Goal: Information Seeking & Learning: Learn about a topic

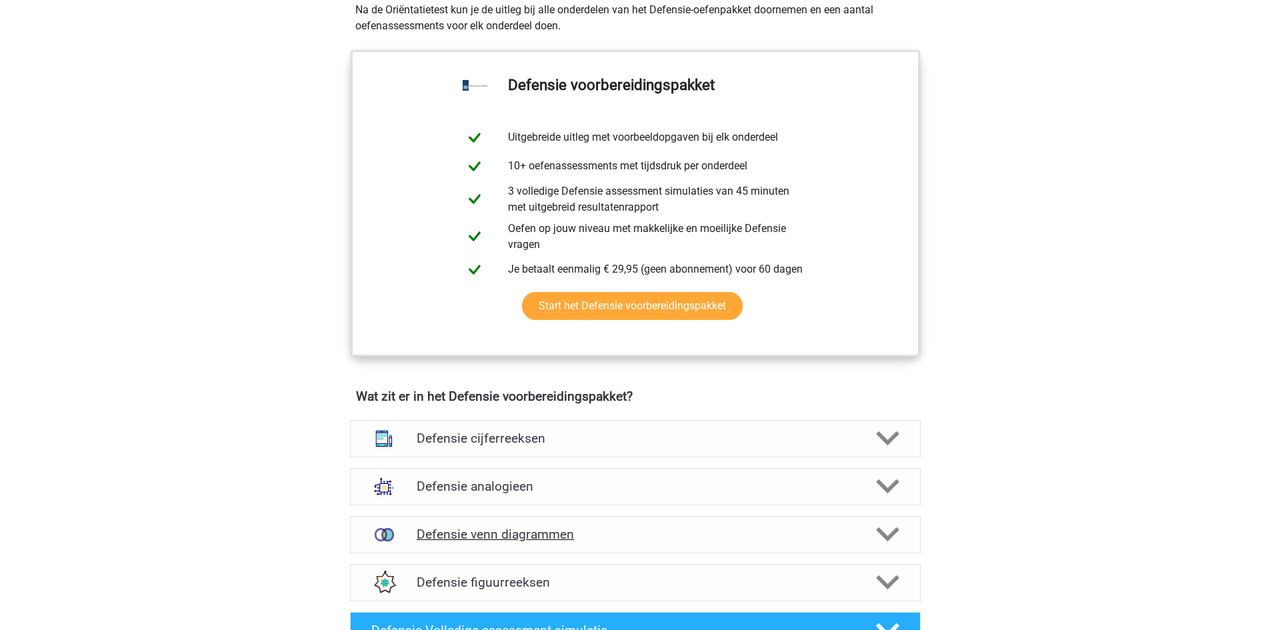
scroll to position [666, 0]
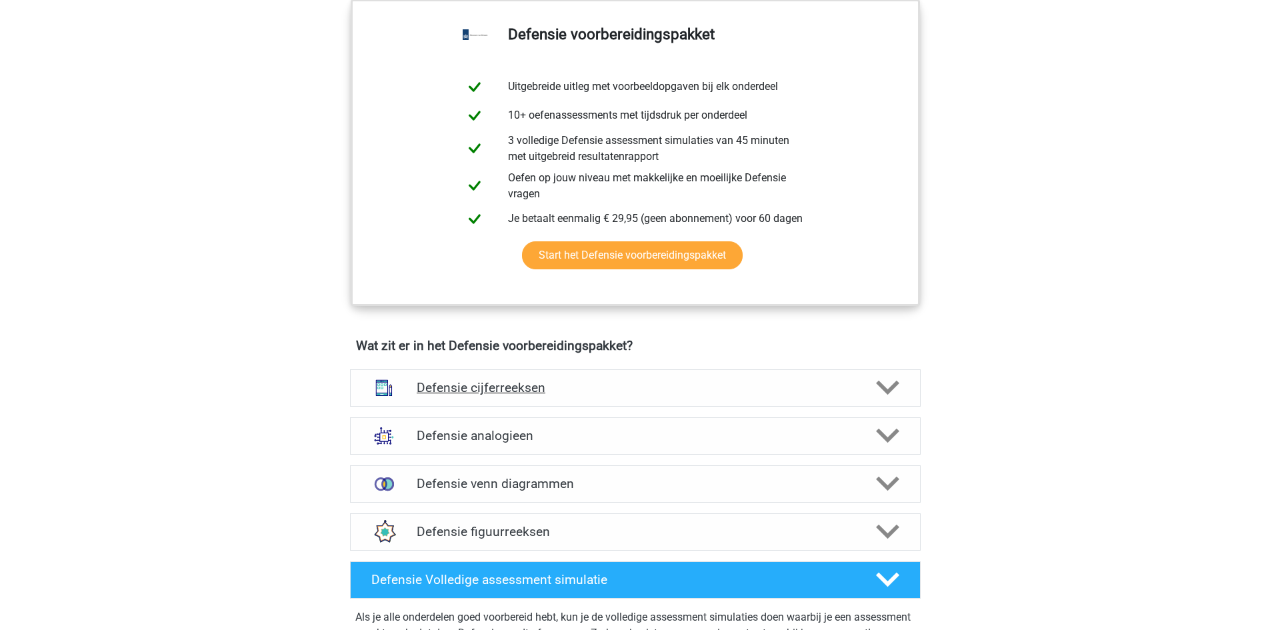
click at [888, 386] on icon at bounding box center [887, 387] width 23 height 23
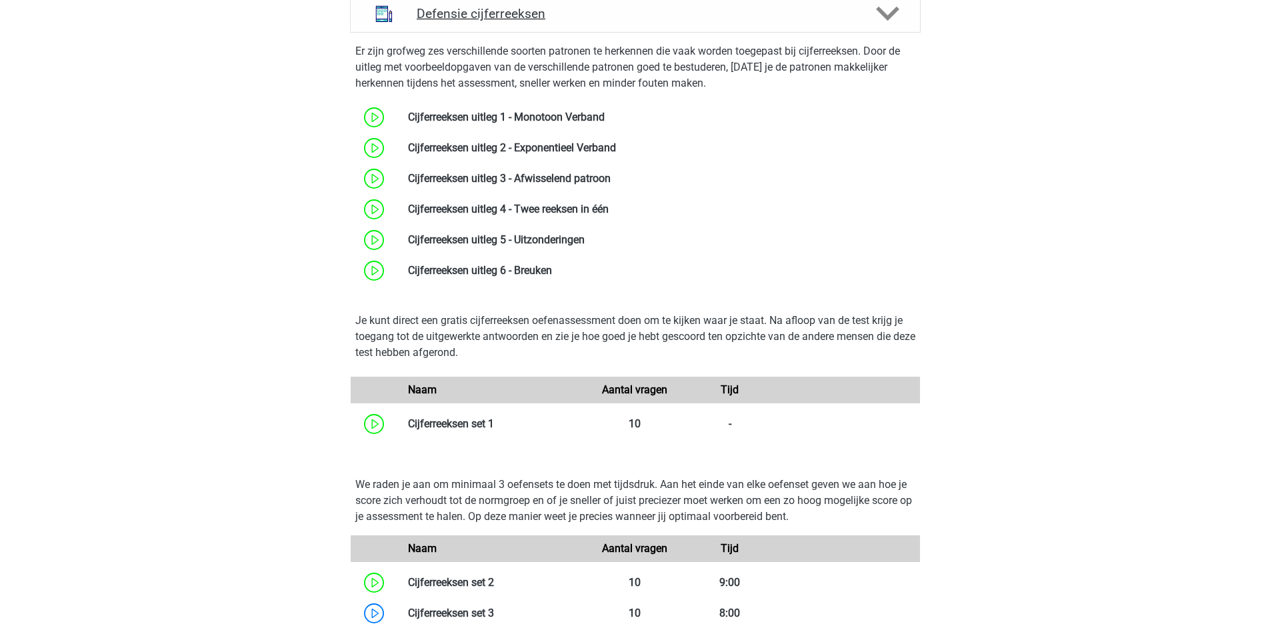
scroll to position [1333, 0]
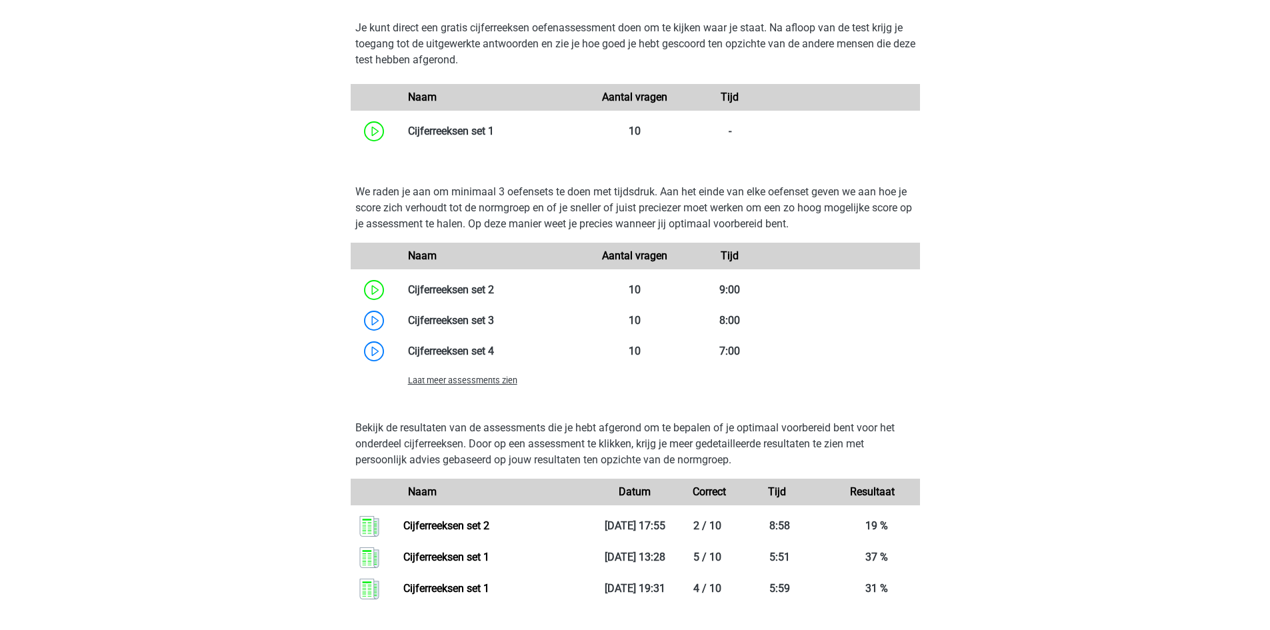
click at [471, 386] on div "Laat meer assessments zien" at bounding box center [493, 380] width 190 height 16
click at [465, 380] on span "Laat meer assessments zien" at bounding box center [462, 380] width 109 height 10
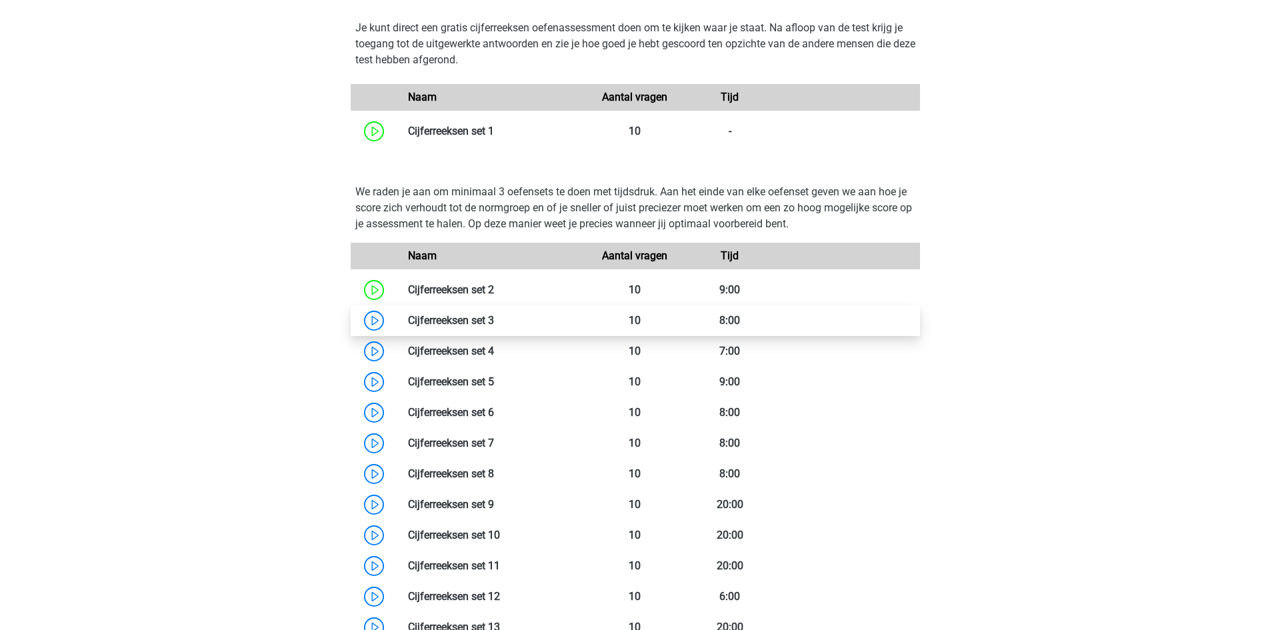
click at [494, 327] on link at bounding box center [494, 320] width 0 height 13
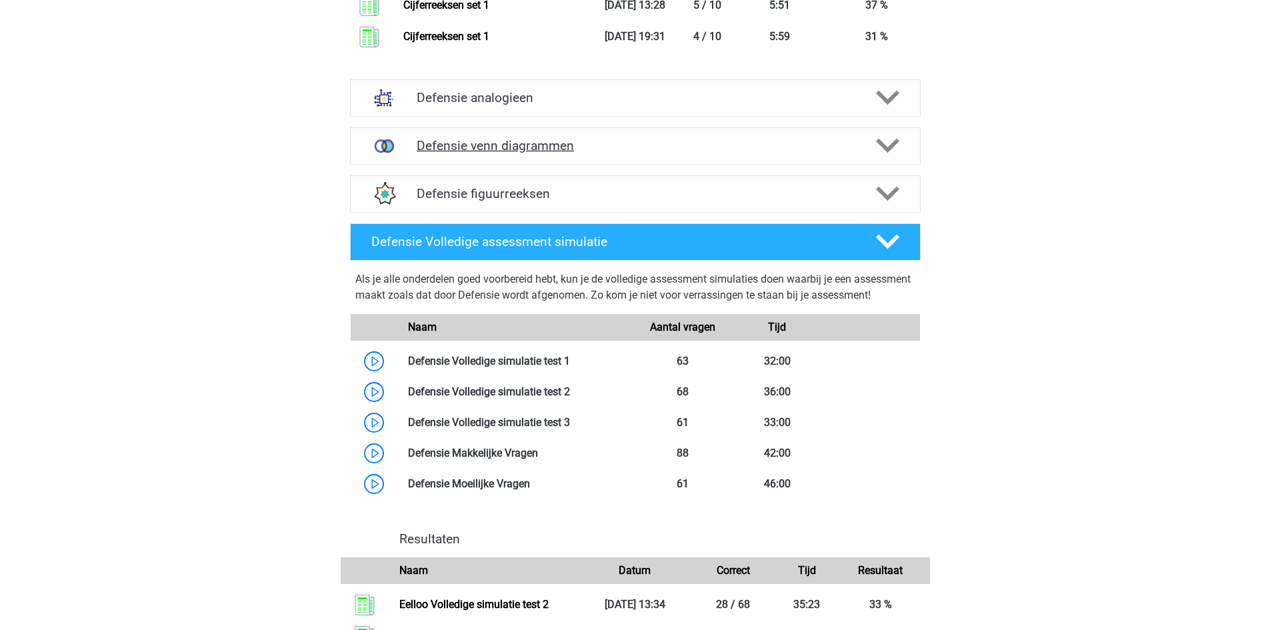
scroll to position [2323, 0]
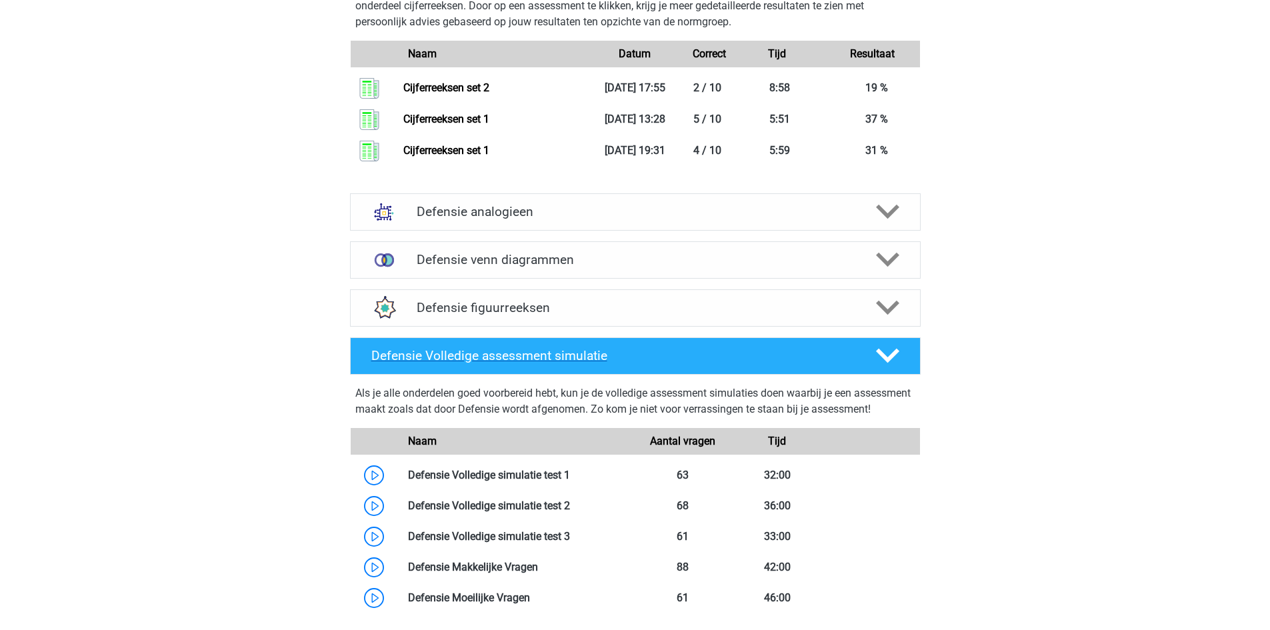
click at [772, 357] on h4 "Defensie Volledige assessment simulatie" at bounding box center [612, 355] width 483 height 15
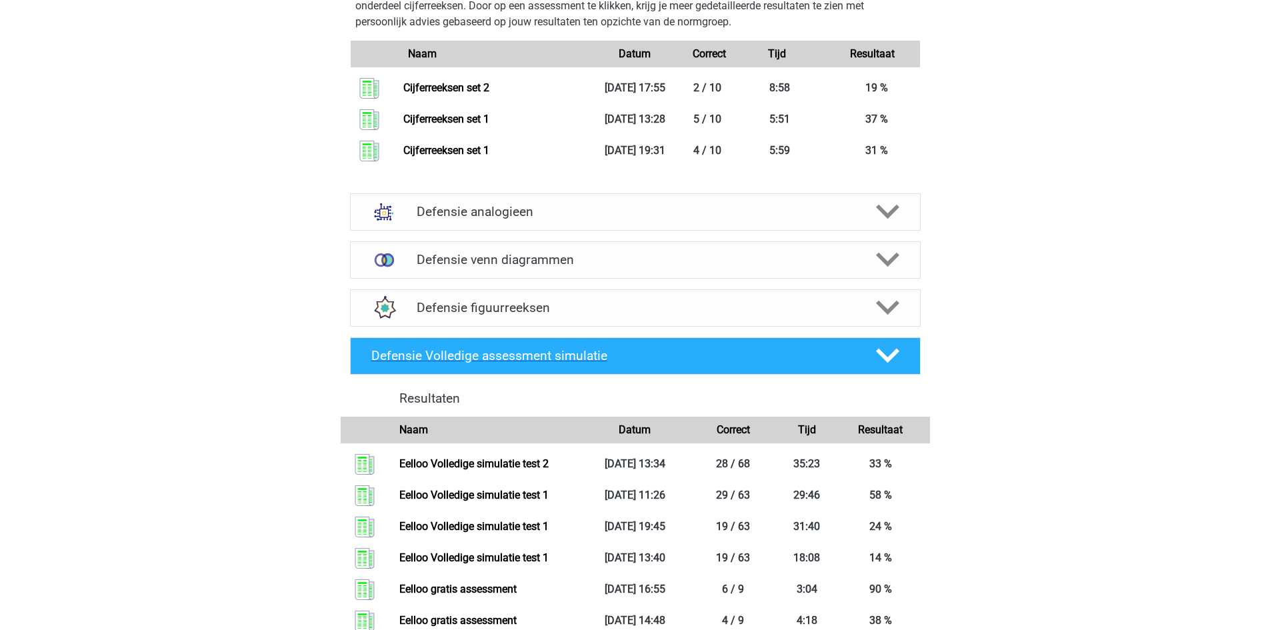
click at [787, 351] on h4 "Defensie Volledige assessment simulatie" at bounding box center [612, 355] width 483 height 15
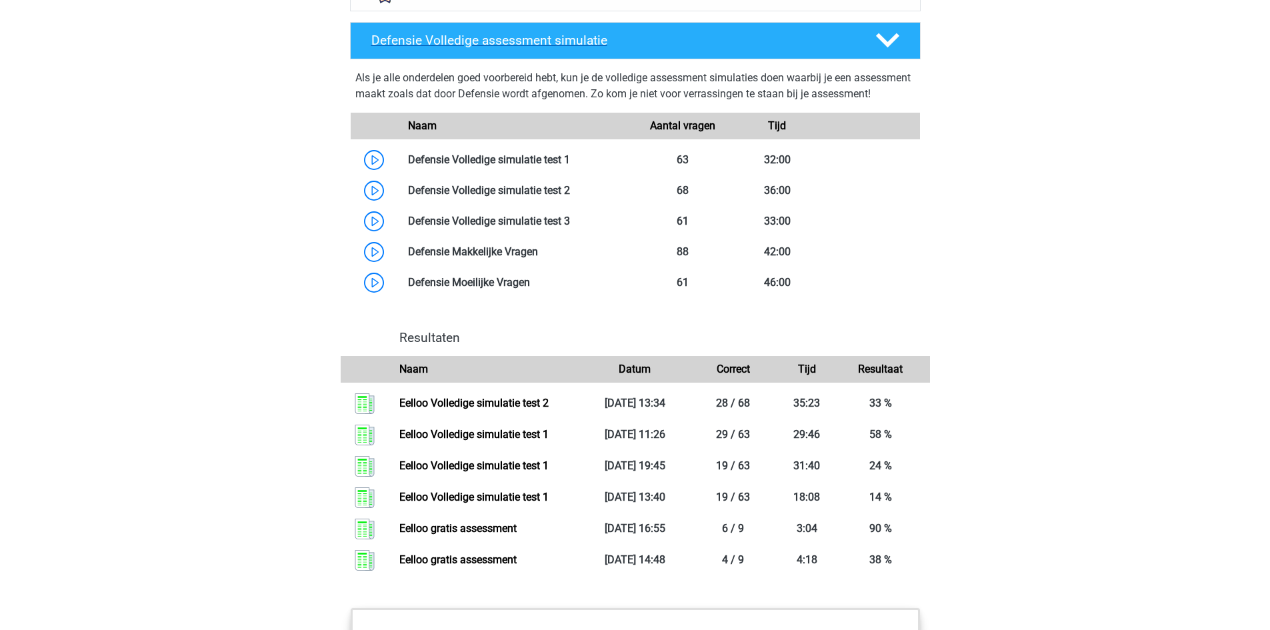
scroll to position [2656, 0]
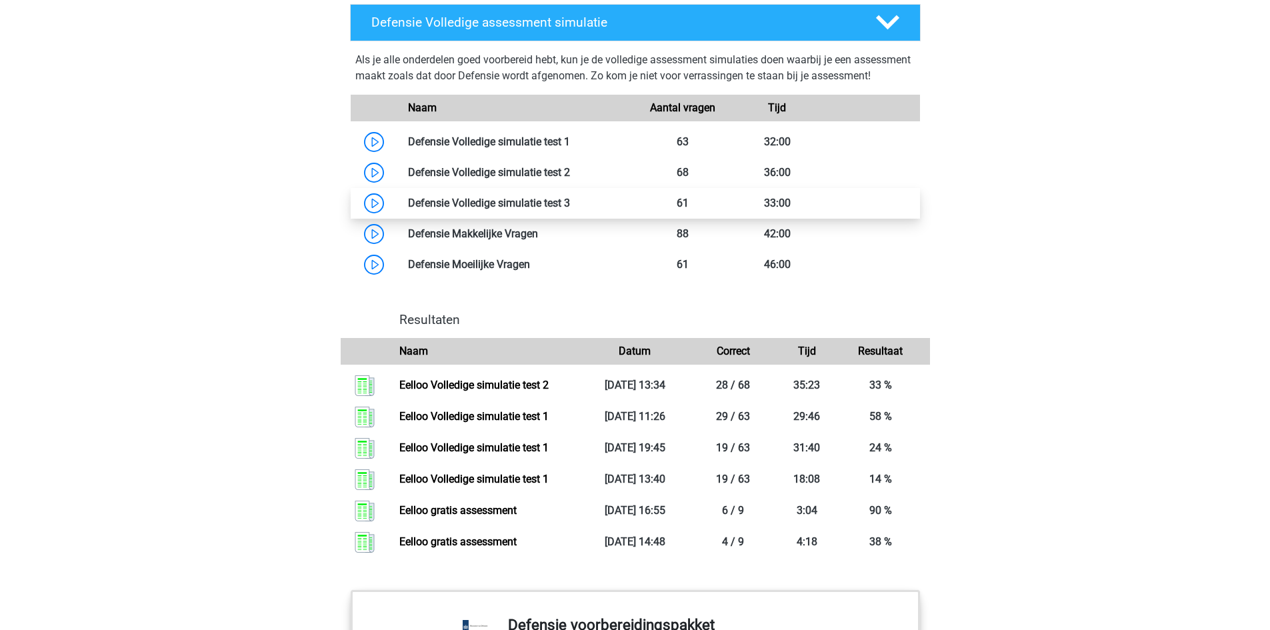
click at [570, 209] on link at bounding box center [570, 203] width 0 height 13
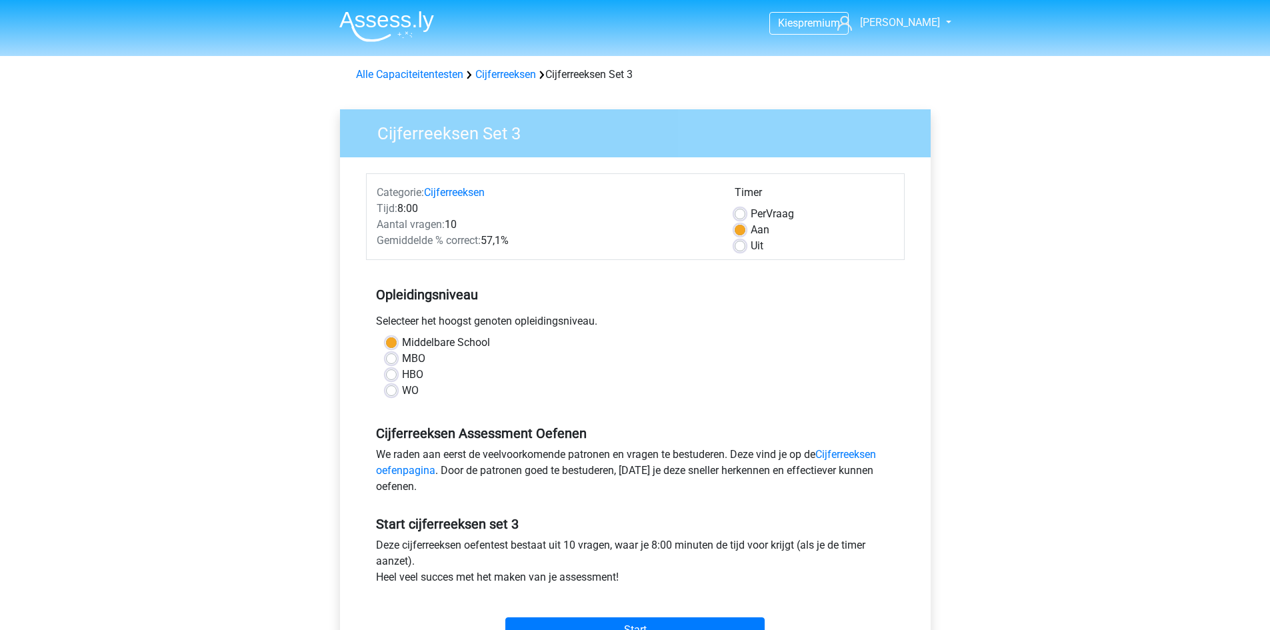
scroll to position [333, 0]
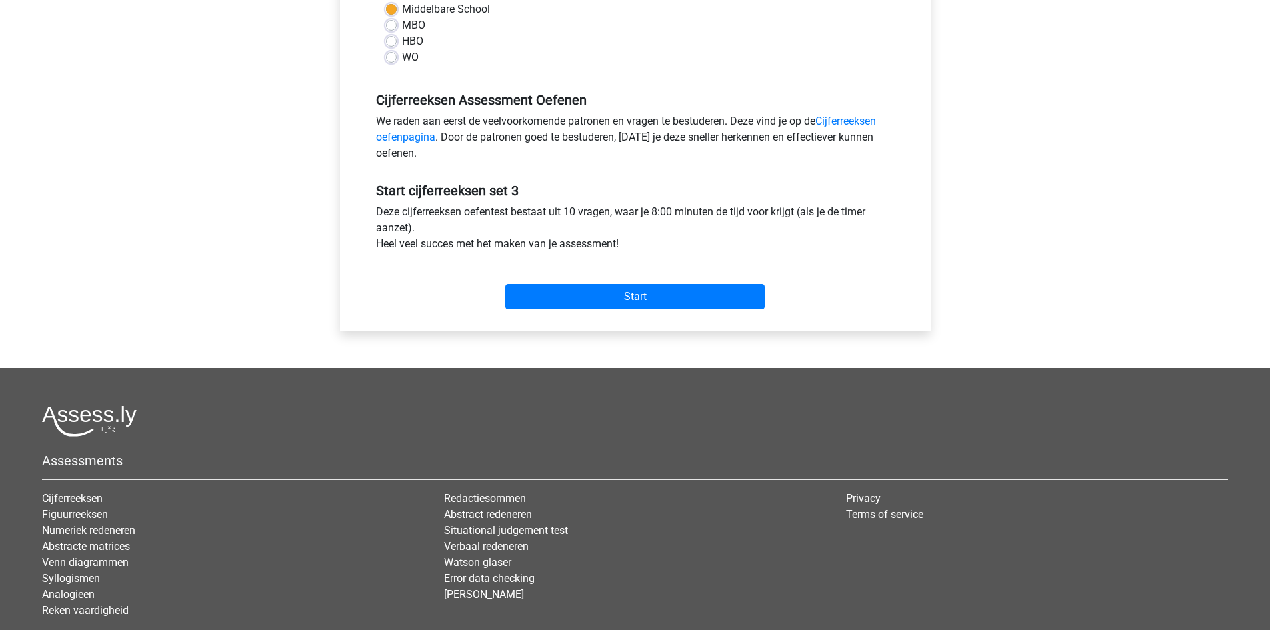
click at [402, 27] on label "MBO" at bounding box center [413, 25] width 23 height 16
click at [392, 27] on input "MBO" at bounding box center [391, 23] width 11 height 13
radio input "true"
click at [606, 298] on input "Start" at bounding box center [634, 296] width 259 height 25
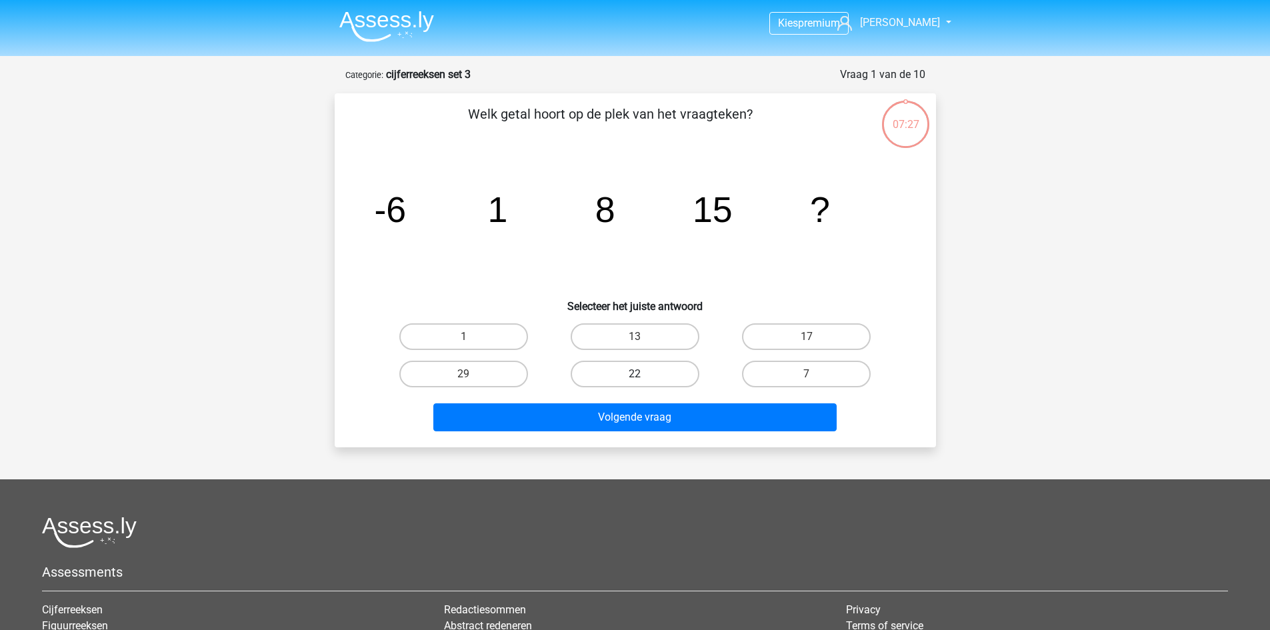
click at [666, 378] on label "22" at bounding box center [635, 374] width 129 height 27
click at [643, 378] on input "22" at bounding box center [638, 378] width 9 height 9
radio input "true"
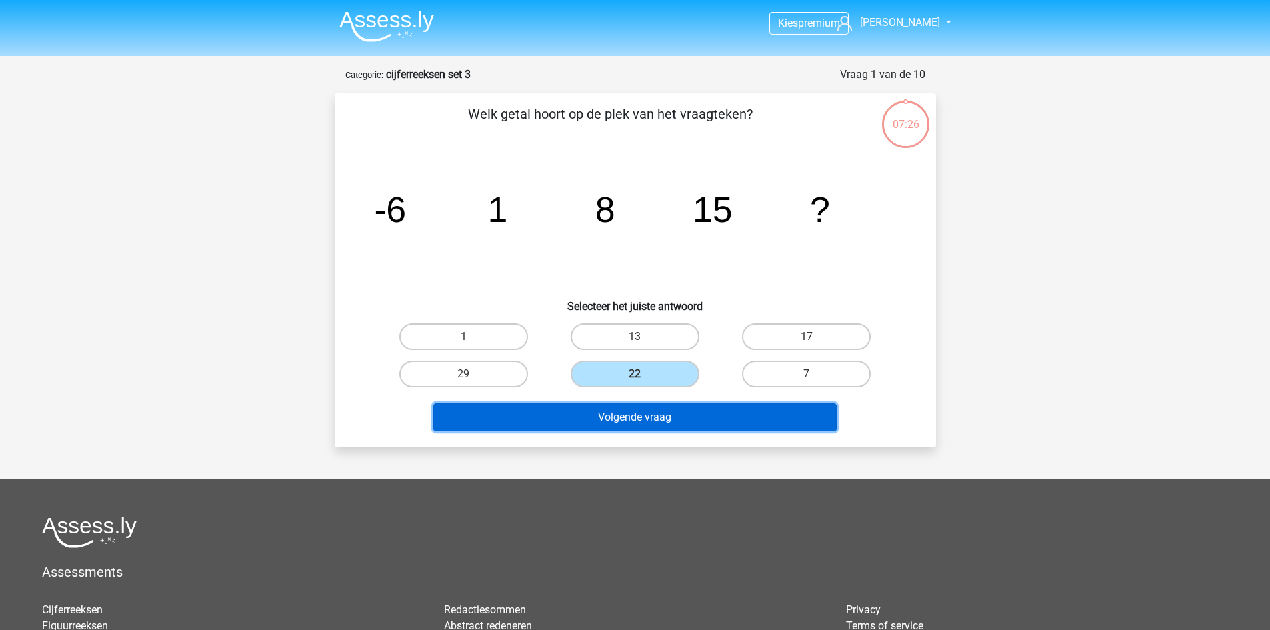
click at [670, 418] on button "Volgende vraag" at bounding box center [634, 417] width 403 height 28
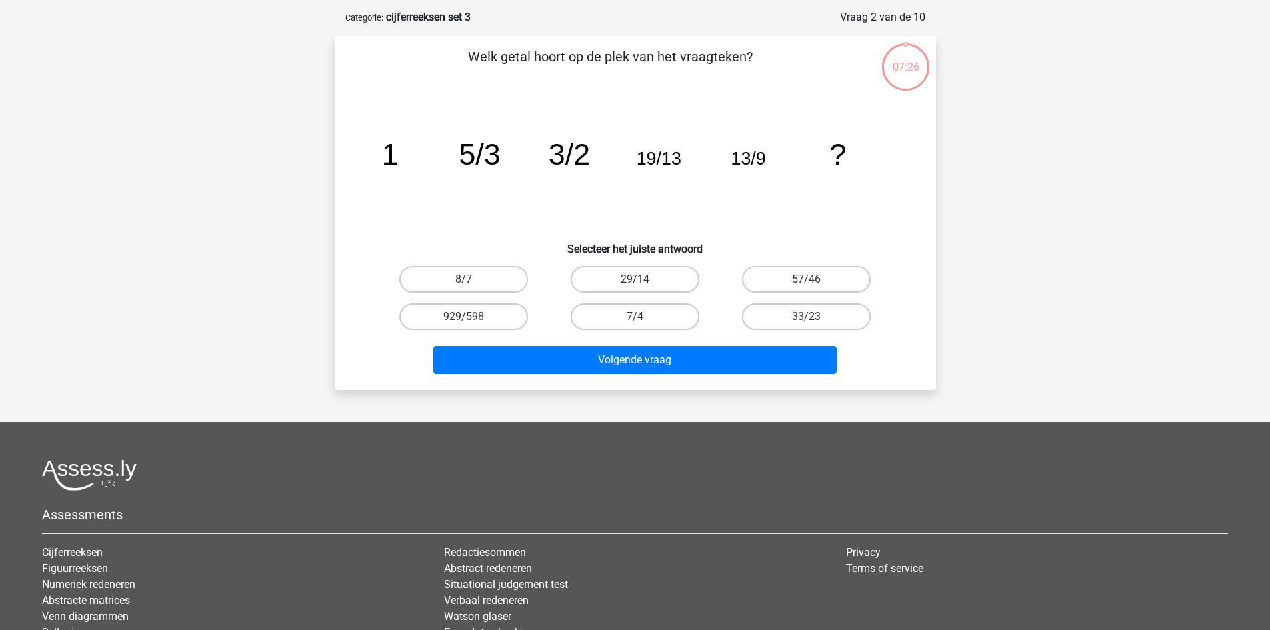
scroll to position [67, 0]
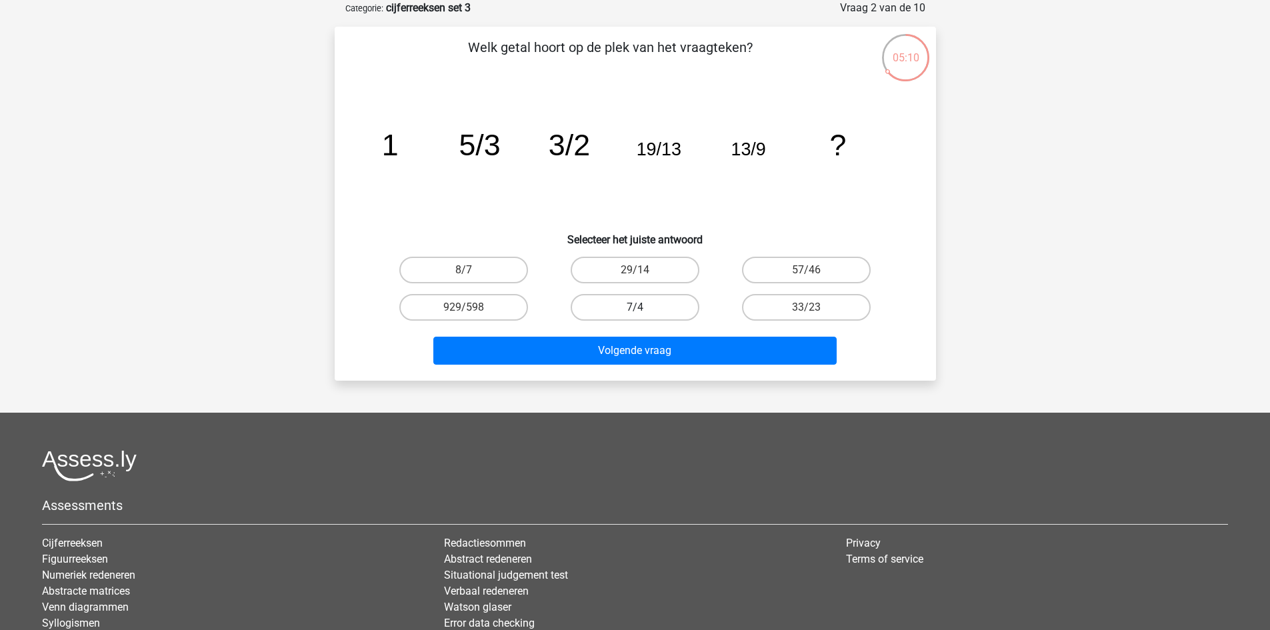
click at [658, 301] on label "7/4" at bounding box center [635, 307] width 129 height 27
click at [643, 307] on input "7/4" at bounding box center [638, 311] width 9 height 9
radio input "true"
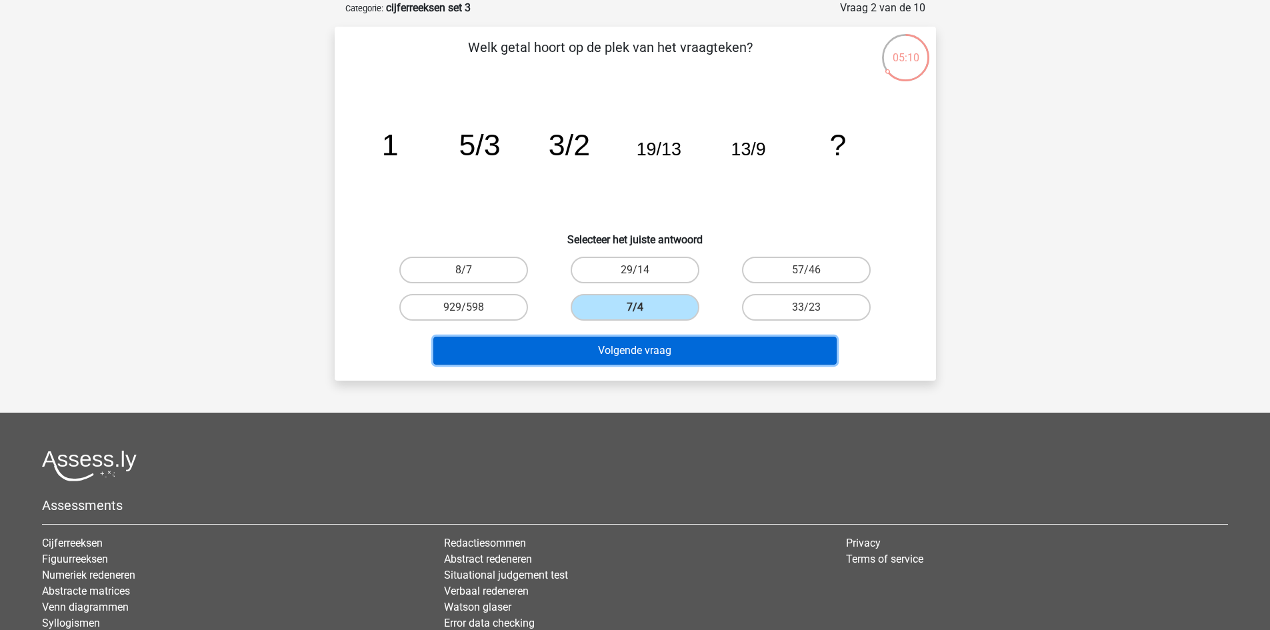
click at [650, 353] on button "Volgende vraag" at bounding box center [634, 351] width 403 height 28
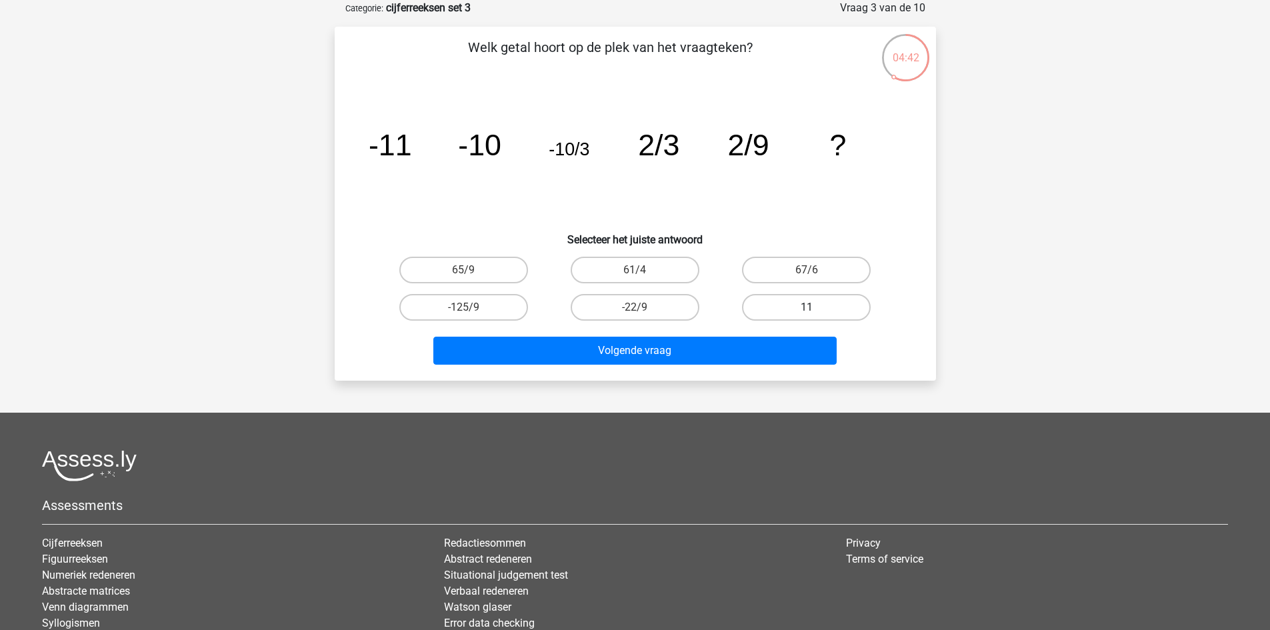
drag, startPoint x: 816, startPoint y: 302, endPoint x: 776, endPoint y: 311, distance: 40.9
click at [816, 301] on label "11" at bounding box center [806, 307] width 129 height 27
click at [815, 307] on input "11" at bounding box center [810, 311] width 9 height 9
radio input "true"
click at [738, 368] on div "Volgende vraag" at bounding box center [635, 353] width 515 height 33
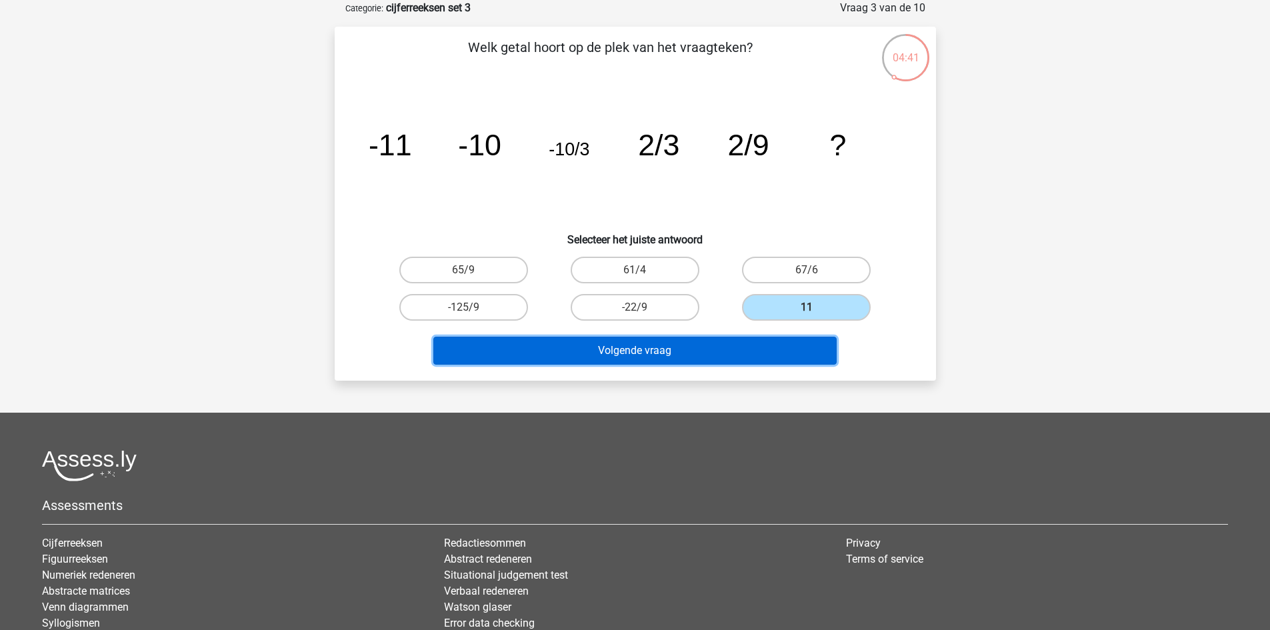
click at [732, 360] on button "Volgende vraag" at bounding box center [634, 351] width 403 height 28
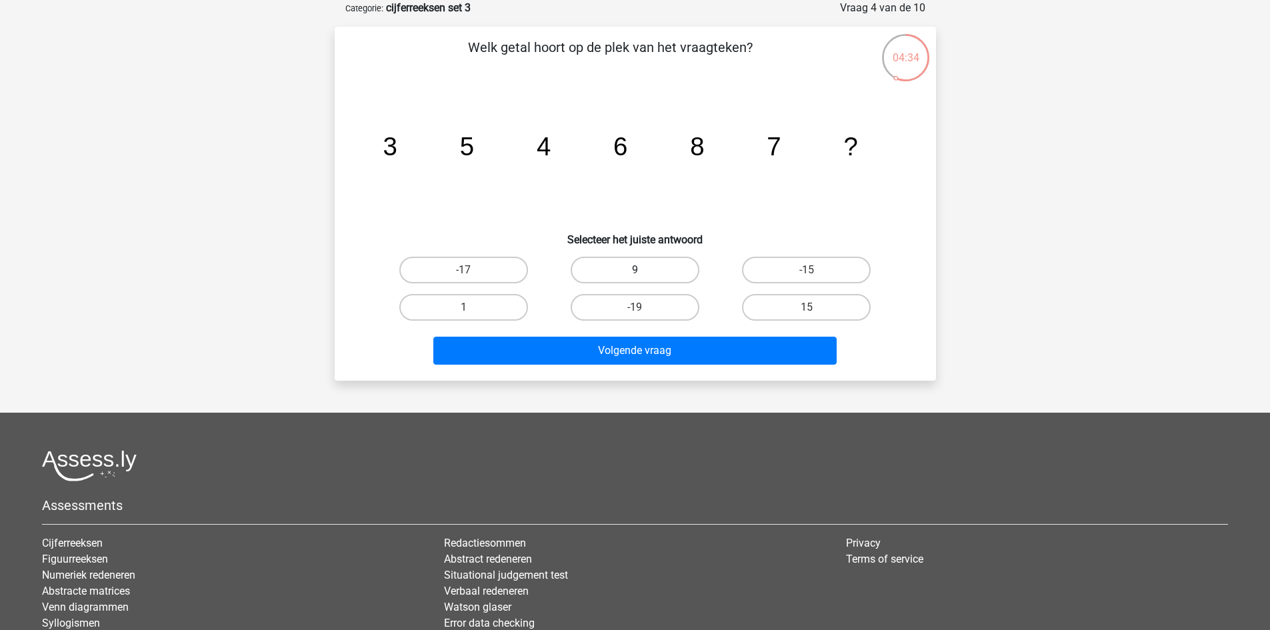
click at [674, 275] on label "9" at bounding box center [635, 270] width 129 height 27
click at [643, 275] on input "9" at bounding box center [638, 274] width 9 height 9
radio input "true"
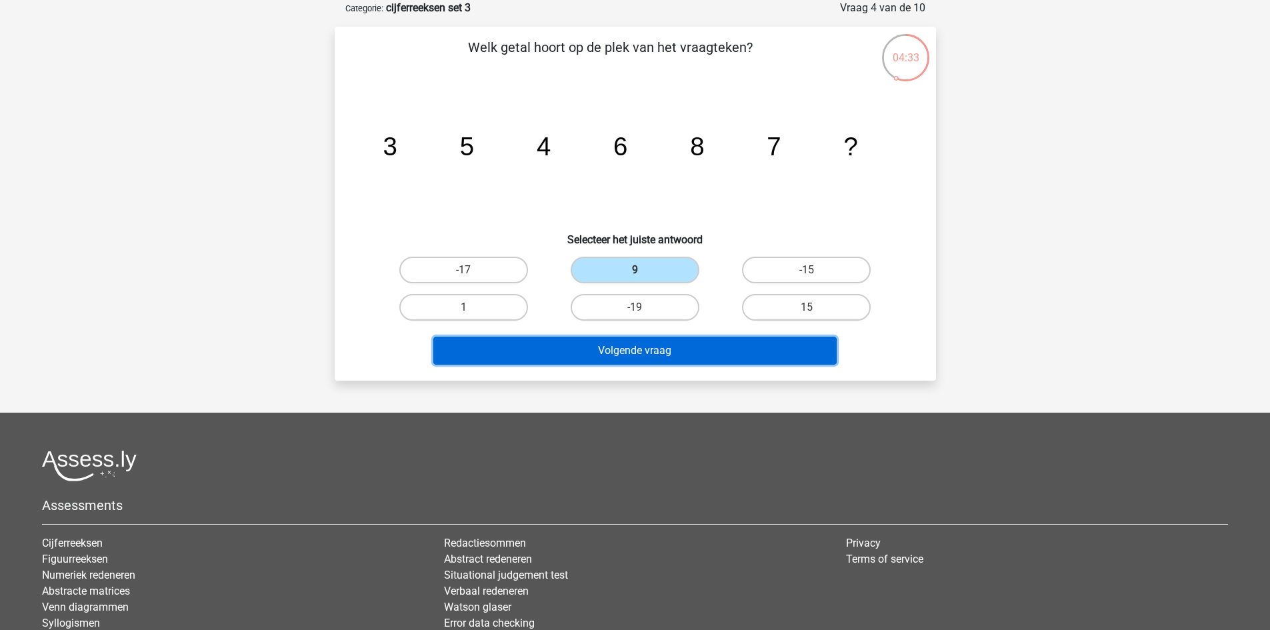
click at [666, 345] on button "Volgende vraag" at bounding box center [634, 351] width 403 height 28
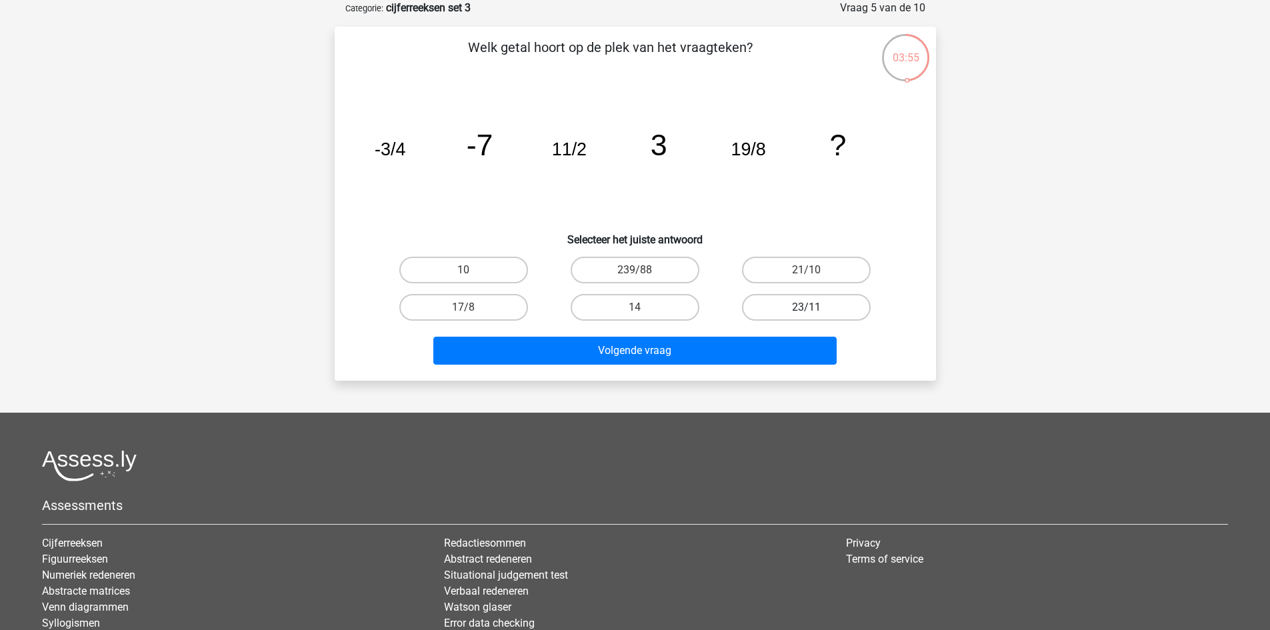
click at [828, 310] on label "23/11" at bounding box center [806, 307] width 129 height 27
click at [815, 310] on input "23/11" at bounding box center [810, 311] width 9 height 9
radio input "true"
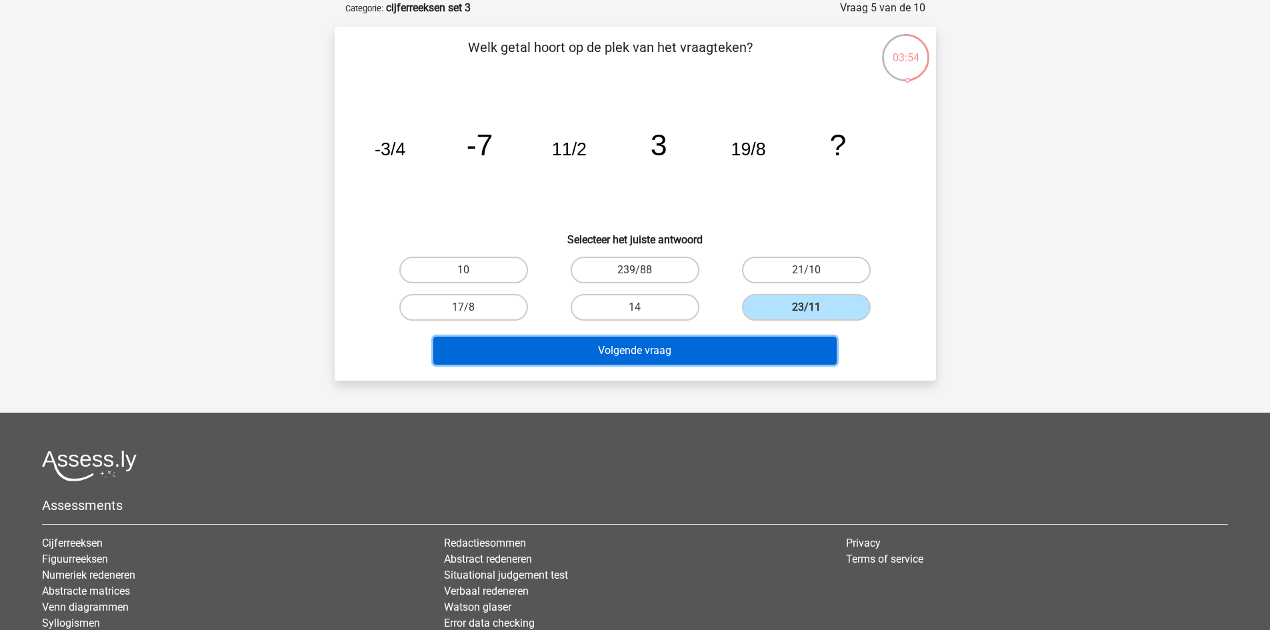
click at [780, 351] on button "Volgende vraag" at bounding box center [634, 351] width 403 height 28
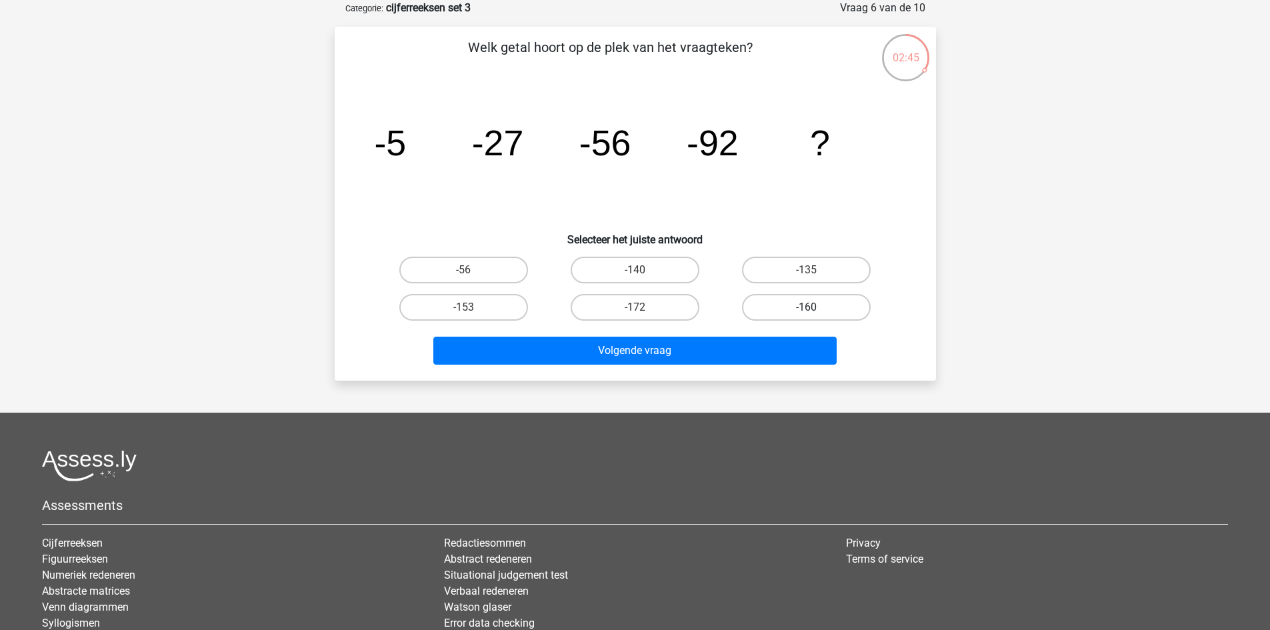
drag, startPoint x: 854, startPoint y: 273, endPoint x: 840, endPoint y: 293, distance: 25.0
click at [853, 272] on label "-135" at bounding box center [806, 270] width 129 height 27
click at [815, 272] on input "-135" at bounding box center [810, 274] width 9 height 9
radio input "true"
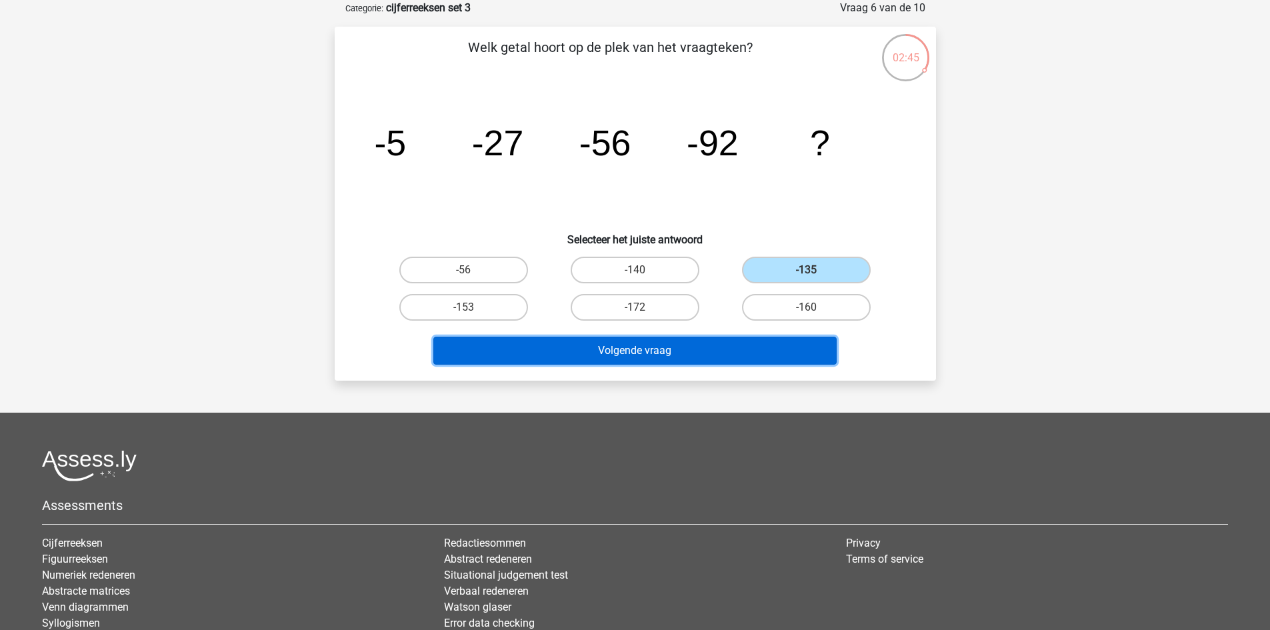
click at [798, 341] on button "Volgende vraag" at bounding box center [634, 351] width 403 height 28
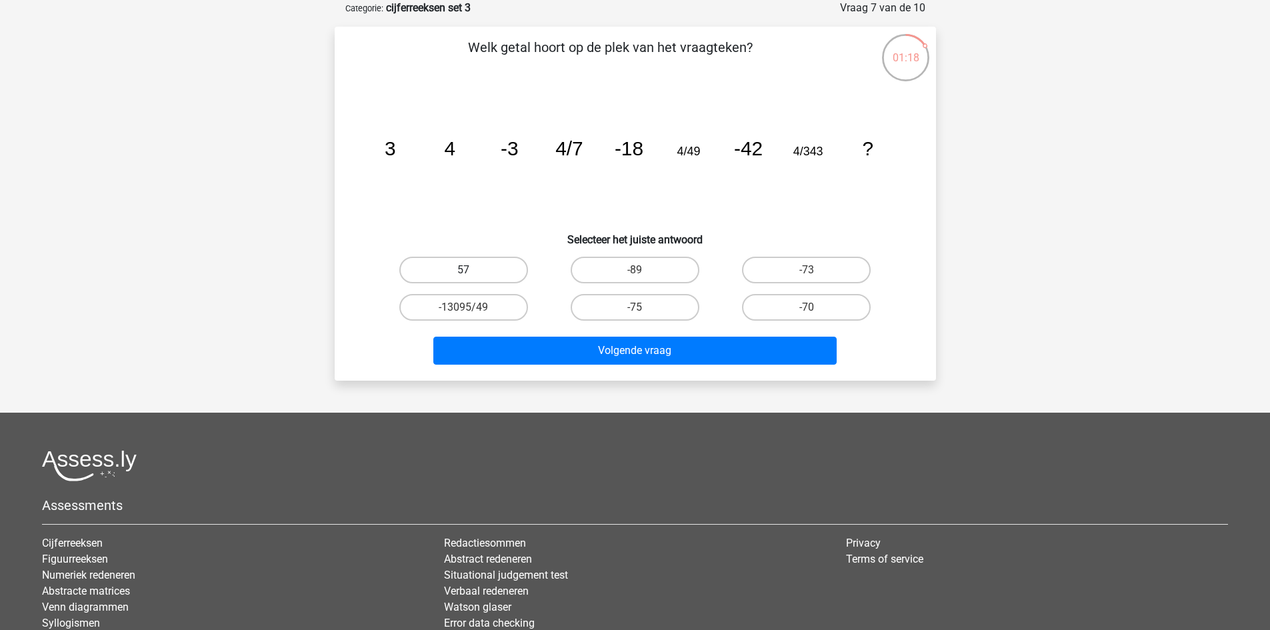
click at [507, 269] on label "57" at bounding box center [463, 270] width 129 height 27
click at [472, 270] on input "57" at bounding box center [467, 274] width 9 height 9
radio input "true"
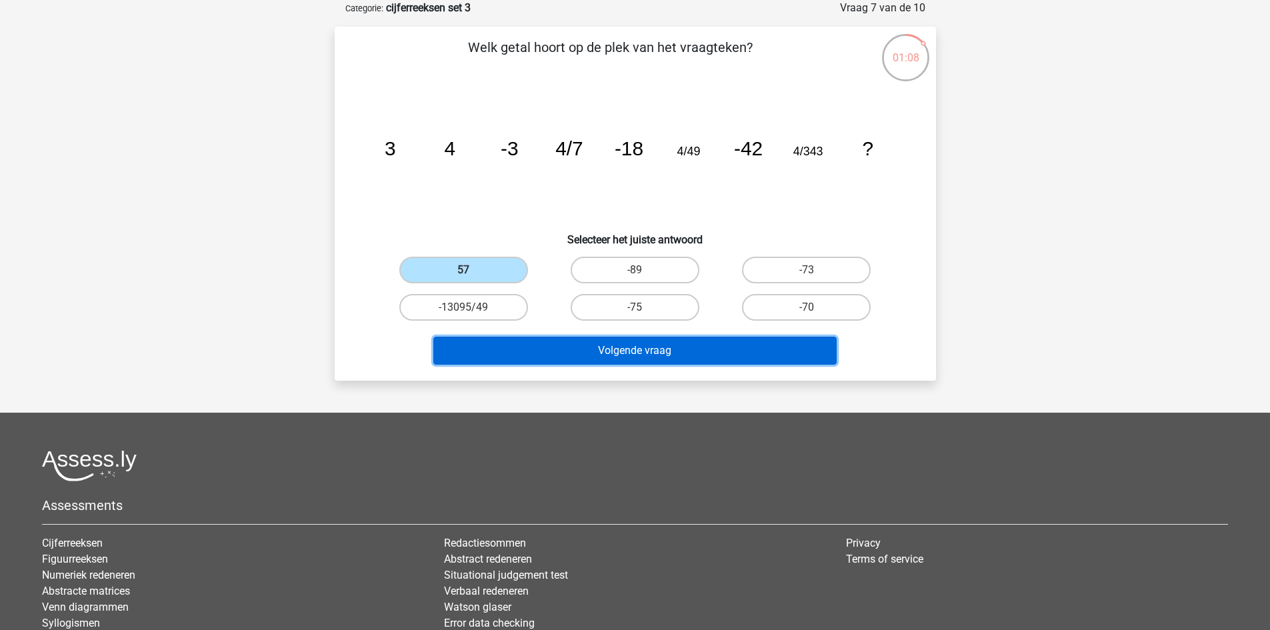
click at [679, 353] on button "Volgende vraag" at bounding box center [634, 351] width 403 height 28
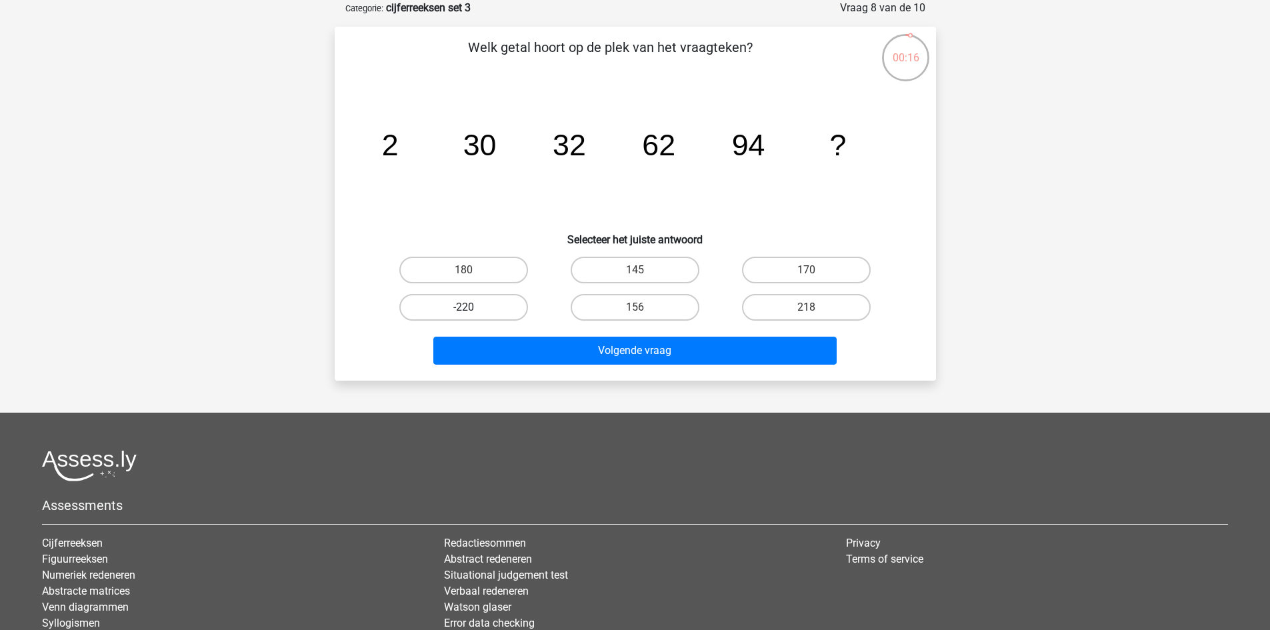
click at [487, 310] on label "-220" at bounding box center [463, 307] width 129 height 27
click at [472, 310] on input "-220" at bounding box center [467, 311] width 9 height 9
radio input "true"
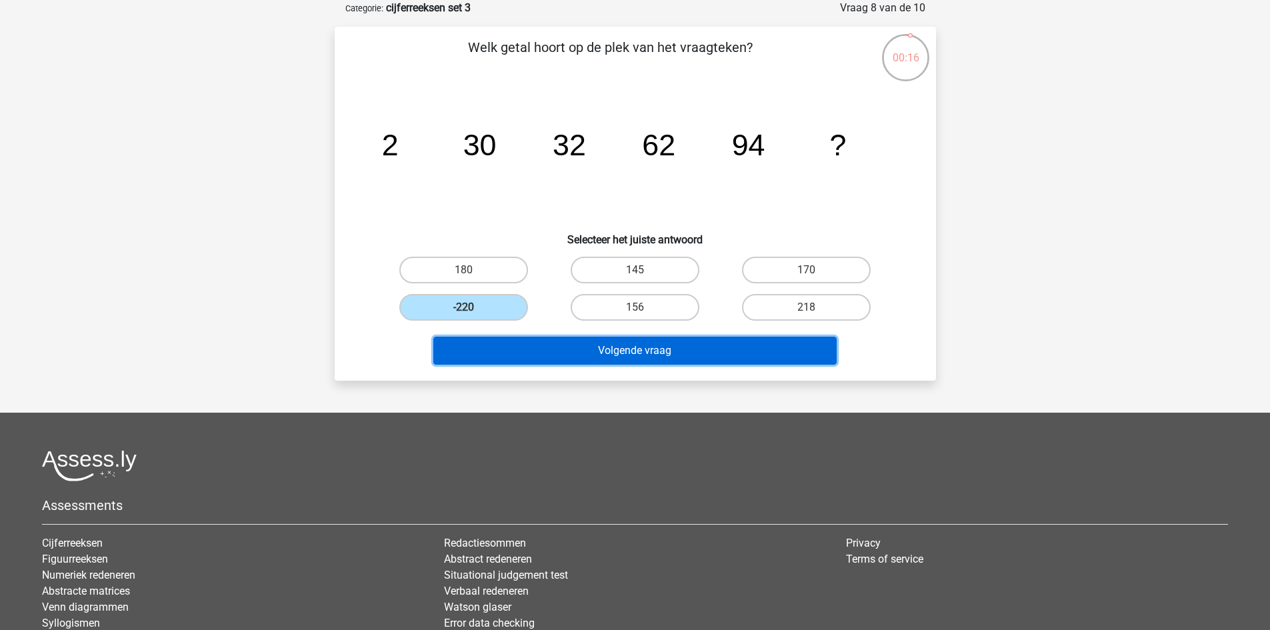
click at [596, 361] on button "Volgende vraag" at bounding box center [634, 351] width 403 height 28
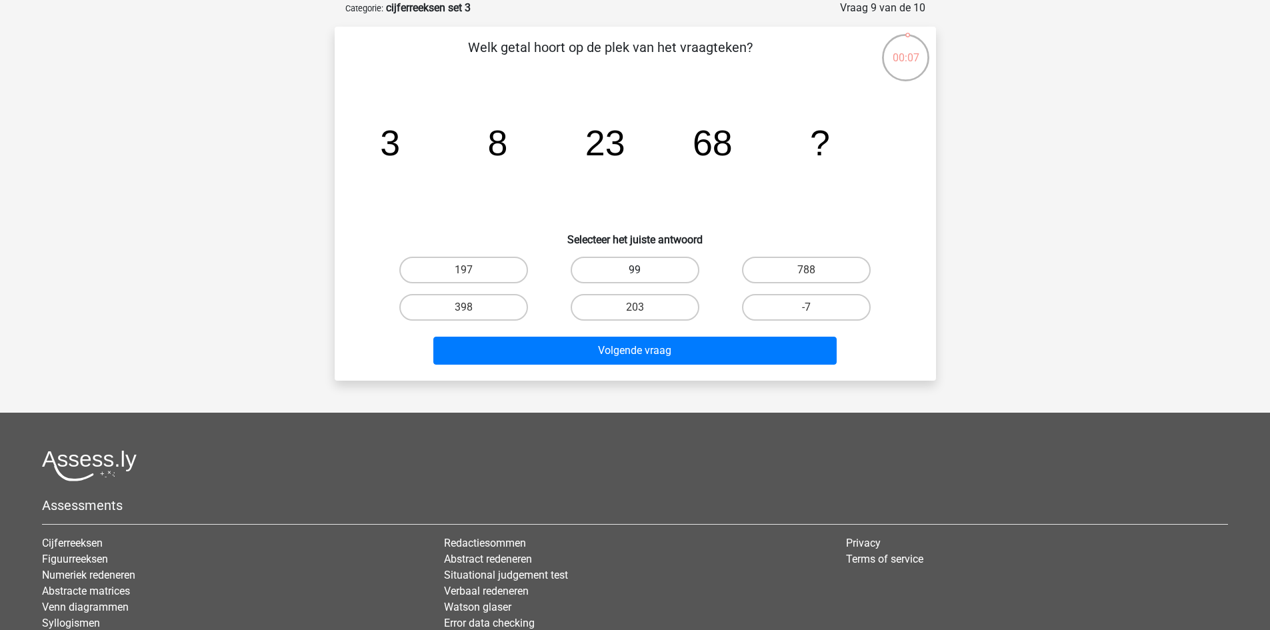
click at [648, 263] on label "99" at bounding box center [635, 270] width 129 height 27
click at [643, 270] on input "99" at bounding box center [638, 274] width 9 height 9
radio input "true"
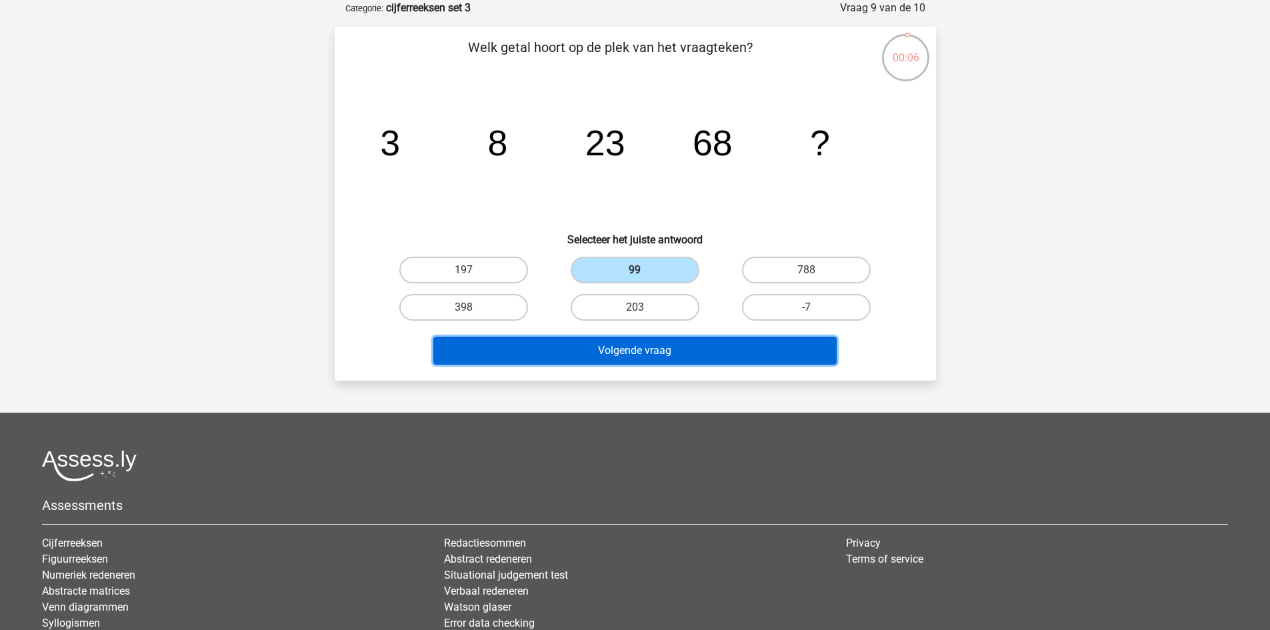
click at [648, 349] on button "Volgende vraag" at bounding box center [634, 351] width 403 height 28
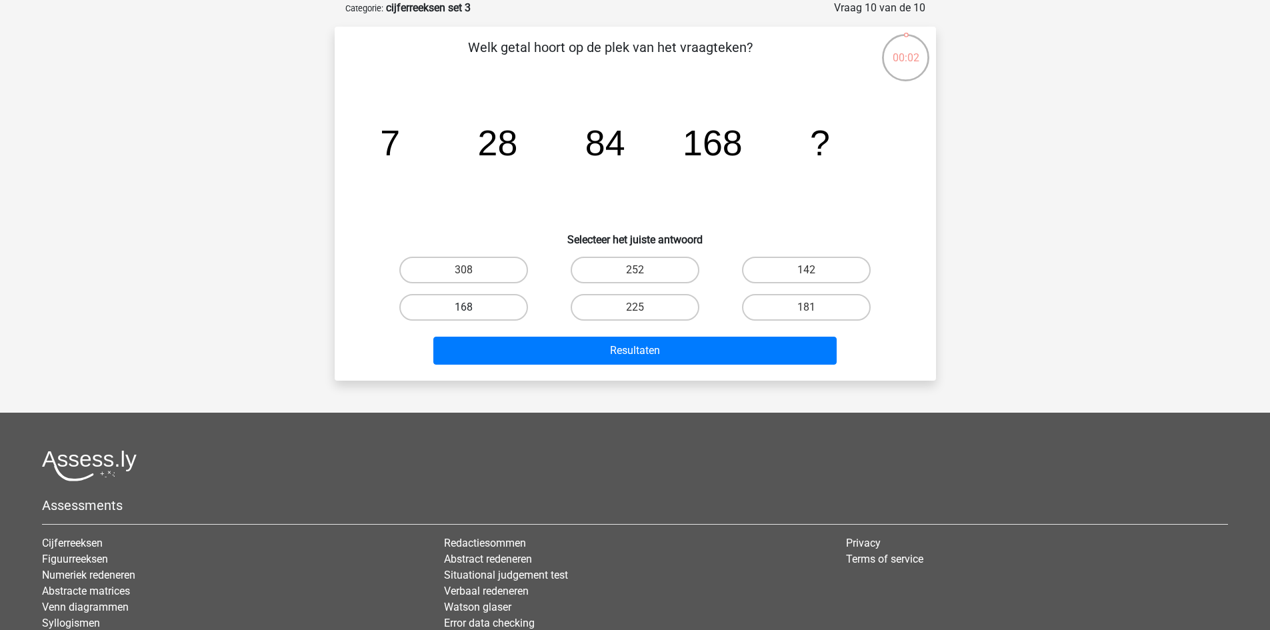
click at [487, 304] on label "168" at bounding box center [463, 307] width 129 height 27
click at [472, 307] on input "168" at bounding box center [467, 311] width 9 height 9
radio input "true"
click at [792, 303] on label "181" at bounding box center [806, 307] width 129 height 27
click at [806, 307] on input "181" at bounding box center [810, 311] width 9 height 9
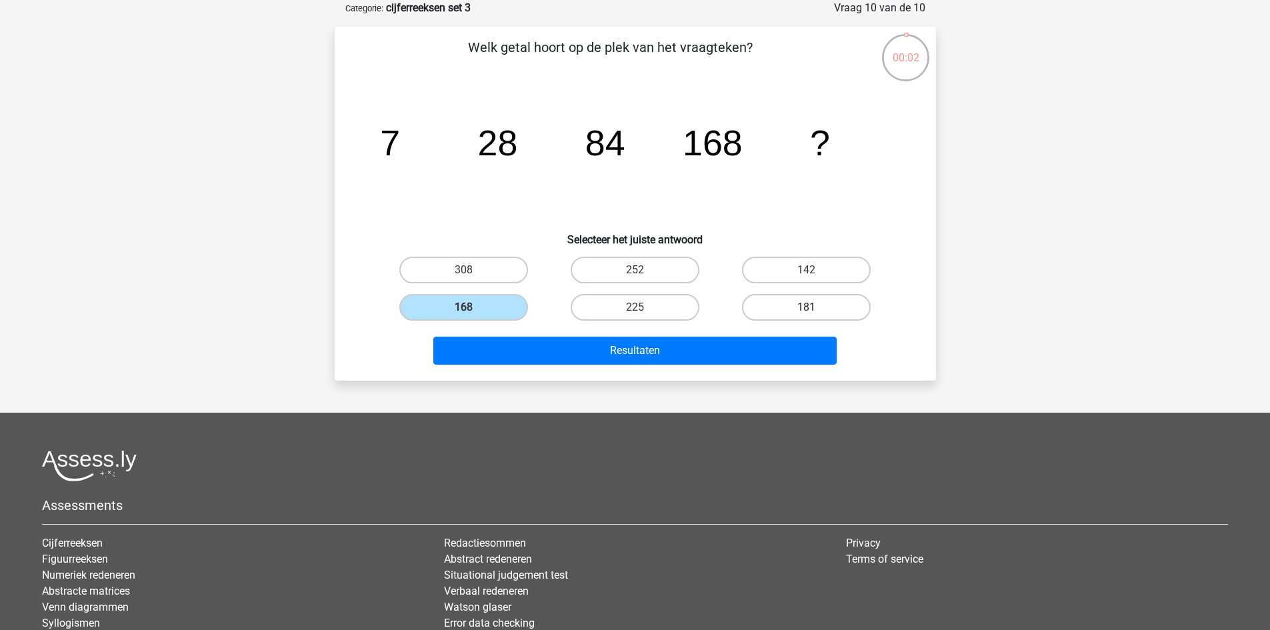
radio input "true"
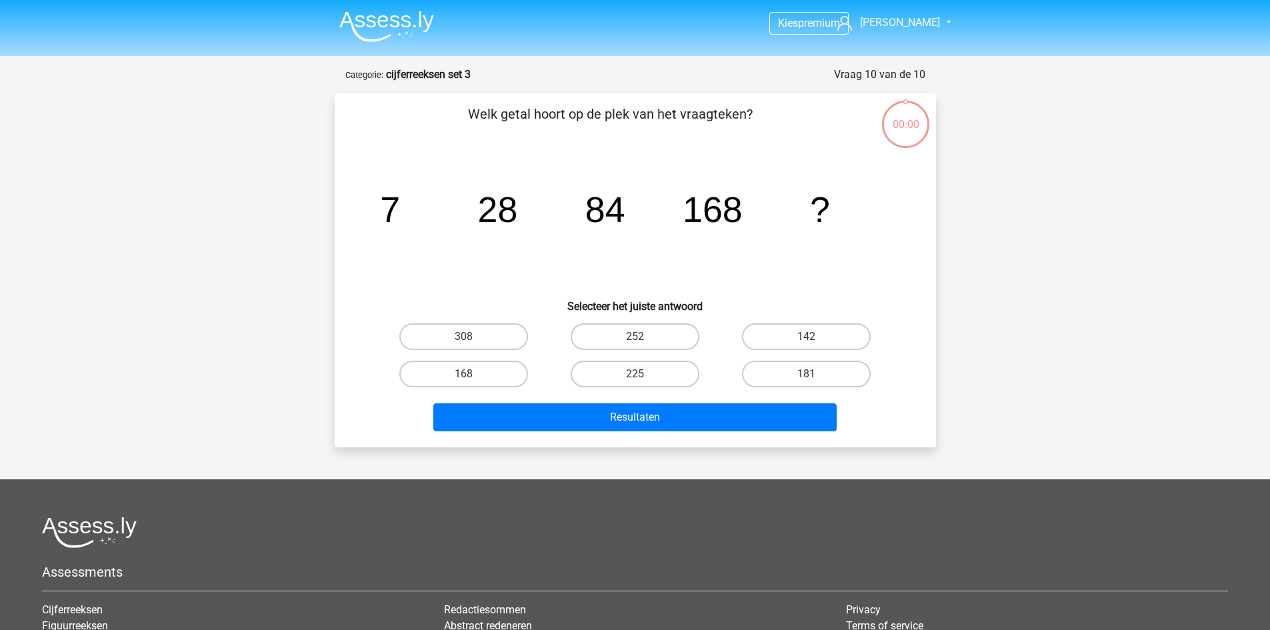
scroll to position [67, 0]
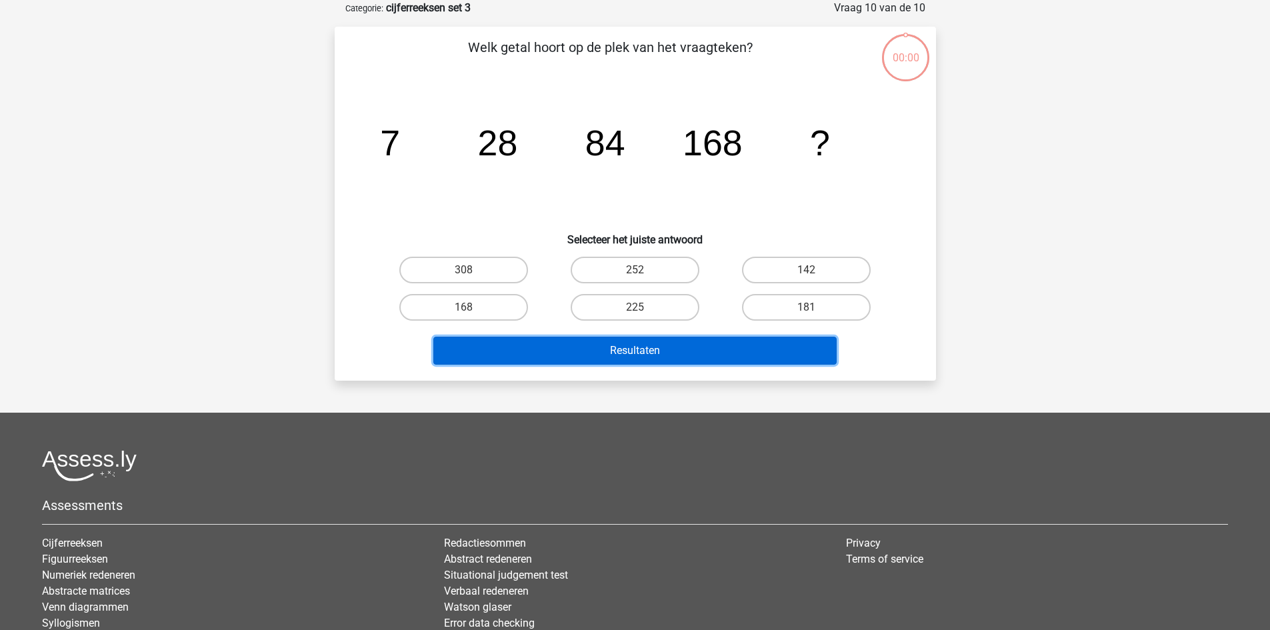
click at [701, 361] on button "Resultaten" at bounding box center [634, 351] width 403 height 28
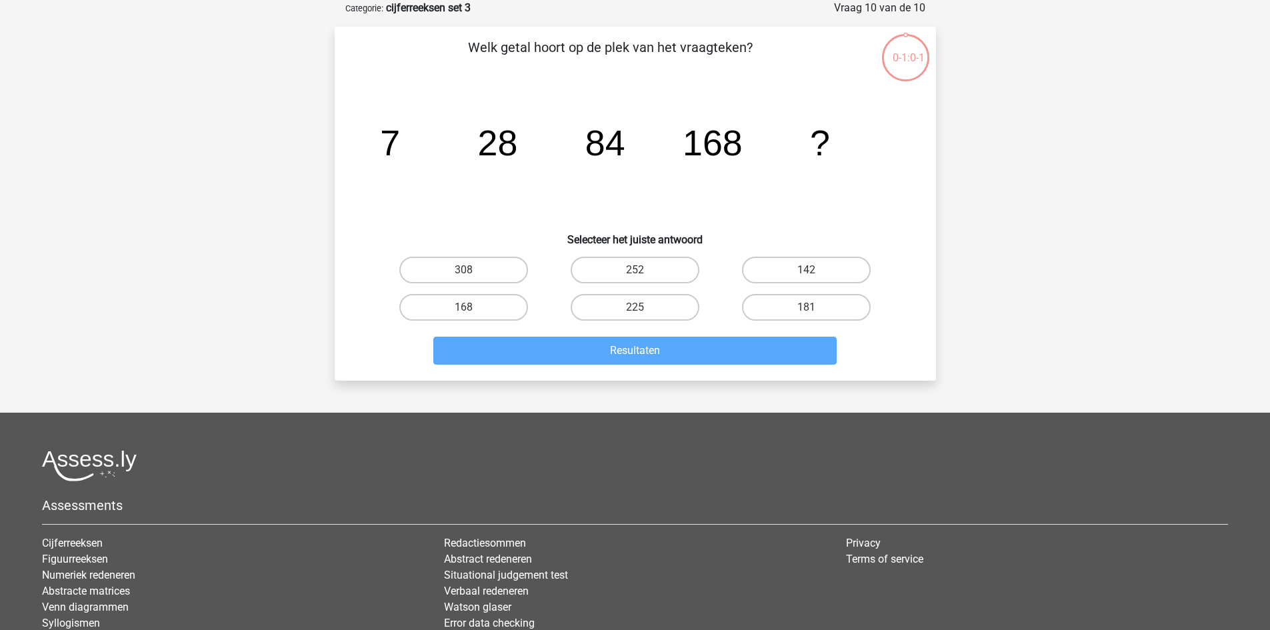
click at [484, 287] on div "308" at bounding box center [463, 269] width 171 height 37
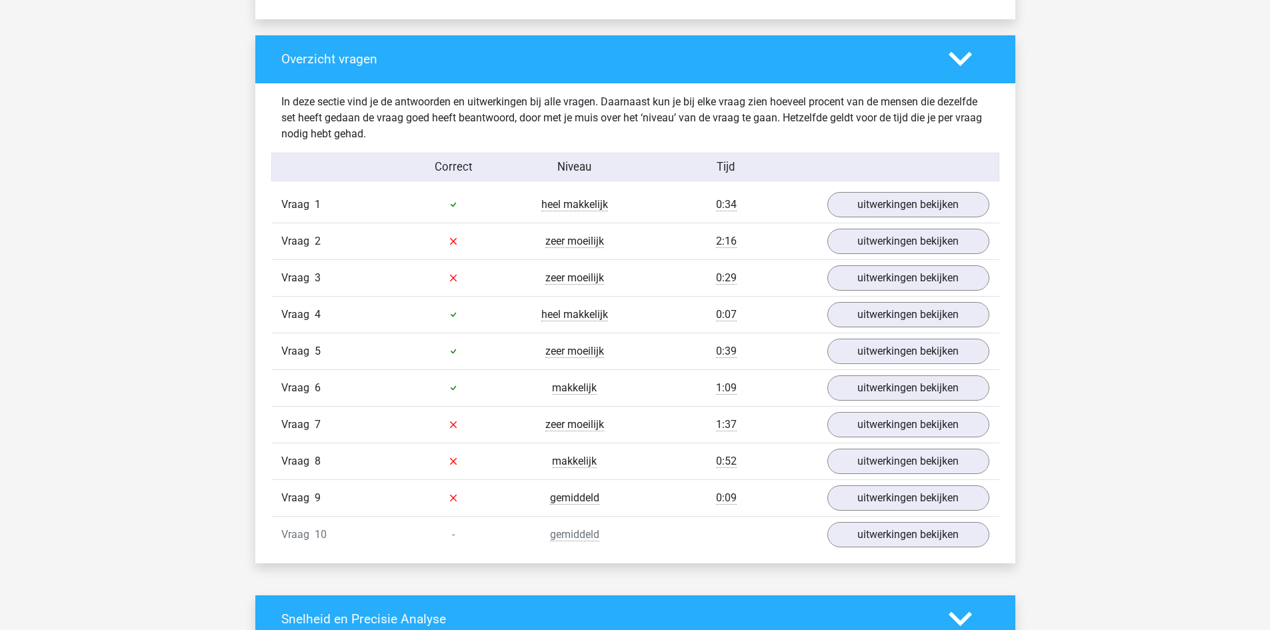
scroll to position [1000, 0]
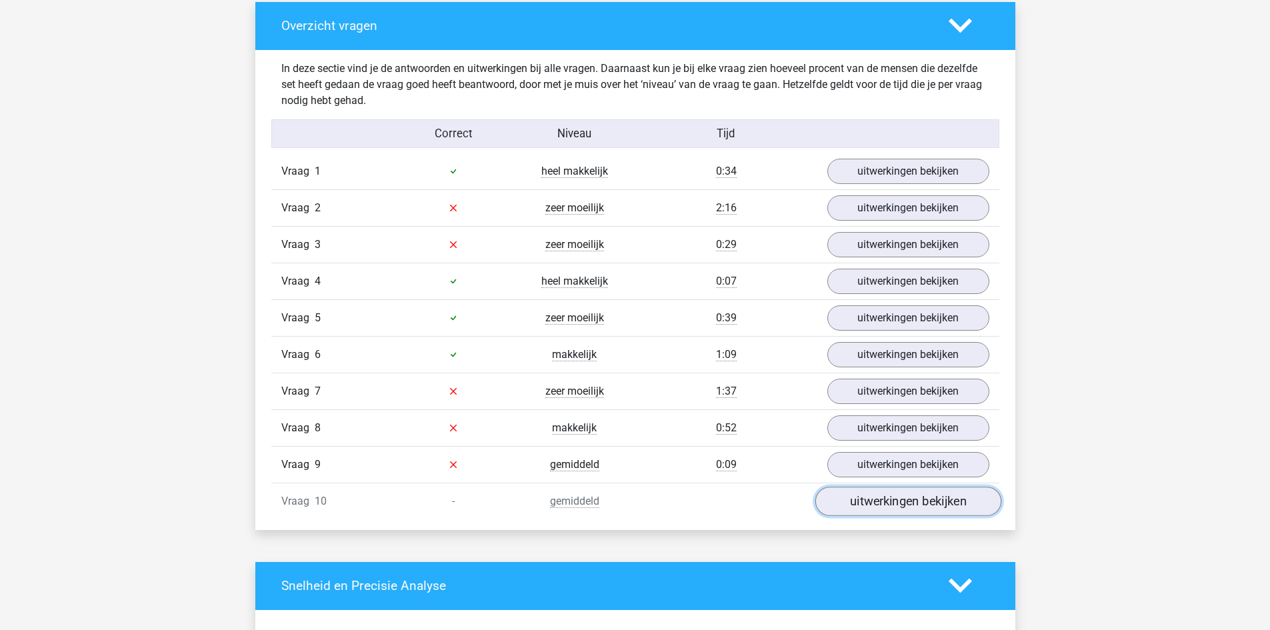
click at [880, 506] on link "uitwerkingen bekijken" at bounding box center [907, 501] width 186 height 29
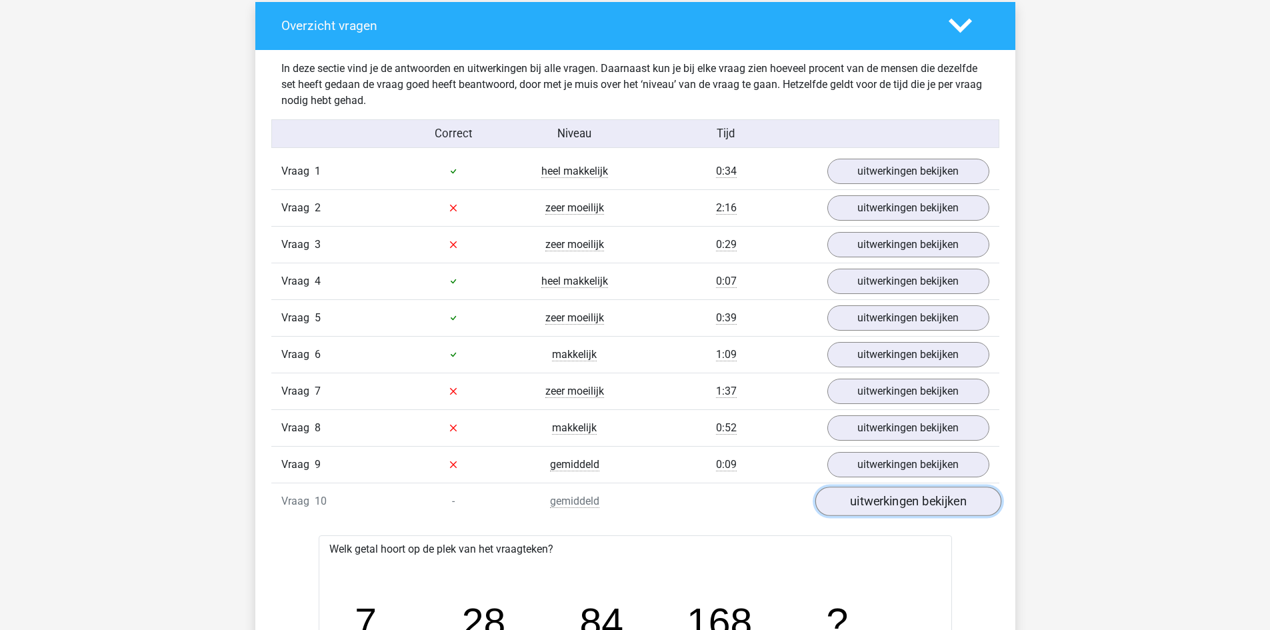
click at [892, 501] on link "uitwerkingen bekijken" at bounding box center [907, 501] width 186 height 29
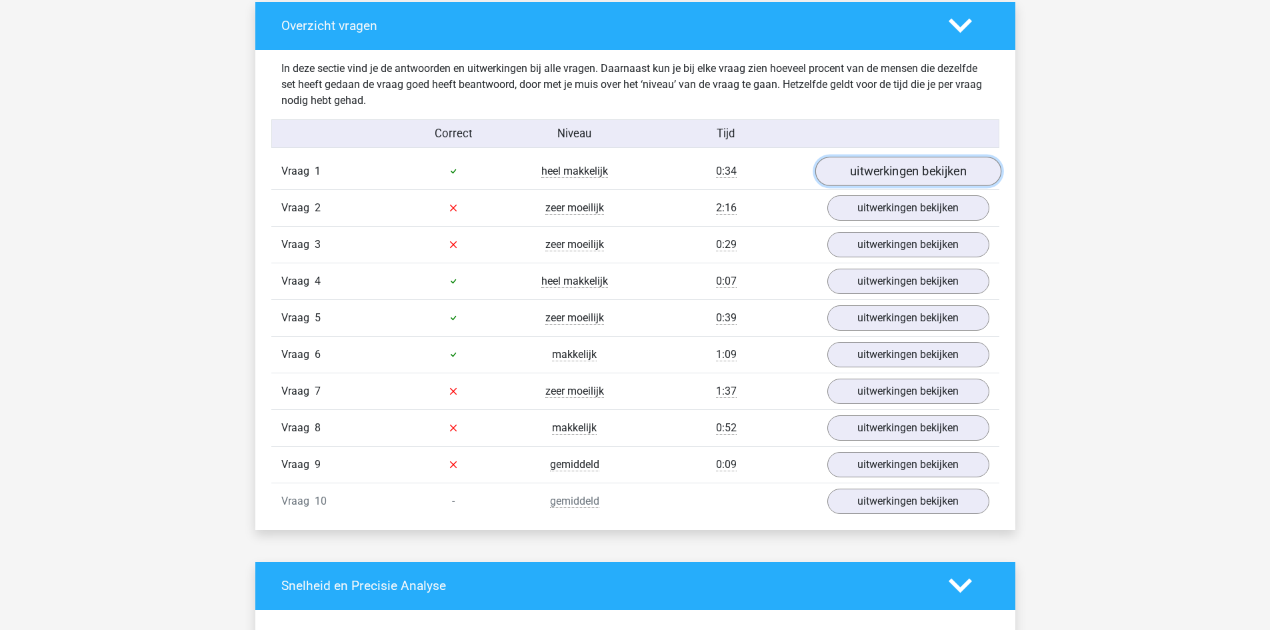
click at [924, 173] on link "uitwerkingen bekijken" at bounding box center [907, 171] width 186 height 29
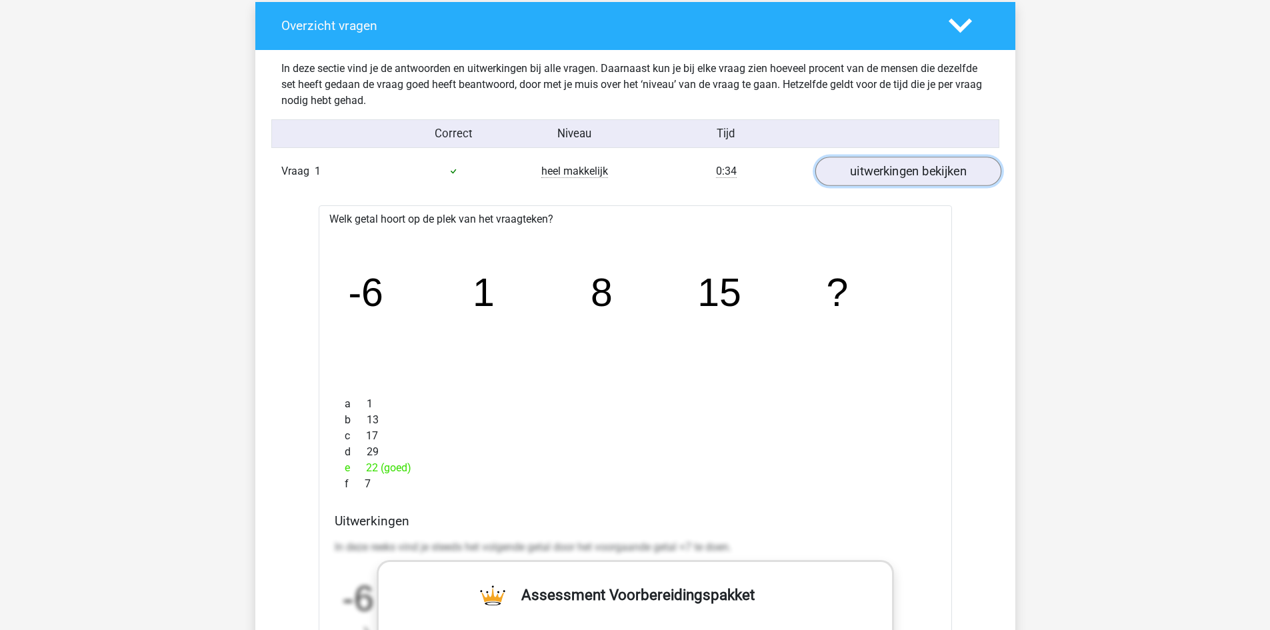
click at [924, 173] on link "uitwerkingen bekijken" at bounding box center [907, 171] width 186 height 29
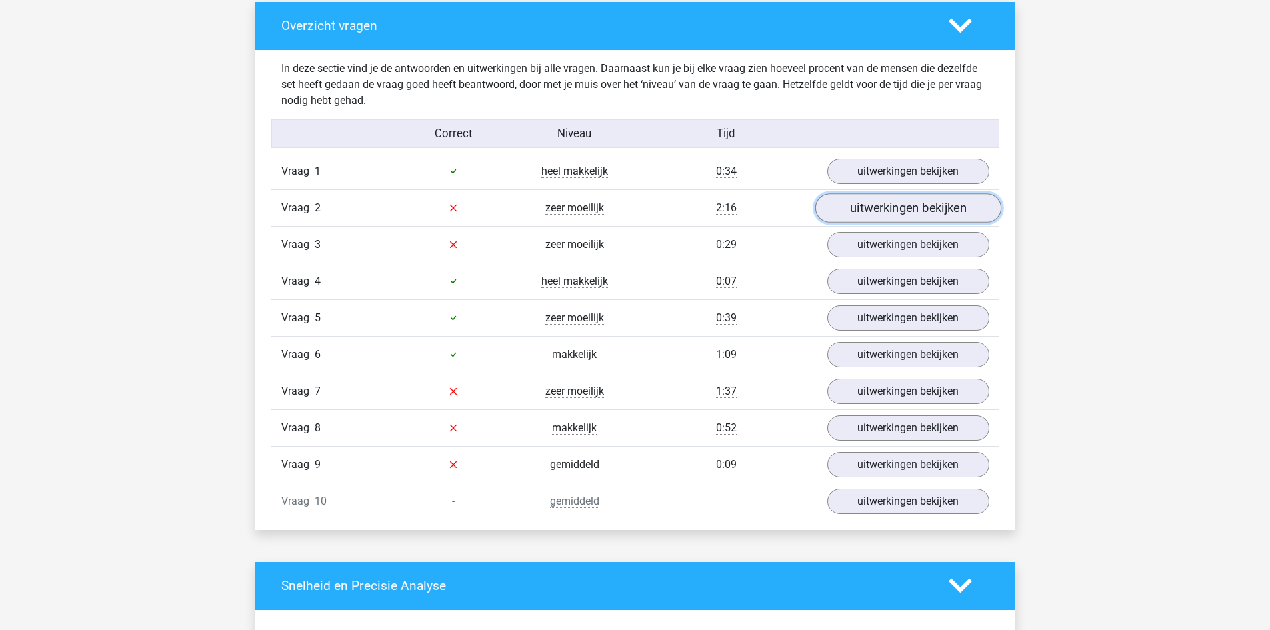
click at [916, 211] on link "uitwerkingen bekijken" at bounding box center [907, 207] width 186 height 29
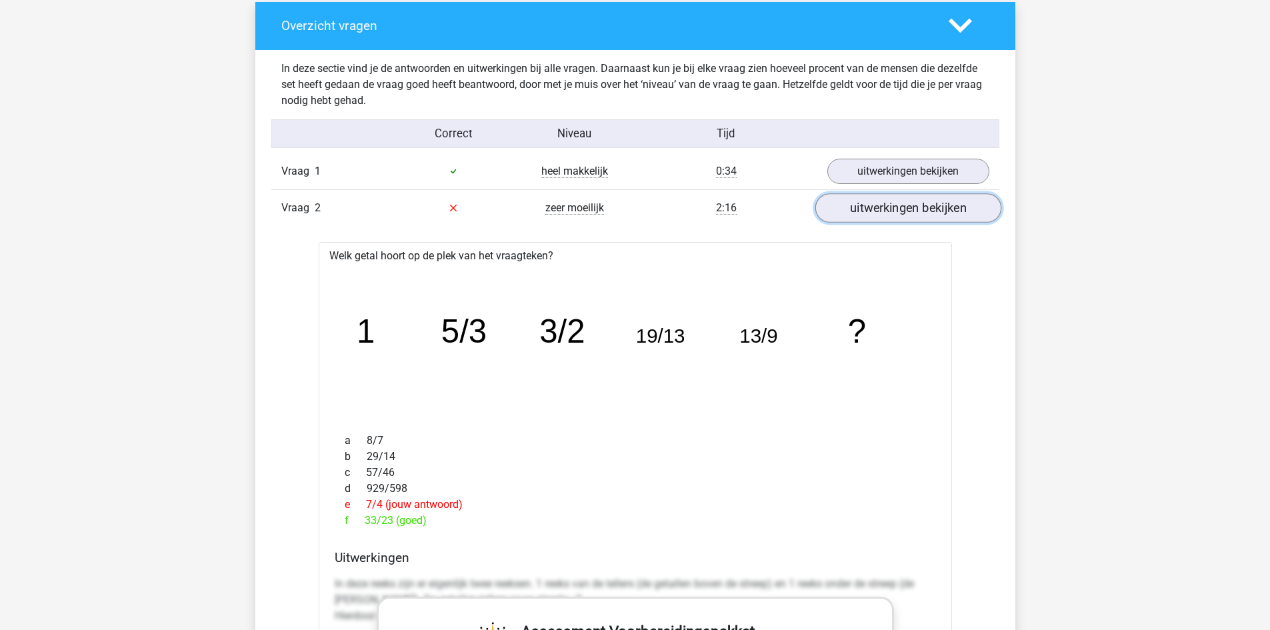
click at [916, 211] on link "uitwerkingen bekijken" at bounding box center [907, 207] width 186 height 29
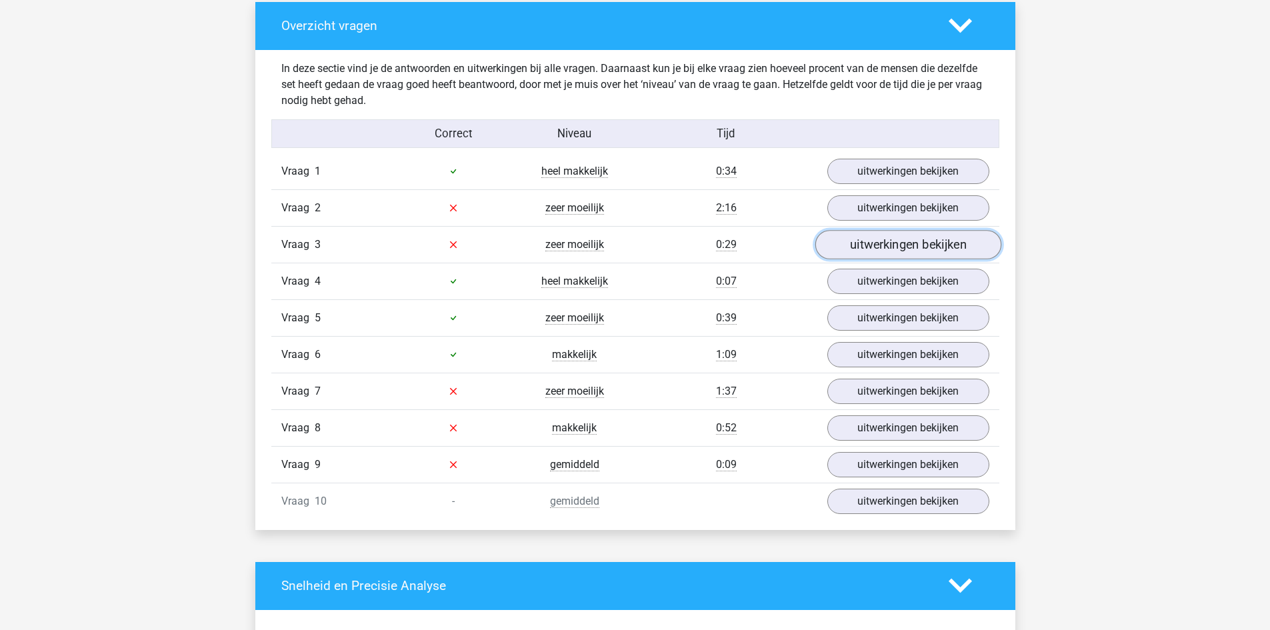
click at [907, 248] on link "uitwerkingen bekijken" at bounding box center [907, 244] width 186 height 29
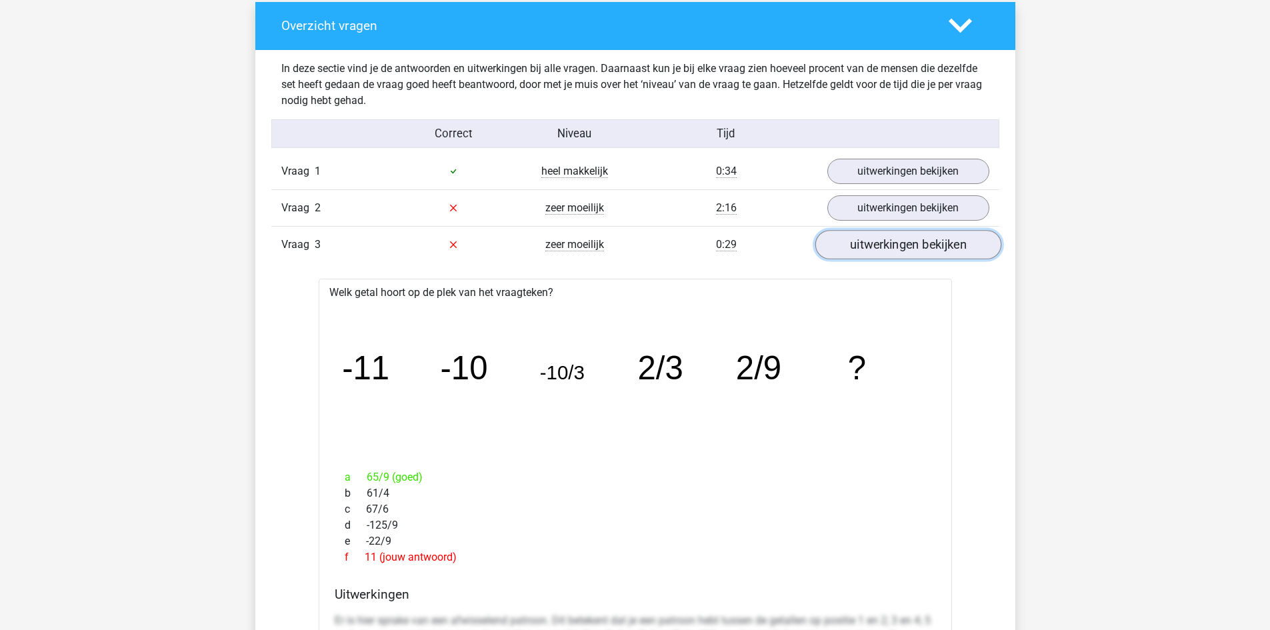
click at [902, 249] on link "uitwerkingen bekijken" at bounding box center [907, 244] width 186 height 29
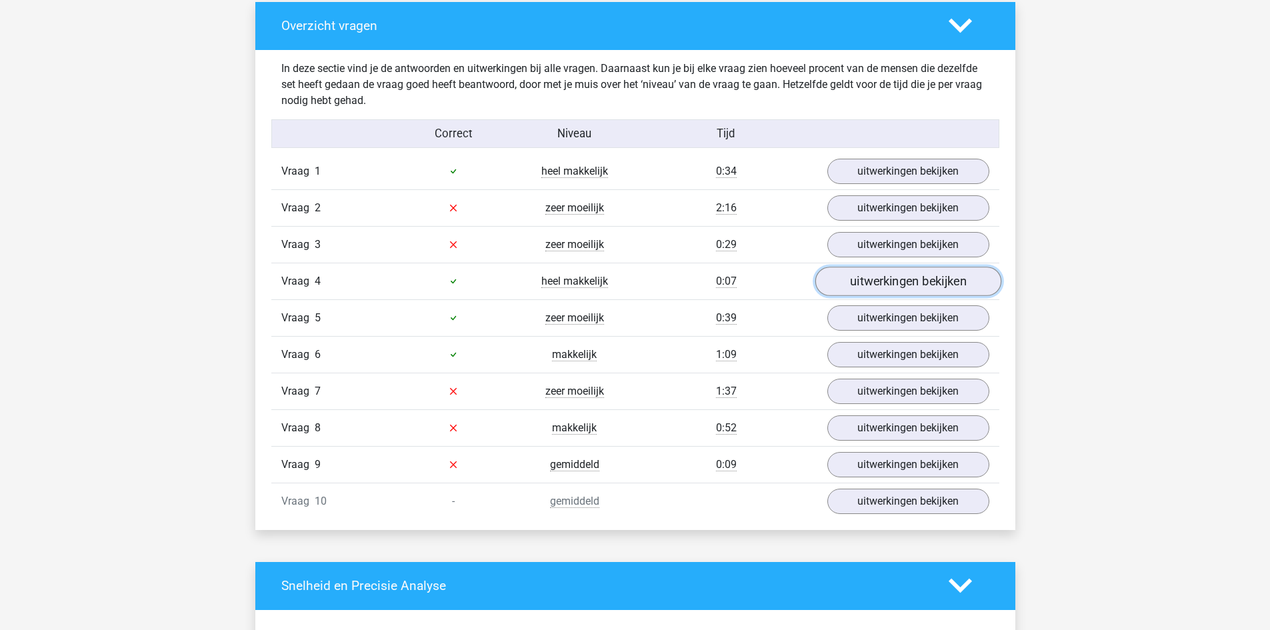
click at [914, 283] on link "uitwerkingen bekijken" at bounding box center [907, 281] width 186 height 29
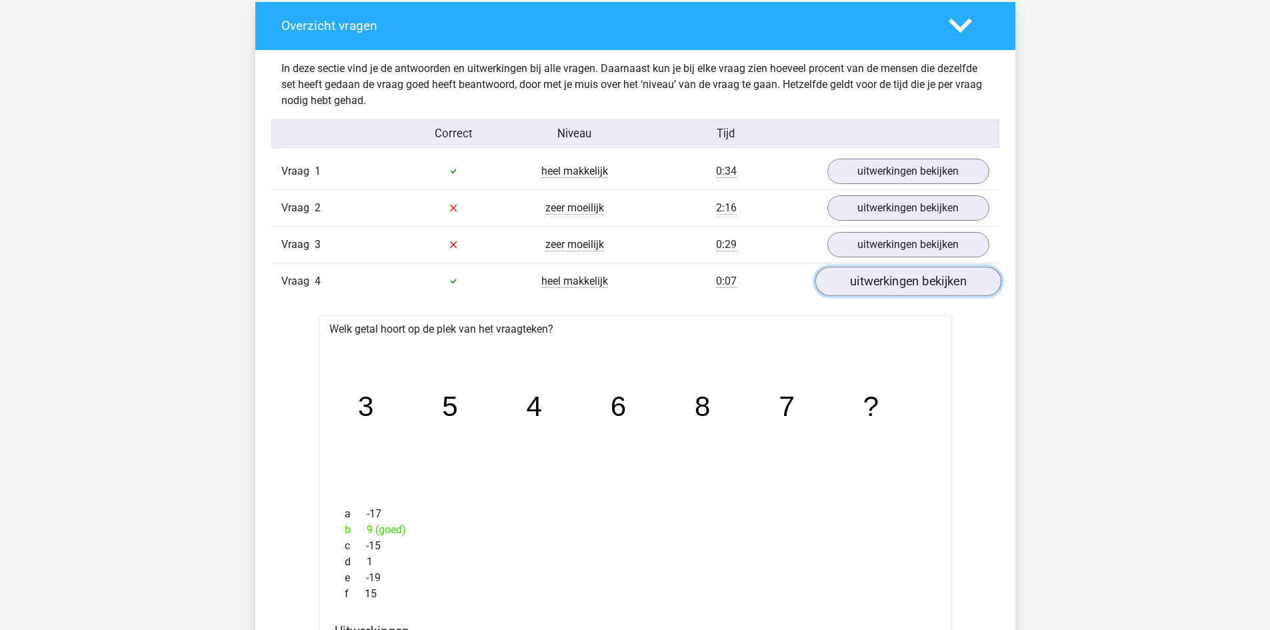
click at [914, 283] on link "uitwerkingen bekijken" at bounding box center [907, 281] width 186 height 29
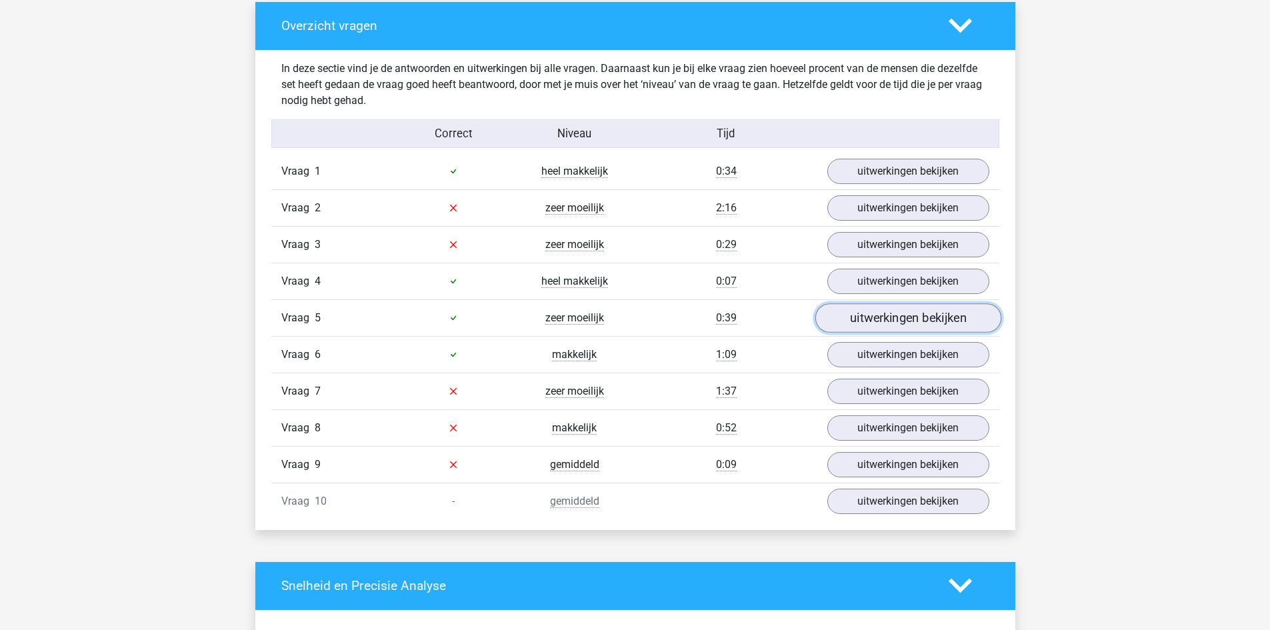
click at [897, 315] on link "uitwerkingen bekijken" at bounding box center [907, 317] width 186 height 29
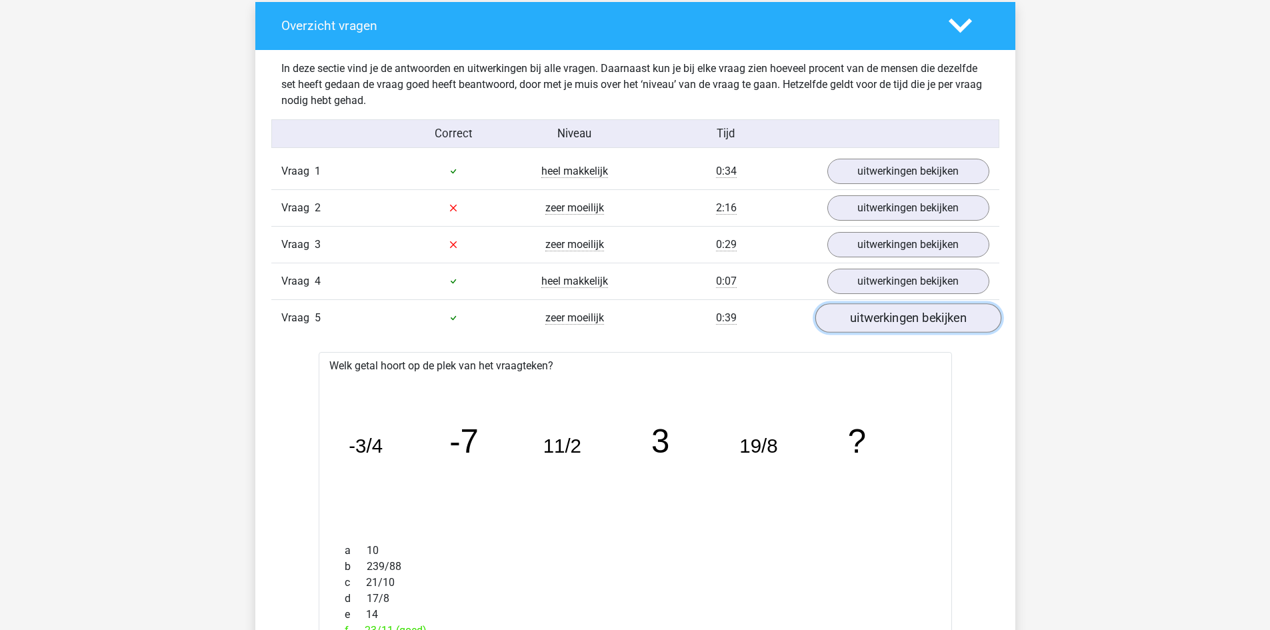
click at [902, 319] on link "uitwerkingen bekijken" at bounding box center [907, 317] width 186 height 29
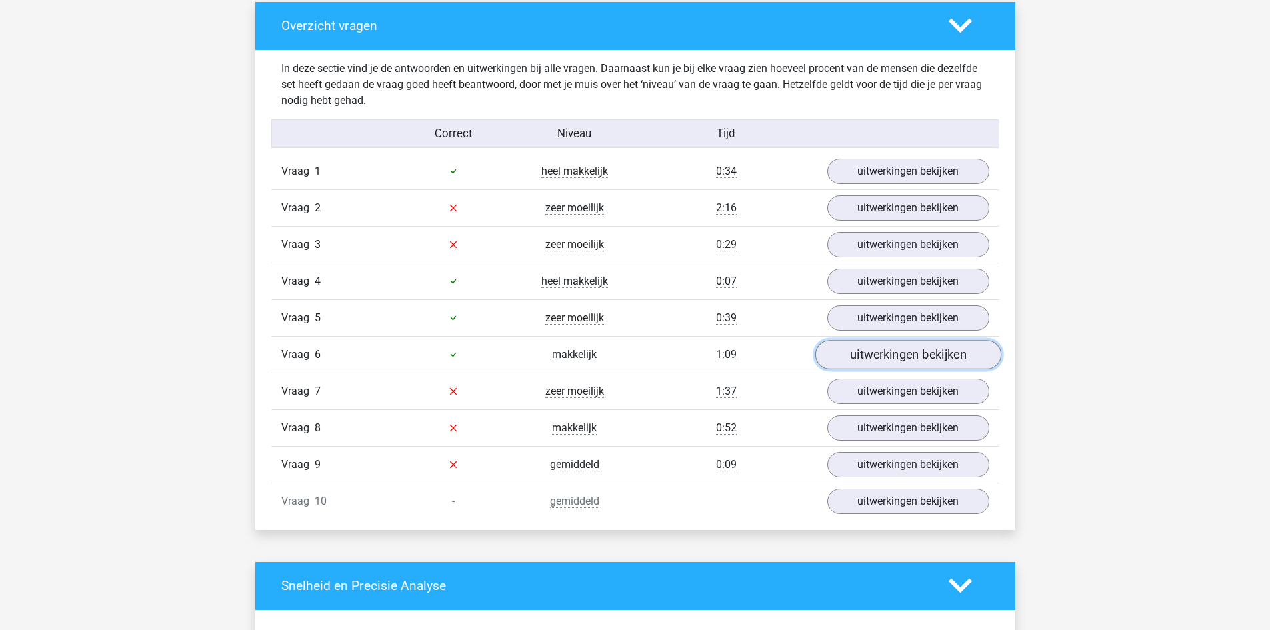
click at [908, 357] on link "uitwerkingen bekijken" at bounding box center [907, 354] width 186 height 29
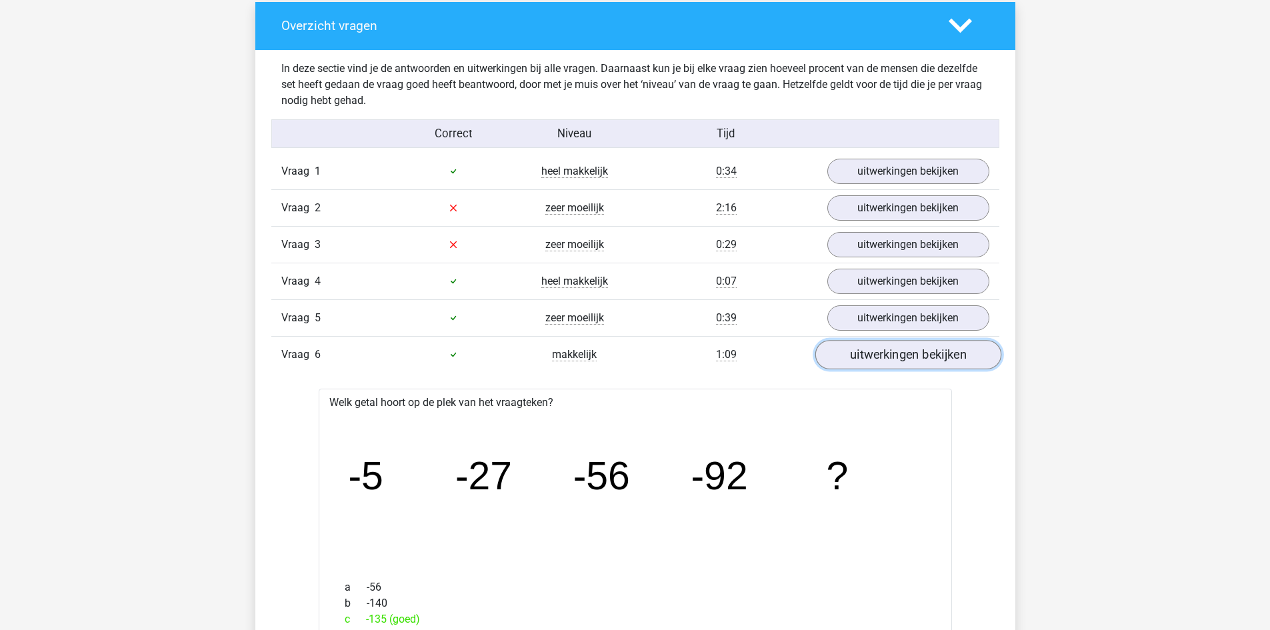
click at [907, 351] on link "uitwerkingen bekijken" at bounding box center [907, 354] width 186 height 29
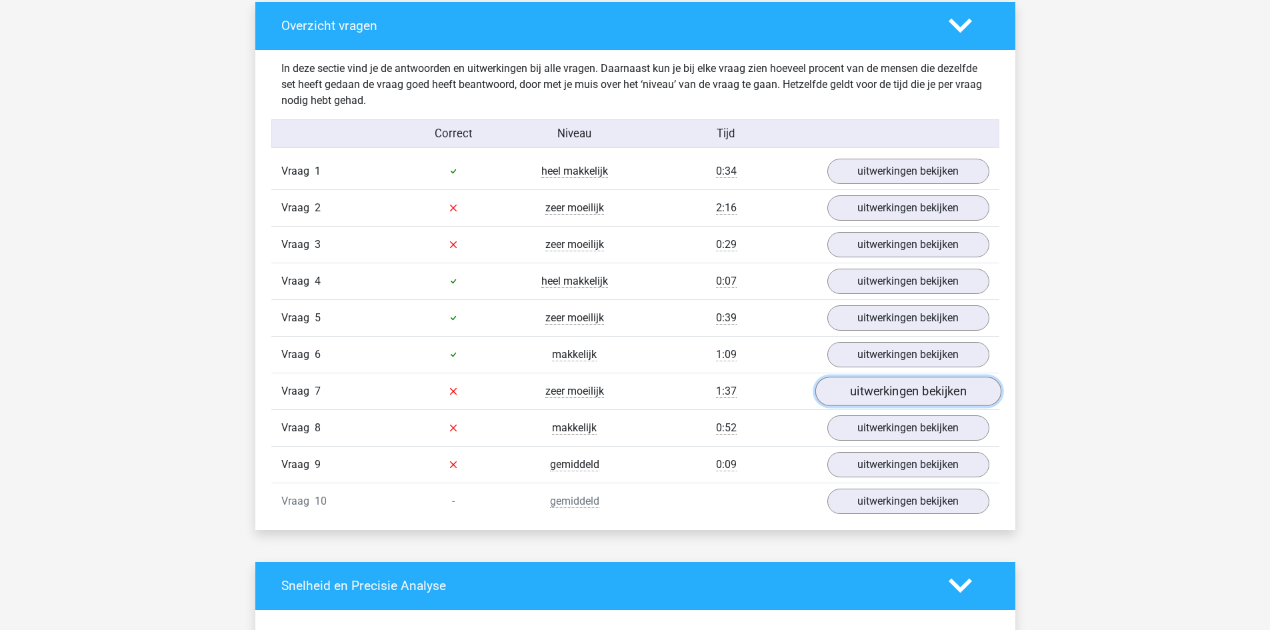
click at [912, 383] on link "uitwerkingen bekijken" at bounding box center [907, 391] width 186 height 29
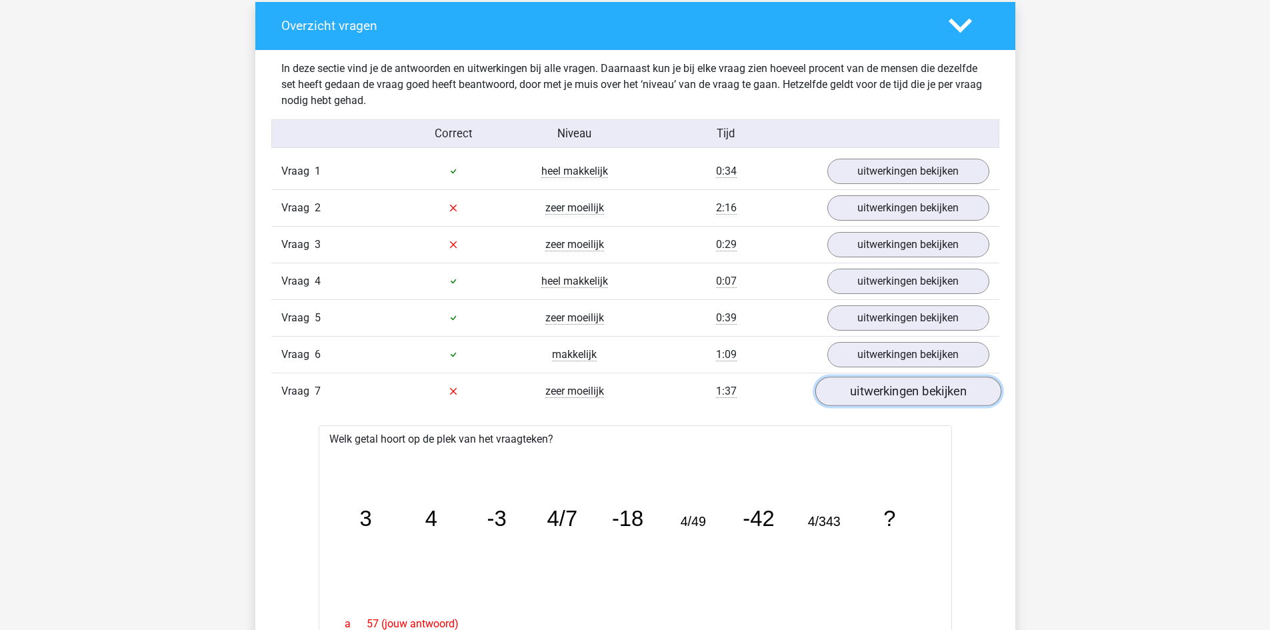
click at [912, 383] on link "uitwerkingen bekijken" at bounding box center [907, 391] width 186 height 29
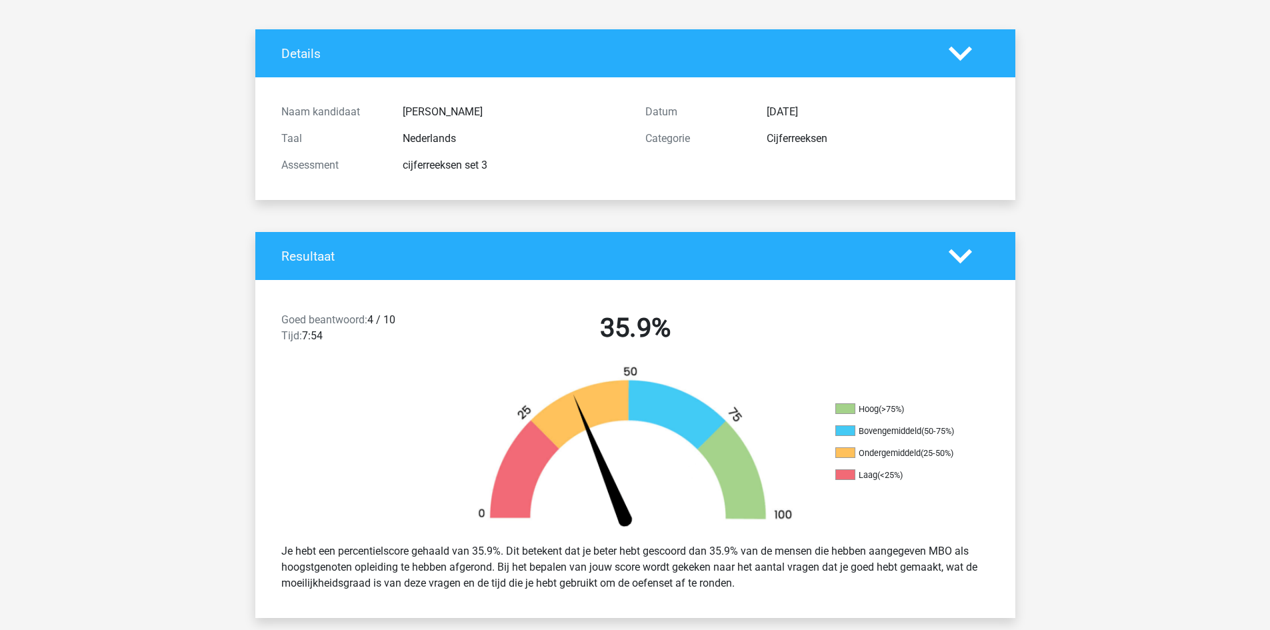
scroll to position [0, 0]
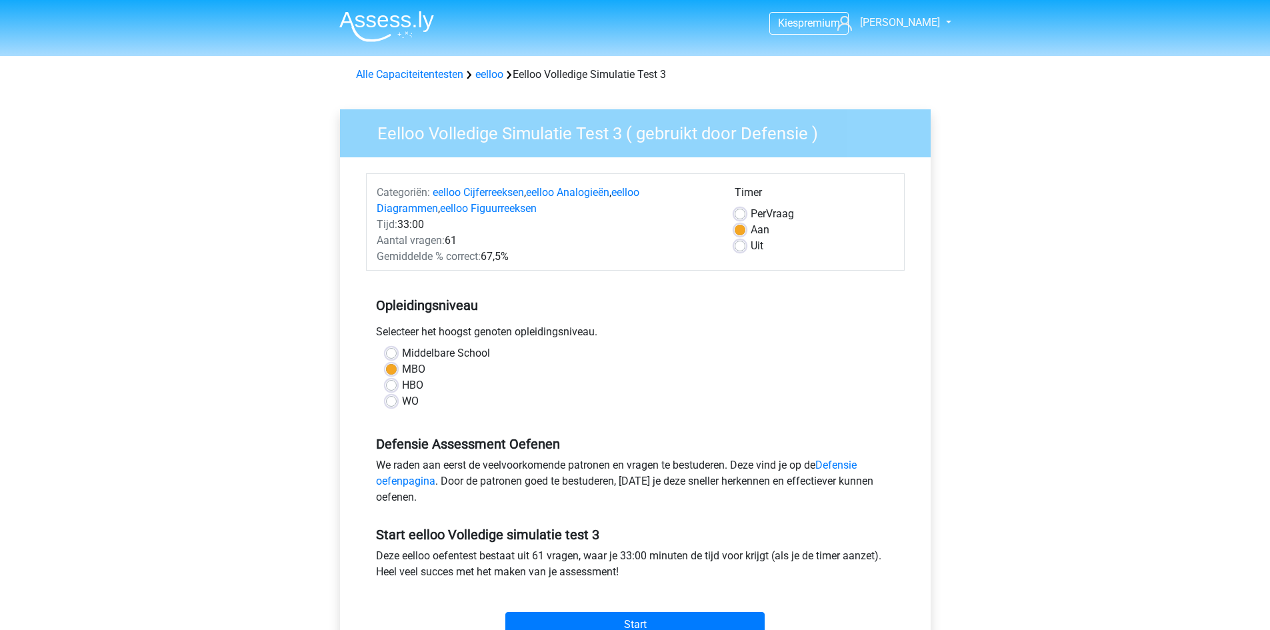
click at [750, 243] on label "Uit" at bounding box center [756, 246] width 13 height 16
click at [737, 243] on input "Uit" at bounding box center [739, 244] width 11 height 13
radio input "true"
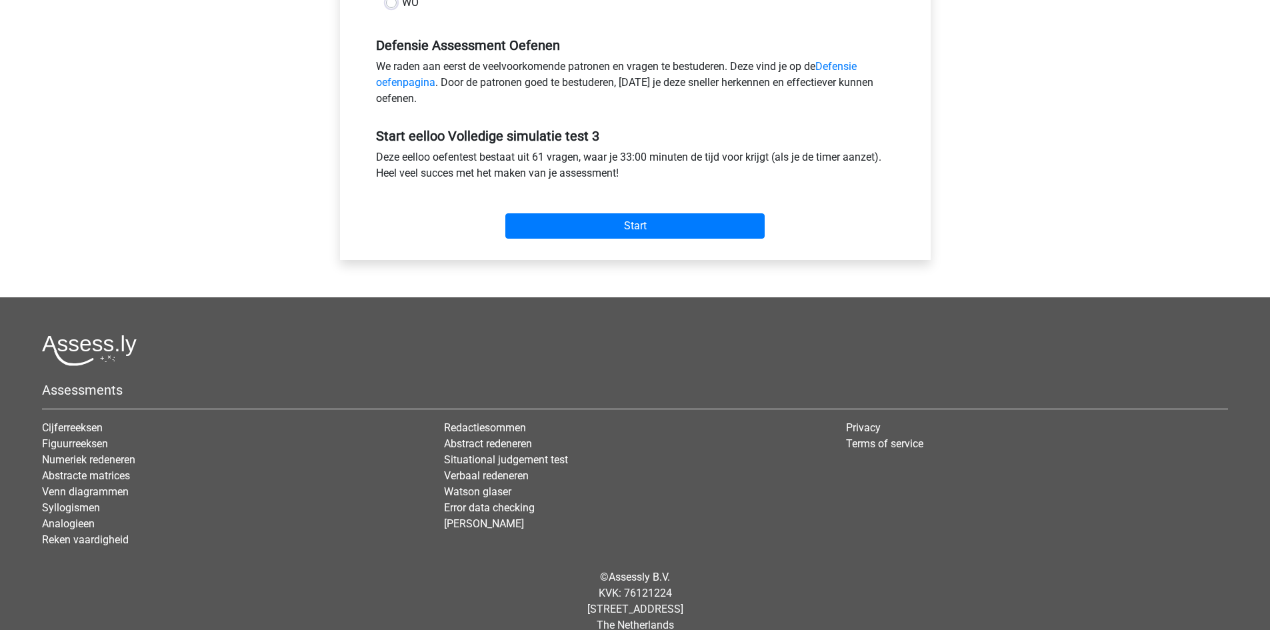
scroll to position [418, 0]
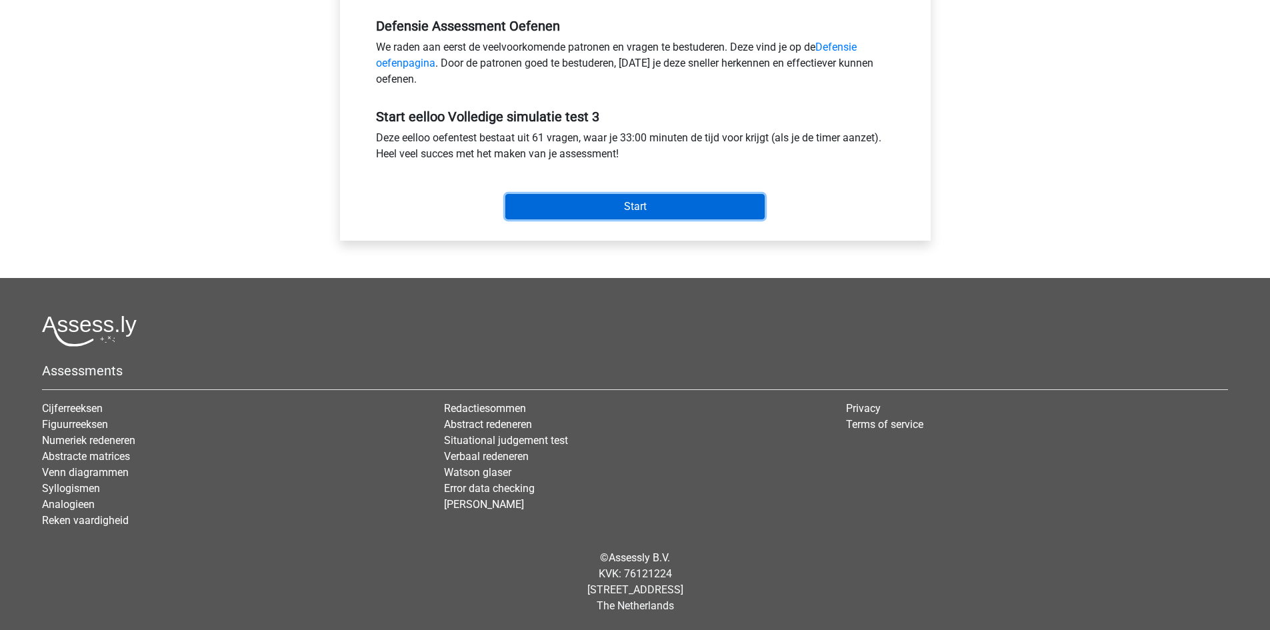
click at [678, 203] on input "Start" at bounding box center [634, 206] width 259 height 25
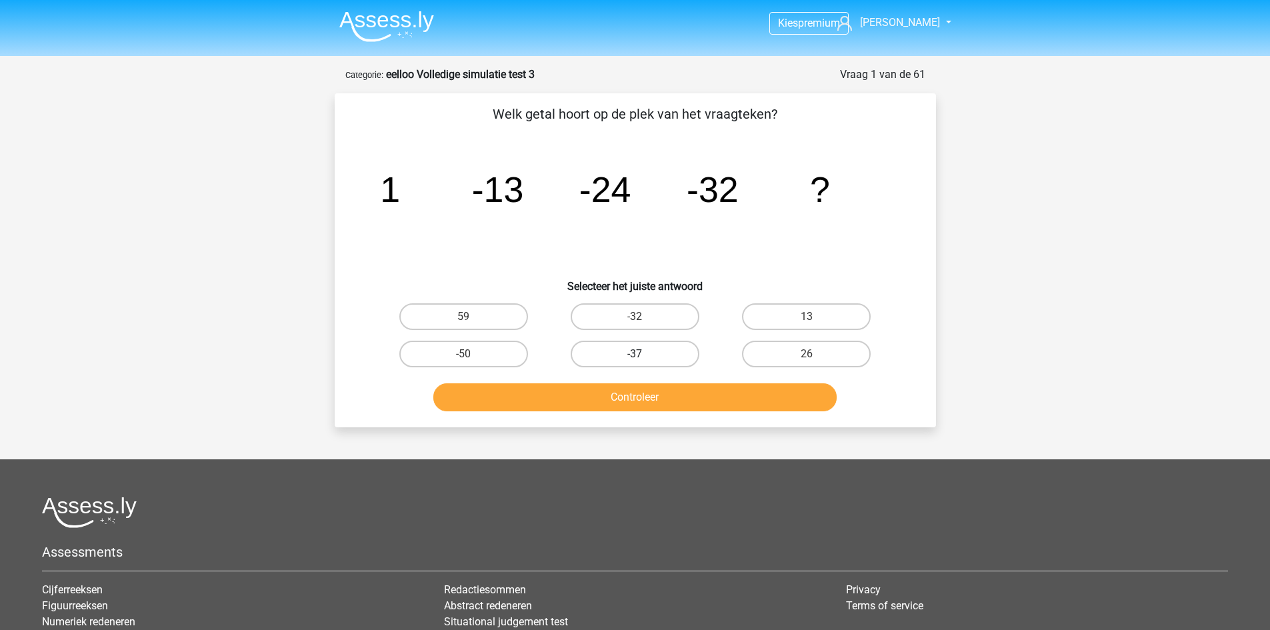
drag, startPoint x: 644, startPoint y: 345, endPoint x: 660, endPoint y: 355, distance: 19.4
click at [644, 345] on label "-37" at bounding box center [635, 354] width 129 height 27
click at [643, 354] on input "-37" at bounding box center [638, 358] width 9 height 9
radio input "true"
click at [698, 400] on button "Controleer" at bounding box center [634, 397] width 403 height 28
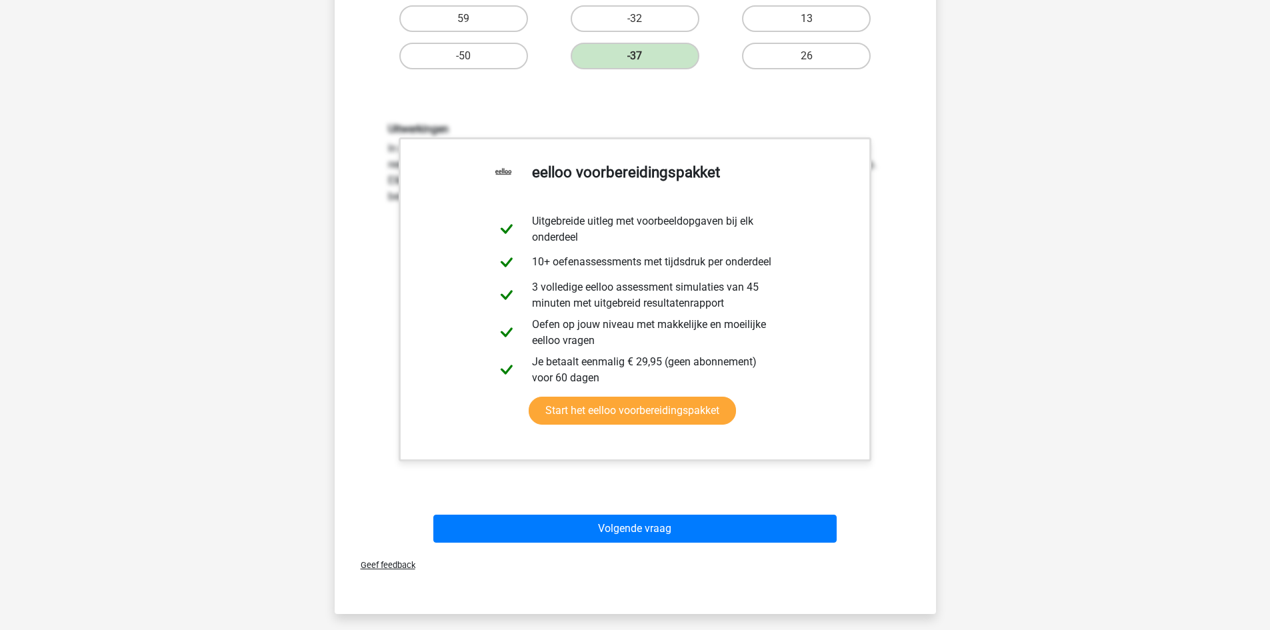
scroll to position [333, 0]
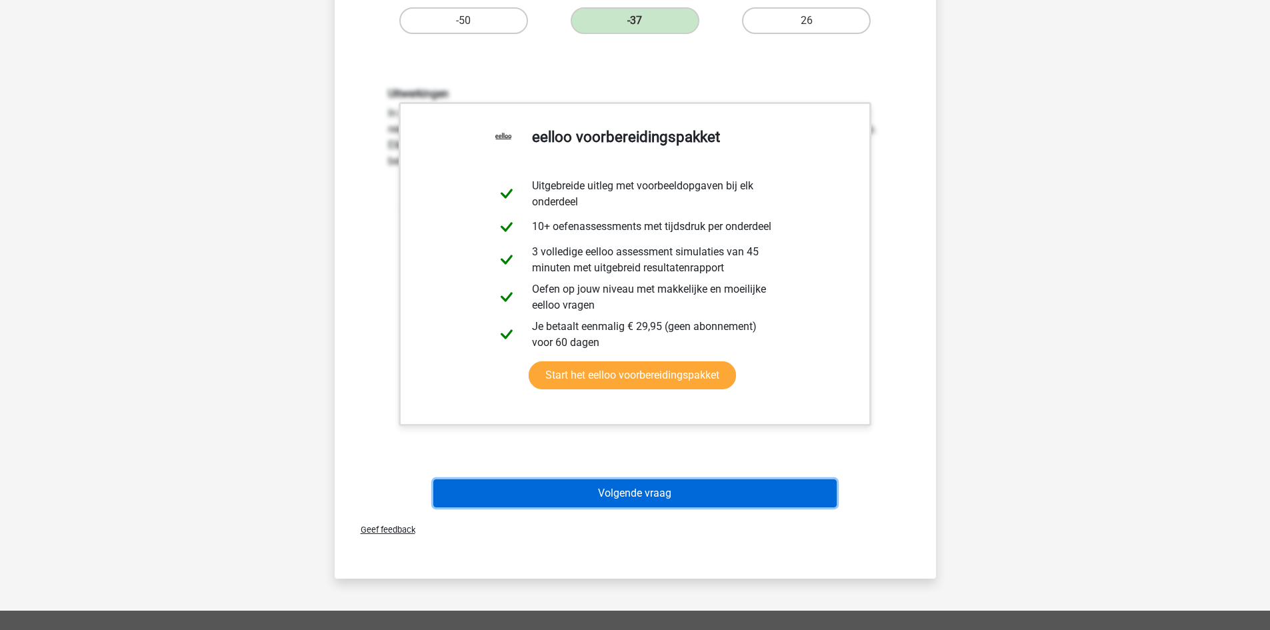
click at [666, 493] on button "Volgende vraag" at bounding box center [634, 493] width 403 height 28
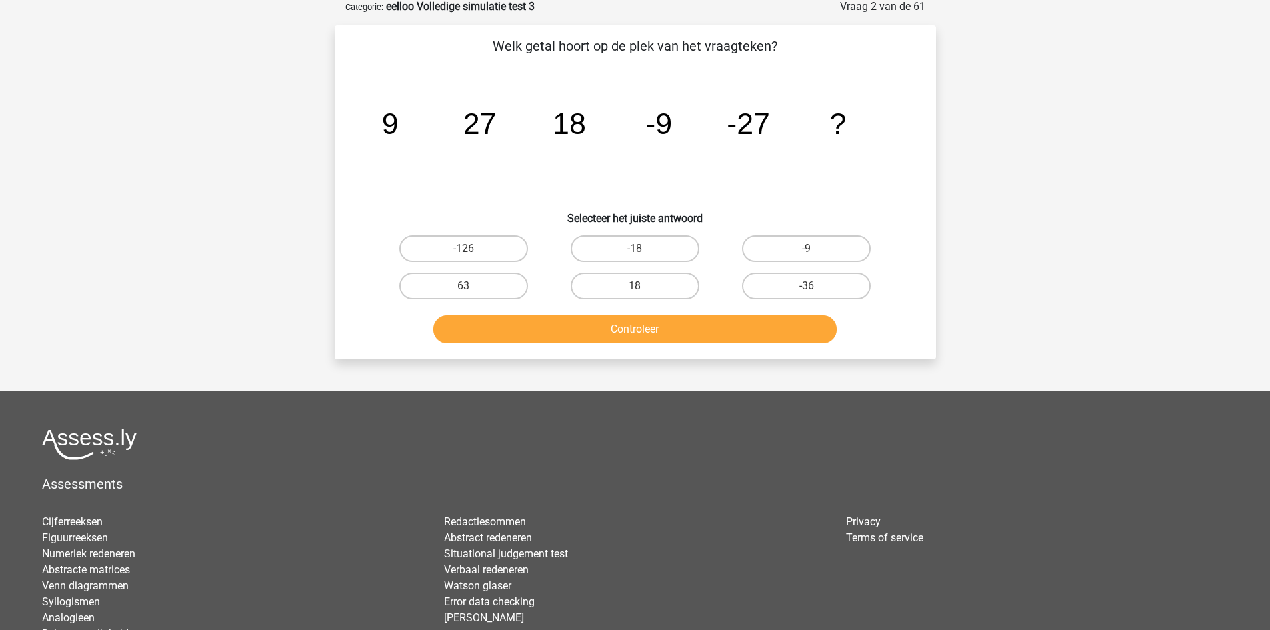
scroll to position [67, 0]
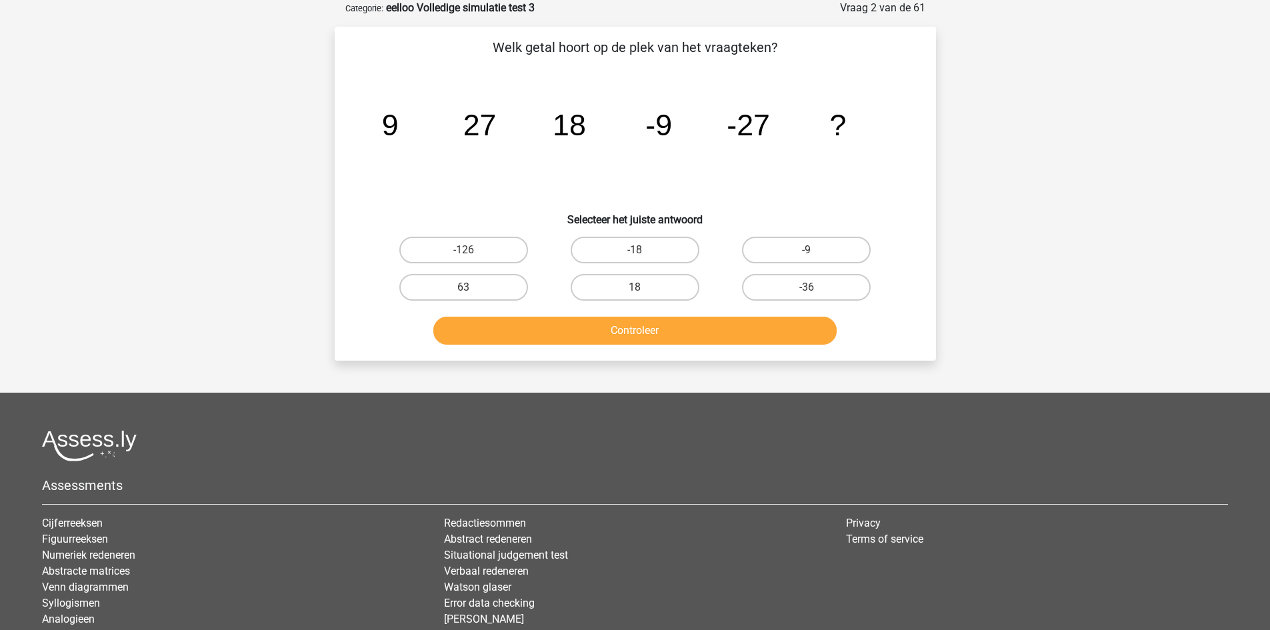
click at [636, 251] on input "-18" at bounding box center [638, 254] width 9 height 9
radio input "true"
click at [664, 331] on button "Controleer" at bounding box center [634, 331] width 403 height 28
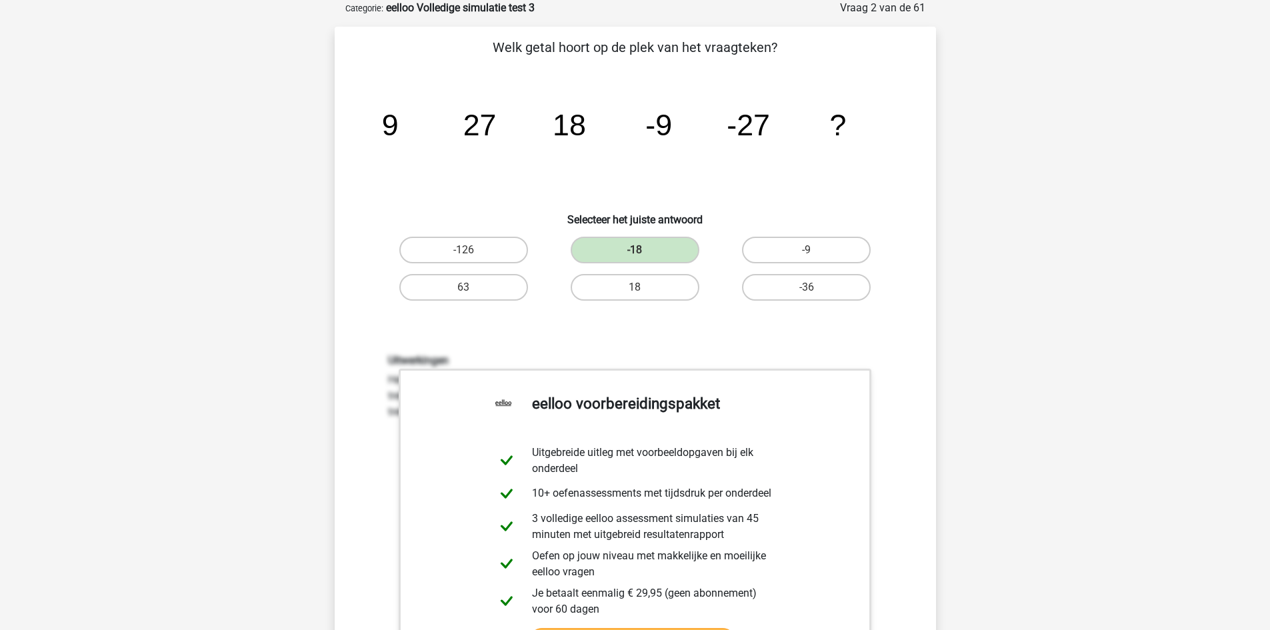
scroll to position [400, 0]
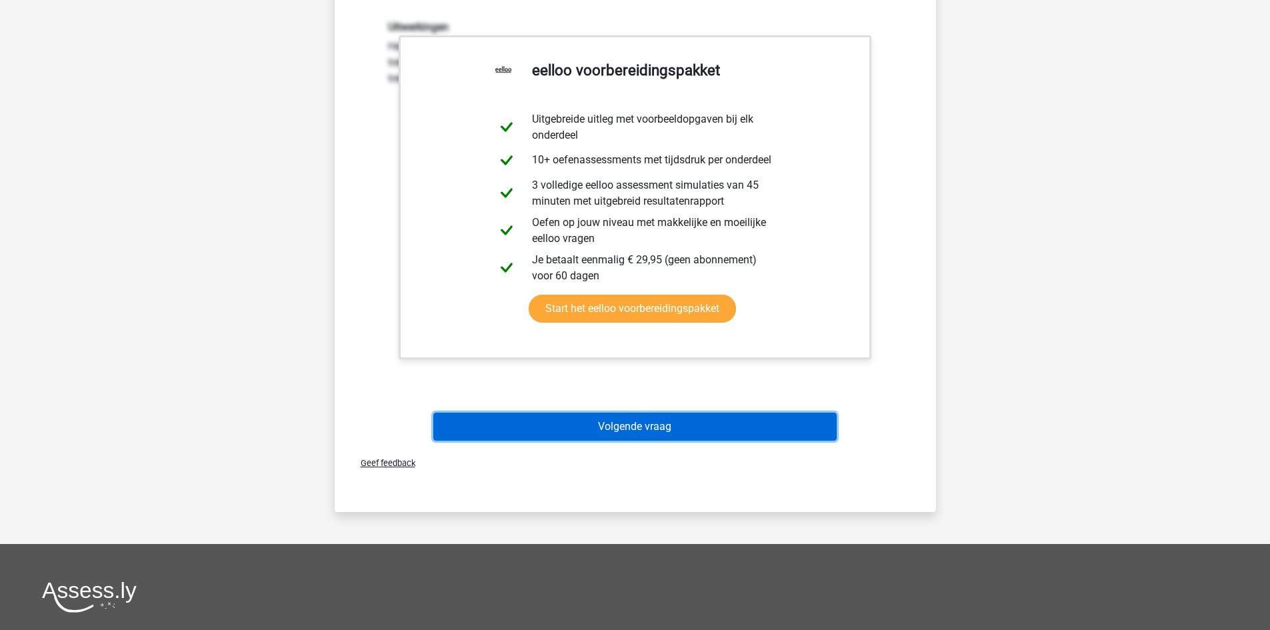
click at [644, 421] on button "Volgende vraag" at bounding box center [634, 427] width 403 height 28
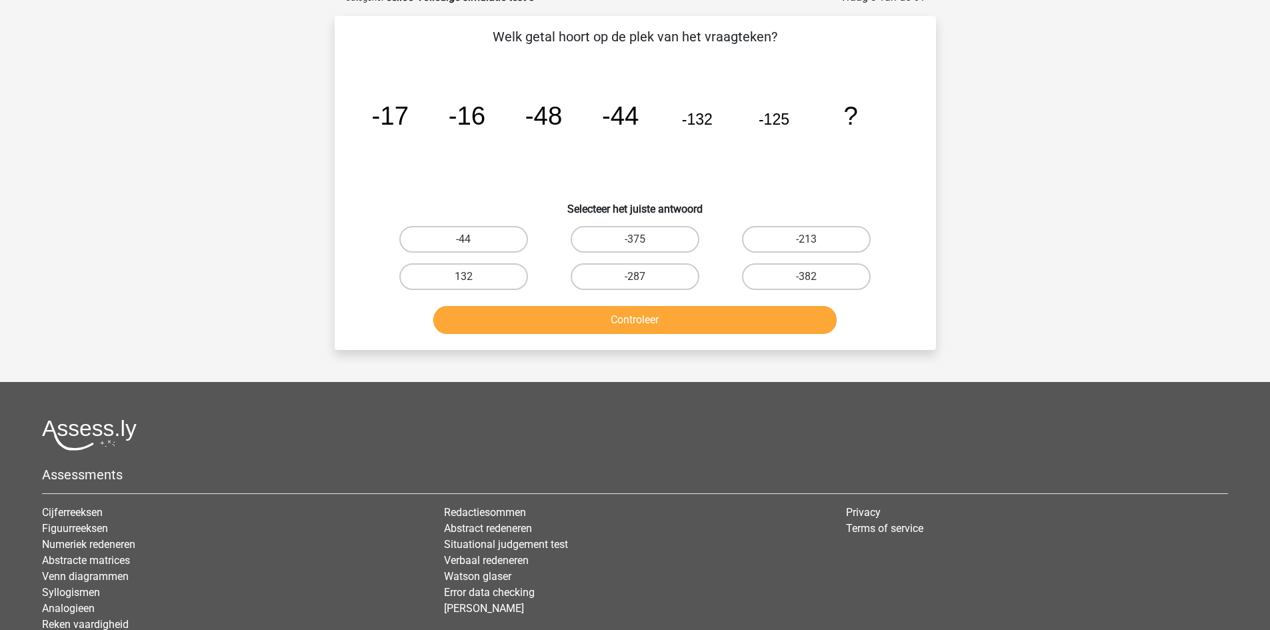
scroll to position [67, 0]
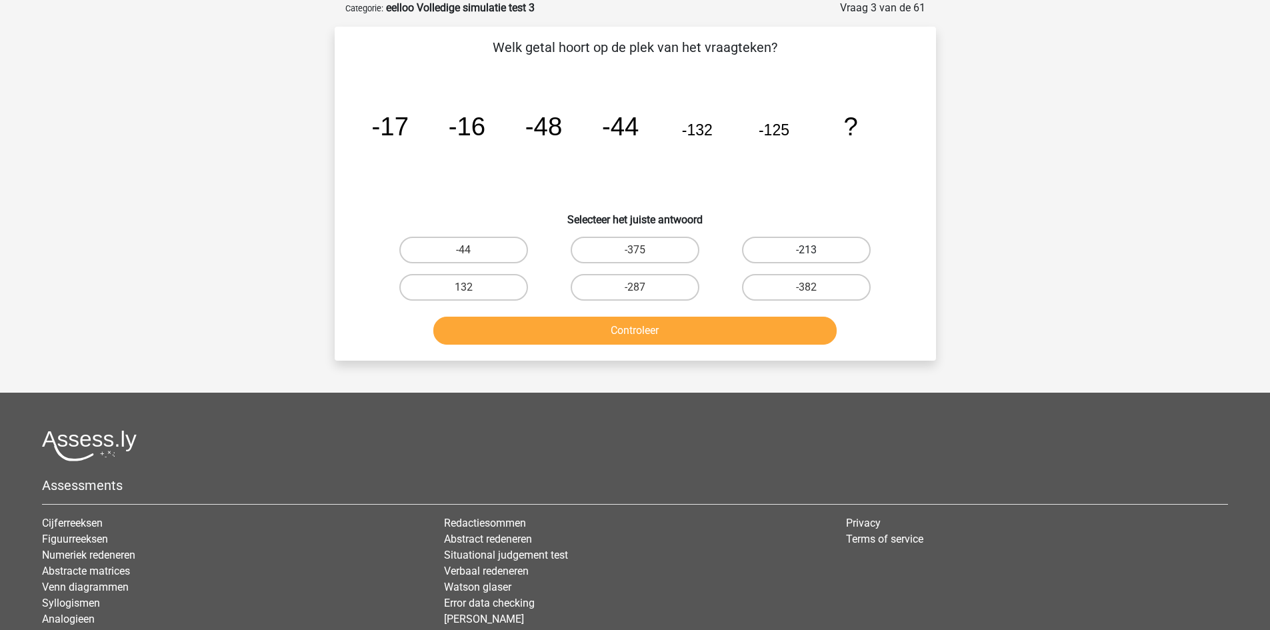
click at [796, 255] on label "-213" at bounding box center [806, 250] width 129 height 27
click at [806, 255] on input "-213" at bounding box center [810, 254] width 9 height 9
radio input "true"
click at [746, 331] on button "Controleer" at bounding box center [634, 331] width 403 height 28
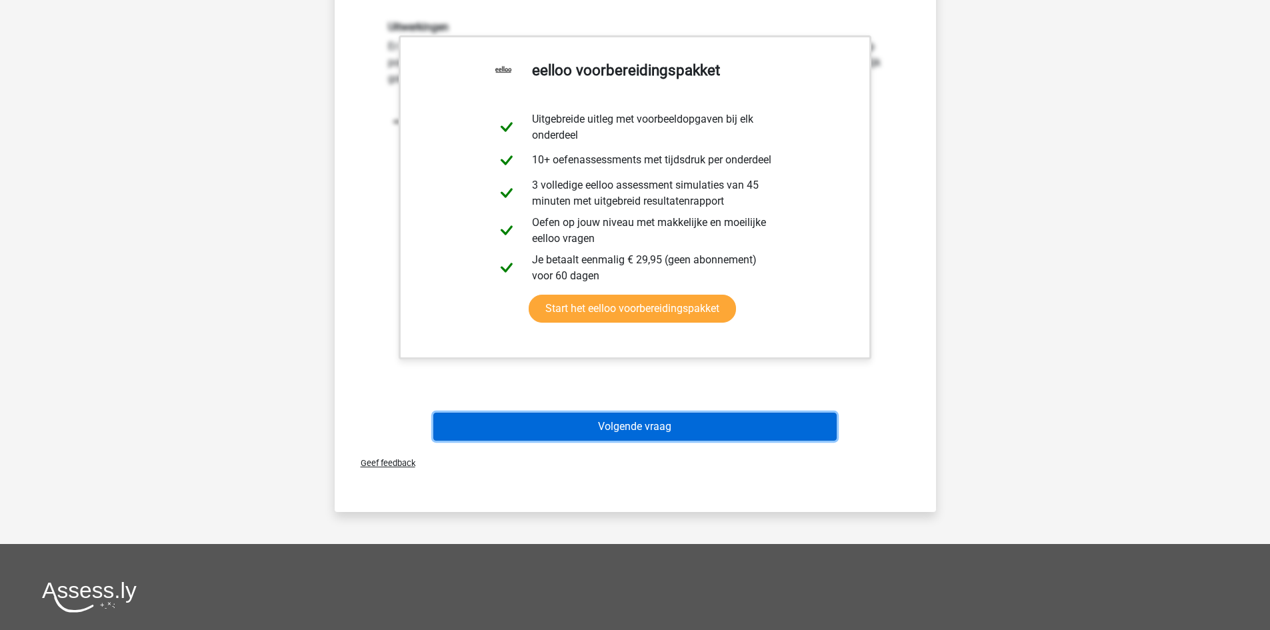
click at [599, 425] on button "Volgende vraag" at bounding box center [634, 427] width 403 height 28
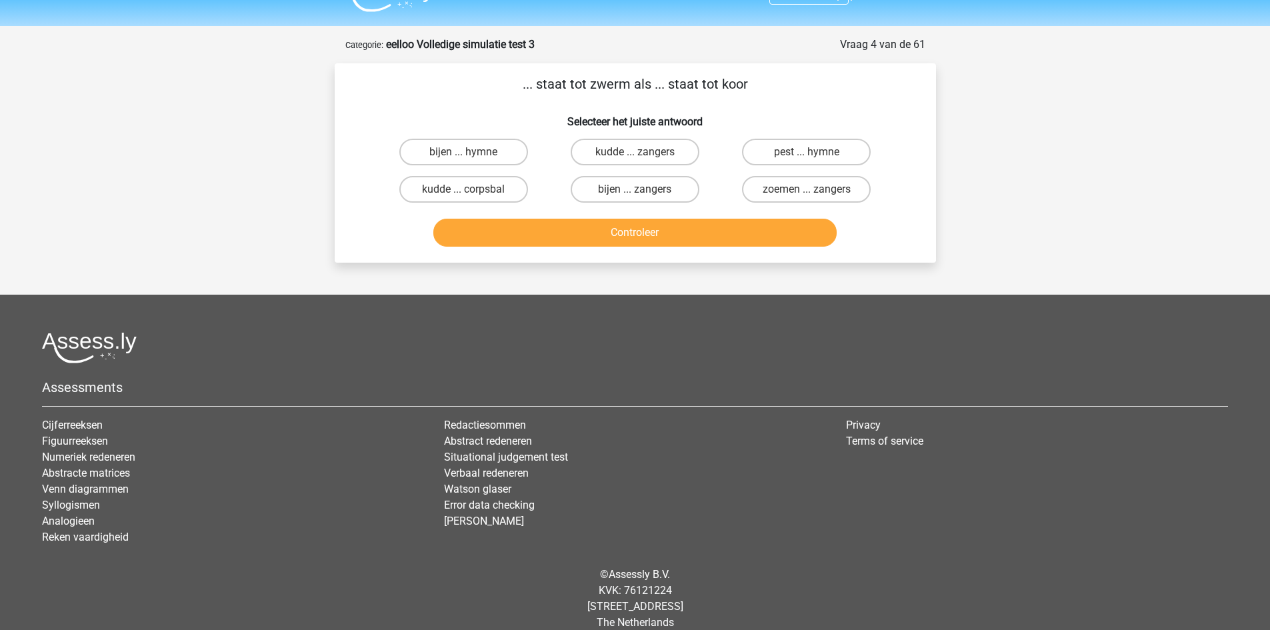
scroll to position [0, 0]
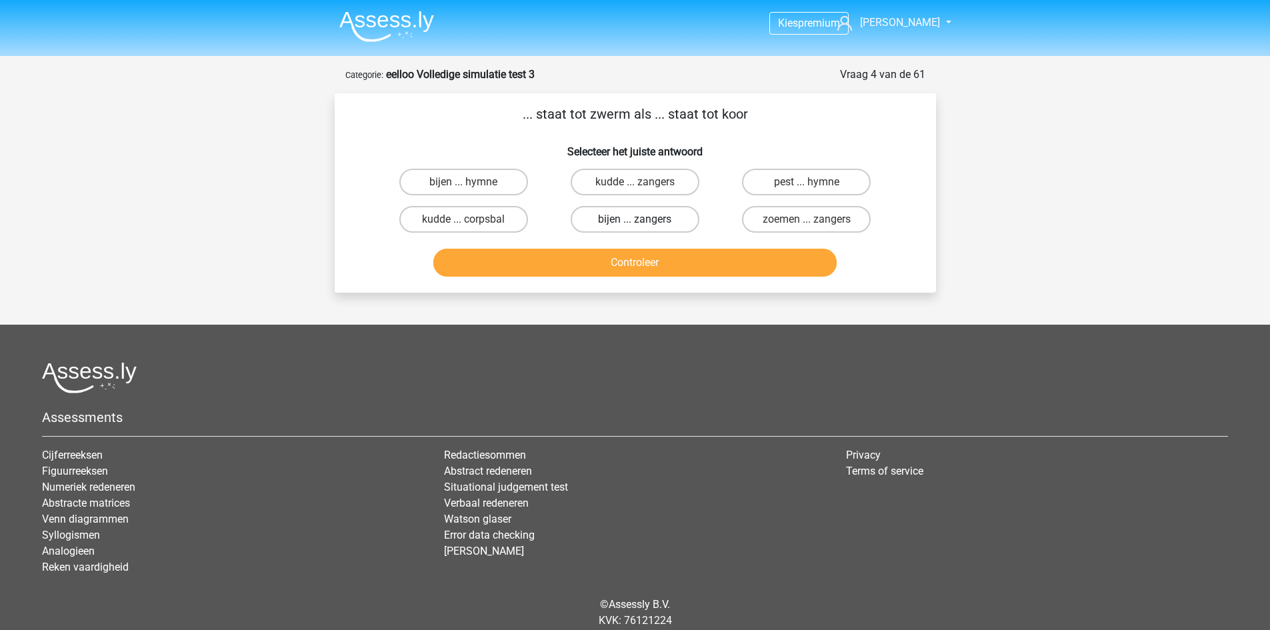
click at [666, 219] on label "bijen ... zangers" at bounding box center [635, 219] width 129 height 27
click at [643, 219] on input "bijen ... zangers" at bounding box center [638, 223] width 9 height 9
radio input "true"
click at [659, 259] on button "Controleer" at bounding box center [634, 263] width 403 height 28
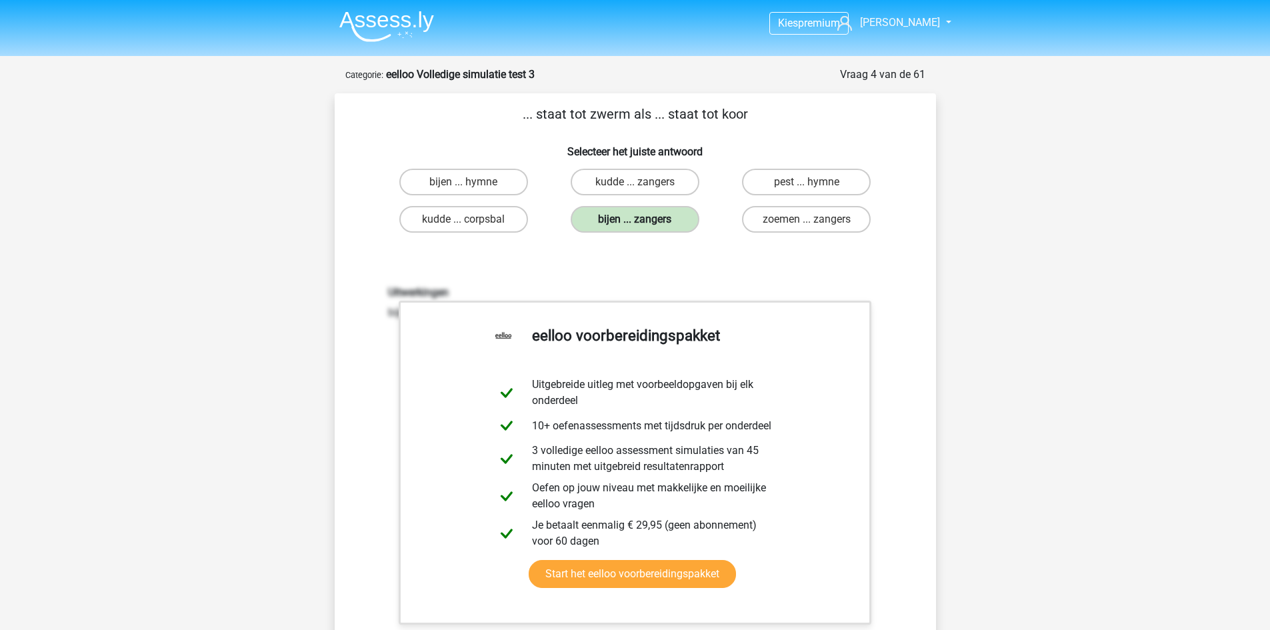
scroll to position [333, 0]
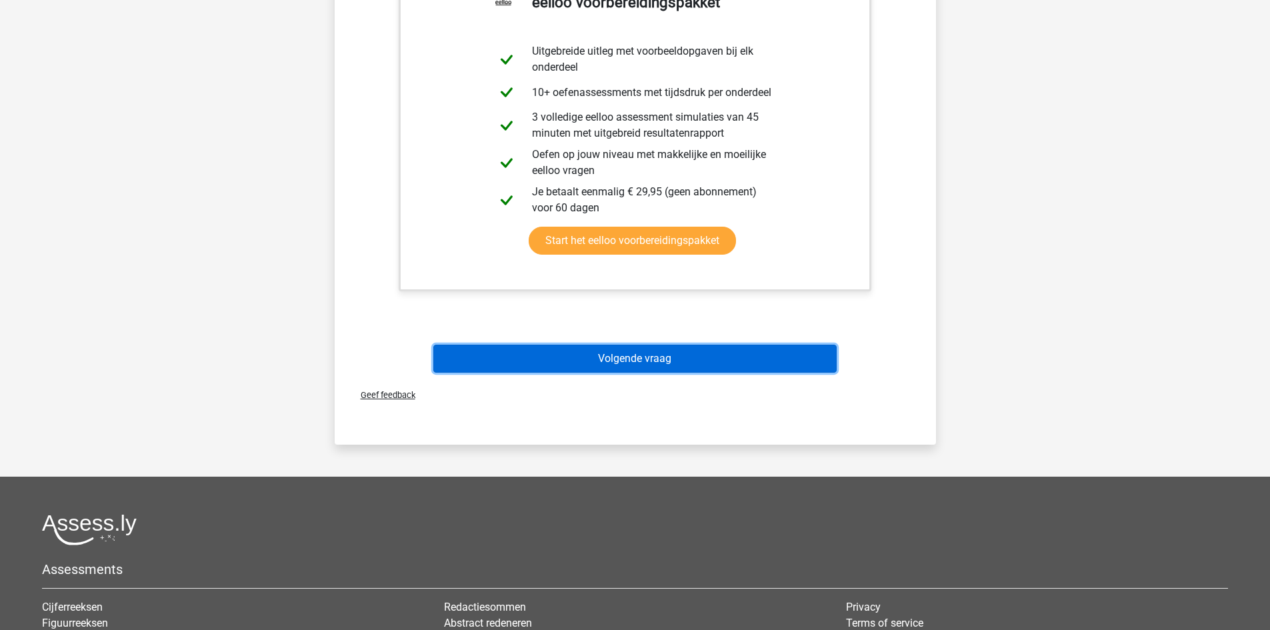
click at [636, 359] on button "Volgende vraag" at bounding box center [634, 359] width 403 height 28
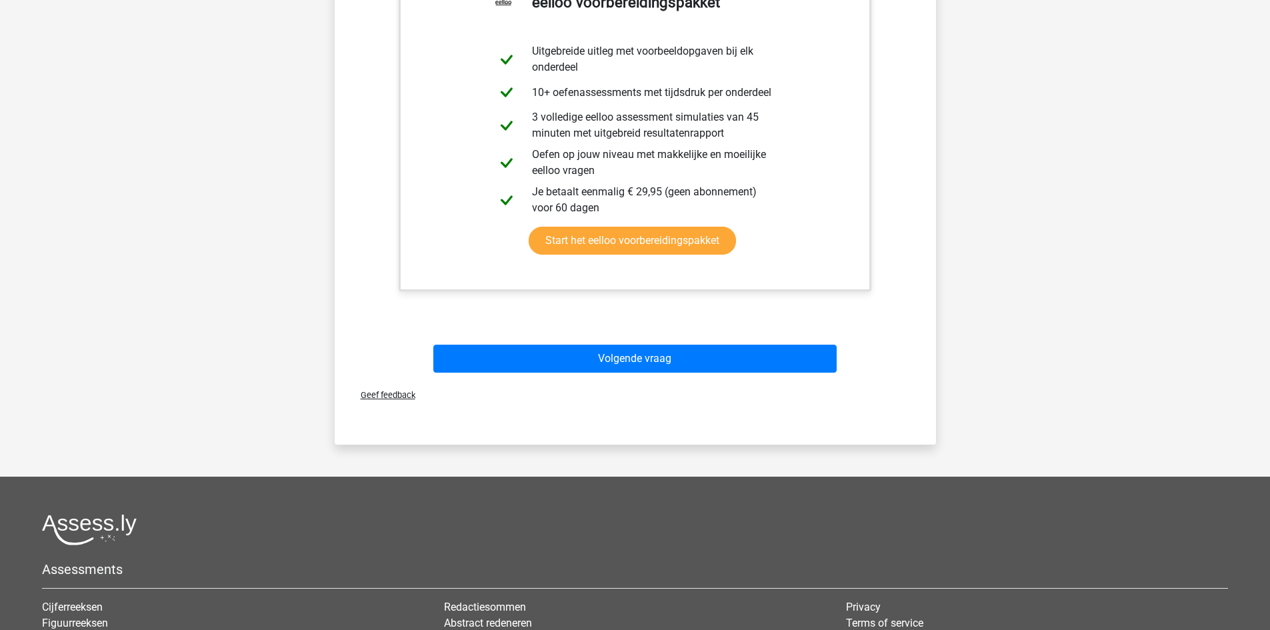
scroll to position [47, 0]
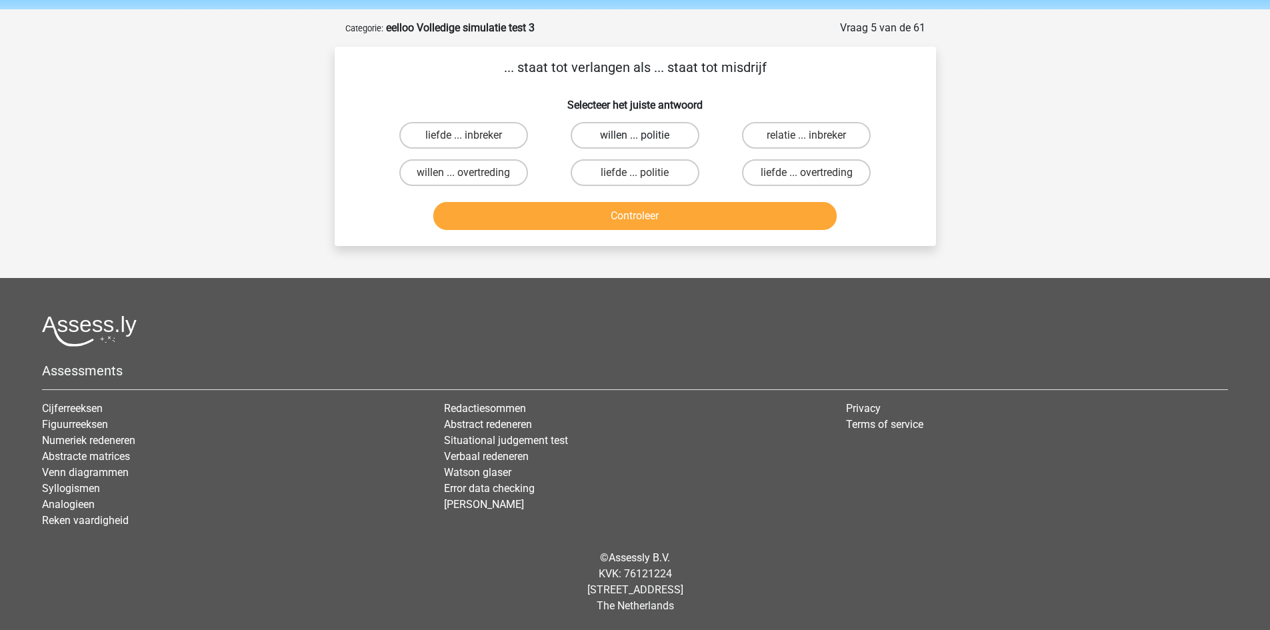
click at [615, 131] on label "willen ... politie" at bounding box center [635, 135] width 129 height 27
click at [634, 135] on input "willen ... politie" at bounding box center [638, 139] width 9 height 9
radio input "true"
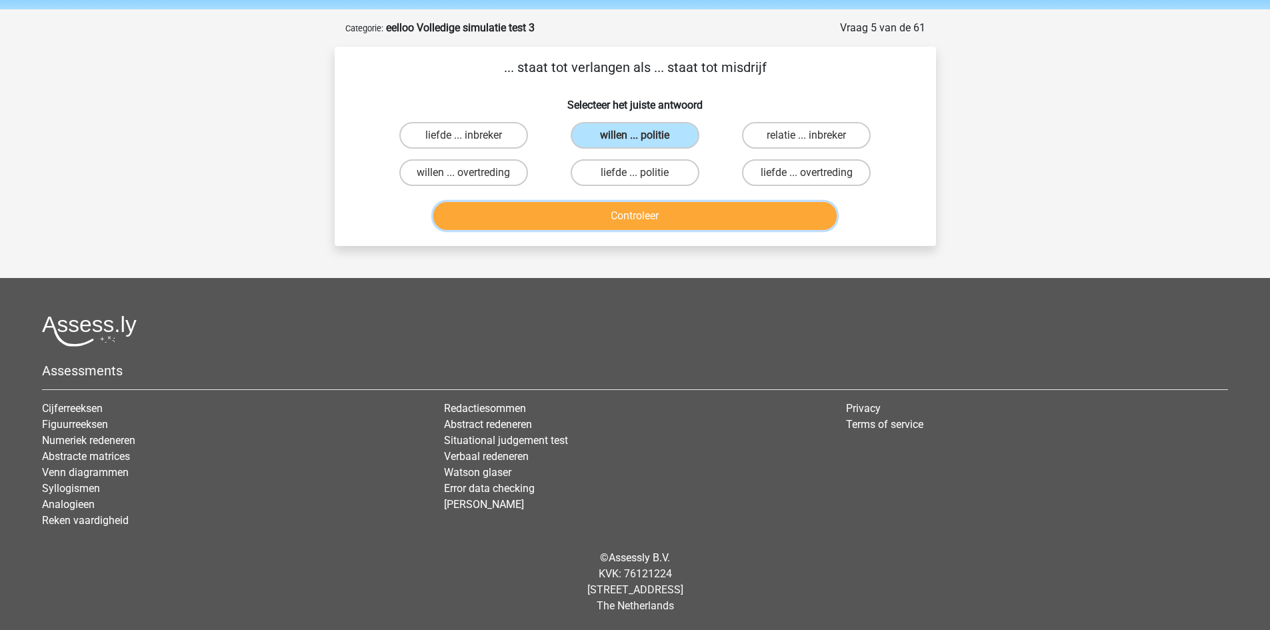
click at [650, 213] on button "Controleer" at bounding box center [634, 216] width 403 height 28
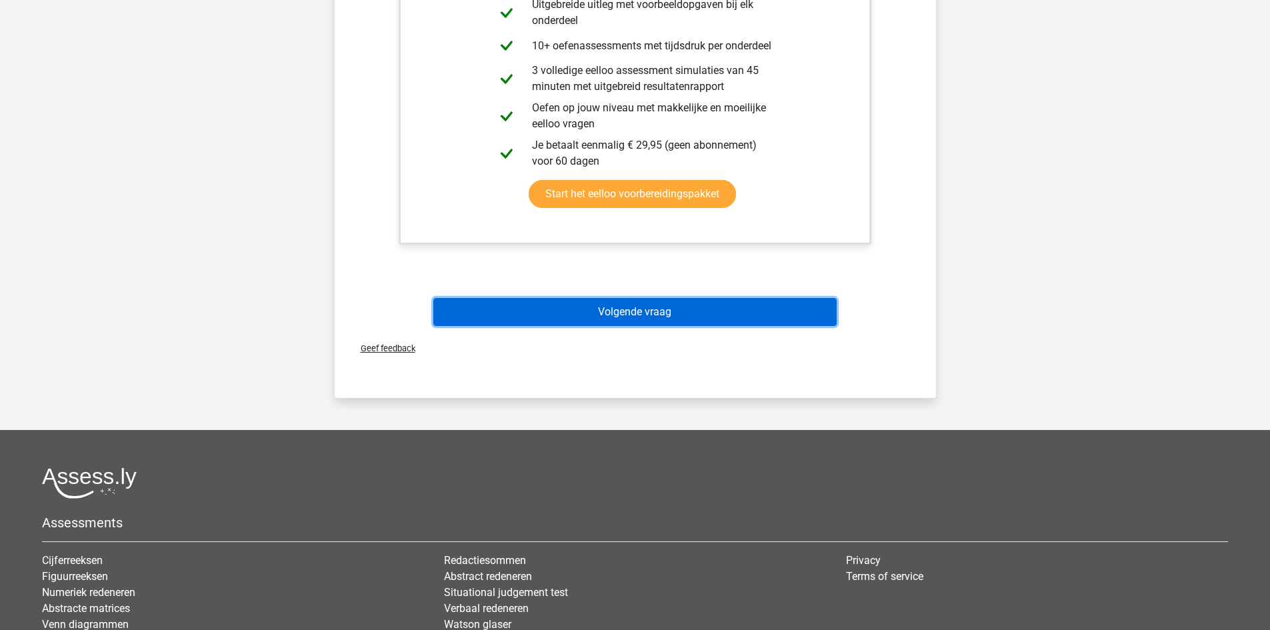
click at [652, 307] on button "Volgende vraag" at bounding box center [634, 312] width 403 height 28
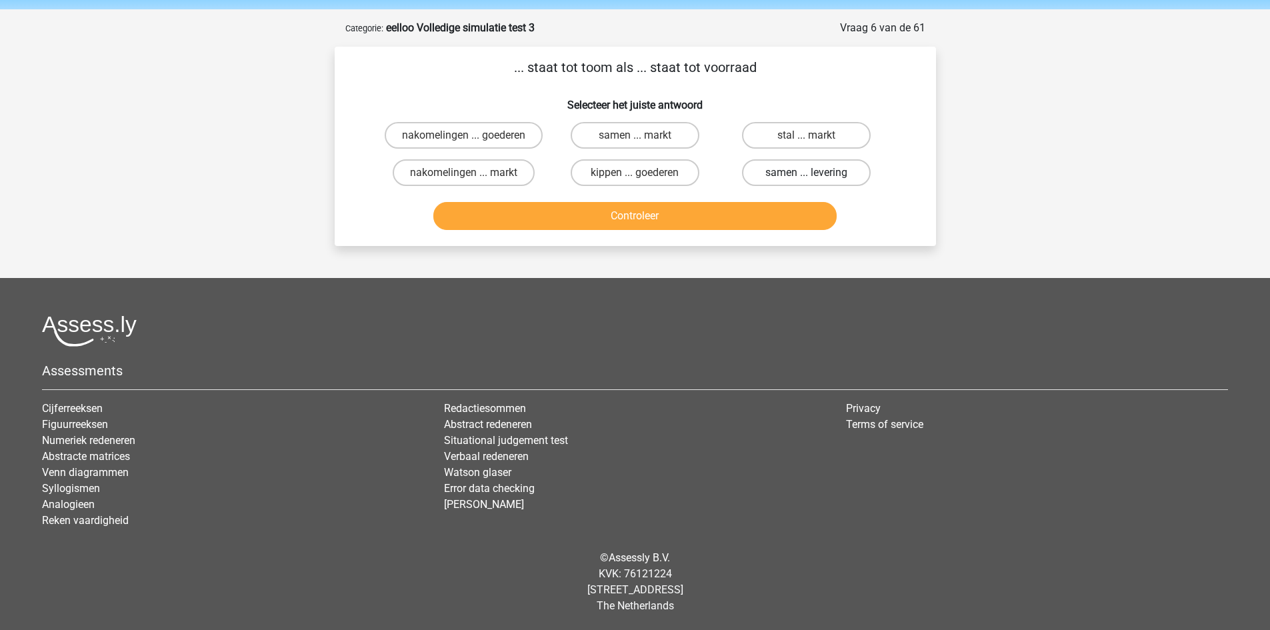
click at [844, 172] on label "samen ... levering" at bounding box center [806, 172] width 129 height 27
click at [815, 173] on input "samen ... levering" at bounding box center [810, 177] width 9 height 9
radio input "true"
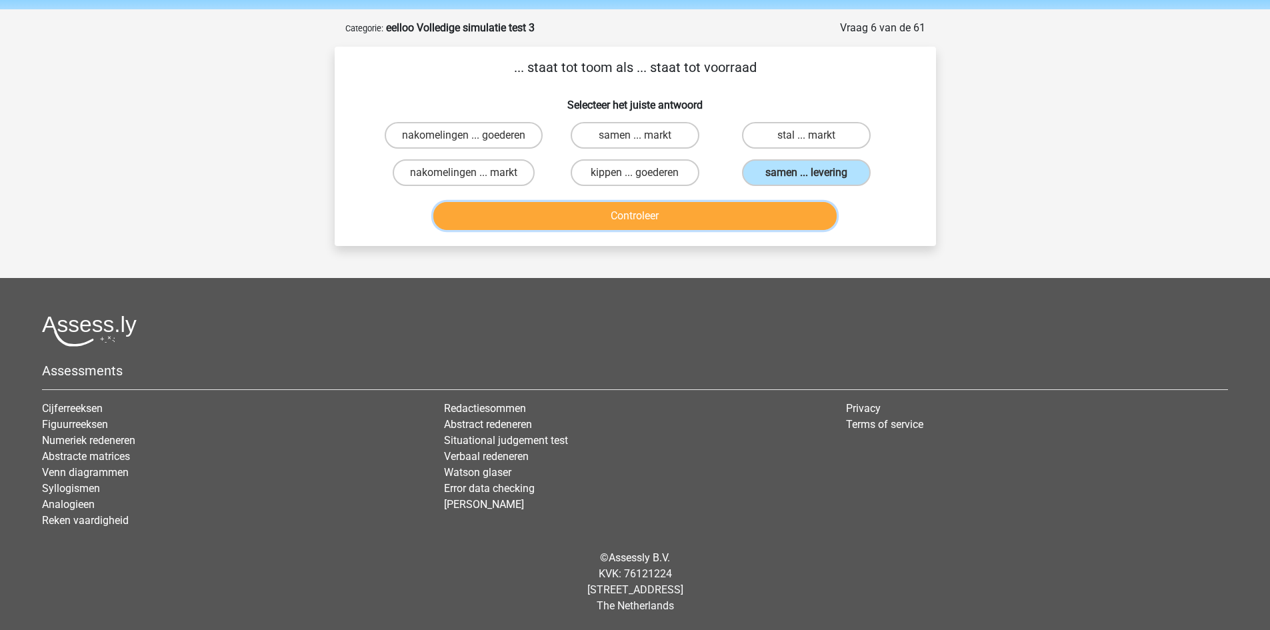
click at [766, 223] on button "Controleer" at bounding box center [634, 216] width 403 height 28
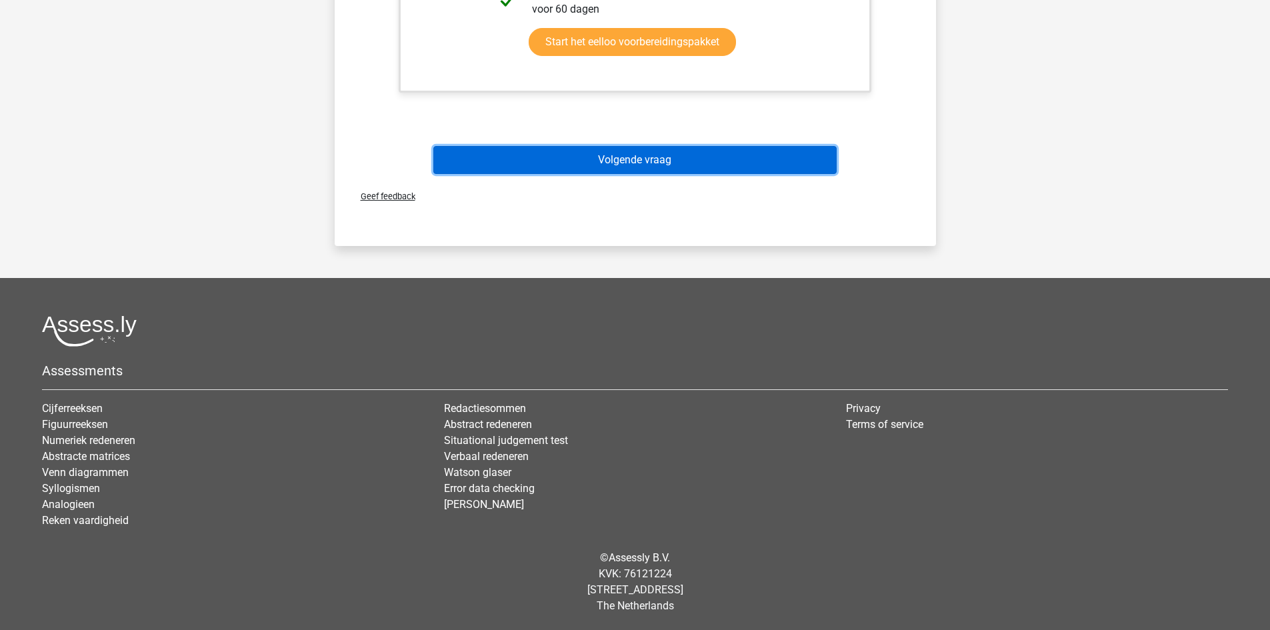
click at [740, 153] on button "Volgende vraag" at bounding box center [634, 160] width 403 height 28
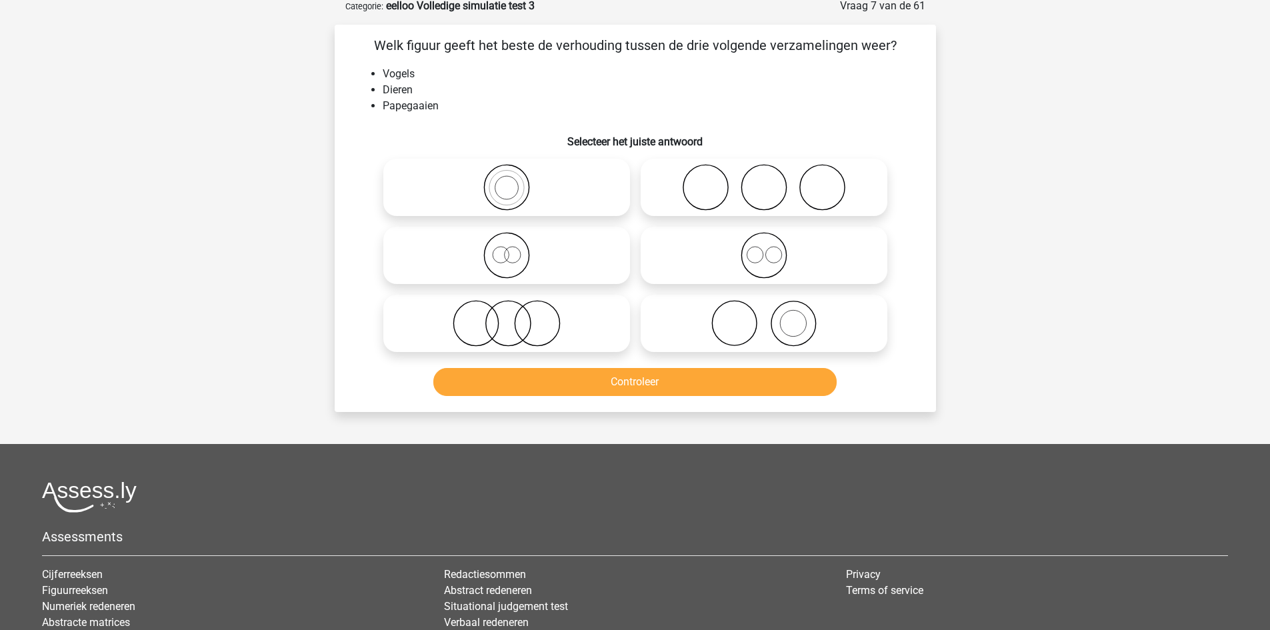
scroll to position [67, 0]
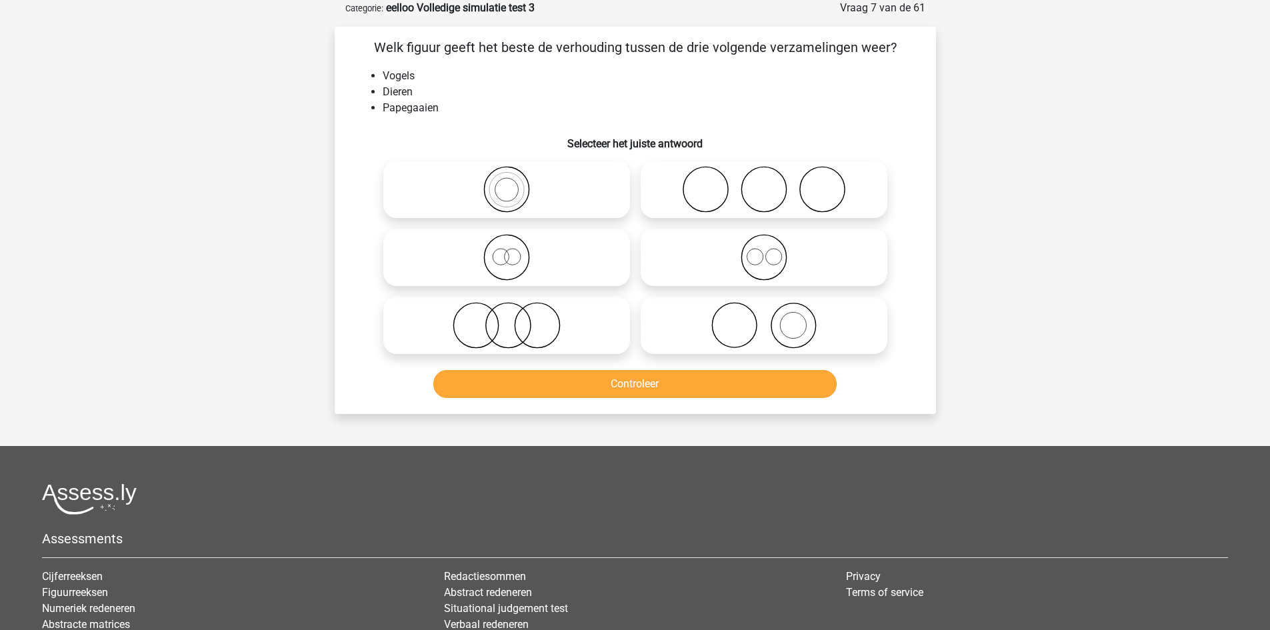
click at [553, 189] on icon at bounding box center [507, 189] width 236 height 47
click at [515, 183] on input "radio" at bounding box center [511, 178] width 9 height 9
radio input "true"
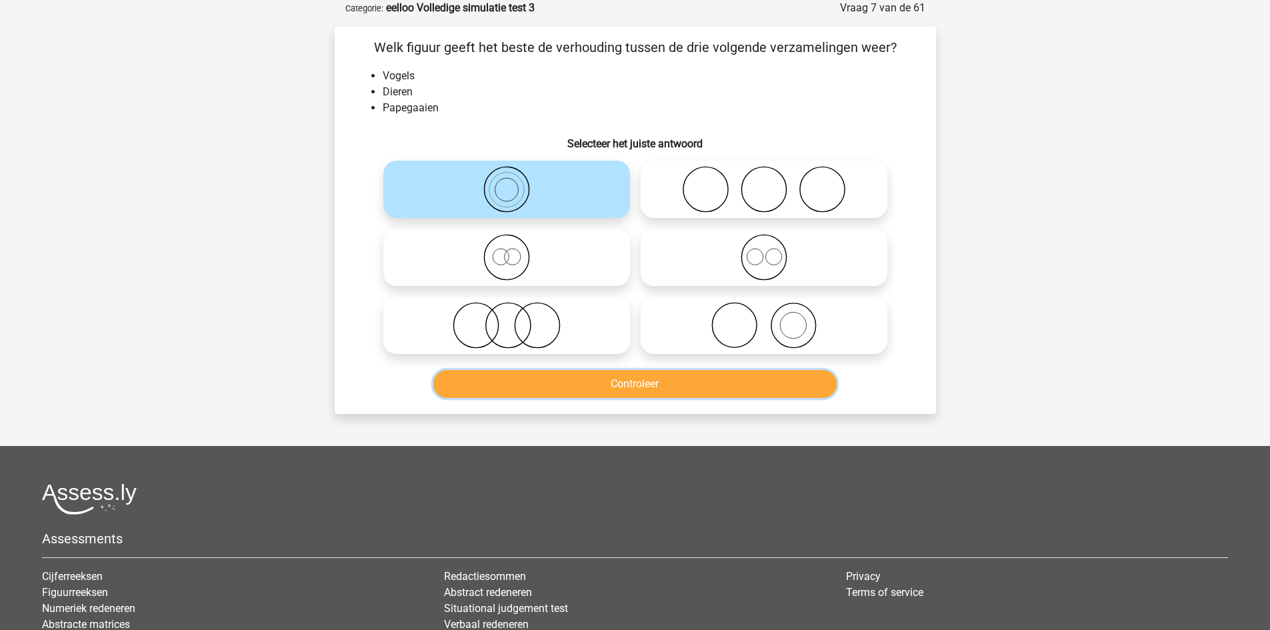
click at [582, 381] on button "Controleer" at bounding box center [634, 384] width 403 height 28
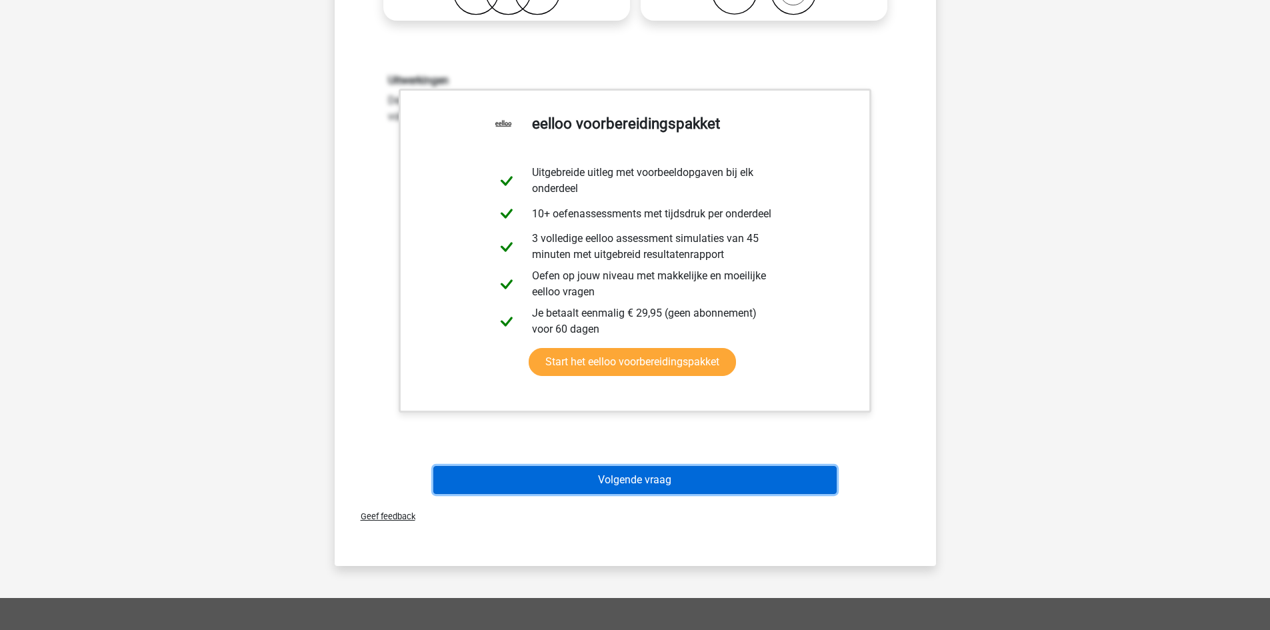
click at [656, 477] on button "Volgende vraag" at bounding box center [634, 480] width 403 height 28
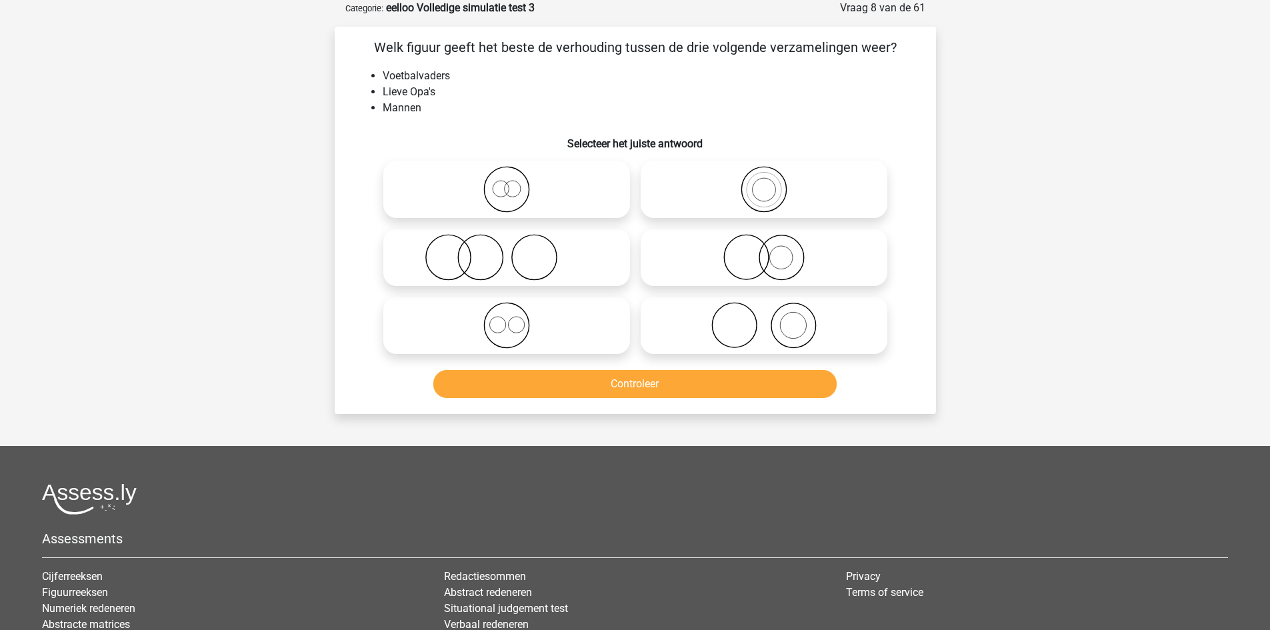
click at [556, 329] on icon at bounding box center [507, 325] width 236 height 47
click at [515, 319] on input "radio" at bounding box center [511, 314] width 9 height 9
radio input "true"
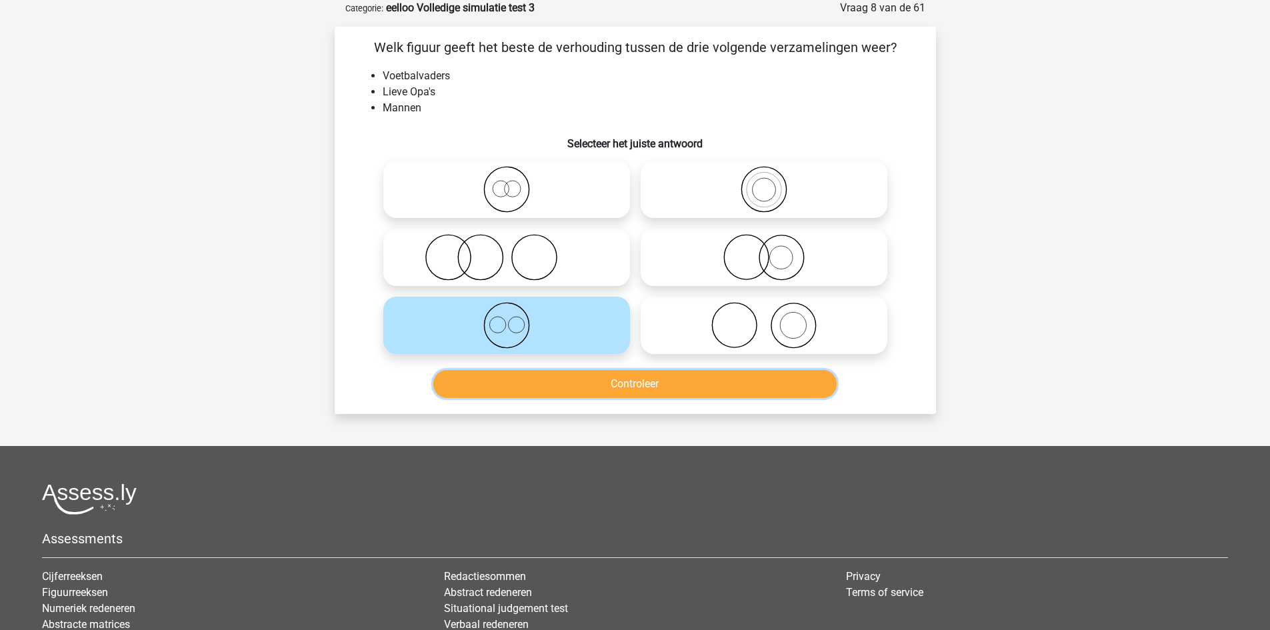
click at [575, 391] on button "Controleer" at bounding box center [634, 384] width 403 height 28
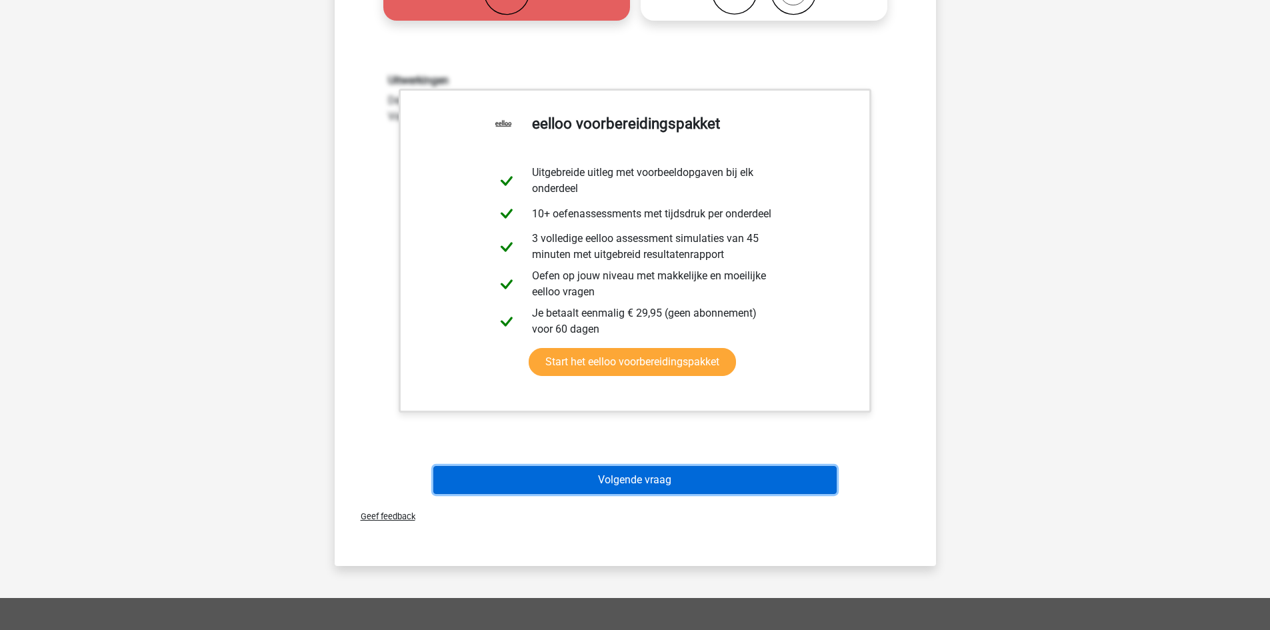
click at [607, 473] on button "Volgende vraag" at bounding box center [634, 480] width 403 height 28
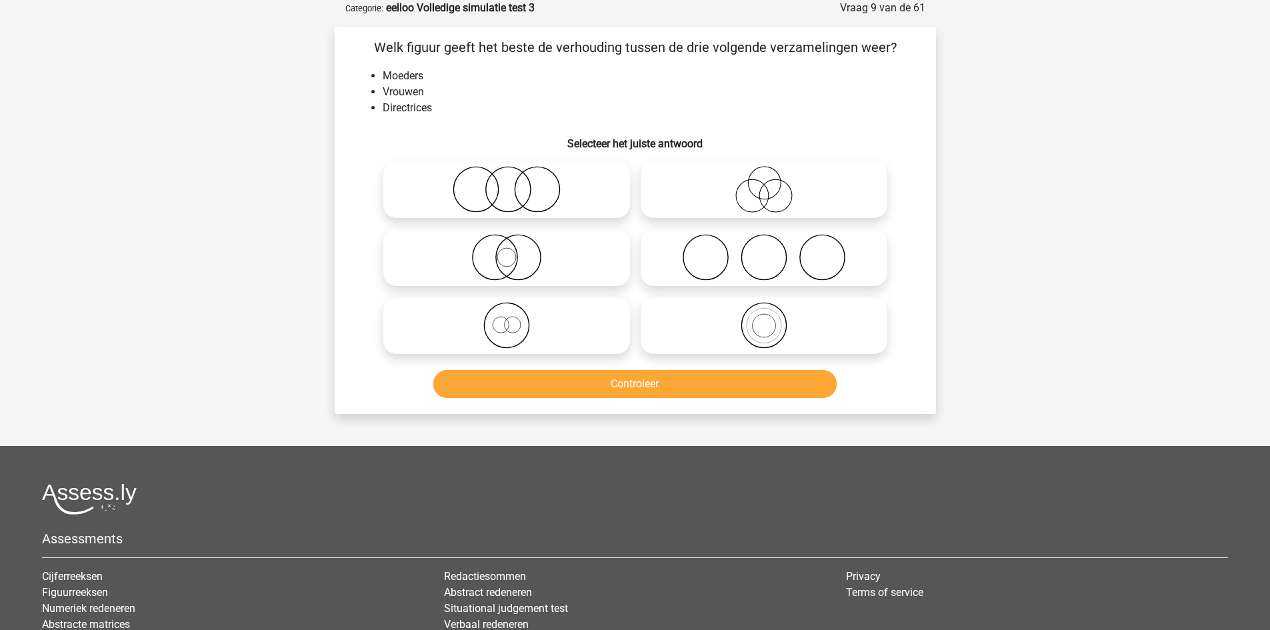
click at [609, 267] on icon at bounding box center [507, 257] width 236 height 47
click at [515, 251] on input "radio" at bounding box center [511, 246] width 9 height 9
radio input "true"
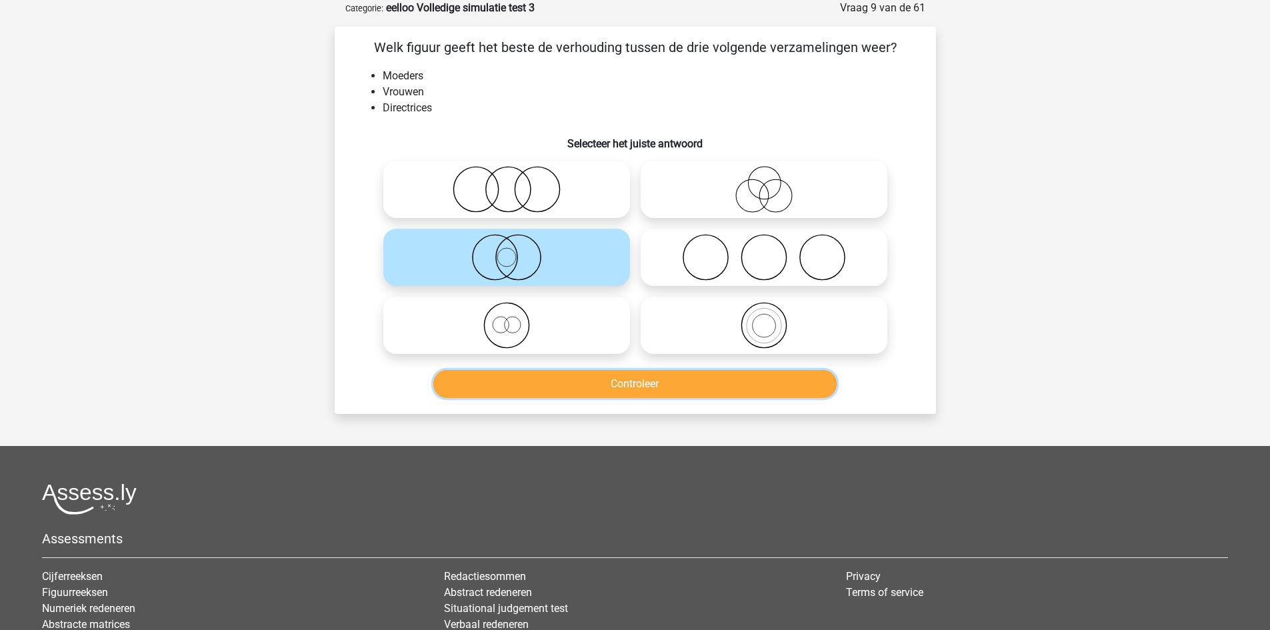
click at [619, 389] on button "Controleer" at bounding box center [634, 384] width 403 height 28
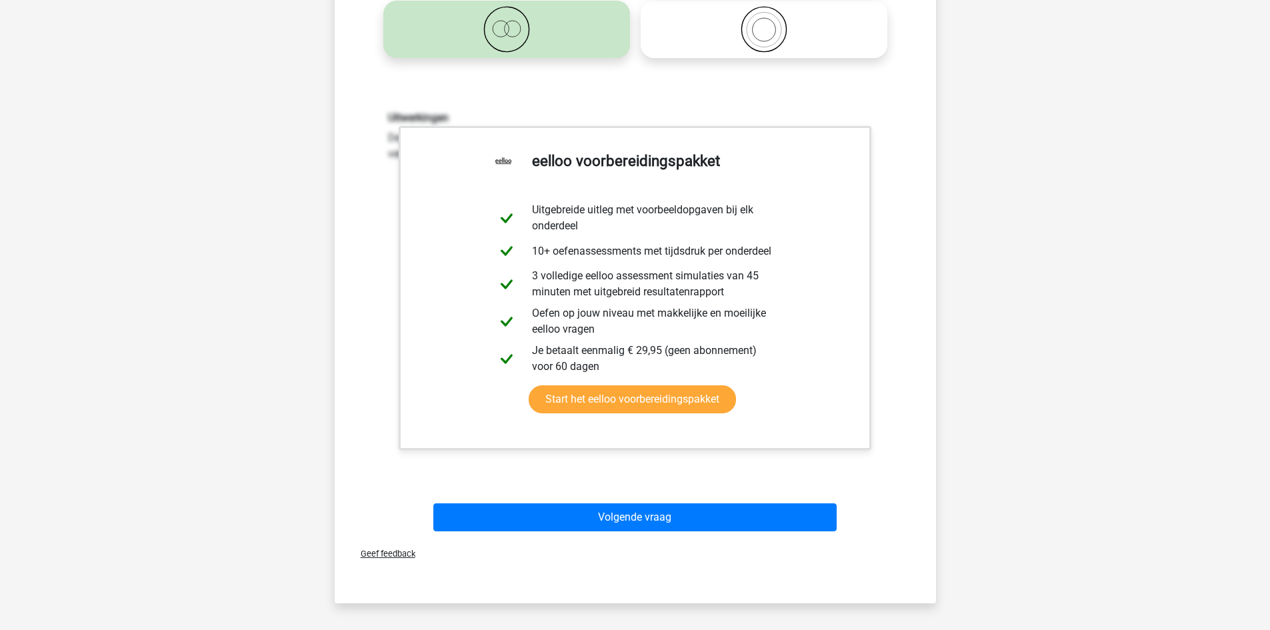
scroll to position [400, 0]
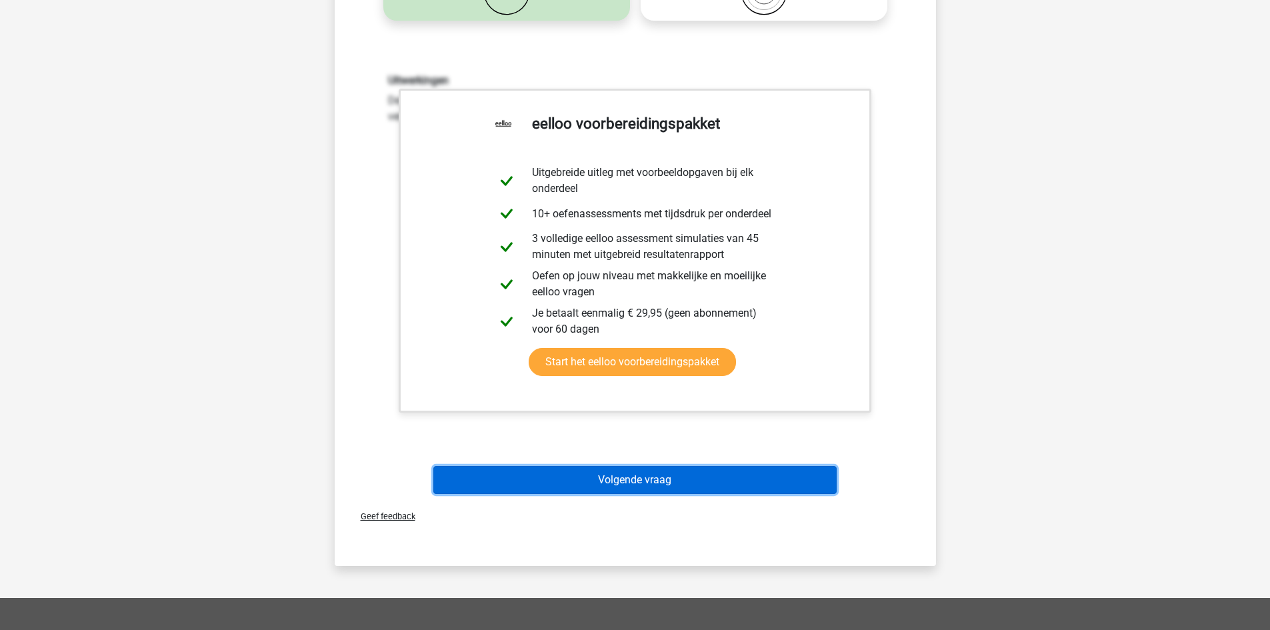
click at [615, 475] on button "Volgende vraag" at bounding box center [634, 480] width 403 height 28
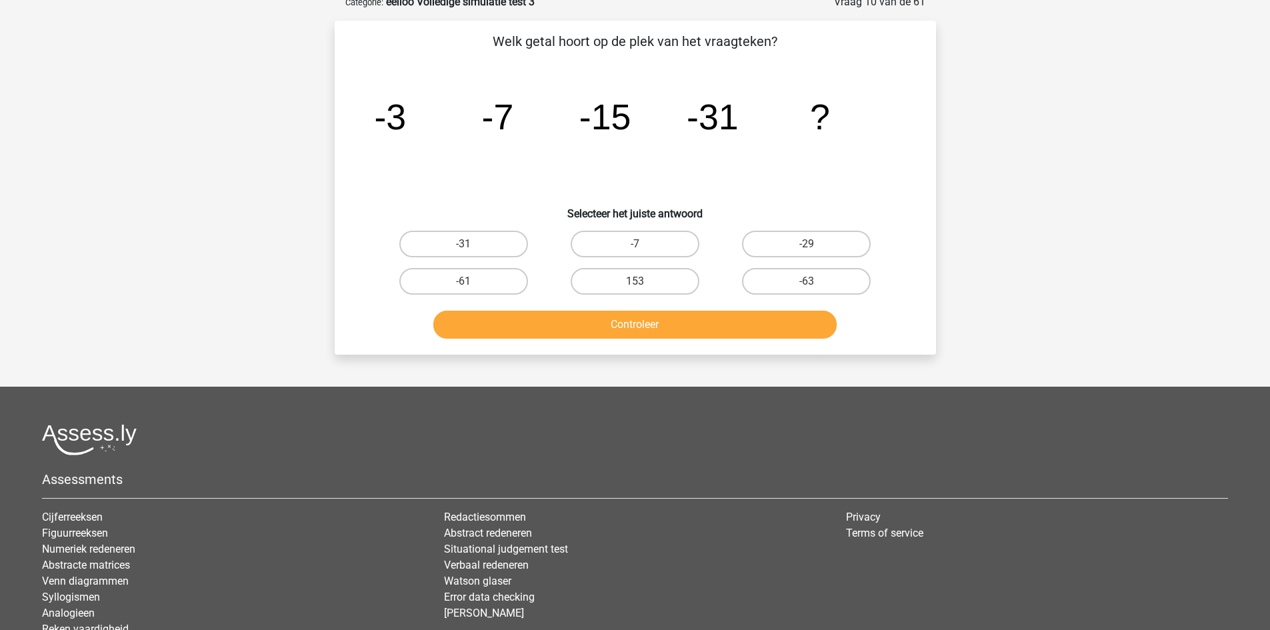
scroll to position [67, 0]
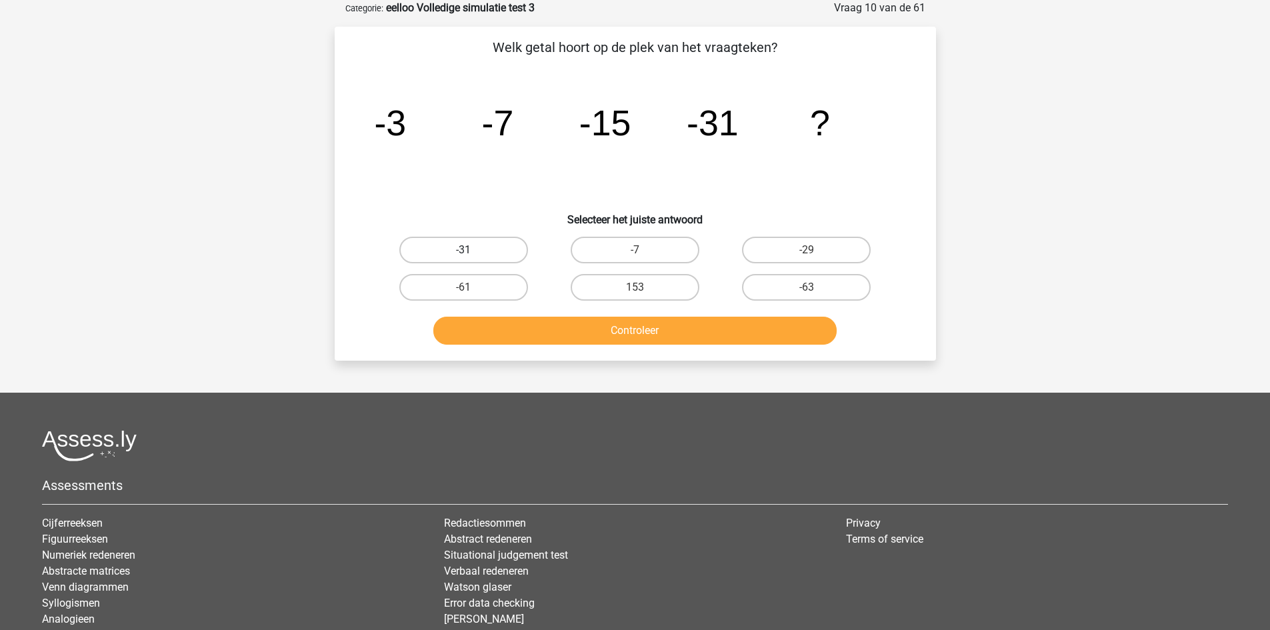
click at [477, 255] on label "-31" at bounding box center [463, 250] width 129 height 27
click at [472, 255] on input "-31" at bounding box center [467, 254] width 9 height 9
radio input "true"
click at [503, 329] on button "Controleer" at bounding box center [634, 331] width 403 height 28
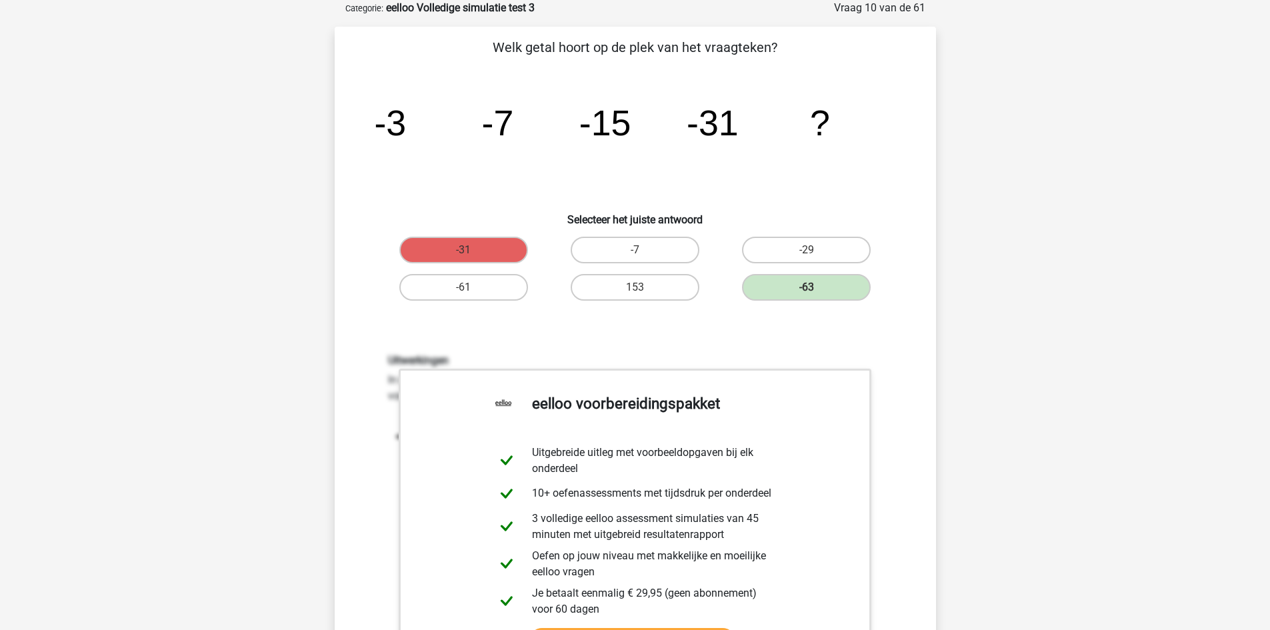
scroll to position [400, 0]
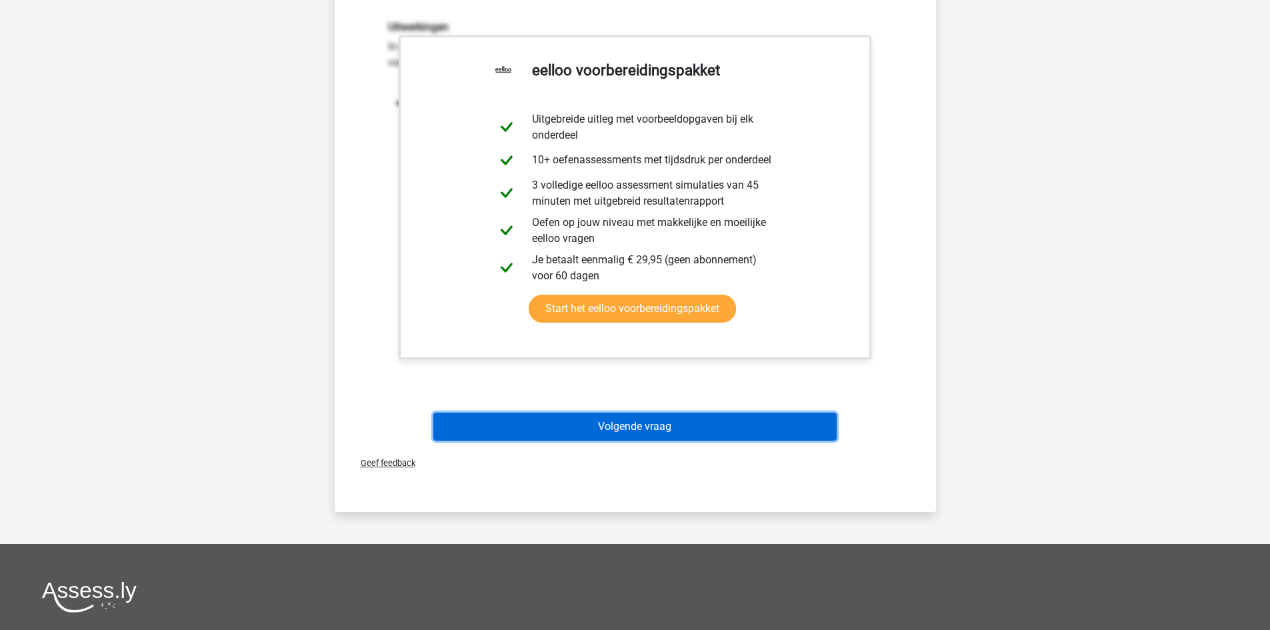
click at [651, 431] on button "Volgende vraag" at bounding box center [634, 427] width 403 height 28
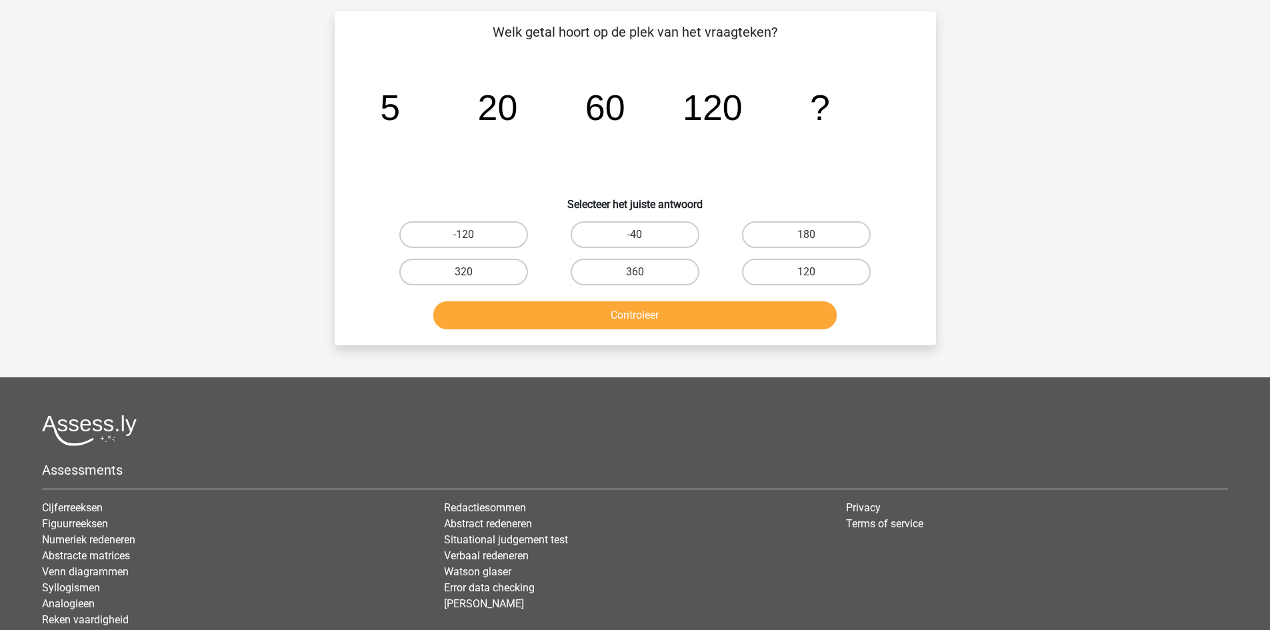
scroll to position [67, 0]
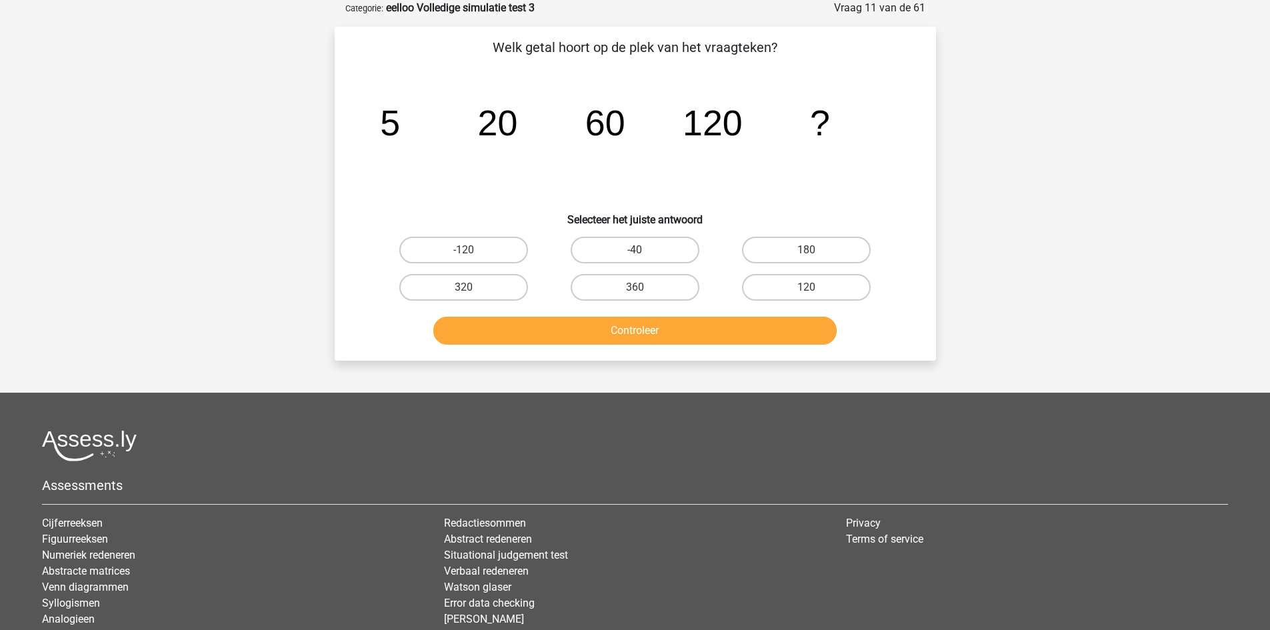
click at [834, 246] on label "180" at bounding box center [806, 250] width 129 height 27
click at [815, 250] on input "180" at bounding box center [810, 254] width 9 height 9
radio input "true"
click at [736, 334] on button "Controleer" at bounding box center [634, 331] width 403 height 28
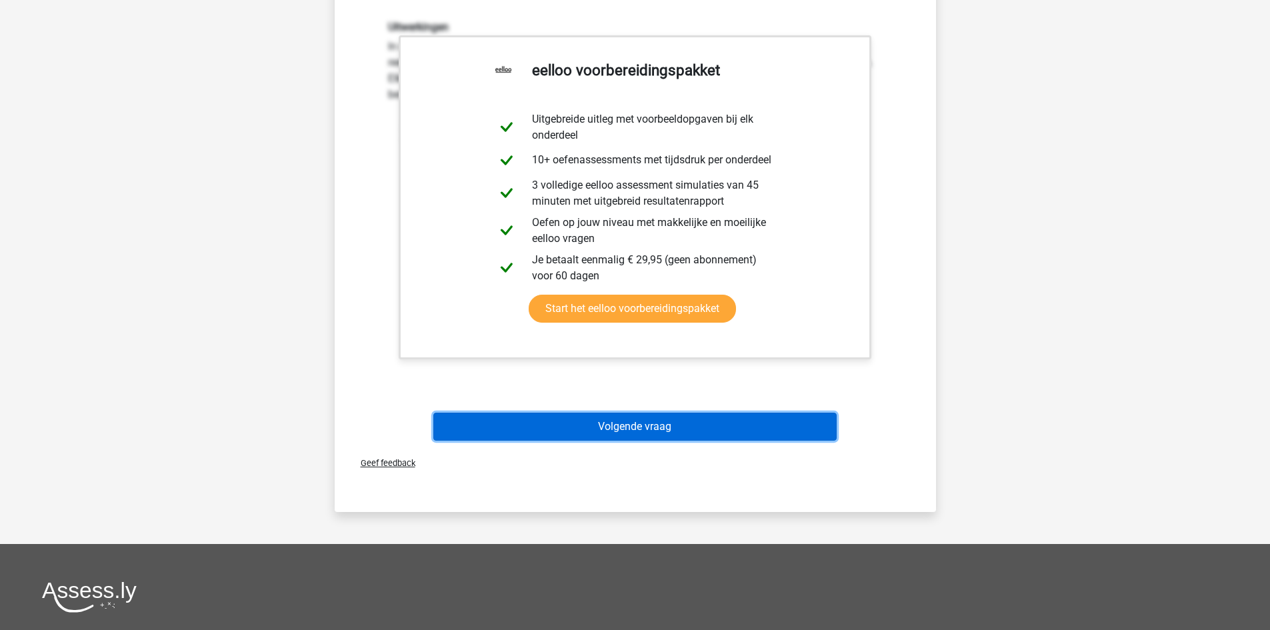
click at [745, 422] on button "Volgende vraag" at bounding box center [634, 427] width 403 height 28
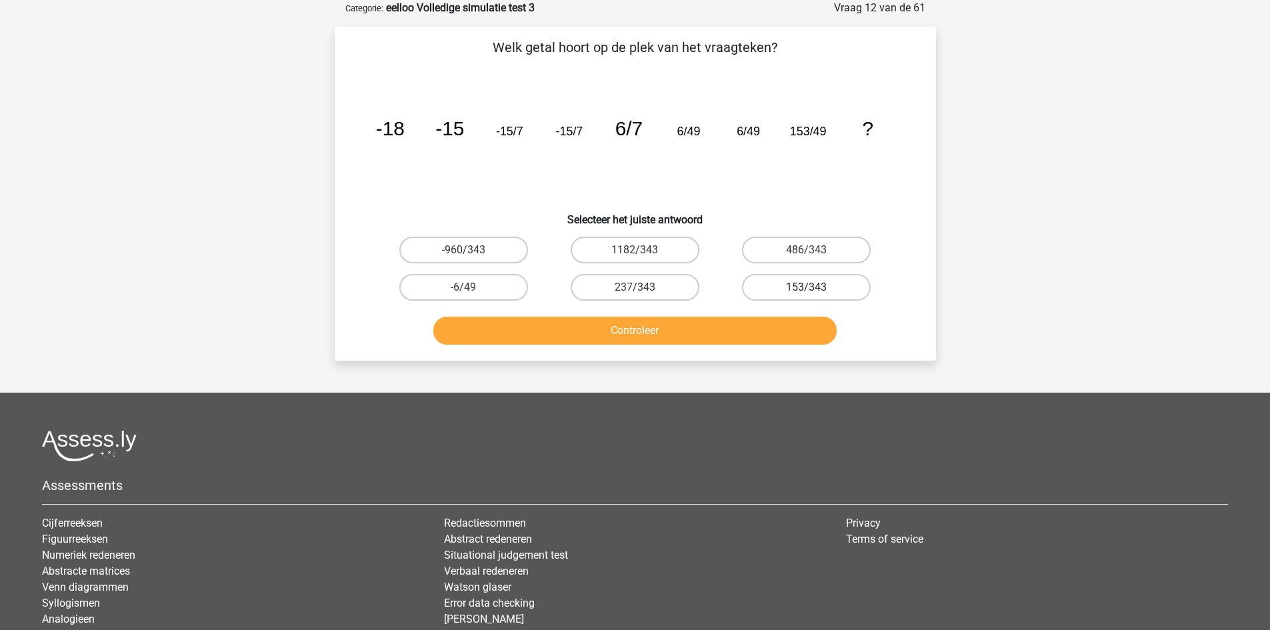
click at [826, 287] on label "153/343" at bounding box center [806, 287] width 129 height 27
click at [815, 287] on input "153/343" at bounding box center [810, 291] width 9 height 9
radio input "true"
click at [786, 329] on button "Controleer" at bounding box center [634, 331] width 403 height 28
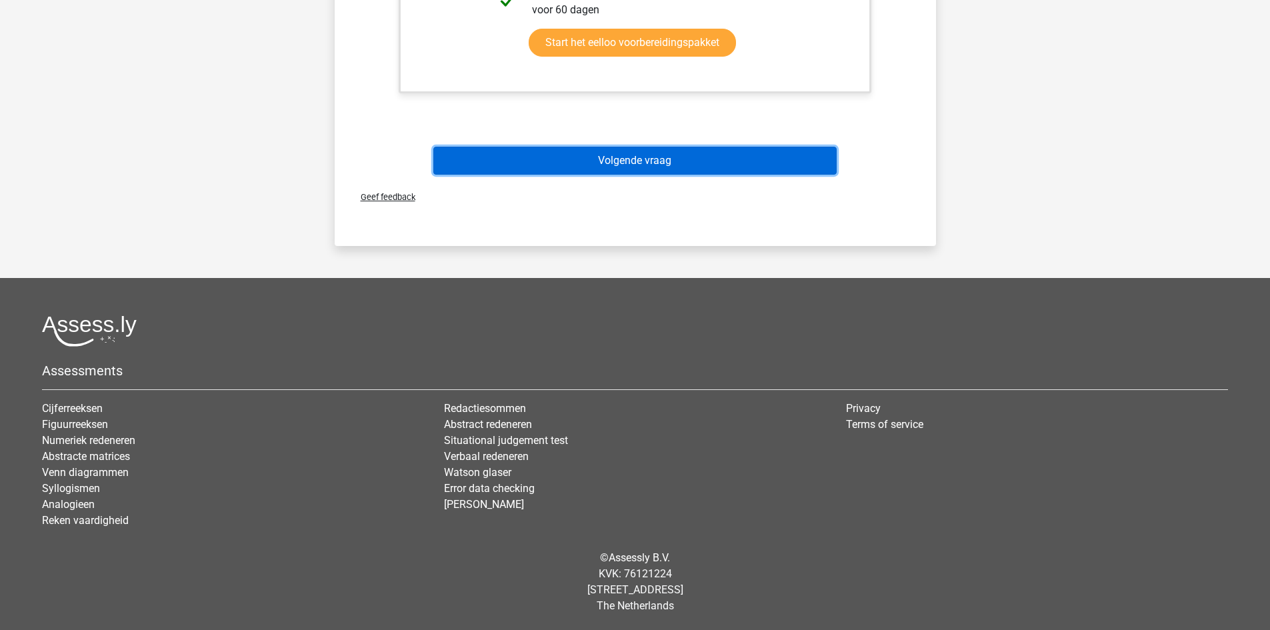
click at [692, 165] on button "Volgende vraag" at bounding box center [634, 161] width 403 height 28
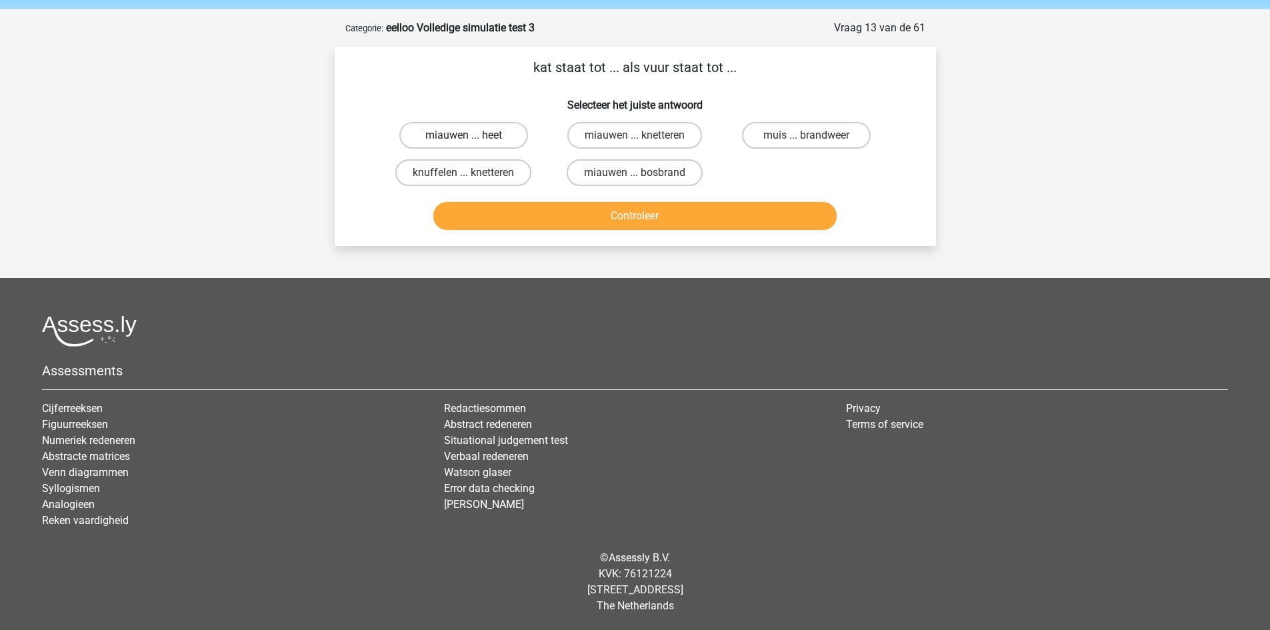
click at [483, 136] on label "miauwen ... heet" at bounding box center [463, 135] width 129 height 27
click at [472, 136] on input "miauwen ... heet" at bounding box center [467, 139] width 9 height 9
radio input "true"
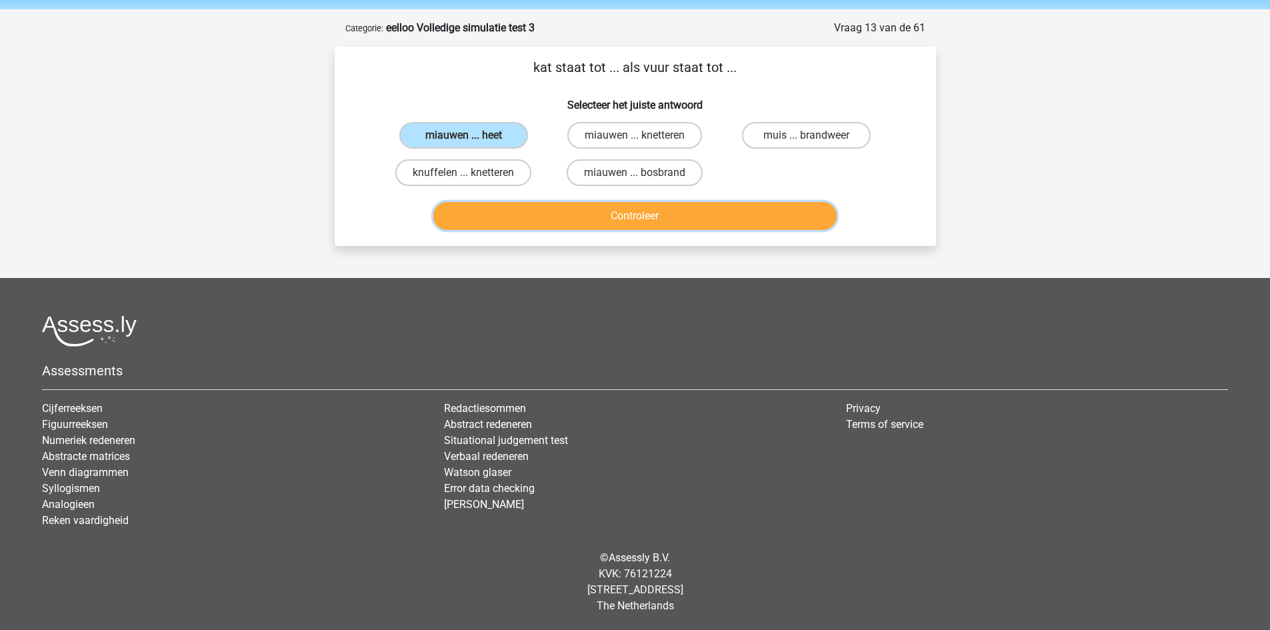
click at [531, 222] on button "Controleer" at bounding box center [634, 216] width 403 height 28
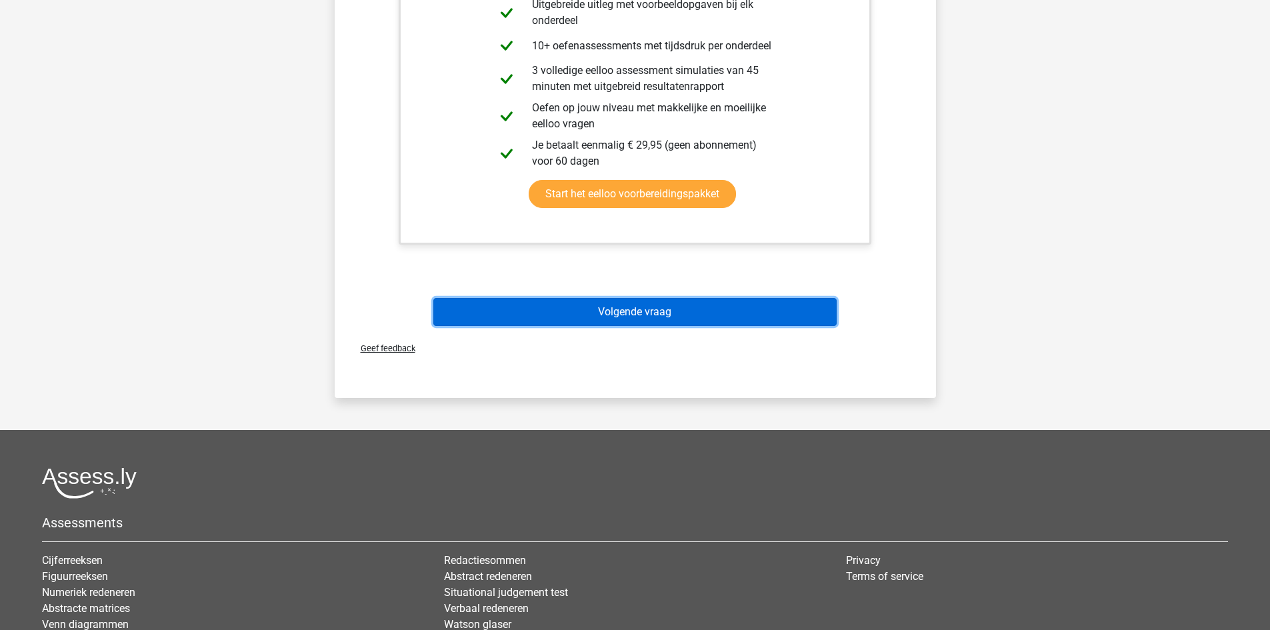
click at [686, 308] on button "Volgende vraag" at bounding box center [634, 312] width 403 height 28
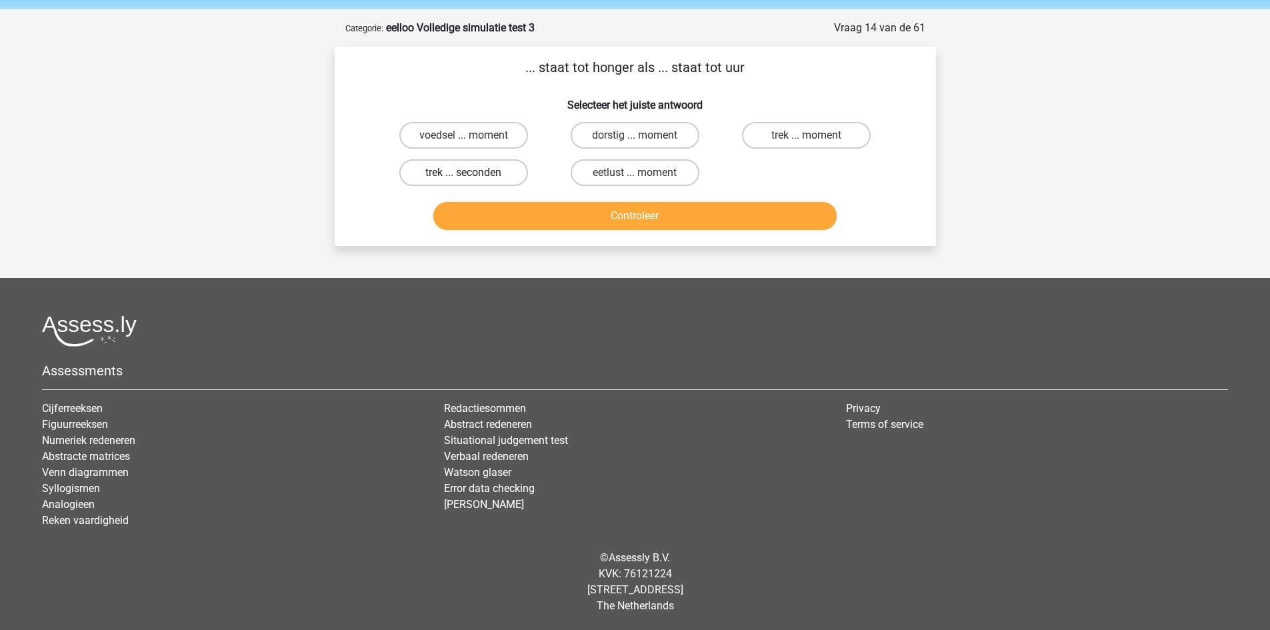
click at [500, 167] on label "trek ... seconden" at bounding box center [463, 172] width 129 height 27
click at [472, 173] on input "trek ... seconden" at bounding box center [467, 177] width 9 height 9
radio input "true"
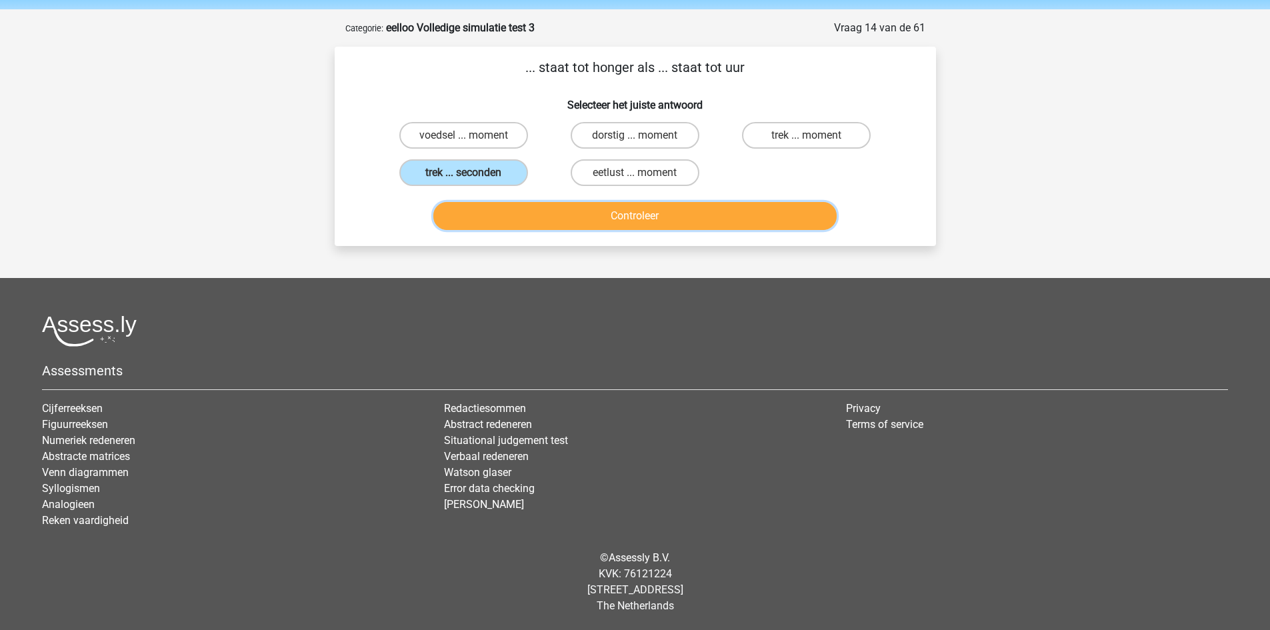
click at [581, 213] on button "Controleer" at bounding box center [634, 216] width 403 height 28
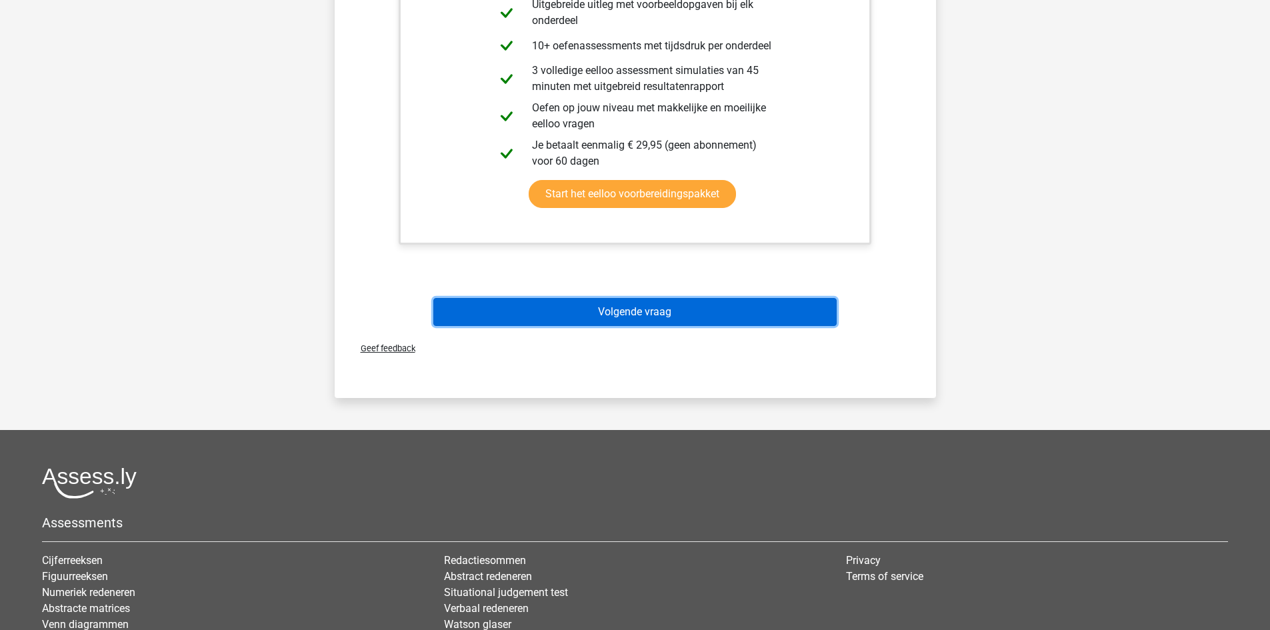
click at [658, 305] on button "Volgende vraag" at bounding box center [634, 312] width 403 height 28
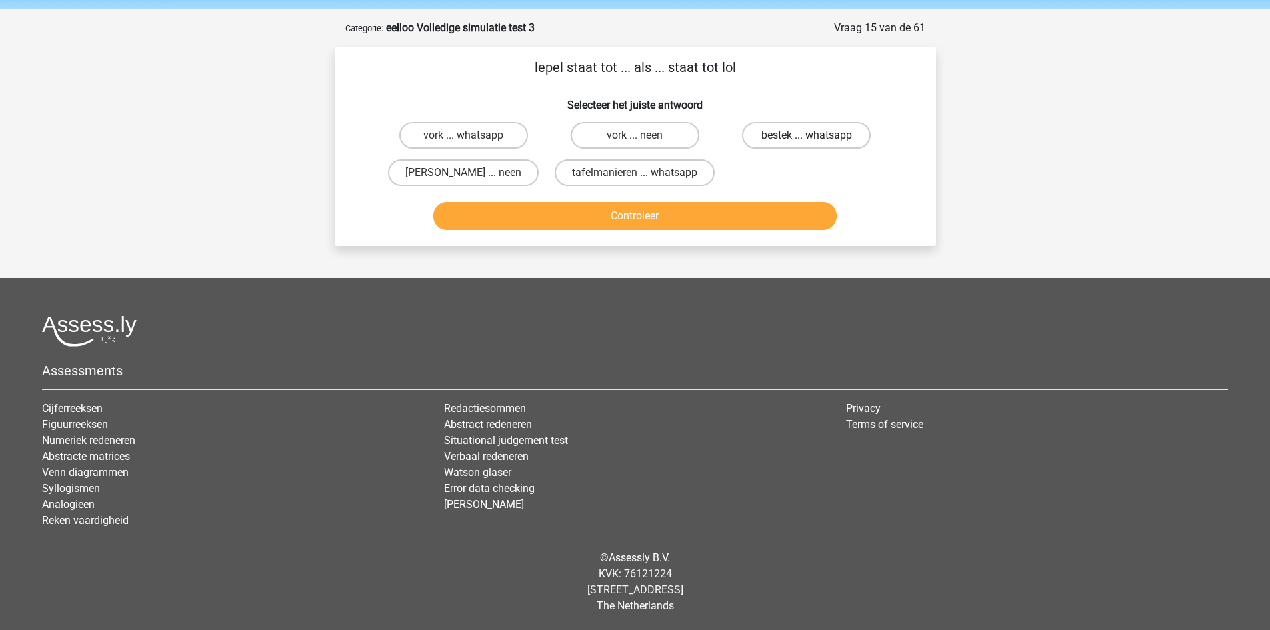
click at [803, 127] on label "bestek ... whatsapp" at bounding box center [806, 135] width 129 height 27
click at [806, 135] on input "bestek ... whatsapp" at bounding box center [810, 139] width 9 height 9
radio input "true"
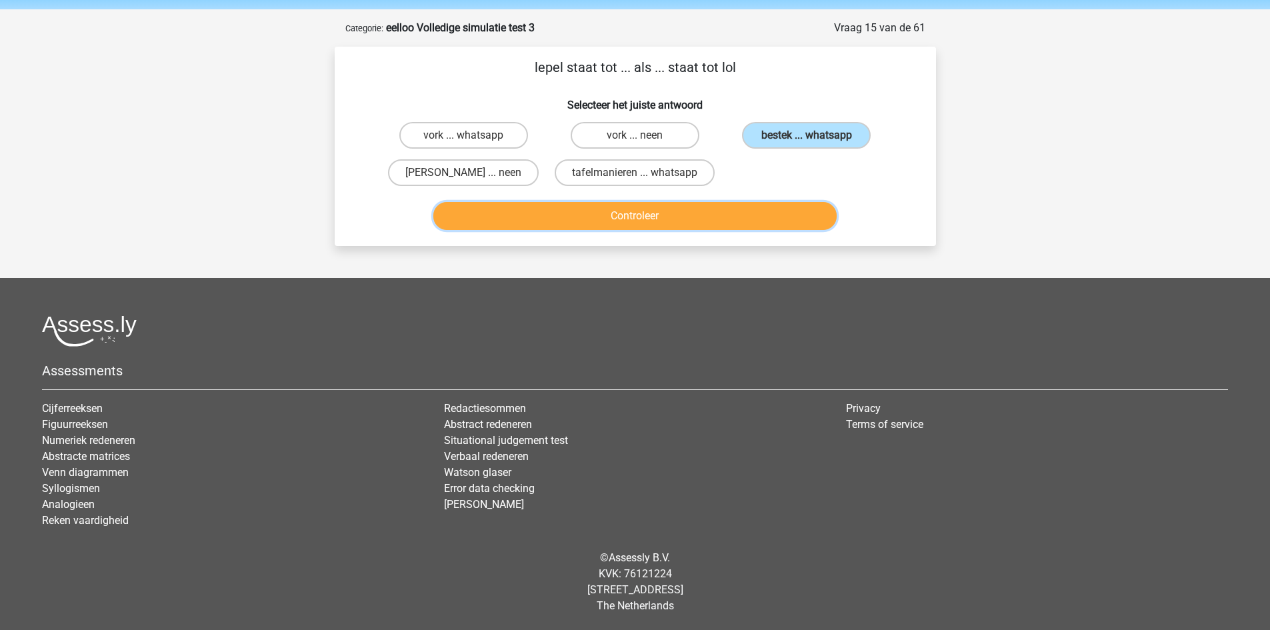
click at [726, 211] on button "Controleer" at bounding box center [634, 216] width 403 height 28
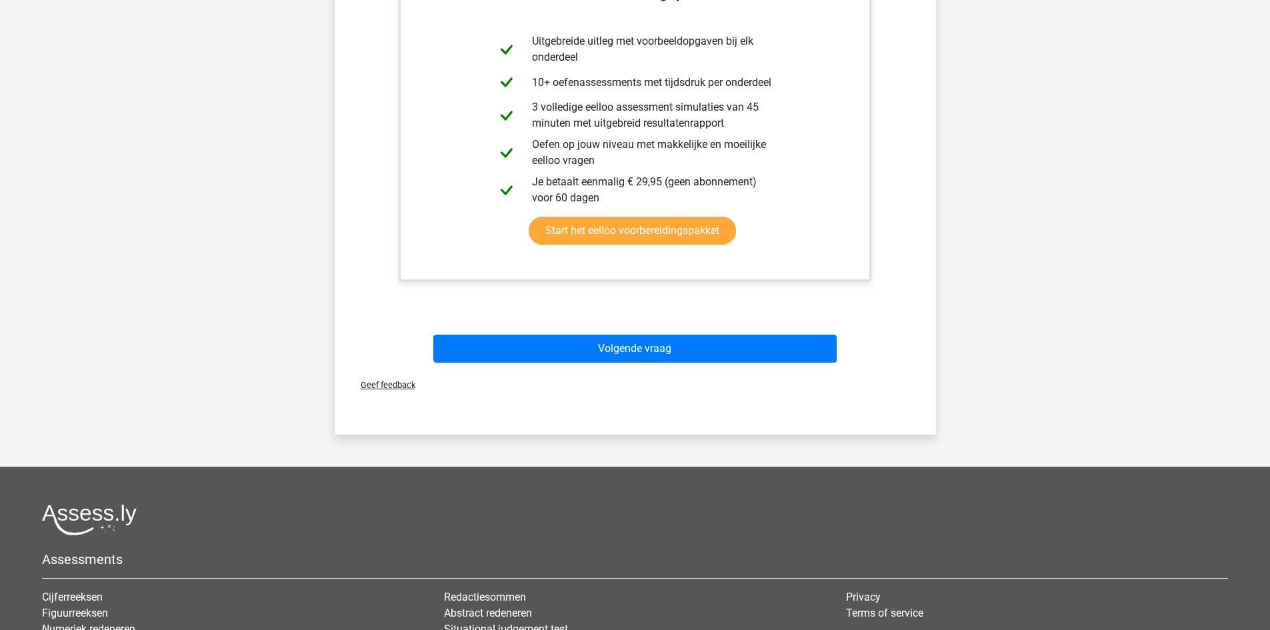
scroll to position [380, 0]
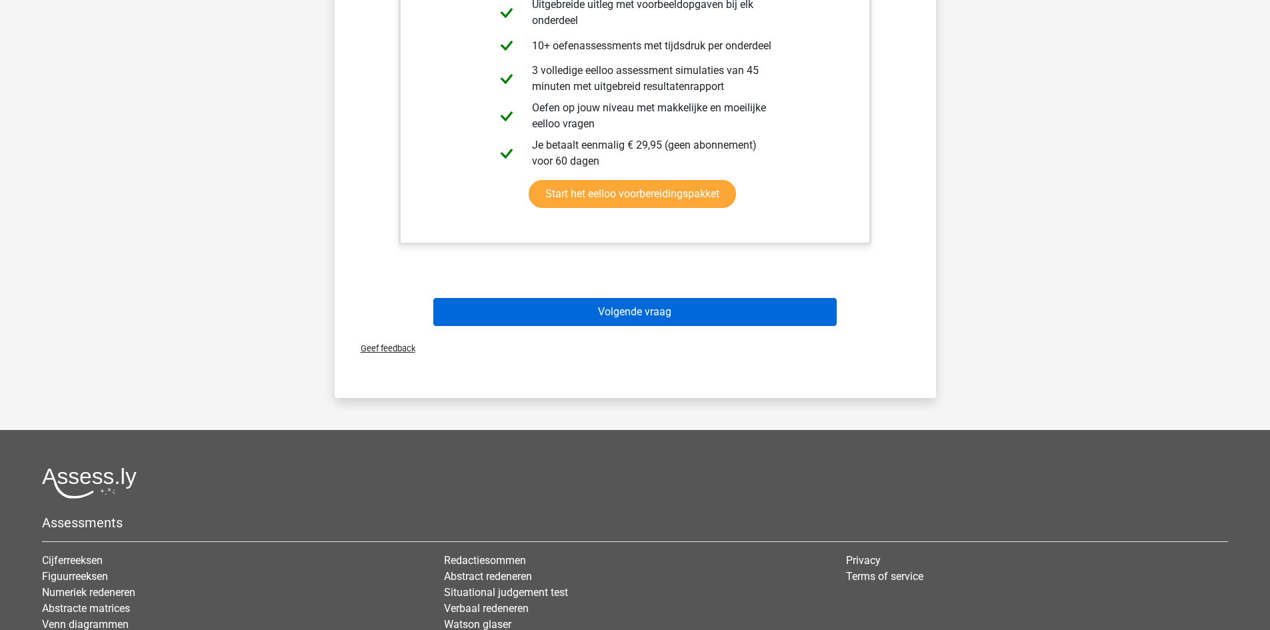
click at [640, 299] on div "Volgende vraag" at bounding box center [635, 309] width 559 height 44
click at [644, 303] on button "Volgende vraag" at bounding box center [634, 312] width 403 height 28
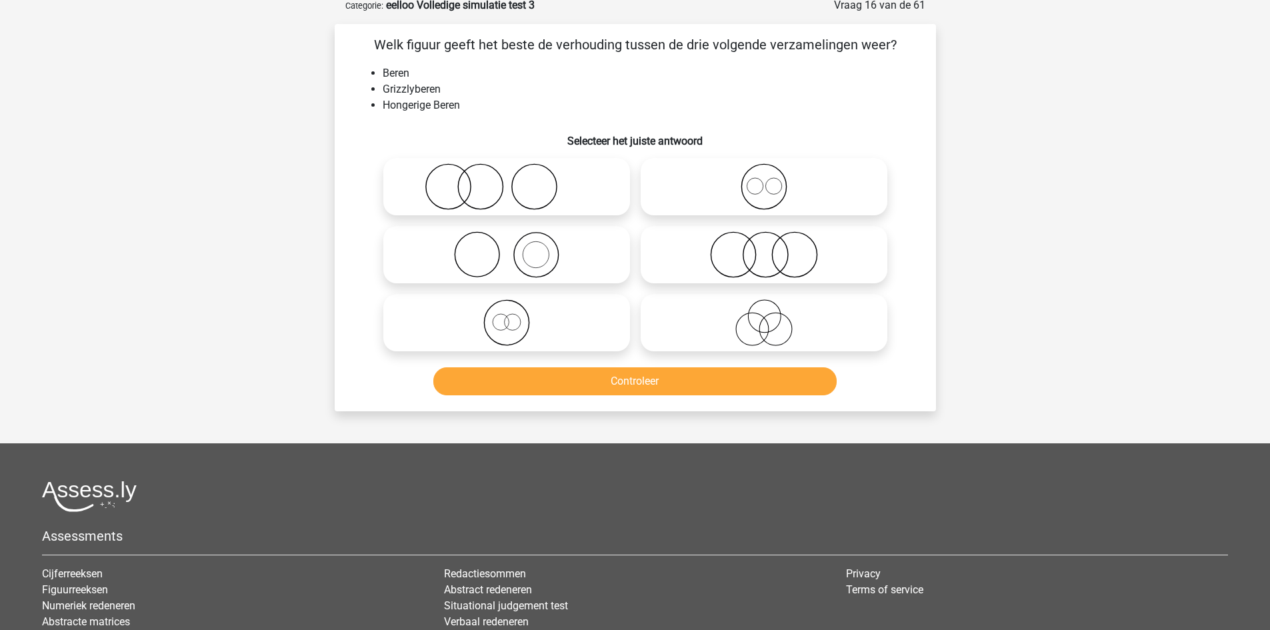
scroll to position [67, 0]
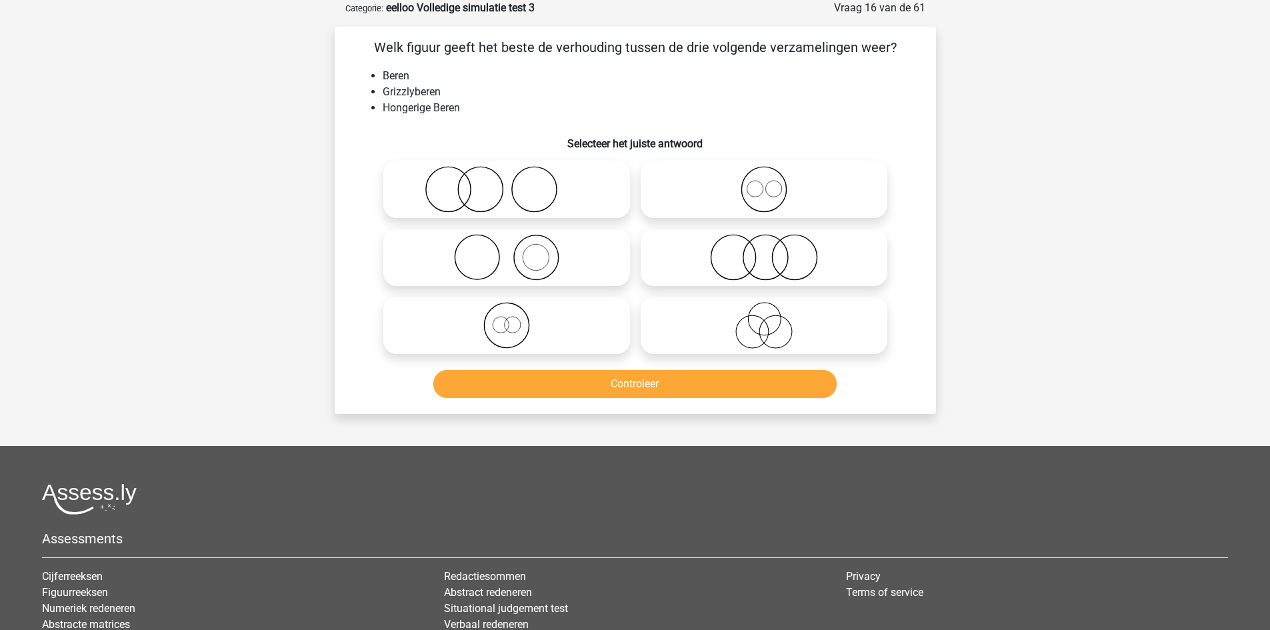
click at [742, 322] on icon at bounding box center [764, 325] width 236 height 47
click at [764, 319] on input "radio" at bounding box center [768, 314] width 9 height 9
radio input "true"
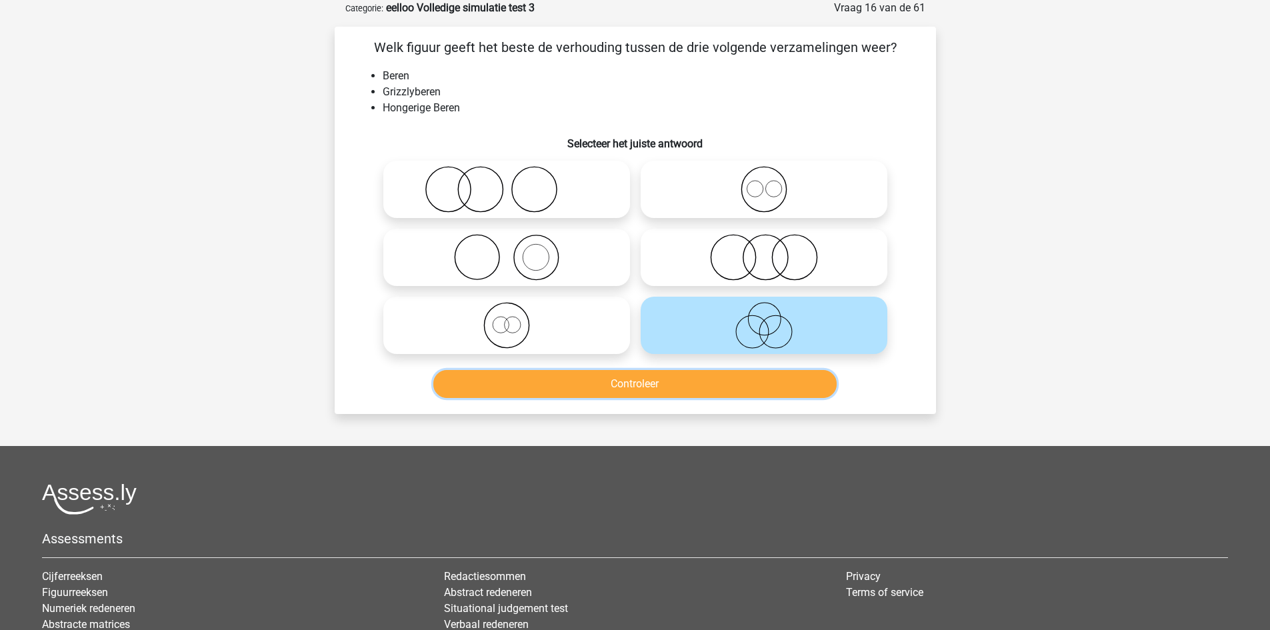
click at [725, 377] on button "Controleer" at bounding box center [634, 384] width 403 height 28
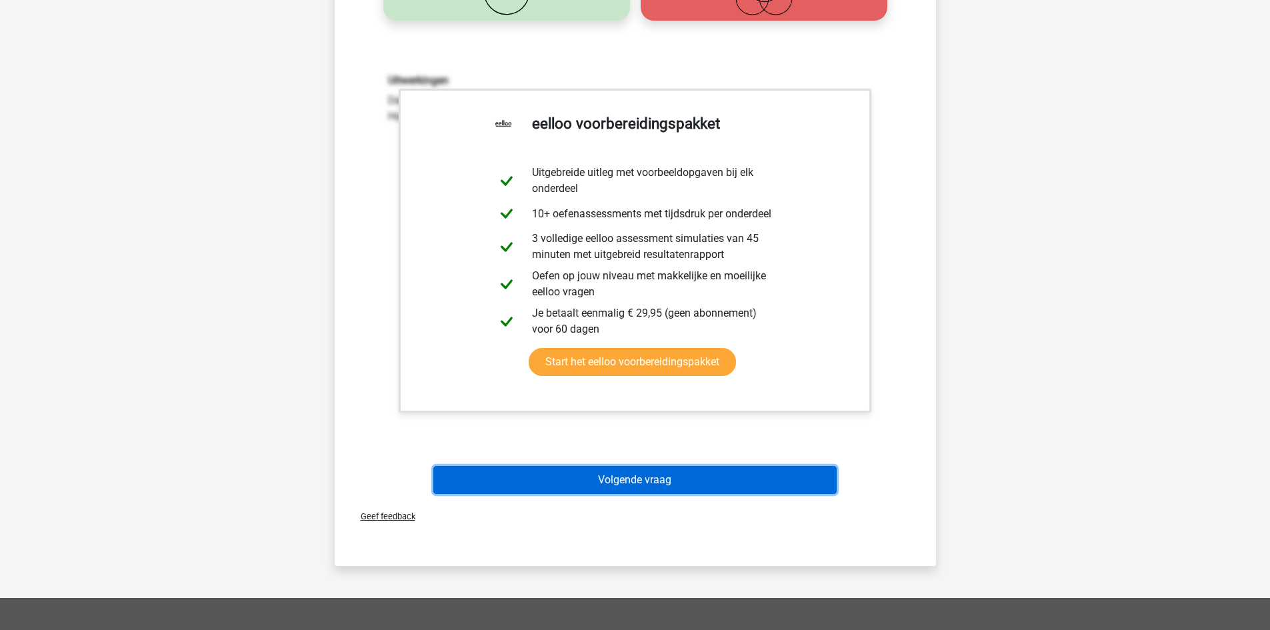
click at [640, 477] on button "Volgende vraag" at bounding box center [634, 480] width 403 height 28
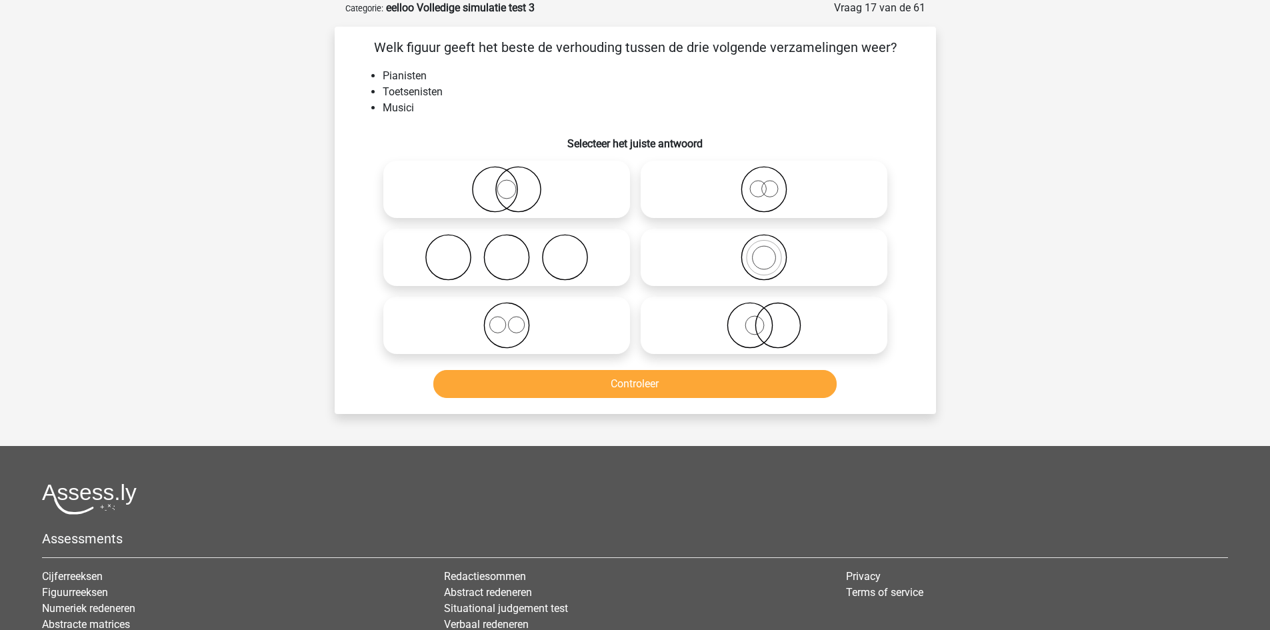
click at [454, 331] on icon at bounding box center [507, 325] width 236 height 47
click at [507, 319] on input "radio" at bounding box center [511, 314] width 9 height 9
radio input "true"
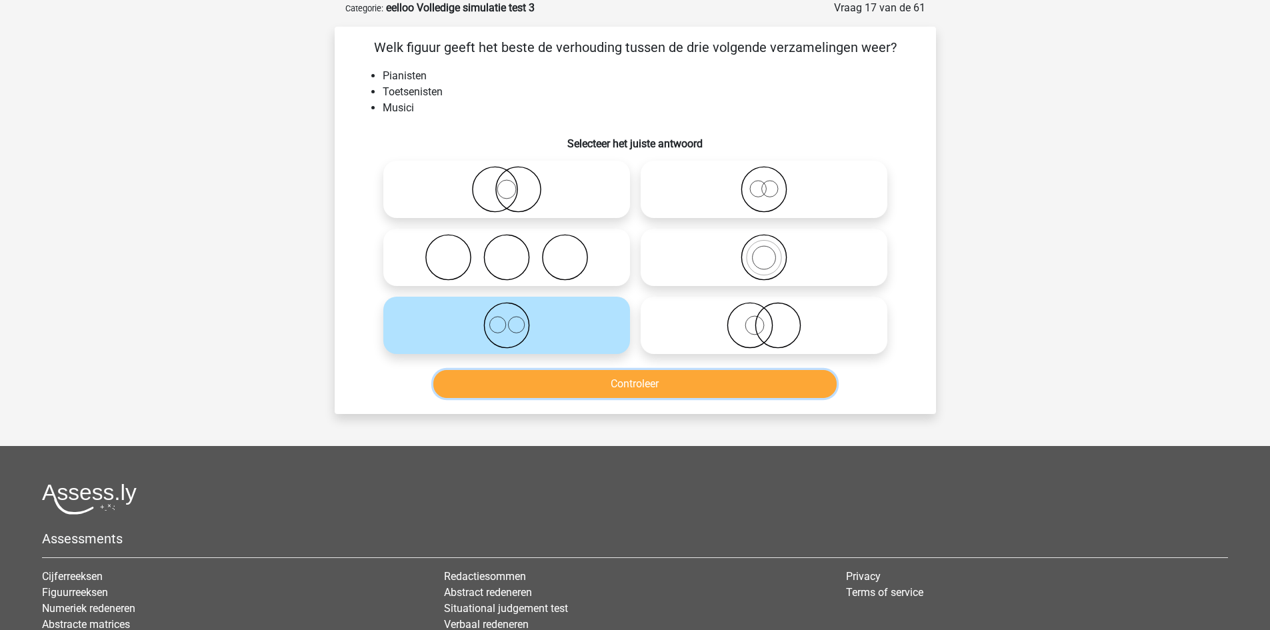
click at [517, 389] on button "Controleer" at bounding box center [634, 384] width 403 height 28
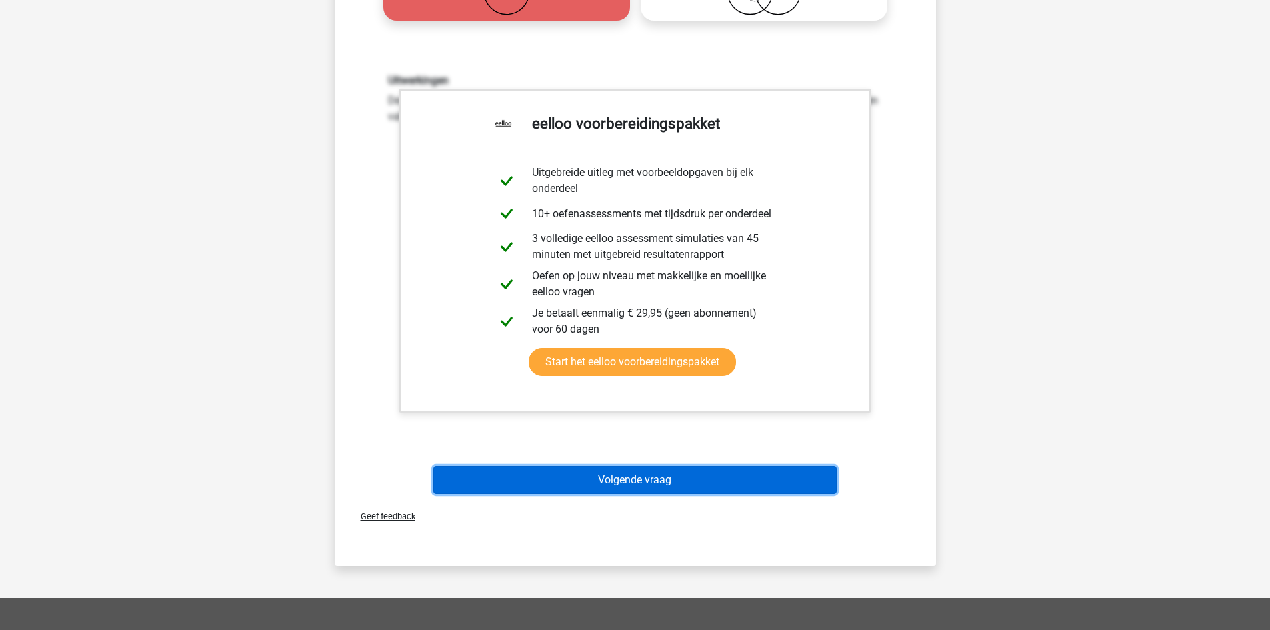
click at [628, 483] on button "Volgende vraag" at bounding box center [634, 480] width 403 height 28
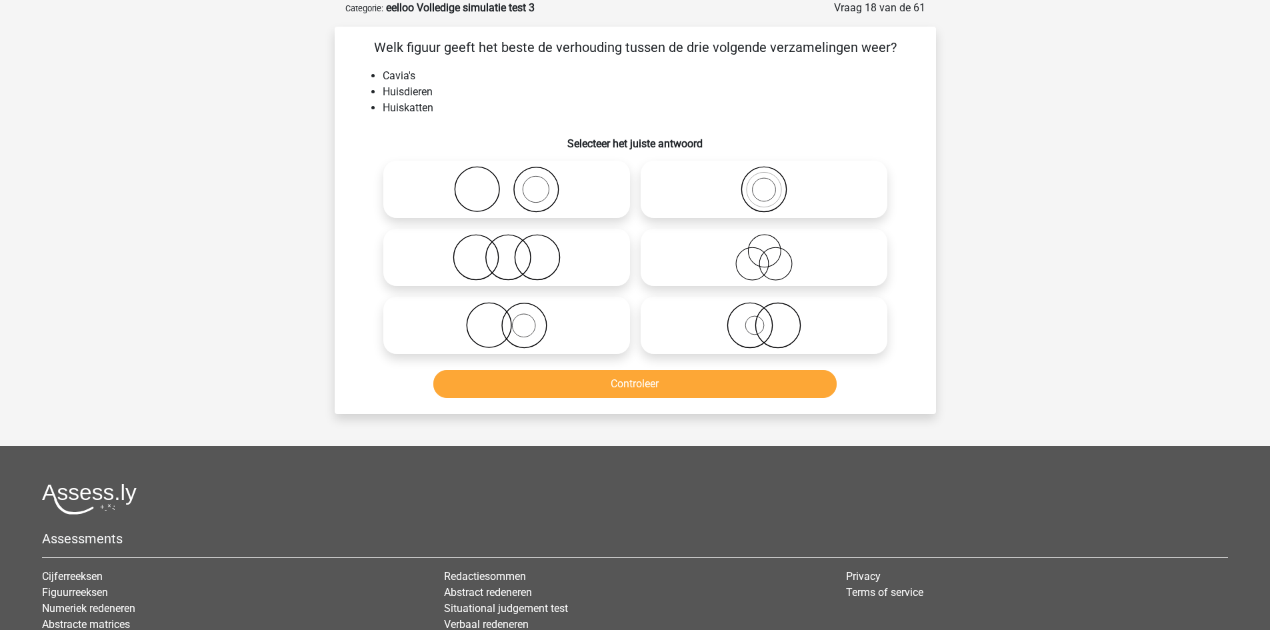
click at [810, 191] on icon at bounding box center [764, 189] width 236 height 47
click at [772, 183] on input "radio" at bounding box center [768, 178] width 9 height 9
radio input "true"
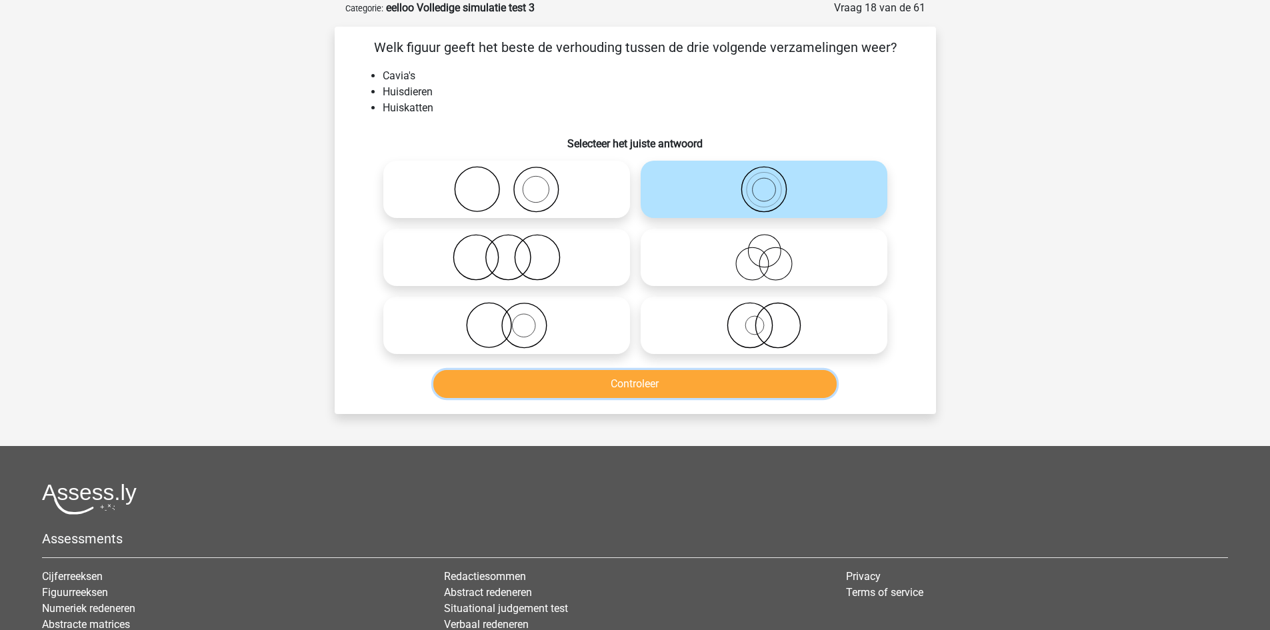
click at [731, 375] on button "Controleer" at bounding box center [634, 384] width 403 height 28
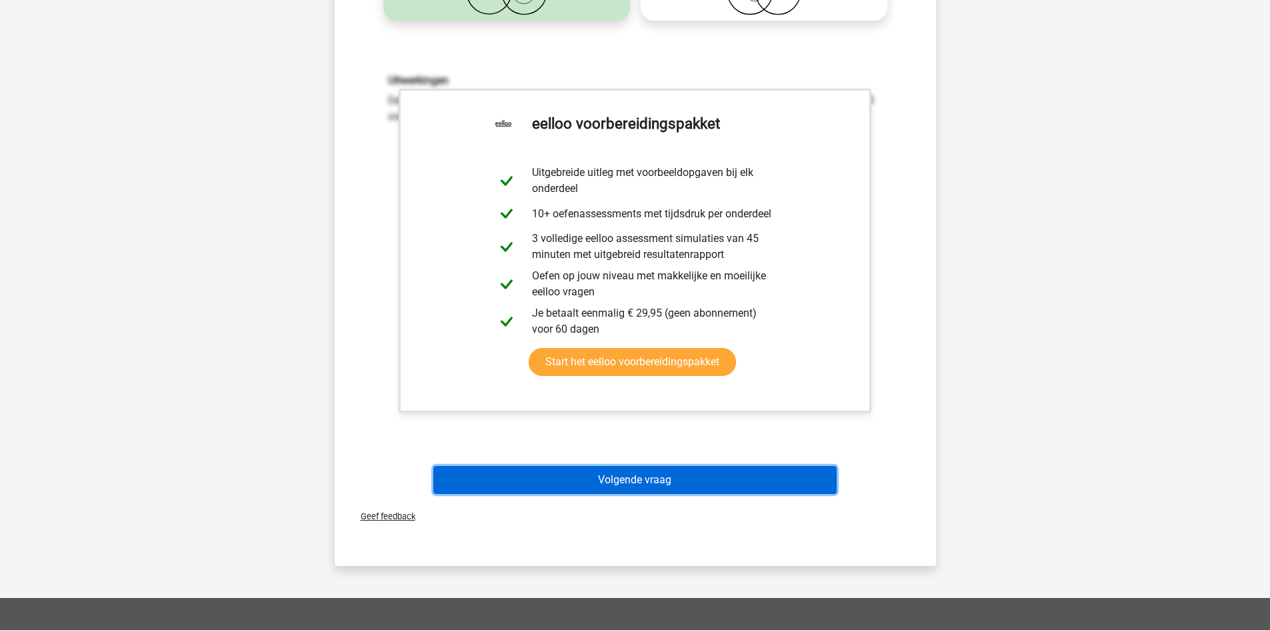
click at [668, 483] on button "Volgende vraag" at bounding box center [634, 480] width 403 height 28
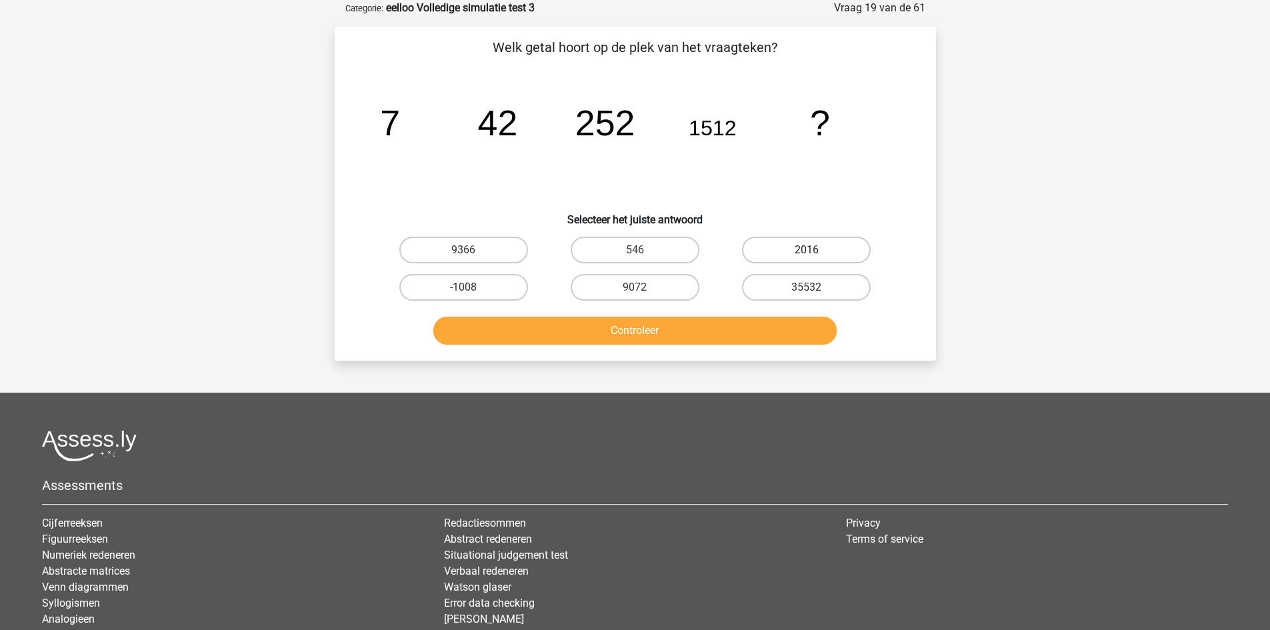
click at [798, 253] on label "2016" at bounding box center [806, 250] width 129 height 27
click at [806, 253] on input "2016" at bounding box center [810, 254] width 9 height 9
radio input "true"
click at [740, 329] on button "Controleer" at bounding box center [634, 331] width 403 height 28
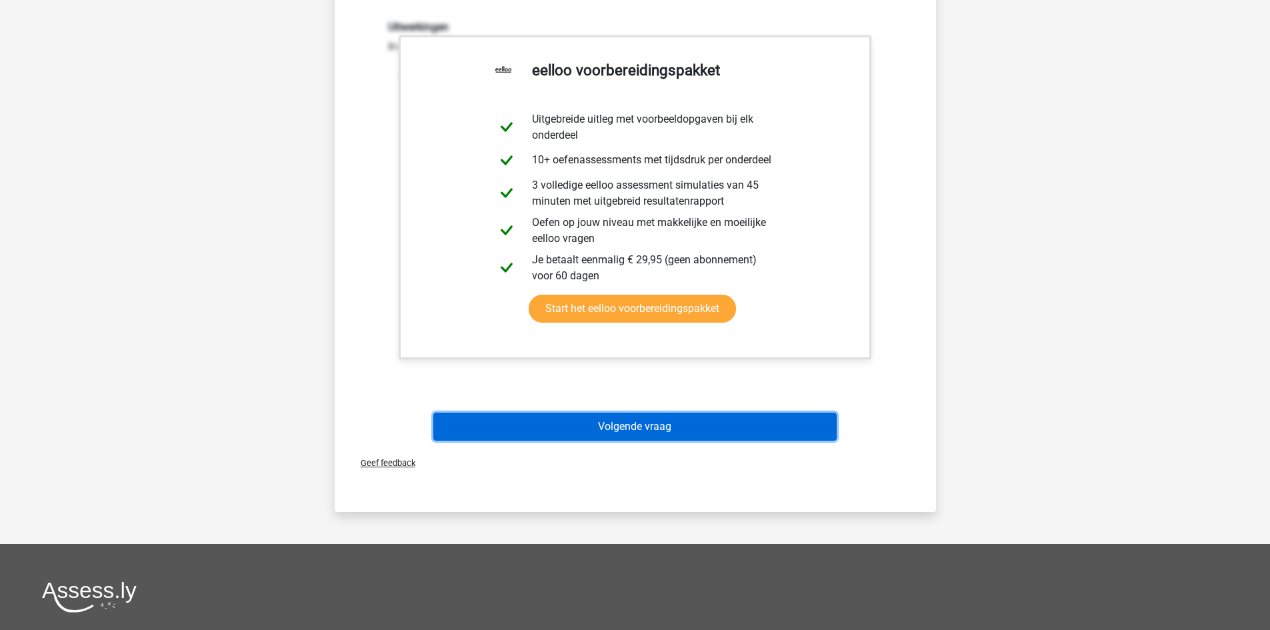
click at [689, 429] on button "Volgende vraag" at bounding box center [634, 427] width 403 height 28
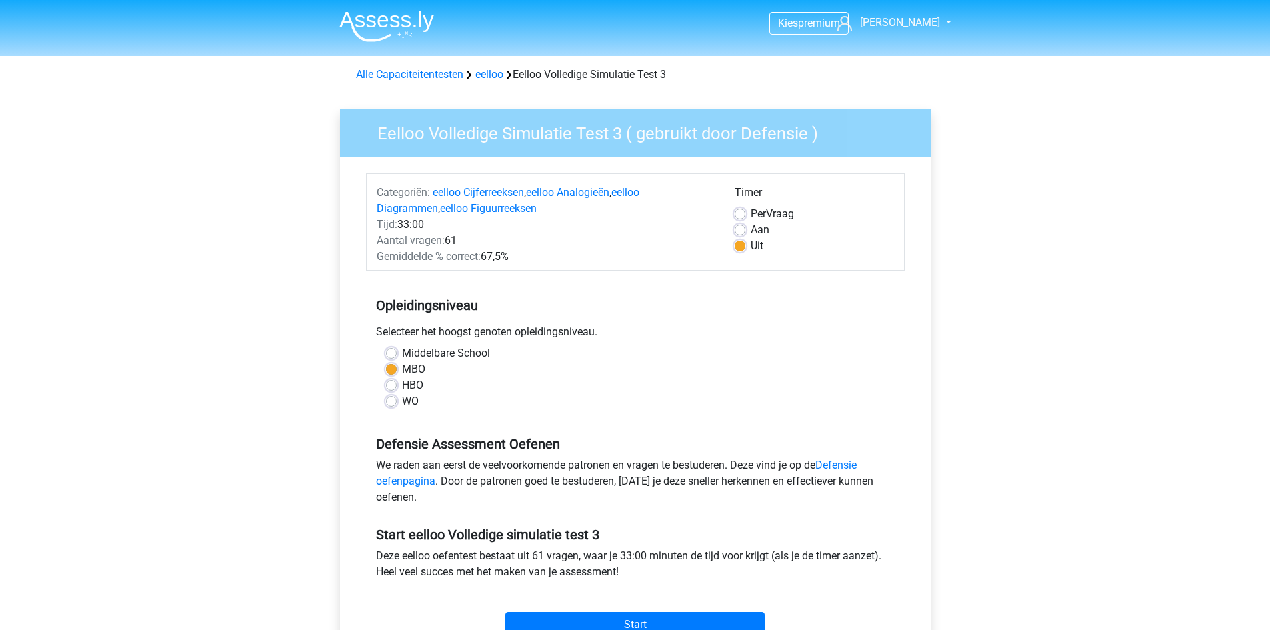
scroll to position [418, 0]
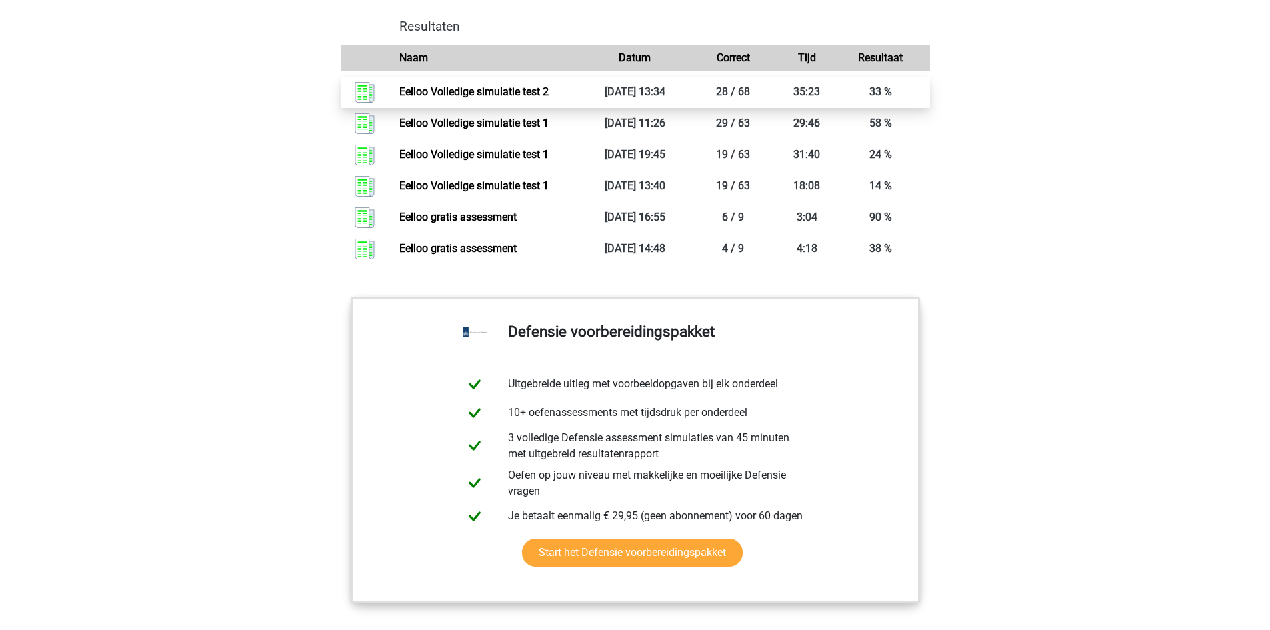
scroll to position [1224, 0]
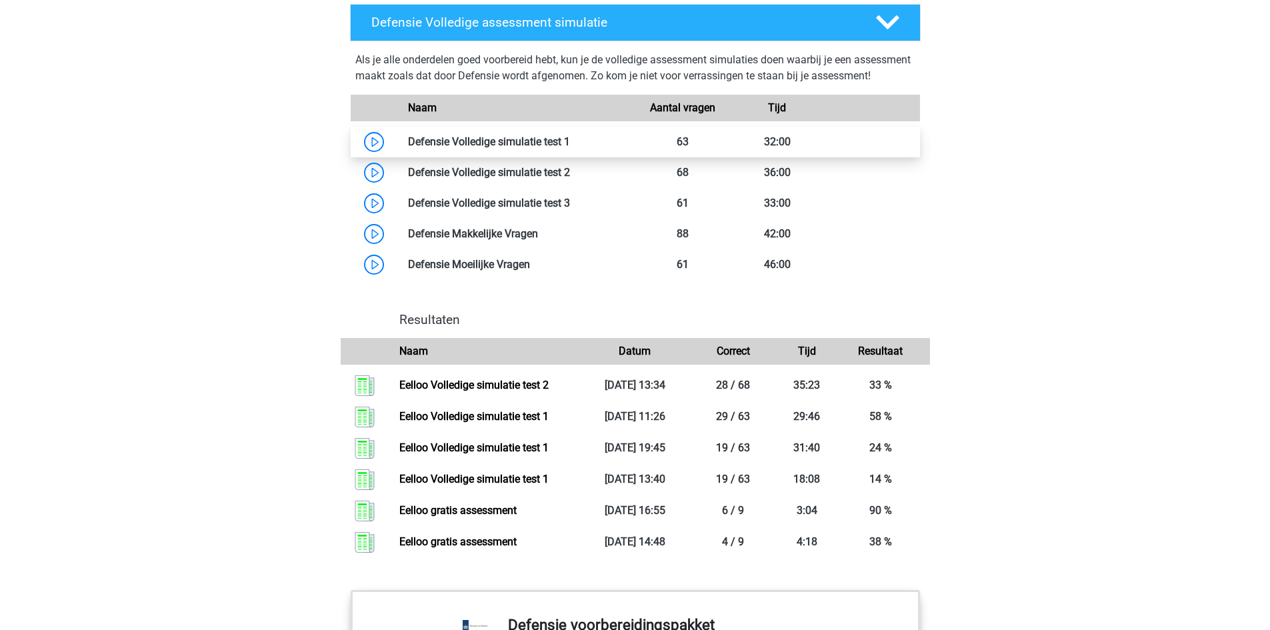
click at [570, 148] on link at bounding box center [570, 141] width 0 height 13
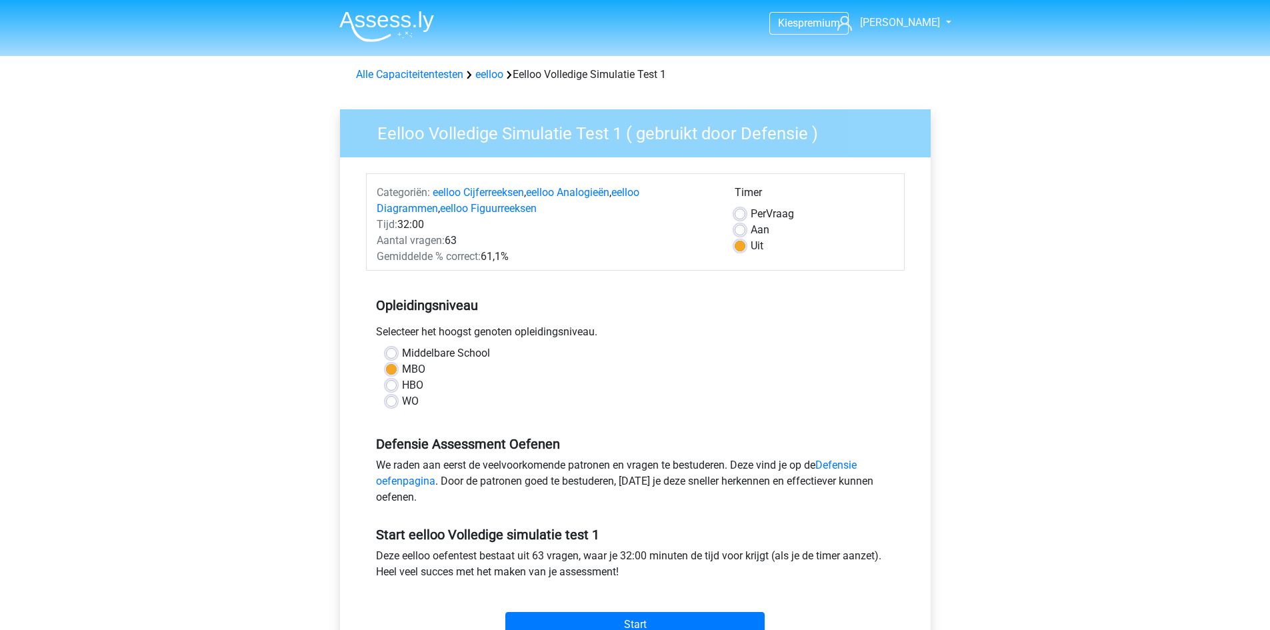
click at [750, 229] on label "Aan" at bounding box center [759, 230] width 19 height 16
click at [742, 229] on input "Aan" at bounding box center [739, 228] width 11 height 13
radio input "true"
click at [750, 241] on label "Uit" at bounding box center [756, 246] width 13 height 16
click at [738, 241] on input "Uit" at bounding box center [739, 244] width 11 height 13
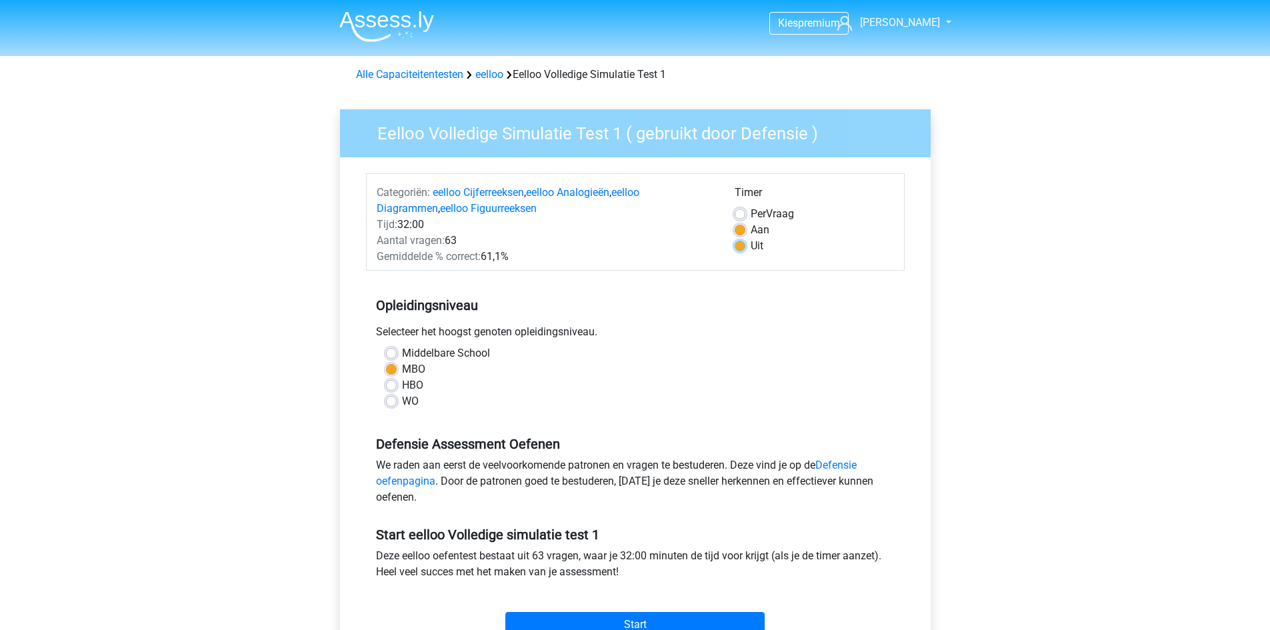
radio input "true"
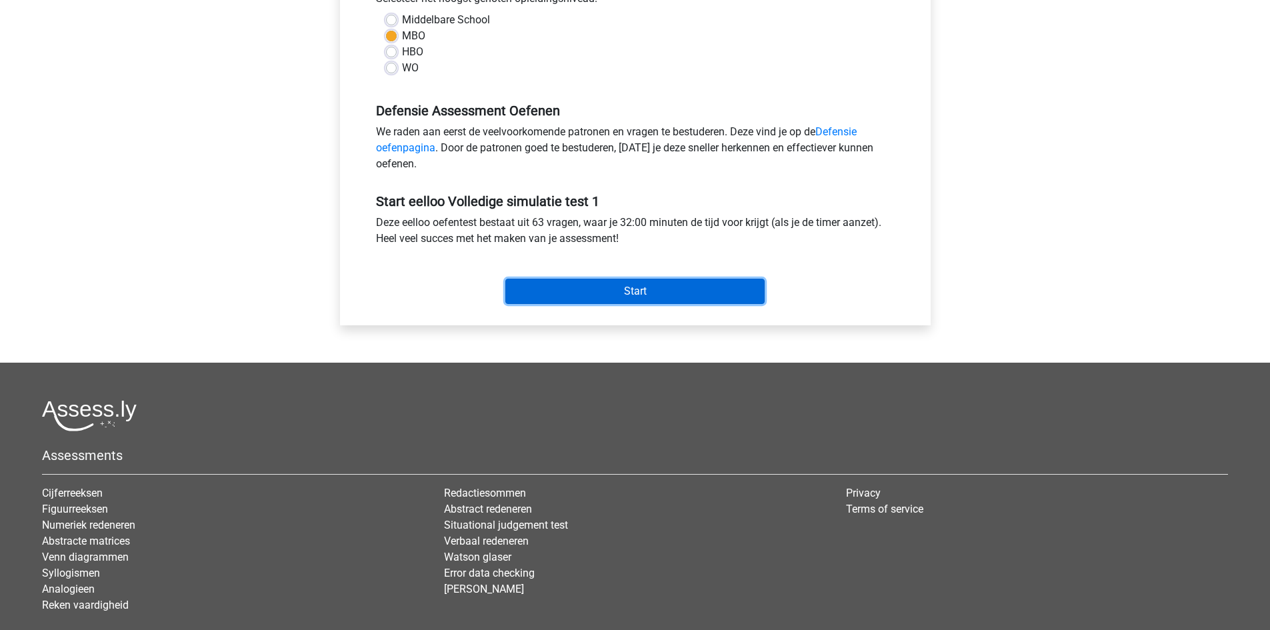
click at [632, 299] on input "Start" at bounding box center [634, 291] width 259 height 25
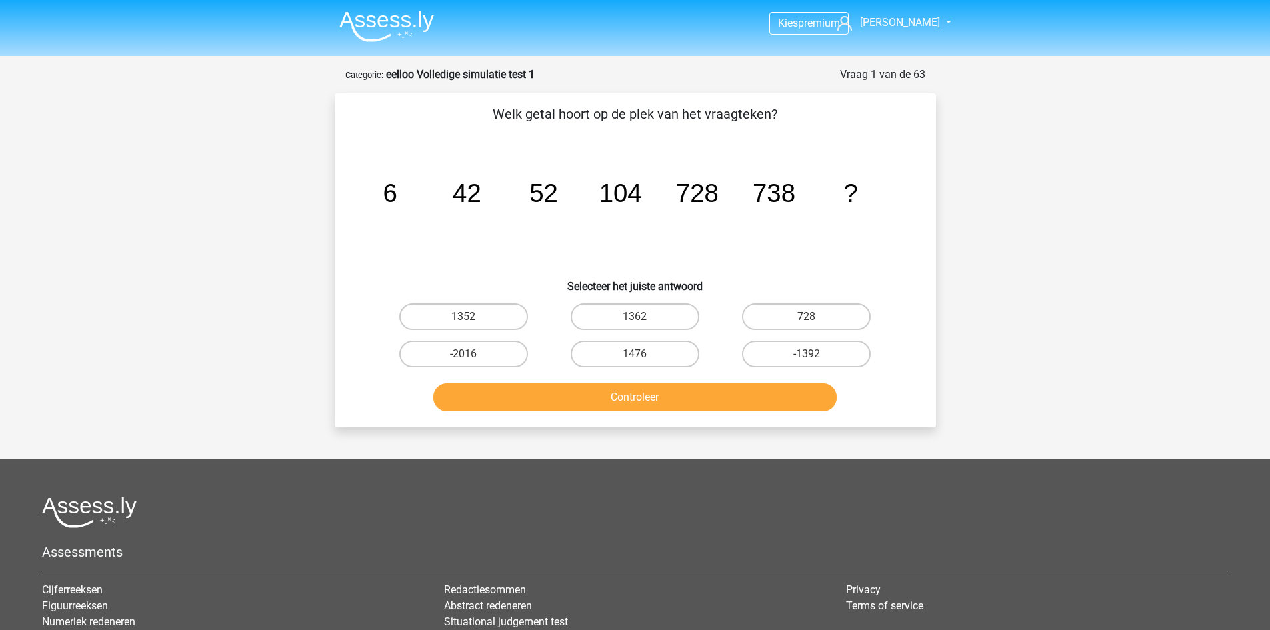
drag, startPoint x: 682, startPoint y: 565, endPoint x: 1040, endPoint y: 497, distance: 364.3
click at [1040, 497] on div at bounding box center [635, 512] width 1186 height 31
click at [625, 354] on label "1476" at bounding box center [635, 354] width 129 height 27
click at [634, 354] on input "1476" at bounding box center [638, 358] width 9 height 9
radio input "true"
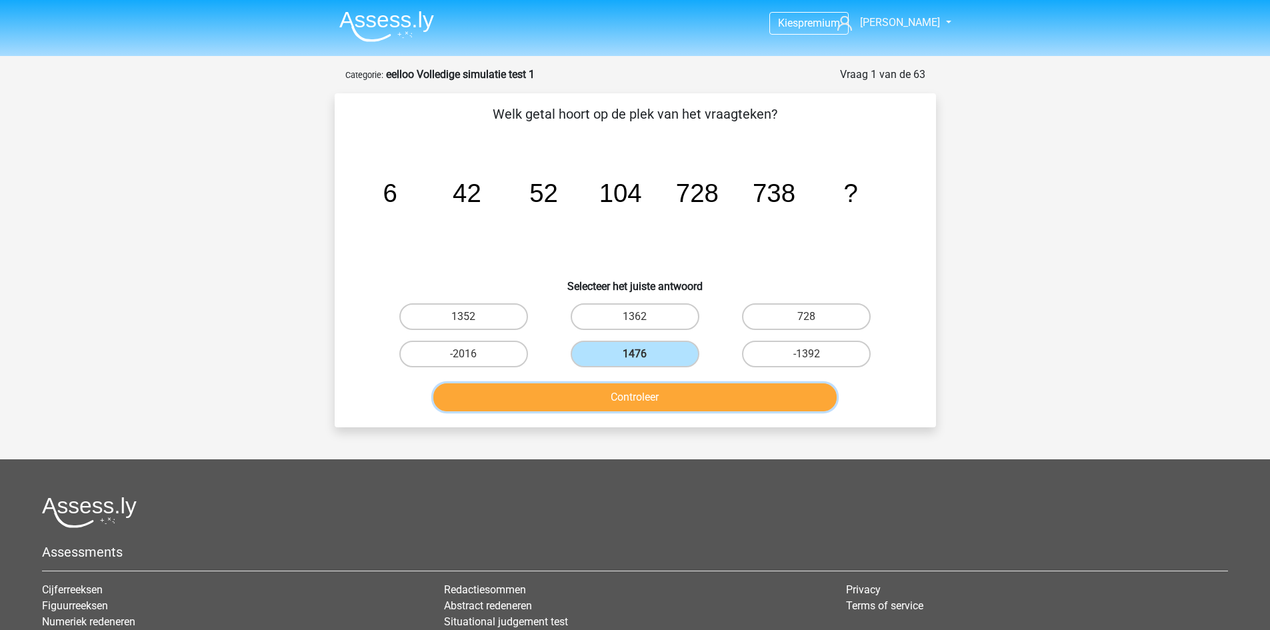
click at [612, 398] on button "Controleer" at bounding box center [634, 397] width 403 height 28
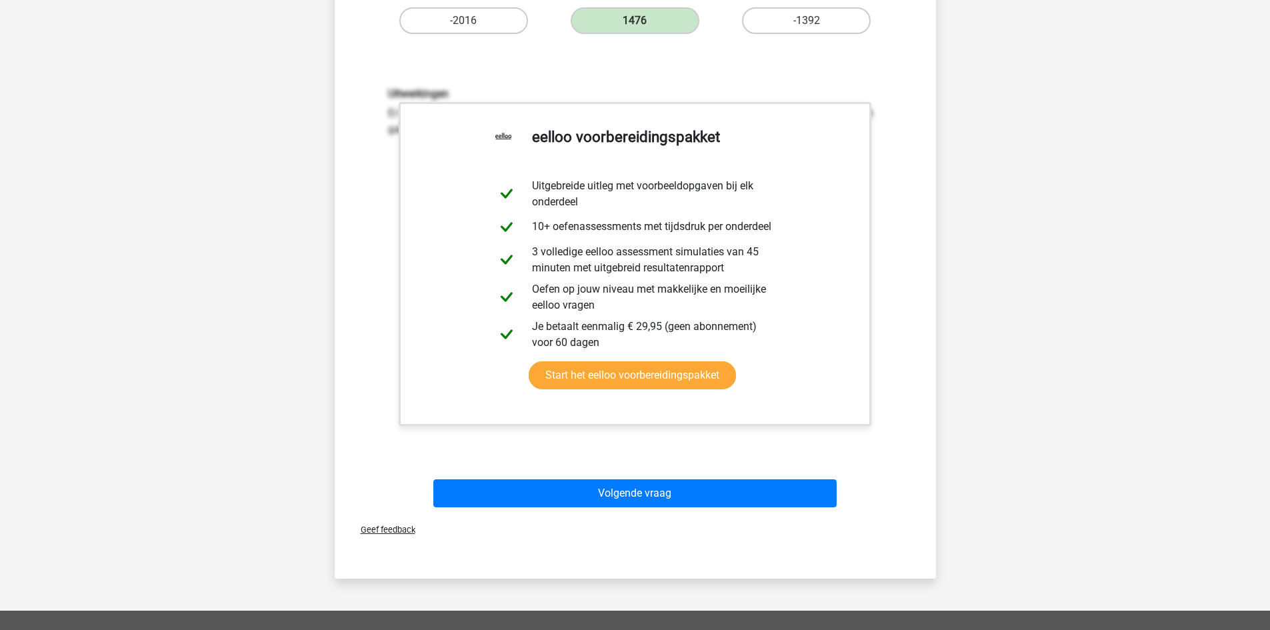
click at [655, 508] on div "Volgende vraag" at bounding box center [635, 495] width 515 height 33
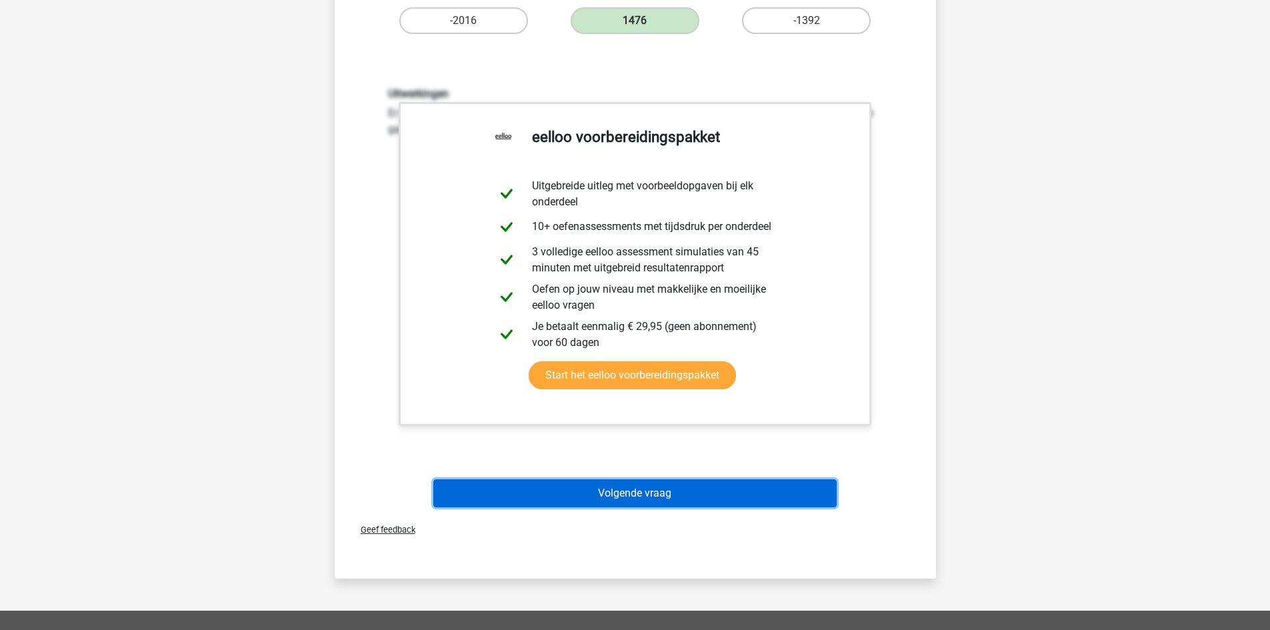
click at [648, 488] on button "Volgende vraag" at bounding box center [634, 493] width 403 height 28
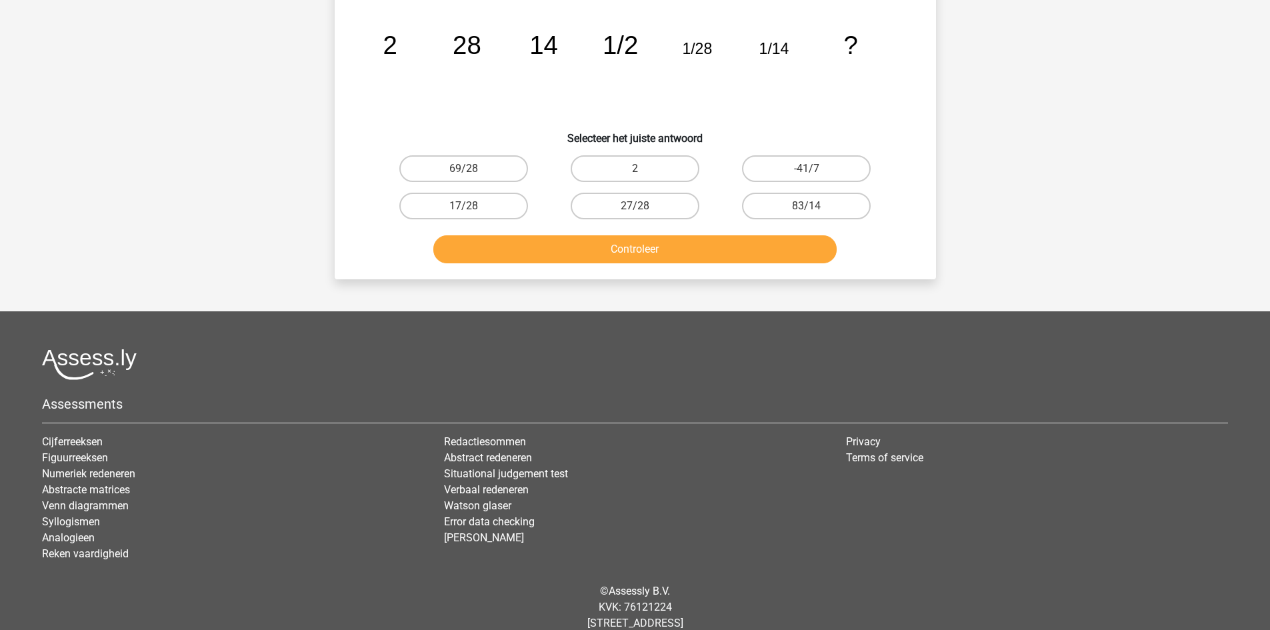
scroll to position [67, 0]
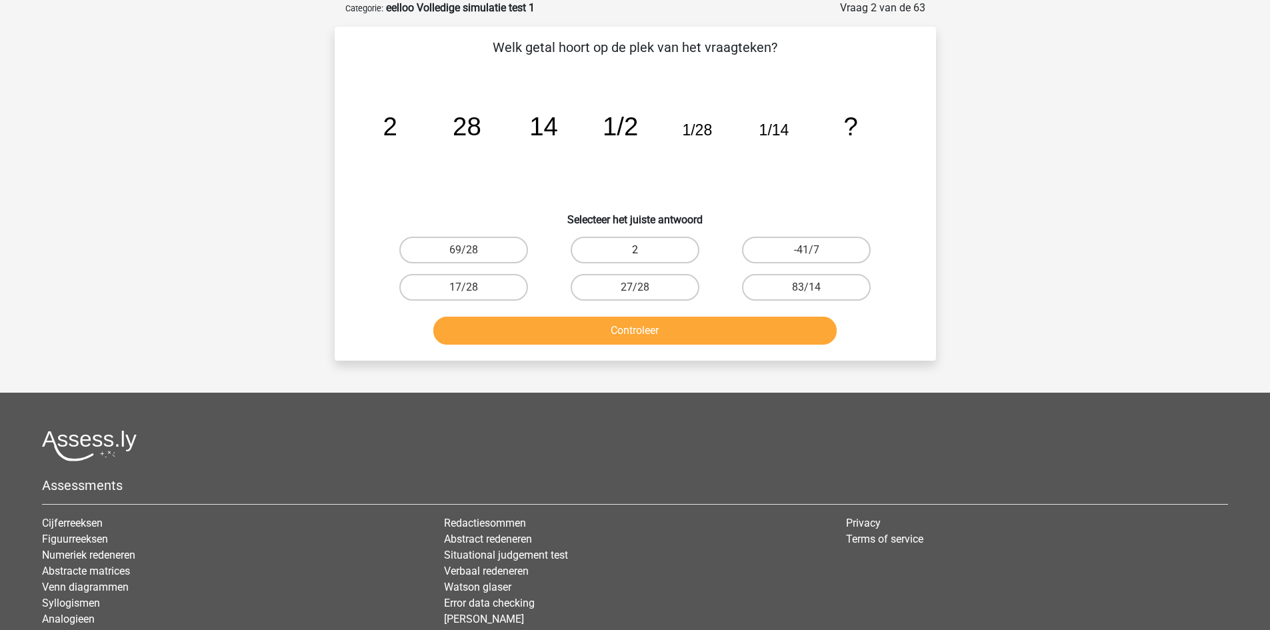
click at [676, 248] on label "2" at bounding box center [635, 250] width 129 height 27
click at [643, 250] on input "2" at bounding box center [638, 254] width 9 height 9
radio input "true"
click at [674, 335] on button "Controleer" at bounding box center [634, 331] width 403 height 28
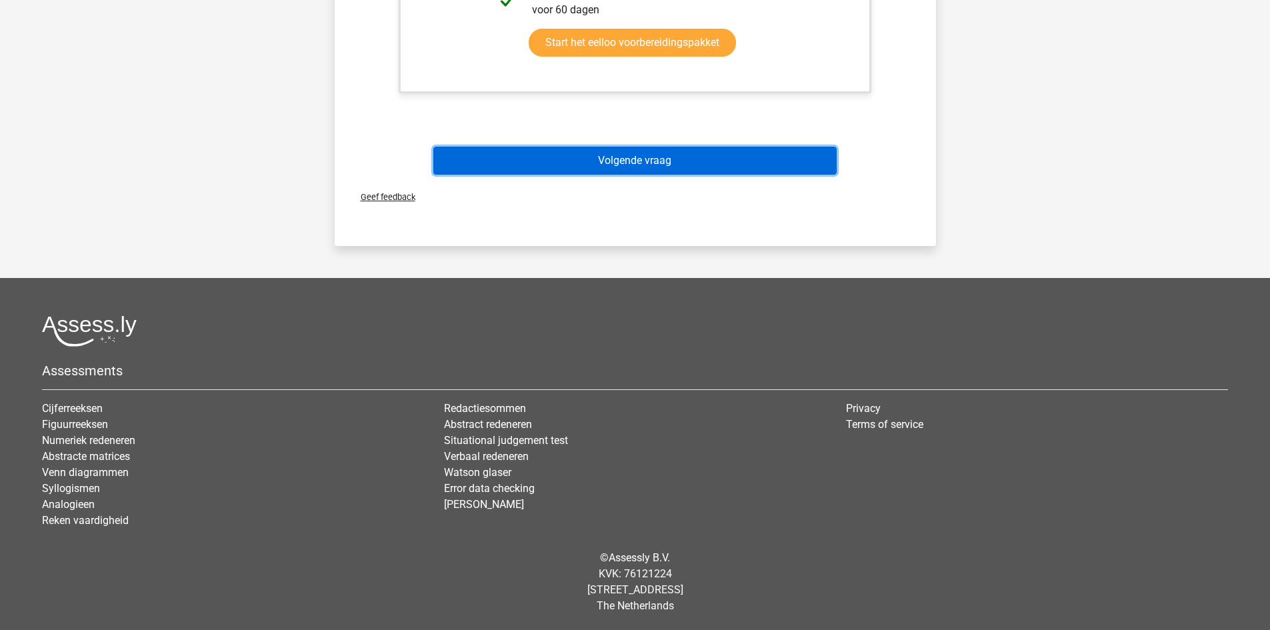
click at [712, 157] on button "Volgende vraag" at bounding box center [634, 161] width 403 height 28
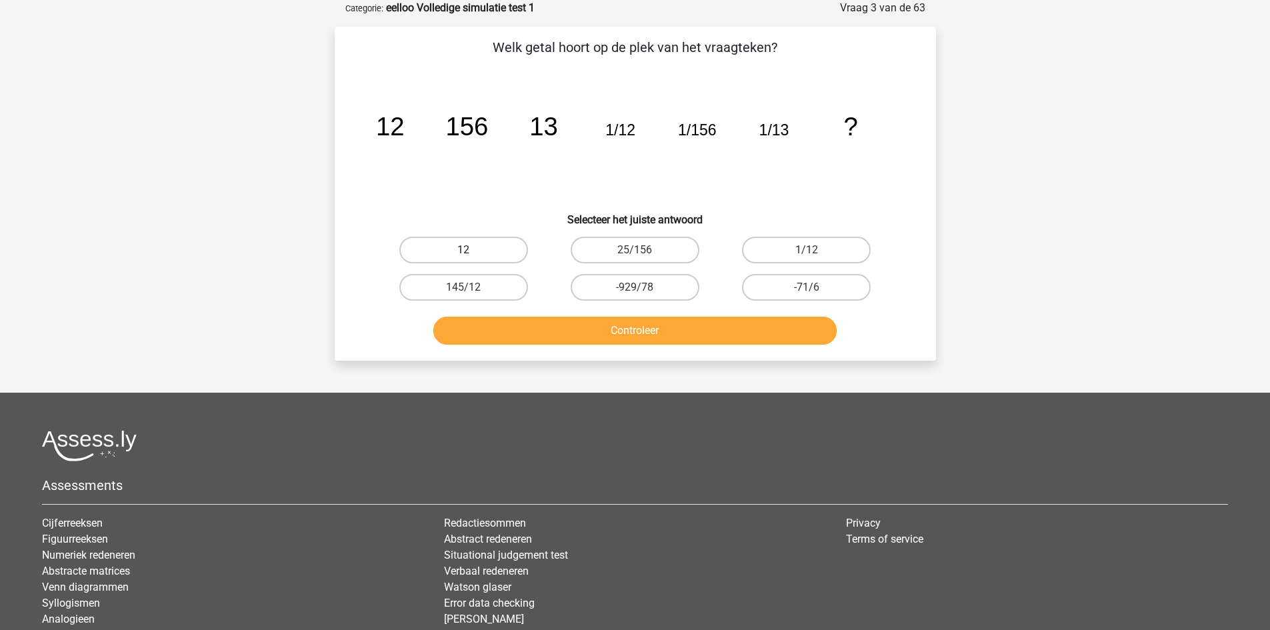
click at [483, 243] on label "12" at bounding box center [463, 250] width 129 height 27
click at [472, 250] on input "12" at bounding box center [467, 254] width 9 height 9
radio input "true"
click at [540, 321] on button "Controleer" at bounding box center [634, 331] width 403 height 28
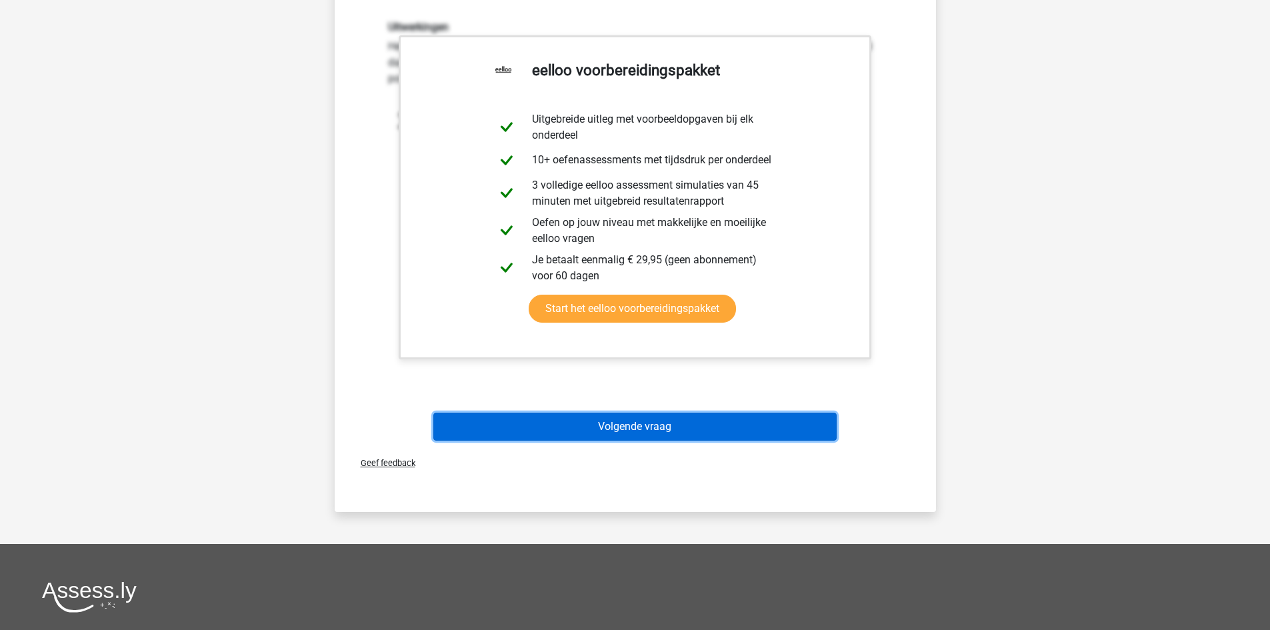
click at [620, 431] on button "Volgende vraag" at bounding box center [634, 427] width 403 height 28
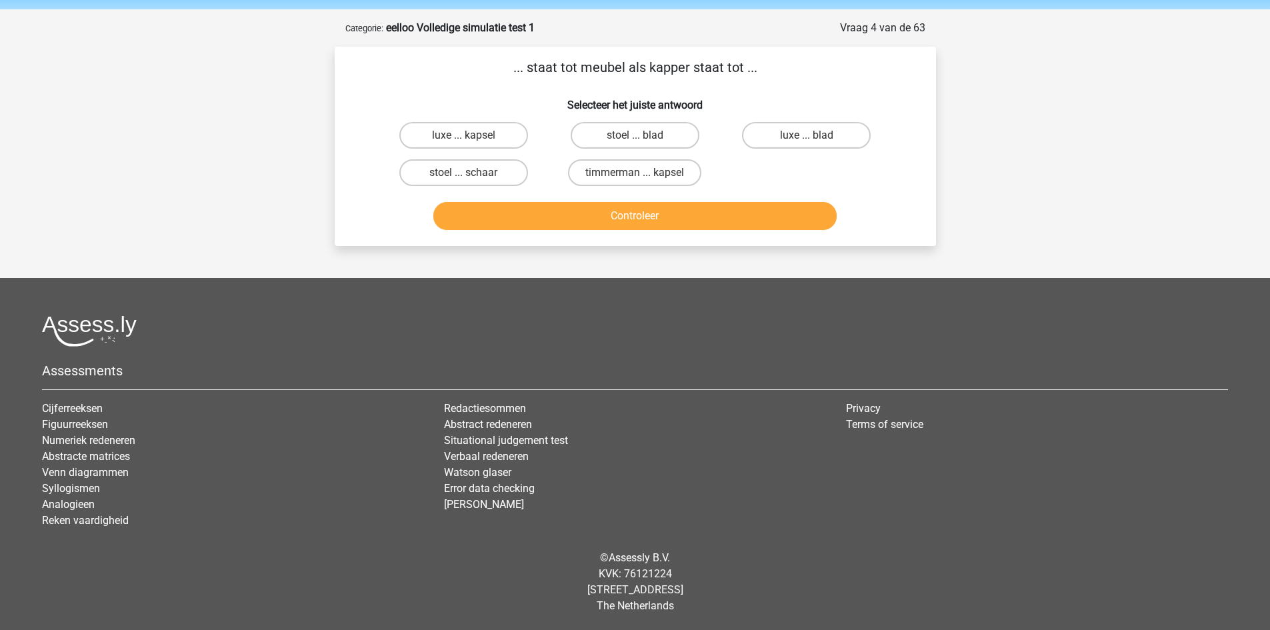
scroll to position [47, 0]
click at [642, 179] on input "timmerman ... kapsel" at bounding box center [638, 177] width 9 height 9
radio input "true"
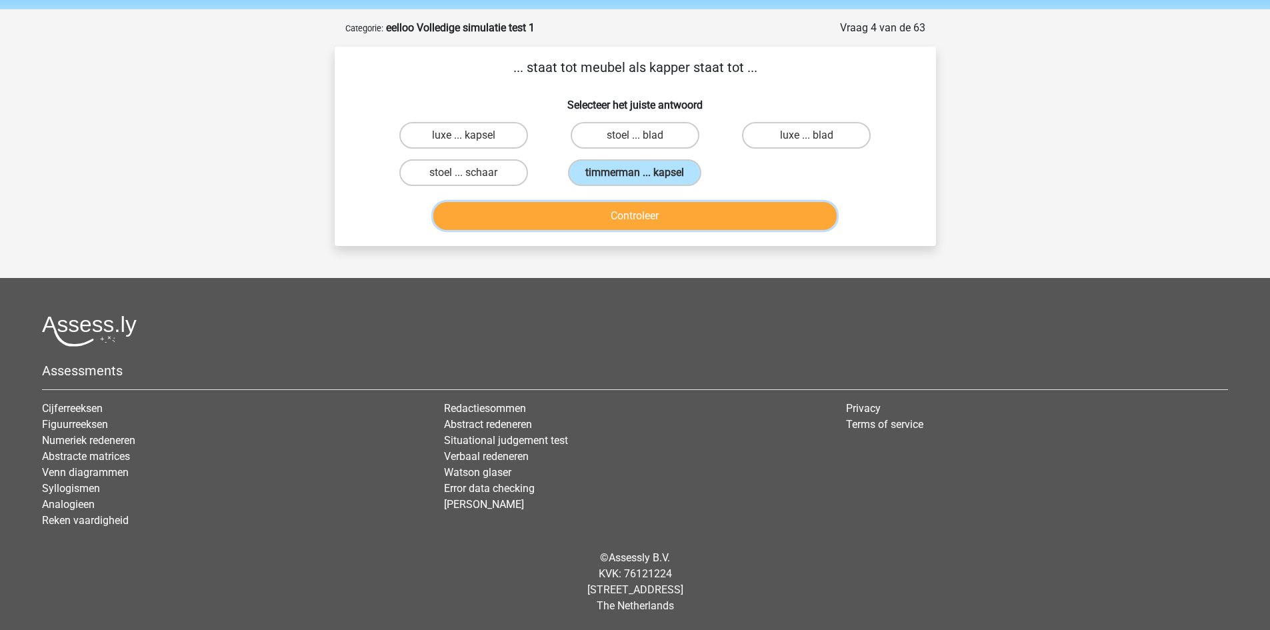
click at [672, 221] on button "Controleer" at bounding box center [634, 216] width 403 height 28
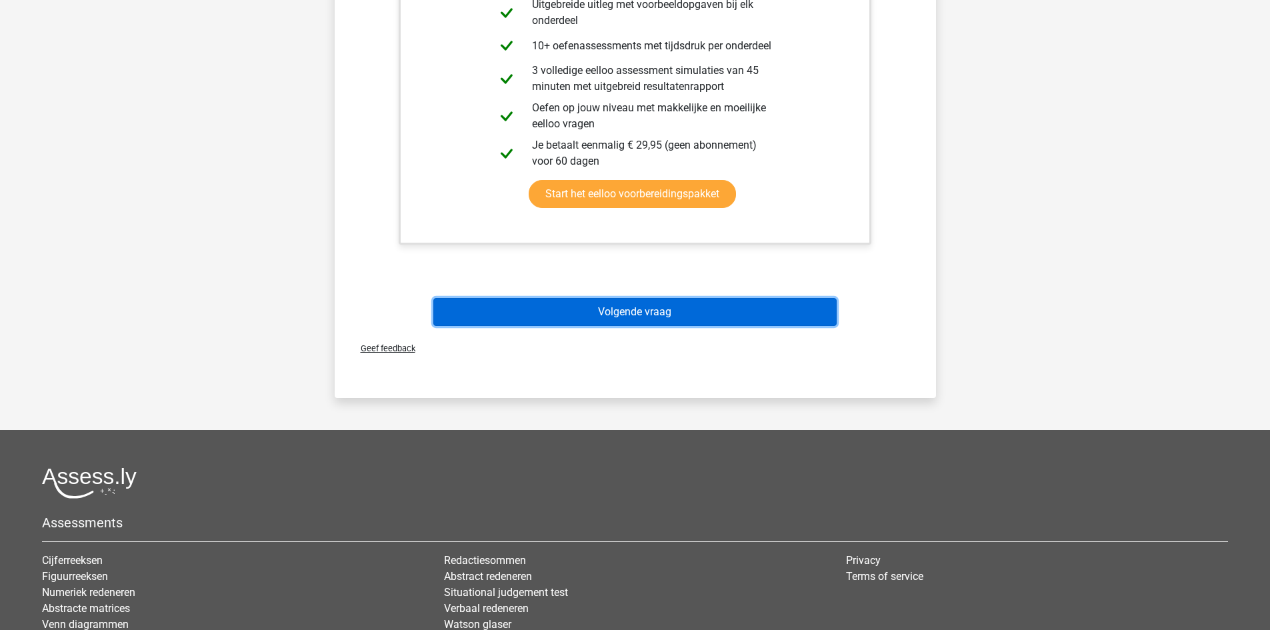
click at [661, 311] on button "Volgende vraag" at bounding box center [634, 312] width 403 height 28
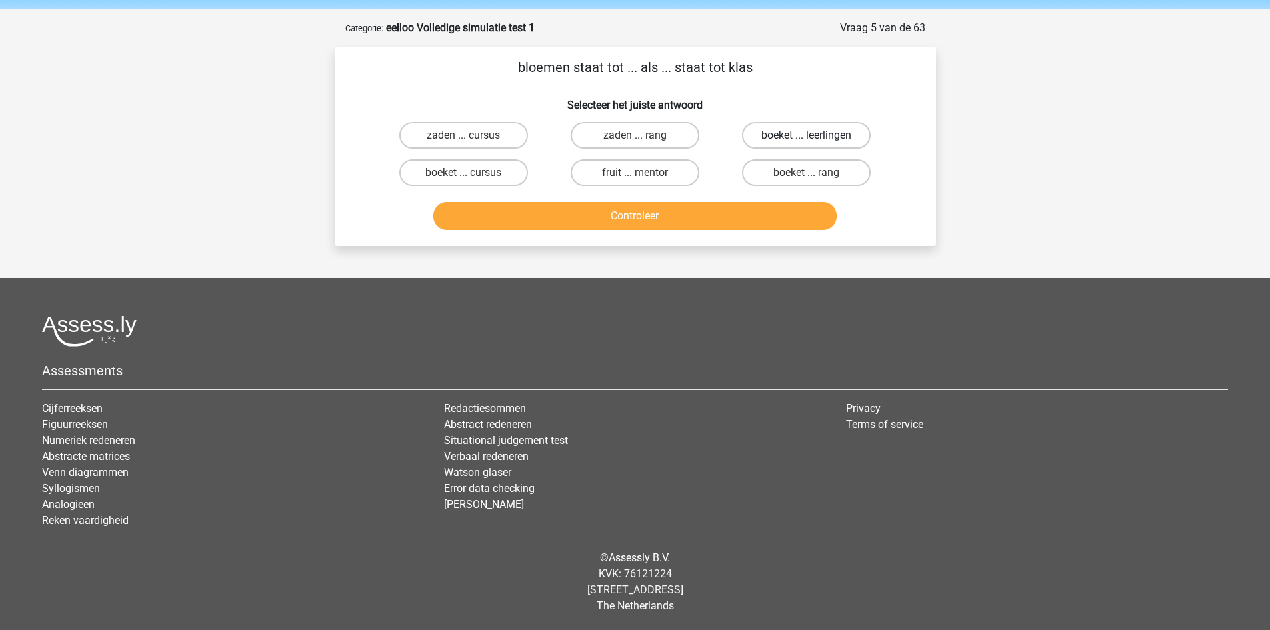
click at [802, 132] on label "boeket ... leerlingen" at bounding box center [806, 135] width 129 height 27
click at [806, 135] on input "boeket ... leerlingen" at bounding box center [810, 139] width 9 height 9
radio input "true"
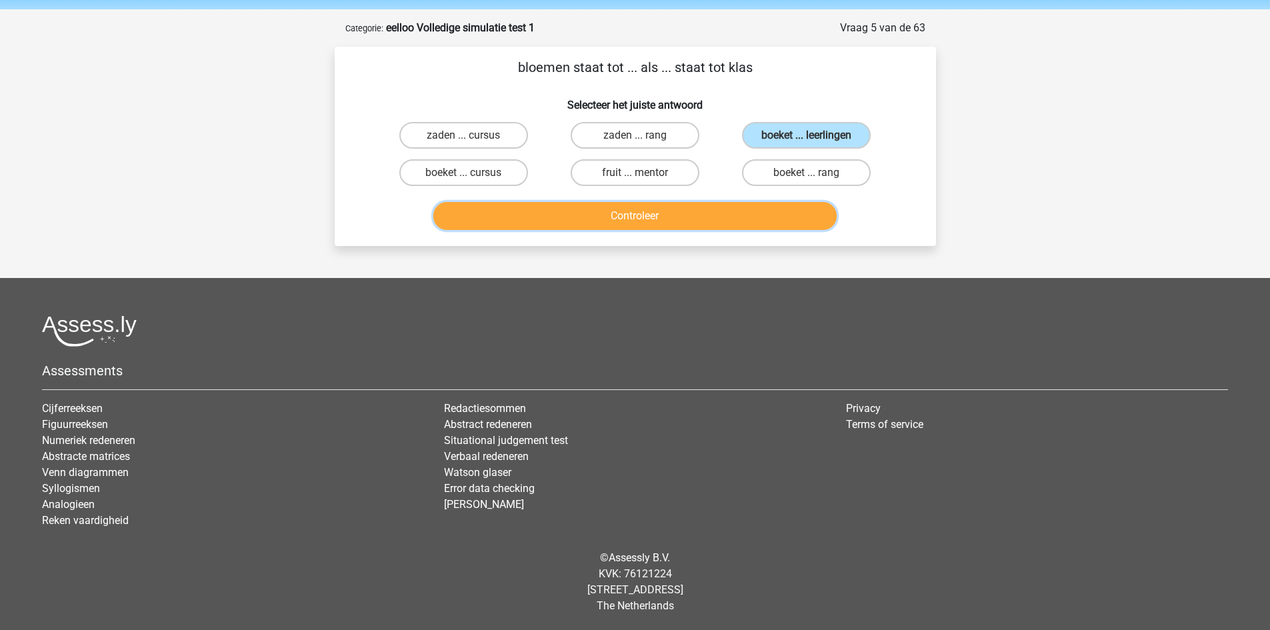
click at [716, 219] on button "Controleer" at bounding box center [634, 216] width 403 height 28
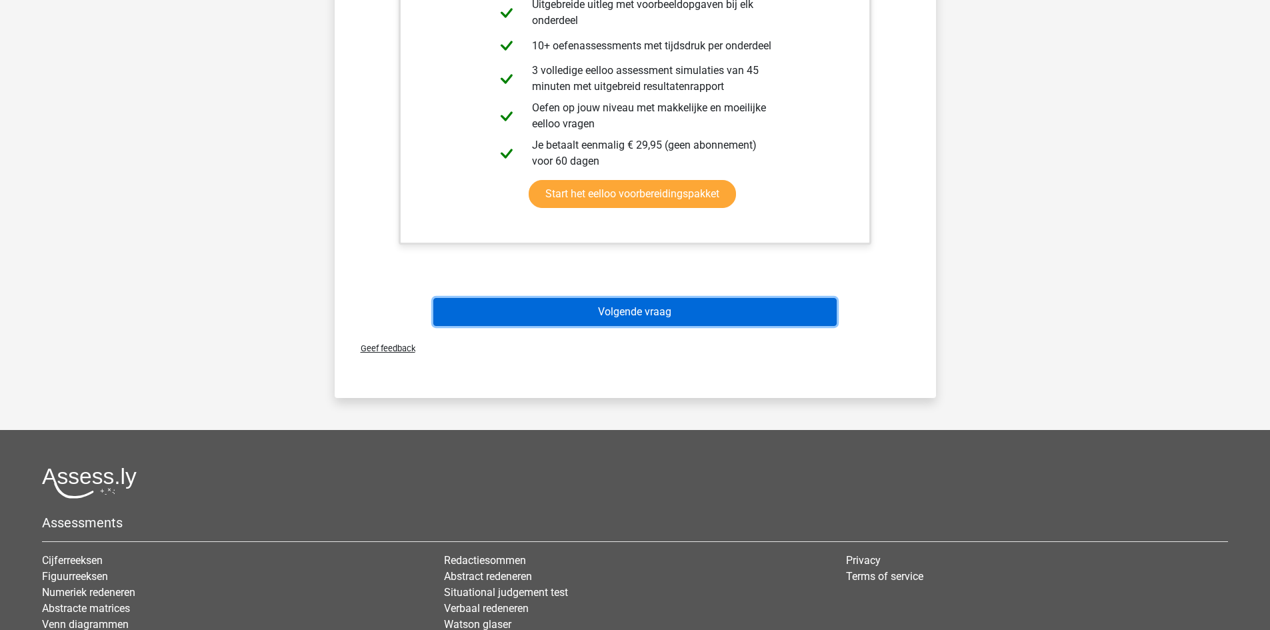
click at [640, 313] on button "Volgende vraag" at bounding box center [634, 312] width 403 height 28
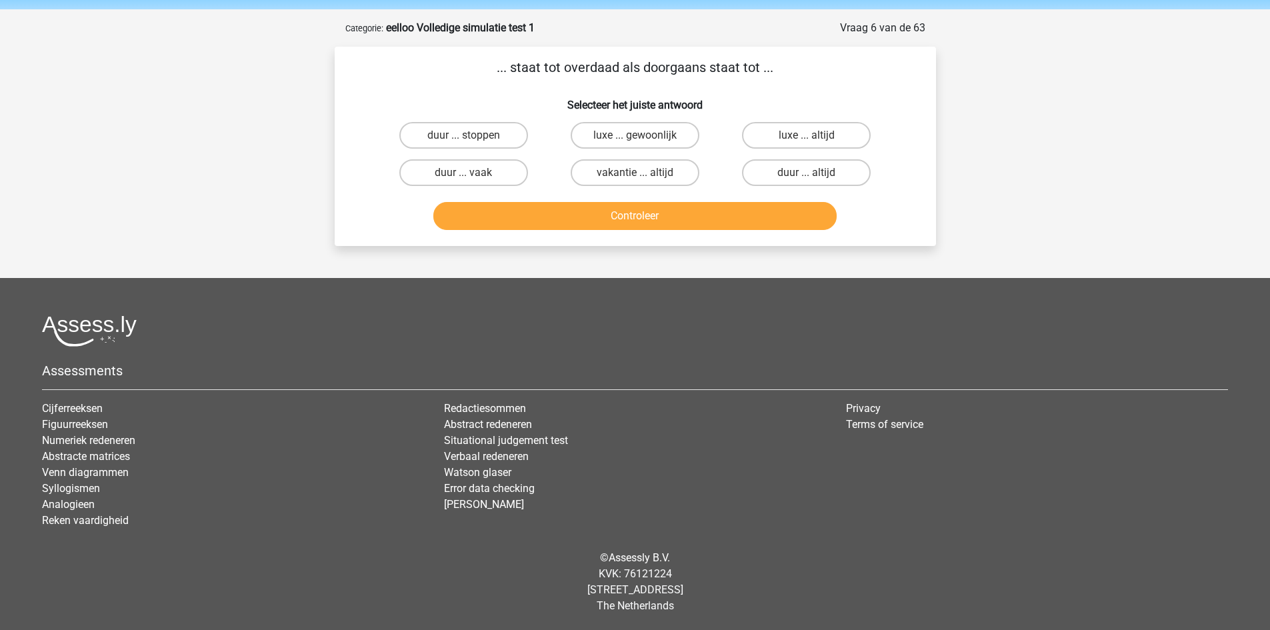
click at [811, 175] on input "duur ... altijd" at bounding box center [810, 177] width 9 height 9
radio input "true"
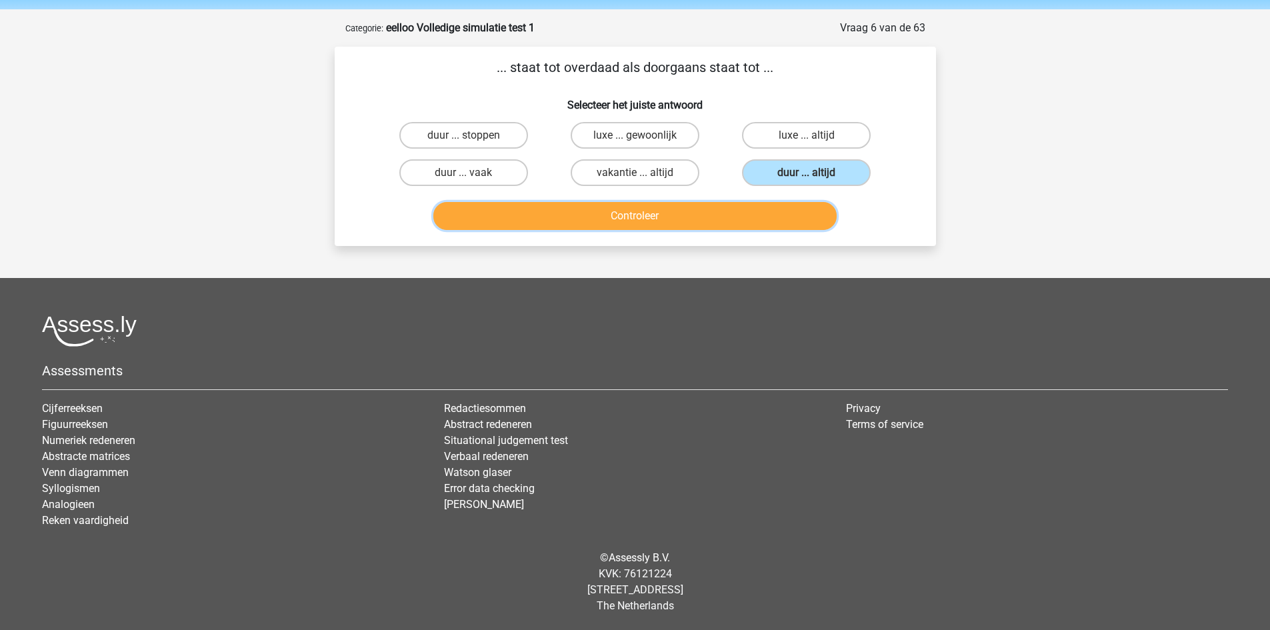
click at [753, 207] on button "Controleer" at bounding box center [634, 216] width 403 height 28
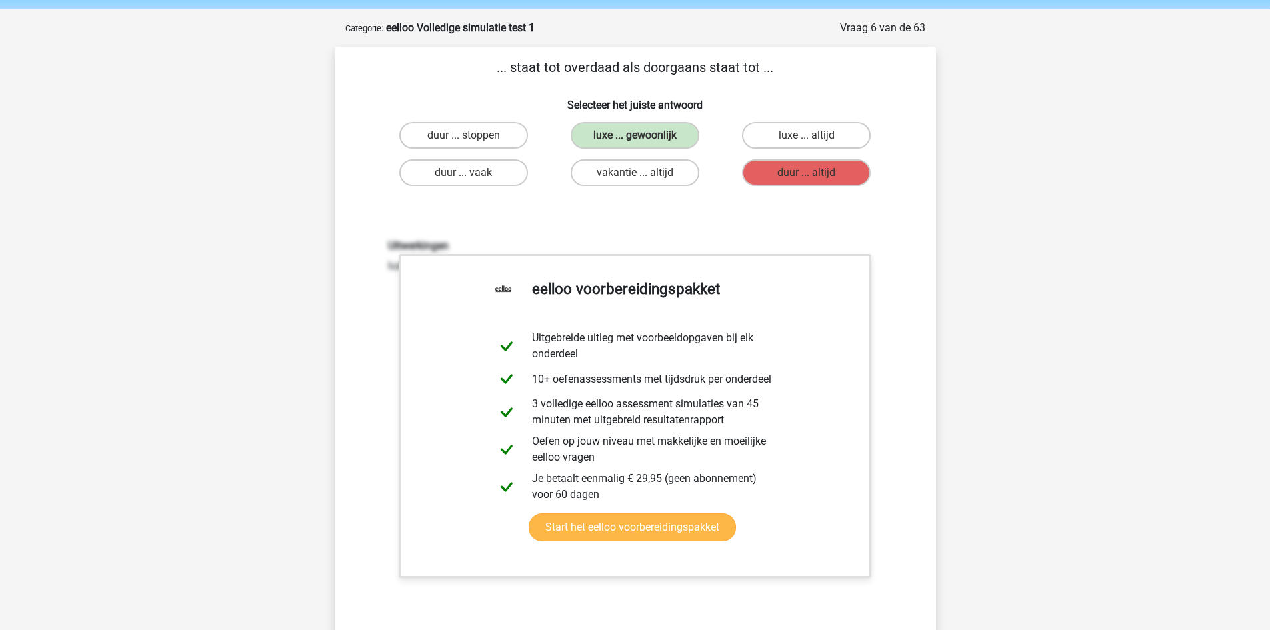
scroll to position [380, 0]
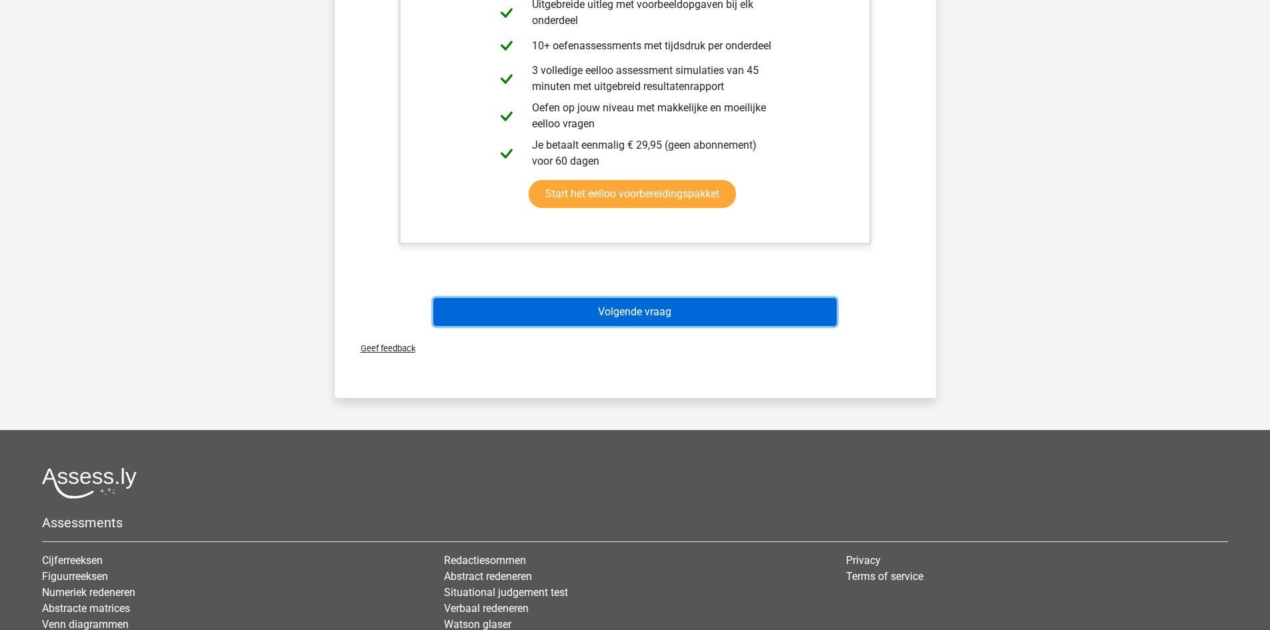
click at [719, 319] on button "Volgende vraag" at bounding box center [634, 312] width 403 height 28
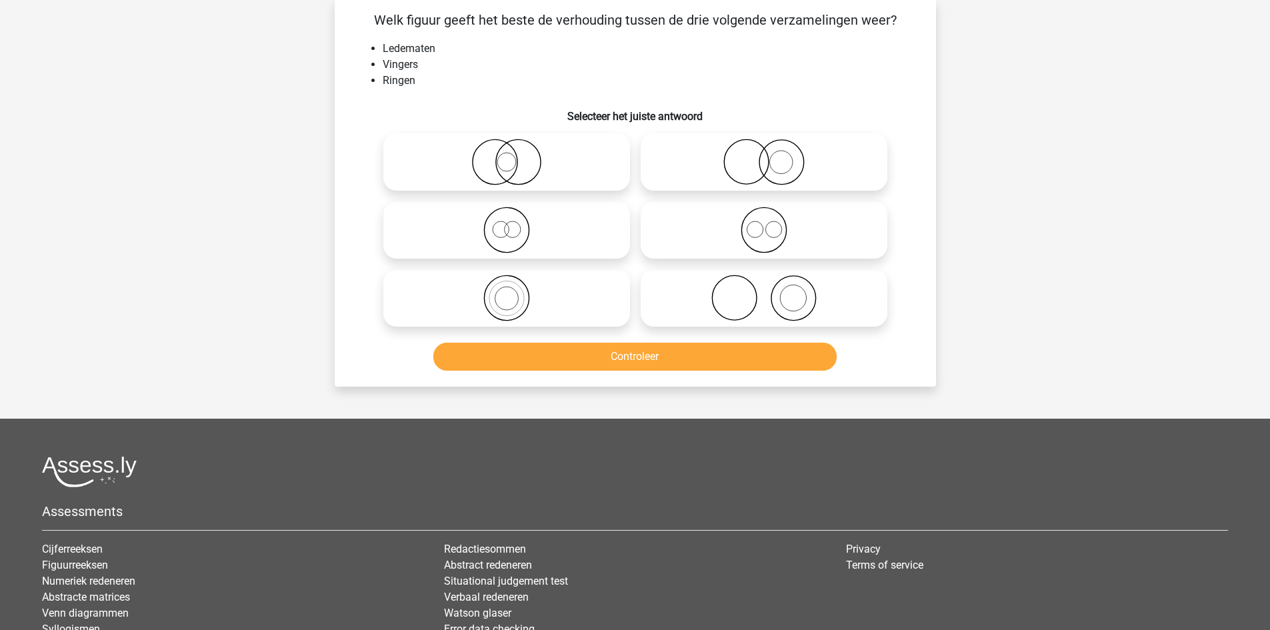
scroll to position [67, 0]
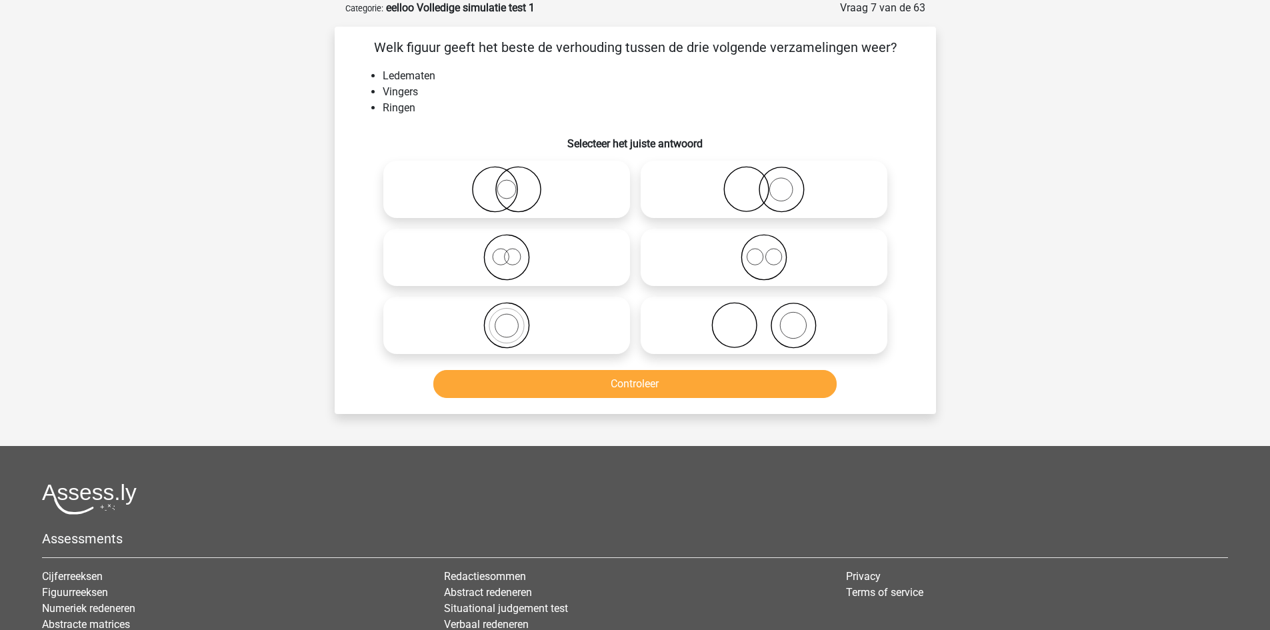
click at [775, 314] on icon at bounding box center [764, 325] width 236 height 47
click at [772, 314] on input "radio" at bounding box center [768, 314] width 9 height 9
radio input "true"
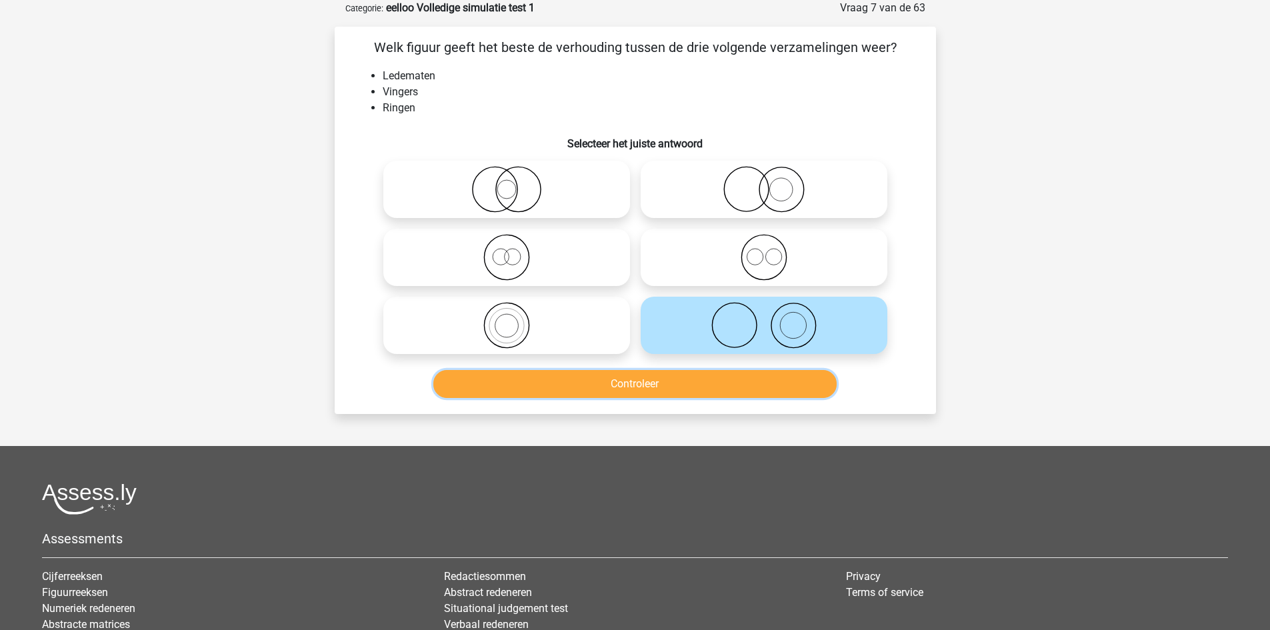
click at [698, 381] on button "Controleer" at bounding box center [634, 384] width 403 height 28
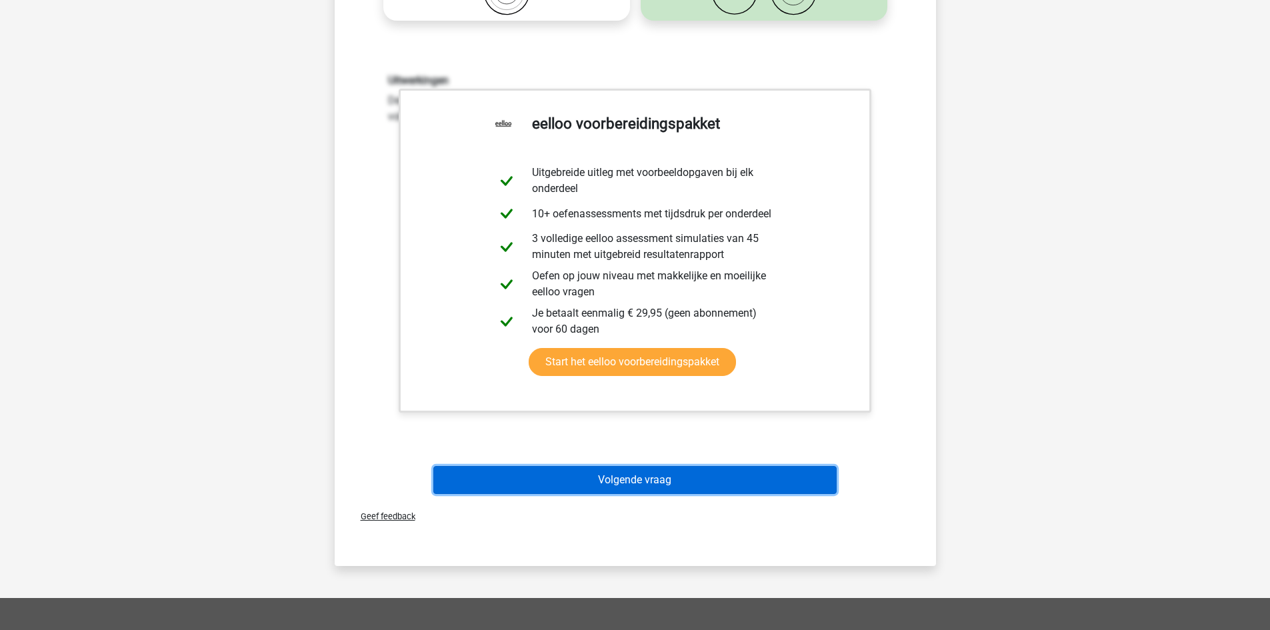
click at [646, 487] on button "Volgende vraag" at bounding box center [634, 480] width 403 height 28
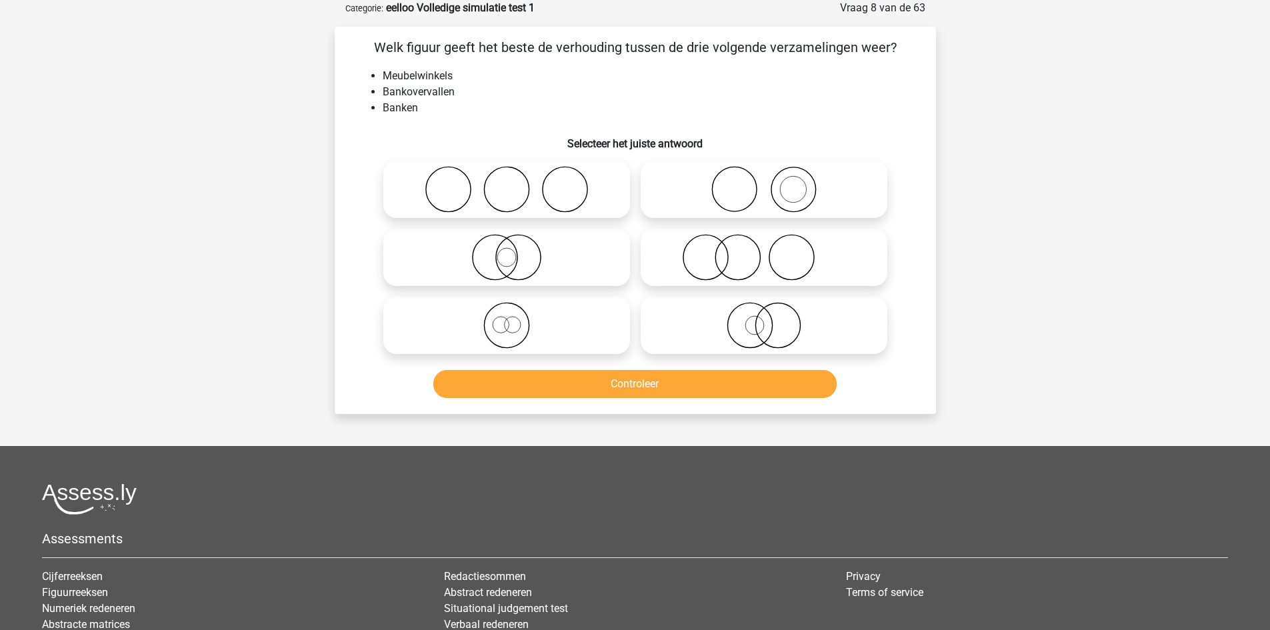
click at [541, 185] on icon at bounding box center [507, 189] width 236 height 47
click at [515, 183] on input "radio" at bounding box center [511, 178] width 9 height 9
radio input "true"
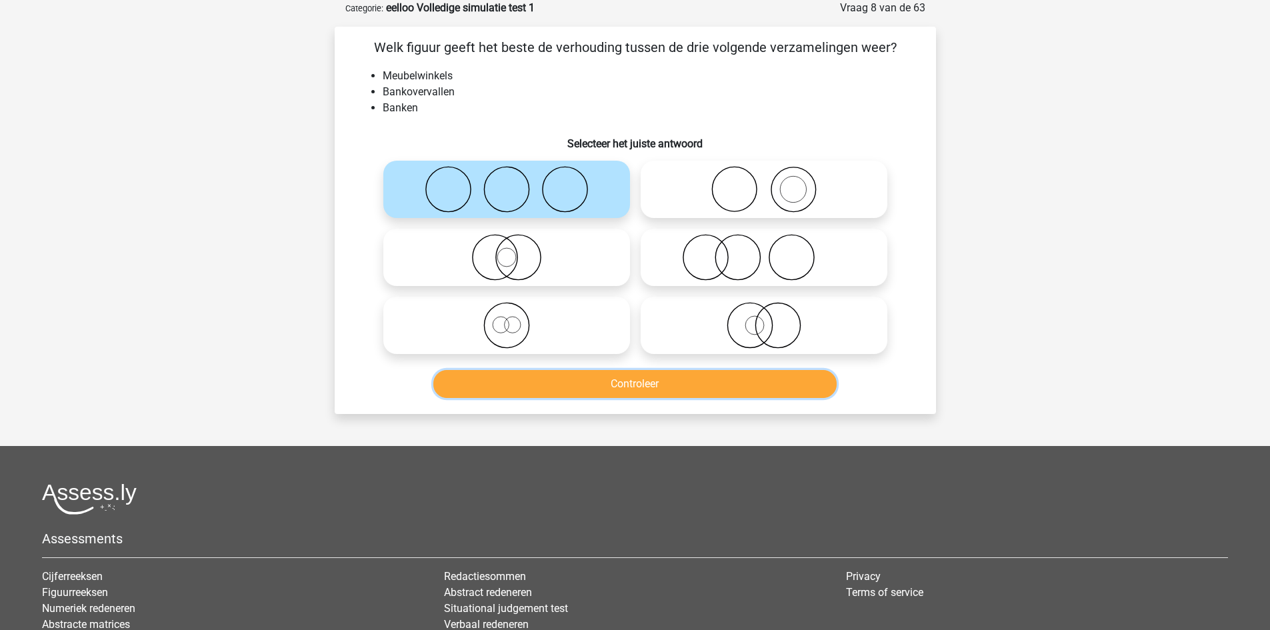
click at [600, 389] on button "Controleer" at bounding box center [634, 384] width 403 height 28
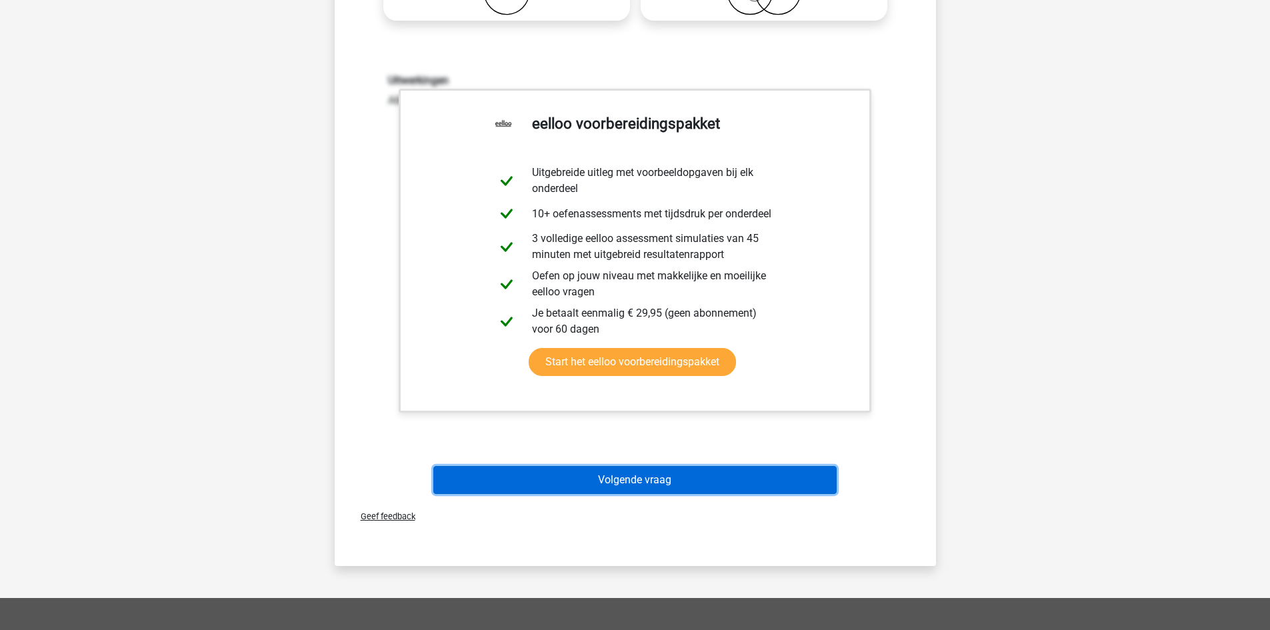
click at [597, 473] on button "Volgende vraag" at bounding box center [634, 480] width 403 height 28
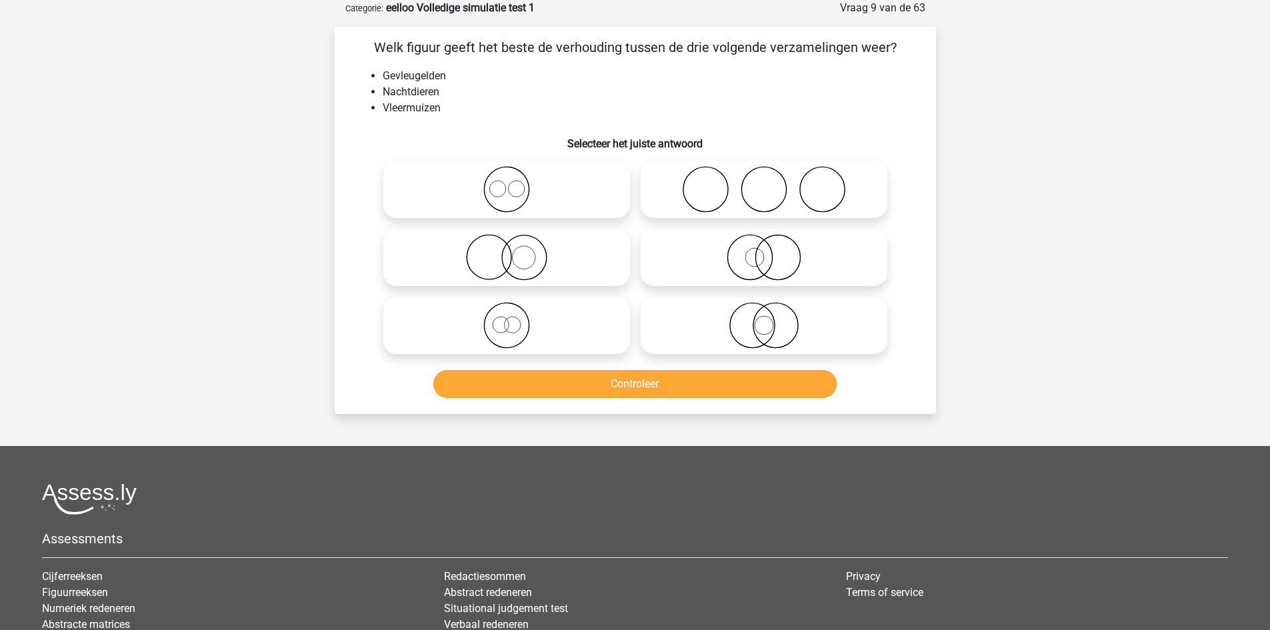
click at [765, 315] on input "radio" at bounding box center [768, 314] width 9 height 9
radio input "true"
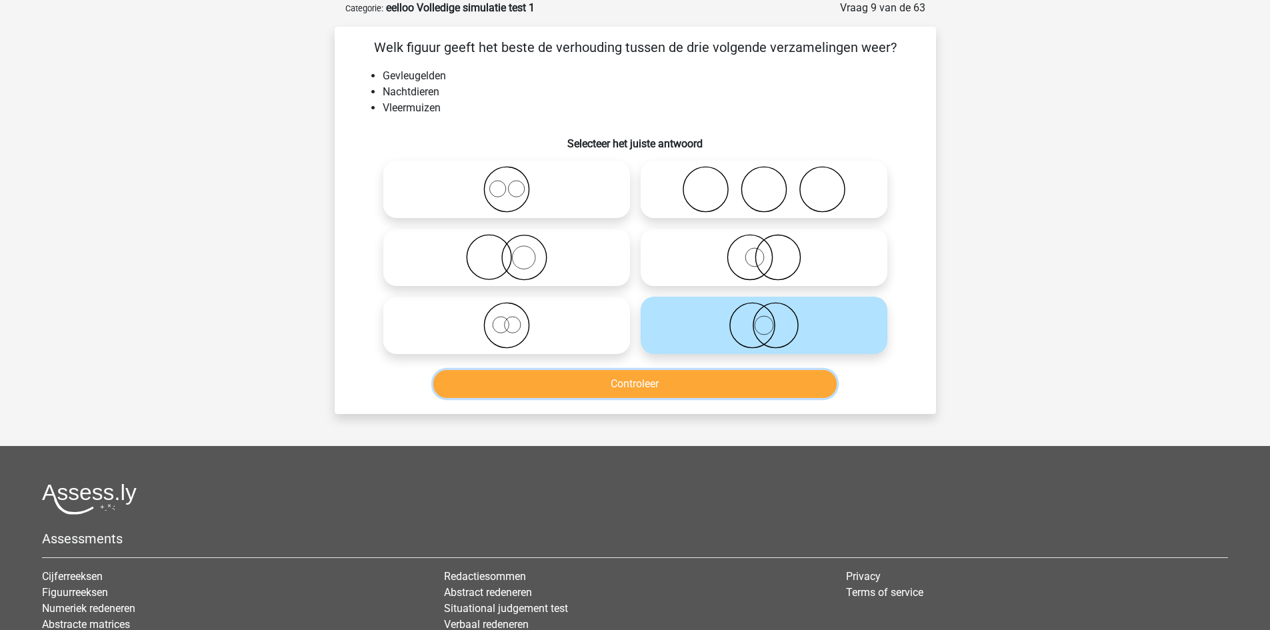
click at [728, 380] on button "Controleer" at bounding box center [634, 384] width 403 height 28
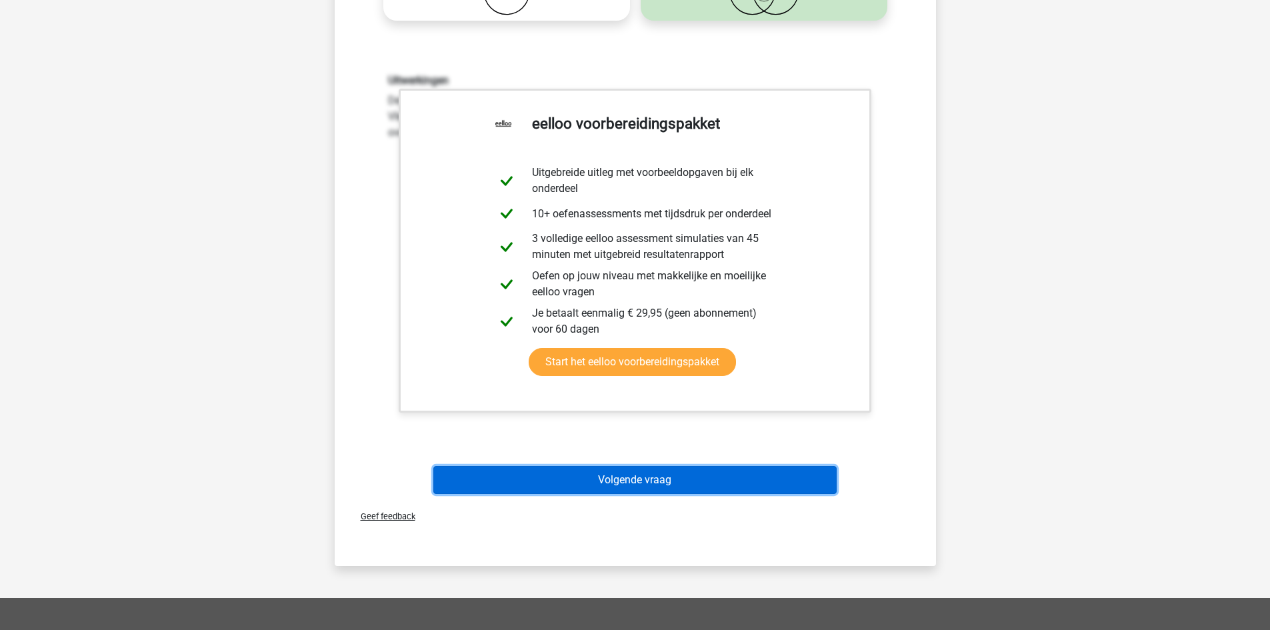
click at [673, 478] on button "Volgende vraag" at bounding box center [634, 480] width 403 height 28
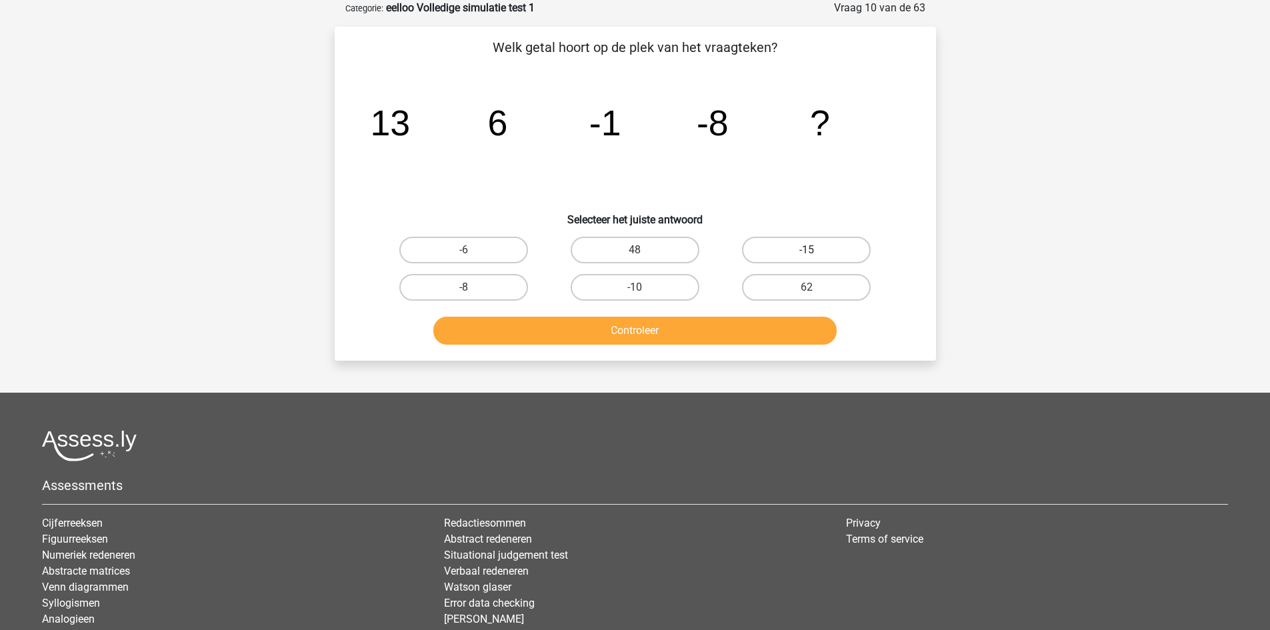
click at [788, 249] on label "-15" at bounding box center [806, 250] width 129 height 27
click at [806, 250] on input "-15" at bounding box center [810, 254] width 9 height 9
radio input "true"
click at [744, 331] on button "Controleer" at bounding box center [634, 331] width 403 height 28
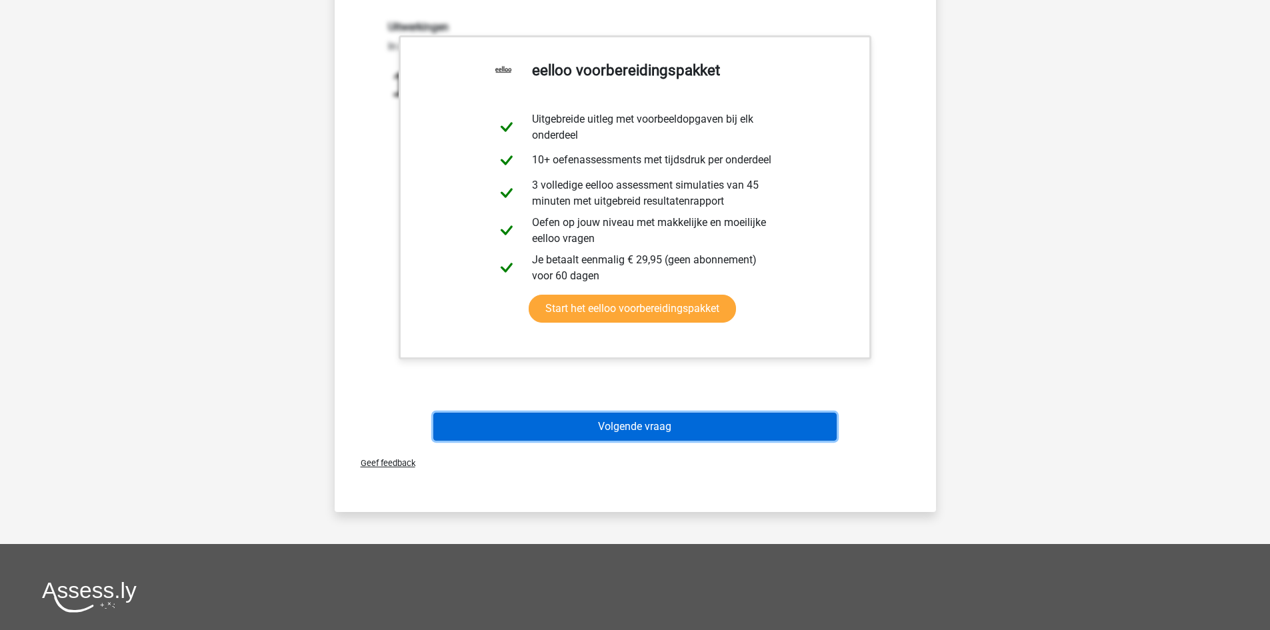
click at [632, 418] on button "Volgende vraag" at bounding box center [634, 427] width 403 height 28
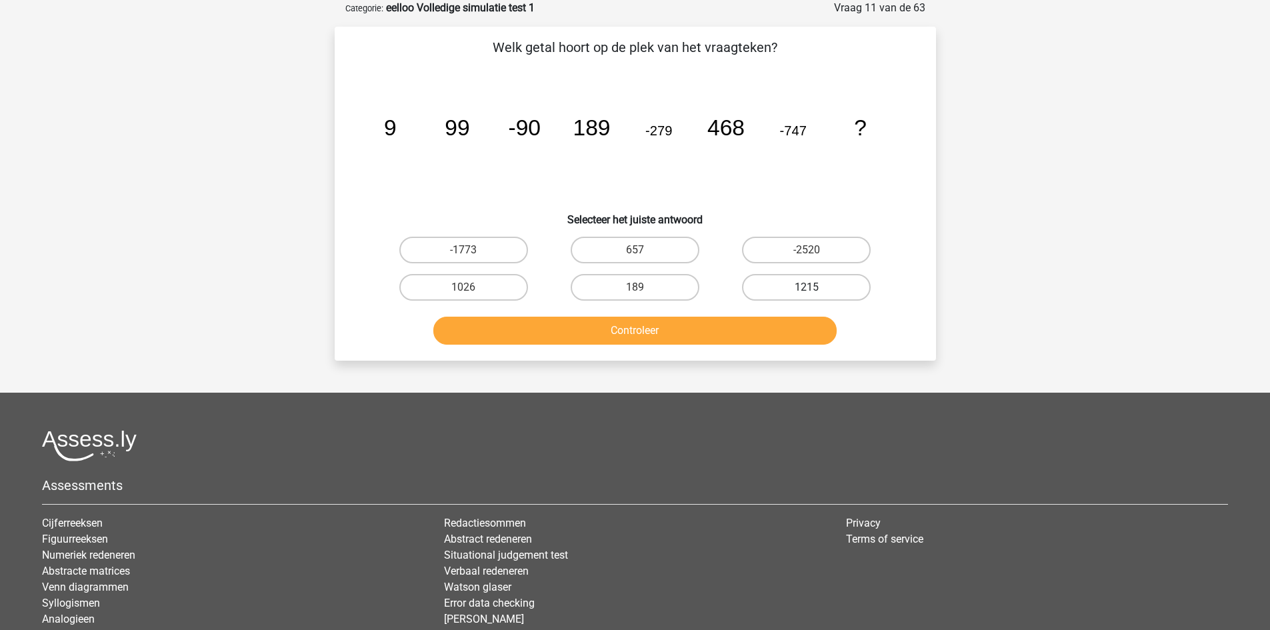
click at [805, 283] on label "1215" at bounding box center [806, 287] width 129 height 27
click at [806, 287] on input "1215" at bounding box center [810, 291] width 9 height 9
radio input "true"
click at [752, 325] on button "Controleer" at bounding box center [634, 331] width 403 height 28
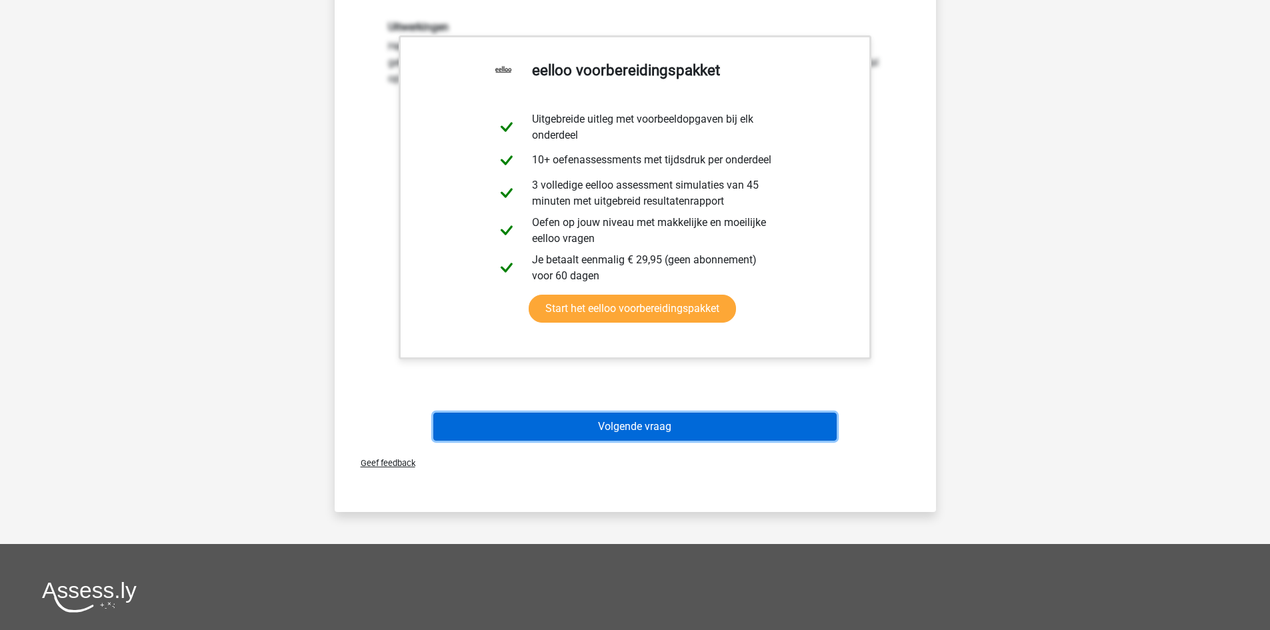
click at [654, 425] on button "Volgende vraag" at bounding box center [634, 427] width 403 height 28
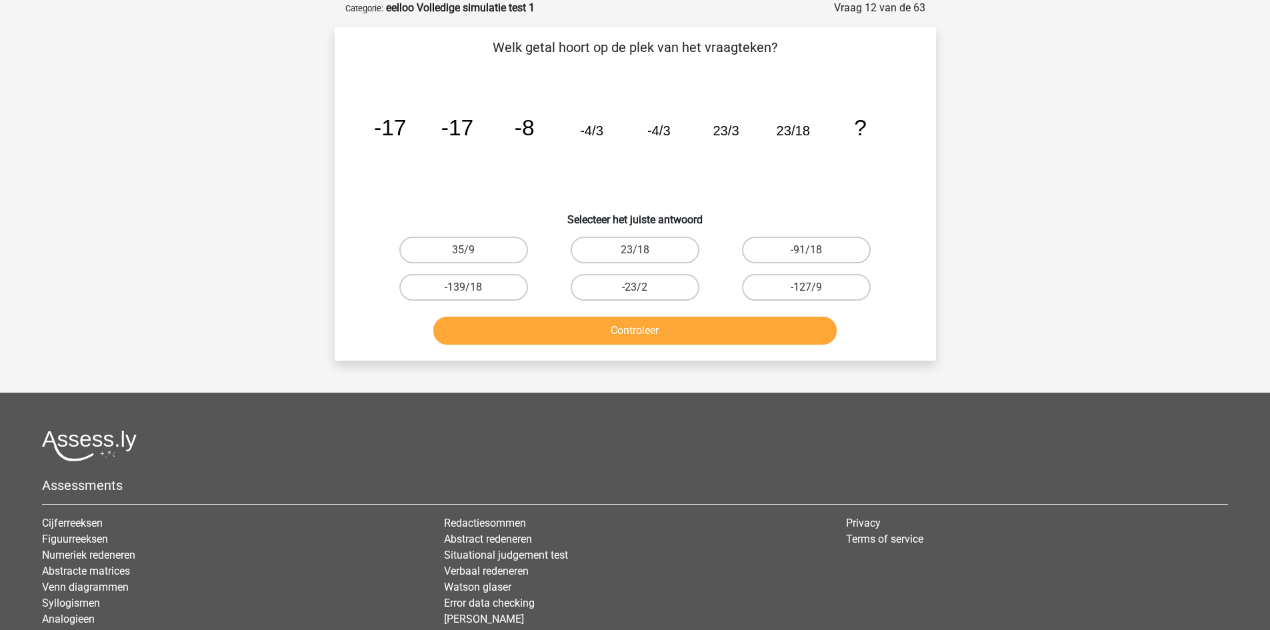
click at [642, 250] on input "23/18" at bounding box center [638, 254] width 9 height 9
radio input "true"
click at [676, 329] on button "Controleer" at bounding box center [634, 331] width 403 height 28
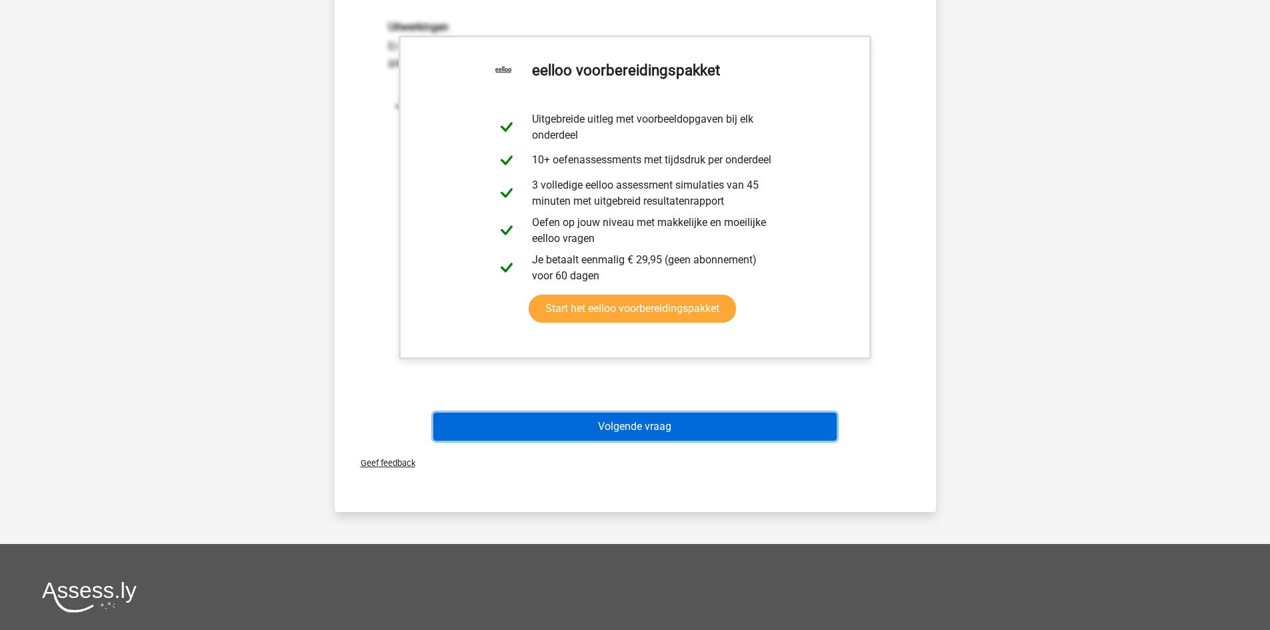
click at [656, 437] on button "Volgende vraag" at bounding box center [634, 427] width 403 height 28
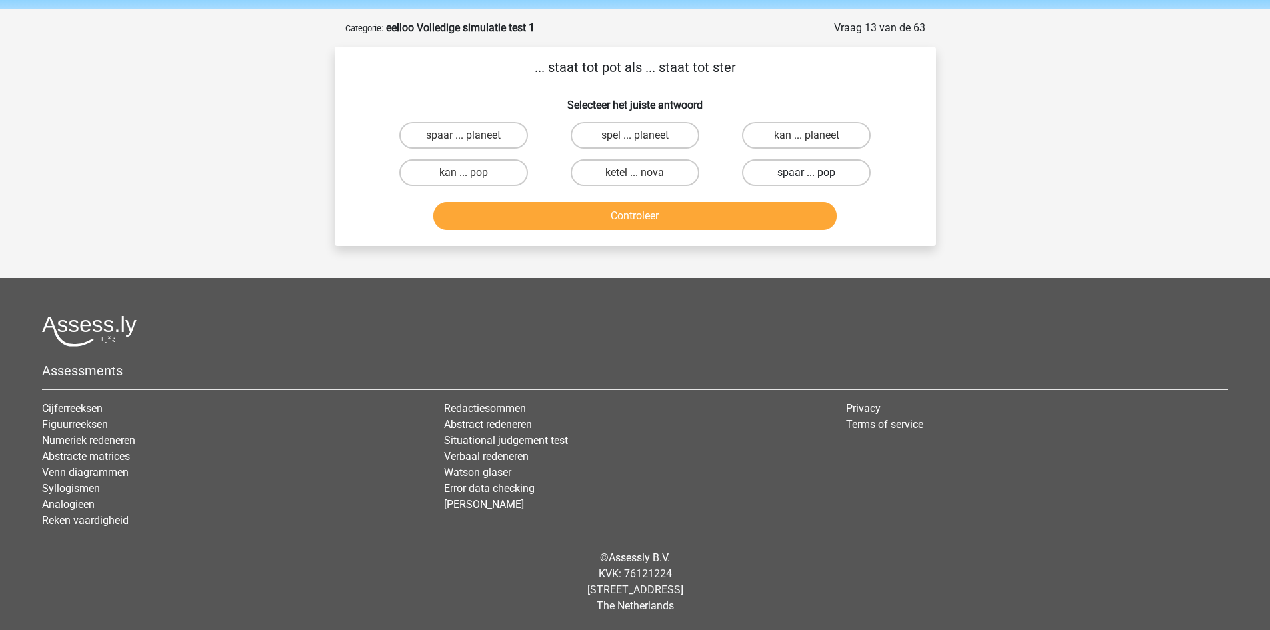
click at [838, 171] on label "spaar ... pop" at bounding box center [806, 172] width 129 height 27
click at [815, 173] on input "spaar ... pop" at bounding box center [810, 177] width 9 height 9
radio input "true"
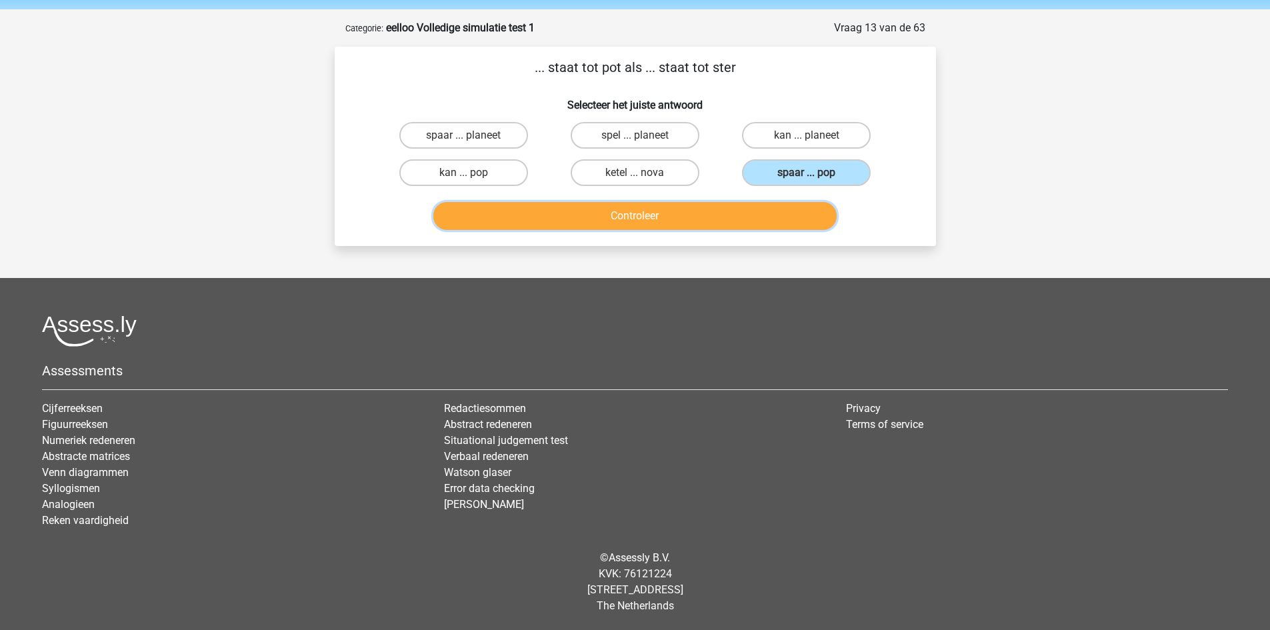
click at [798, 213] on button "Controleer" at bounding box center [634, 216] width 403 height 28
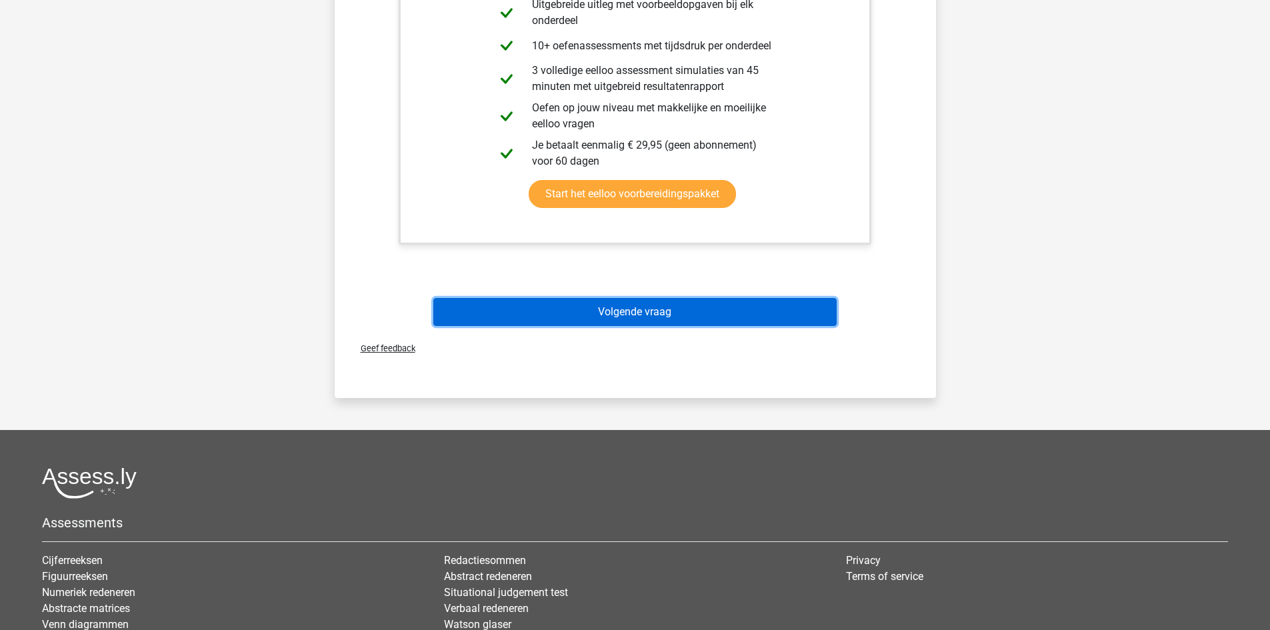
click at [646, 301] on button "Volgende vraag" at bounding box center [634, 312] width 403 height 28
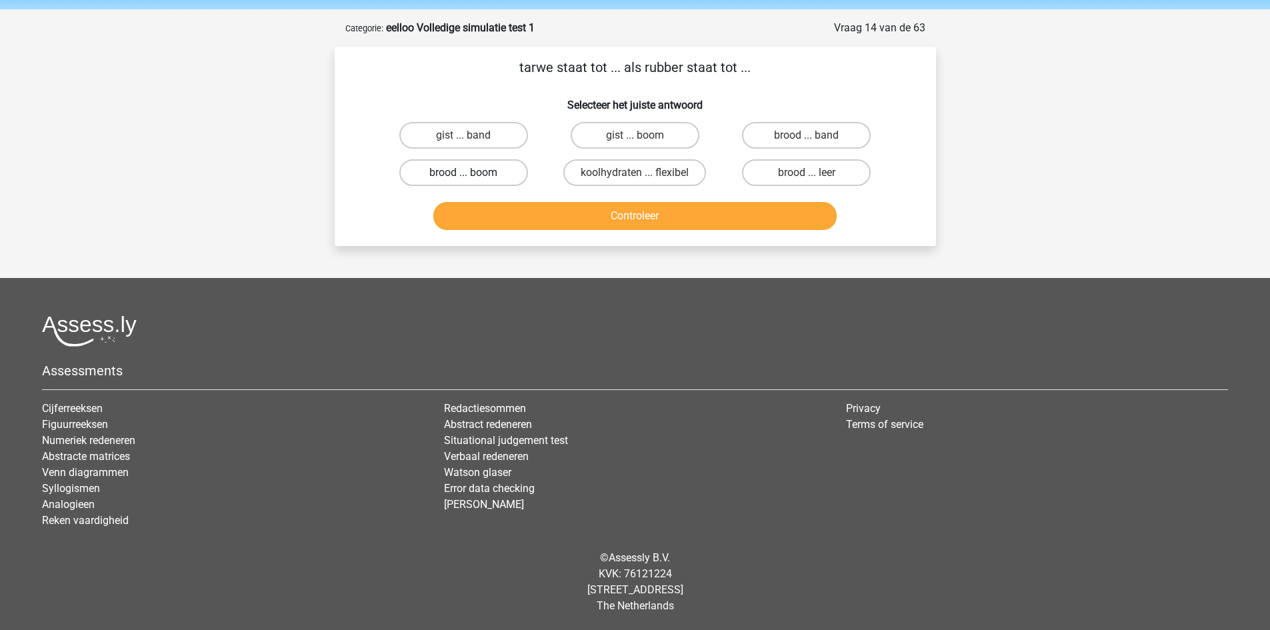
click at [466, 168] on label "brood ... boom" at bounding box center [463, 172] width 129 height 27
click at [466, 173] on input "brood ... boom" at bounding box center [467, 177] width 9 height 9
radio input "true"
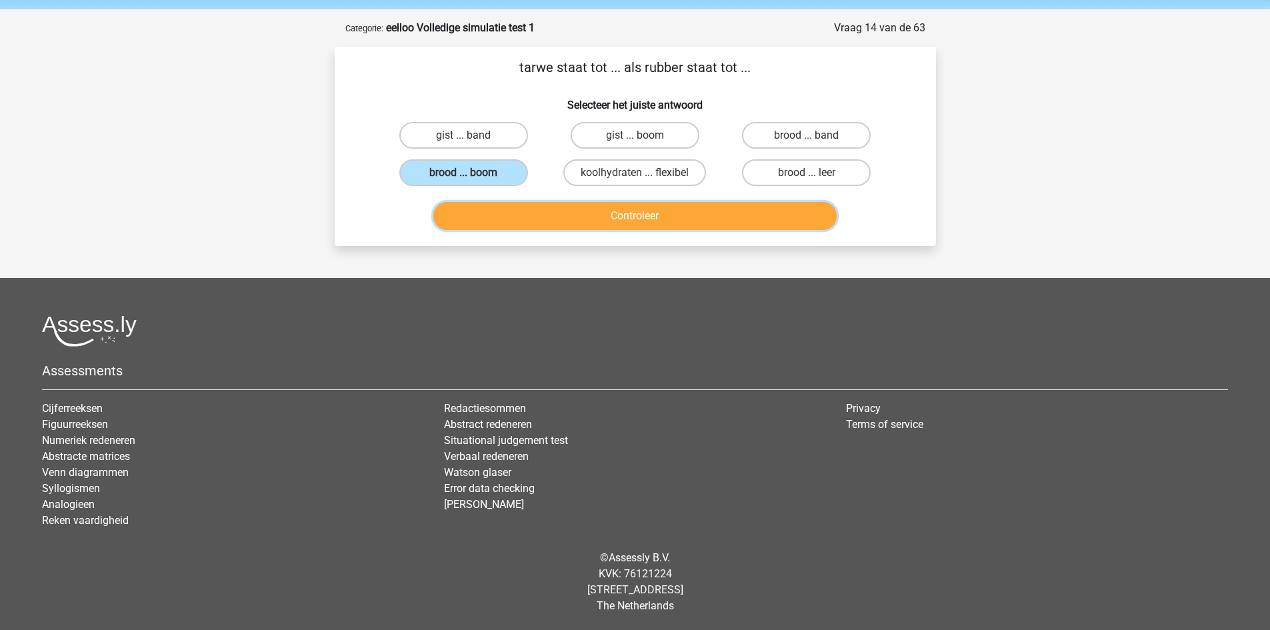
click at [524, 207] on button "Controleer" at bounding box center [634, 216] width 403 height 28
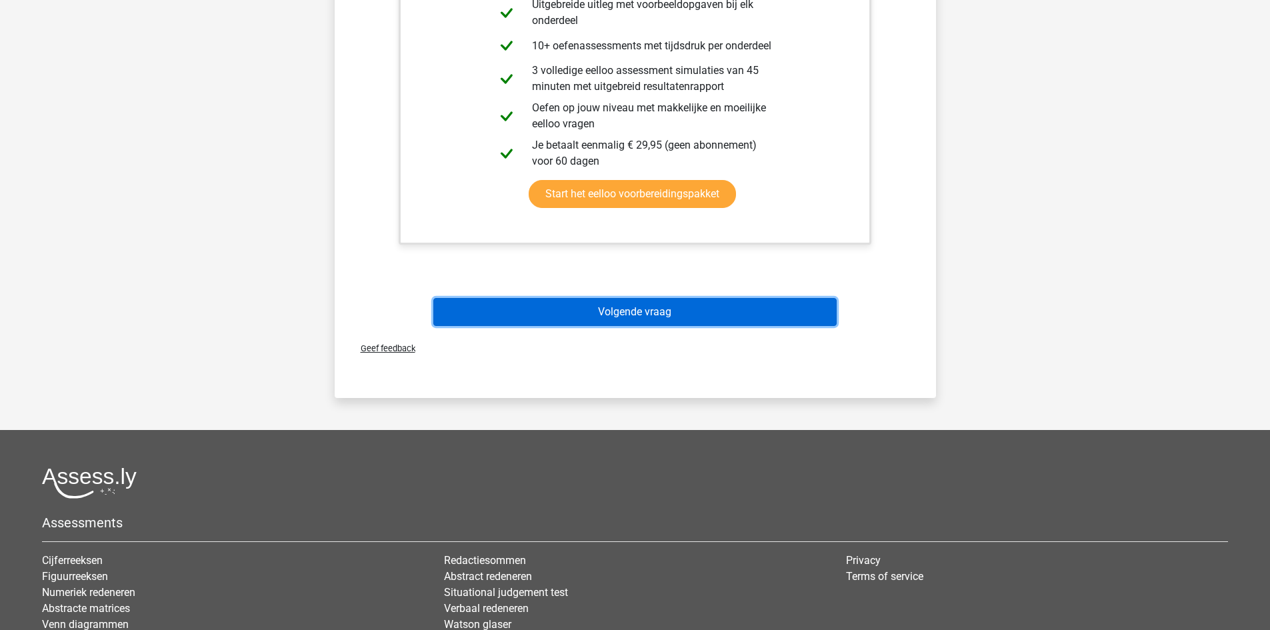
click at [747, 310] on button "Volgende vraag" at bounding box center [634, 312] width 403 height 28
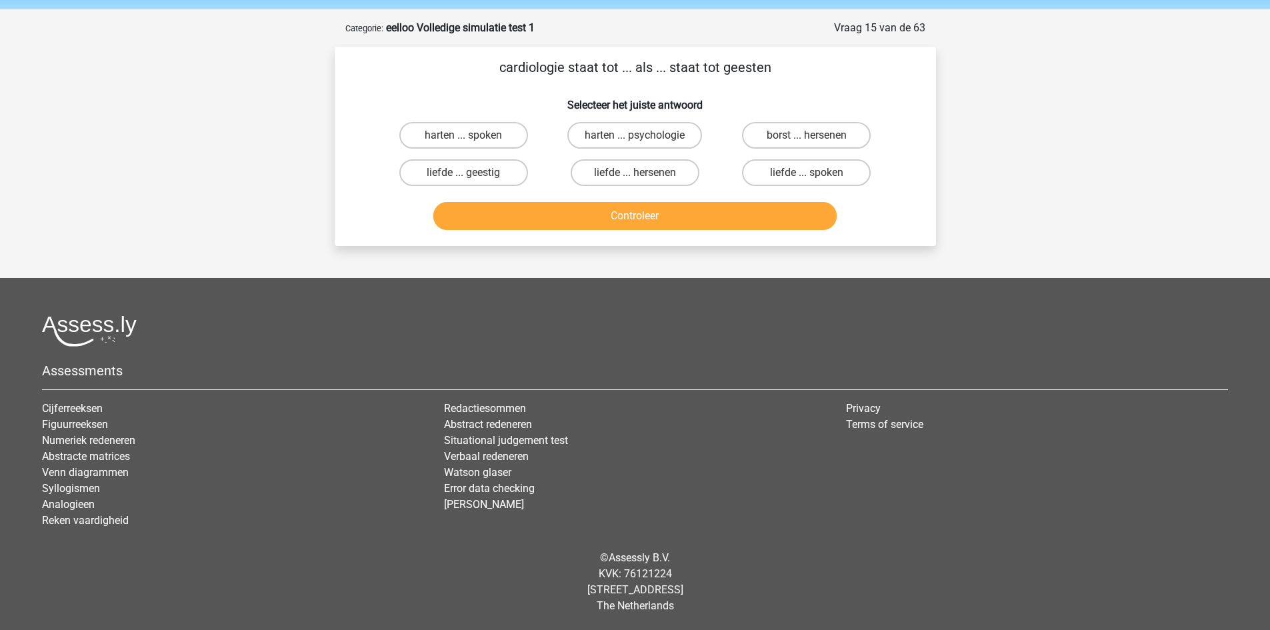
click at [636, 137] on input "harten ... psychologie" at bounding box center [638, 139] width 9 height 9
radio input "true"
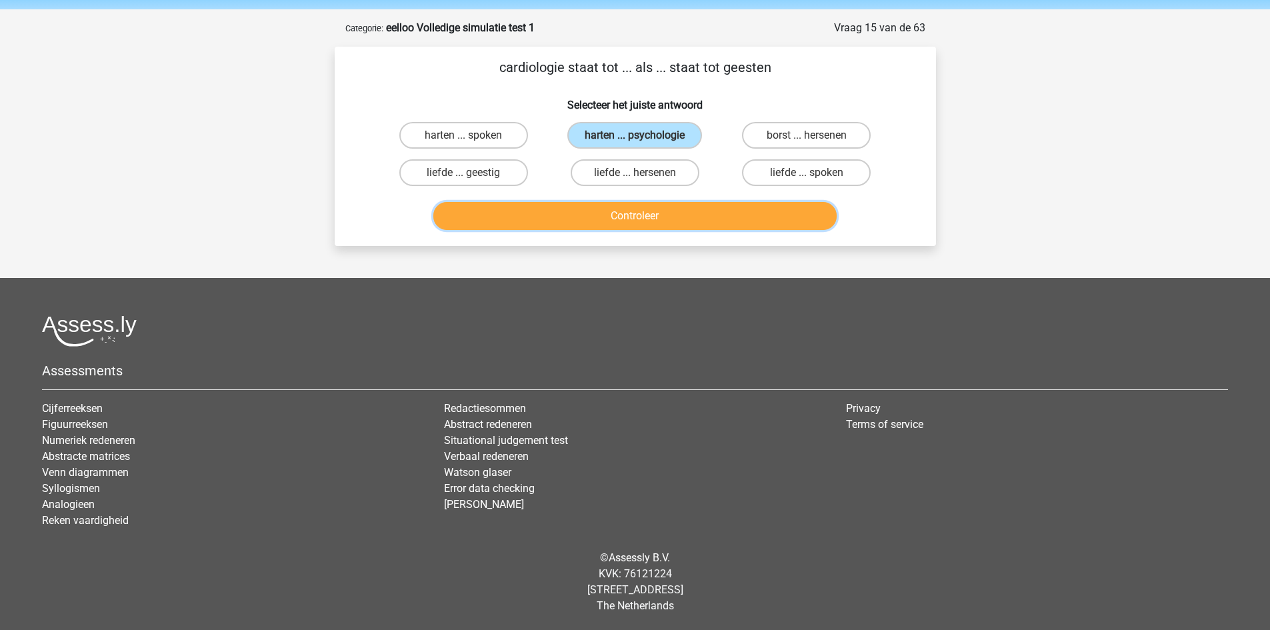
click at [640, 221] on button "Controleer" at bounding box center [634, 216] width 403 height 28
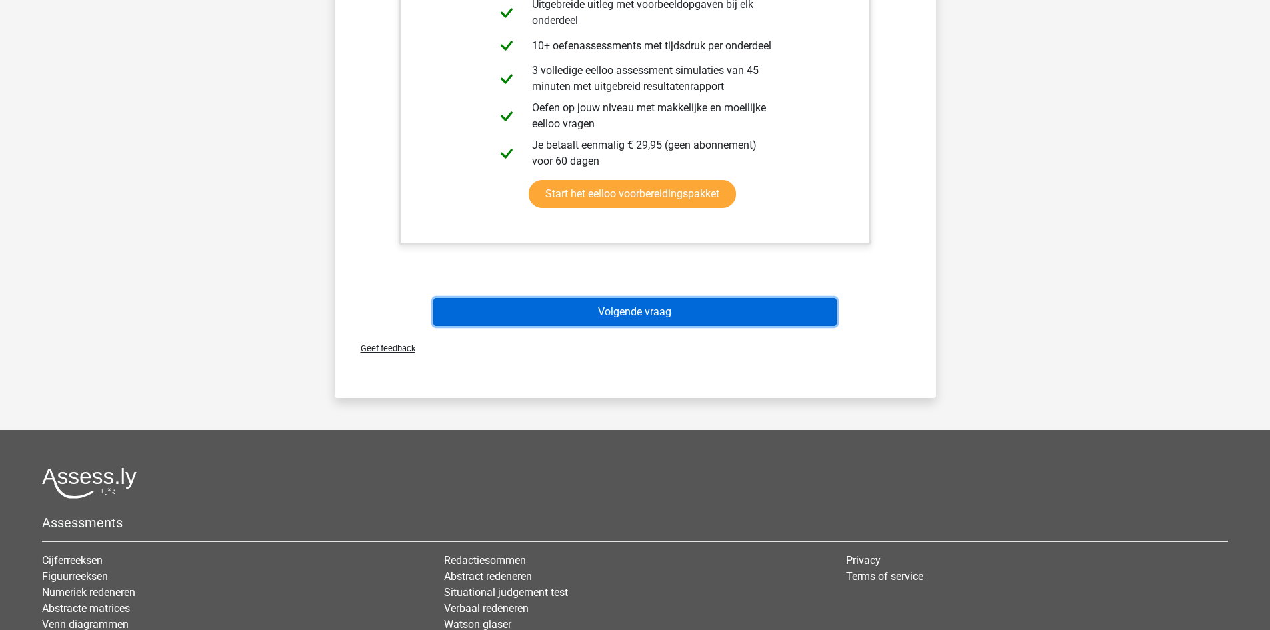
click at [676, 311] on button "Volgende vraag" at bounding box center [634, 312] width 403 height 28
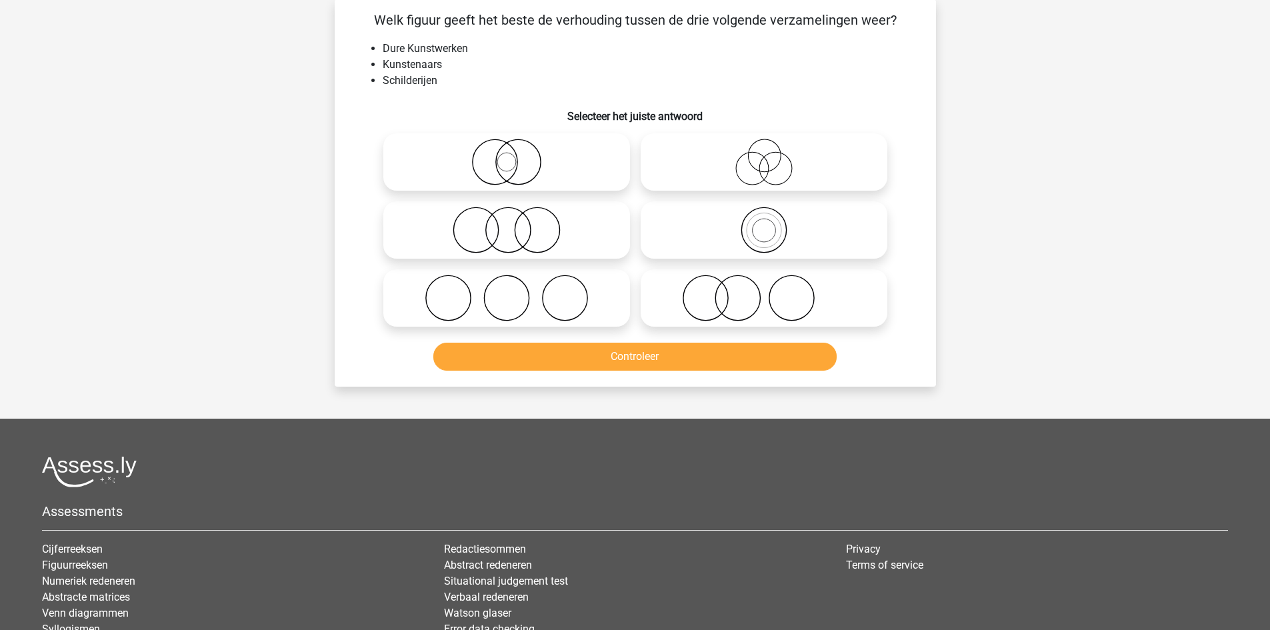
scroll to position [67, 0]
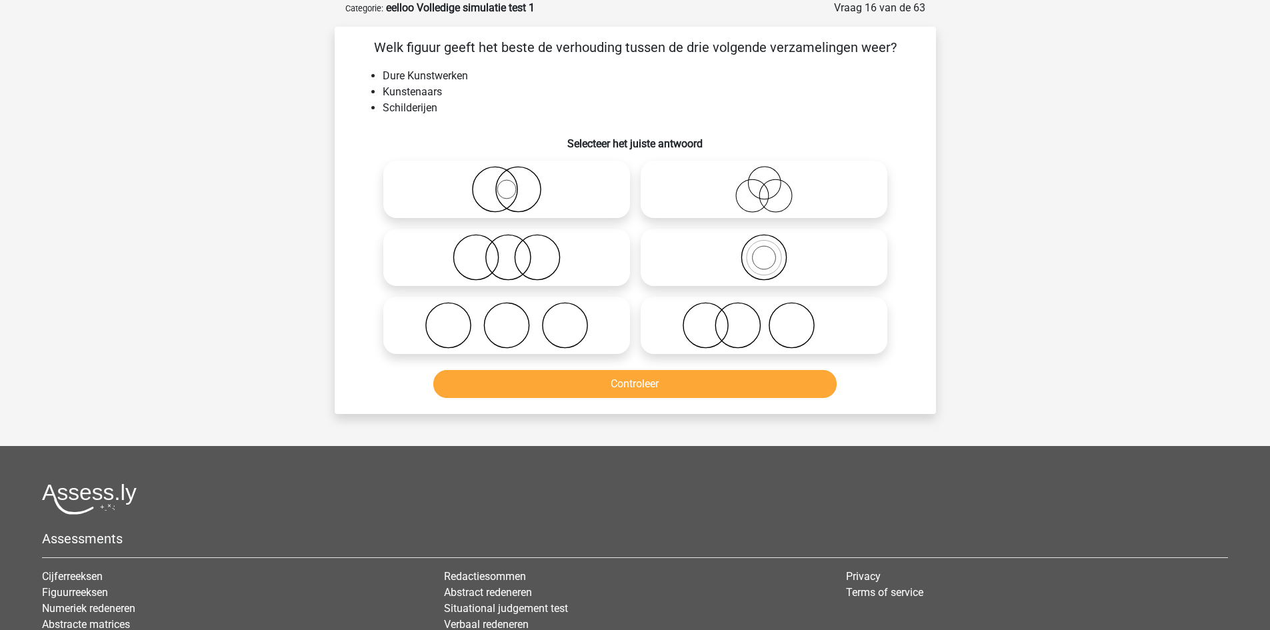
click at [524, 337] on icon at bounding box center [507, 325] width 236 height 47
click at [515, 319] on input "radio" at bounding box center [511, 314] width 9 height 9
radio input "true"
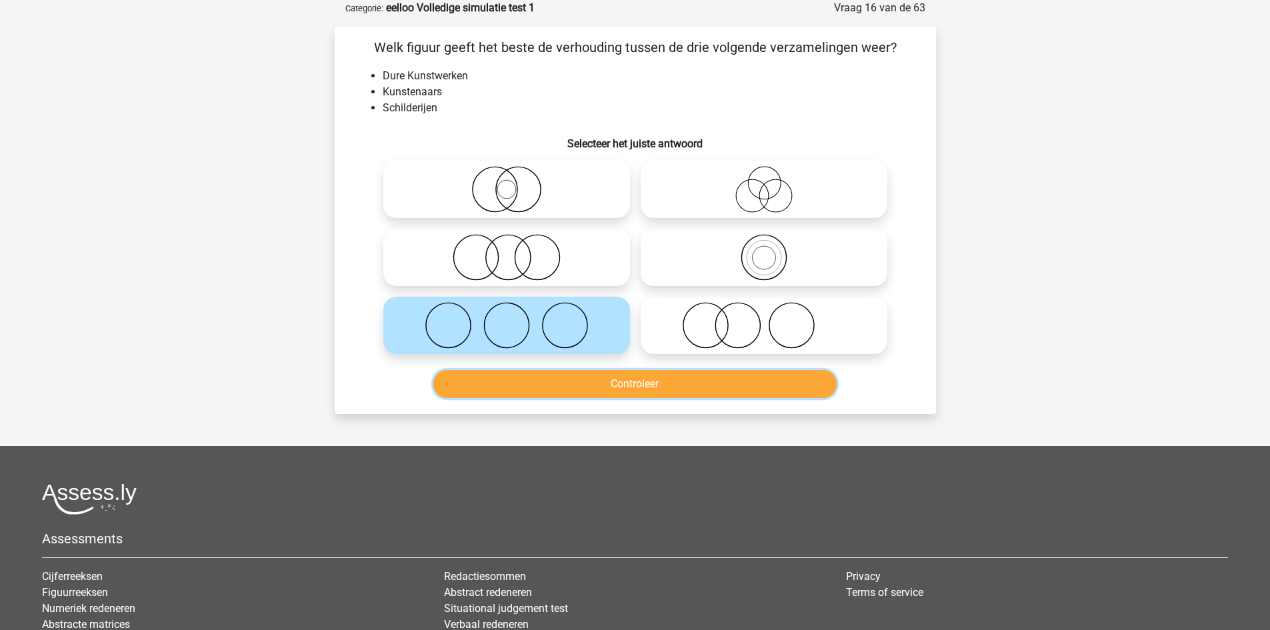
click at [592, 397] on button "Controleer" at bounding box center [634, 384] width 403 height 28
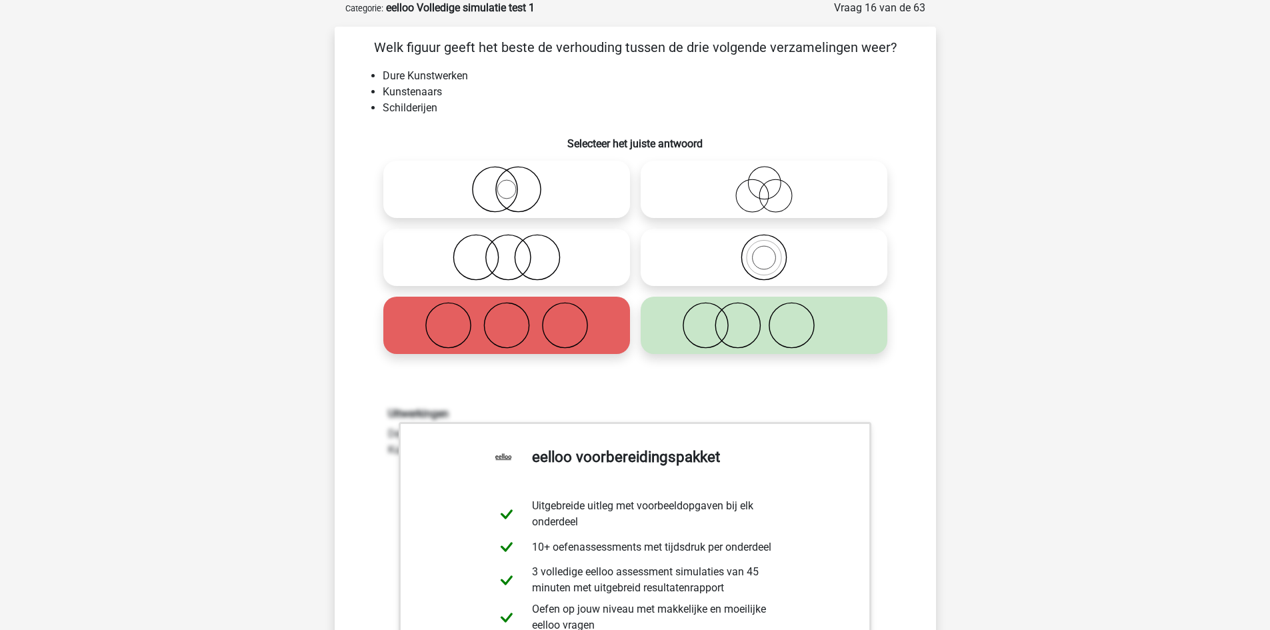
scroll to position [400, 0]
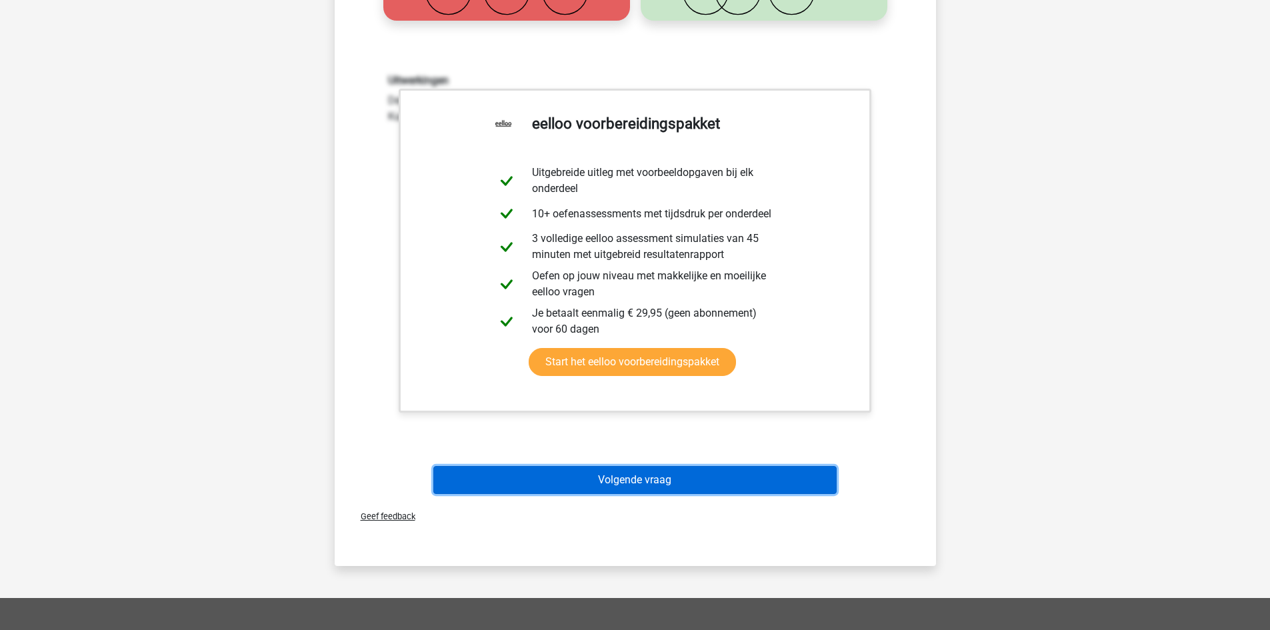
click at [611, 472] on button "Volgende vraag" at bounding box center [634, 480] width 403 height 28
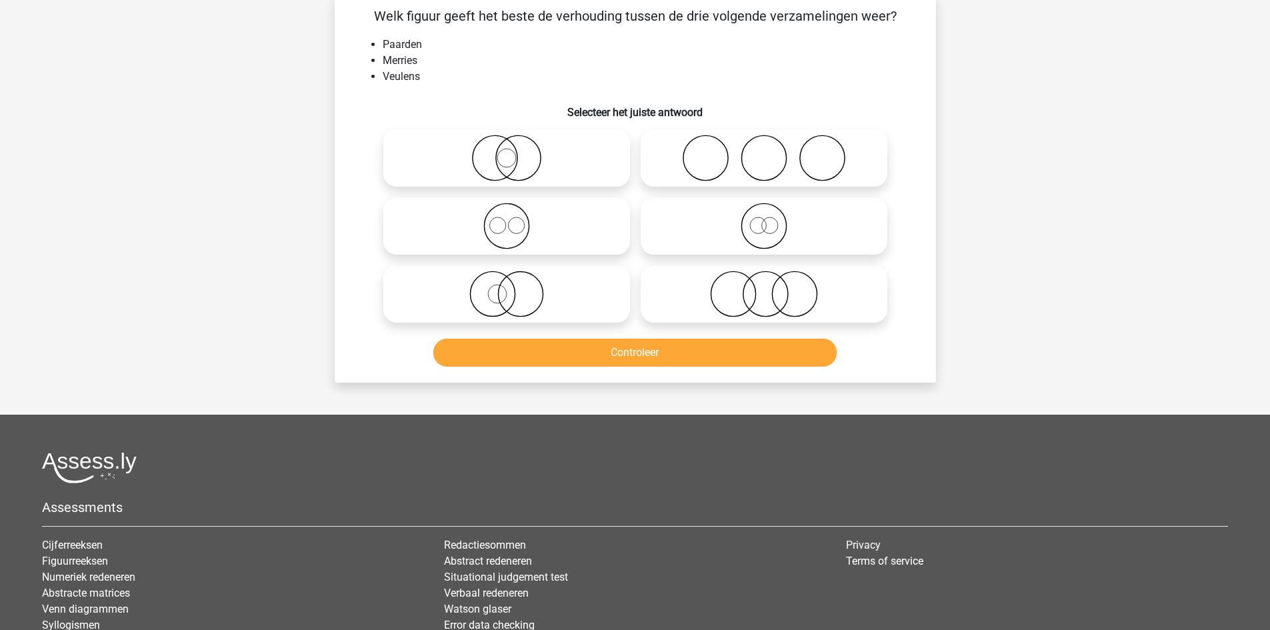
scroll to position [67, 0]
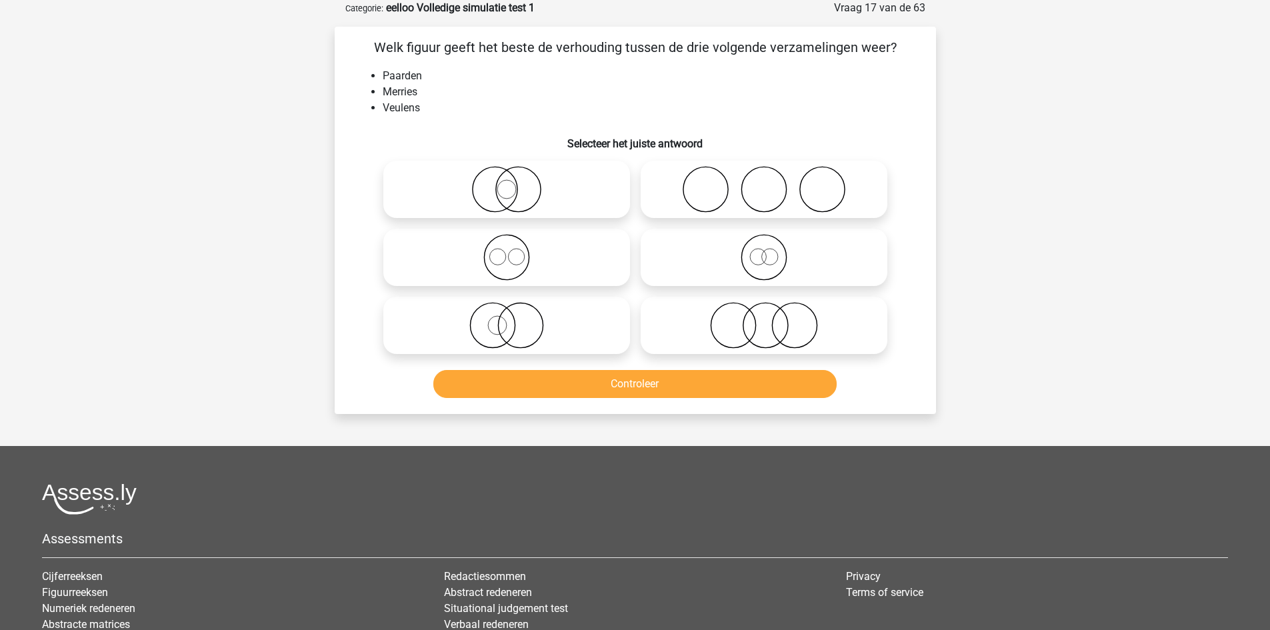
click at [730, 249] on icon at bounding box center [764, 257] width 236 height 47
click at [764, 249] on input "radio" at bounding box center [768, 246] width 9 height 9
radio input "true"
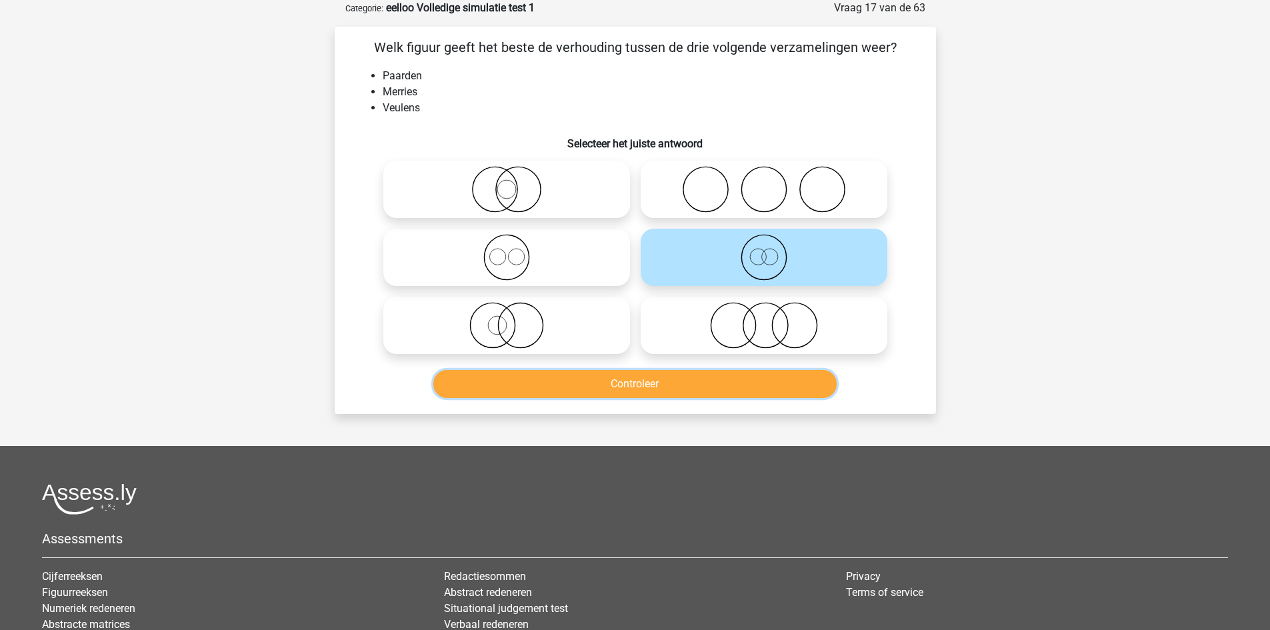
click at [727, 376] on button "Controleer" at bounding box center [634, 384] width 403 height 28
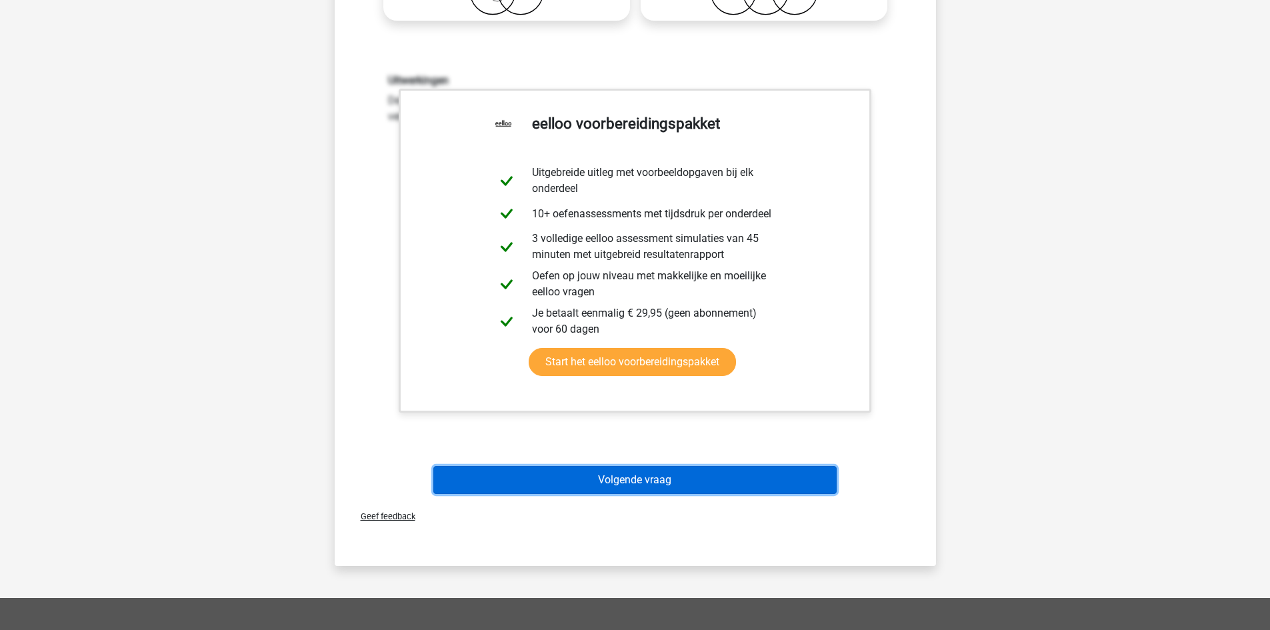
click at [644, 475] on button "Volgende vraag" at bounding box center [634, 480] width 403 height 28
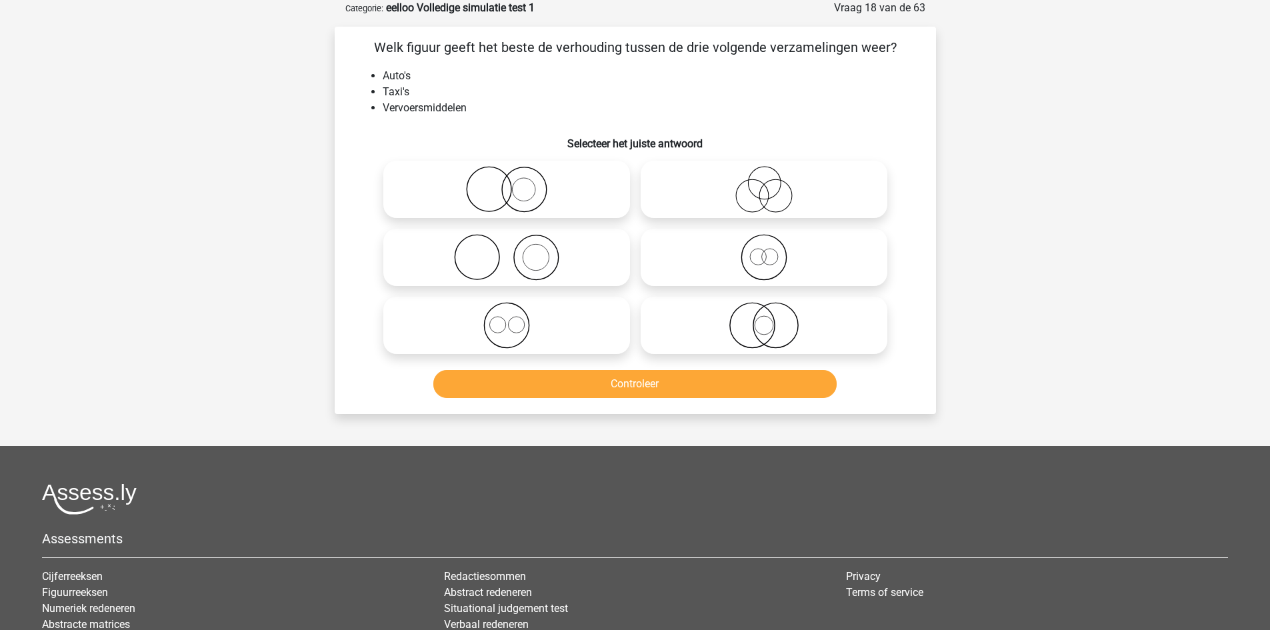
click at [753, 187] on icon at bounding box center [764, 189] width 236 height 47
click at [764, 183] on input "radio" at bounding box center [768, 178] width 9 height 9
radio input "true"
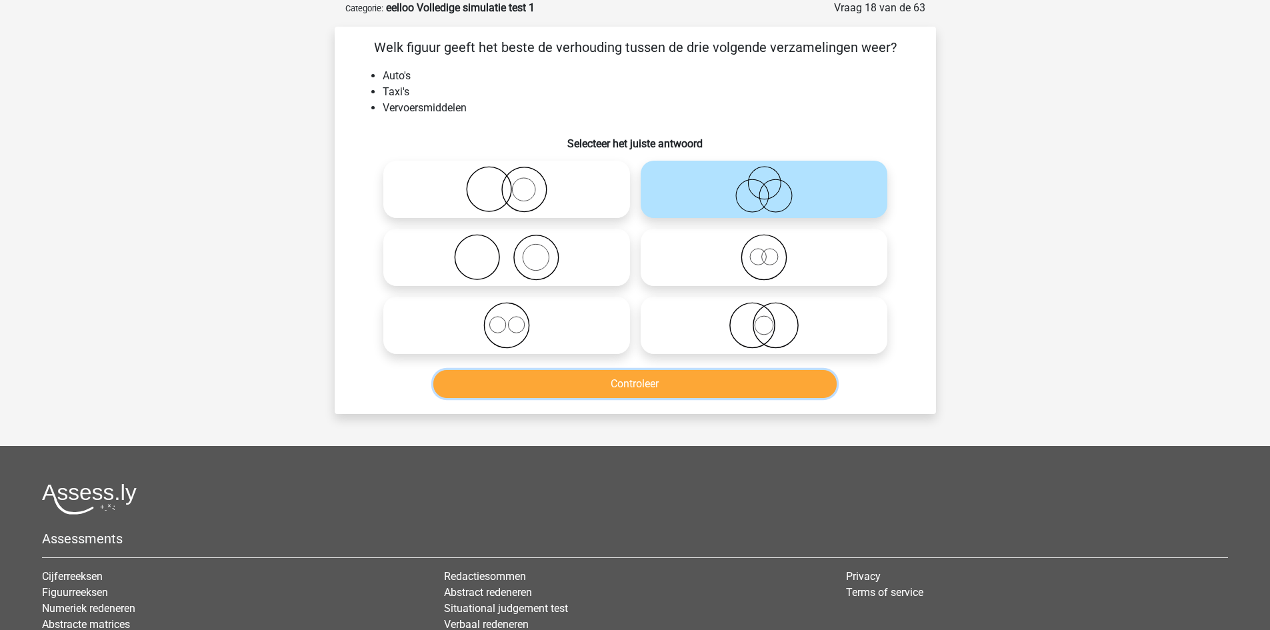
click at [660, 389] on button "Controleer" at bounding box center [634, 384] width 403 height 28
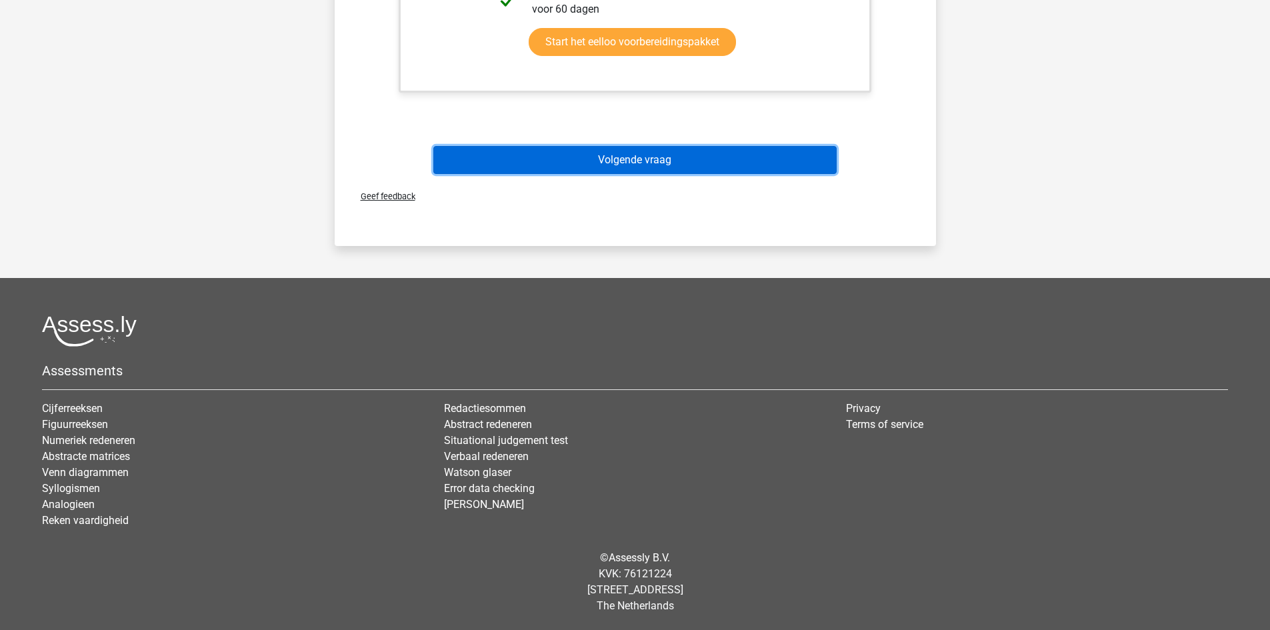
click at [658, 152] on button "Volgende vraag" at bounding box center [634, 160] width 403 height 28
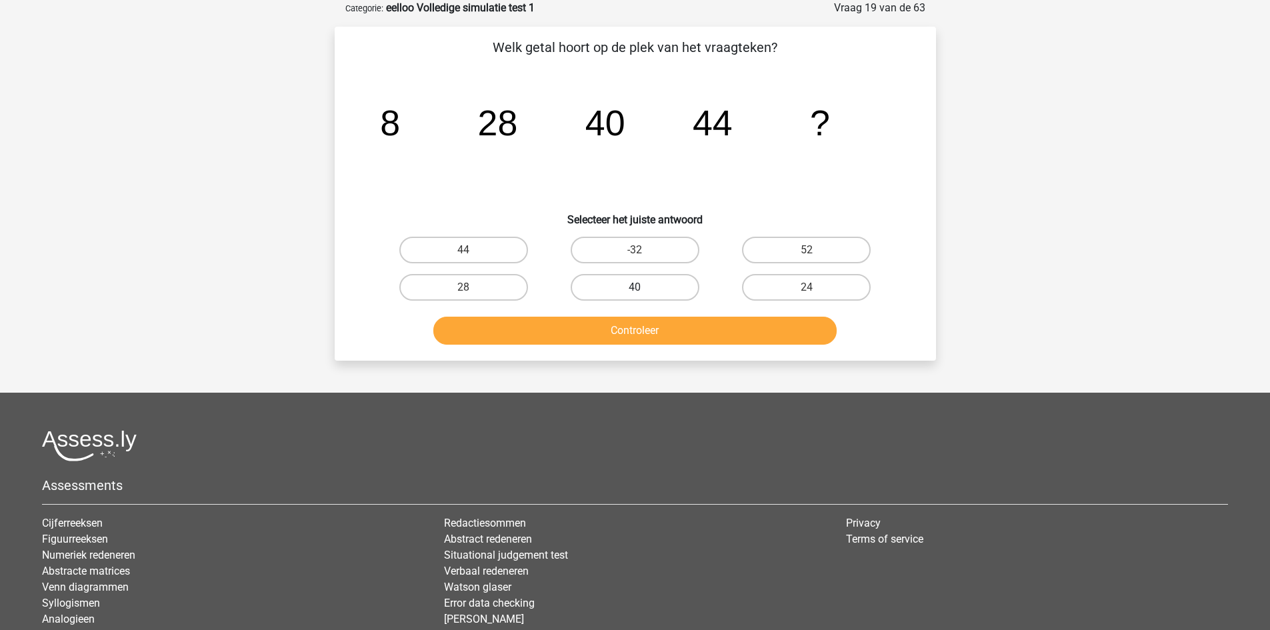
click at [658, 295] on label "40" at bounding box center [635, 287] width 129 height 27
click at [643, 295] on input "40" at bounding box center [638, 291] width 9 height 9
radio input "true"
click at [648, 339] on button "Controleer" at bounding box center [634, 331] width 403 height 28
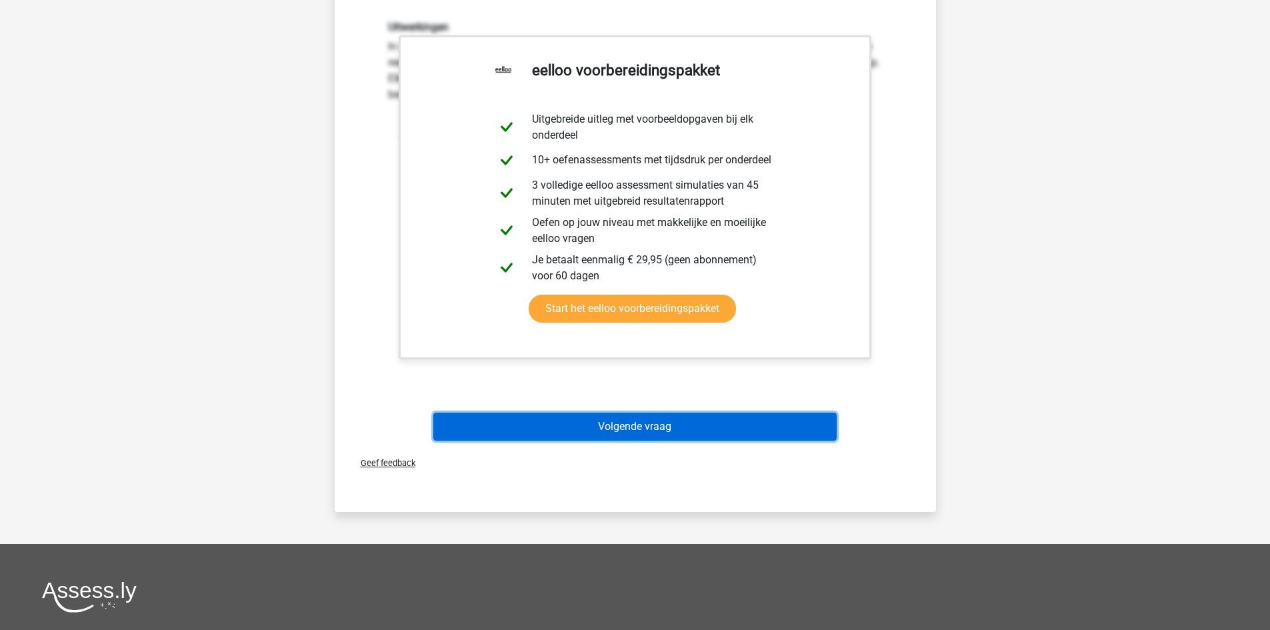
click at [662, 421] on button "Volgende vraag" at bounding box center [634, 427] width 403 height 28
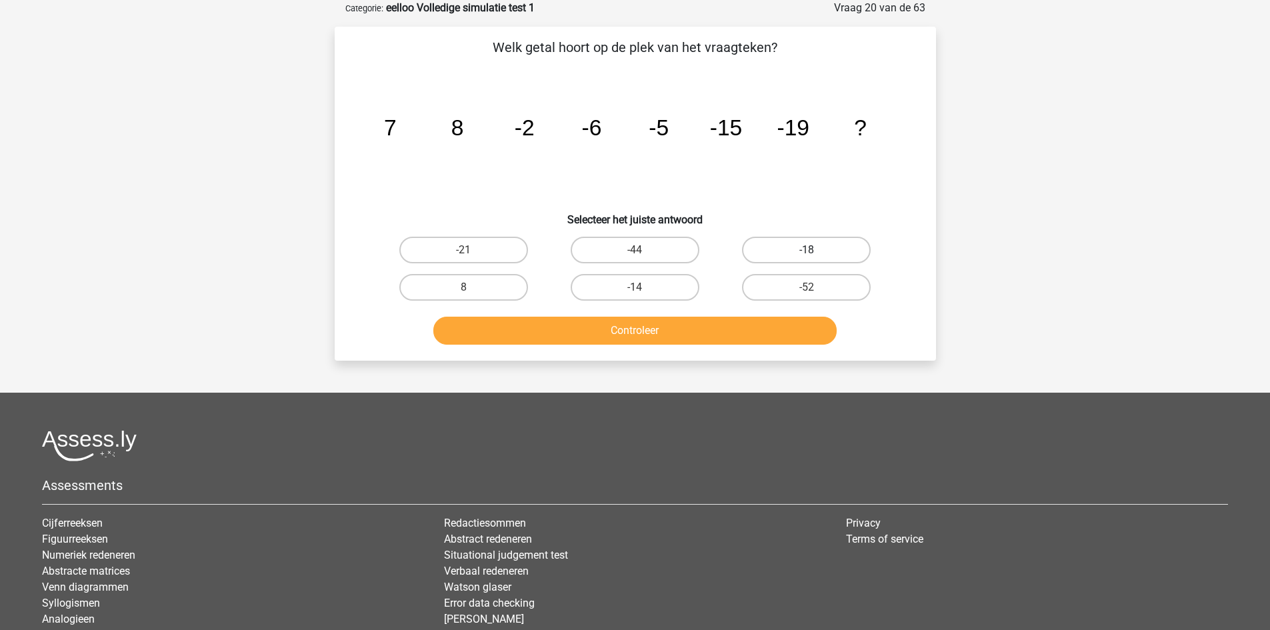
click at [848, 241] on label "-18" at bounding box center [806, 250] width 129 height 27
click at [815, 250] on input "-18" at bounding box center [810, 254] width 9 height 9
radio input "true"
click at [809, 327] on button "Controleer" at bounding box center [634, 331] width 403 height 28
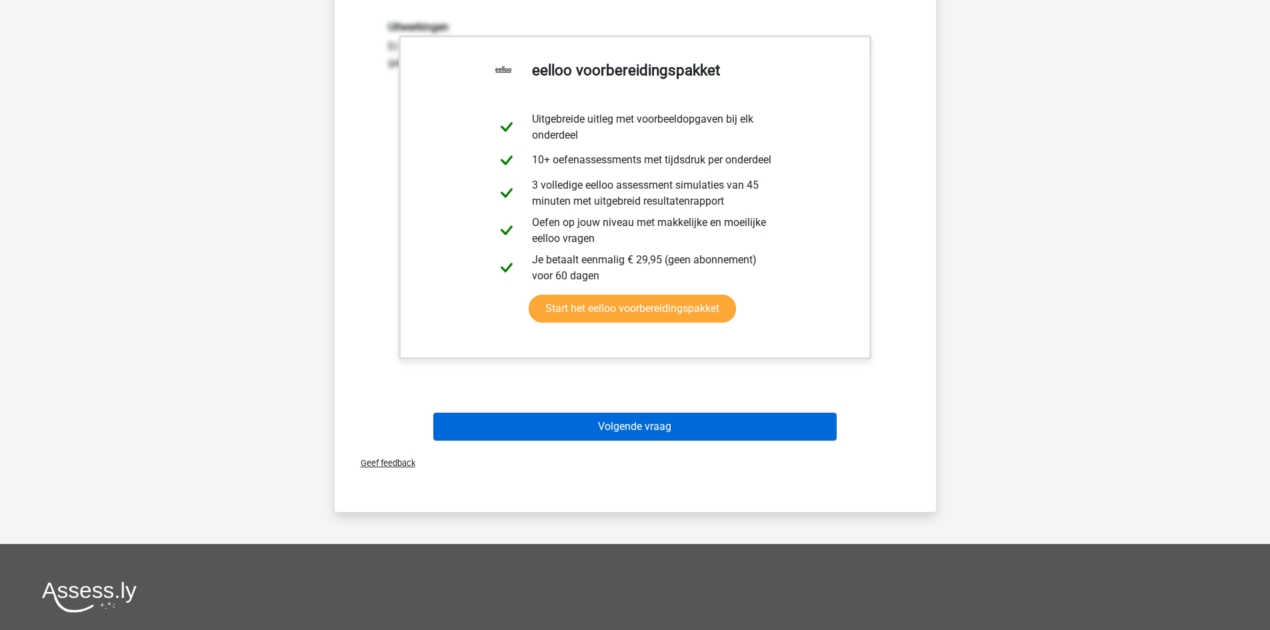
click at [721, 437] on div "Volgende vraag" at bounding box center [635, 429] width 515 height 33
click at [720, 429] on button "Volgende vraag" at bounding box center [634, 427] width 403 height 28
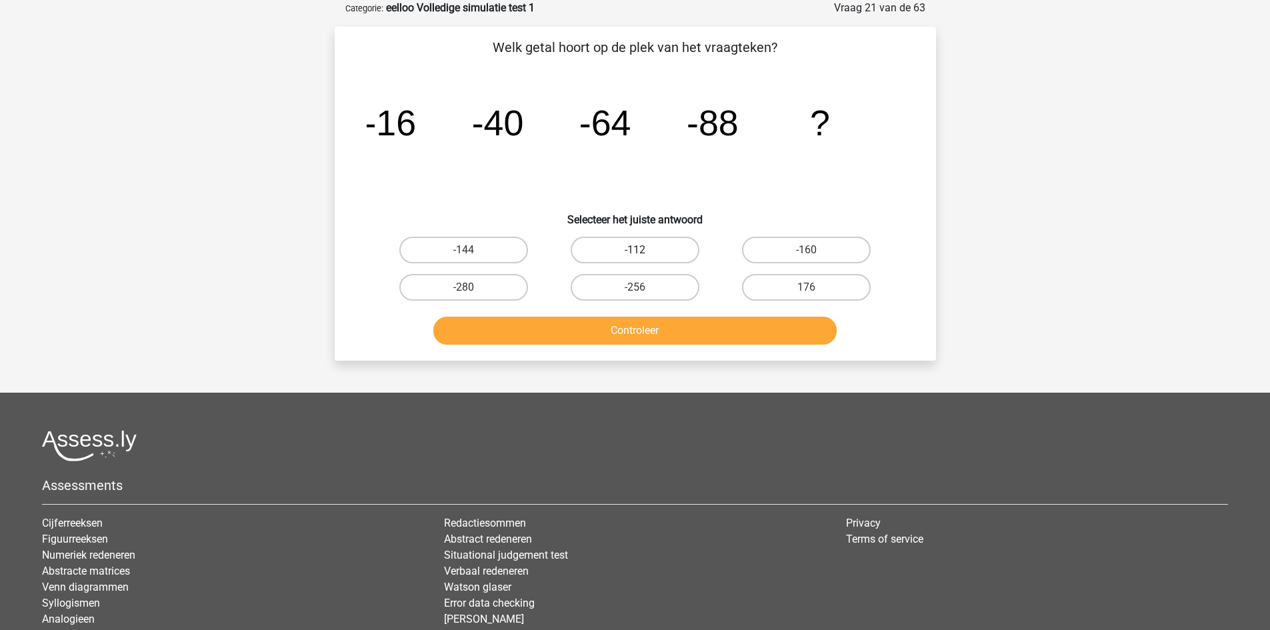
click at [598, 246] on label "-112" at bounding box center [635, 250] width 129 height 27
click at [634, 250] on input "-112" at bounding box center [638, 254] width 9 height 9
radio input "true"
click at [670, 329] on button "Controleer" at bounding box center [634, 331] width 403 height 28
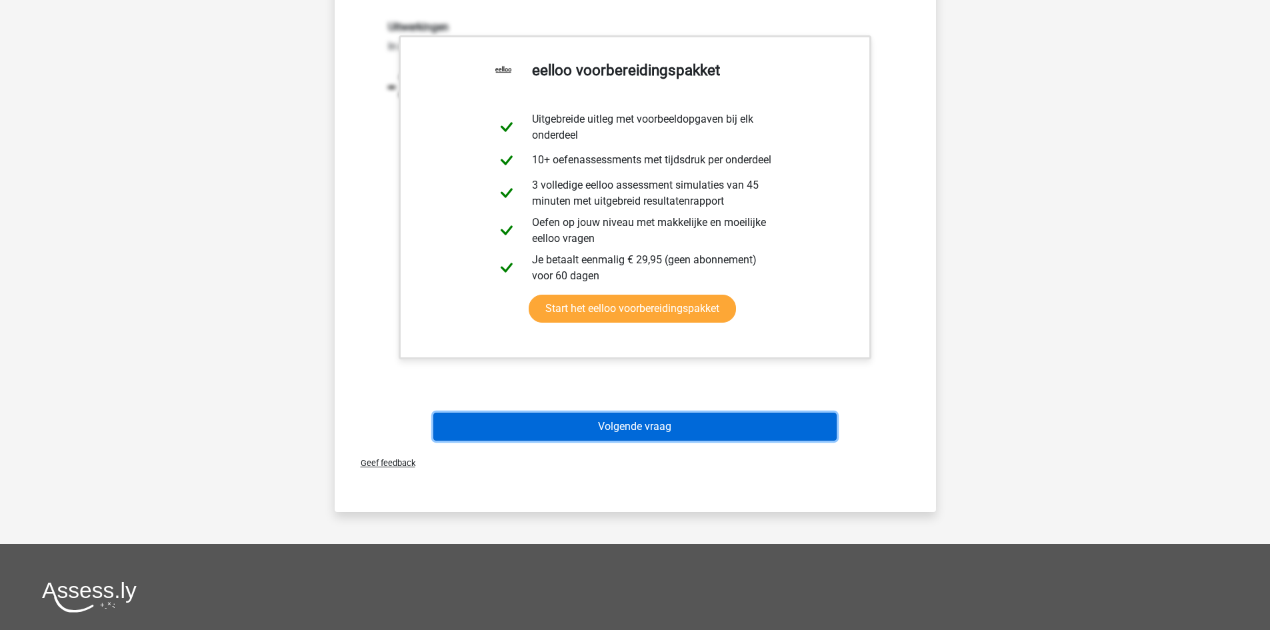
click at [670, 428] on button "Volgende vraag" at bounding box center [634, 427] width 403 height 28
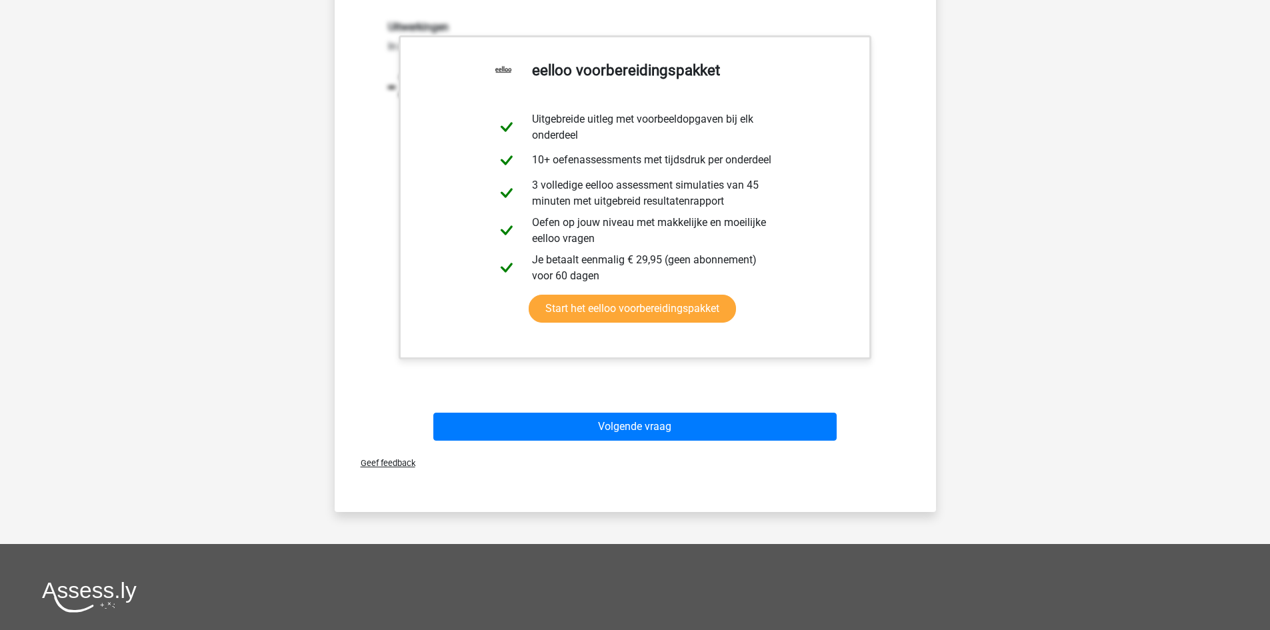
scroll to position [47, 0]
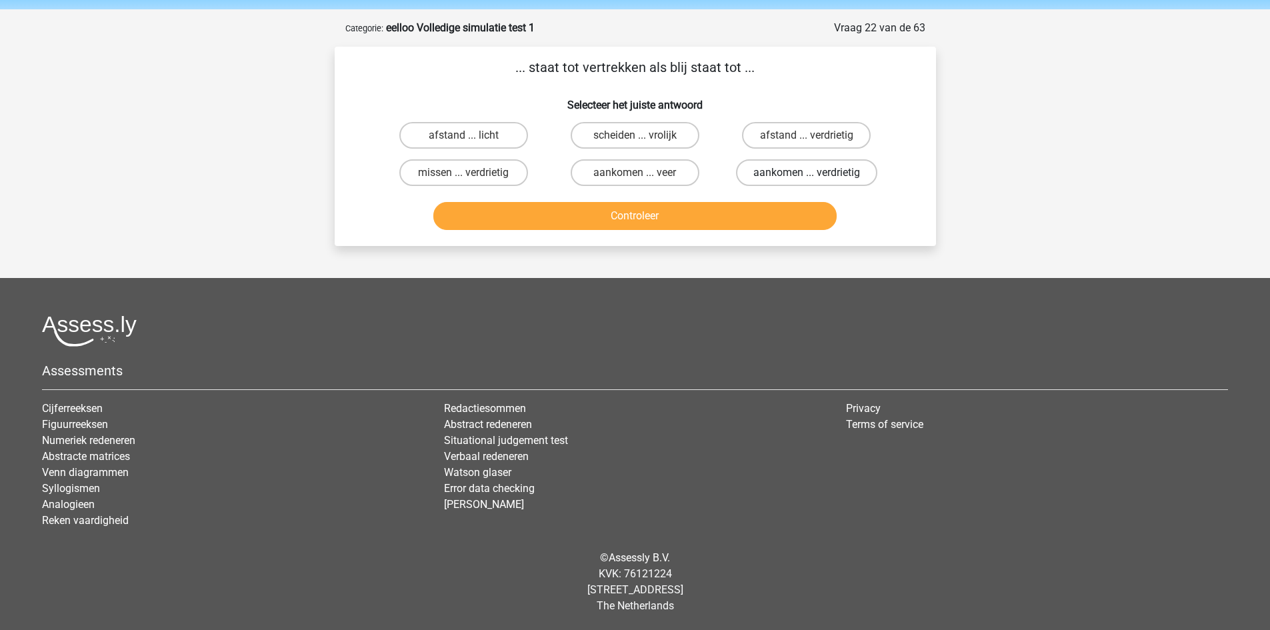
click at [772, 171] on label "aankomen ... verdrietig" at bounding box center [806, 172] width 141 height 27
click at [806, 173] on input "aankomen ... verdrietig" at bounding box center [810, 177] width 9 height 9
radio input "true"
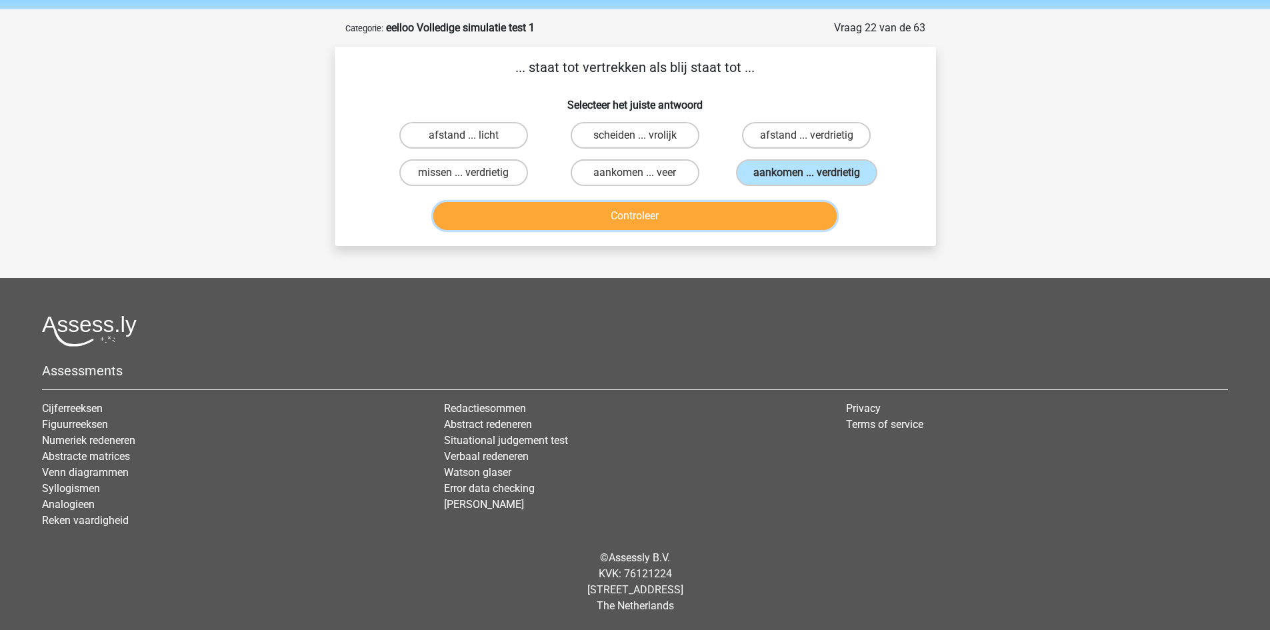
click at [738, 215] on button "Controleer" at bounding box center [634, 216] width 403 height 28
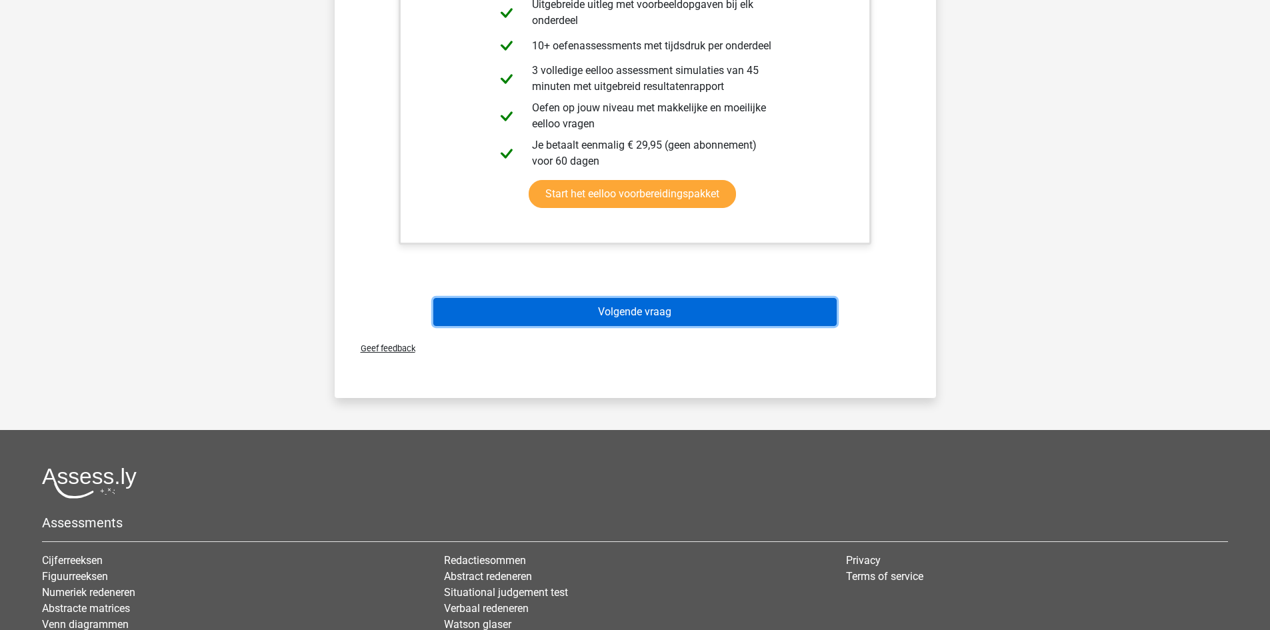
click at [720, 310] on button "Volgende vraag" at bounding box center [634, 312] width 403 height 28
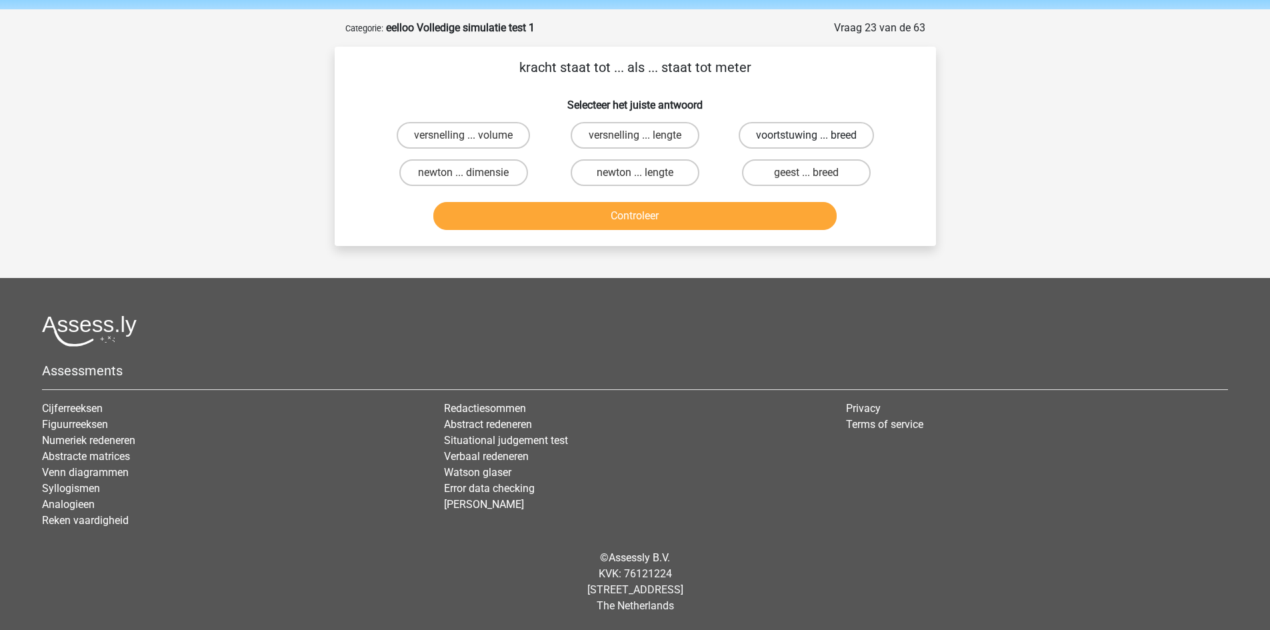
click at [809, 126] on label "voortstuwing ... breed" at bounding box center [805, 135] width 135 height 27
click at [809, 135] on input "voortstuwing ... breed" at bounding box center [810, 139] width 9 height 9
radio input "true"
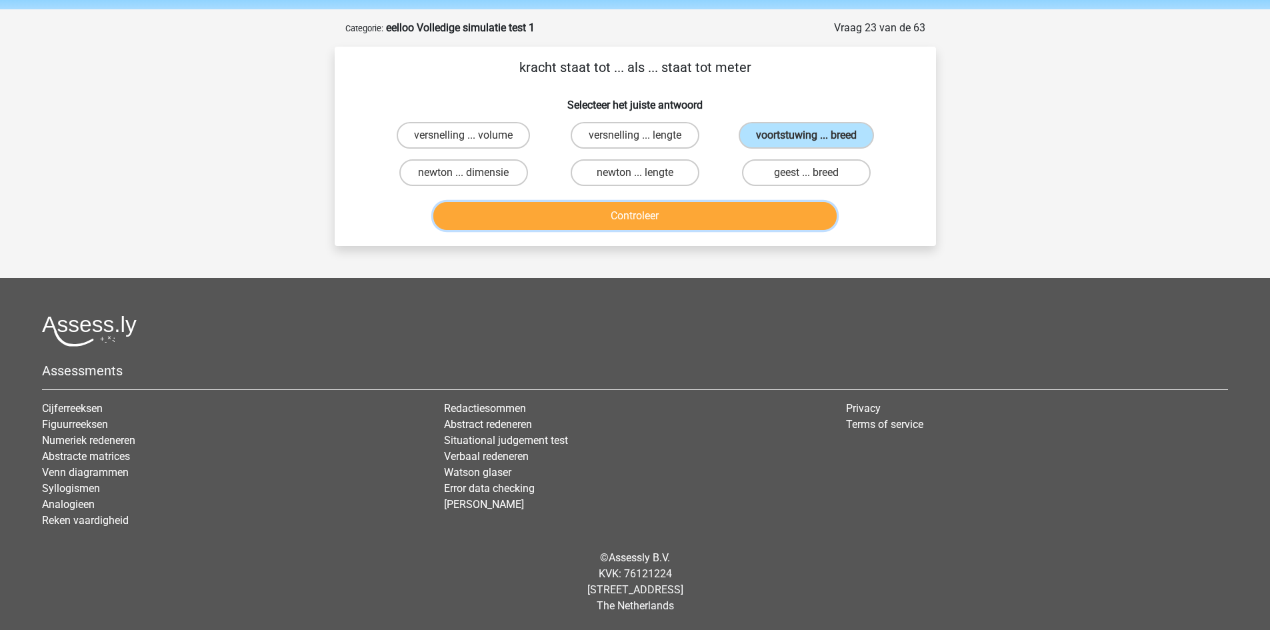
click at [785, 221] on button "Controleer" at bounding box center [634, 216] width 403 height 28
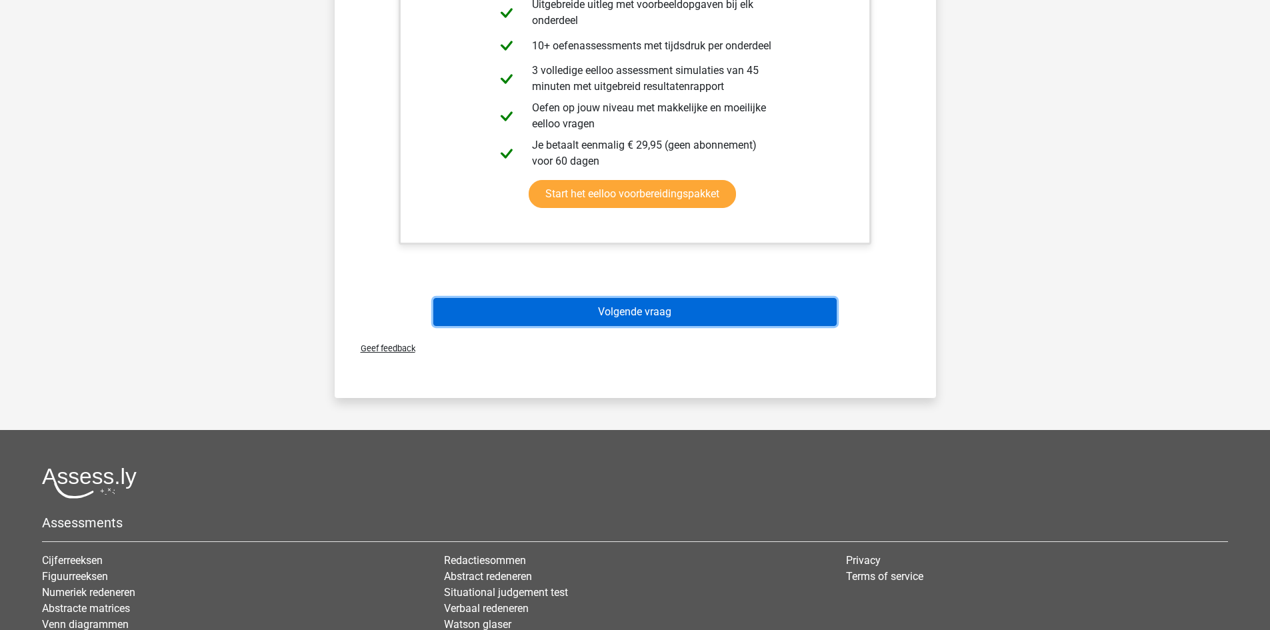
click at [630, 315] on button "Volgende vraag" at bounding box center [634, 312] width 403 height 28
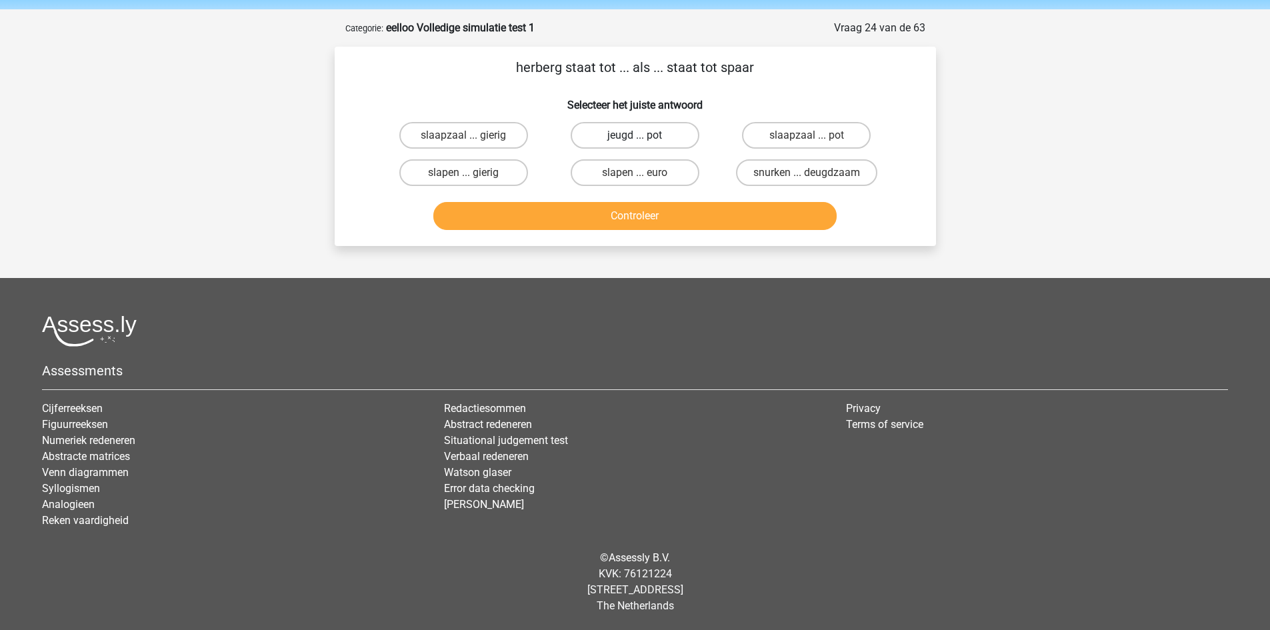
click at [654, 125] on label "jeugd ... pot" at bounding box center [635, 135] width 129 height 27
click at [643, 135] on input "jeugd ... pot" at bounding box center [638, 139] width 9 height 9
radio input "true"
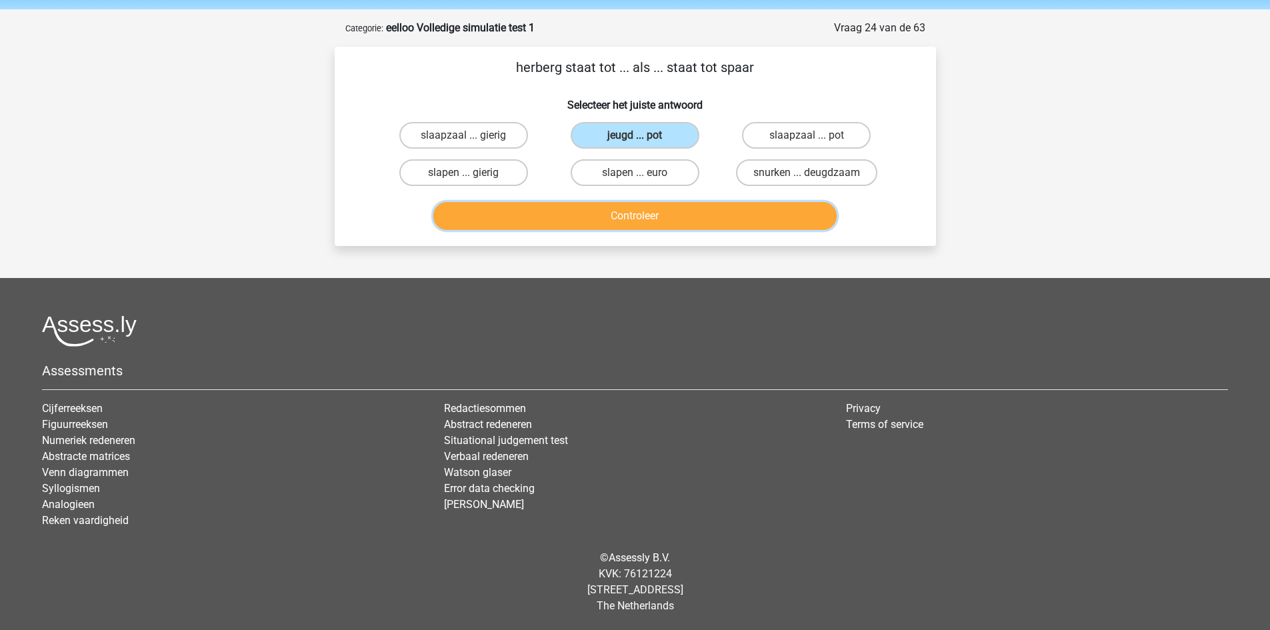
click at [654, 220] on button "Controleer" at bounding box center [634, 216] width 403 height 28
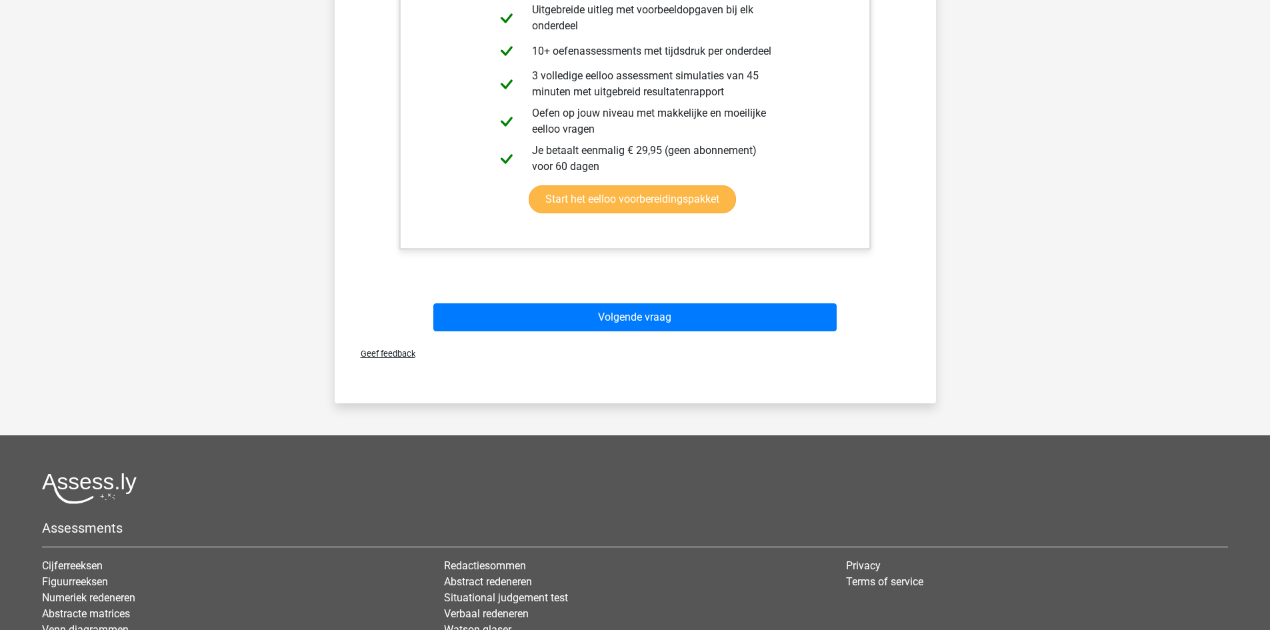
scroll to position [0, 0]
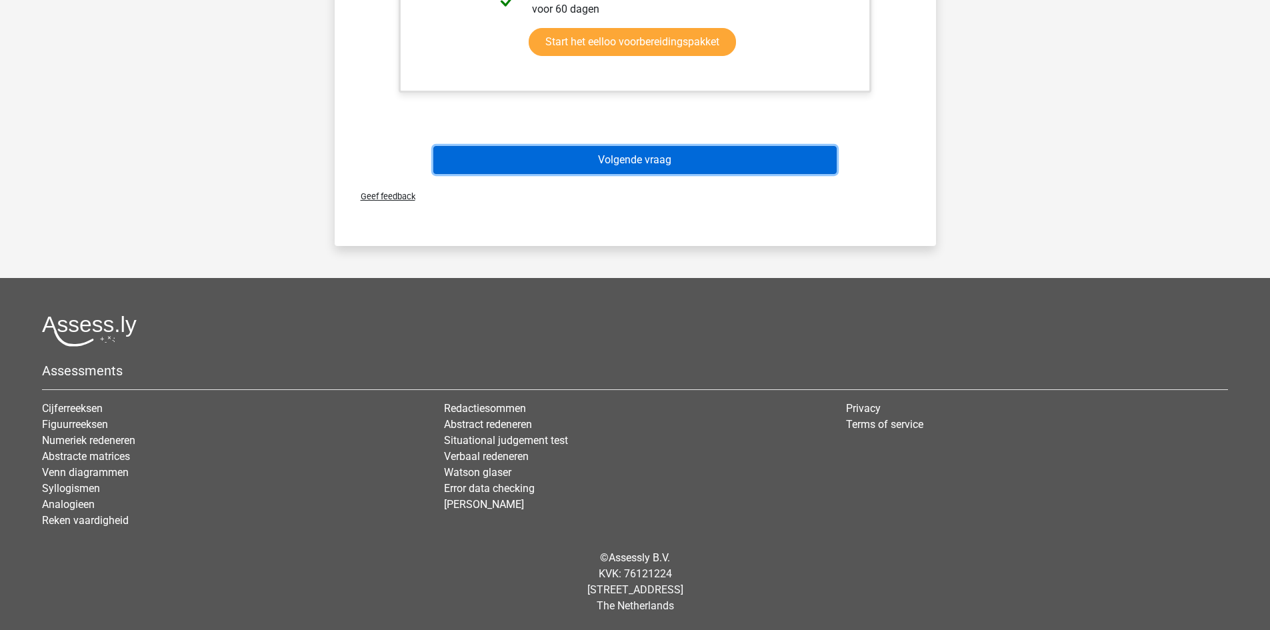
click at [658, 160] on button "Volgende vraag" at bounding box center [634, 160] width 403 height 28
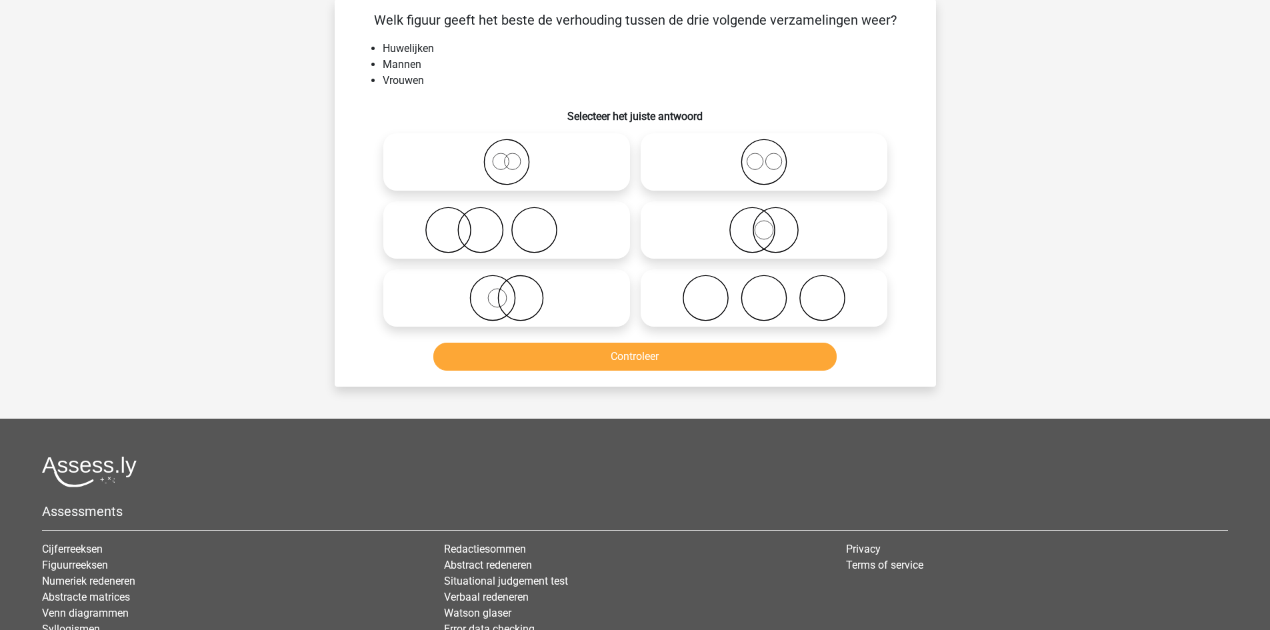
scroll to position [67, 0]
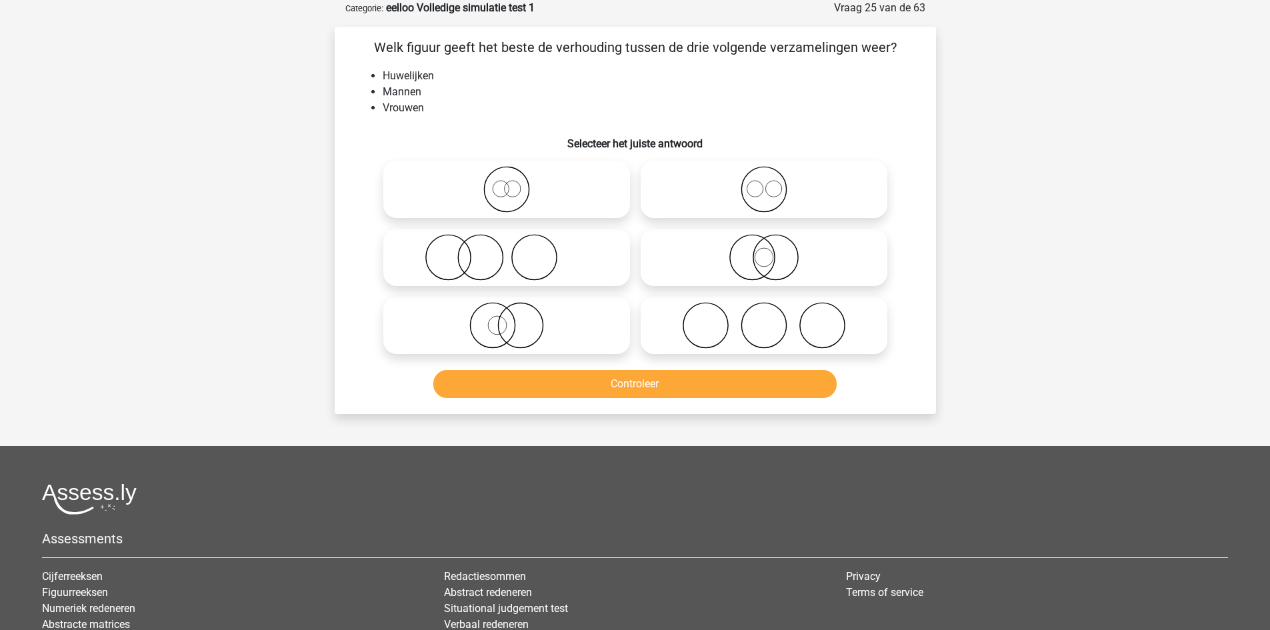
click at [822, 203] on icon at bounding box center [764, 189] width 236 height 47
click at [772, 183] on input "radio" at bounding box center [768, 178] width 9 height 9
radio input "true"
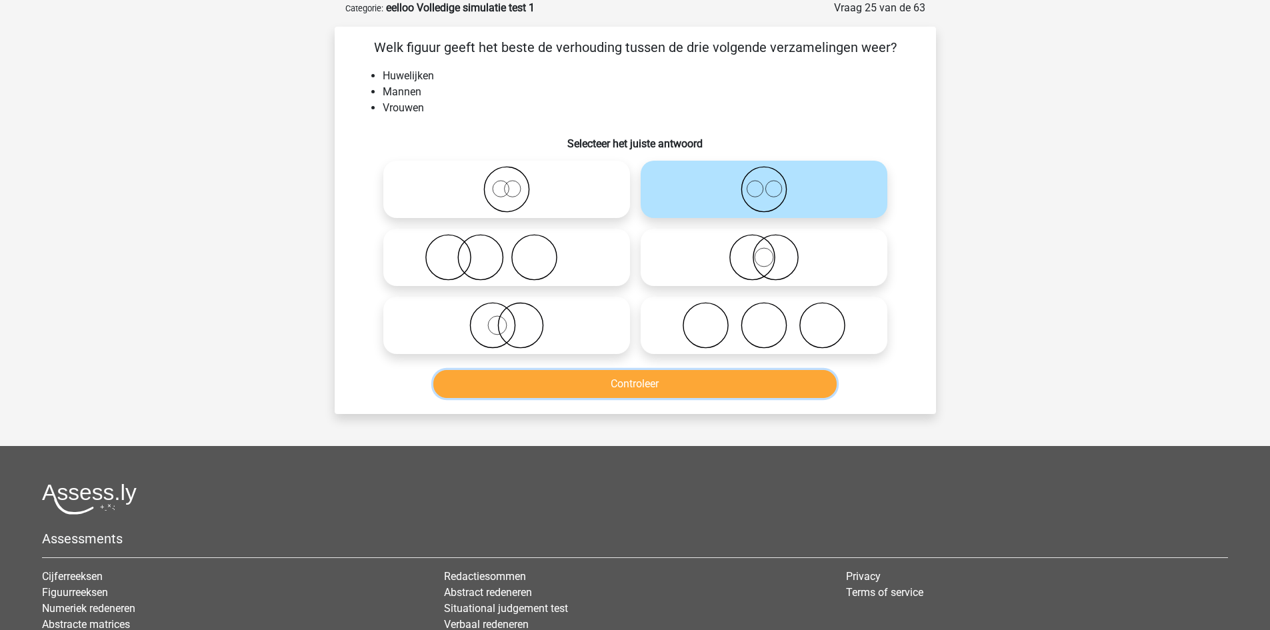
click at [716, 381] on button "Controleer" at bounding box center [634, 384] width 403 height 28
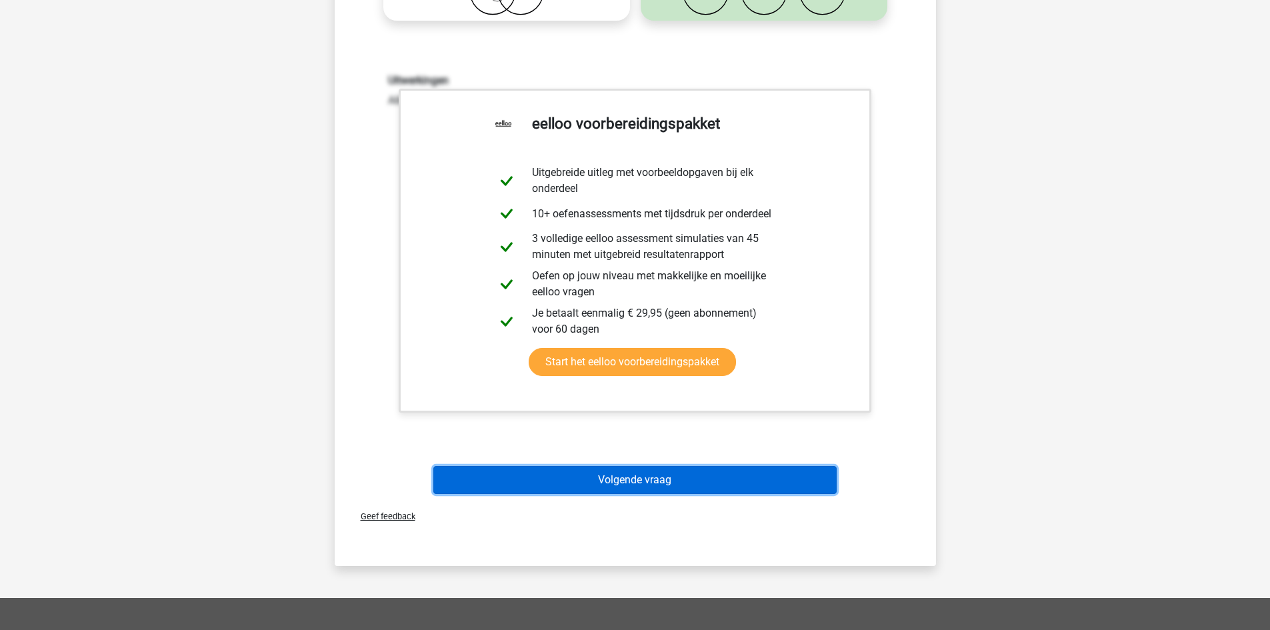
click at [529, 479] on button "Volgende vraag" at bounding box center [634, 480] width 403 height 28
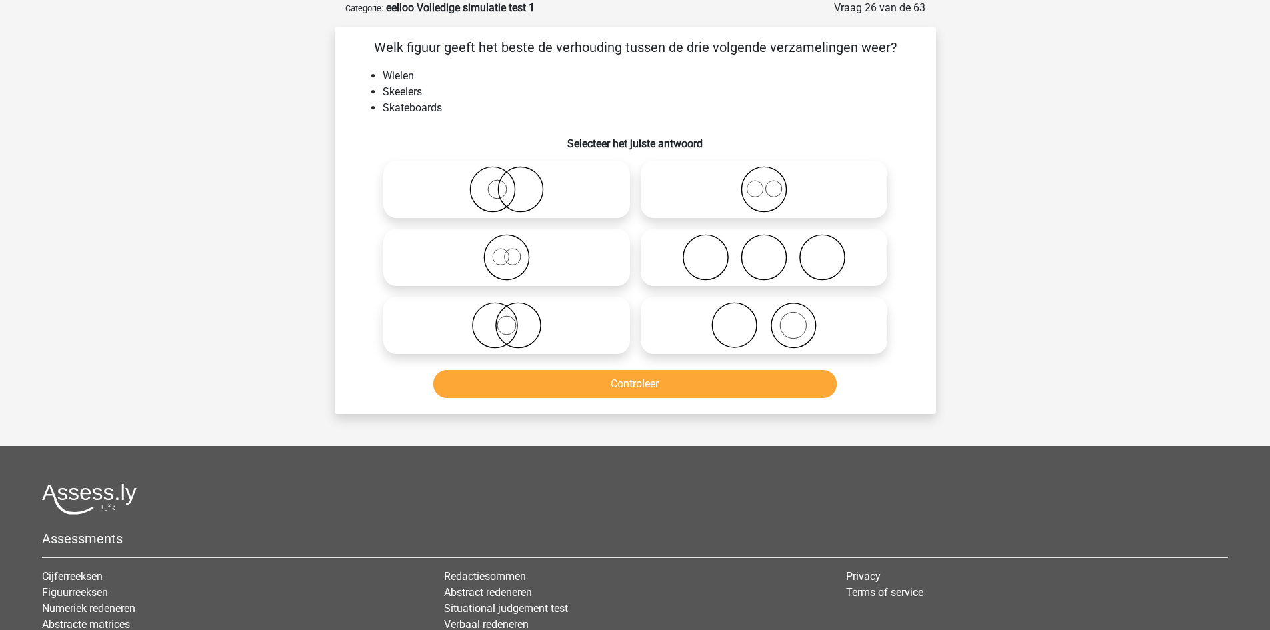
click at [788, 195] on icon at bounding box center [764, 189] width 236 height 47
click at [772, 183] on input "radio" at bounding box center [768, 178] width 9 height 9
radio input "true"
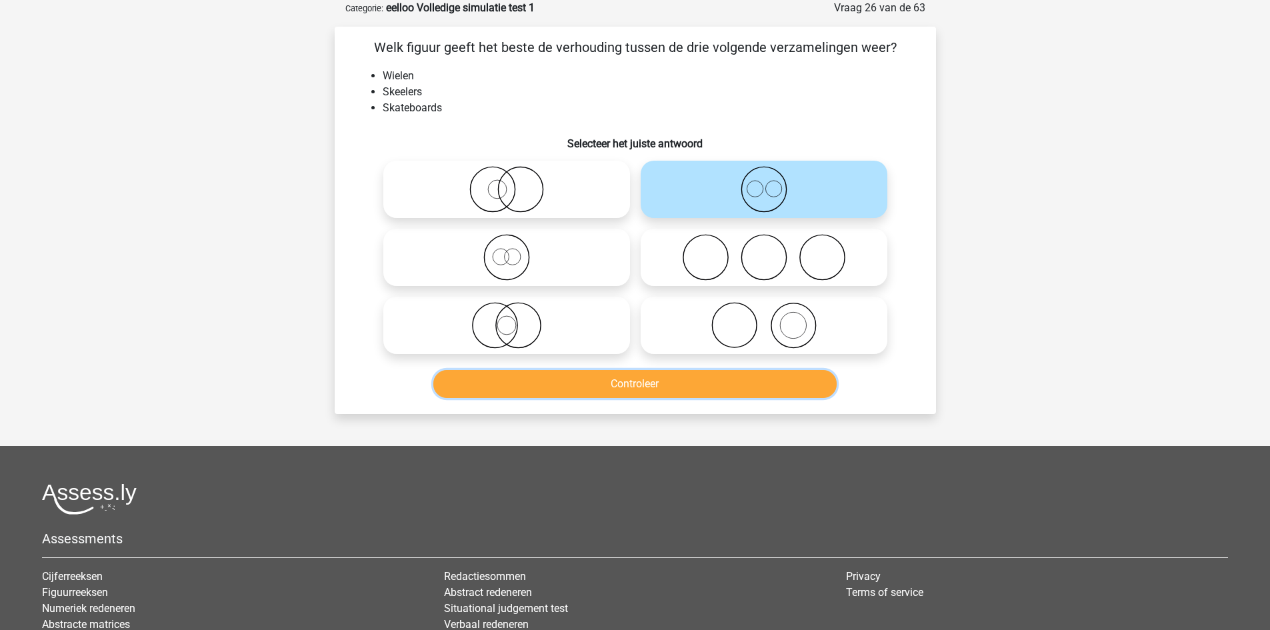
click at [724, 373] on button "Controleer" at bounding box center [634, 384] width 403 height 28
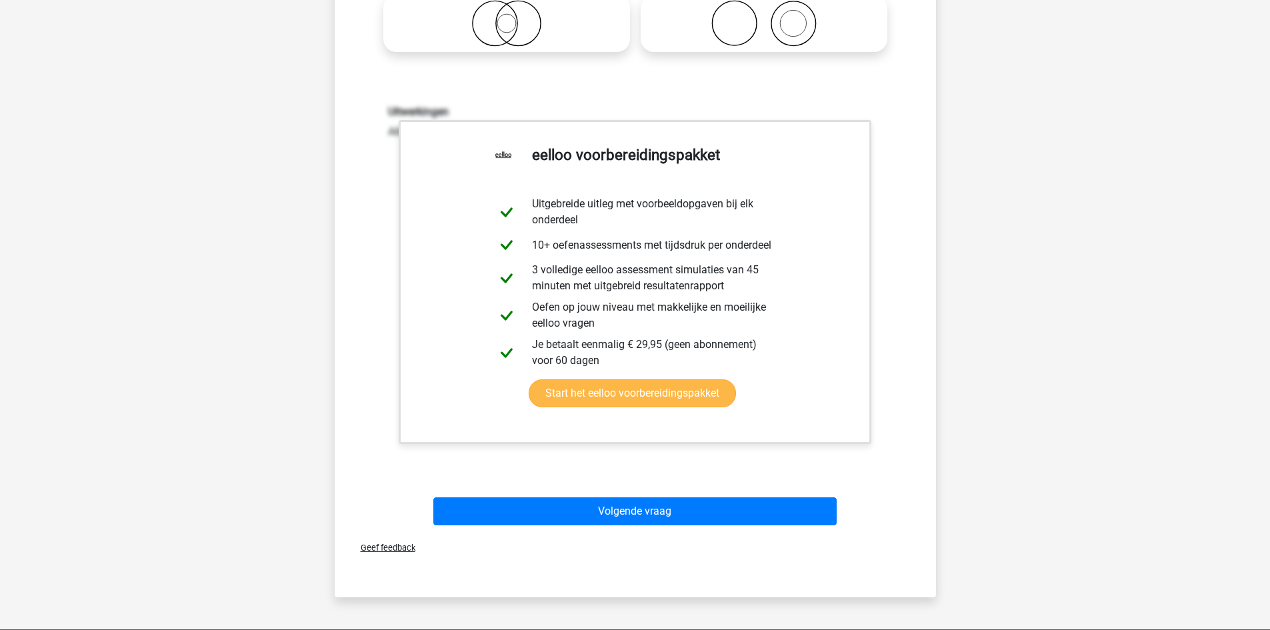
scroll to position [400, 0]
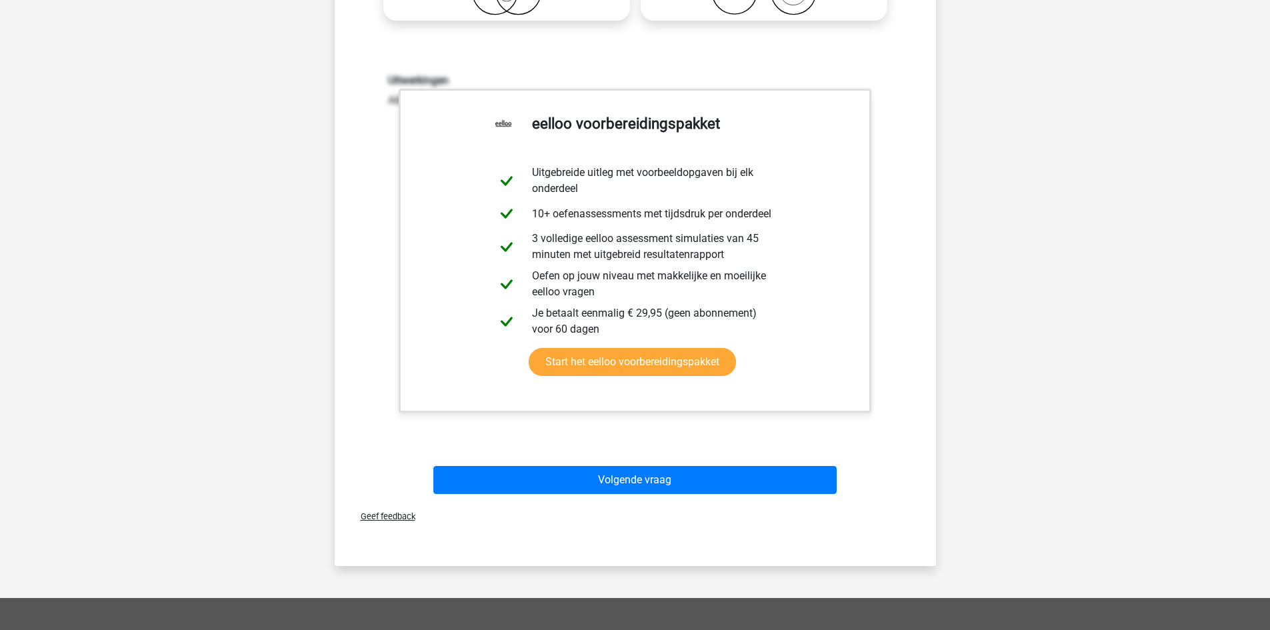
click at [695, 465] on div "Volgende vraag" at bounding box center [635, 477] width 559 height 44
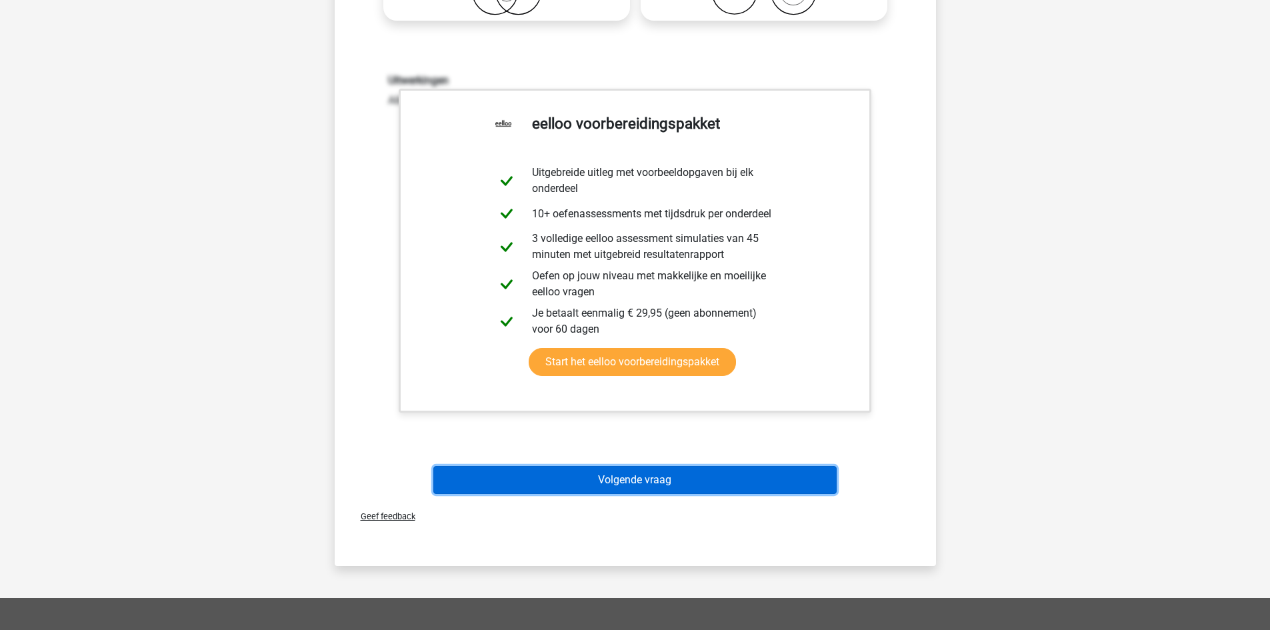
click at [676, 483] on button "Volgende vraag" at bounding box center [634, 480] width 403 height 28
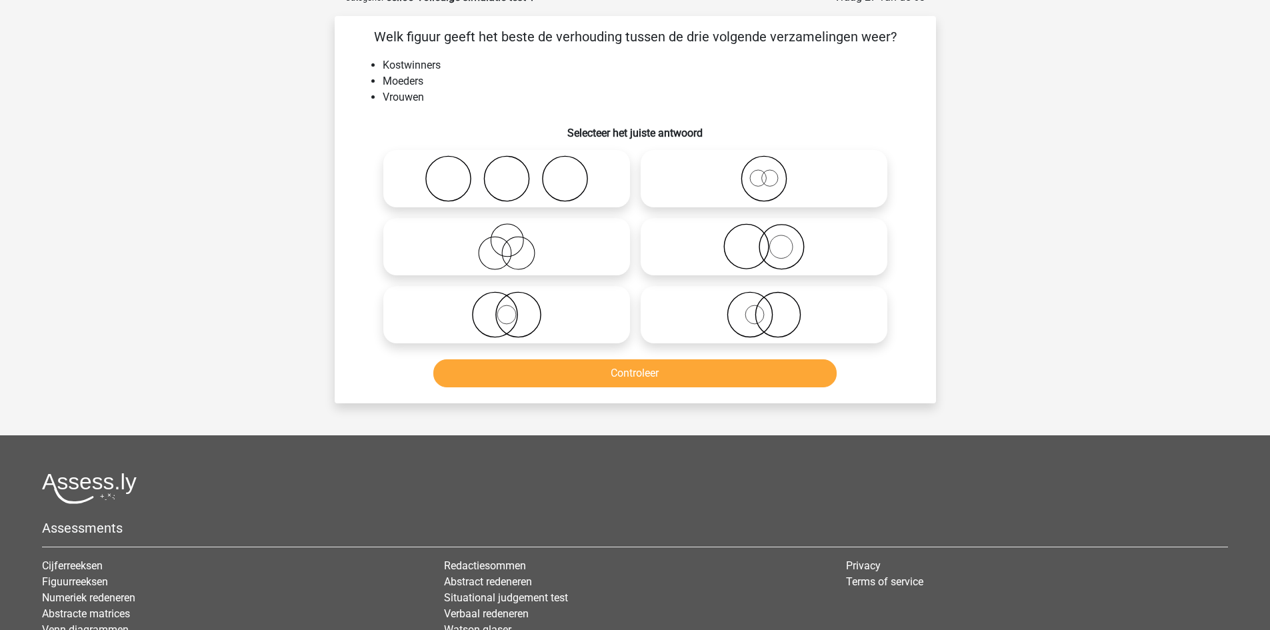
scroll to position [67, 0]
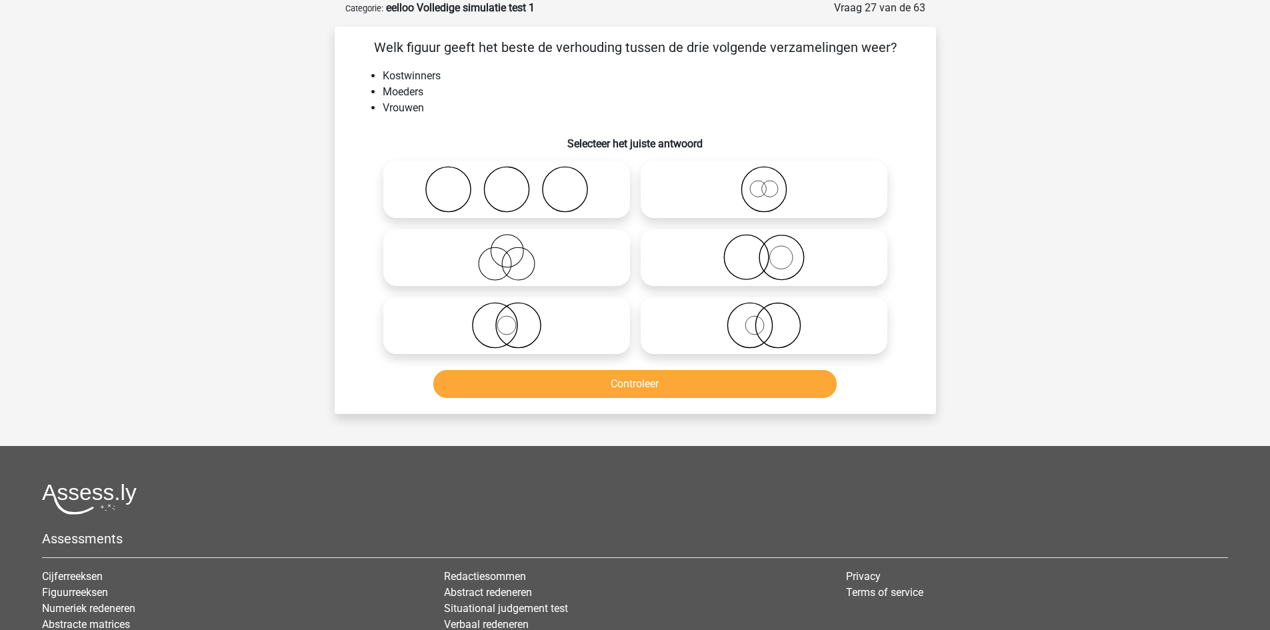
click at [543, 267] on icon at bounding box center [507, 257] width 236 height 47
click at [515, 251] on input "radio" at bounding box center [511, 246] width 9 height 9
radio input "true"
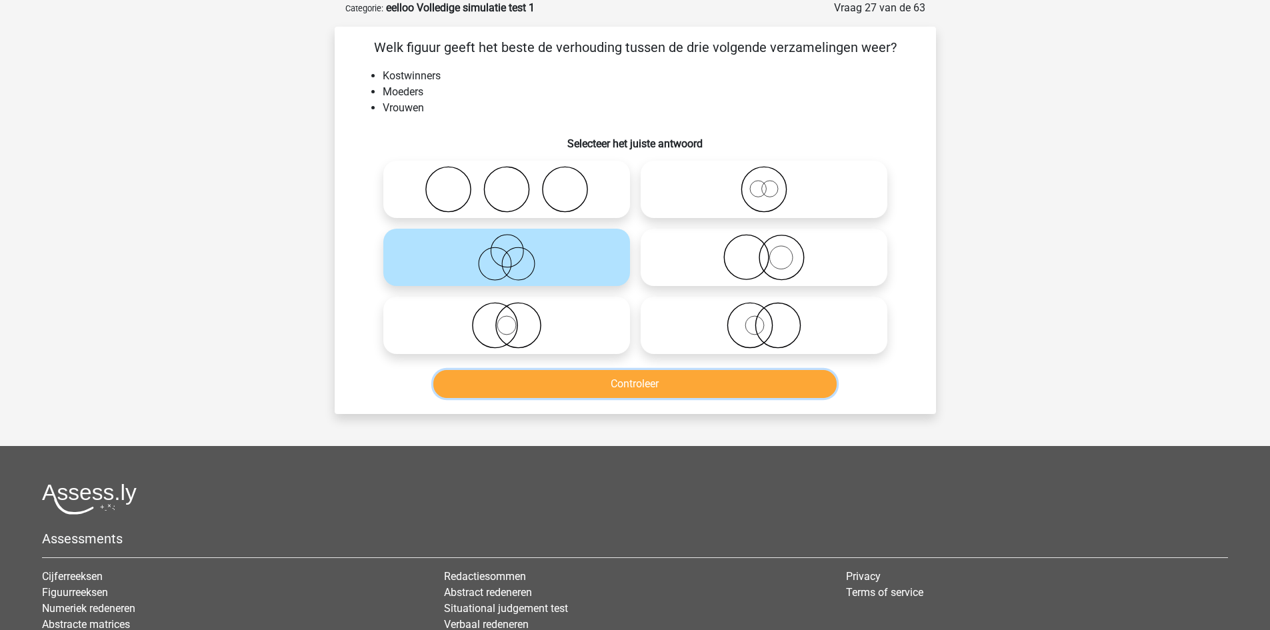
click at [566, 391] on button "Controleer" at bounding box center [634, 384] width 403 height 28
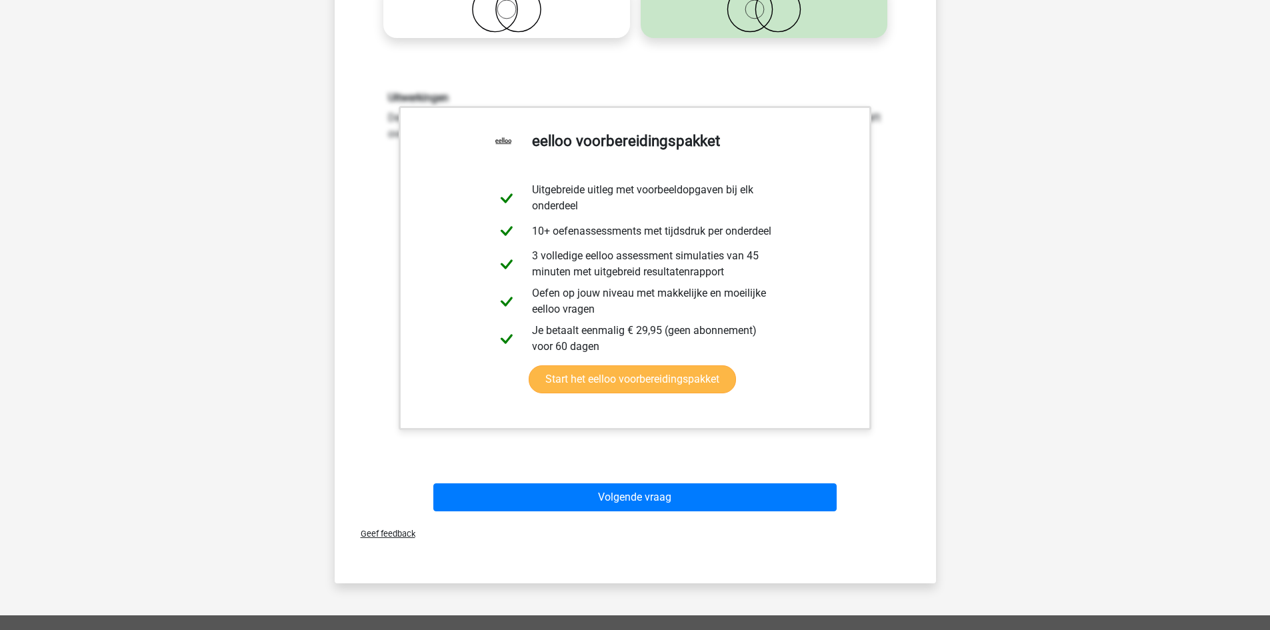
scroll to position [400, 0]
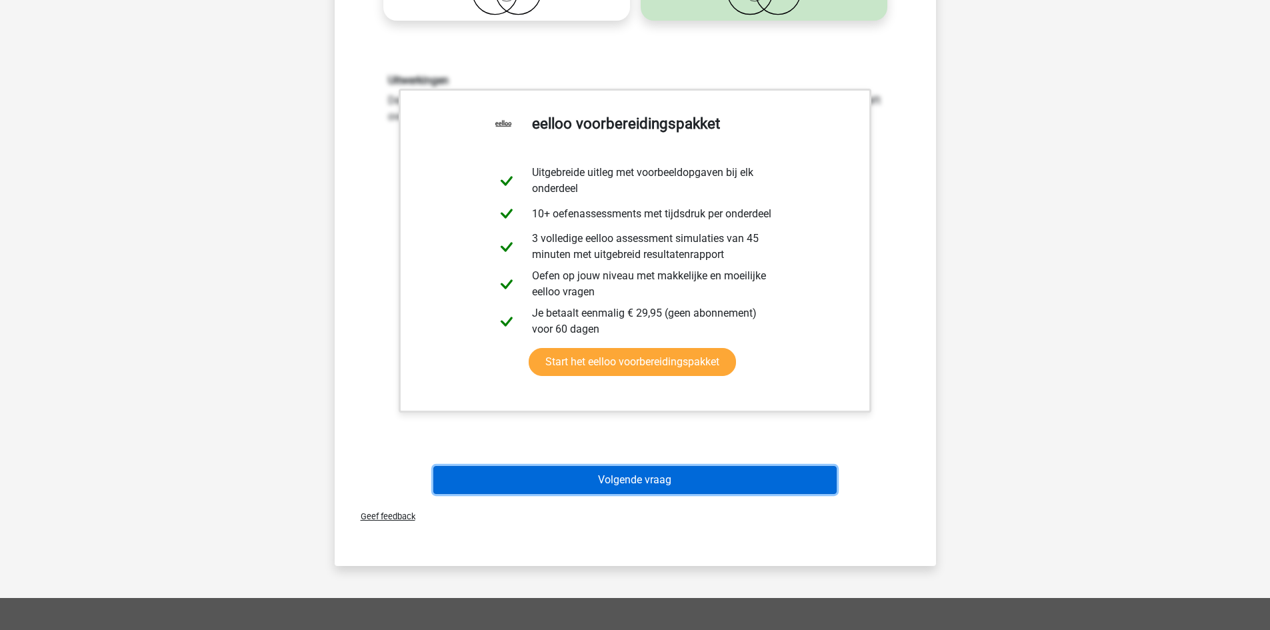
click at [664, 477] on button "Volgende vraag" at bounding box center [634, 480] width 403 height 28
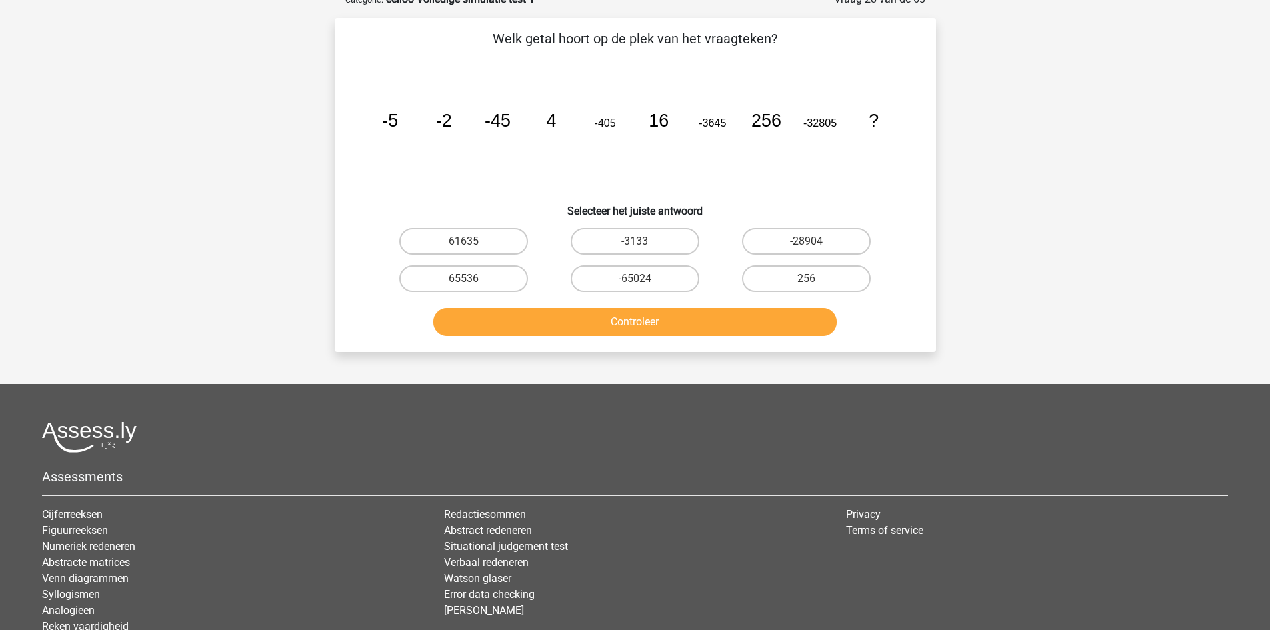
scroll to position [67, 0]
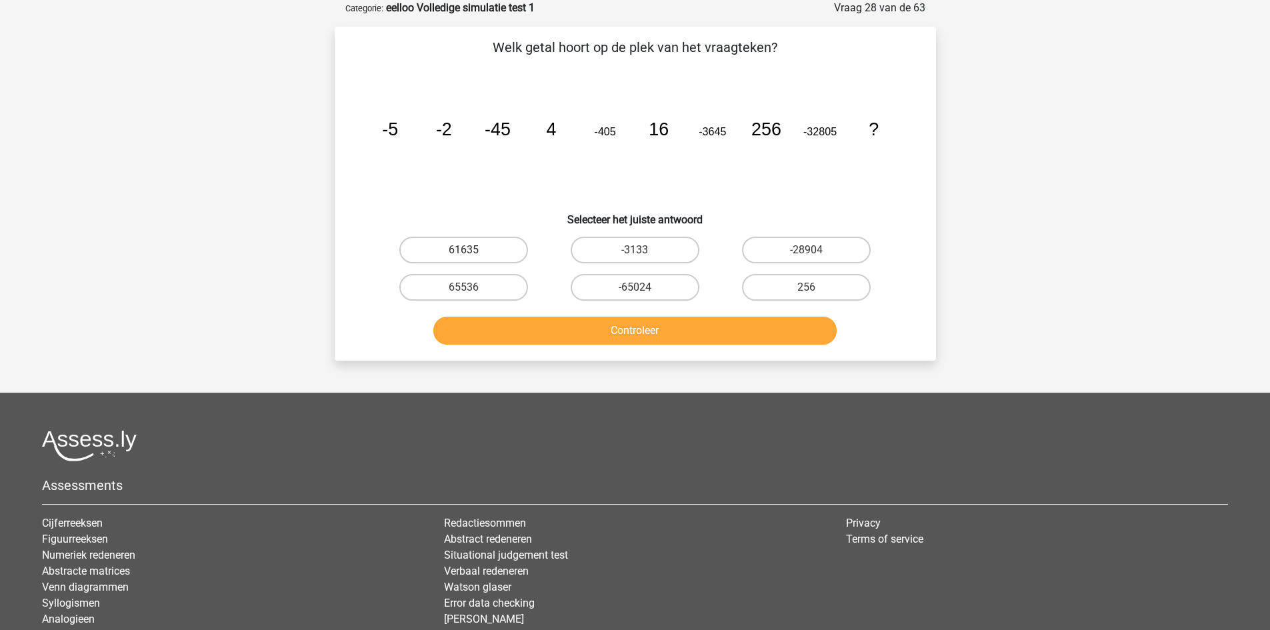
click at [506, 259] on label "61635" at bounding box center [463, 250] width 129 height 27
click at [472, 259] on input "61635" at bounding box center [467, 254] width 9 height 9
radio input "true"
click at [545, 317] on button "Controleer" at bounding box center [634, 331] width 403 height 28
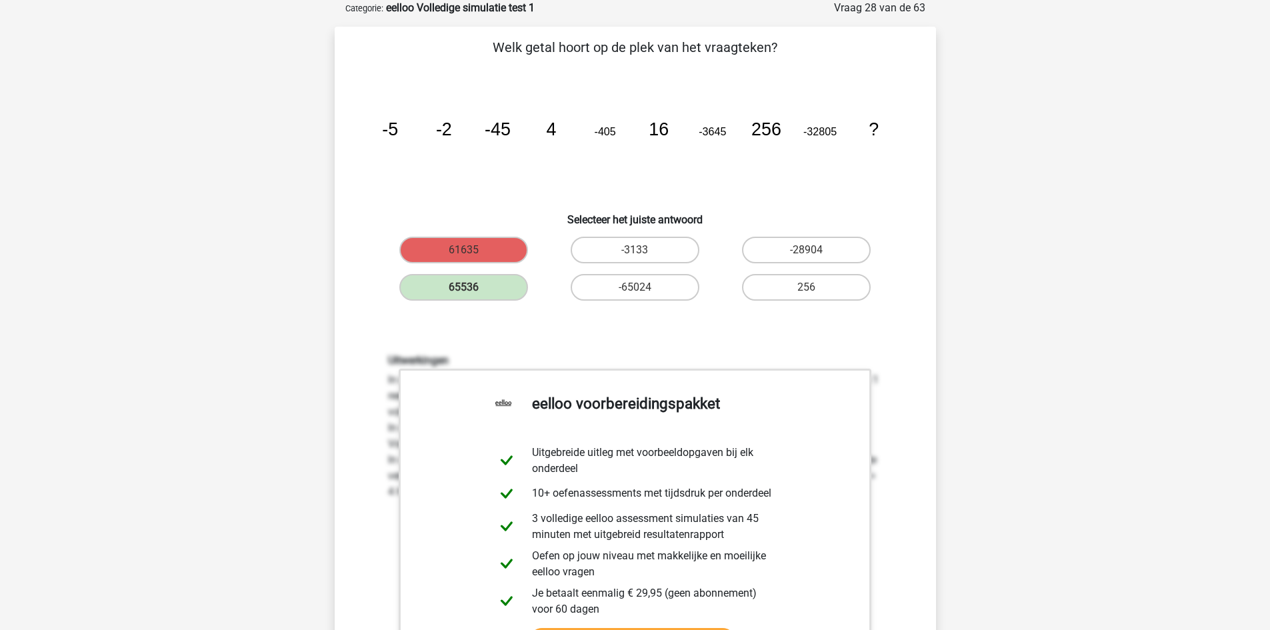
scroll to position [666, 0]
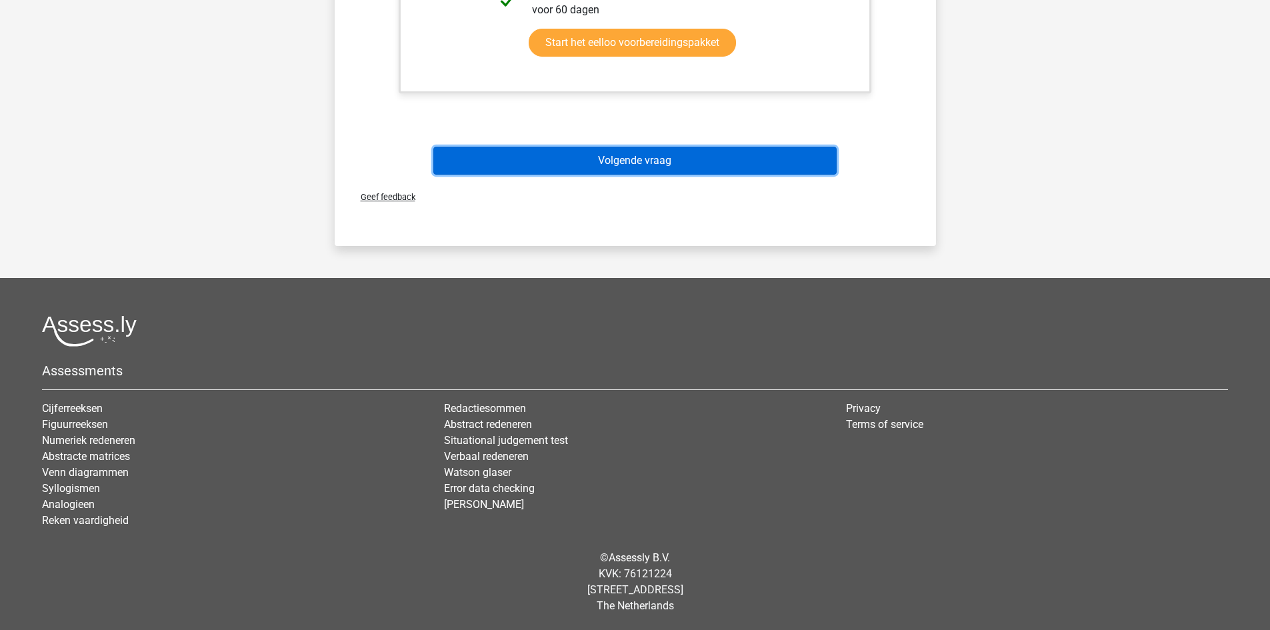
click at [611, 152] on button "Volgende vraag" at bounding box center [634, 161] width 403 height 28
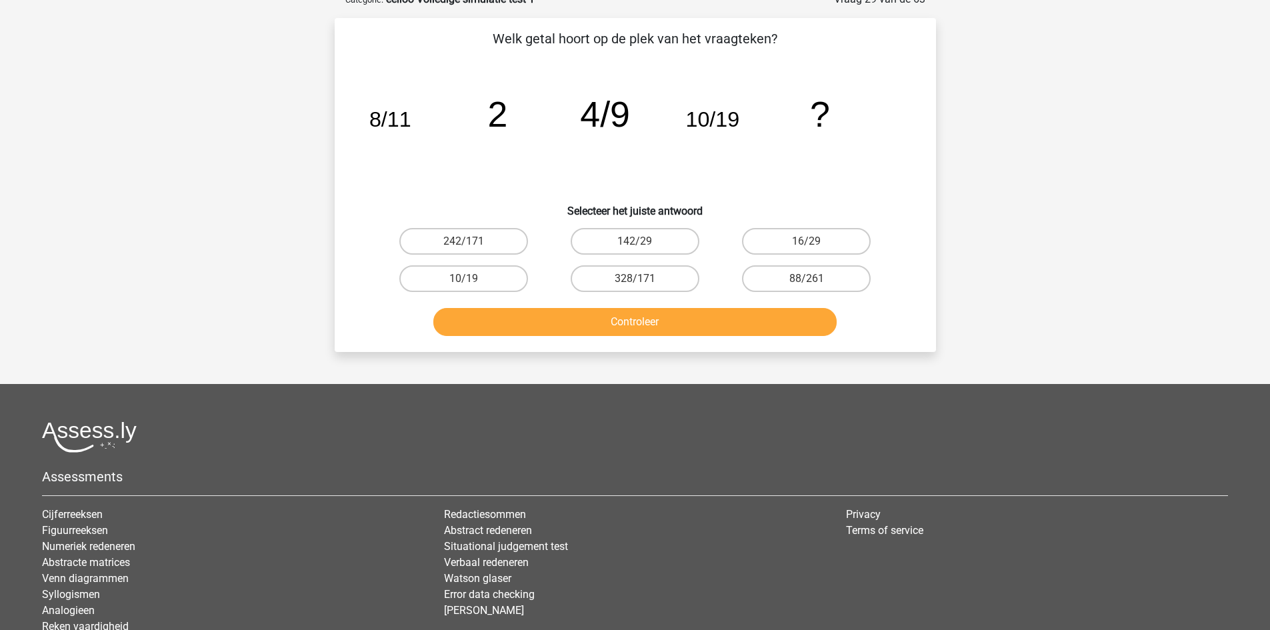
scroll to position [67, 0]
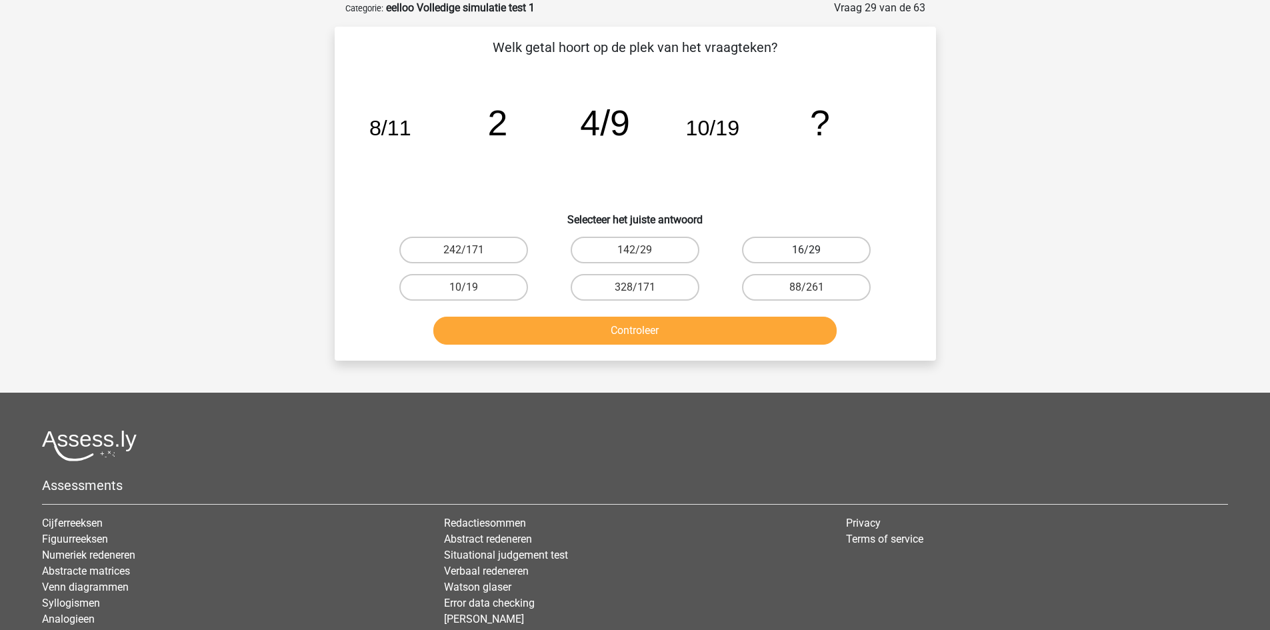
click at [755, 243] on label "16/29" at bounding box center [806, 250] width 129 height 27
click at [806, 250] on input "16/29" at bounding box center [810, 254] width 9 height 9
radio input "true"
click at [738, 335] on button "Controleer" at bounding box center [634, 331] width 403 height 28
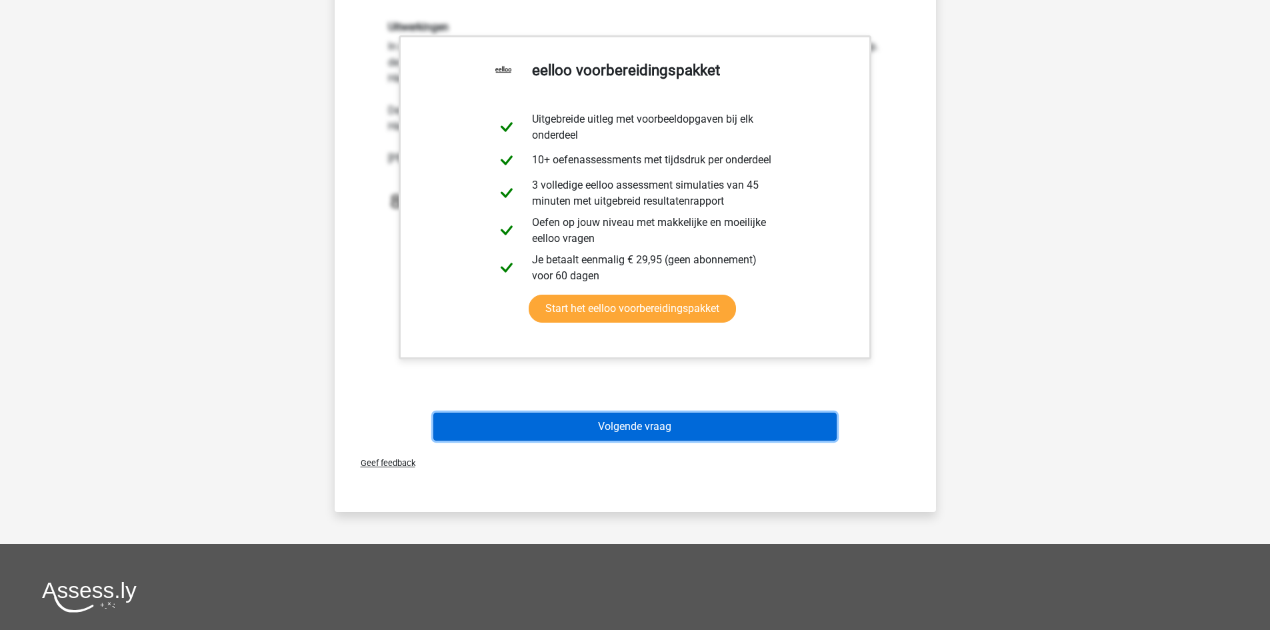
click at [647, 419] on button "Volgende vraag" at bounding box center [634, 427] width 403 height 28
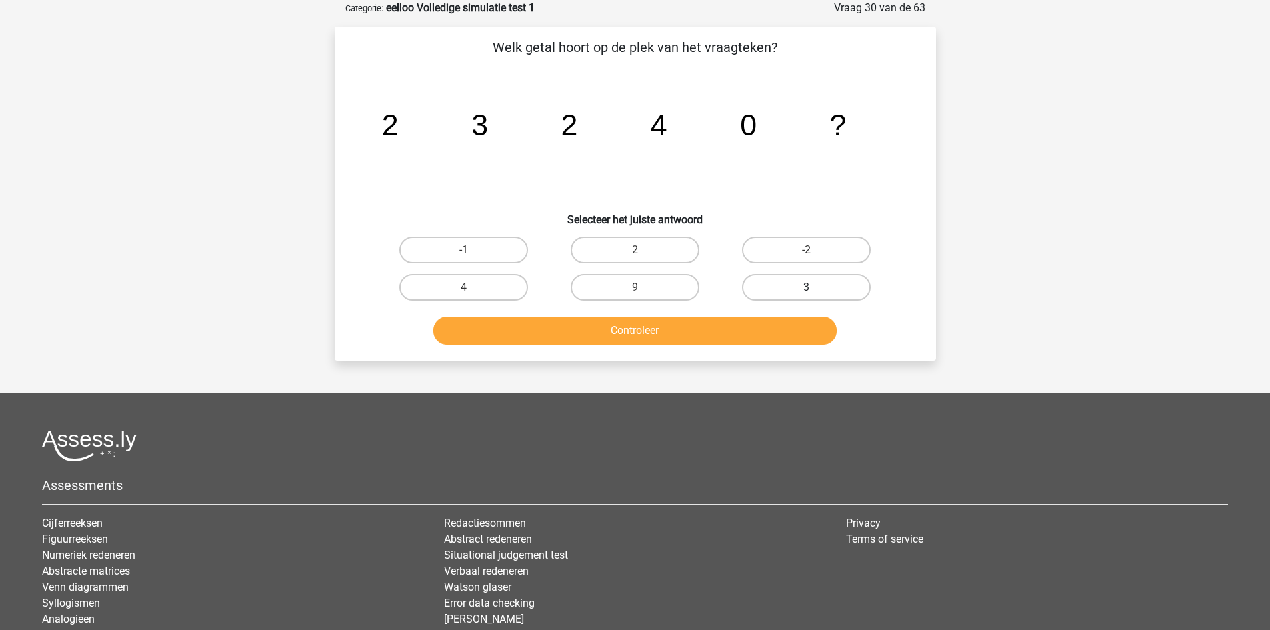
click at [775, 283] on label "3" at bounding box center [806, 287] width 129 height 27
click at [806, 287] on input "3" at bounding box center [810, 291] width 9 height 9
radio input "true"
click at [740, 323] on button "Controleer" at bounding box center [634, 331] width 403 height 28
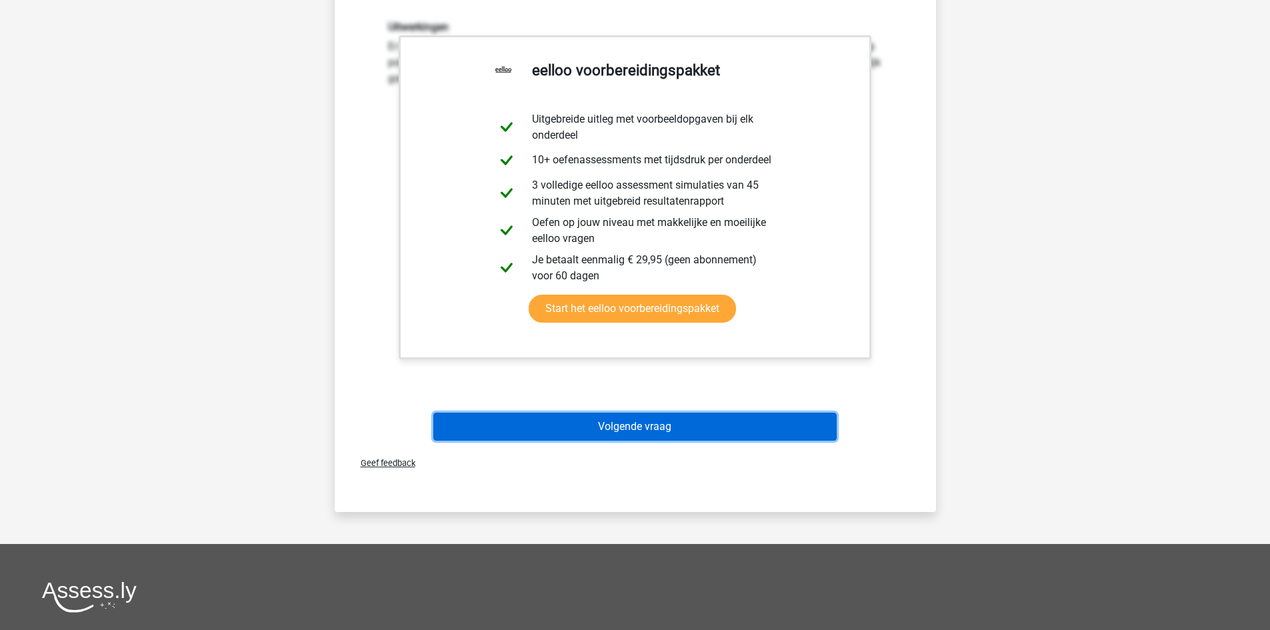
click at [699, 431] on button "Volgende vraag" at bounding box center [634, 427] width 403 height 28
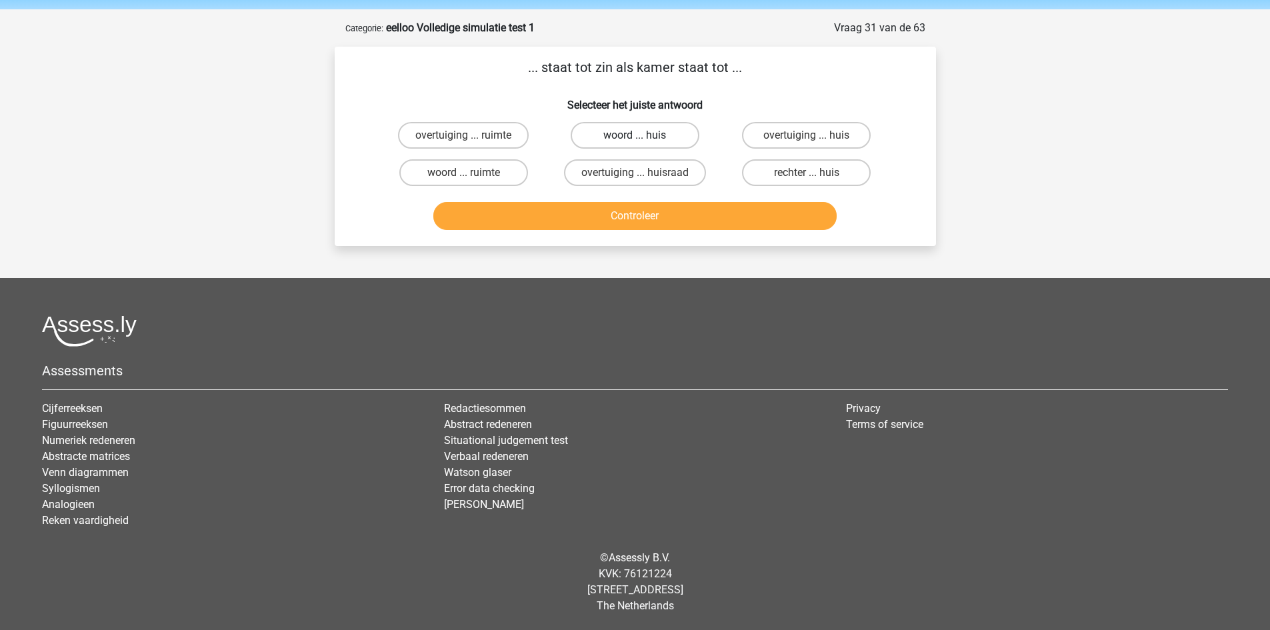
click at [670, 133] on label "woord ... huis" at bounding box center [635, 135] width 129 height 27
click at [643, 135] on input "woord ... huis" at bounding box center [638, 139] width 9 height 9
radio input "true"
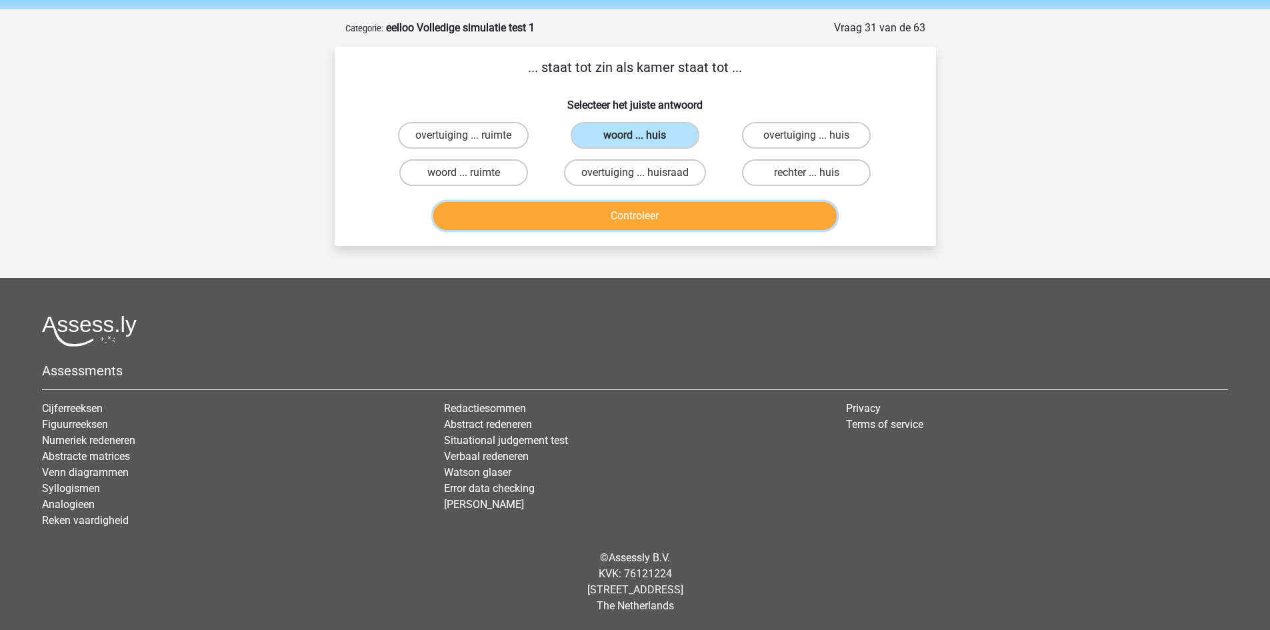
click at [654, 216] on button "Controleer" at bounding box center [634, 216] width 403 height 28
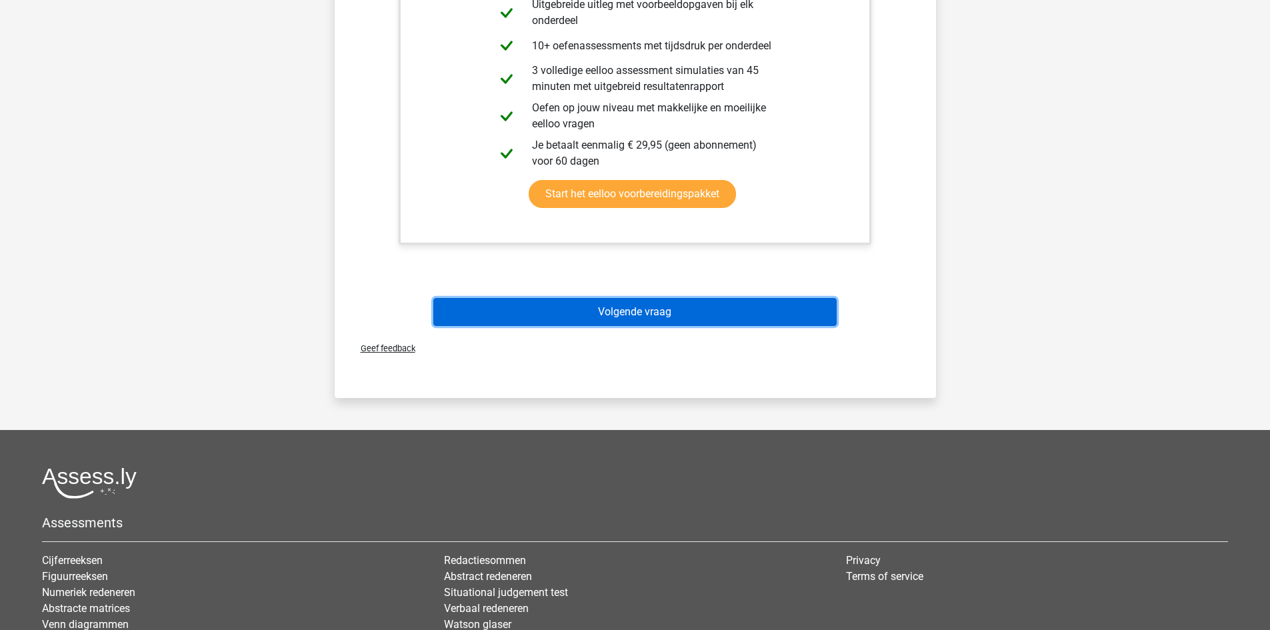
click at [656, 307] on button "Volgende vraag" at bounding box center [634, 312] width 403 height 28
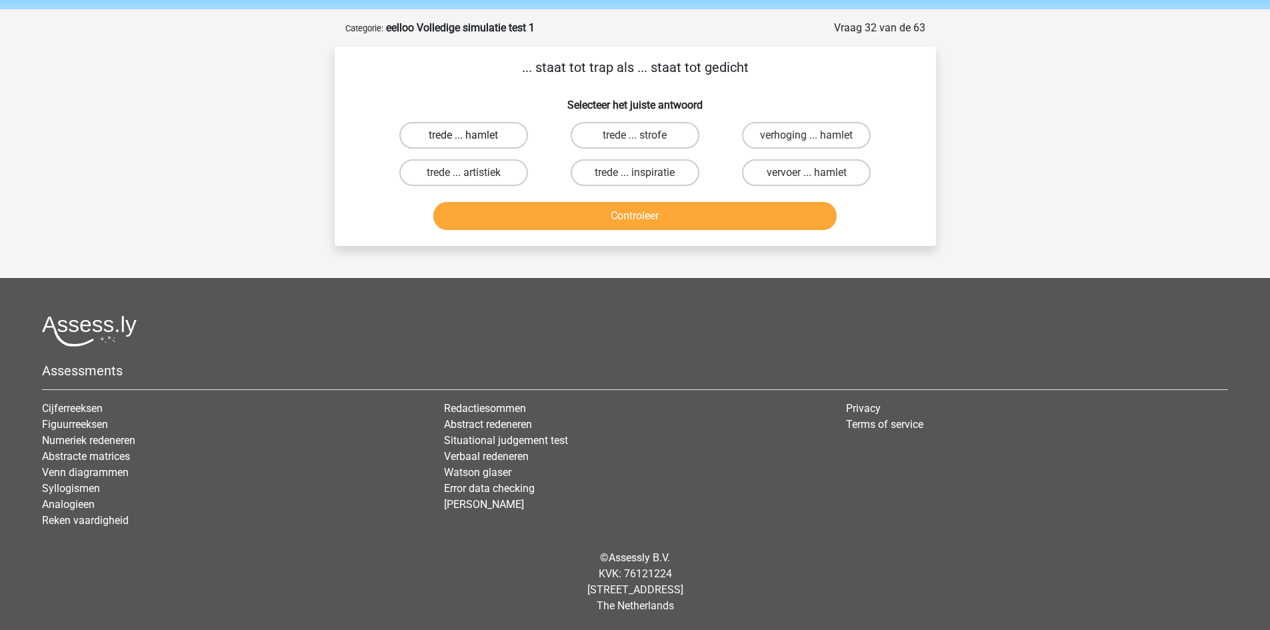
click at [441, 143] on label "trede ... hamlet" at bounding box center [463, 135] width 129 height 27
click at [463, 143] on input "trede ... hamlet" at bounding box center [467, 139] width 9 height 9
radio input "true"
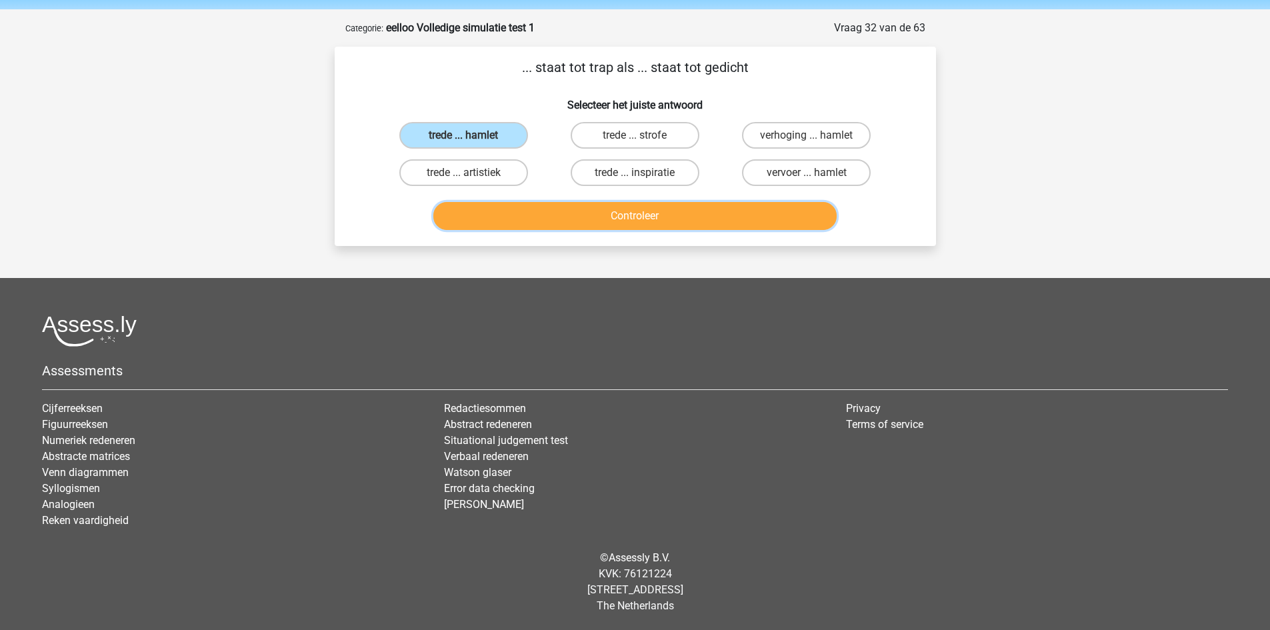
click at [545, 223] on button "Controleer" at bounding box center [634, 216] width 403 height 28
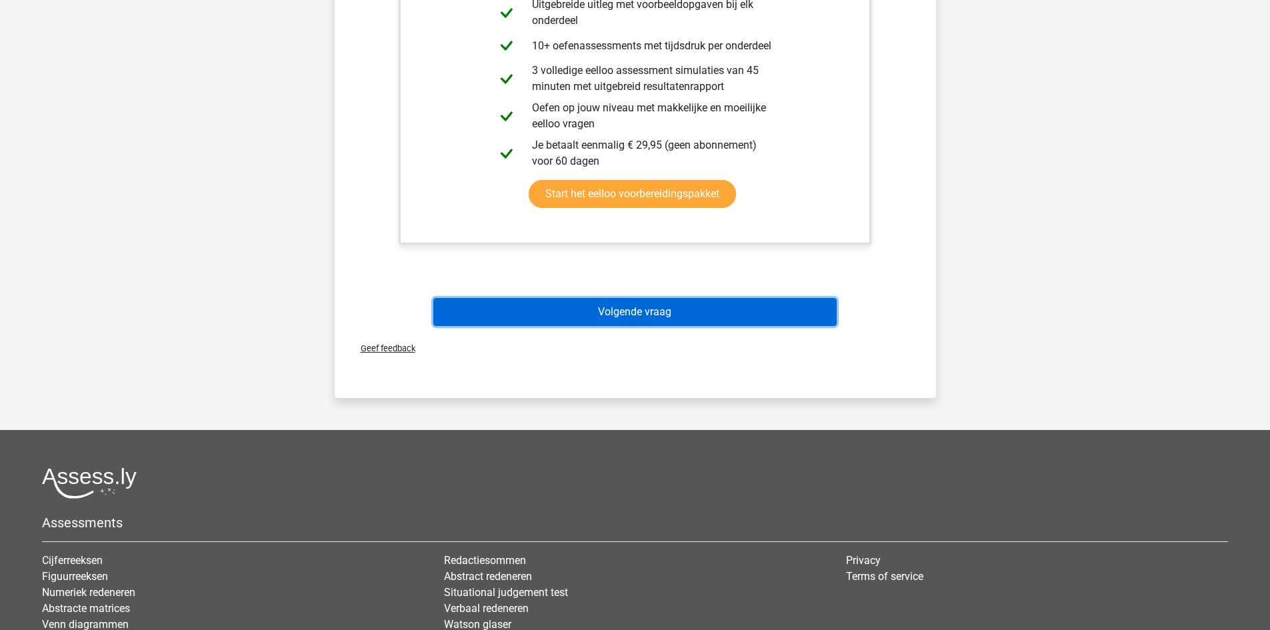
click at [684, 321] on button "Volgende vraag" at bounding box center [634, 312] width 403 height 28
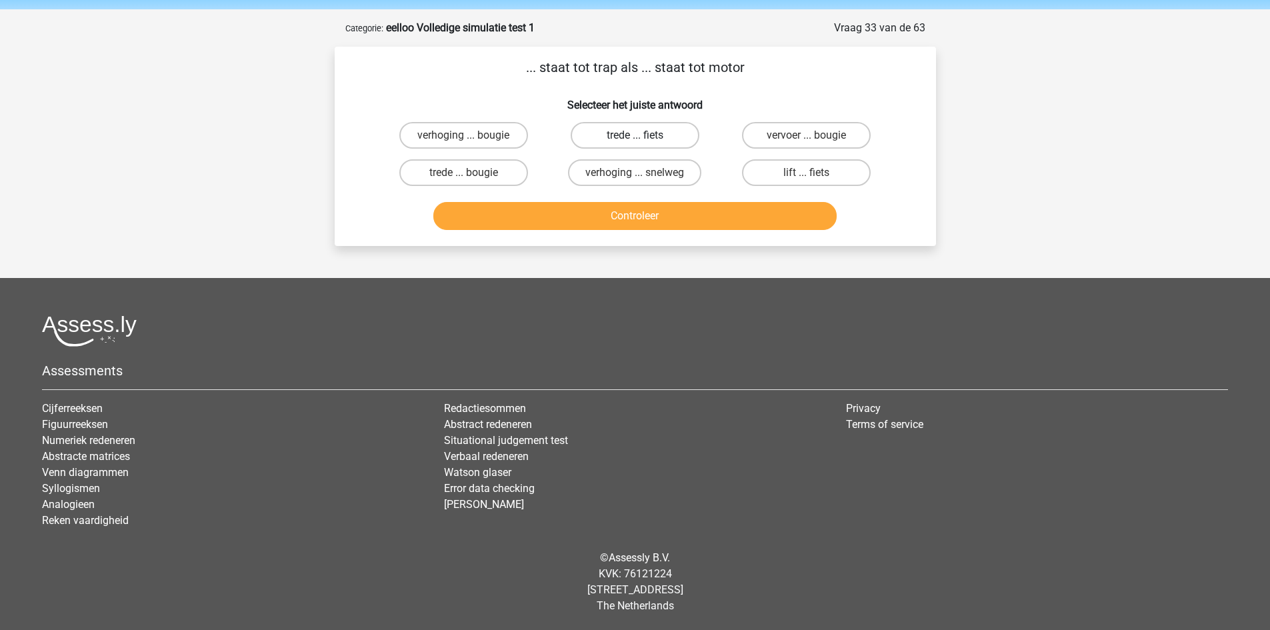
click at [660, 137] on label "trede ... fiets" at bounding box center [635, 135] width 129 height 27
click at [643, 137] on input "trede ... fiets" at bounding box center [638, 139] width 9 height 9
radio input "true"
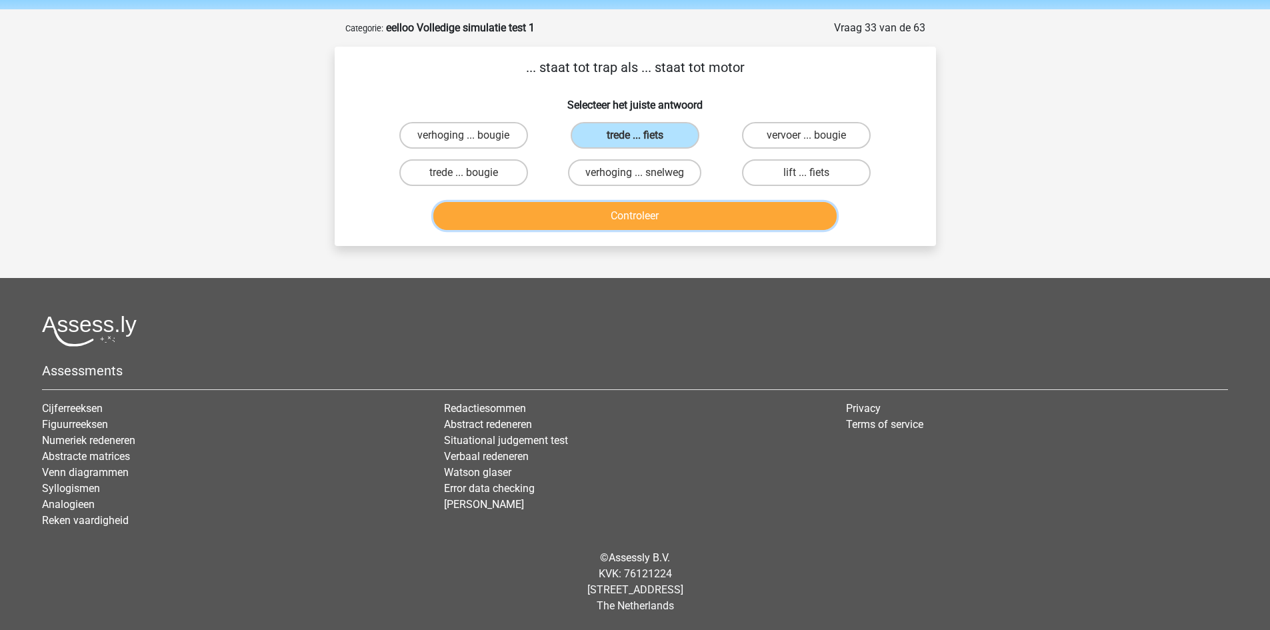
click at [660, 211] on button "Controleer" at bounding box center [634, 216] width 403 height 28
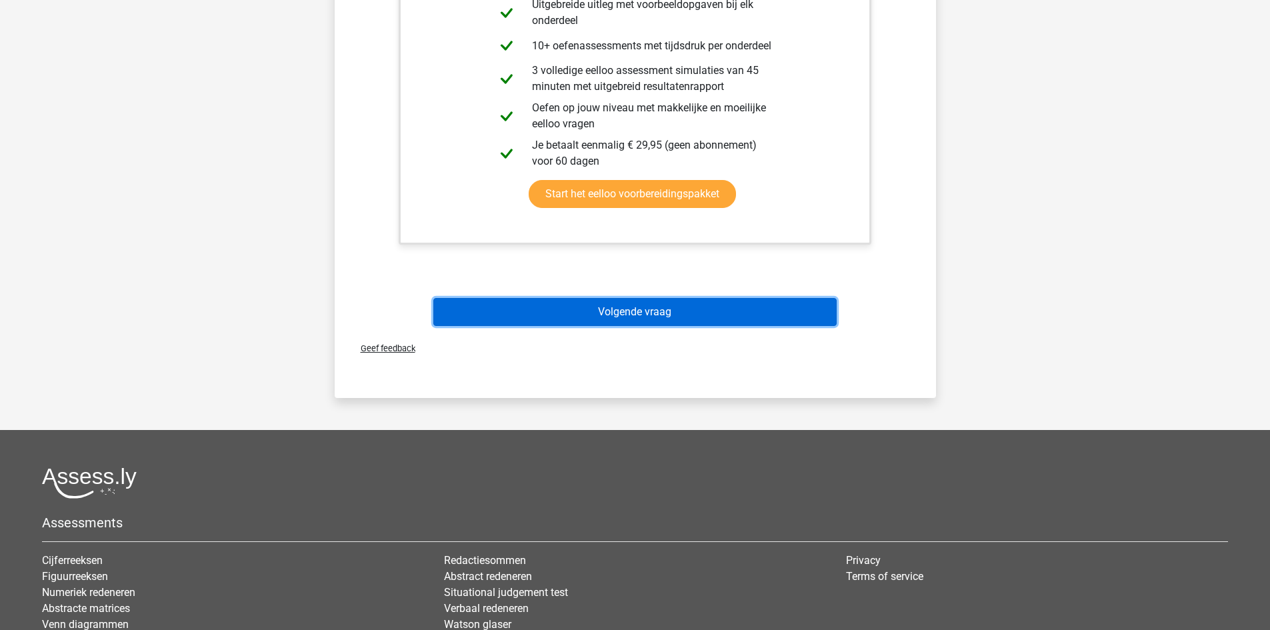
click at [666, 317] on button "Volgende vraag" at bounding box center [634, 312] width 403 height 28
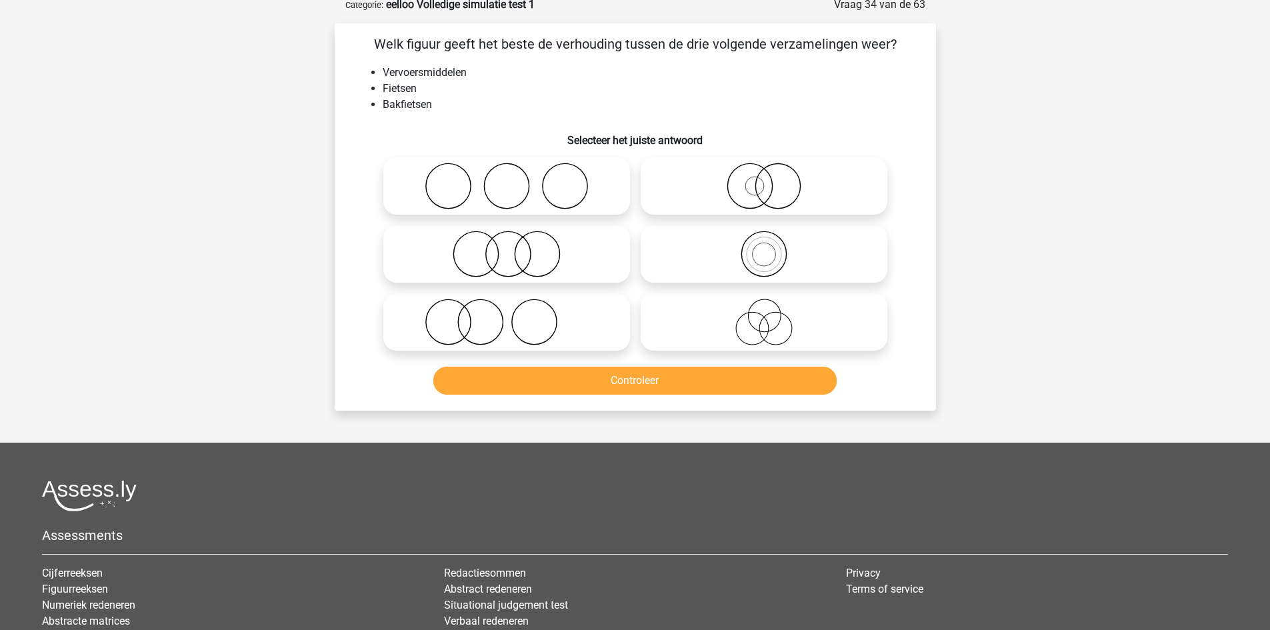
scroll to position [67, 0]
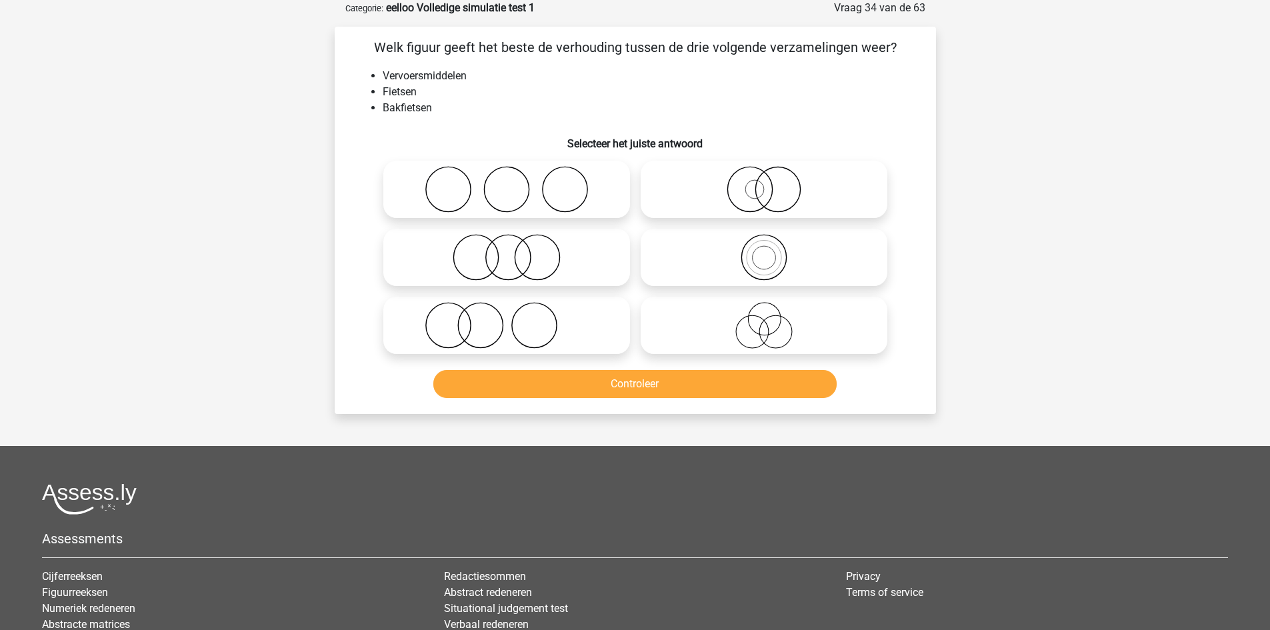
click at [544, 277] on icon at bounding box center [507, 257] width 236 height 47
click at [515, 251] on input "radio" at bounding box center [511, 246] width 9 height 9
radio input "true"
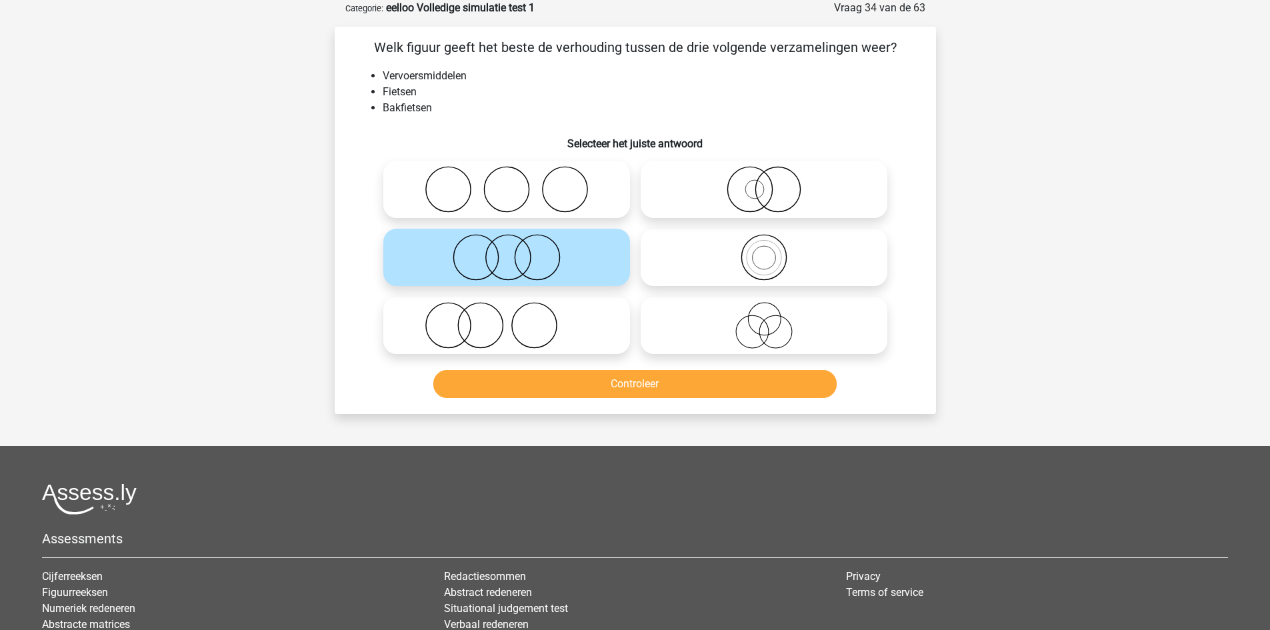
click at [740, 343] on circle at bounding box center [752, 332] width 33 height 33
click at [764, 319] on input "radio" at bounding box center [768, 314] width 9 height 9
radio input "true"
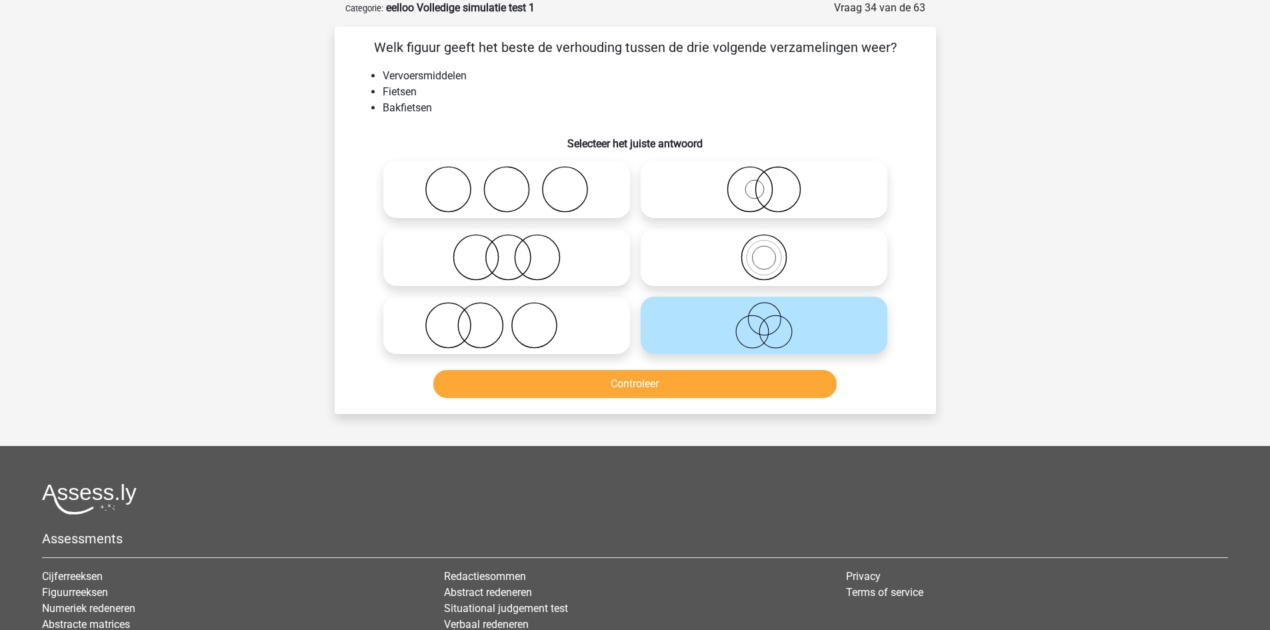
click at [525, 271] on icon at bounding box center [507, 257] width 236 height 47
click at [515, 251] on input "radio" at bounding box center [511, 246] width 9 height 9
radio input "true"
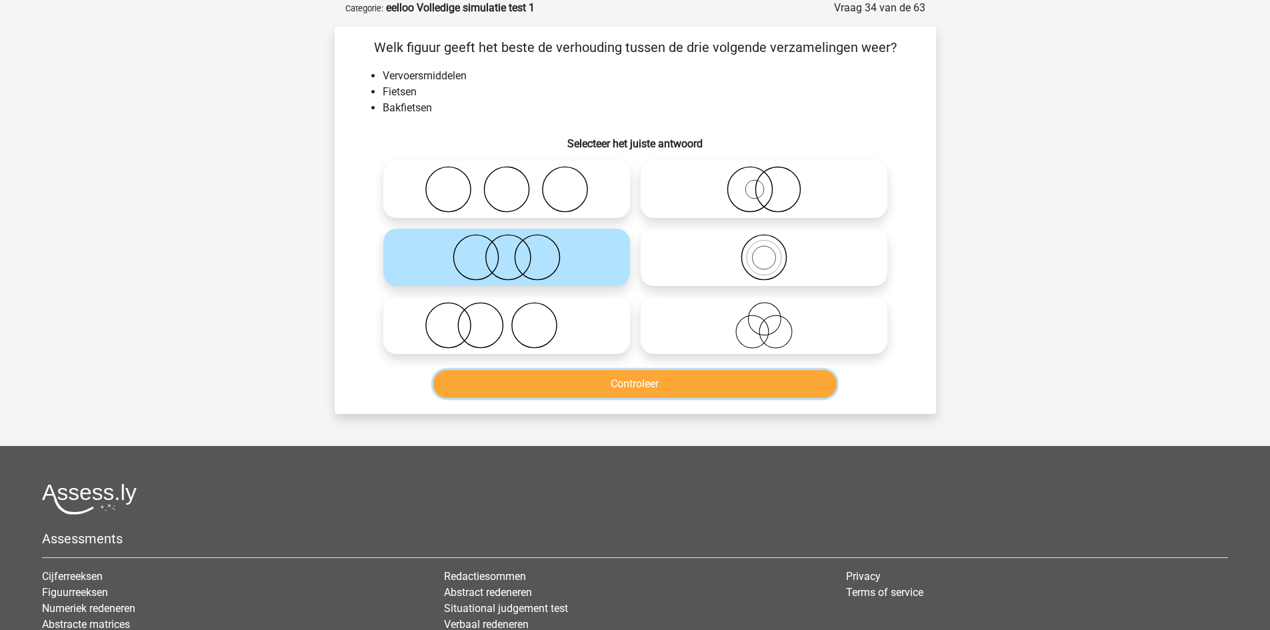
click at [551, 373] on button "Controleer" at bounding box center [634, 384] width 403 height 28
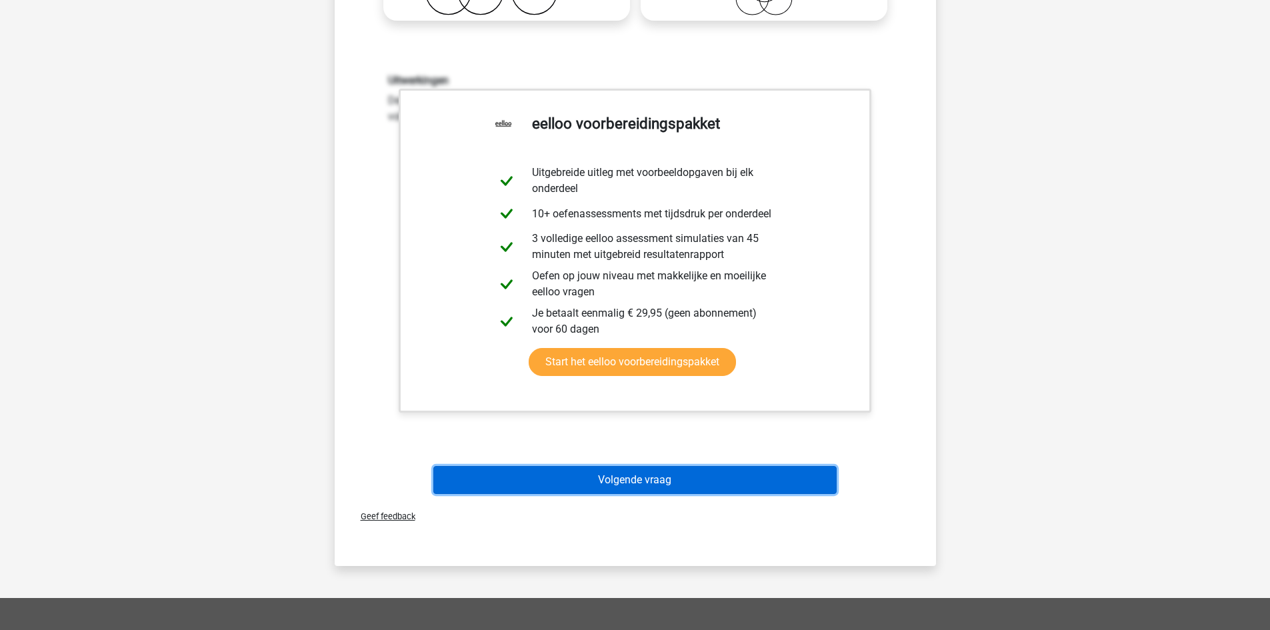
click at [613, 487] on button "Volgende vraag" at bounding box center [634, 480] width 403 height 28
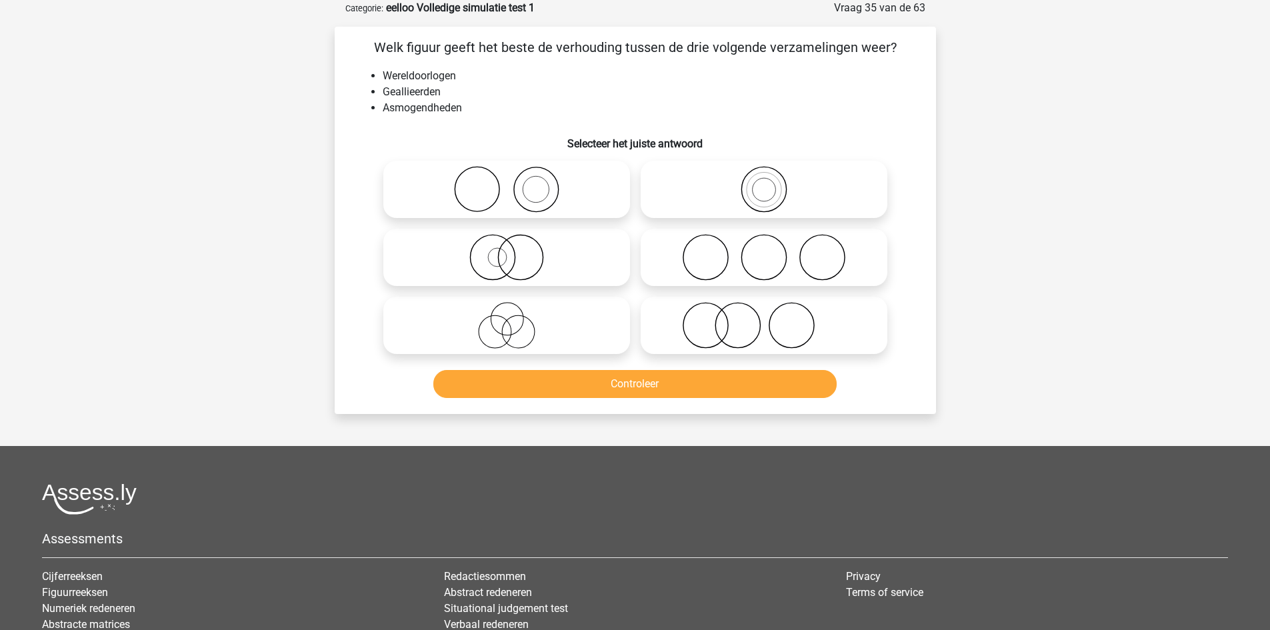
click at [736, 269] on icon at bounding box center [764, 257] width 236 height 47
click at [764, 251] on input "radio" at bounding box center [768, 246] width 9 height 9
radio input "true"
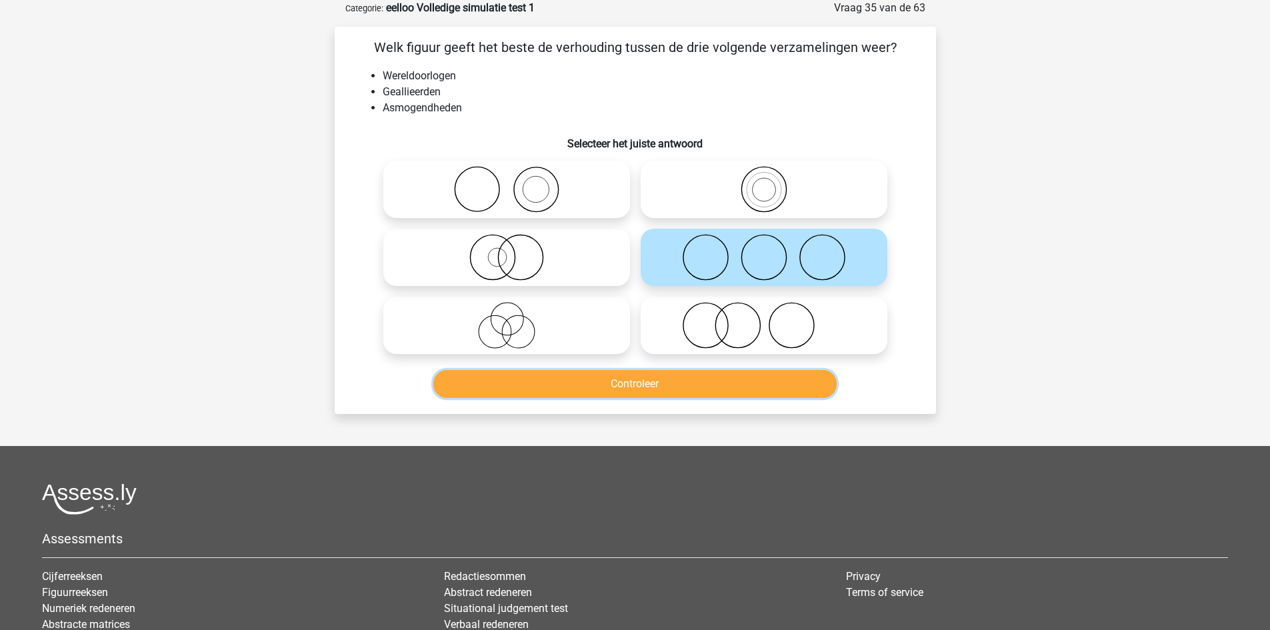
click at [680, 379] on button "Controleer" at bounding box center [634, 384] width 403 height 28
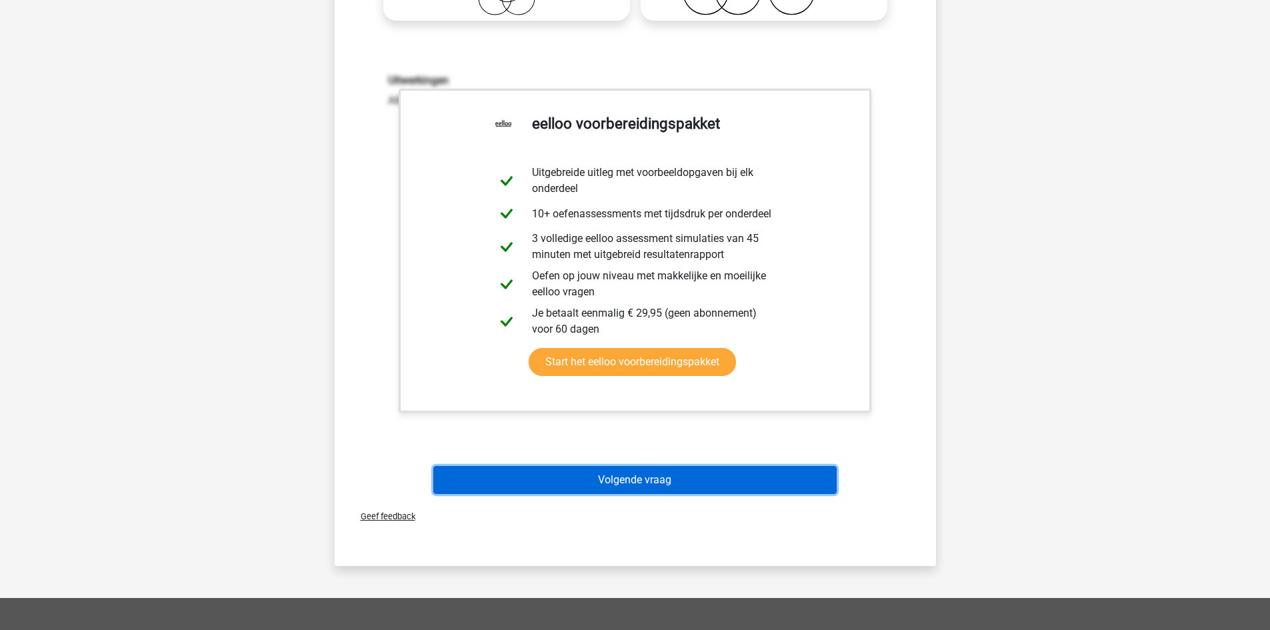
click at [624, 473] on button "Volgende vraag" at bounding box center [634, 480] width 403 height 28
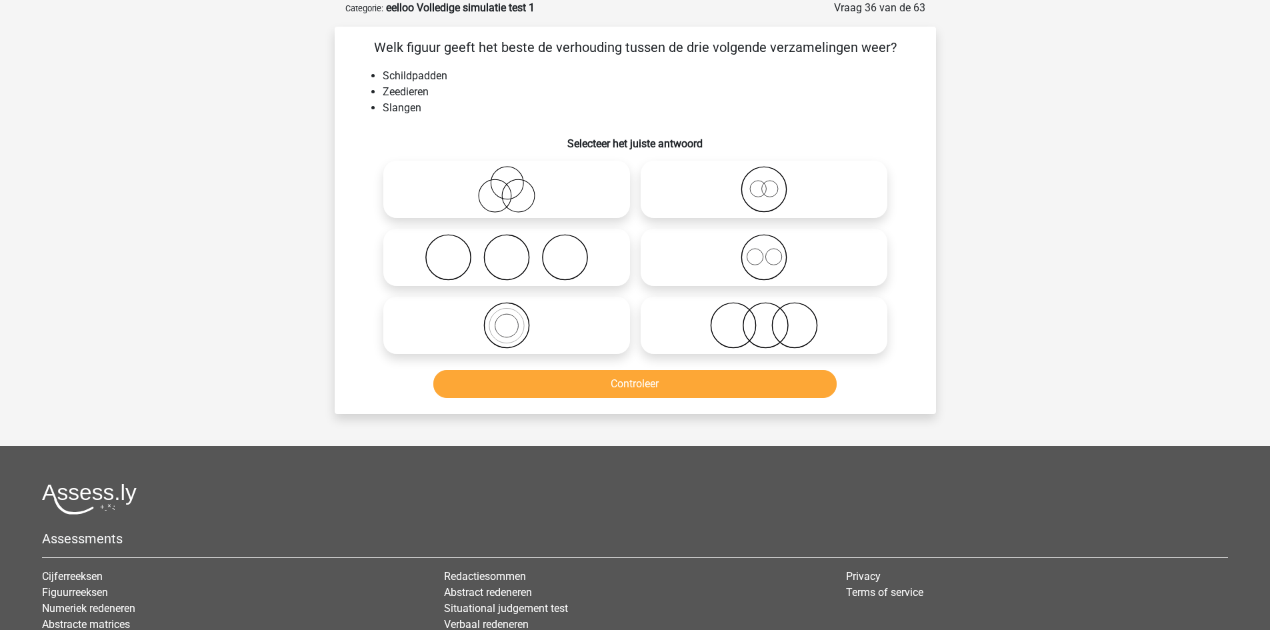
click at [536, 327] on icon at bounding box center [507, 325] width 236 height 47
click at [515, 319] on input "radio" at bounding box center [511, 314] width 9 height 9
radio input "true"
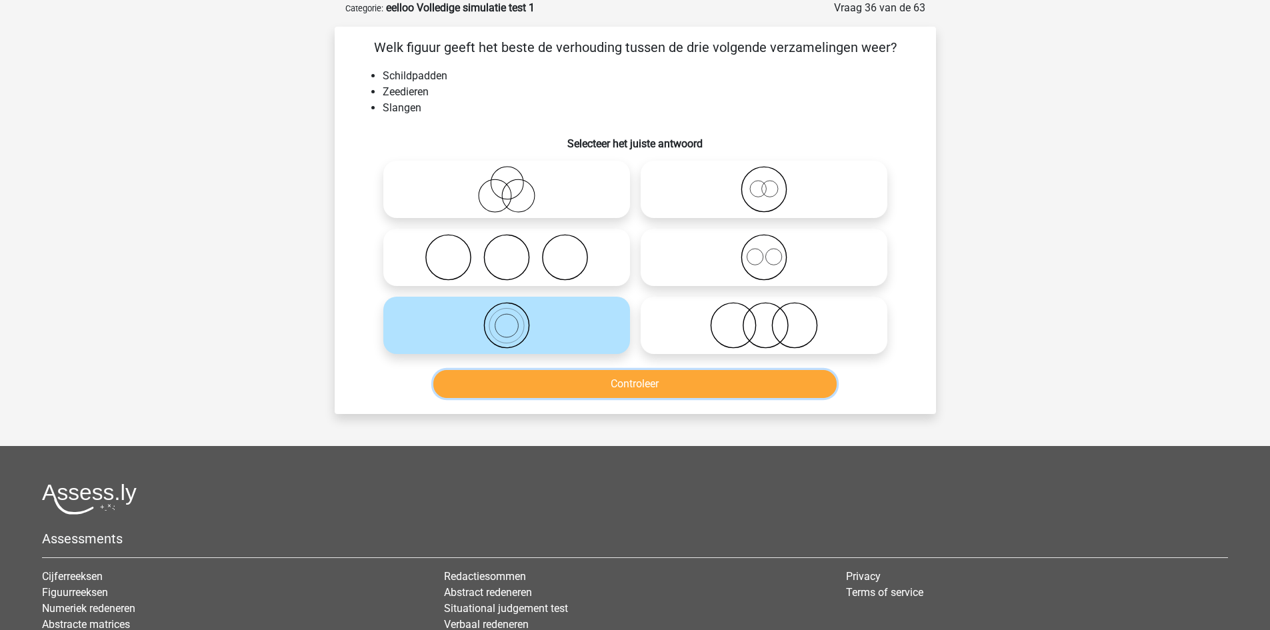
click at [571, 390] on button "Controleer" at bounding box center [634, 384] width 403 height 28
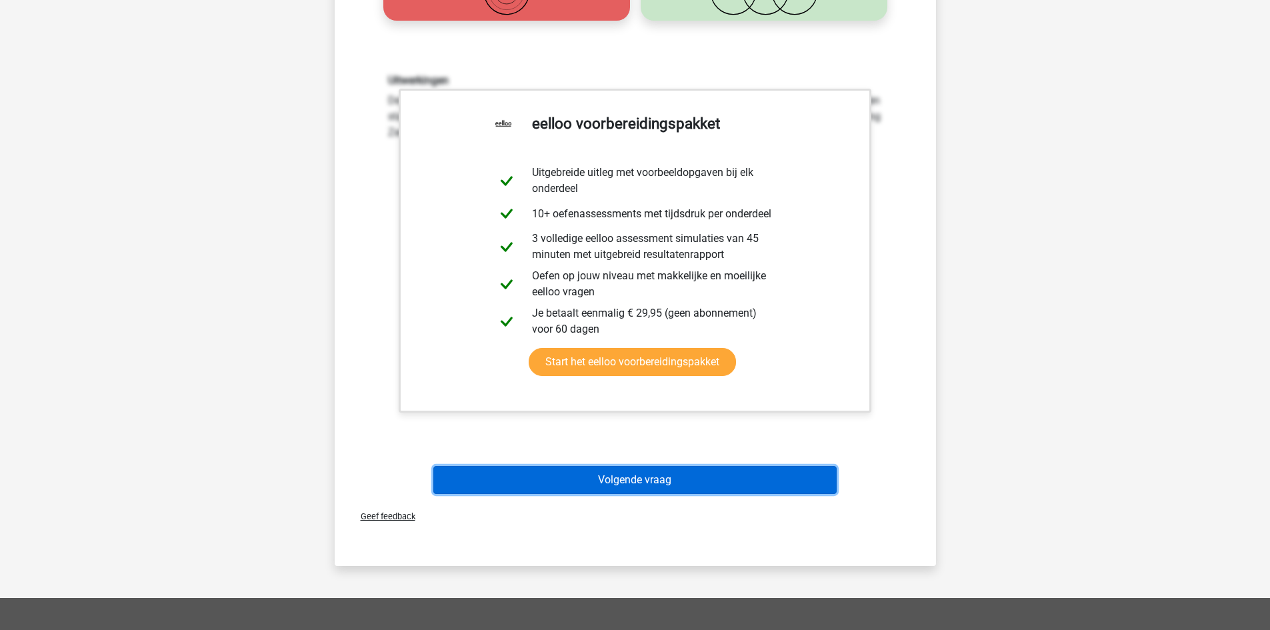
click at [614, 472] on button "Volgende vraag" at bounding box center [634, 480] width 403 height 28
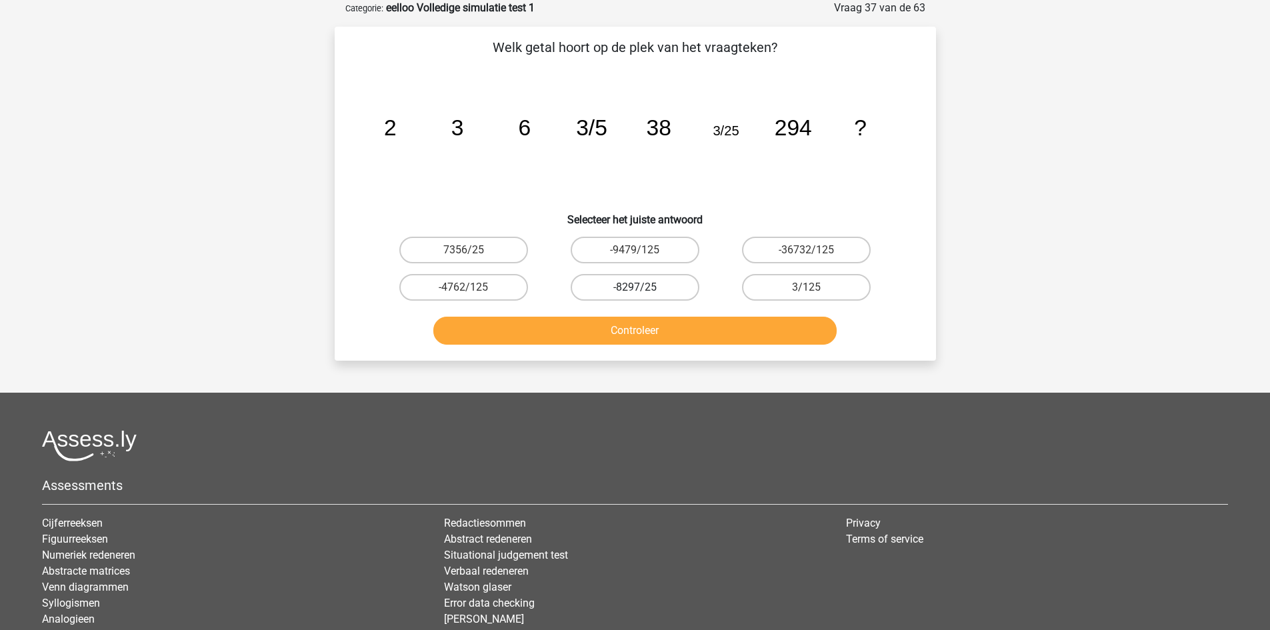
click at [675, 281] on label "-8297/25" at bounding box center [635, 287] width 129 height 27
click at [643, 287] on input "-8297/25" at bounding box center [638, 291] width 9 height 9
radio input "true"
click at [664, 326] on button "Controleer" at bounding box center [634, 331] width 403 height 28
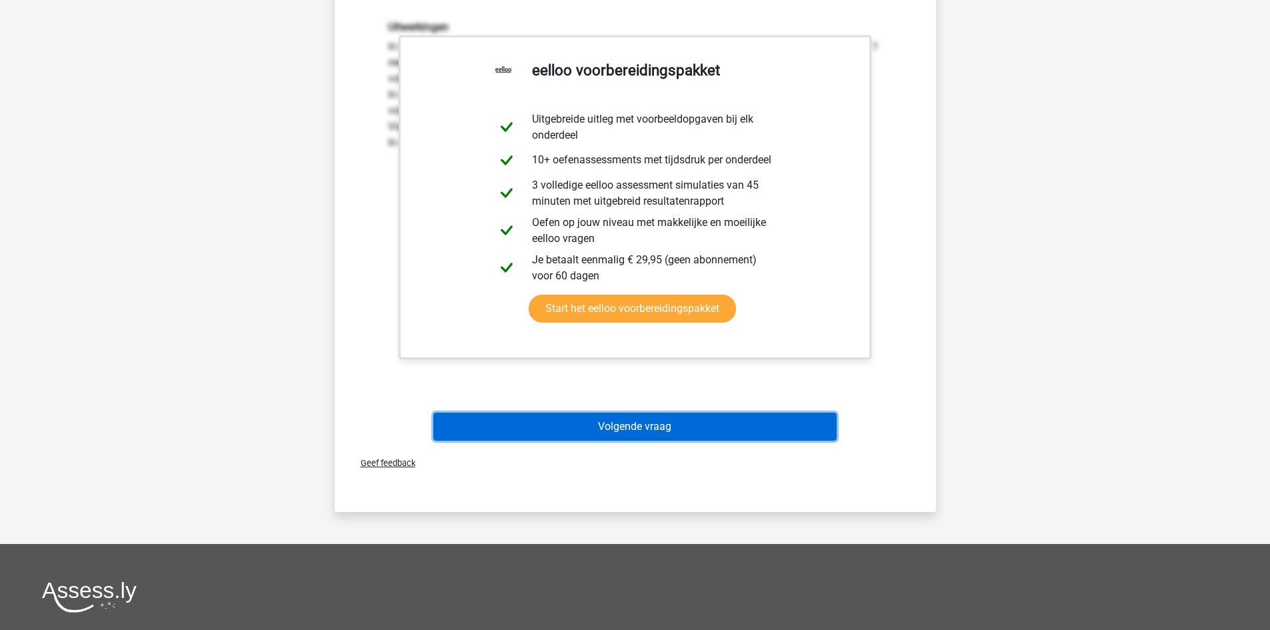
click at [678, 424] on button "Volgende vraag" at bounding box center [634, 427] width 403 height 28
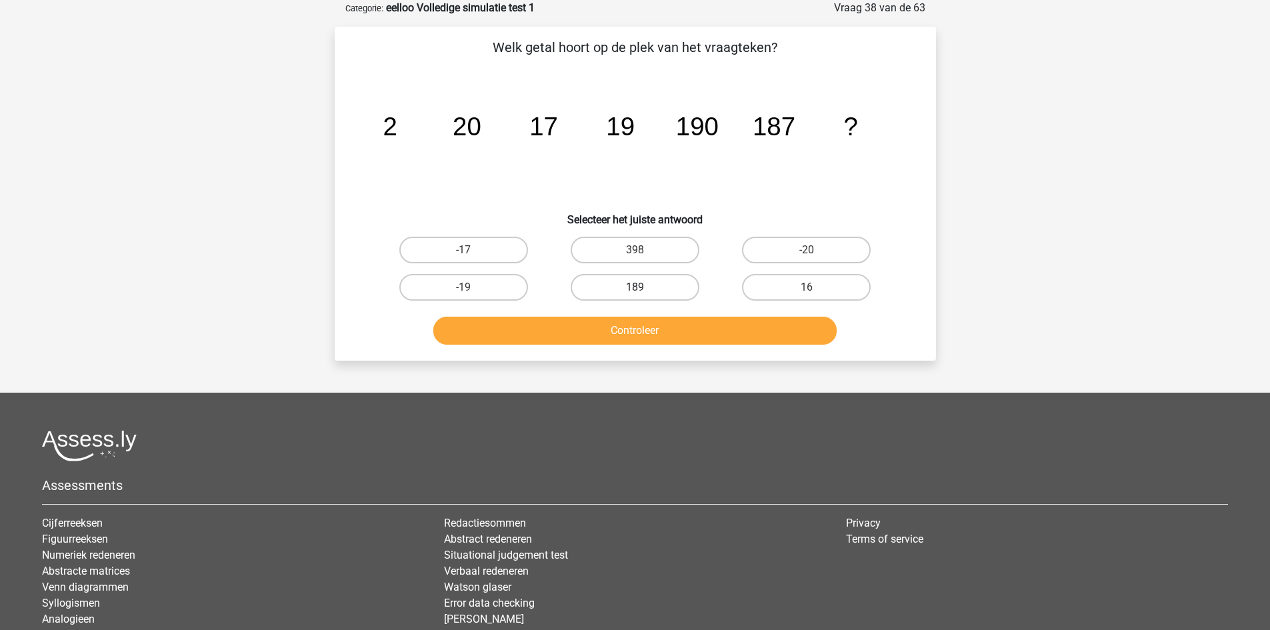
click at [650, 287] on label "189" at bounding box center [635, 287] width 129 height 27
click at [643, 287] on input "189" at bounding box center [638, 291] width 9 height 9
radio input "true"
click at [686, 321] on button "Controleer" at bounding box center [634, 331] width 403 height 28
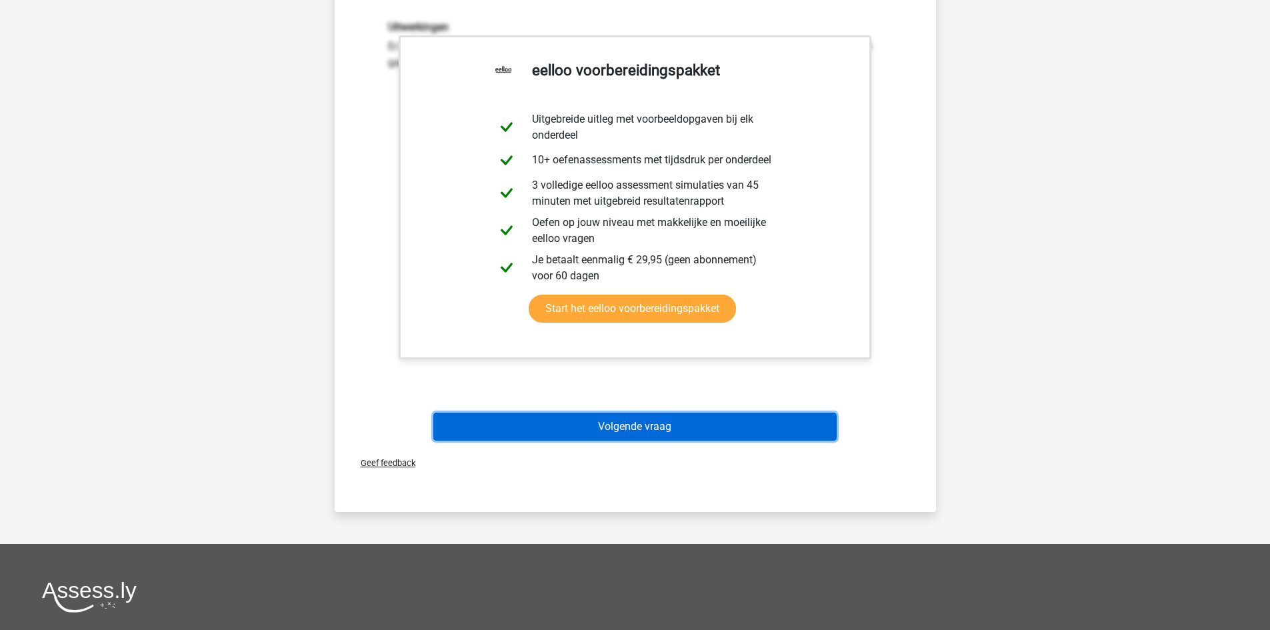
click at [666, 431] on button "Volgende vraag" at bounding box center [634, 427] width 403 height 28
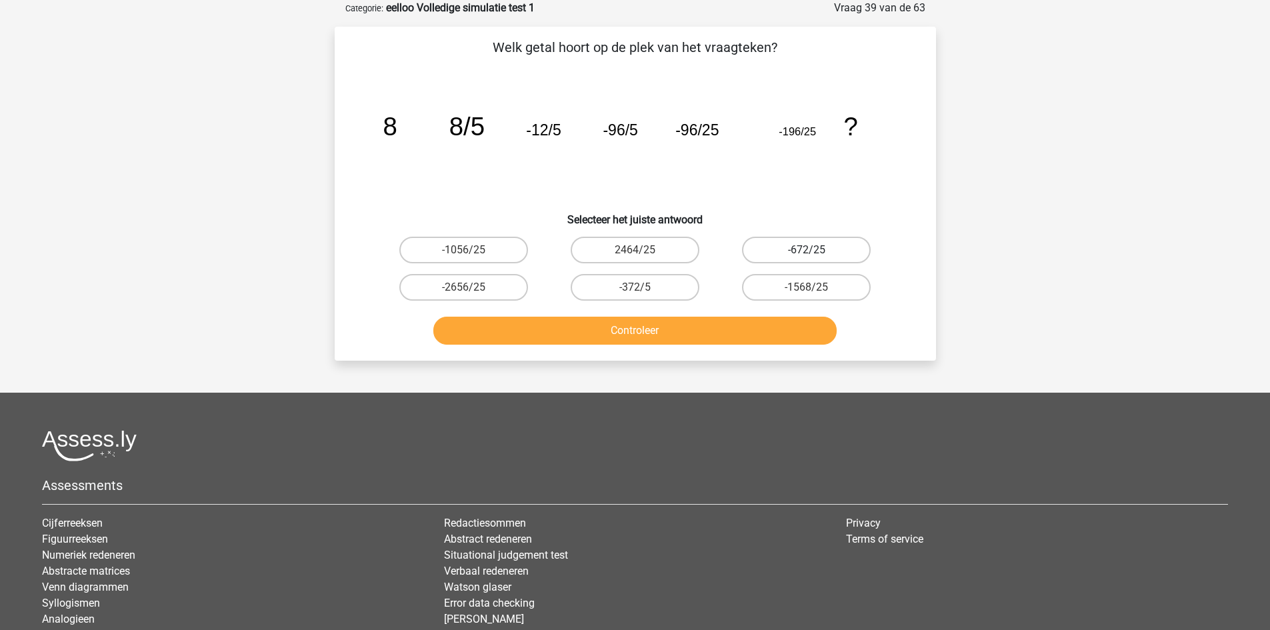
click at [794, 237] on label "-672/25" at bounding box center [806, 250] width 129 height 27
click at [806, 250] on input "-672/25" at bounding box center [810, 254] width 9 height 9
radio input "true"
click at [737, 330] on button "Controleer" at bounding box center [634, 331] width 403 height 28
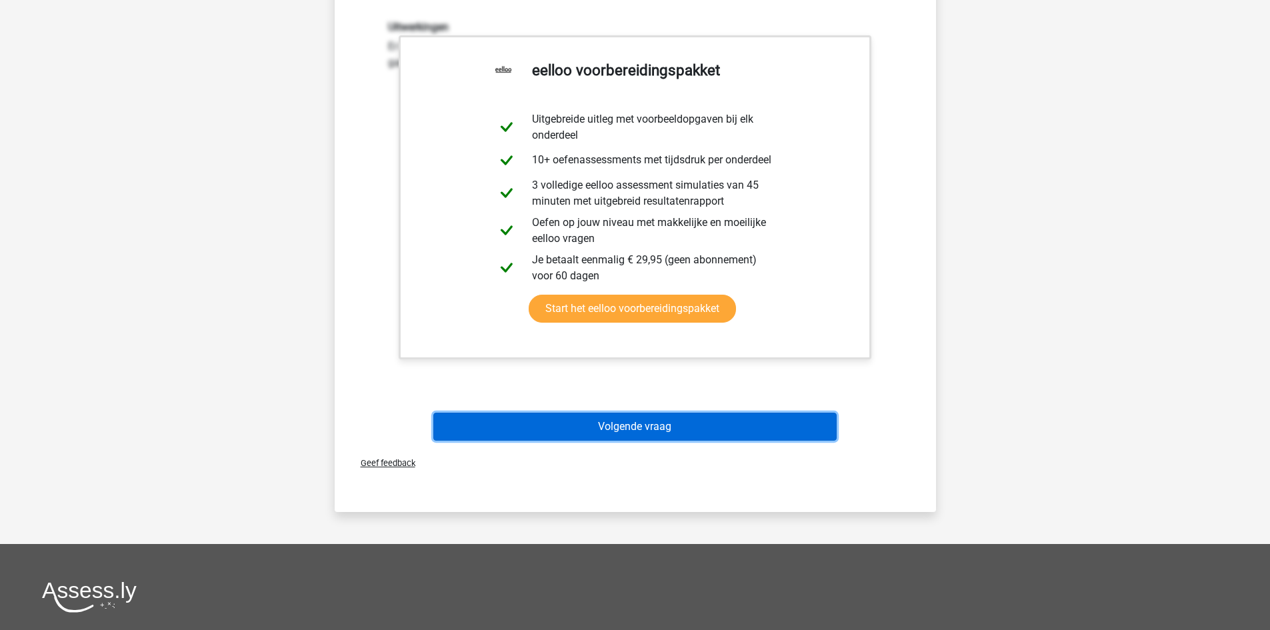
click at [666, 429] on button "Volgende vraag" at bounding box center [634, 427] width 403 height 28
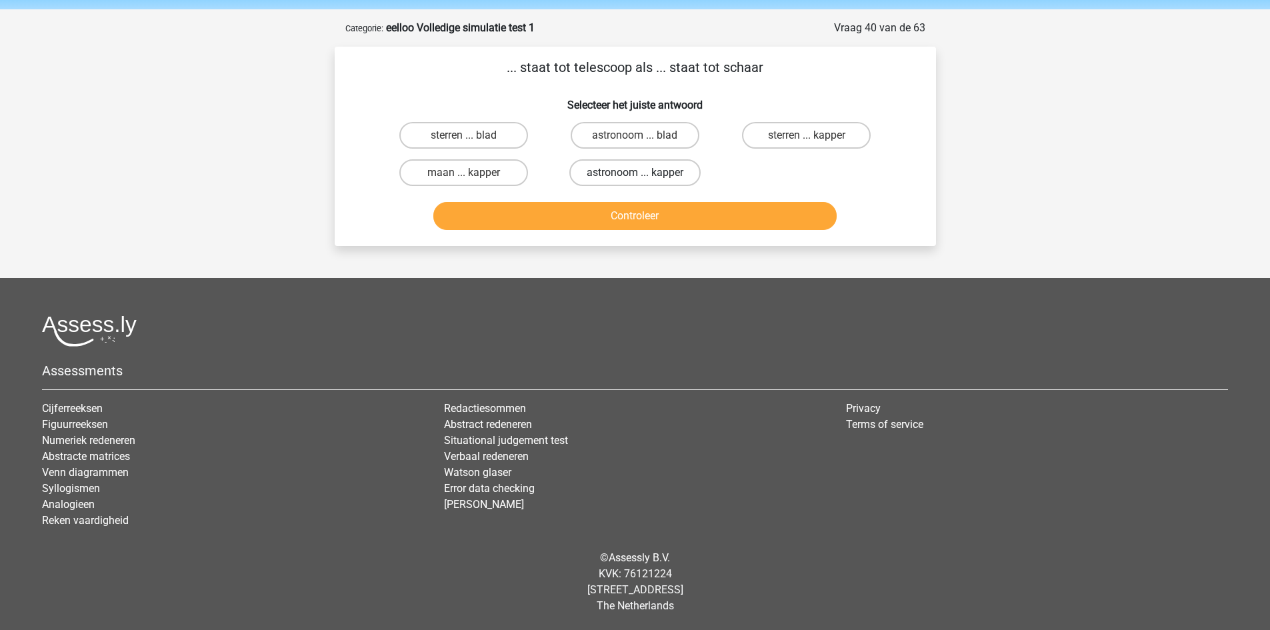
click at [615, 171] on label "astronoom ... kapper" at bounding box center [634, 172] width 131 height 27
click at [634, 173] on input "astronoom ... kapper" at bounding box center [638, 177] width 9 height 9
radio input "true"
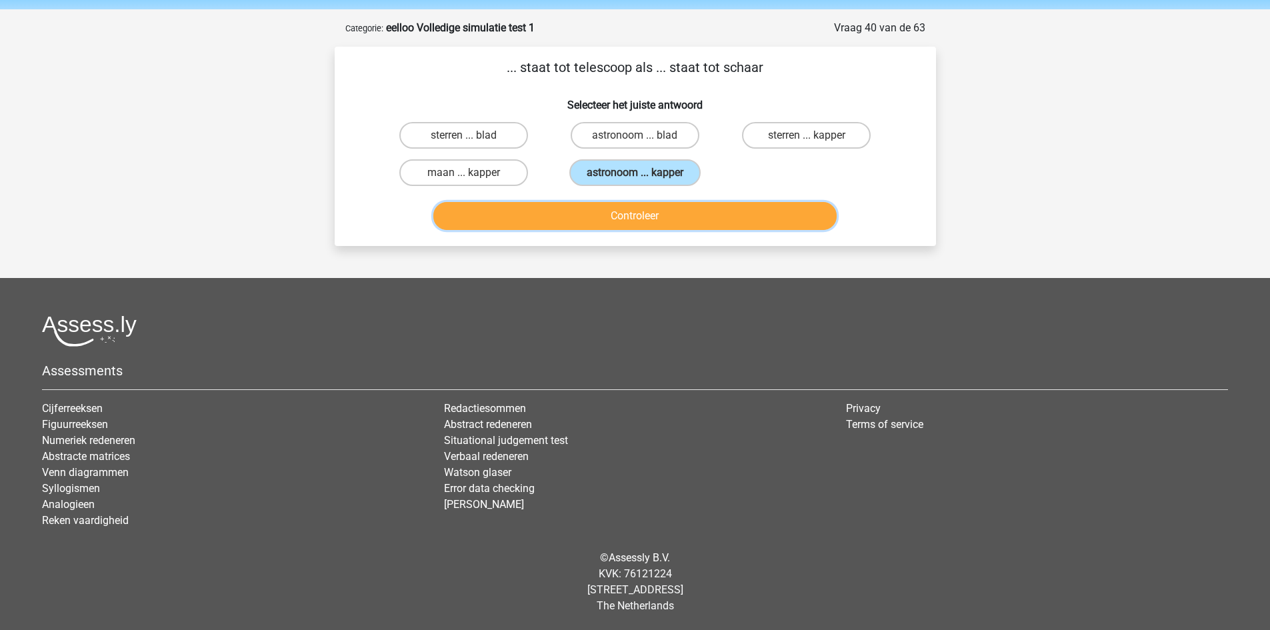
click at [632, 211] on button "Controleer" at bounding box center [634, 216] width 403 height 28
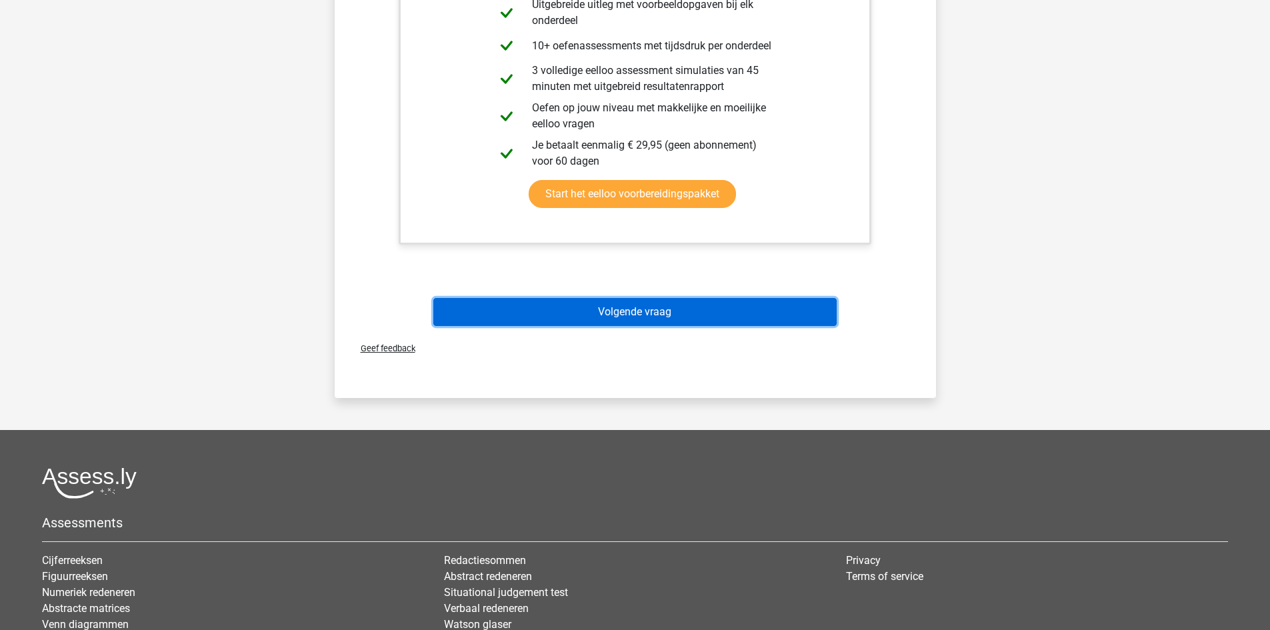
click at [653, 306] on button "Volgende vraag" at bounding box center [634, 312] width 403 height 28
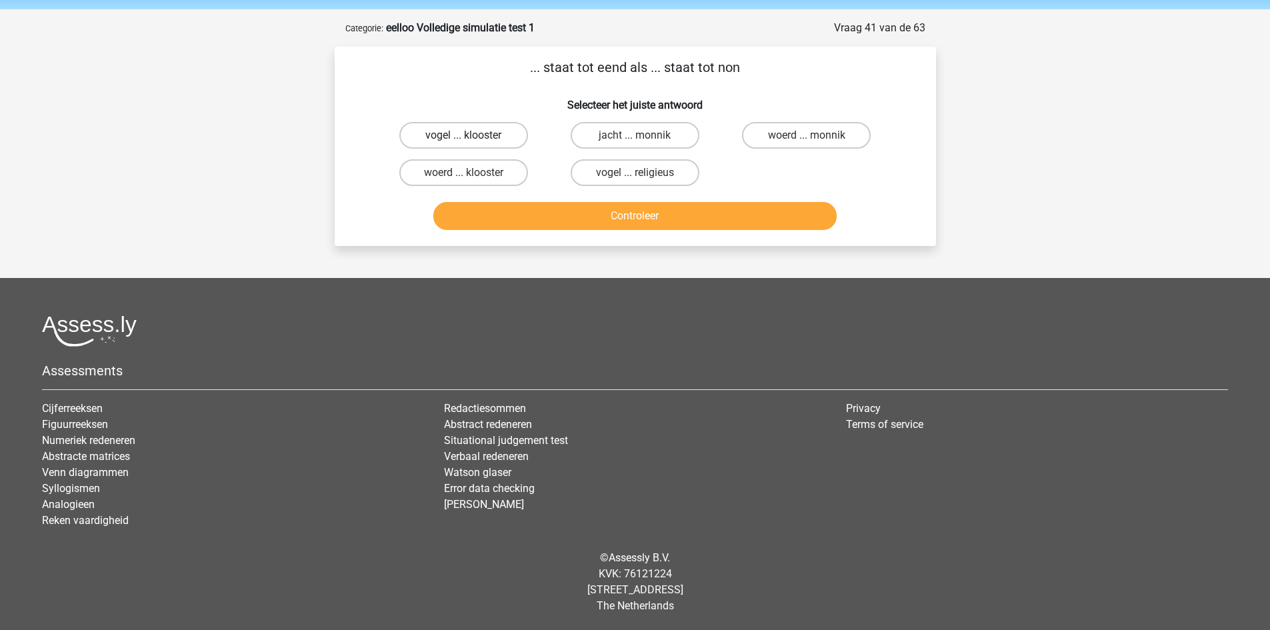
click at [481, 132] on label "vogel ... klooster" at bounding box center [463, 135] width 129 height 27
click at [472, 135] on input "vogel ... klooster" at bounding box center [467, 139] width 9 height 9
radio input "true"
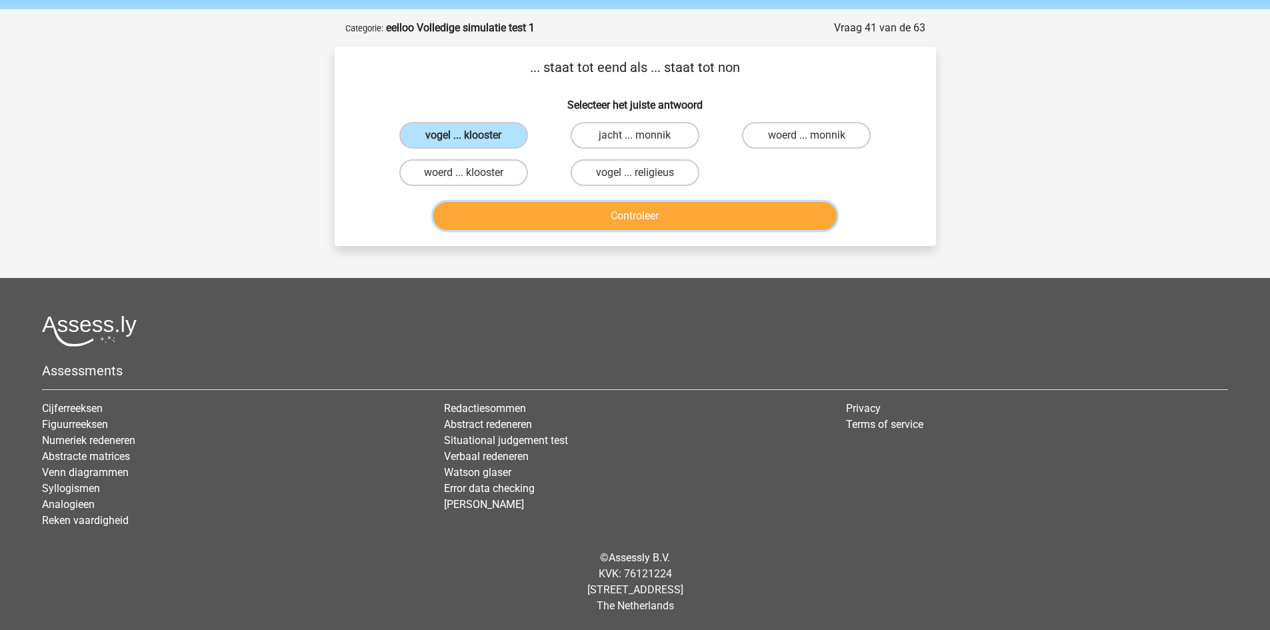
click at [593, 211] on button "Controleer" at bounding box center [634, 216] width 403 height 28
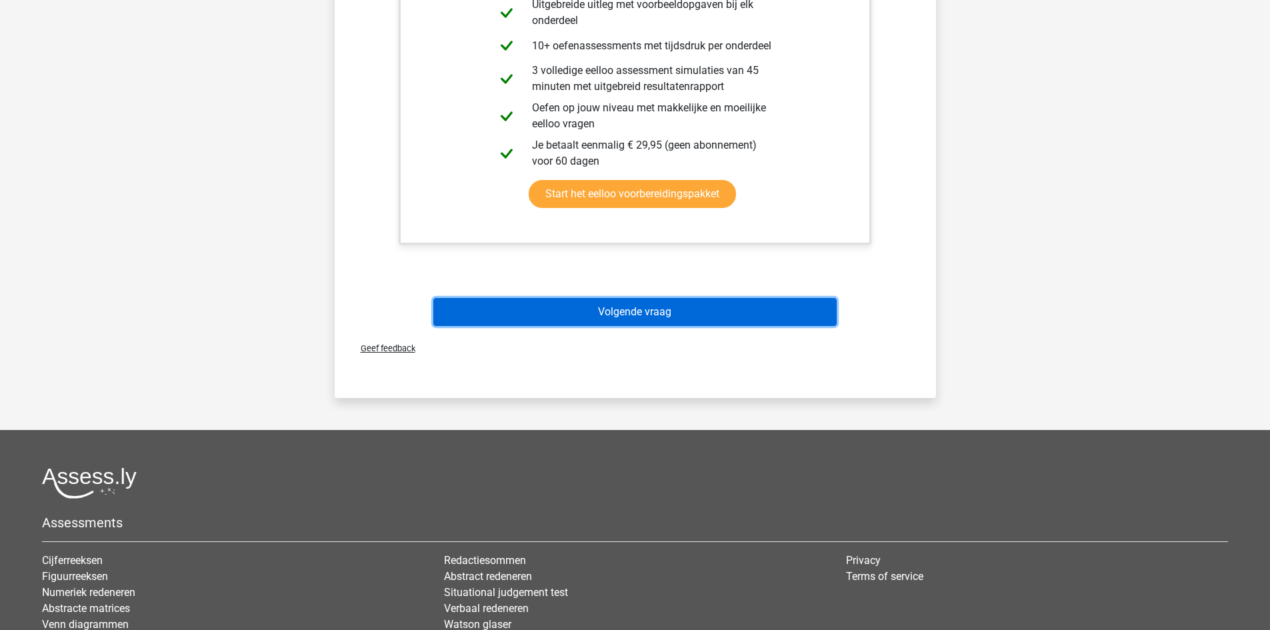
click at [654, 317] on button "Volgende vraag" at bounding box center [634, 312] width 403 height 28
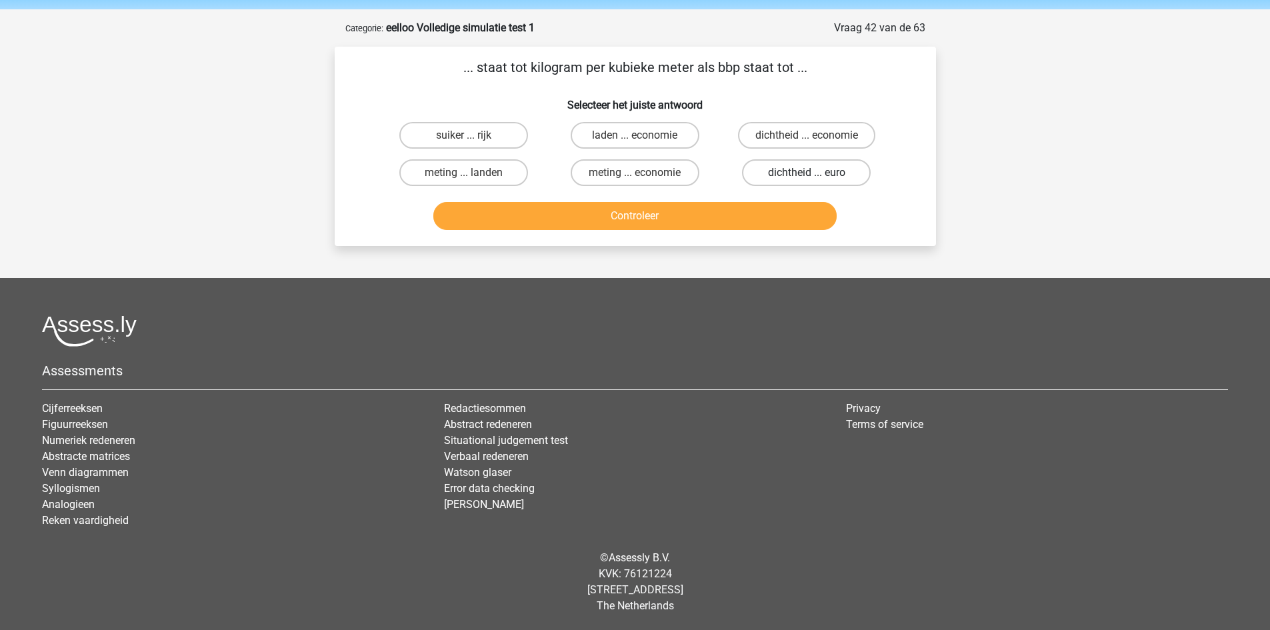
click at [822, 163] on label "dichtheid ... euro" at bounding box center [806, 172] width 129 height 27
click at [815, 173] on input "dichtheid ... euro" at bounding box center [810, 177] width 9 height 9
radio input "true"
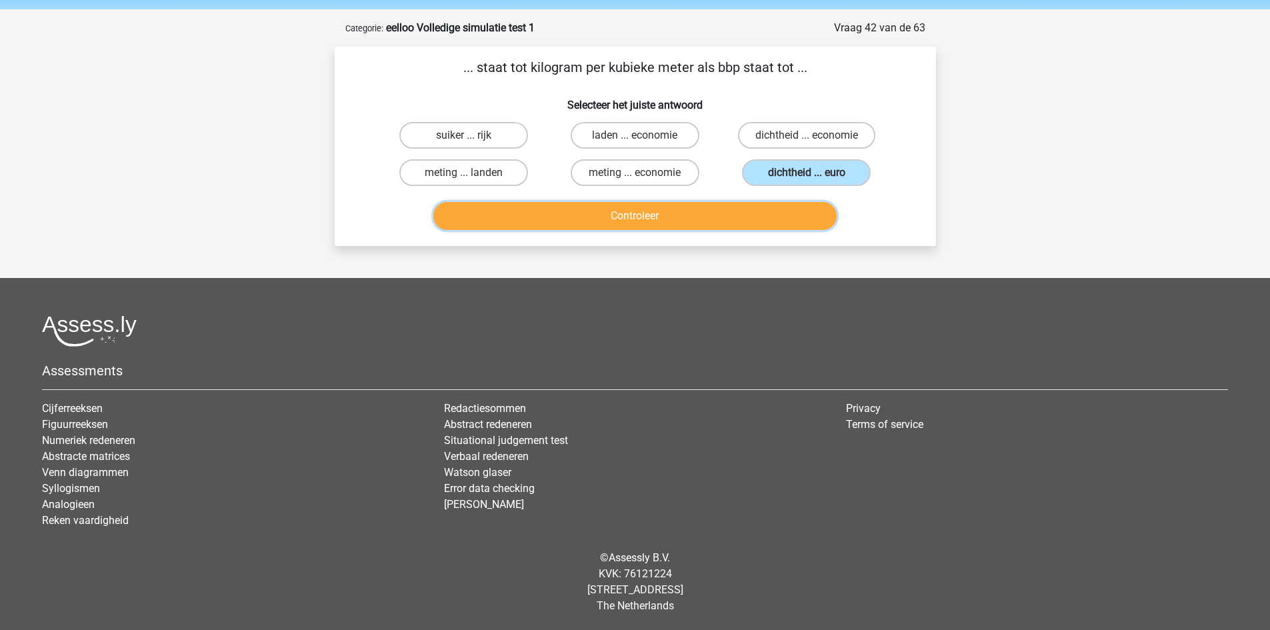
click at [768, 221] on button "Controleer" at bounding box center [634, 216] width 403 height 28
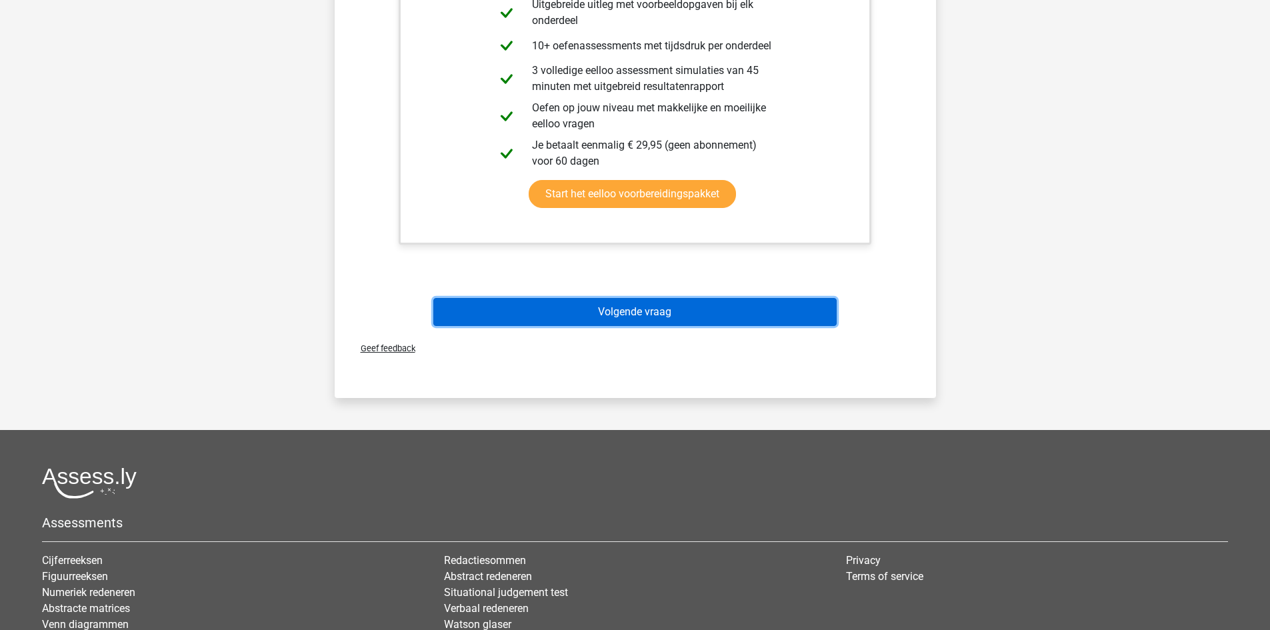
click at [690, 311] on button "Volgende vraag" at bounding box center [634, 312] width 403 height 28
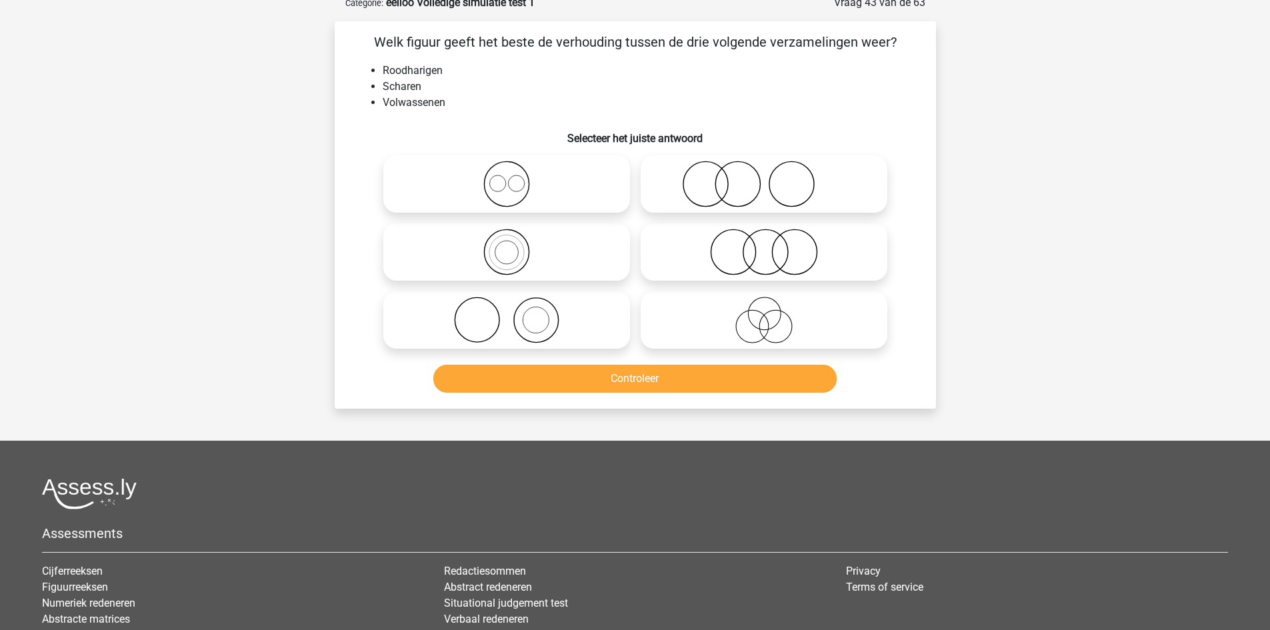
scroll to position [67, 0]
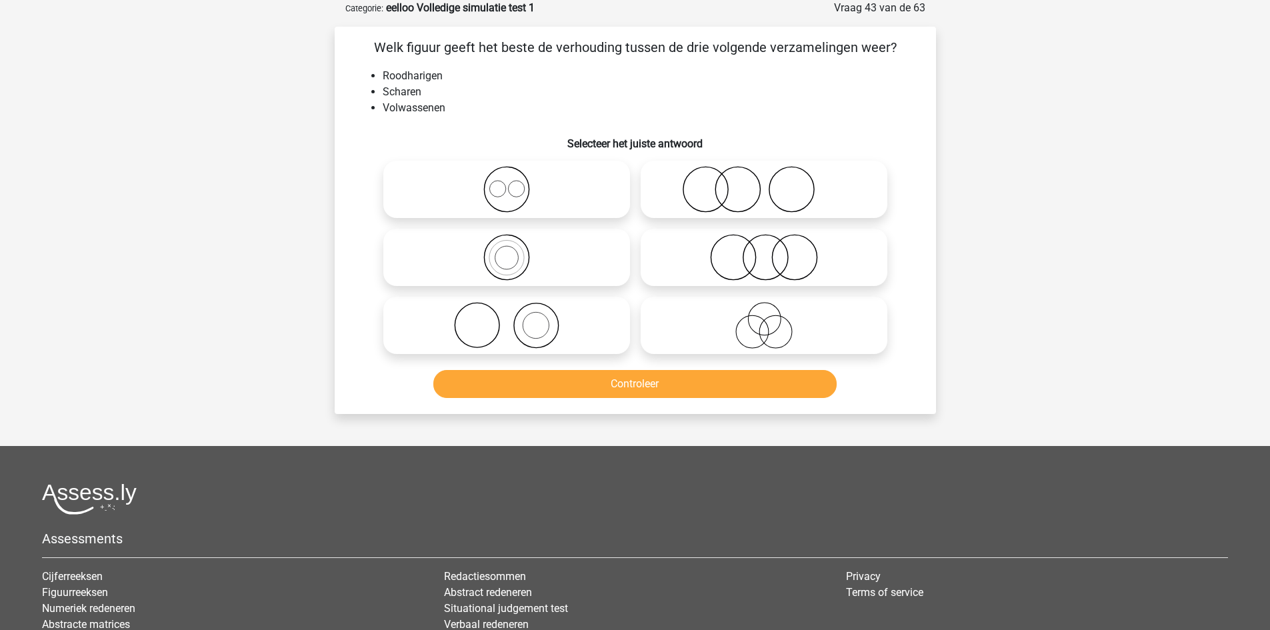
click at [788, 167] on icon at bounding box center [764, 189] width 236 height 47
click at [772, 174] on input "radio" at bounding box center [768, 178] width 9 height 9
radio input "true"
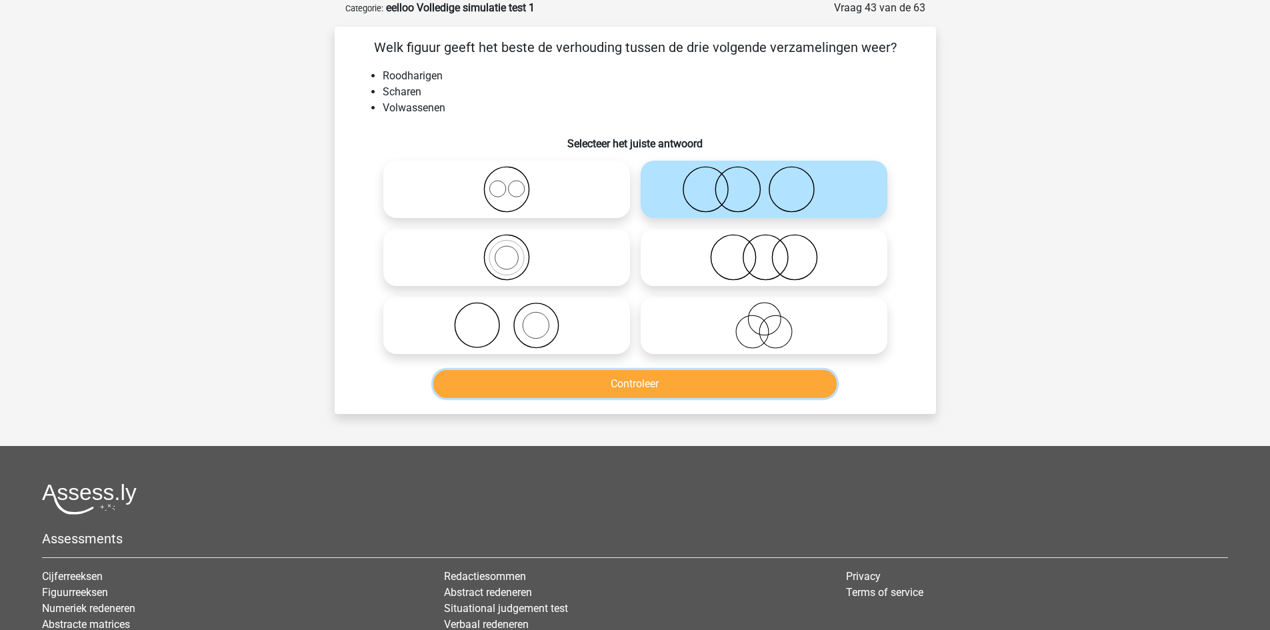
click at [668, 387] on button "Controleer" at bounding box center [634, 384] width 403 height 28
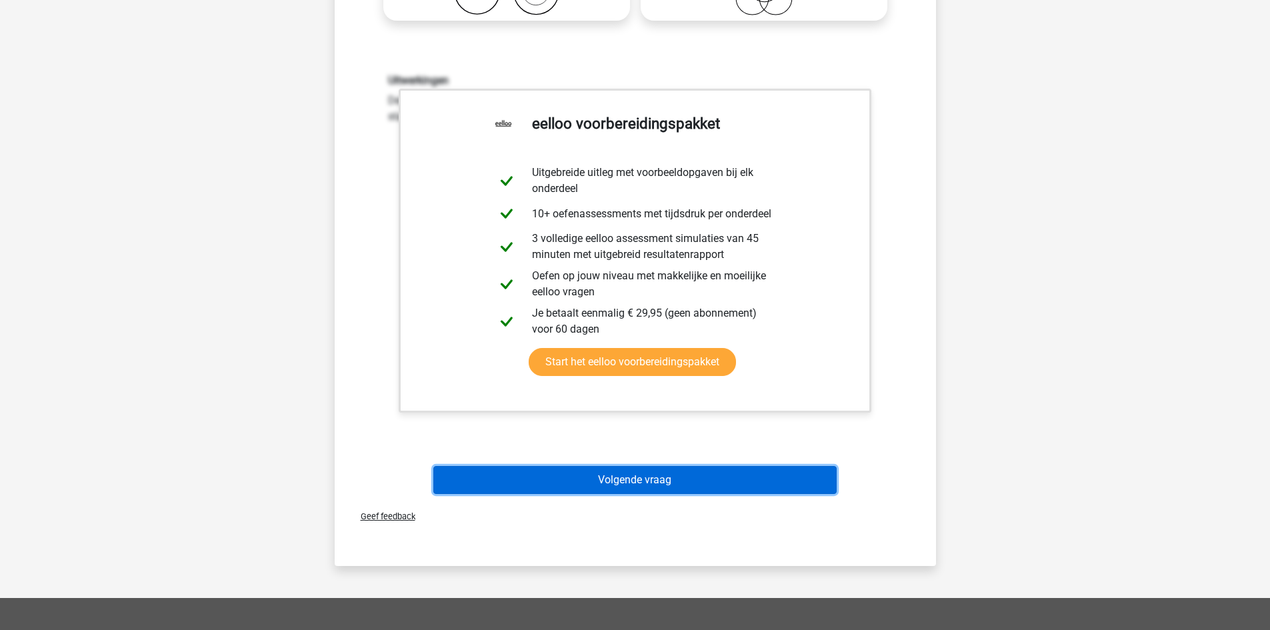
click at [620, 477] on button "Volgende vraag" at bounding box center [634, 480] width 403 height 28
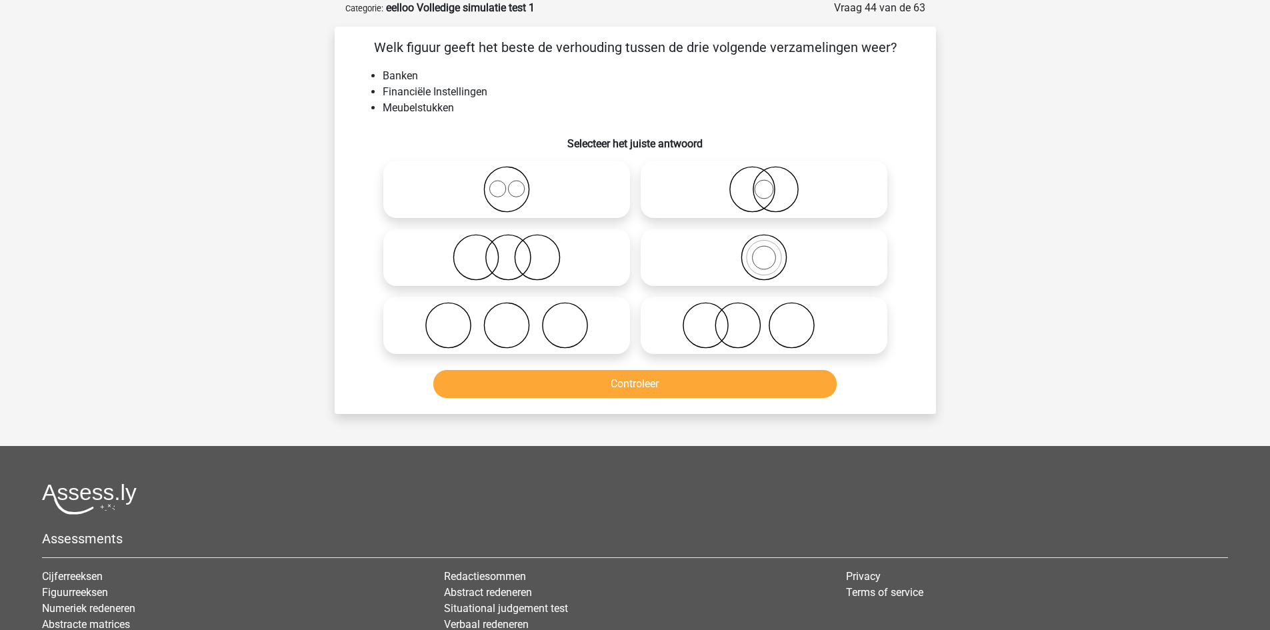
click at [571, 323] on icon at bounding box center [507, 325] width 236 height 47
click at [515, 319] on input "radio" at bounding box center [511, 314] width 9 height 9
radio input "true"
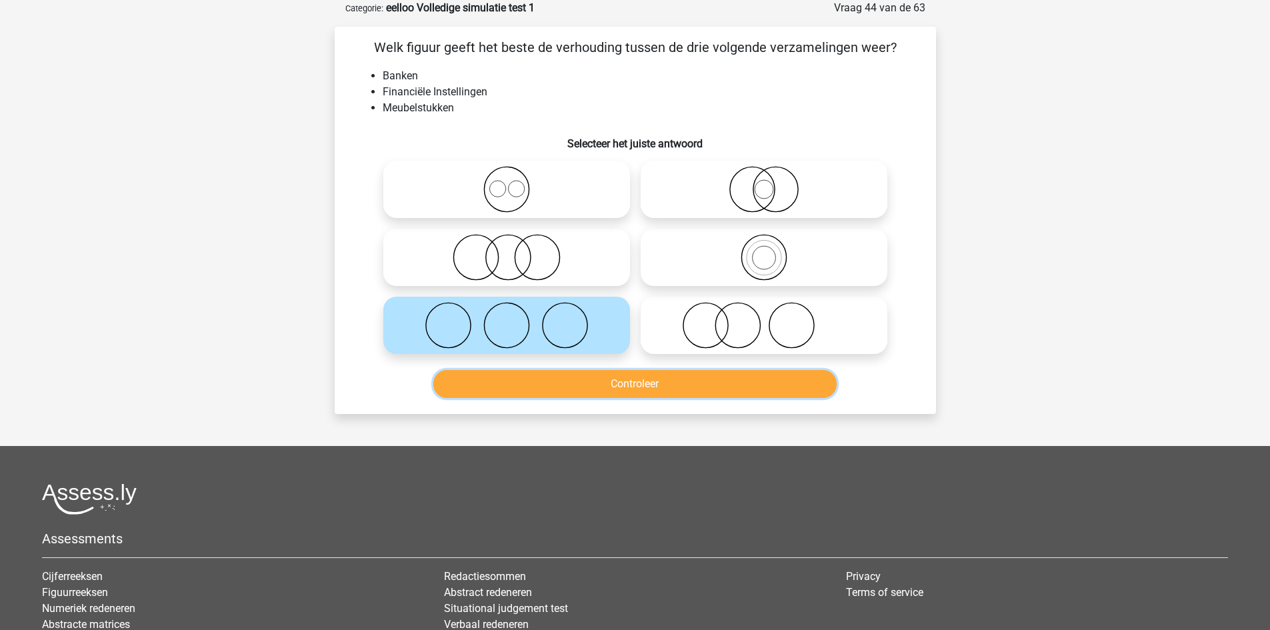
click at [592, 389] on button "Controleer" at bounding box center [634, 384] width 403 height 28
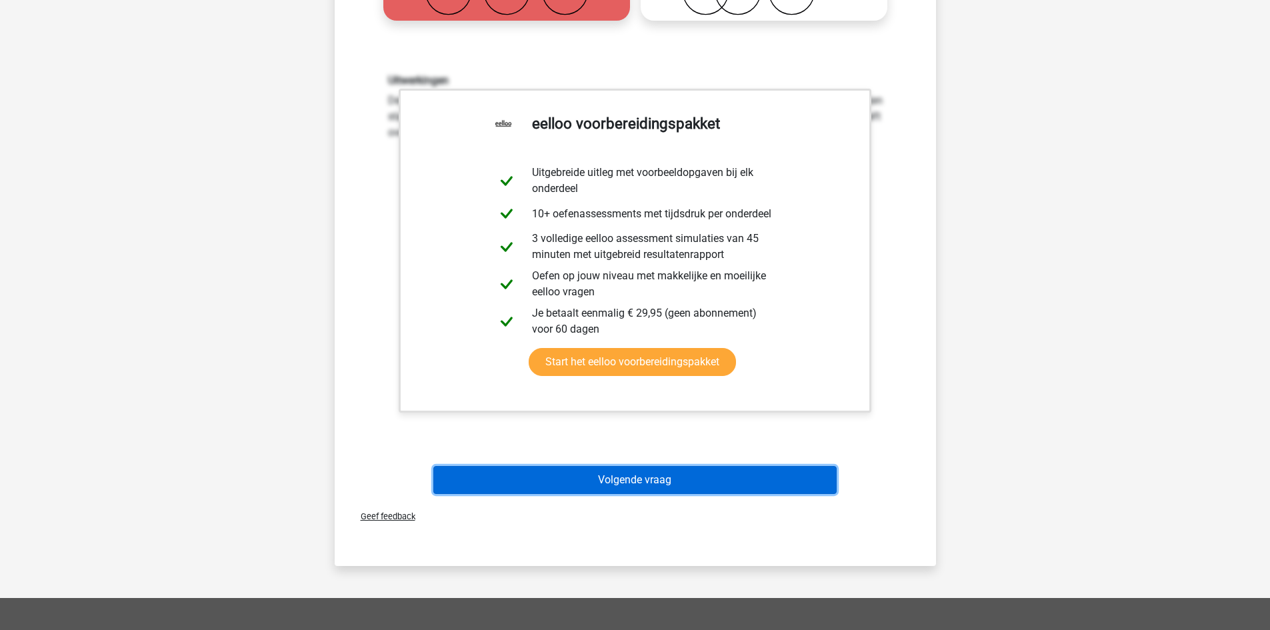
click at [618, 477] on button "Volgende vraag" at bounding box center [634, 480] width 403 height 28
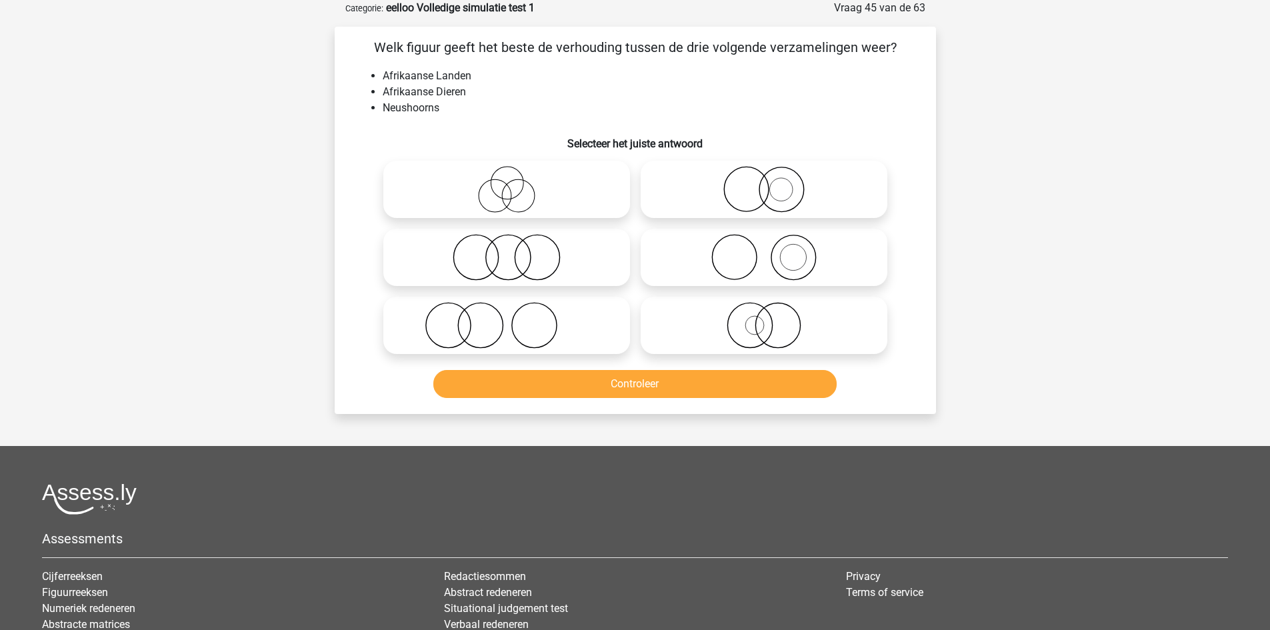
click at [578, 175] on icon at bounding box center [507, 189] width 236 height 47
click at [515, 175] on input "radio" at bounding box center [511, 178] width 9 height 9
radio input "true"
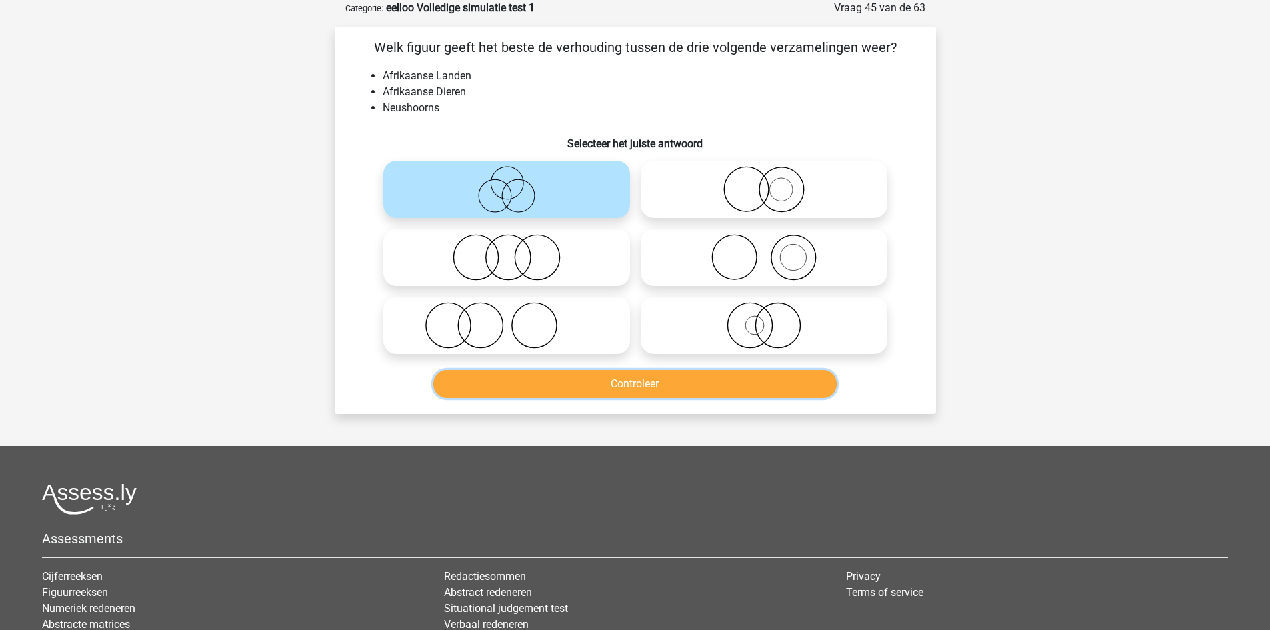
click at [640, 382] on button "Controleer" at bounding box center [634, 384] width 403 height 28
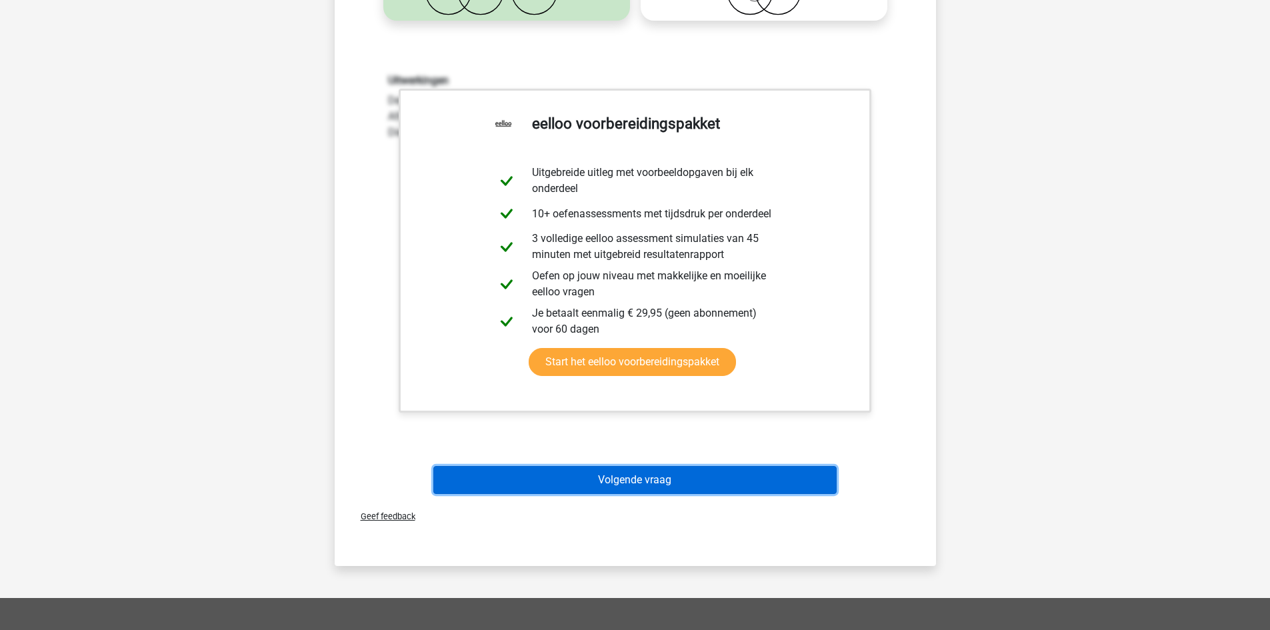
click at [625, 480] on button "Volgende vraag" at bounding box center [634, 480] width 403 height 28
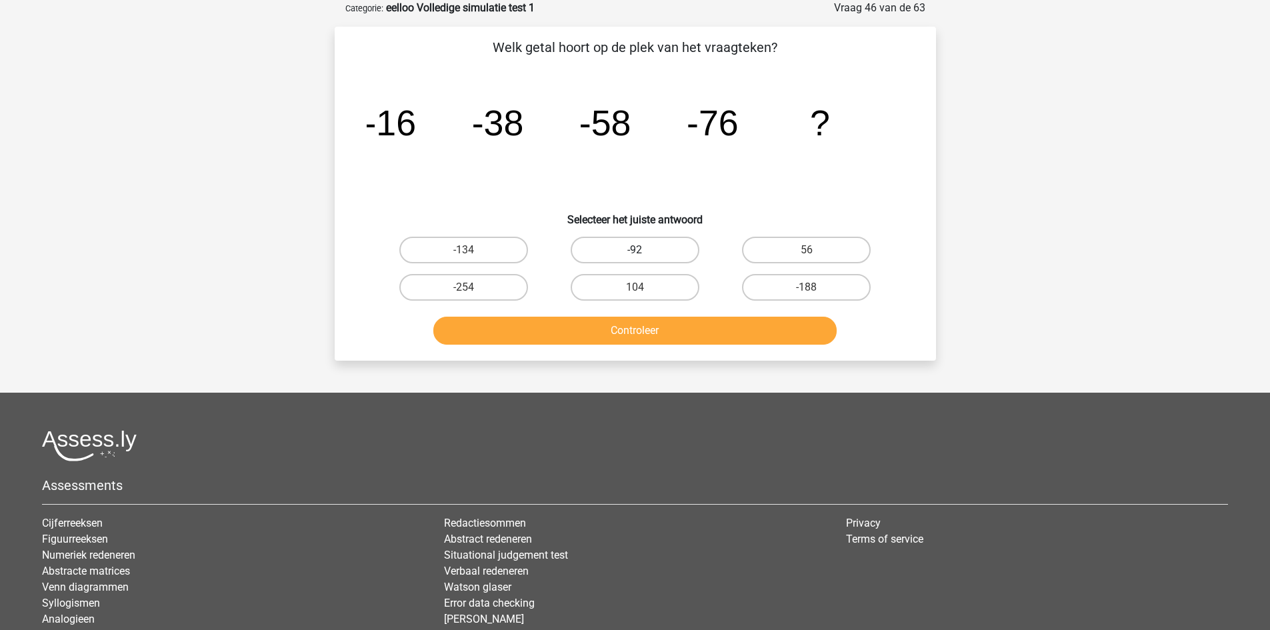
click at [635, 249] on label "-92" at bounding box center [635, 250] width 129 height 27
click at [635, 250] on input "-92" at bounding box center [638, 254] width 9 height 9
radio input "true"
click at [642, 331] on button "Controleer" at bounding box center [634, 331] width 403 height 28
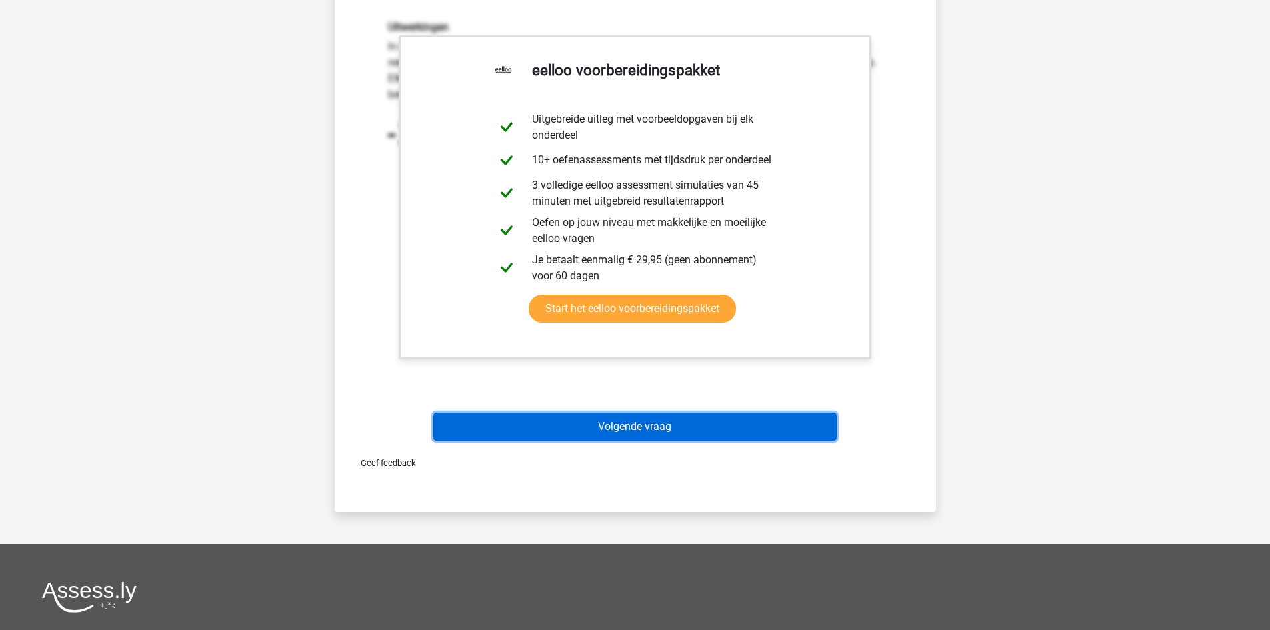
click at [653, 430] on button "Volgende vraag" at bounding box center [634, 427] width 403 height 28
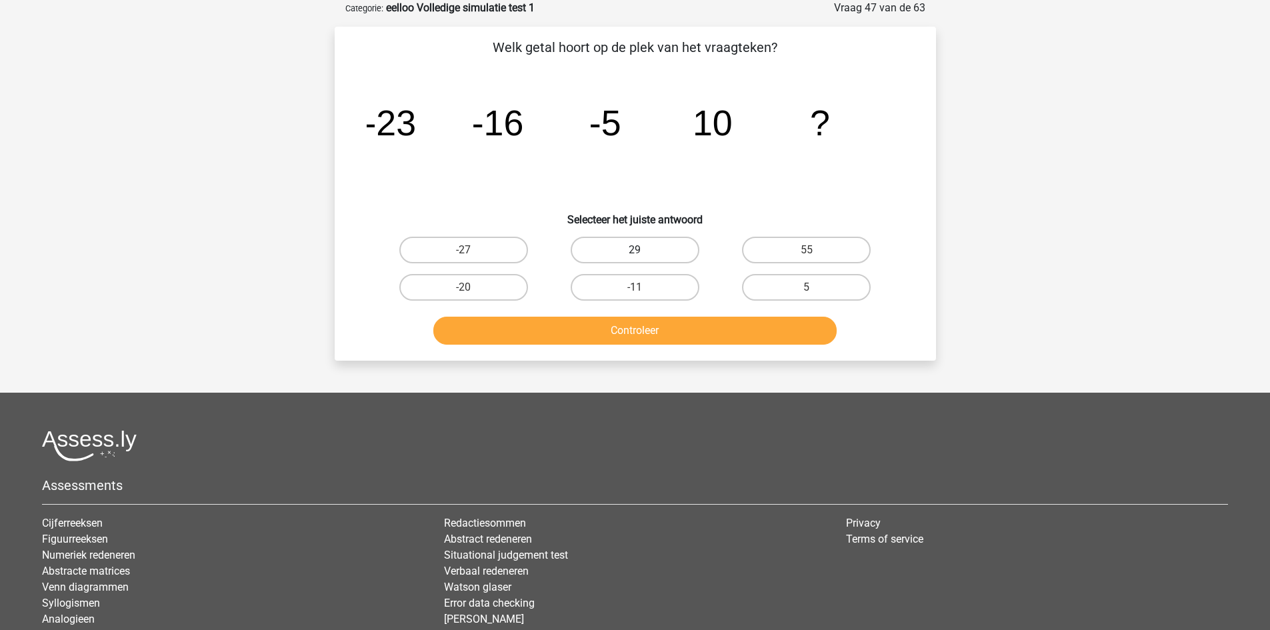
click at [668, 239] on label "29" at bounding box center [635, 250] width 129 height 27
click at [643, 250] on input "29" at bounding box center [638, 254] width 9 height 9
radio input "true"
click at [666, 329] on button "Controleer" at bounding box center [634, 331] width 403 height 28
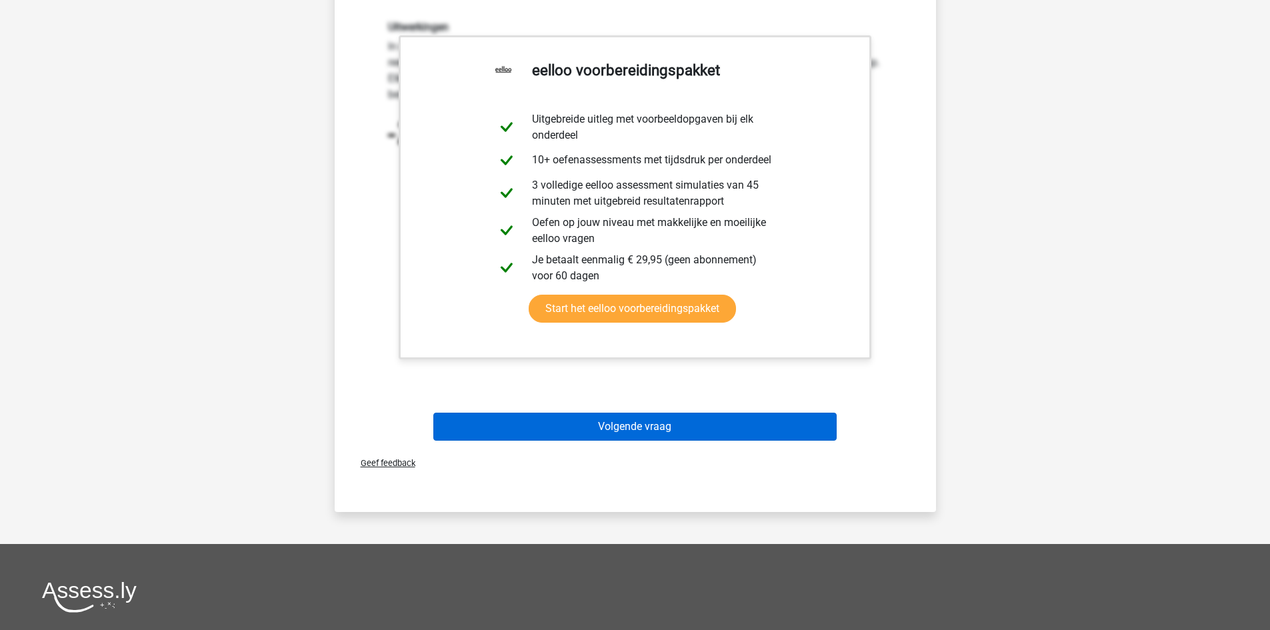
click at [638, 443] on div "Volgende vraag" at bounding box center [635, 429] width 515 height 33
click at [642, 428] on button "Volgende vraag" at bounding box center [634, 427] width 403 height 28
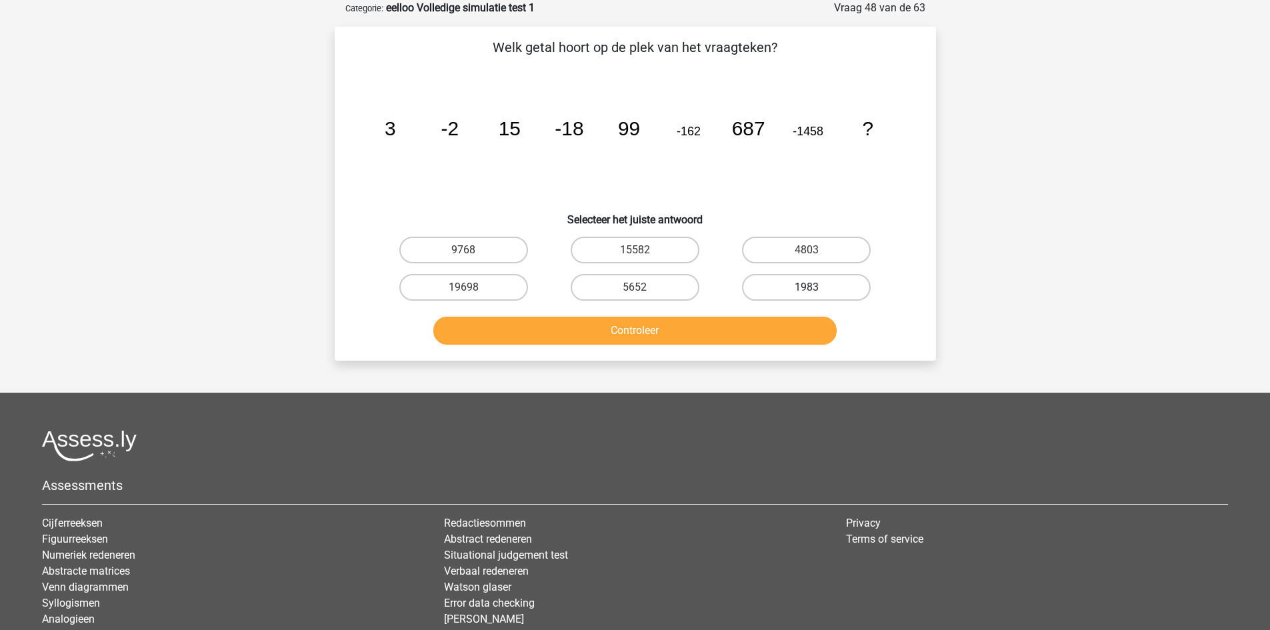
click at [805, 291] on label "1983" at bounding box center [806, 287] width 129 height 27
click at [806, 291] on input "1983" at bounding box center [810, 291] width 9 height 9
radio input "true"
click at [770, 330] on button "Controleer" at bounding box center [634, 331] width 403 height 28
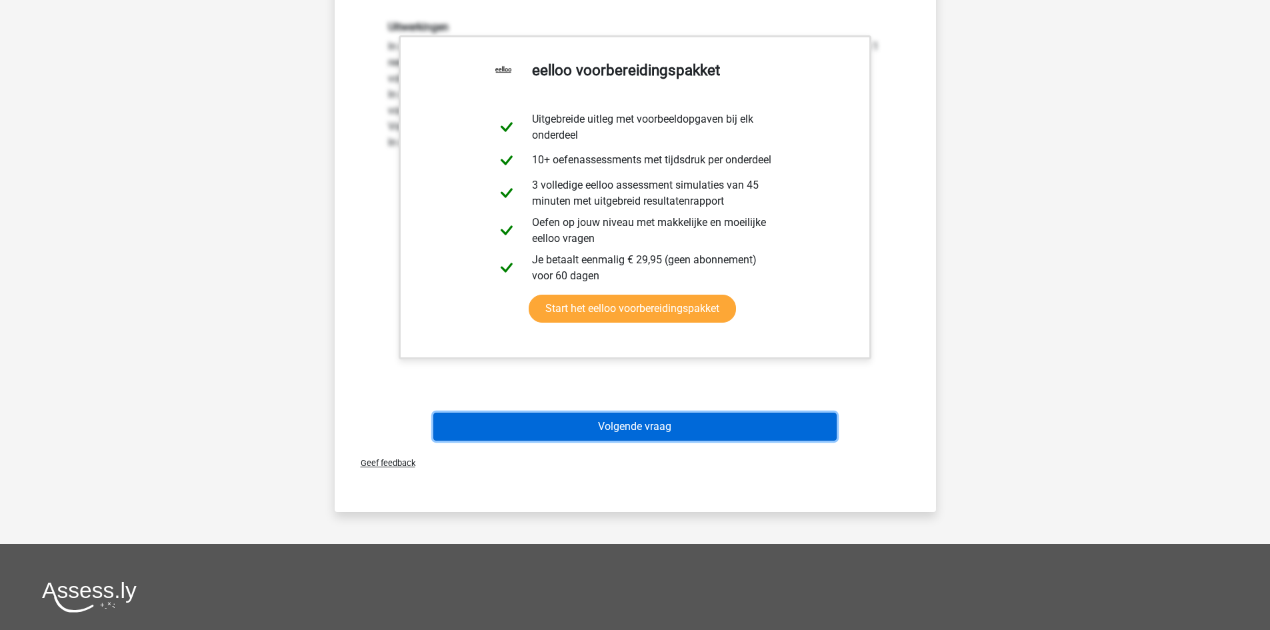
click at [704, 425] on button "Volgende vraag" at bounding box center [634, 427] width 403 height 28
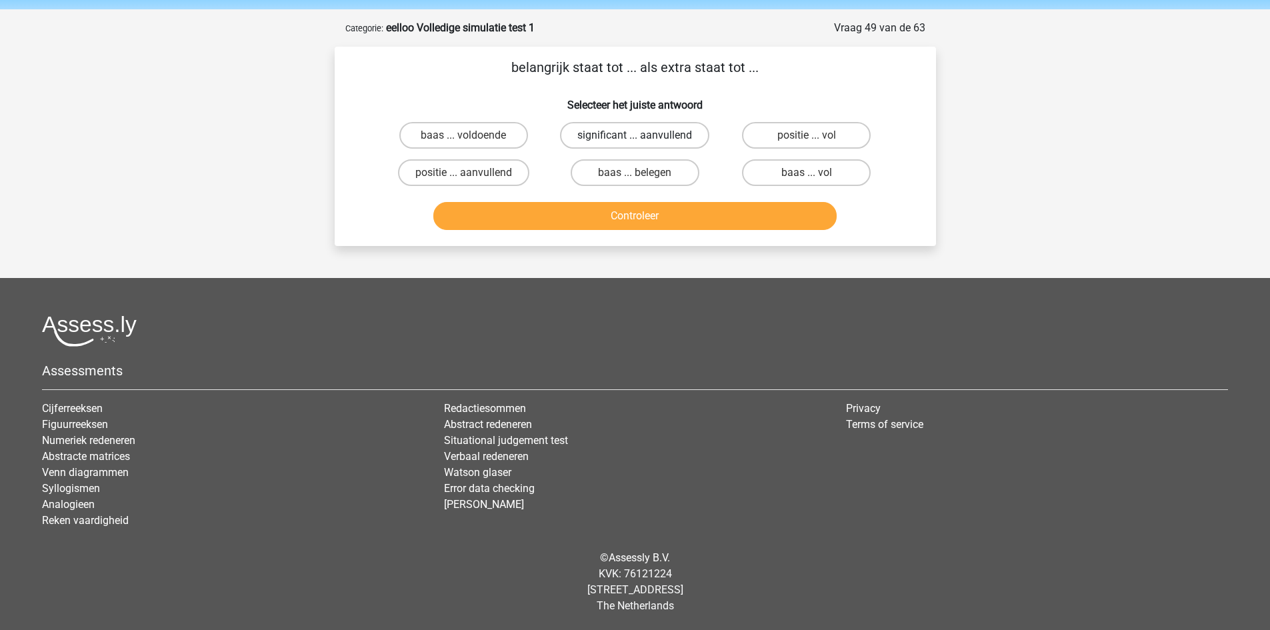
click at [676, 128] on label "significant ... aanvullend" at bounding box center [634, 135] width 149 height 27
click at [643, 135] on input "significant ... aanvullend" at bounding box center [638, 139] width 9 height 9
radio input "true"
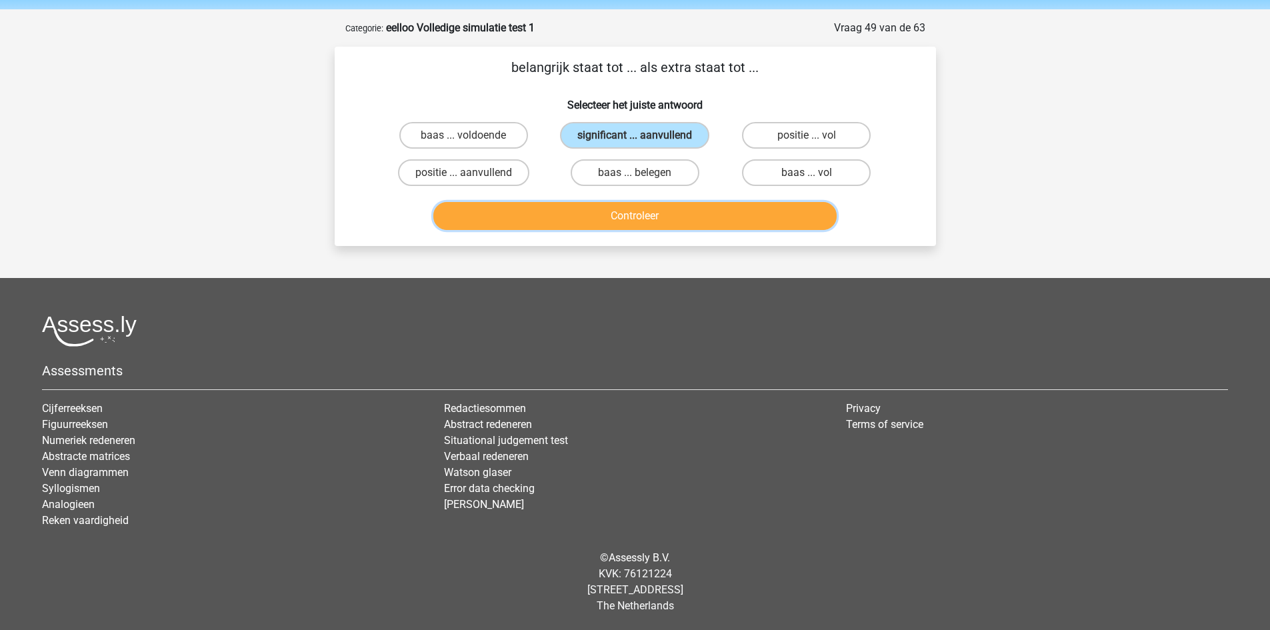
click at [671, 211] on button "Controleer" at bounding box center [634, 216] width 403 height 28
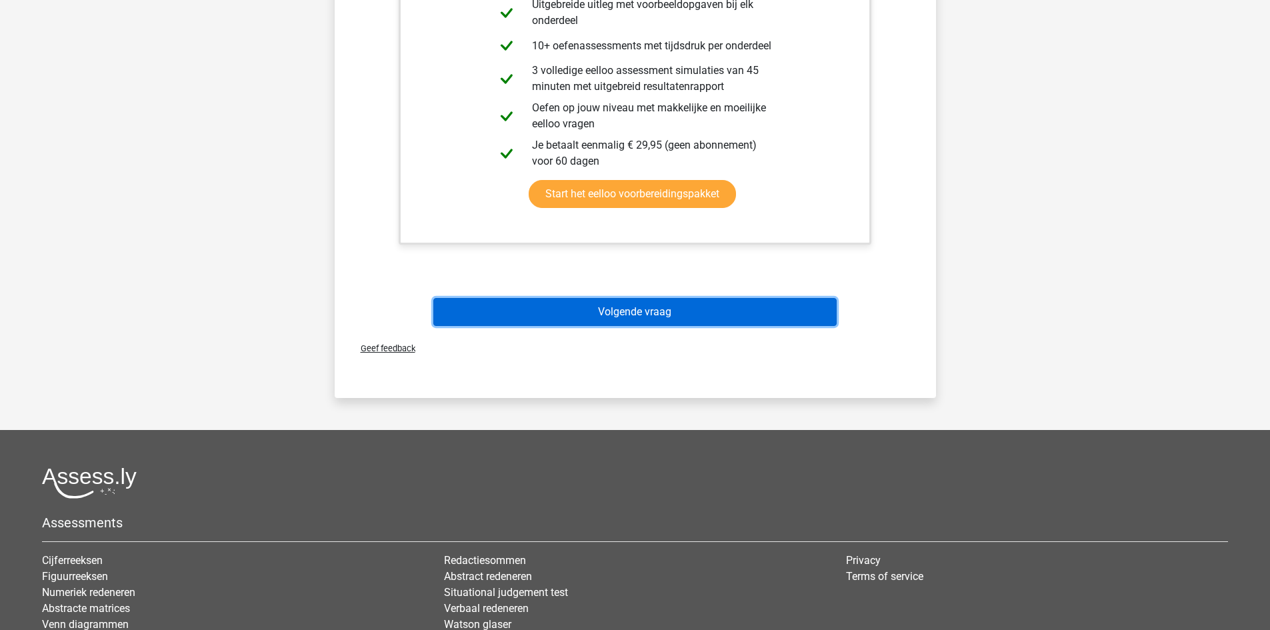
click at [659, 315] on button "Volgende vraag" at bounding box center [634, 312] width 403 height 28
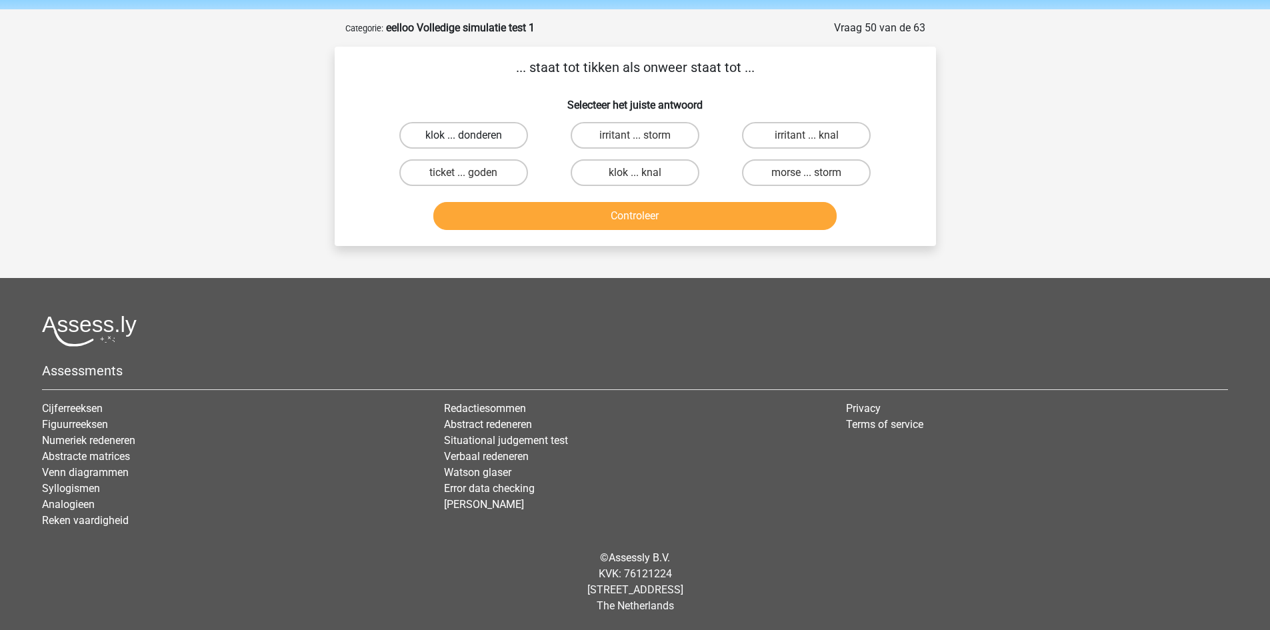
click at [498, 133] on label "klok ... donderen" at bounding box center [463, 135] width 129 height 27
click at [472, 135] on input "klok ... donderen" at bounding box center [467, 139] width 9 height 9
radio input "true"
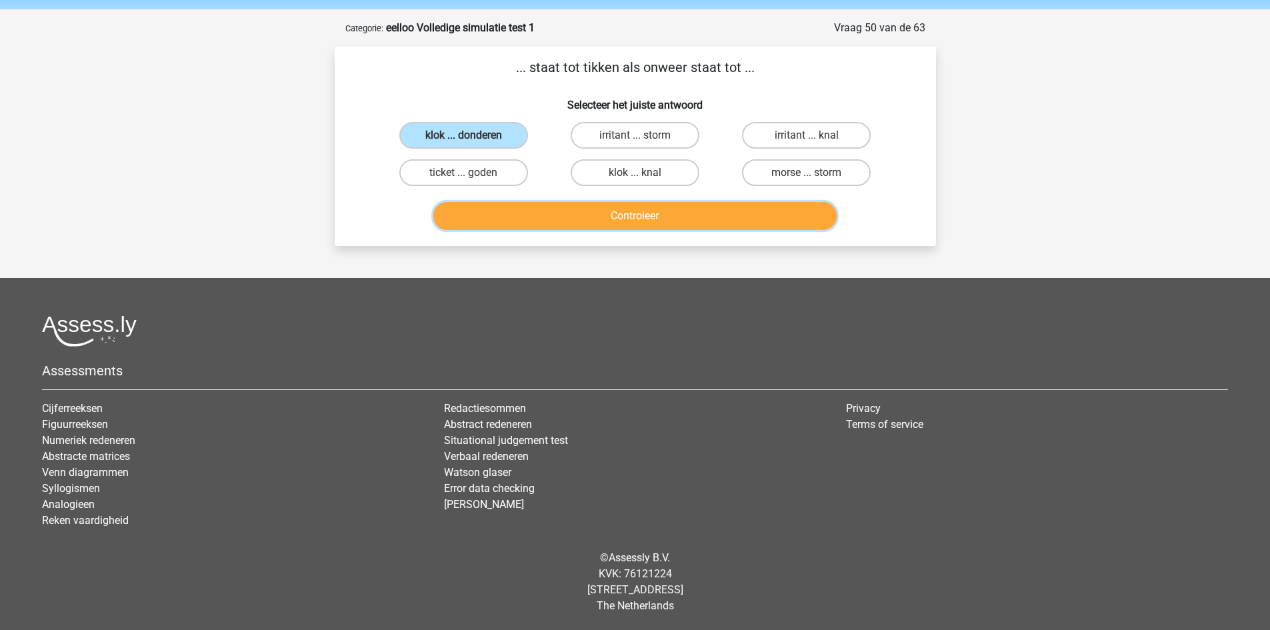
click at [536, 216] on button "Controleer" at bounding box center [634, 216] width 403 height 28
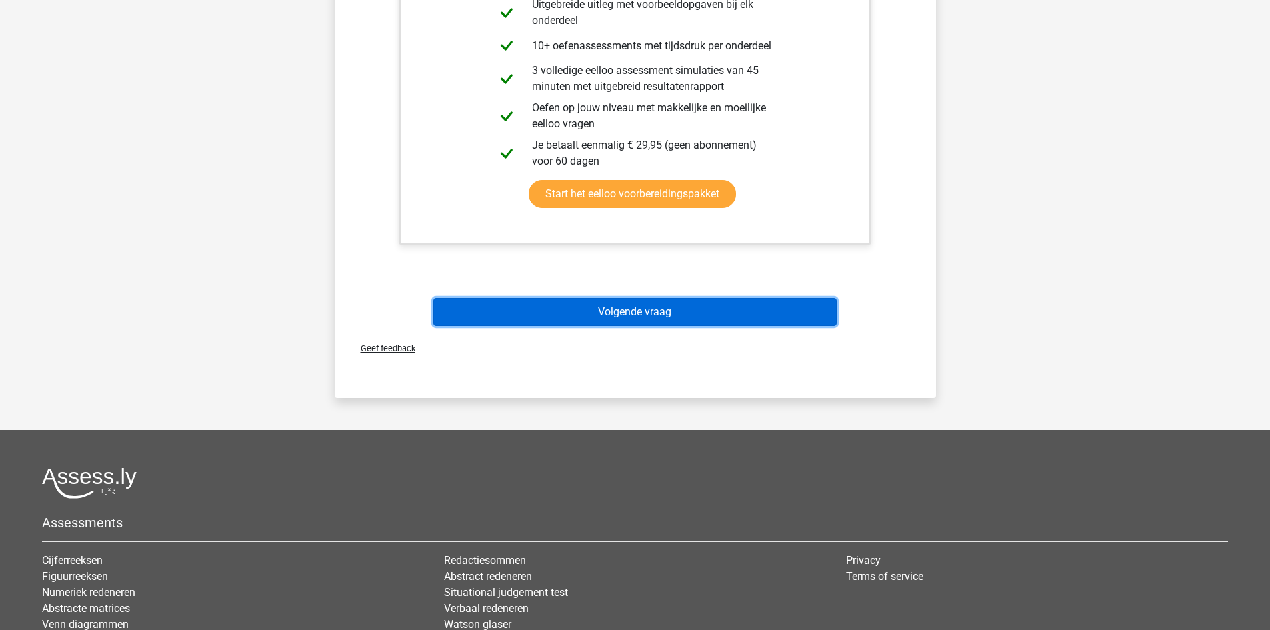
click at [642, 312] on button "Volgende vraag" at bounding box center [634, 312] width 403 height 28
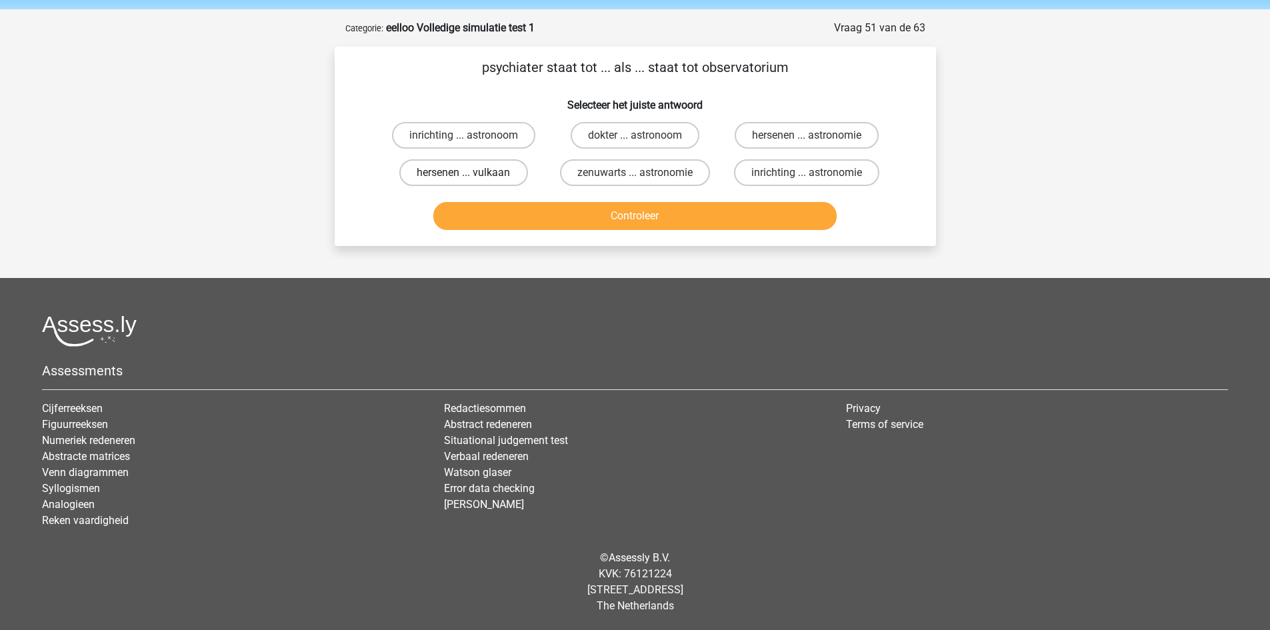
click at [491, 174] on label "hersenen ... vulkaan" at bounding box center [463, 172] width 129 height 27
click at [472, 174] on input "hersenen ... vulkaan" at bounding box center [467, 177] width 9 height 9
radio input "true"
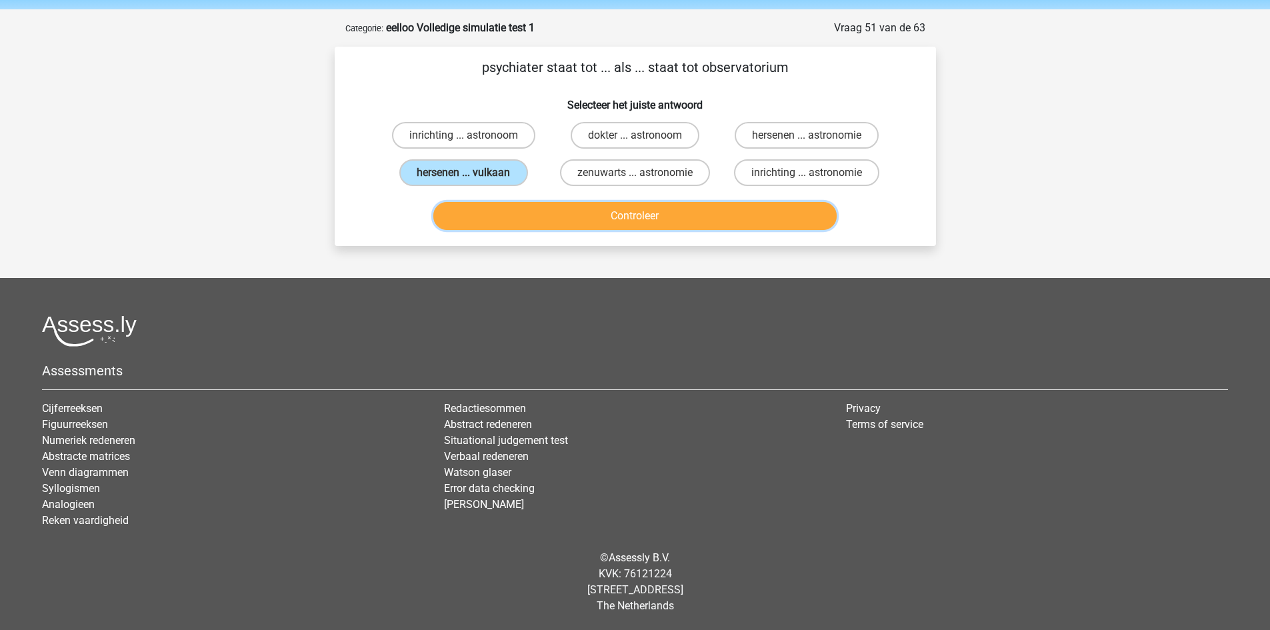
click at [508, 217] on button "Controleer" at bounding box center [634, 216] width 403 height 28
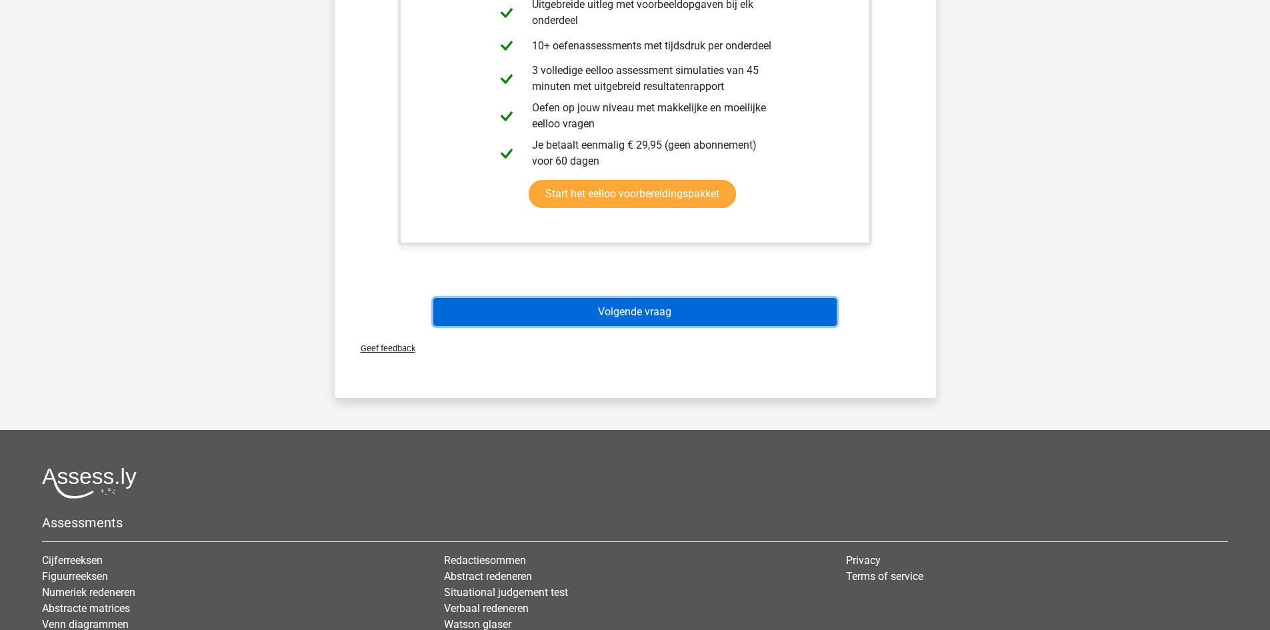
click at [585, 319] on button "Volgende vraag" at bounding box center [634, 312] width 403 height 28
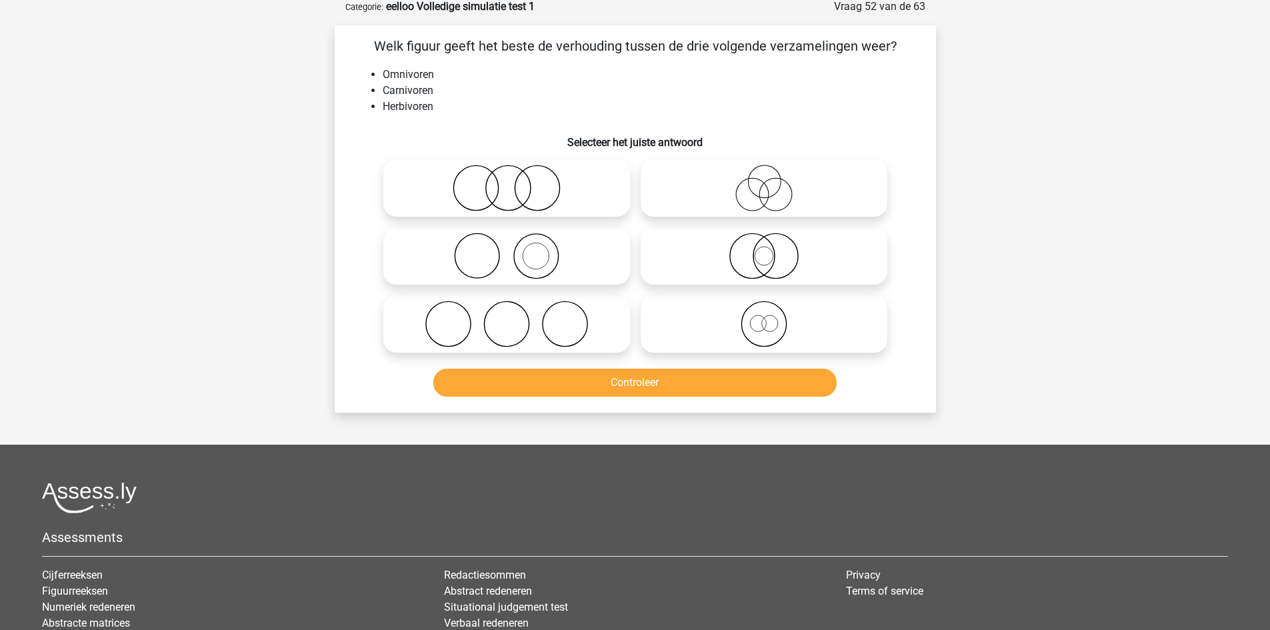
scroll to position [67, 0]
click at [527, 207] on icon at bounding box center [507, 189] width 236 height 47
click at [515, 183] on input "radio" at bounding box center [511, 178] width 9 height 9
radio input "true"
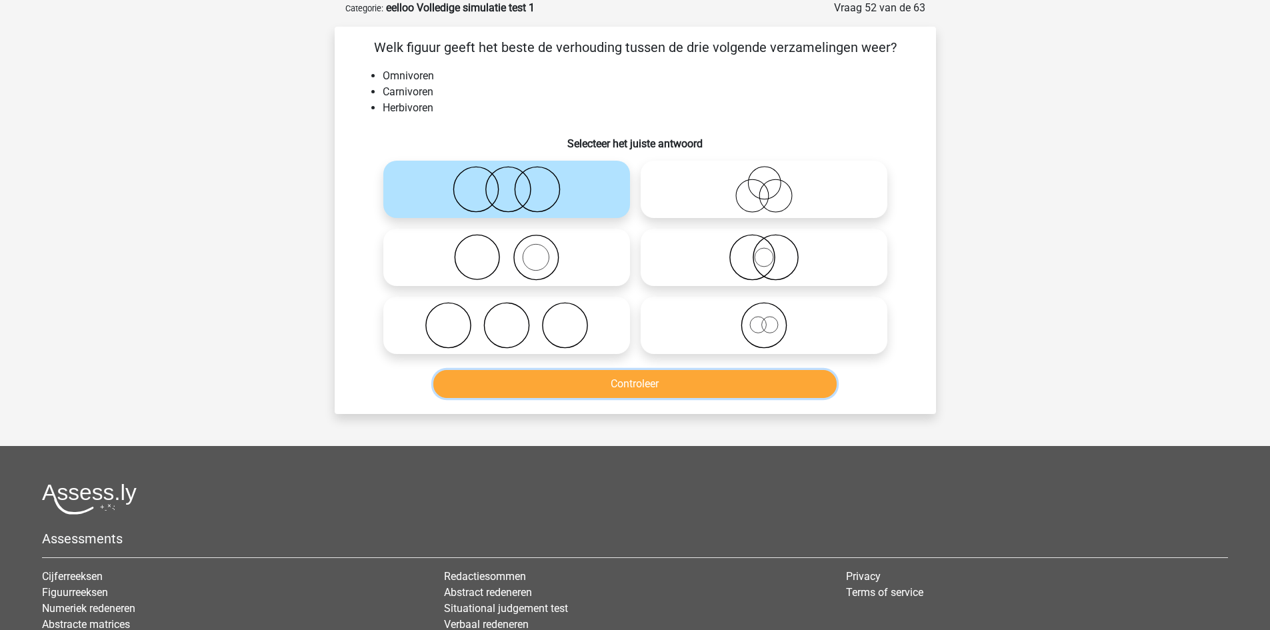
click at [578, 375] on button "Controleer" at bounding box center [634, 384] width 403 height 28
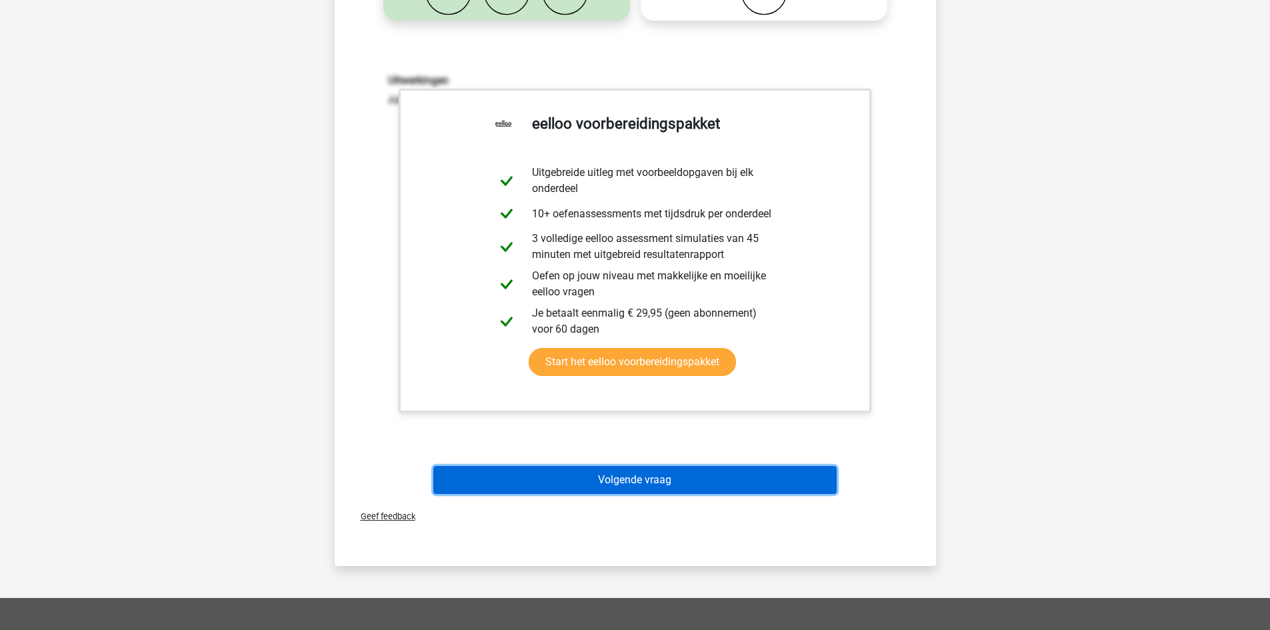
click at [648, 478] on button "Volgende vraag" at bounding box center [634, 480] width 403 height 28
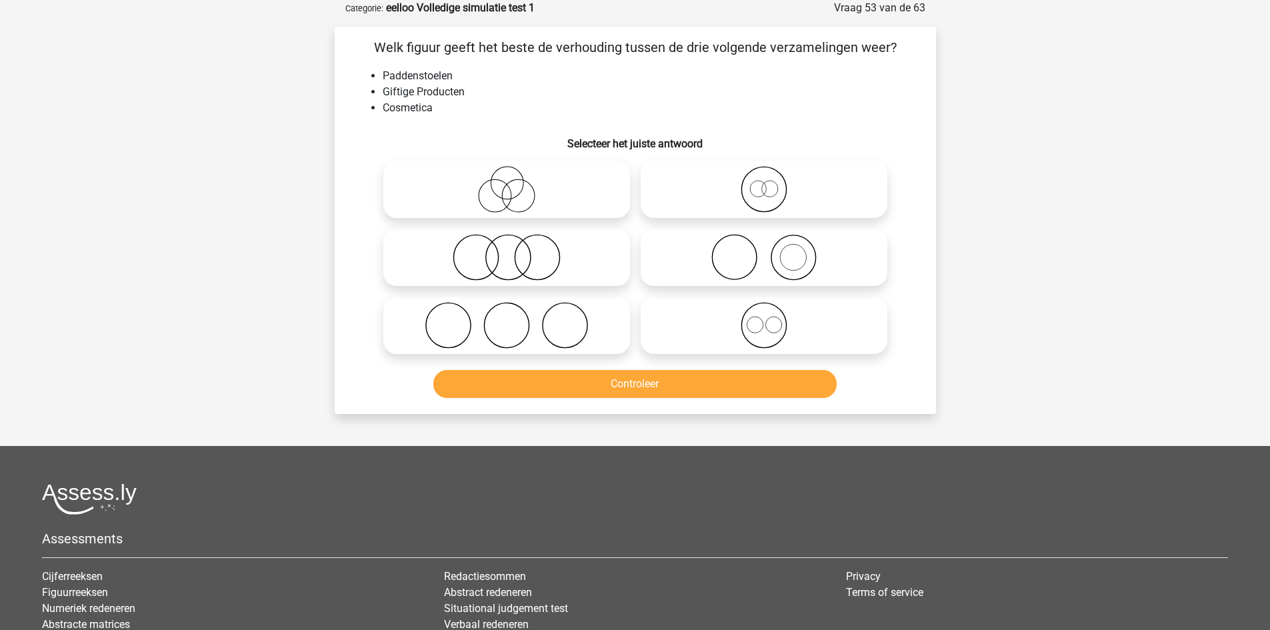
click at [549, 263] on icon at bounding box center [507, 257] width 236 height 47
click at [515, 251] on input "radio" at bounding box center [511, 246] width 9 height 9
radio input "true"
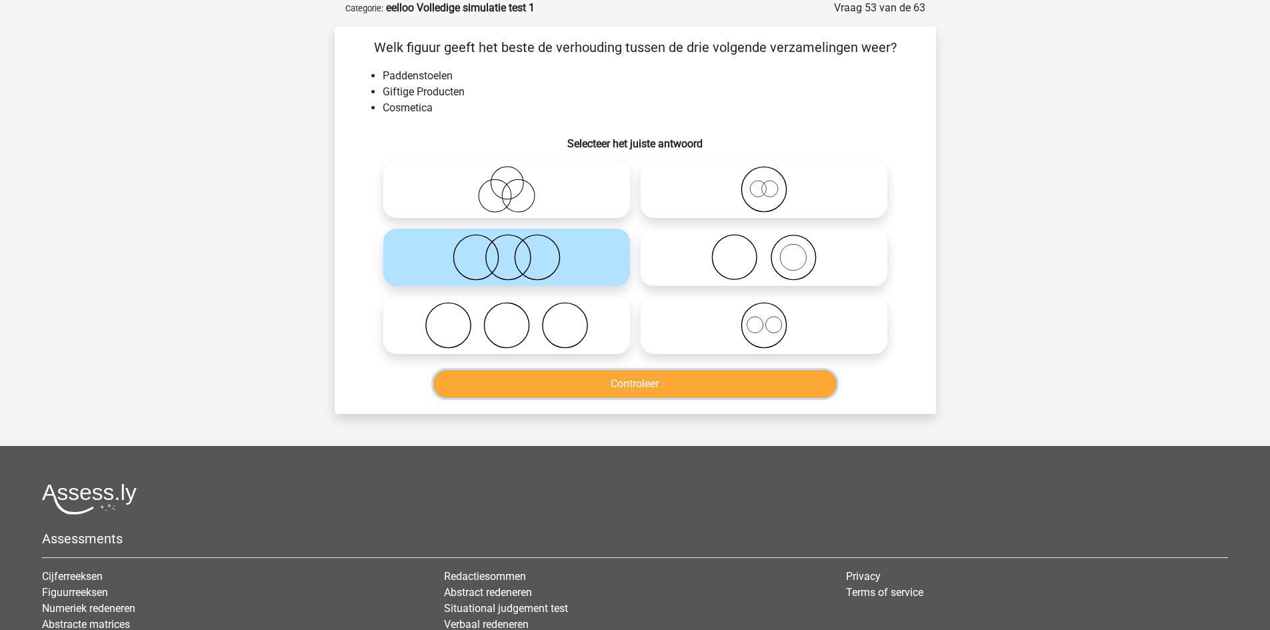
click at [576, 390] on button "Controleer" at bounding box center [634, 384] width 403 height 28
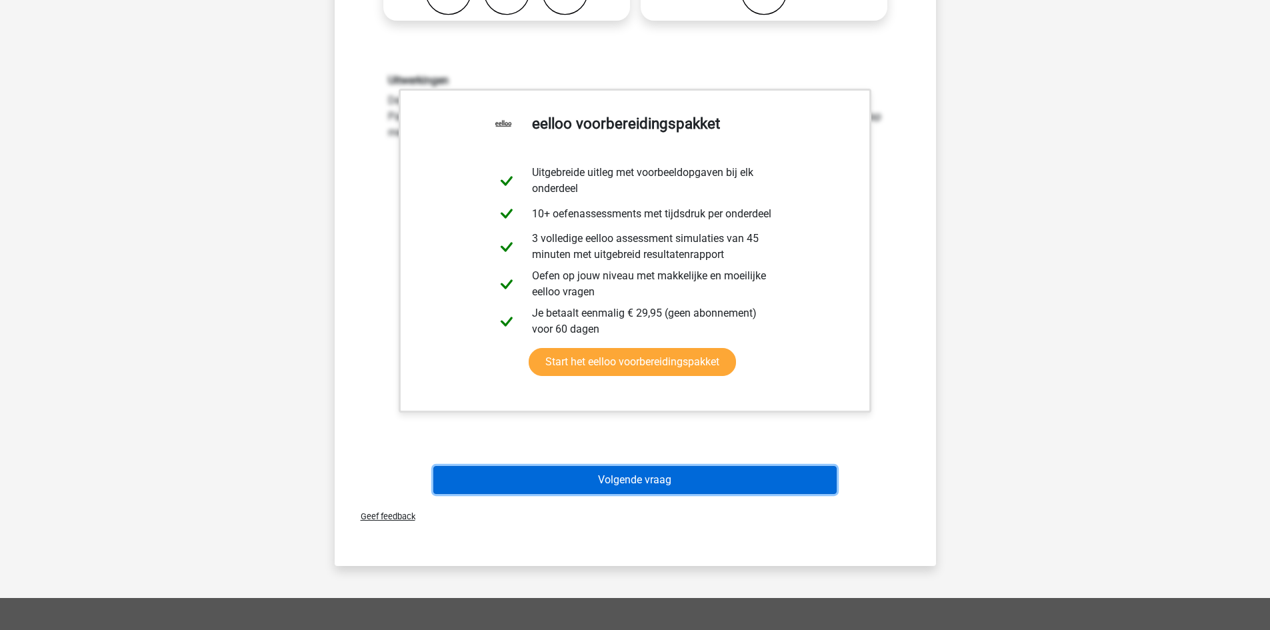
click at [606, 474] on button "Volgende vraag" at bounding box center [634, 480] width 403 height 28
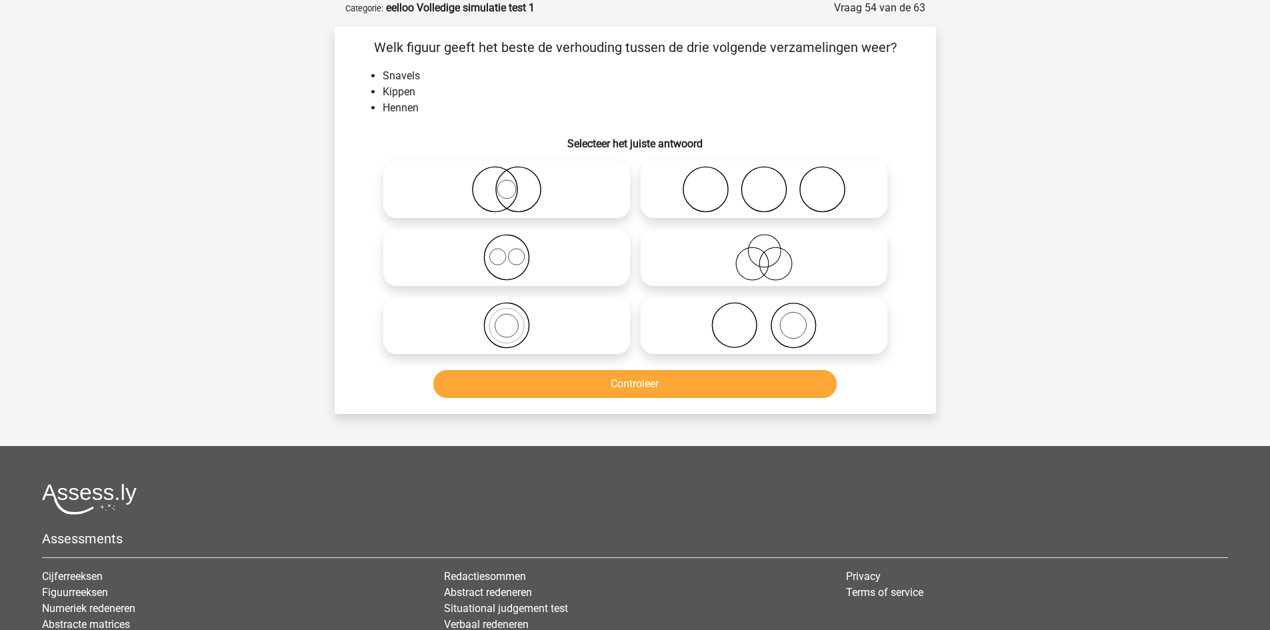
drag, startPoint x: 734, startPoint y: 255, endPoint x: 676, endPoint y: 351, distance: 112.5
click at [734, 255] on icon at bounding box center [764, 257] width 236 height 47
click at [764, 251] on input "radio" at bounding box center [768, 246] width 9 height 9
radio input "true"
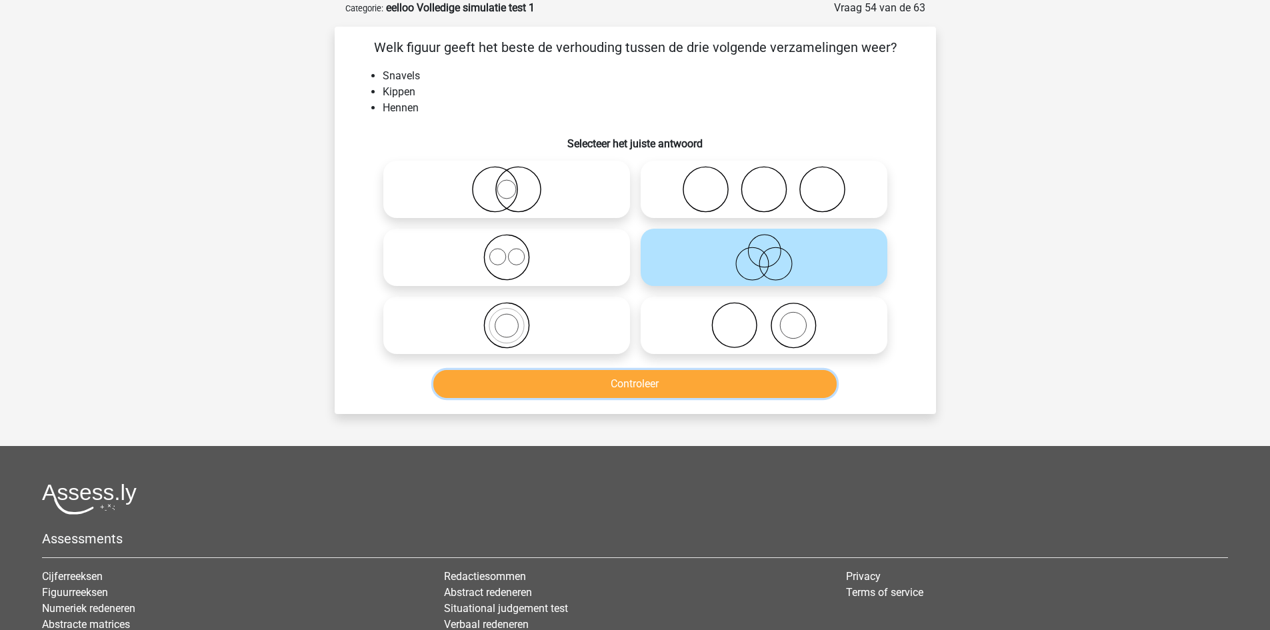
click at [659, 390] on button "Controleer" at bounding box center [634, 384] width 403 height 28
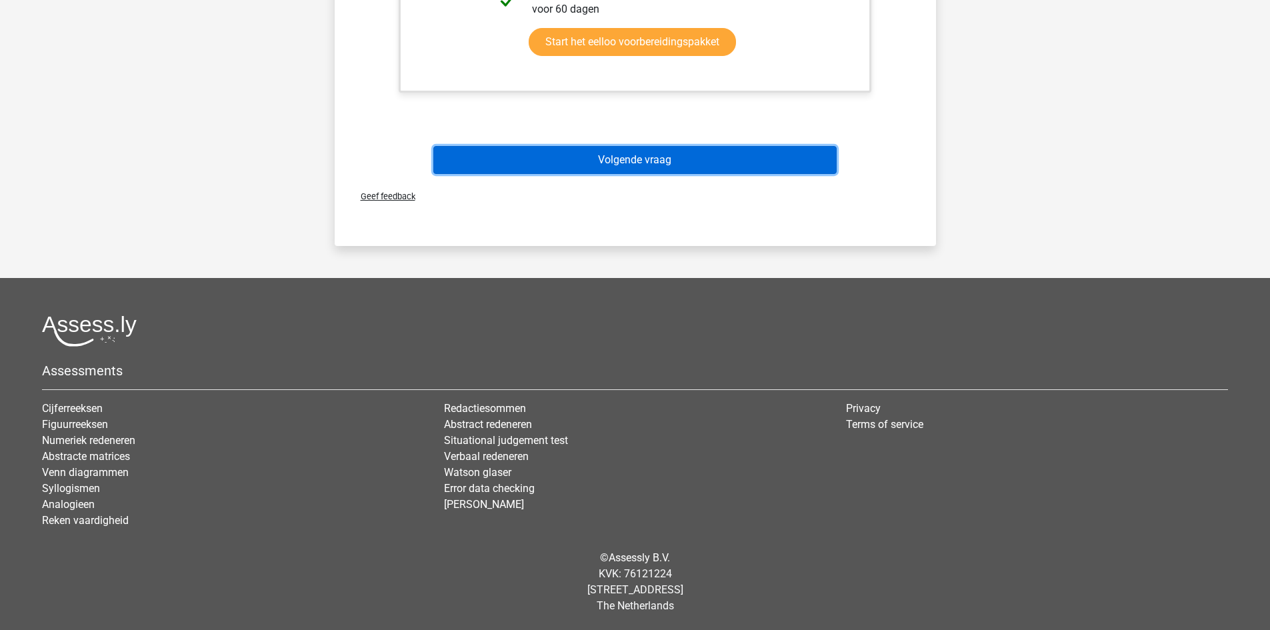
click at [676, 165] on button "Volgende vraag" at bounding box center [634, 160] width 403 height 28
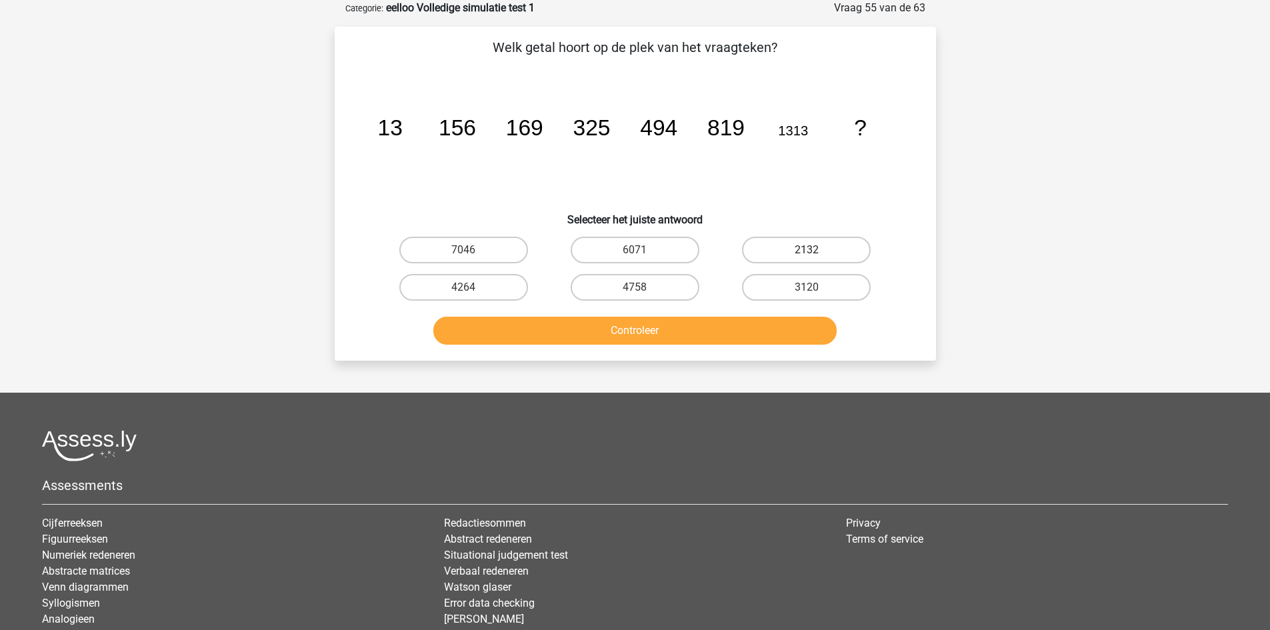
click at [800, 245] on label "2132" at bounding box center [806, 250] width 129 height 27
click at [806, 250] on input "2132" at bounding box center [810, 254] width 9 height 9
radio input "true"
click at [704, 343] on button "Controleer" at bounding box center [634, 331] width 403 height 28
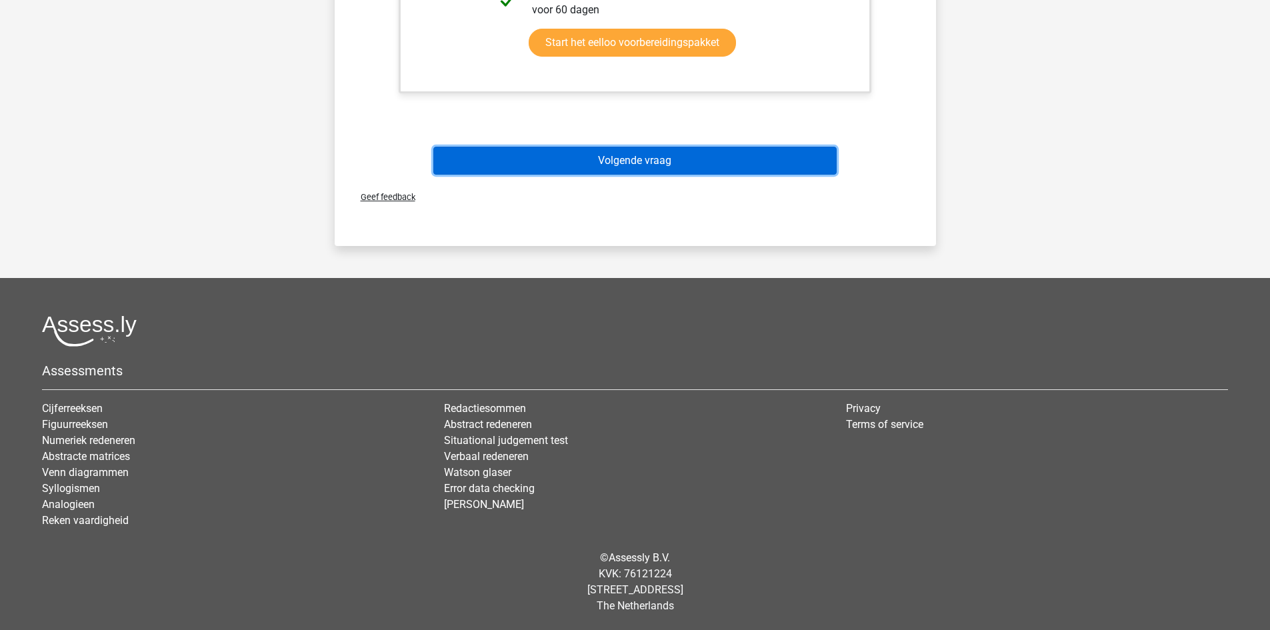
click at [663, 149] on button "Volgende vraag" at bounding box center [634, 161] width 403 height 28
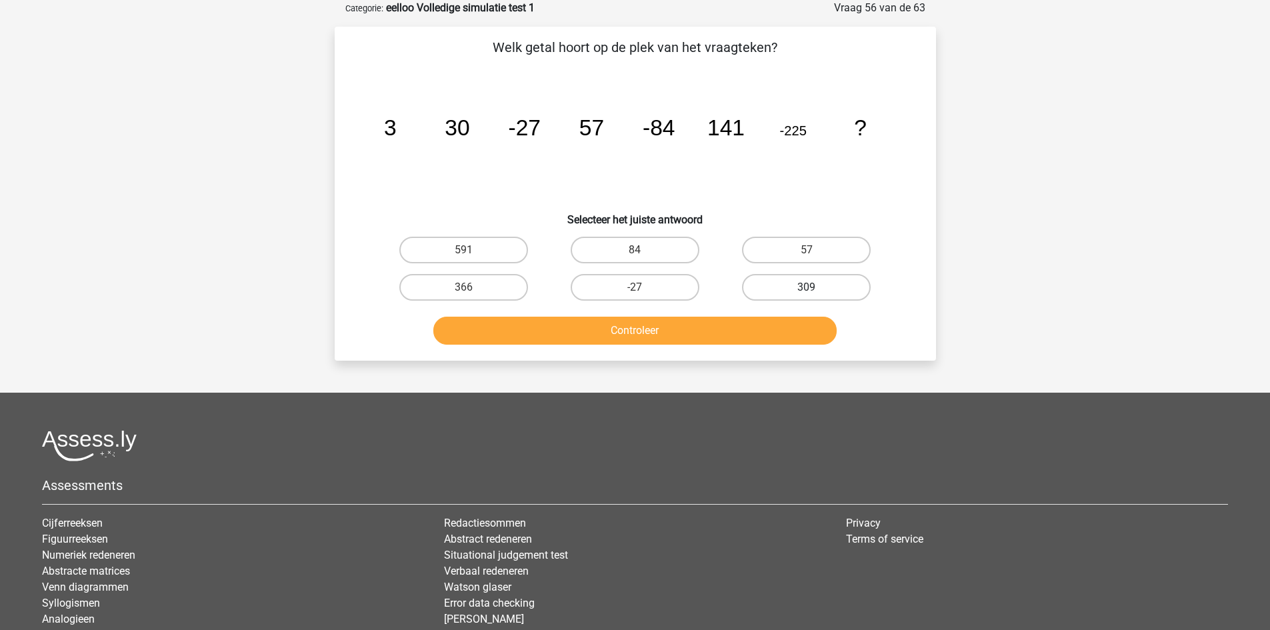
click at [787, 283] on label "309" at bounding box center [806, 287] width 129 height 27
click at [806, 287] on input "309" at bounding box center [810, 291] width 9 height 9
radio input "true"
click at [756, 335] on button "Controleer" at bounding box center [634, 331] width 403 height 28
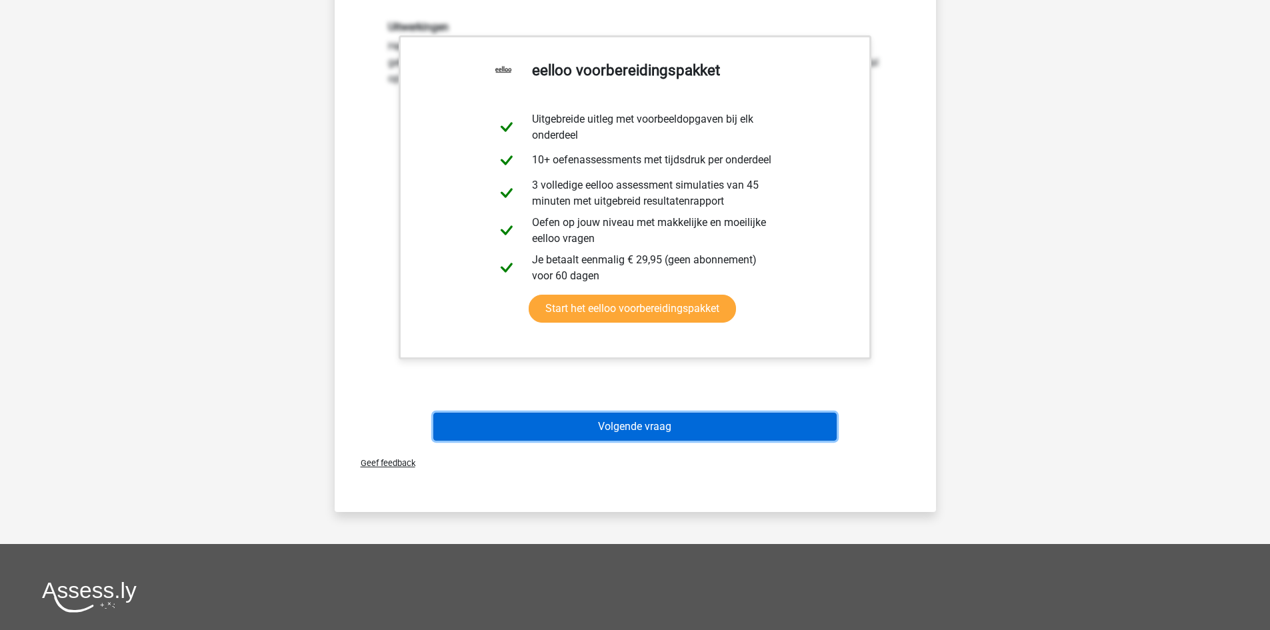
click at [652, 417] on button "Volgende vraag" at bounding box center [634, 427] width 403 height 28
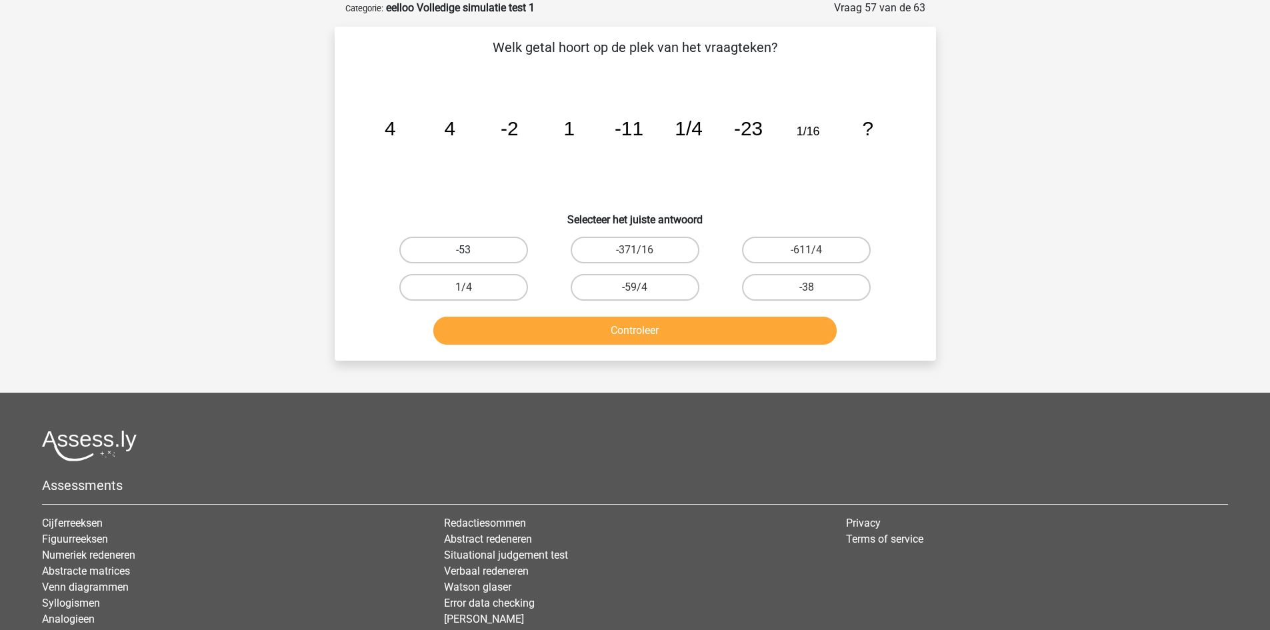
click at [498, 246] on label "-53" at bounding box center [463, 250] width 129 height 27
click at [472, 250] on input "-53" at bounding box center [467, 254] width 9 height 9
radio input "true"
click at [623, 337] on button "Controleer" at bounding box center [634, 331] width 403 height 28
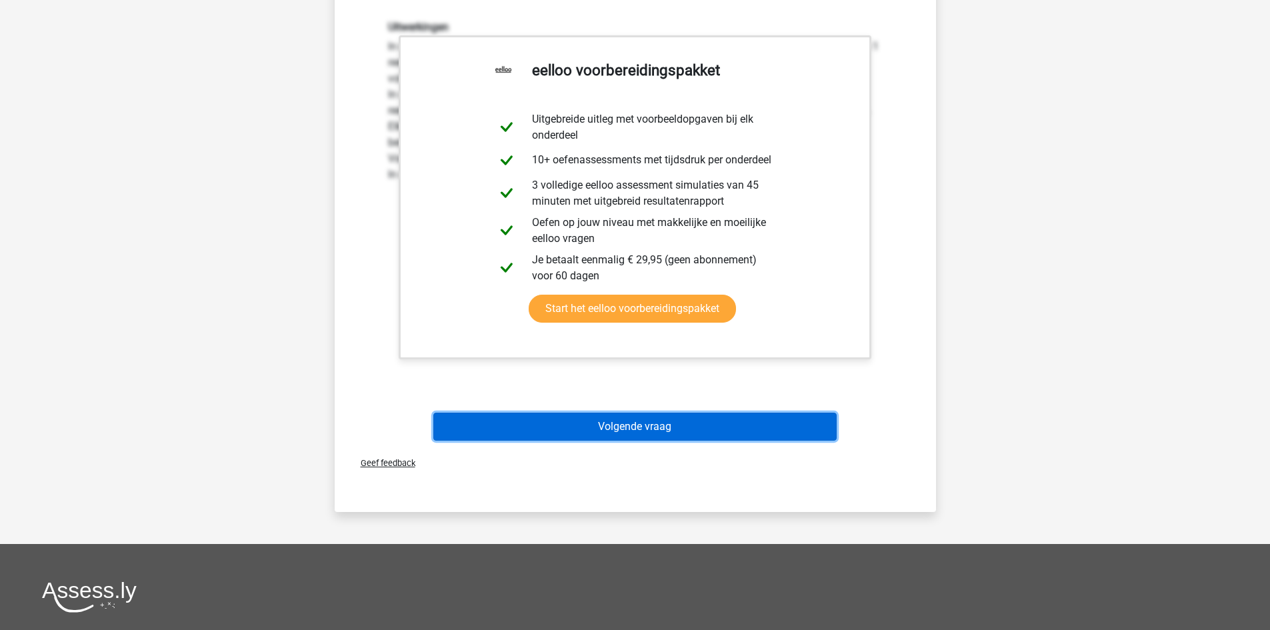
click at [646, 424] on button "Volgende vraag" at bounding box center [634, 427] width 403 height 28
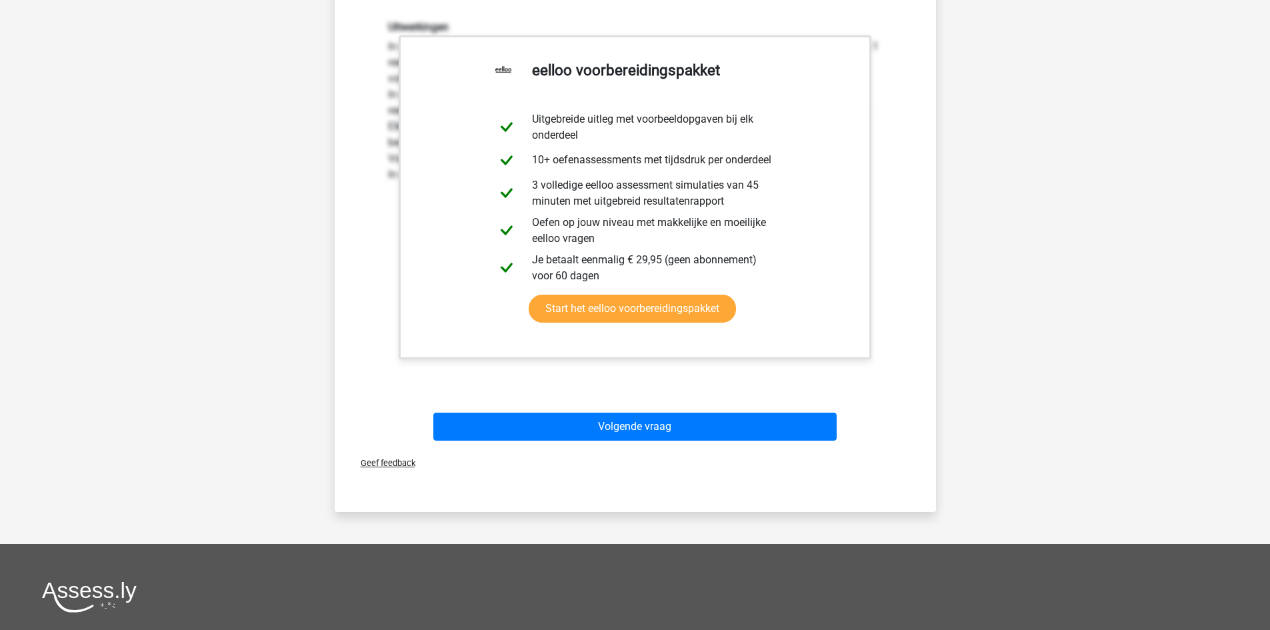
scroll to position [47, 0]
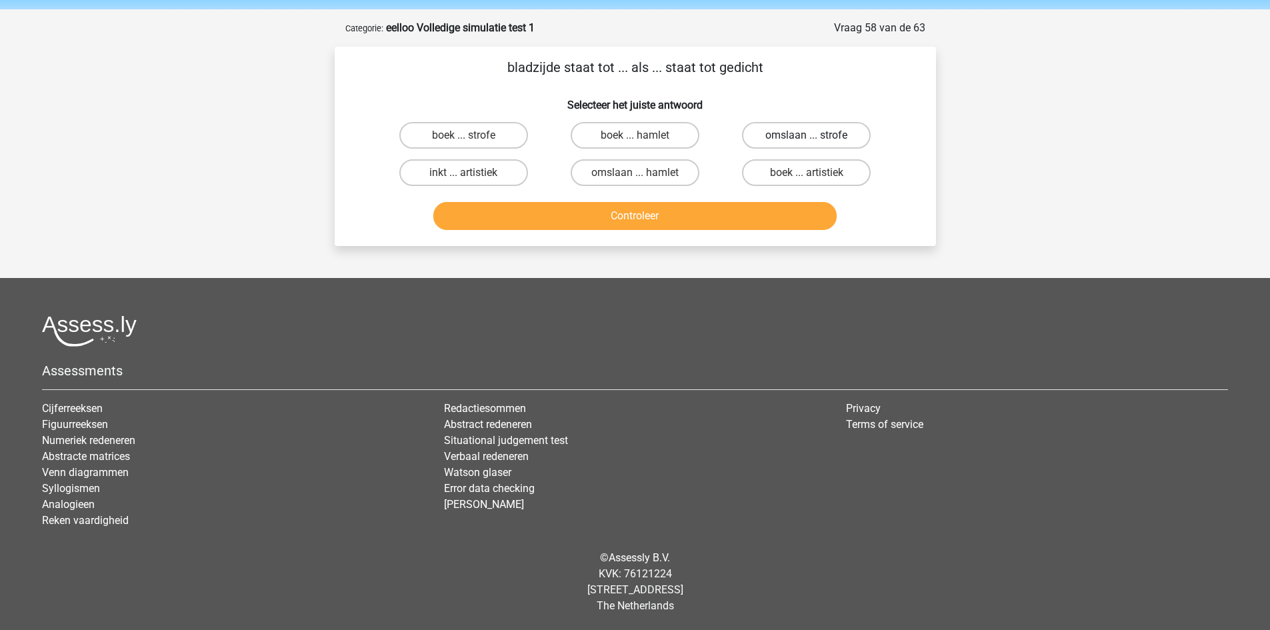
click at [854, 131] on label "omslaan ... strofe" at bounding box center [806, 135] width 129 height 27
click at [815, 135] on input "omslaan ... strofe" at bounding box center [810, 139] width 9 height 9
radio input "true"
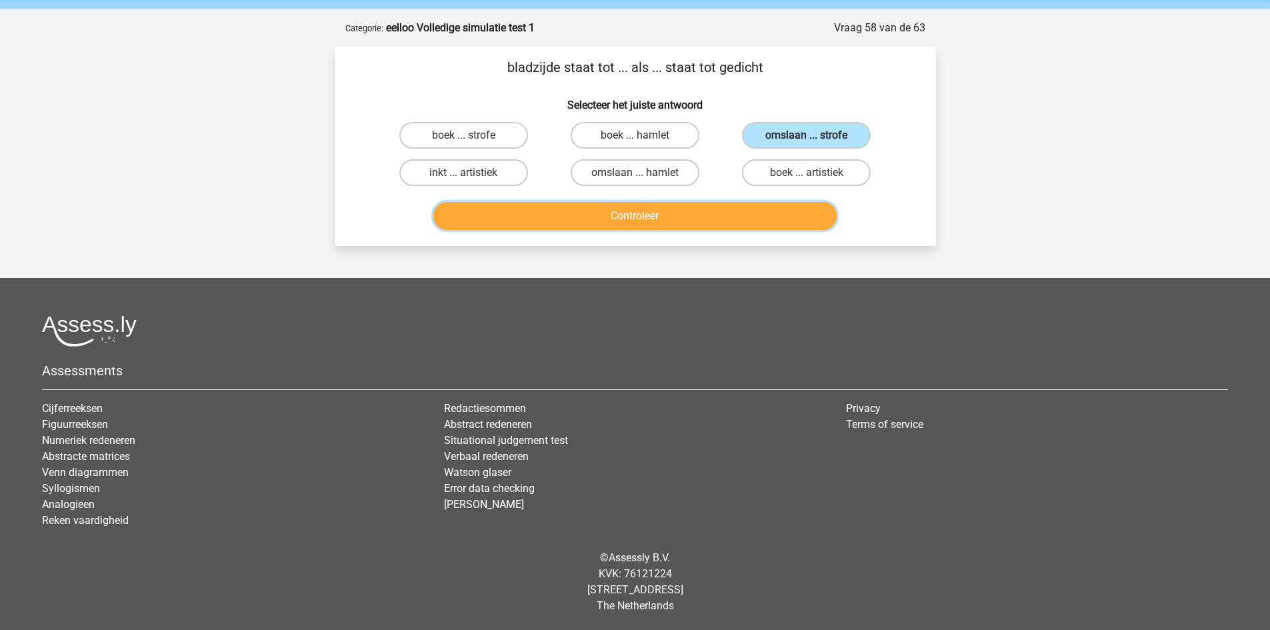
click at [765, 214] on button "Controleer" at bounding box center [634, 216] width 403 height 28
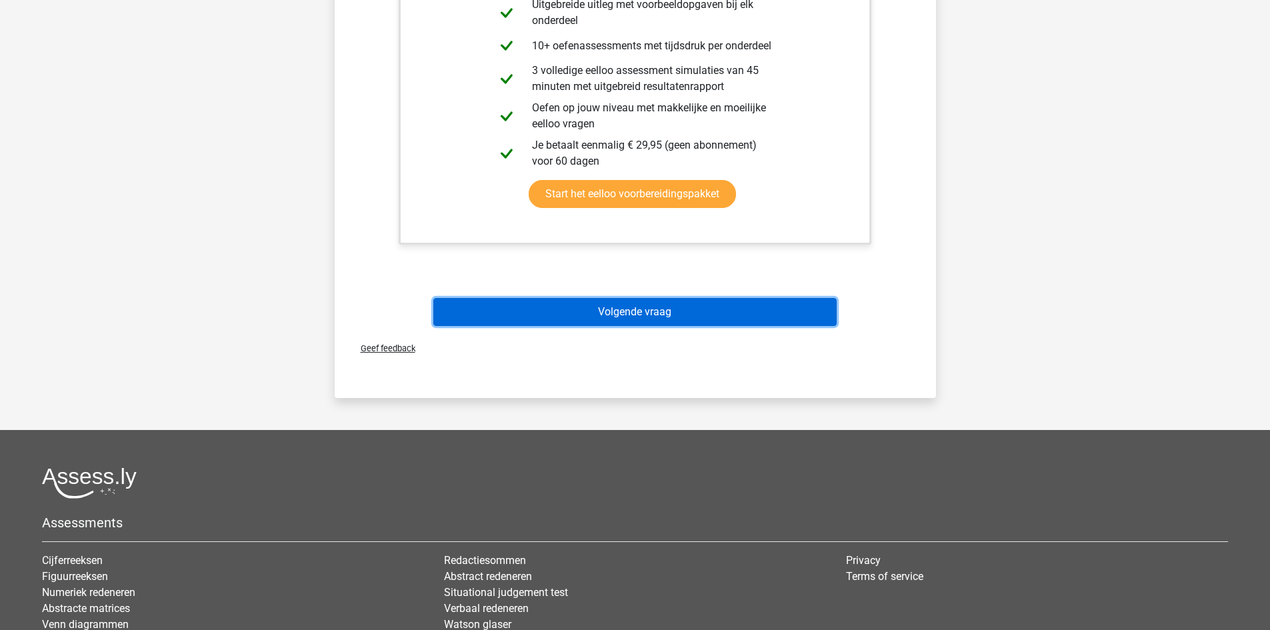
click at [682, 321] on button "Volgende vraag" at bounding box center [634, 312] width 403 height 28
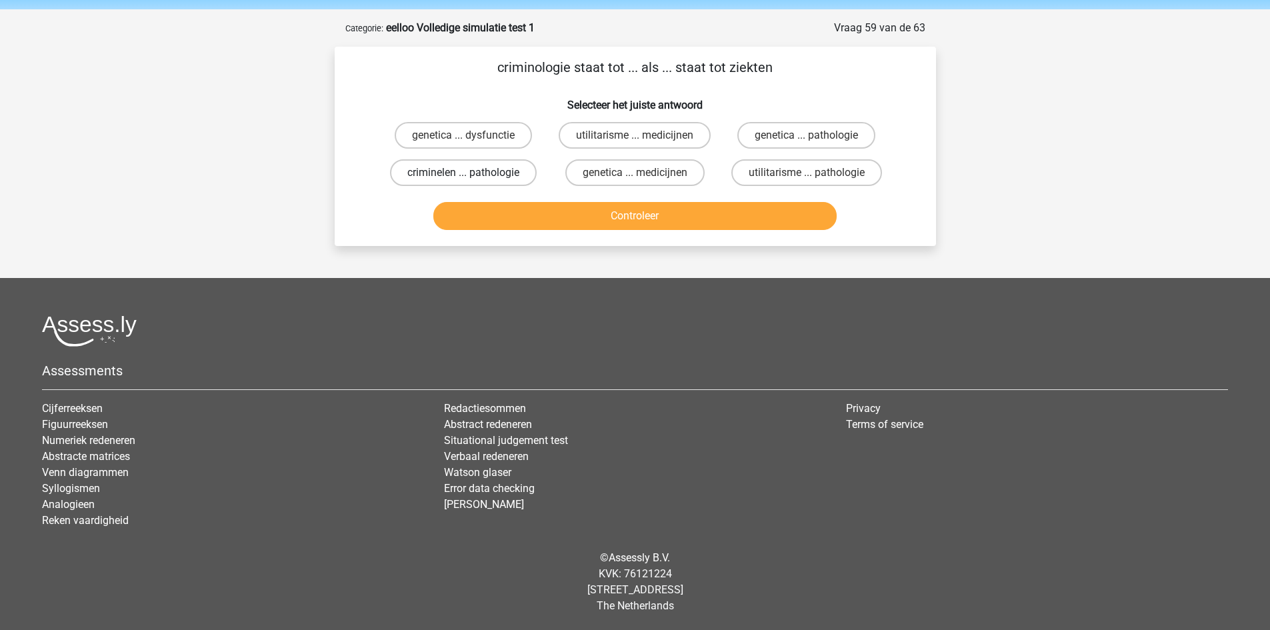
click at [504, 176] on label "criminelen ... pathologie" at bounding box center [463, 172] width 147 height 27
click at [472, 176] on input "criminelen ... pathologie" at bounding box center [467, 177] width 9 height 9
radio input "true"
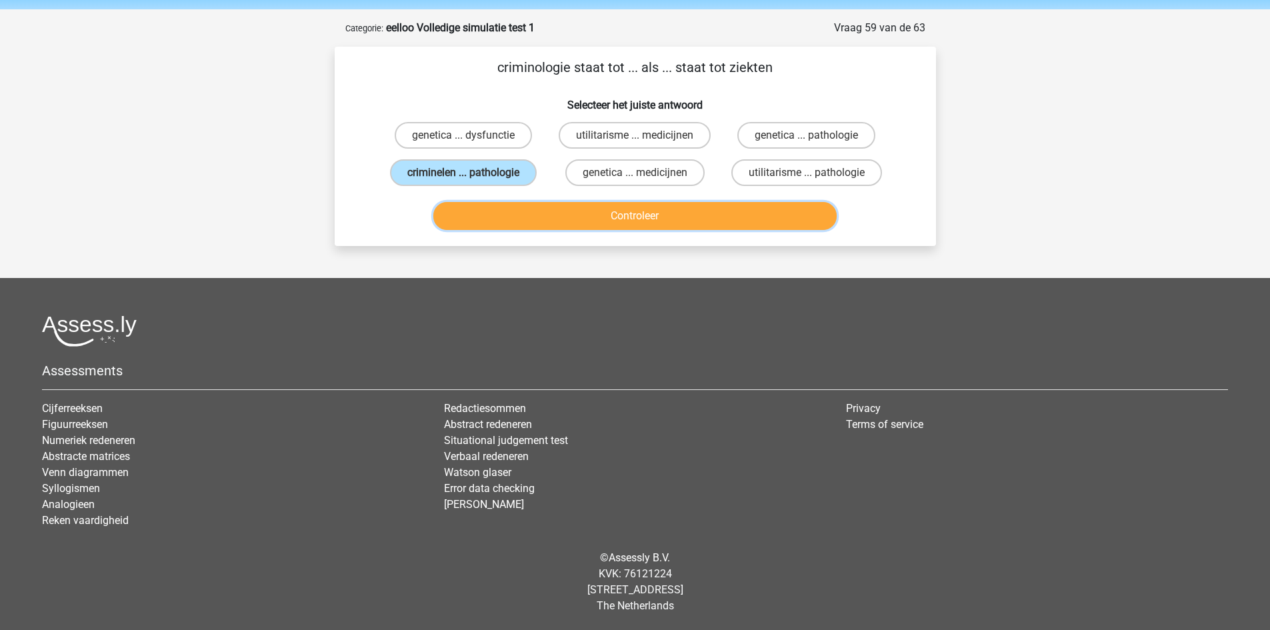
click at [561, 222] on button "Controleer" at bounding box center [634, 216] width 403 height 28
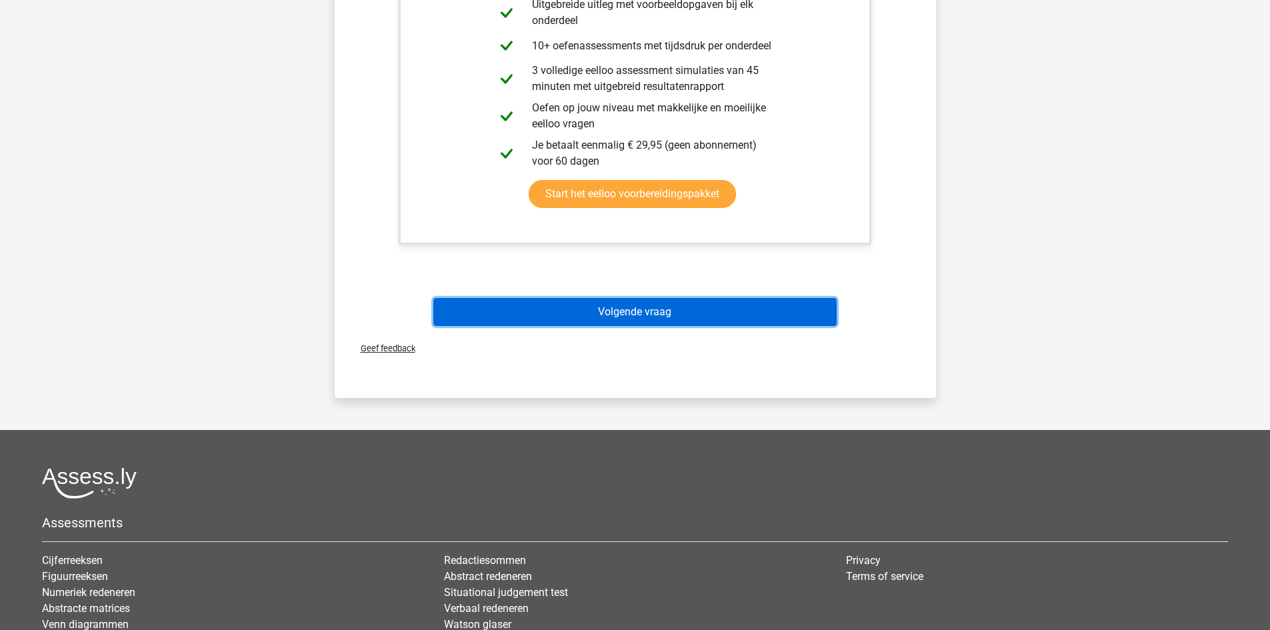
click at [665, 305] on button "Volgende vraag" at bounding box center [634, 312] width 403 height 28
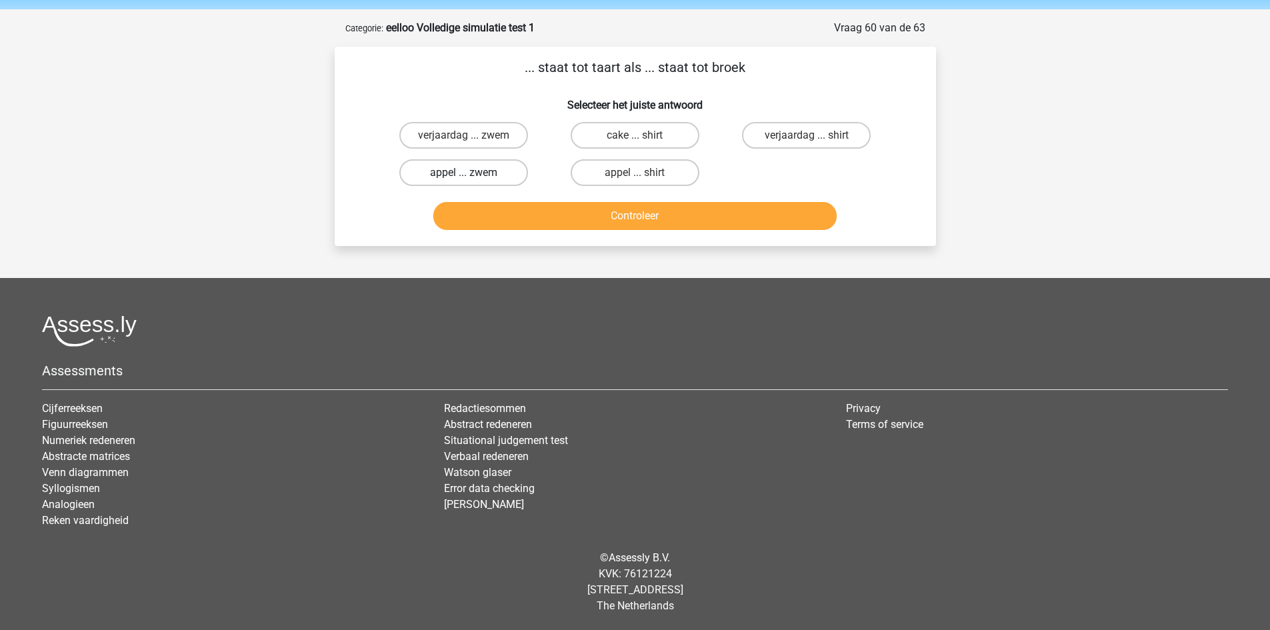
click at [491, 170] on label "appel ... zwem" at bounding box center [463, 172] width 129 height 27
click at [472, 173] on input "appel ... zwem" at bounding box center [467, 177] width 9 height 9
radio input "true"
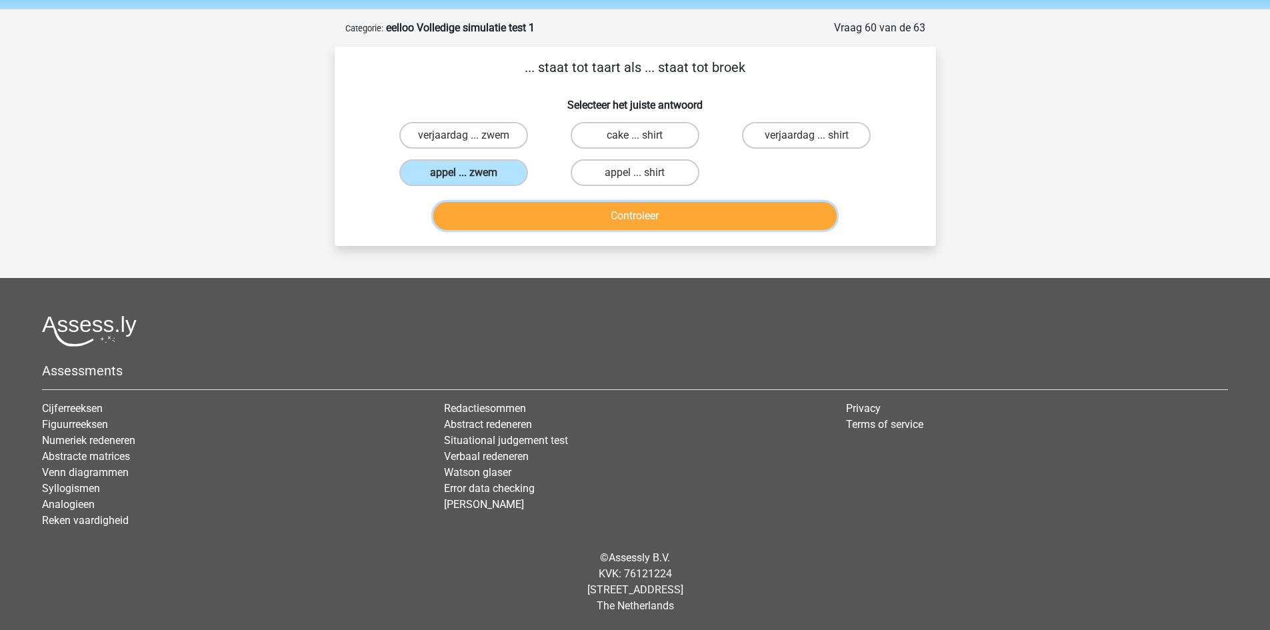
click at [526, 215] on button "Controleer" at bounding box center [634, 216] width 403 height 28
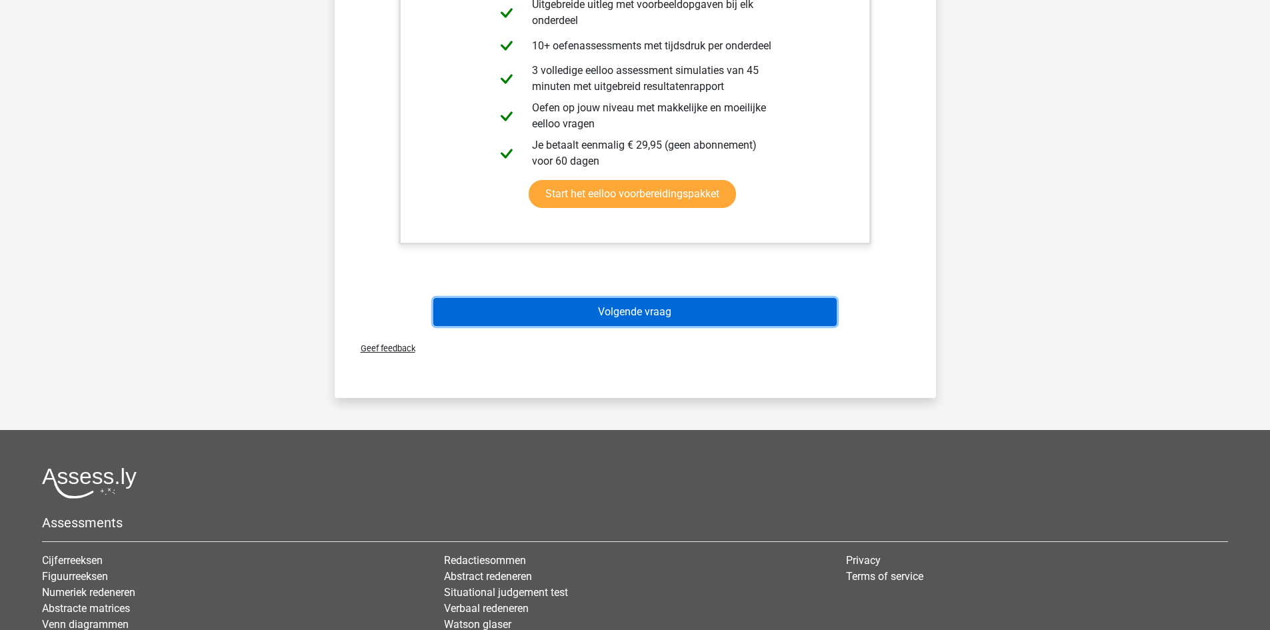
click at [633, 313] on button "Volgende vraag" at bounding box center [634, 312] width 403 height 28
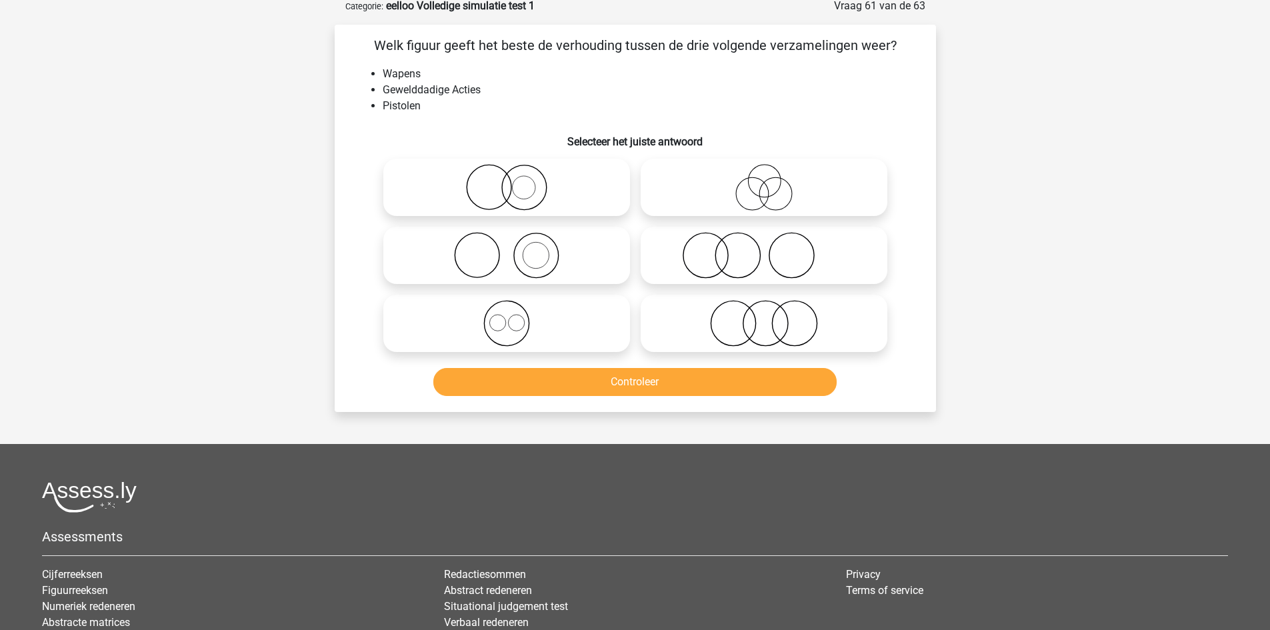
scroll to position [67, 0]
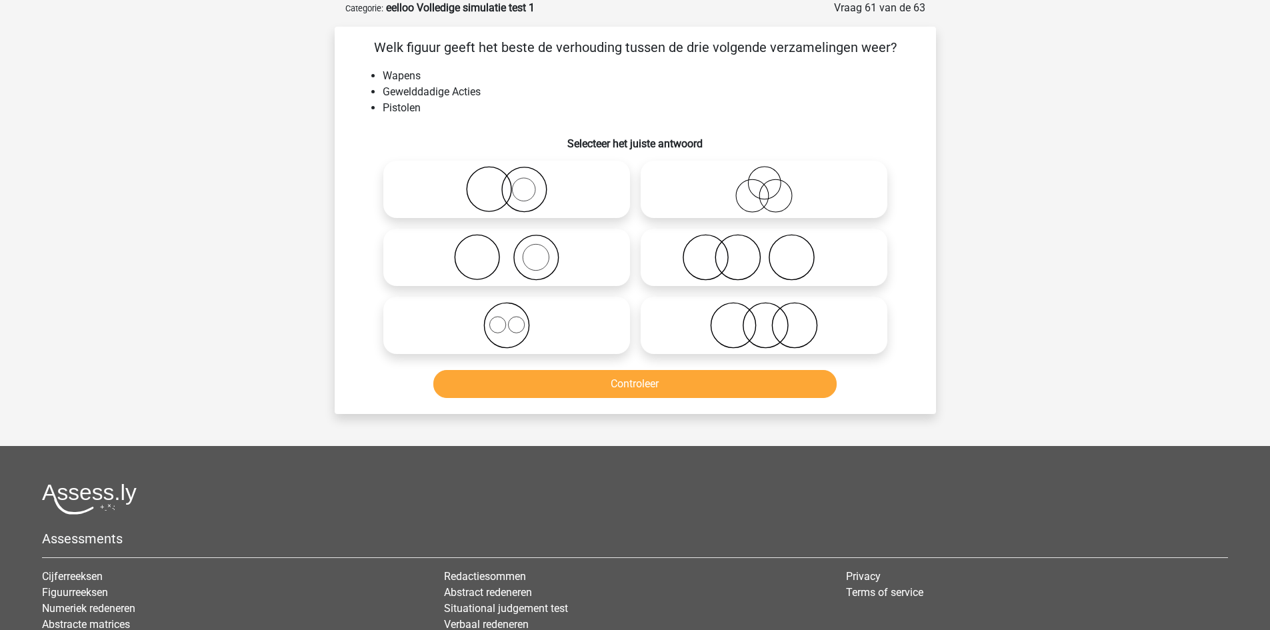
click at [759, 249] on icon at bounding box center [764, 257] width 236 height 47
click at [764, 249] on input "radio" at bounding box center [768, 246] width 9 height 9
radio input "true"
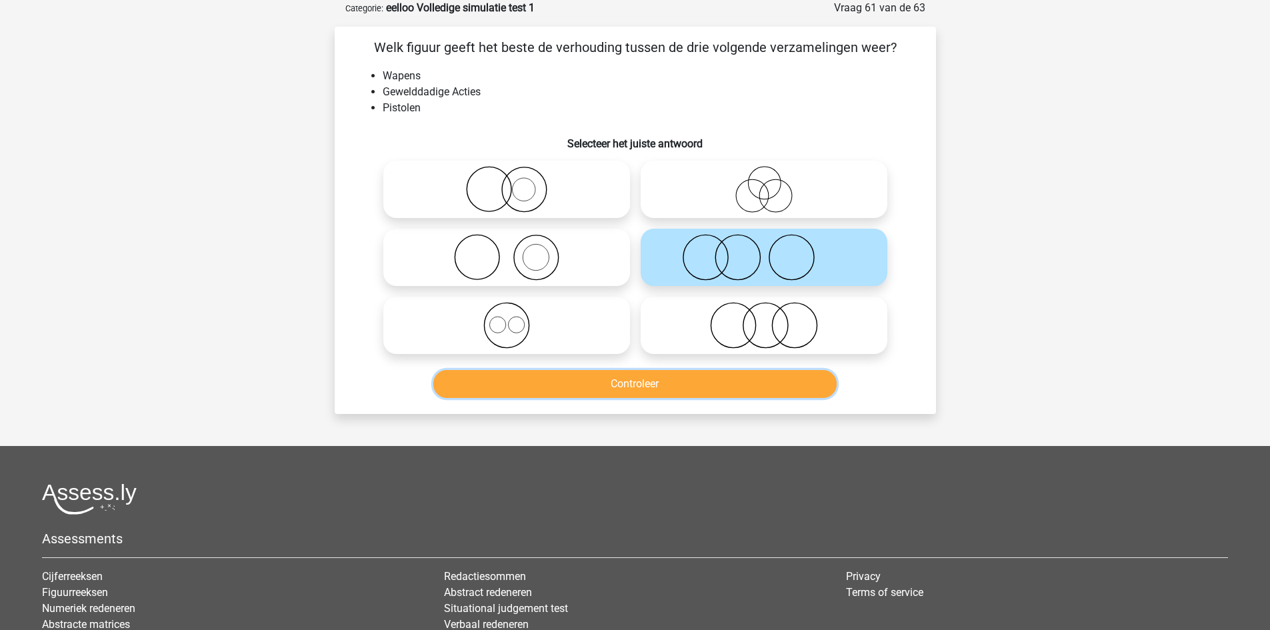
click at [734, 376] on button "Controleer" at bounding box center [634, 384] width 403 height 28
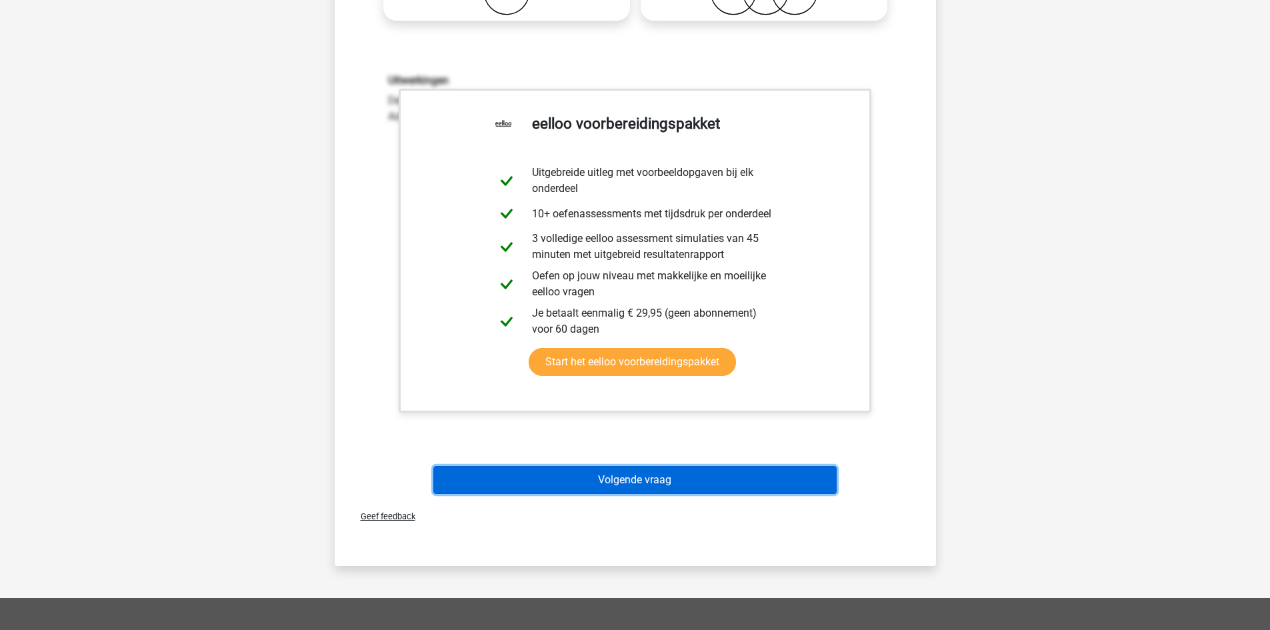
click at [640, 476] on button "Volgende vraag" at bounding box center [634, 480] width 403 height 28
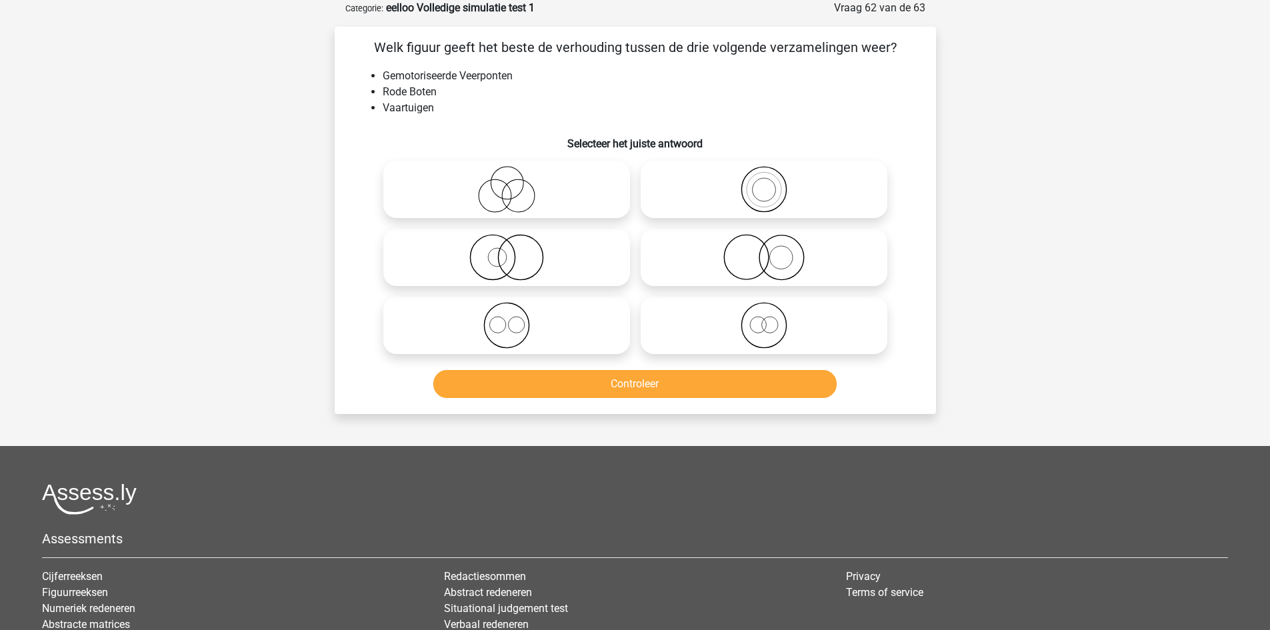
click at [533, 188] on icon at bounding box center [507, 189] width 236 height 47
click at [515, 183] on input "radio" at bounding box center [511, 178] width 9 height 9
radio input "true"
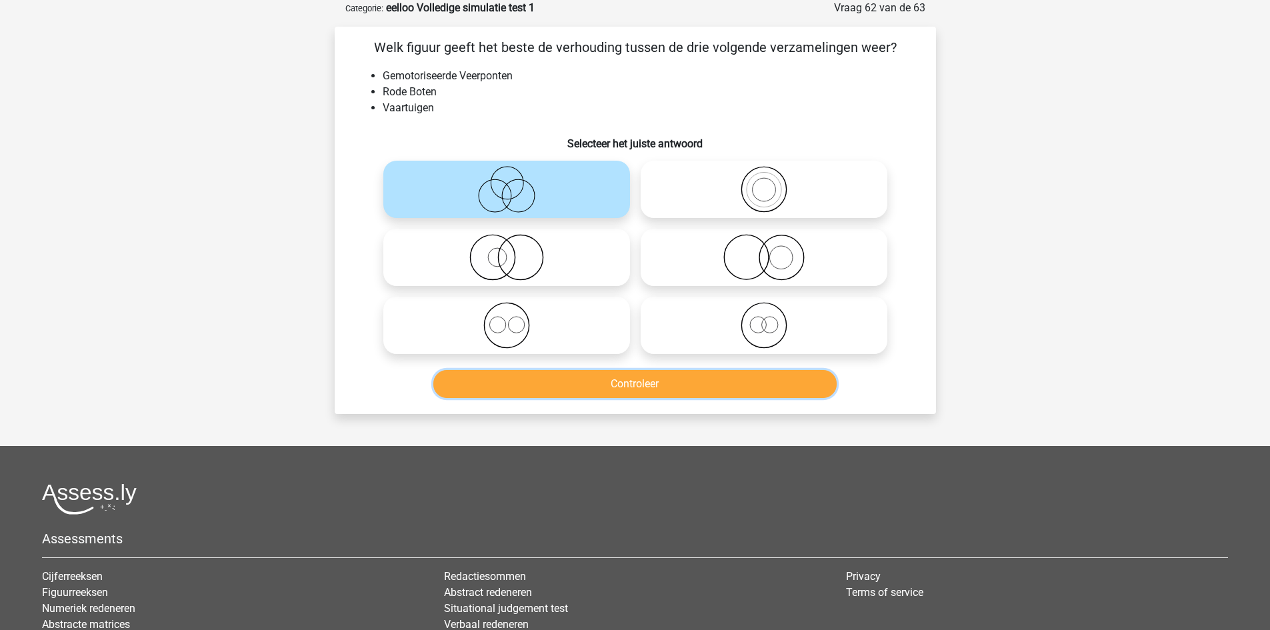
click at [591, 382] on button "Controleer" at bounding box center [634, 384] width 403 height 28
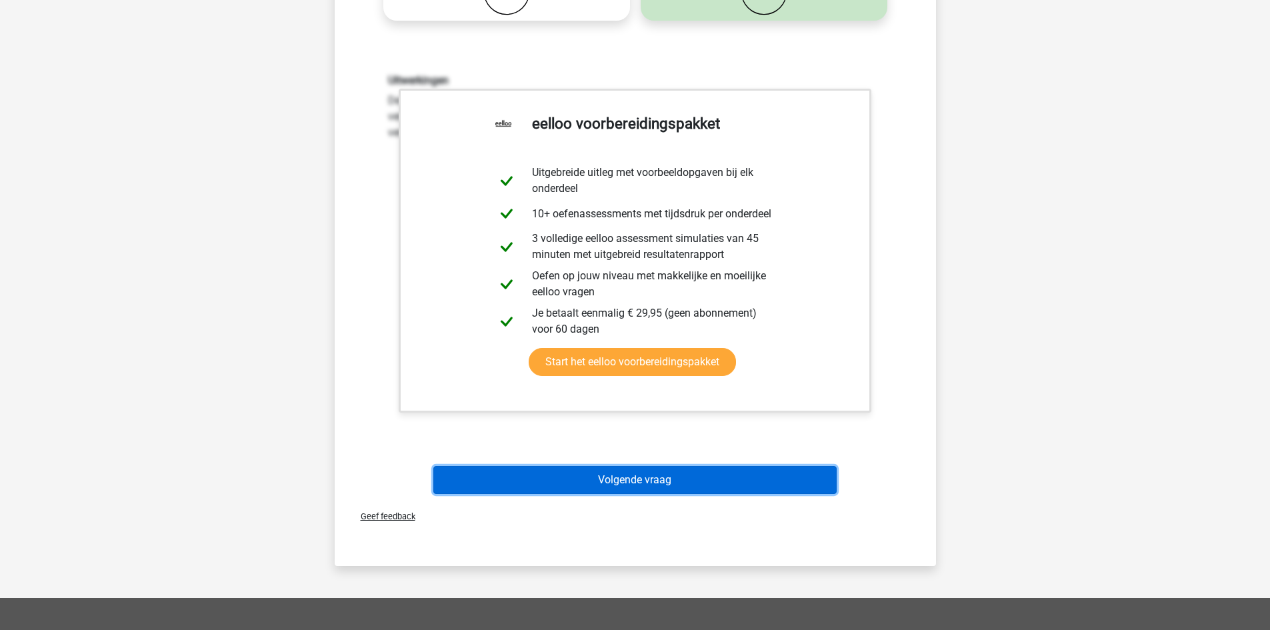
click at [678, 476] on button "Volgende vraag" at bounding box center [634, 480] width 403 height 28
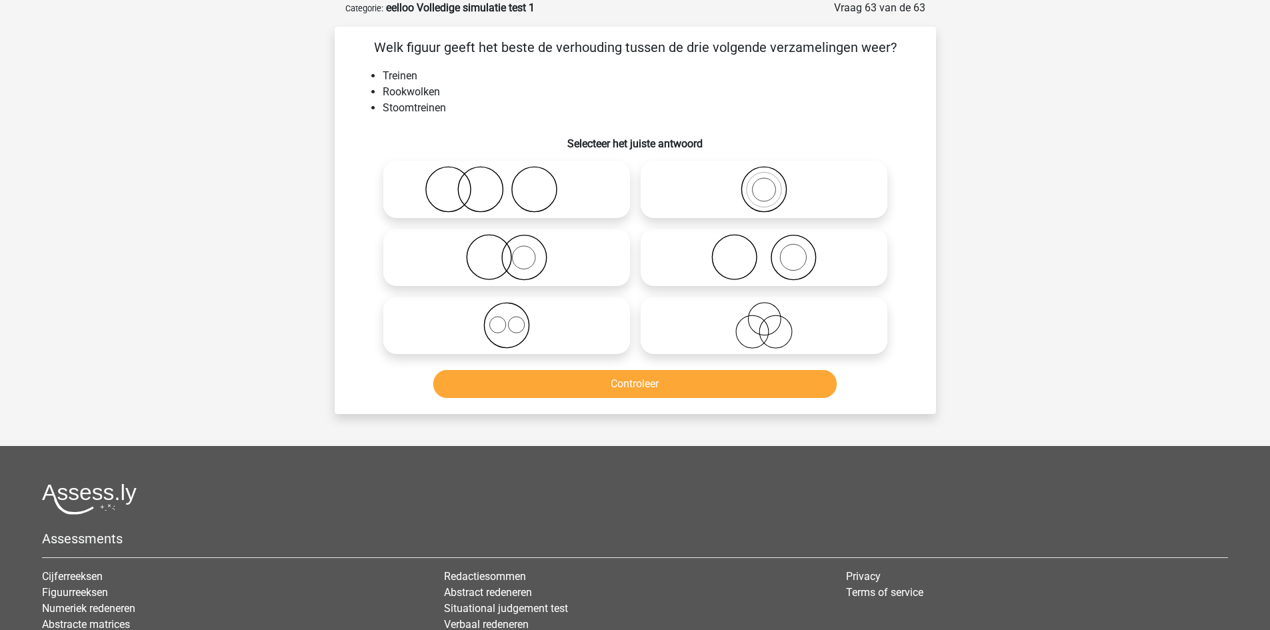
click at [766, 284] on label at bounding box center [763, 257] width 247 height 57
click at [766, 251] on input "radio" at bounding box center [768, 246] width 9 height 9
radio input "true"
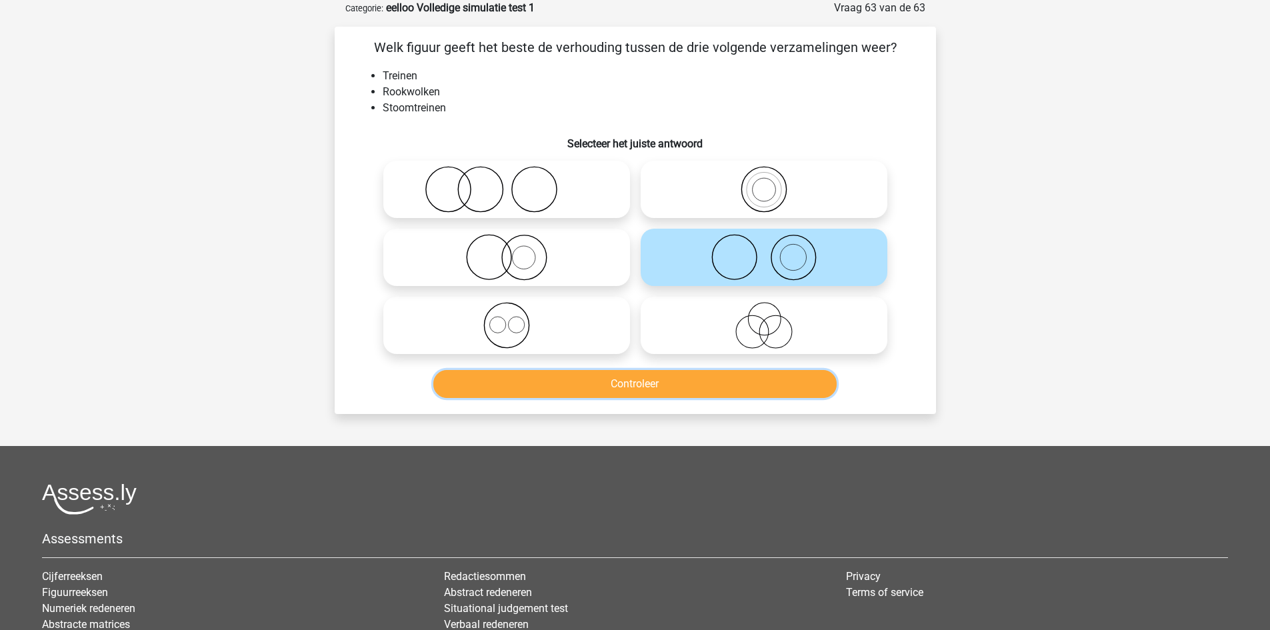
click at [714, 377] on button "Controleer" at bounding box center [634, 384] width 403 height 28
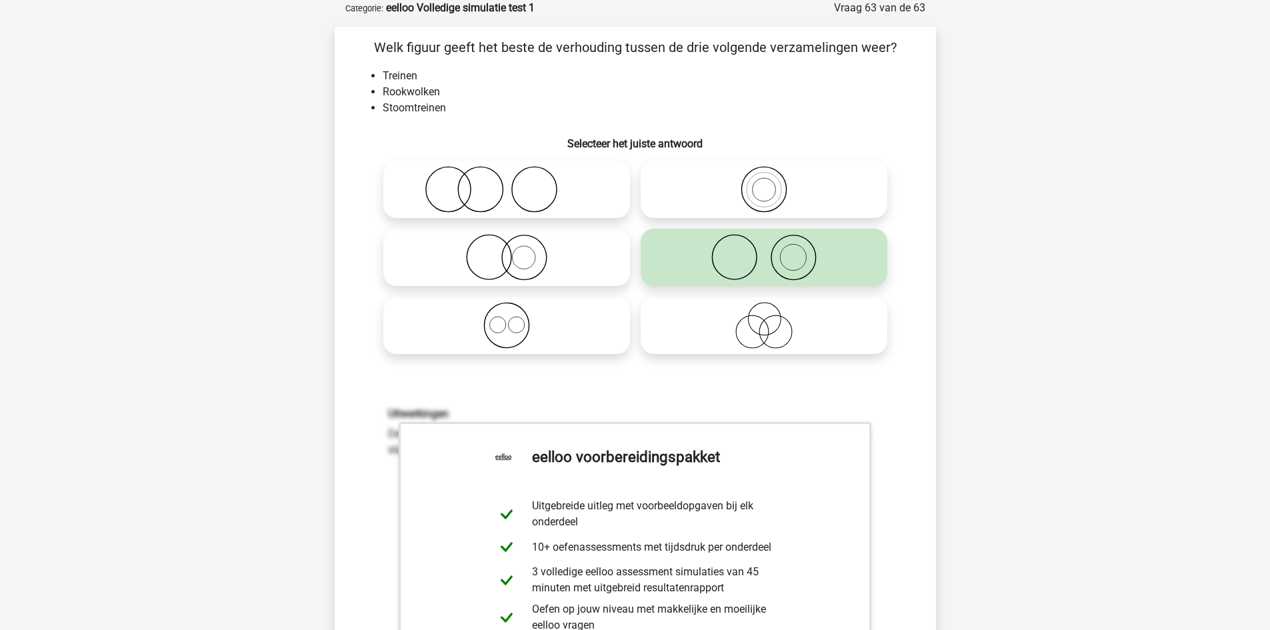
scroll to position [400, 0]
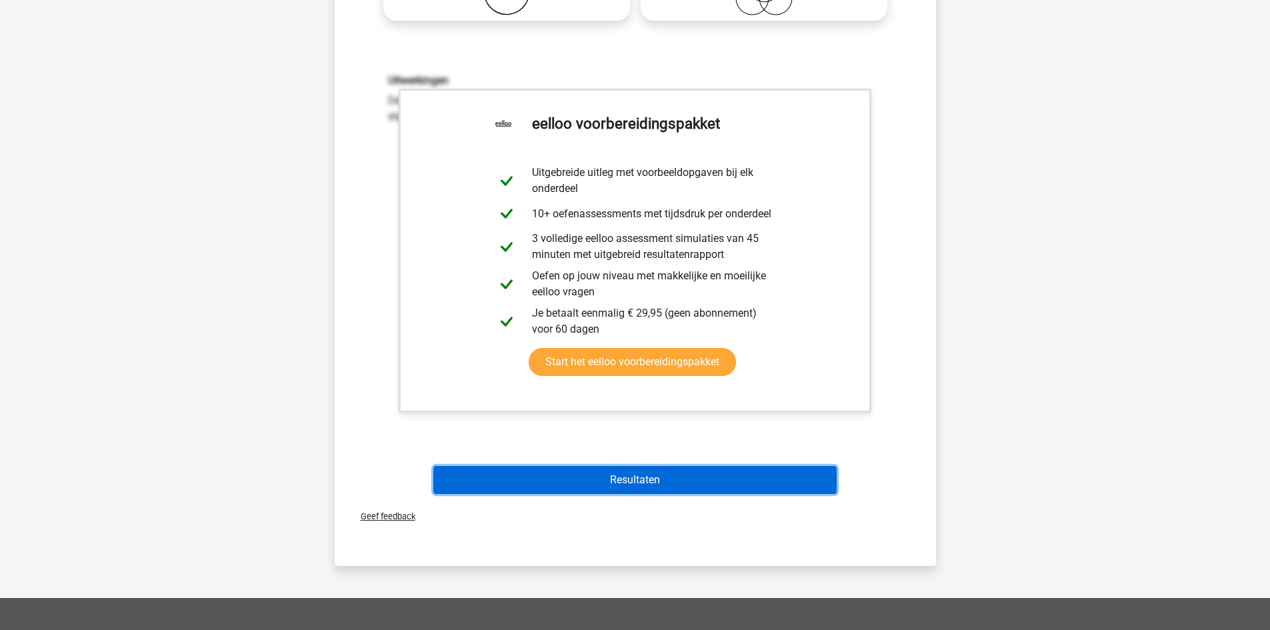
click at [659, 467] on button "Resultaten" at bounding box center [634, 480] width 403 height 28
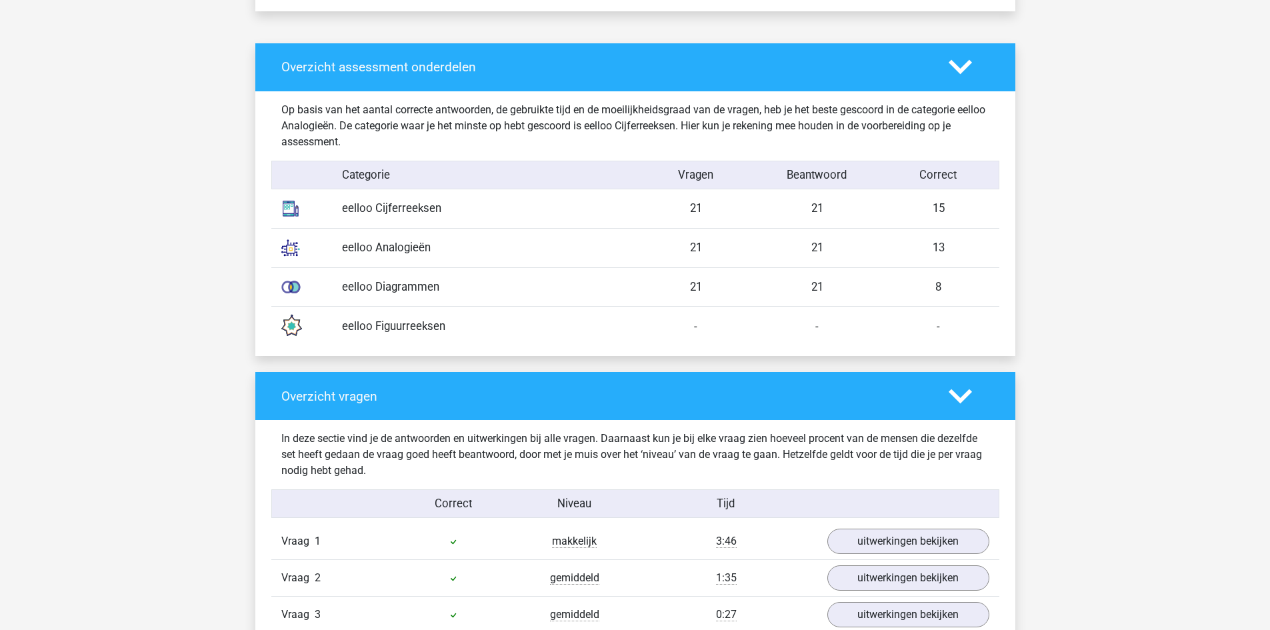
scroll to position [1333, 0]
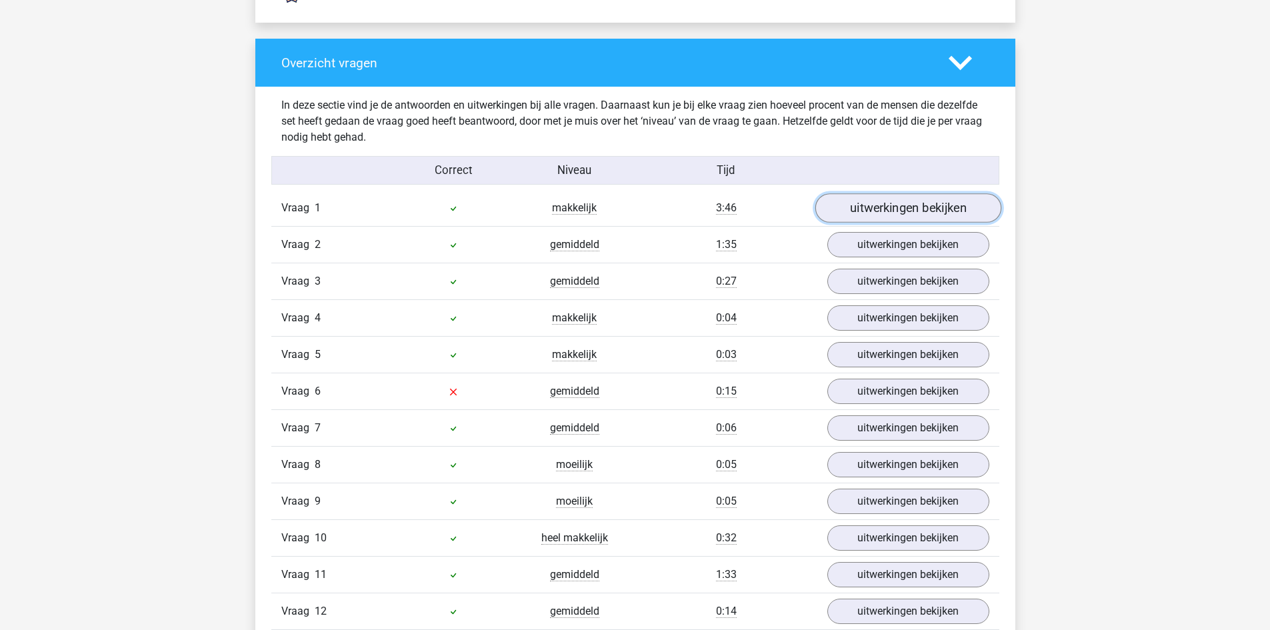
click at [904, 218] on link "uitwerkingen bekijken" at bounding box center [907, 208] width 186 height 29
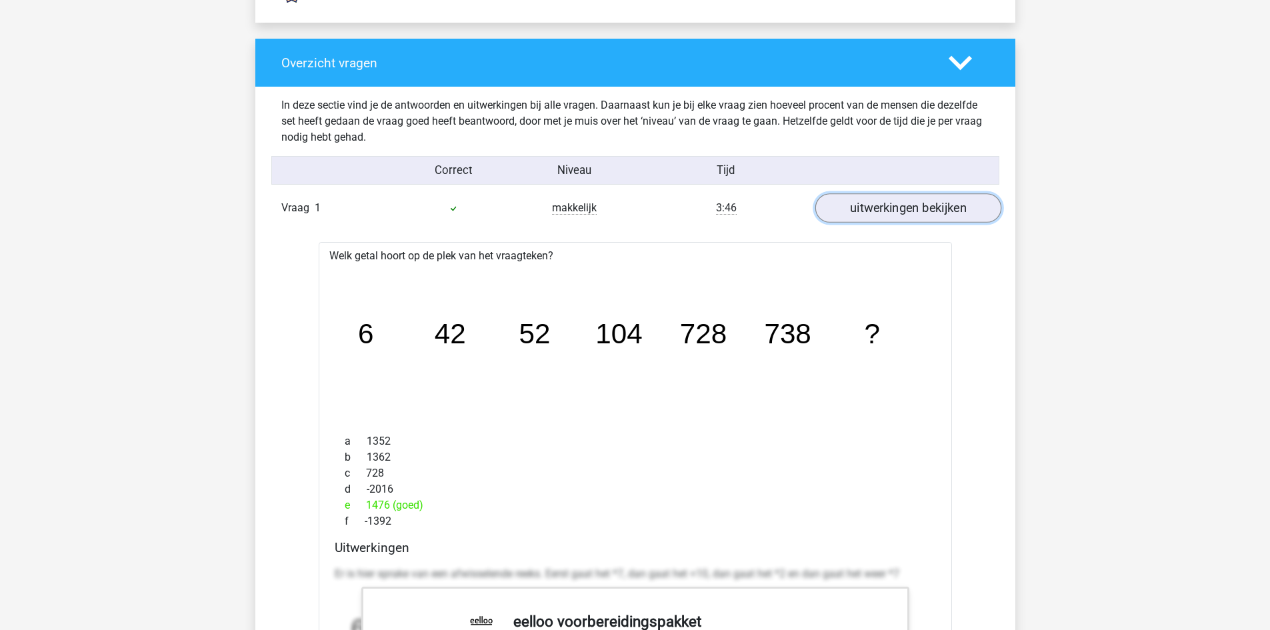
click at [904, 218] on link "uitwerkingen bekijken" at bounding box center [907, 208] width 186 height 29
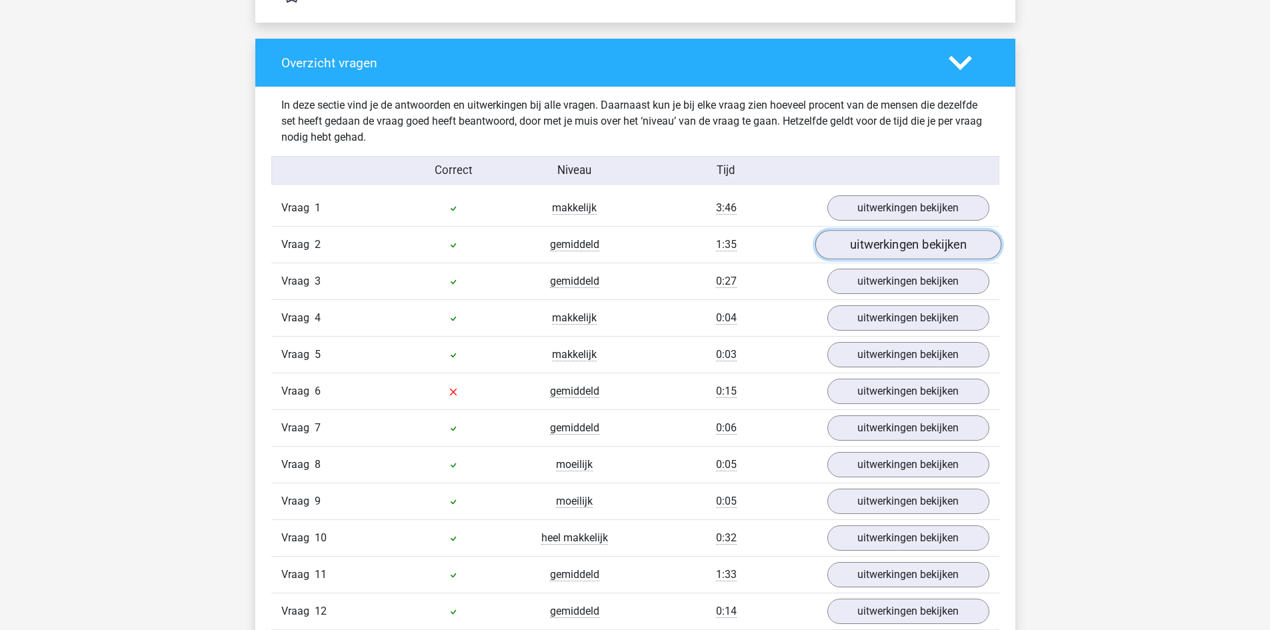
click at [886, 251] on link "uitwerkingen bekijken" at bounding box center [907, 245] width 186 height 29
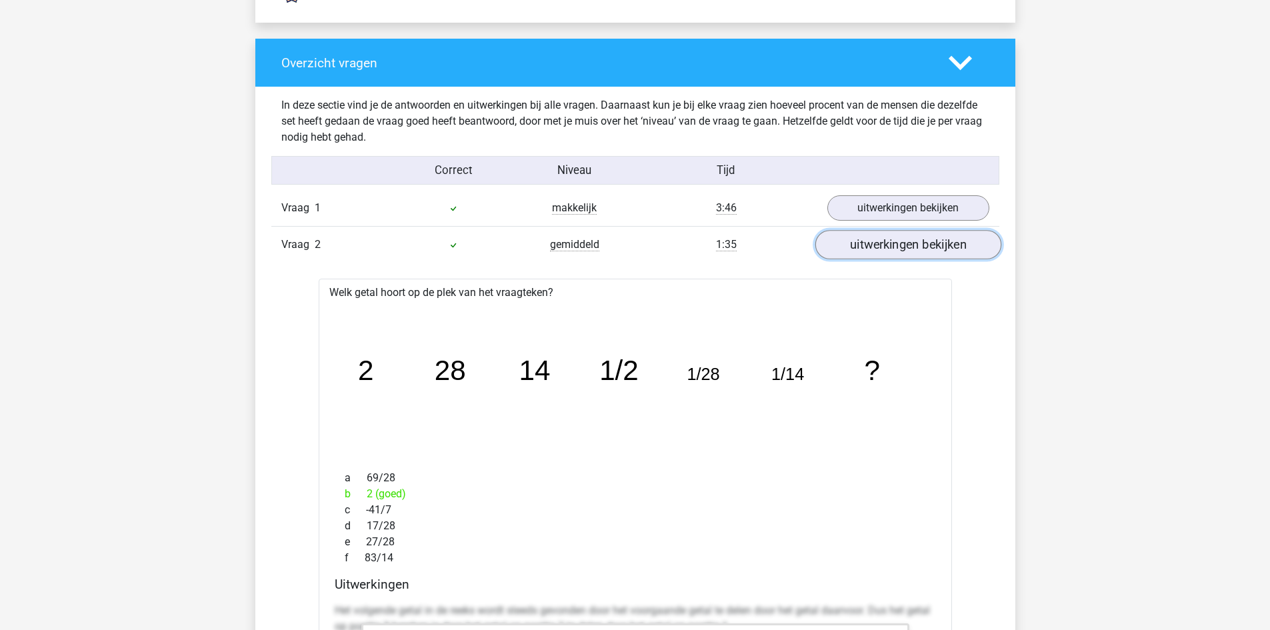
click at [886, 250] on link "uitwerkingen bekijken" at bounding box center [907, 245] width 186 height 29
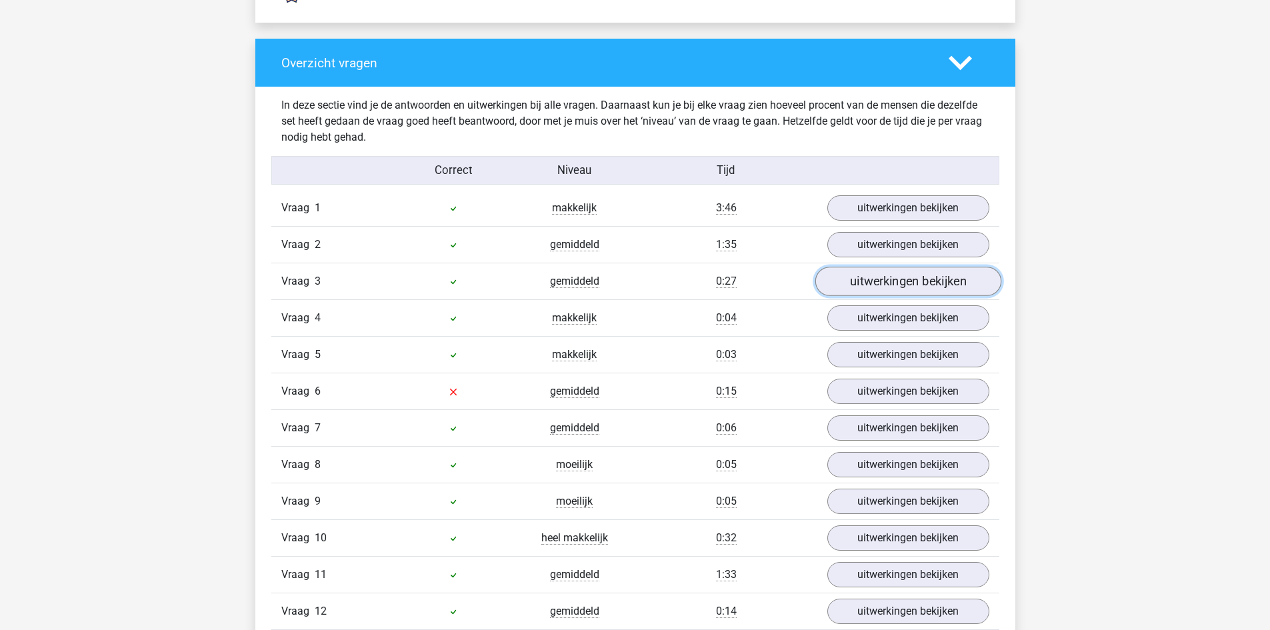
click at [916, 278] on link "uitwerkingen bekijken" at bounding box center [907, 281] width 186 height 29
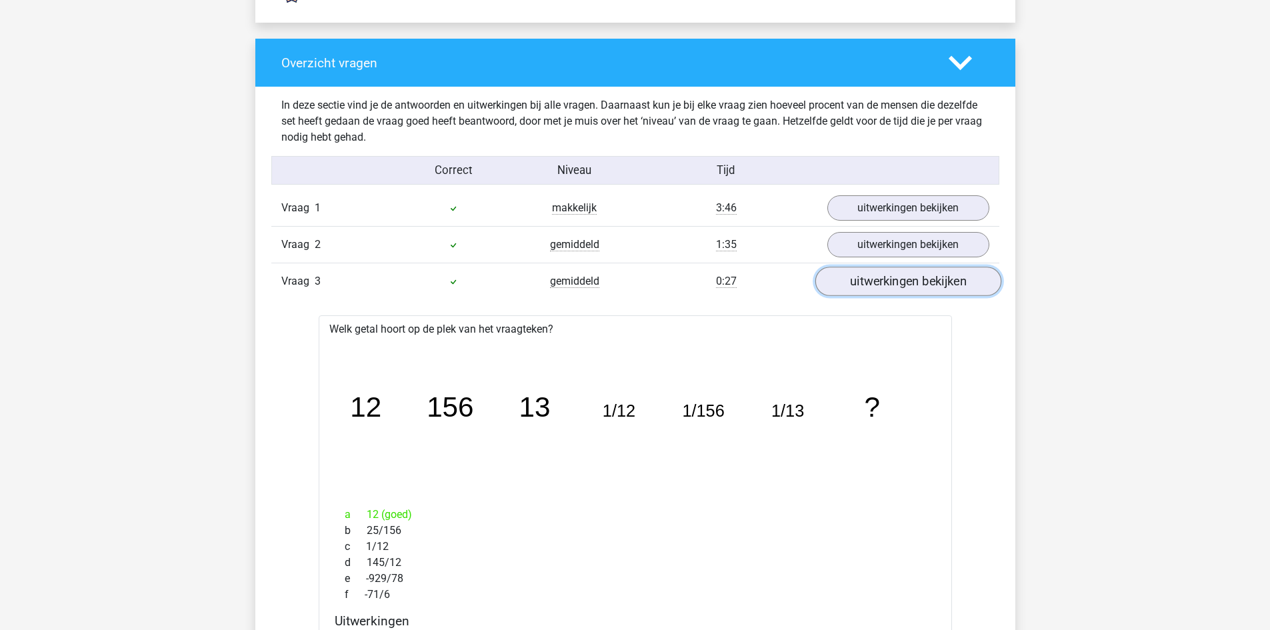
click at [916, 278] on link "uitwerkingen bekijken" at bounding box center [907, 281] width 186 height 29
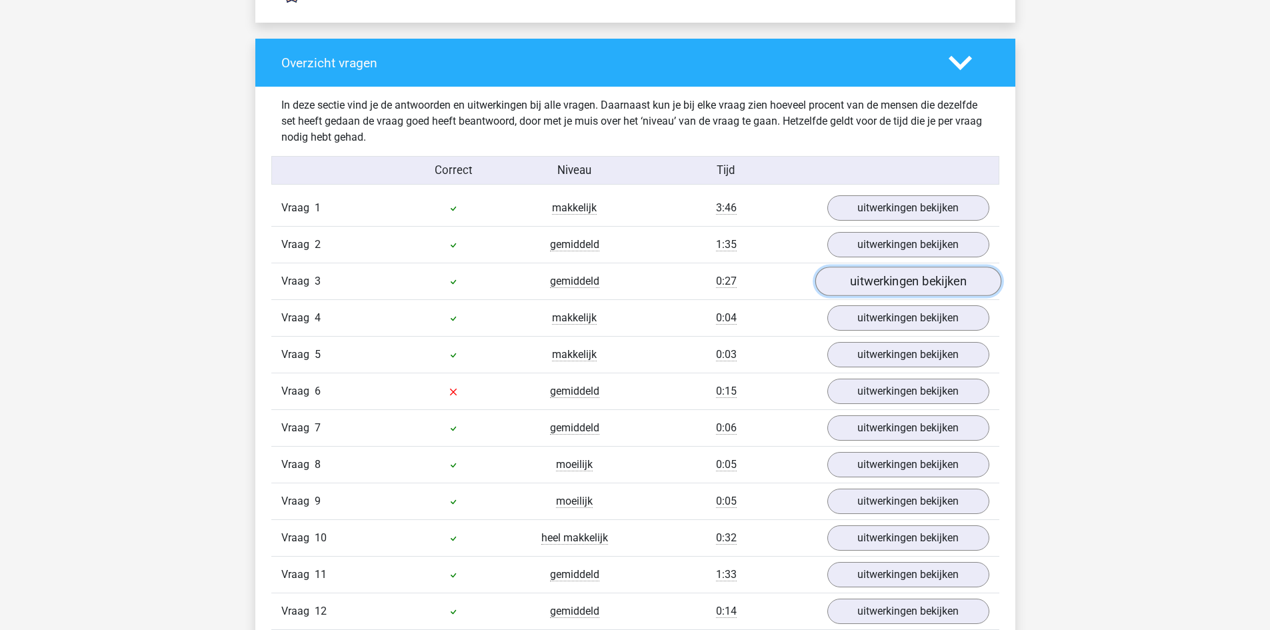
click at [910, 290] on link "uitwerkingen bekijken" at bounding box center [907, 281] width 186 height 29
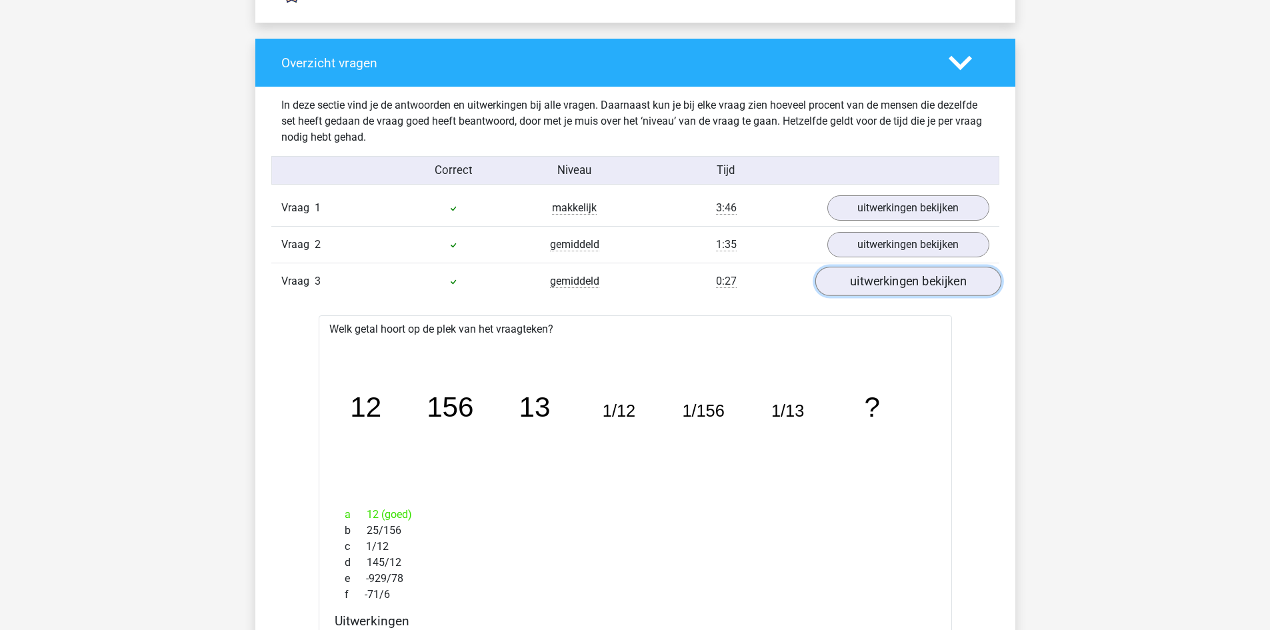
click at [910, 290] on link "uitwerkingen bekijken" at bounding box center [907, 281] width 186 height 29
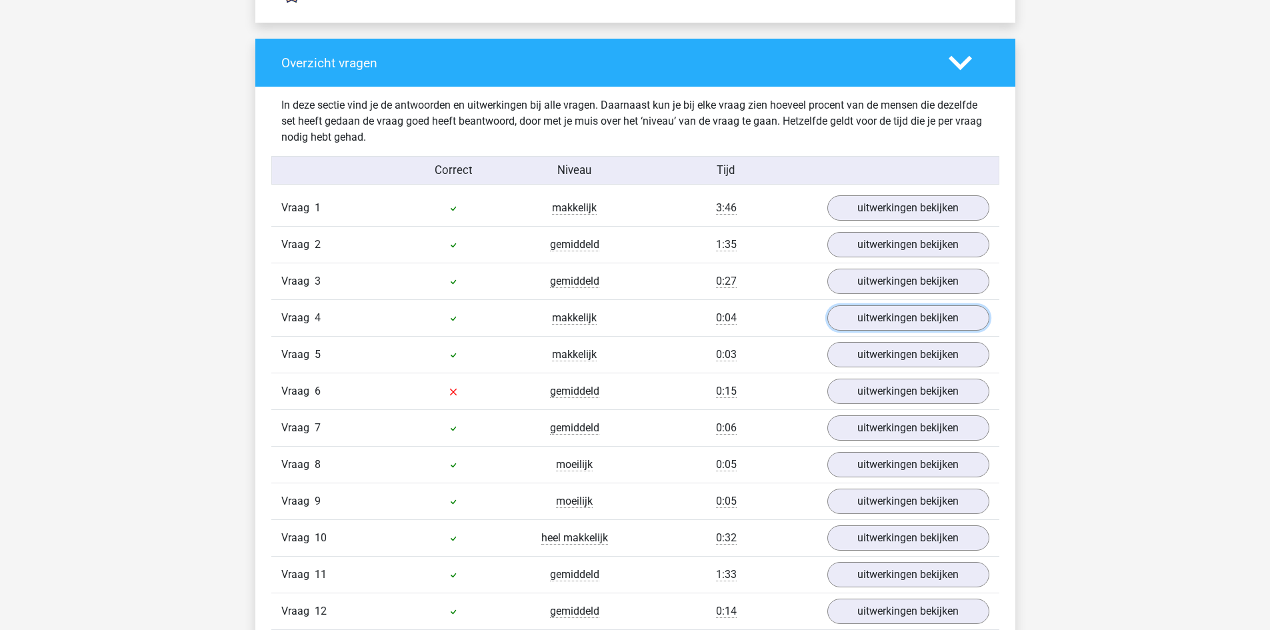
click at [870, 325] on link "uitwerkingen bekijken" at bounding box center [908, 317] width 162 height 25
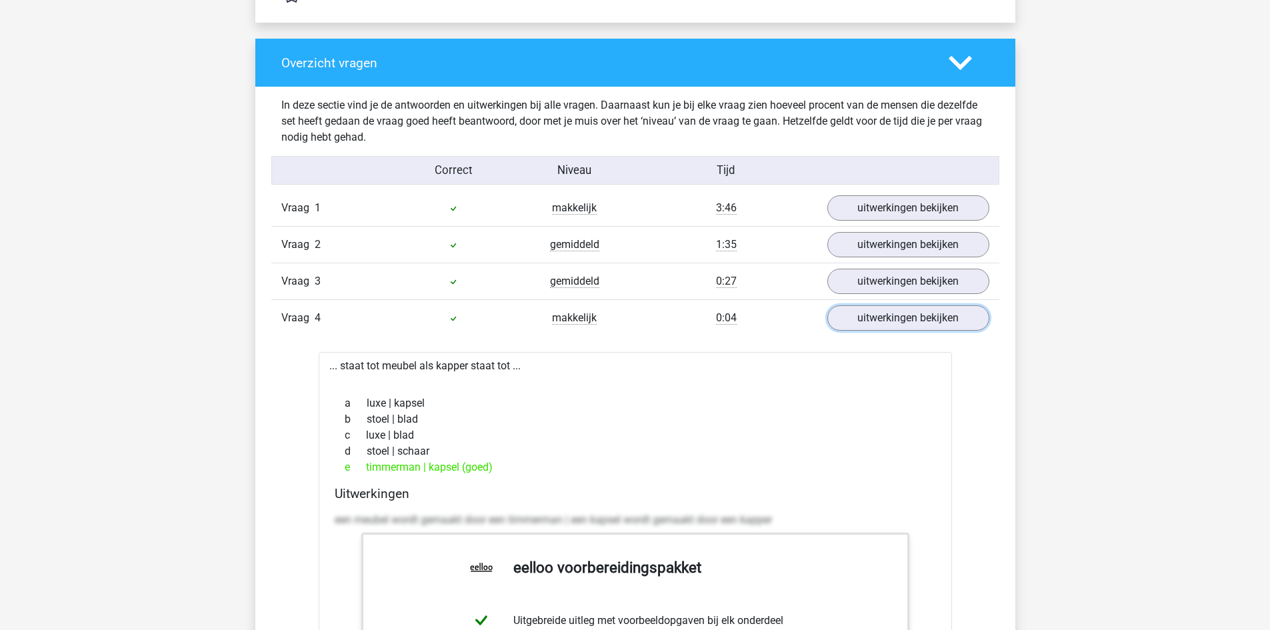
click at [870, 325] on link "uitwerkingen bekijken" at bounding box center [908, 317] width 162 height 25
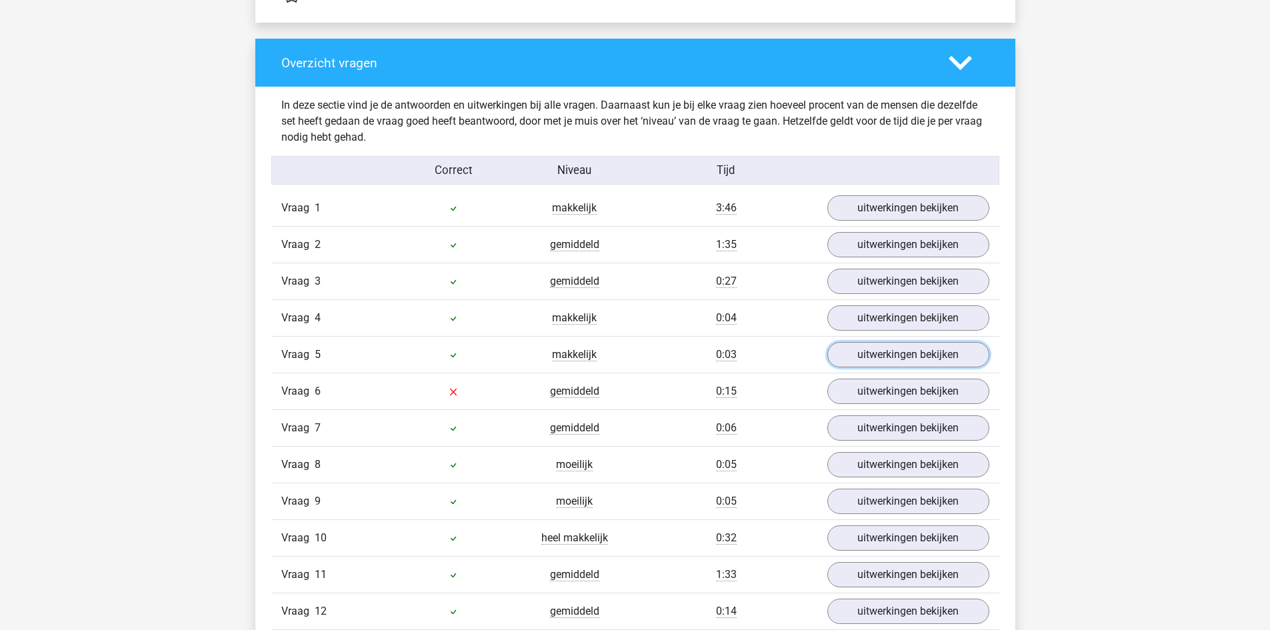
click at [850, 349] on link "uitwerkingen bekijken" at bounding box center [908, 354] width 162 height 25
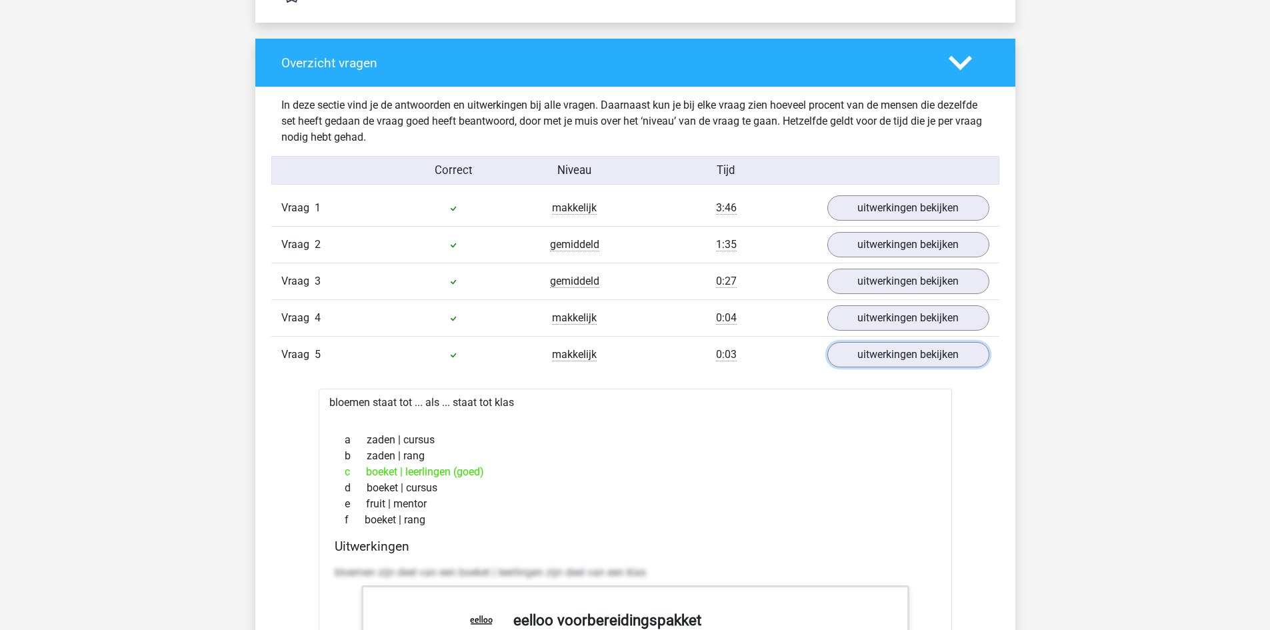
click at [850, 349] on link "uitwerkingen bekijken" at bounding box center [908, 354] width 162 height 25
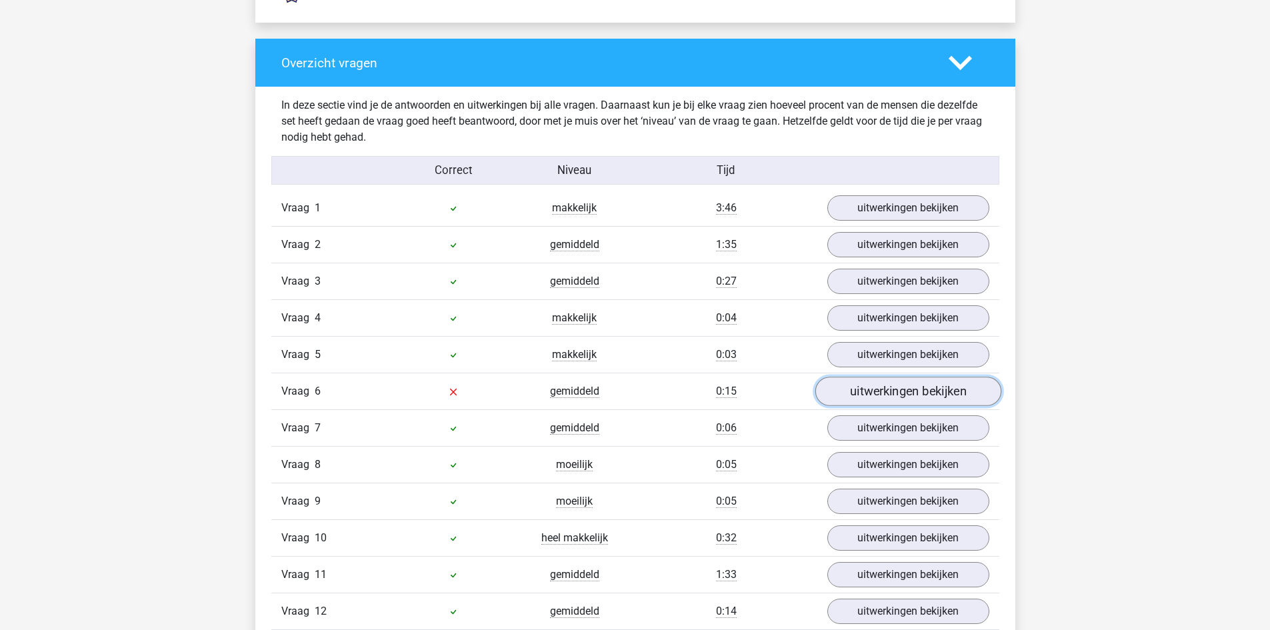
click at [842, 401] on link "uitwerkingen bekijken" at bounding box center [907, 391] width 186 height 29
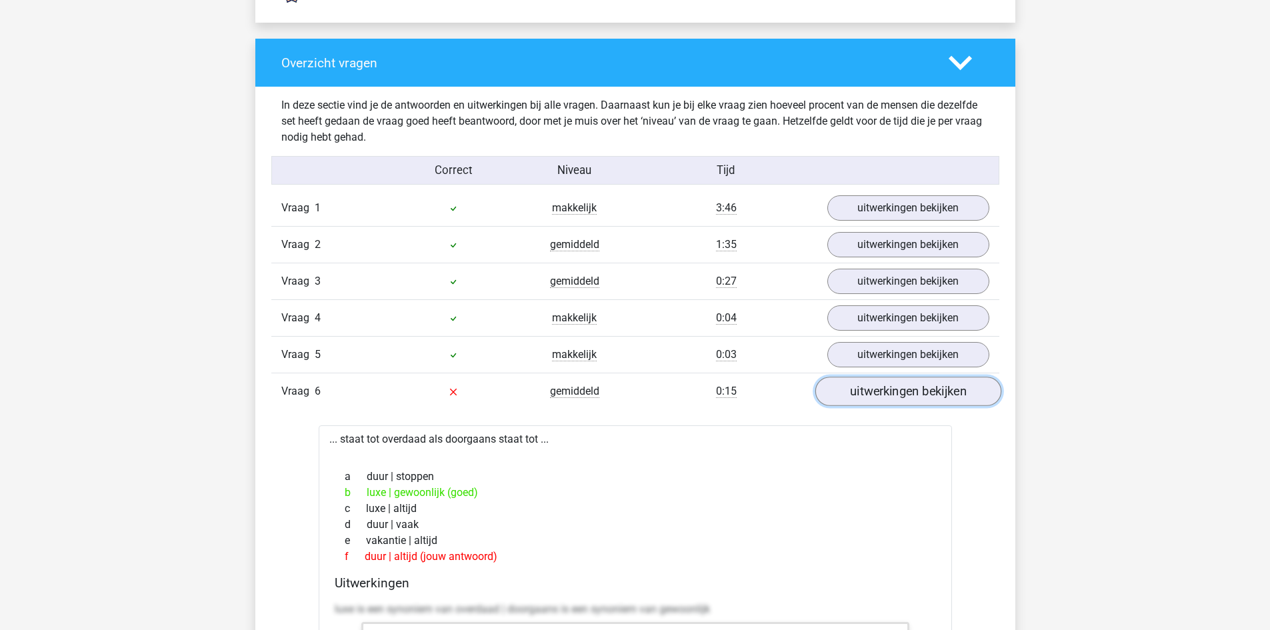
click at [842, 400] on link "uitwerkingen bekijken" at bounding box center [907, 391] width 186 height 29
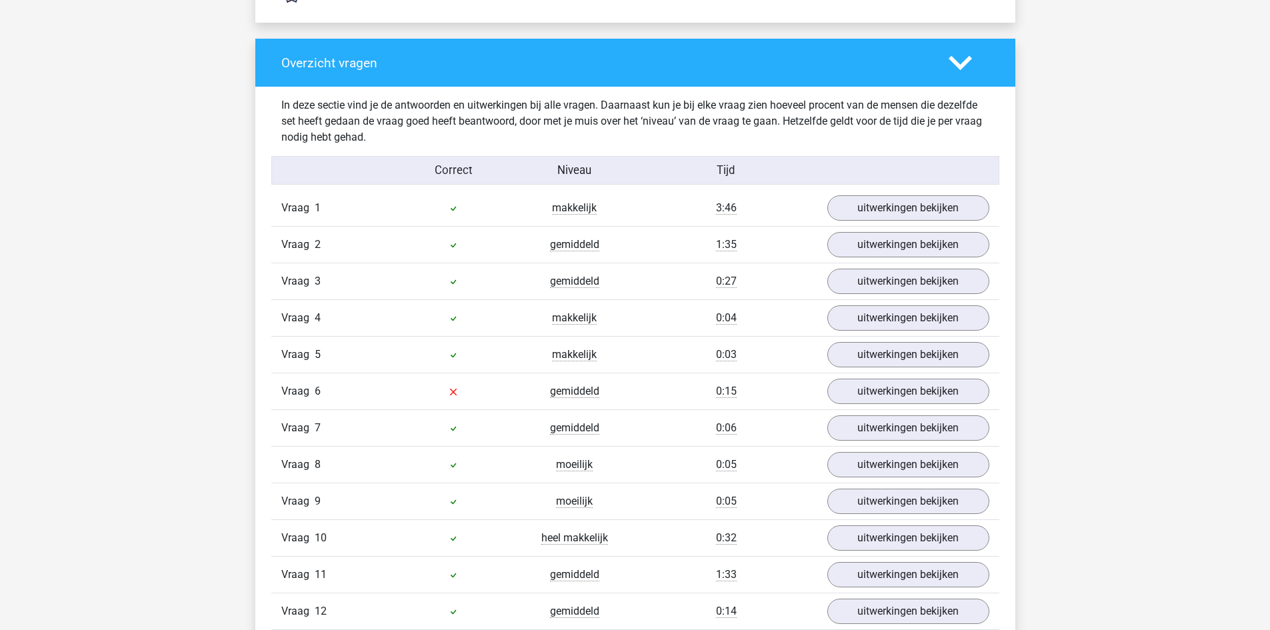
click at [970, 68] on icon at bounding box center [959, 62] width 23 height 23
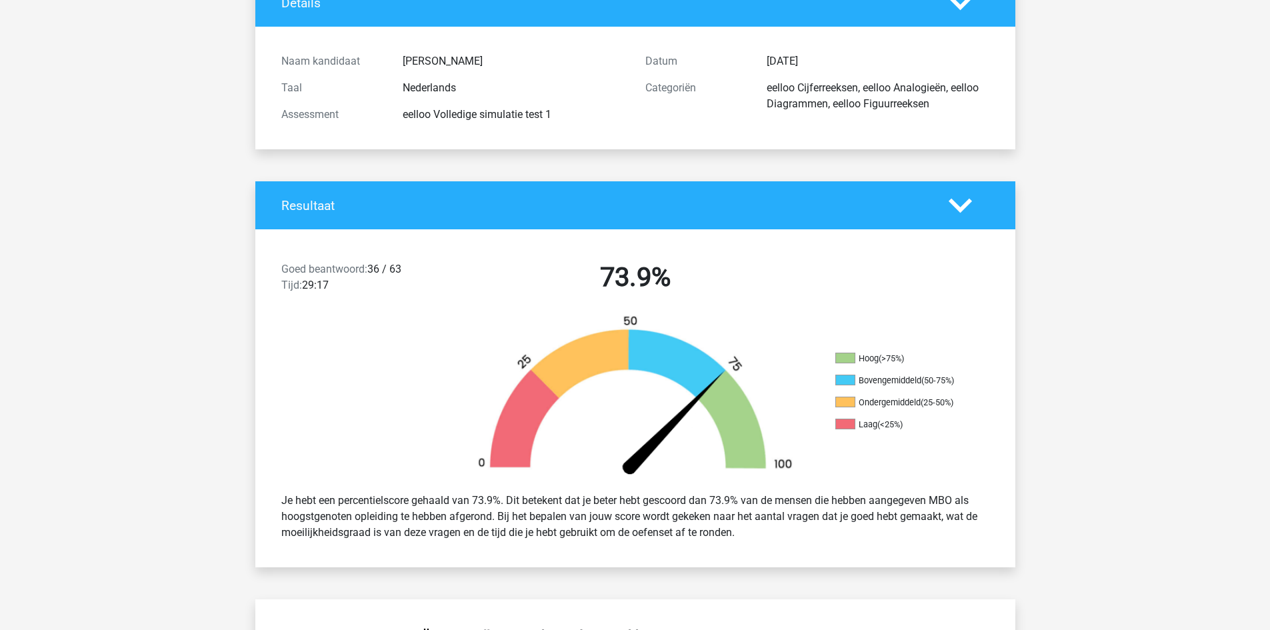
scroll to position [0, 0]
